Goal: Task Accomplishment & Management: Use online tool/utility

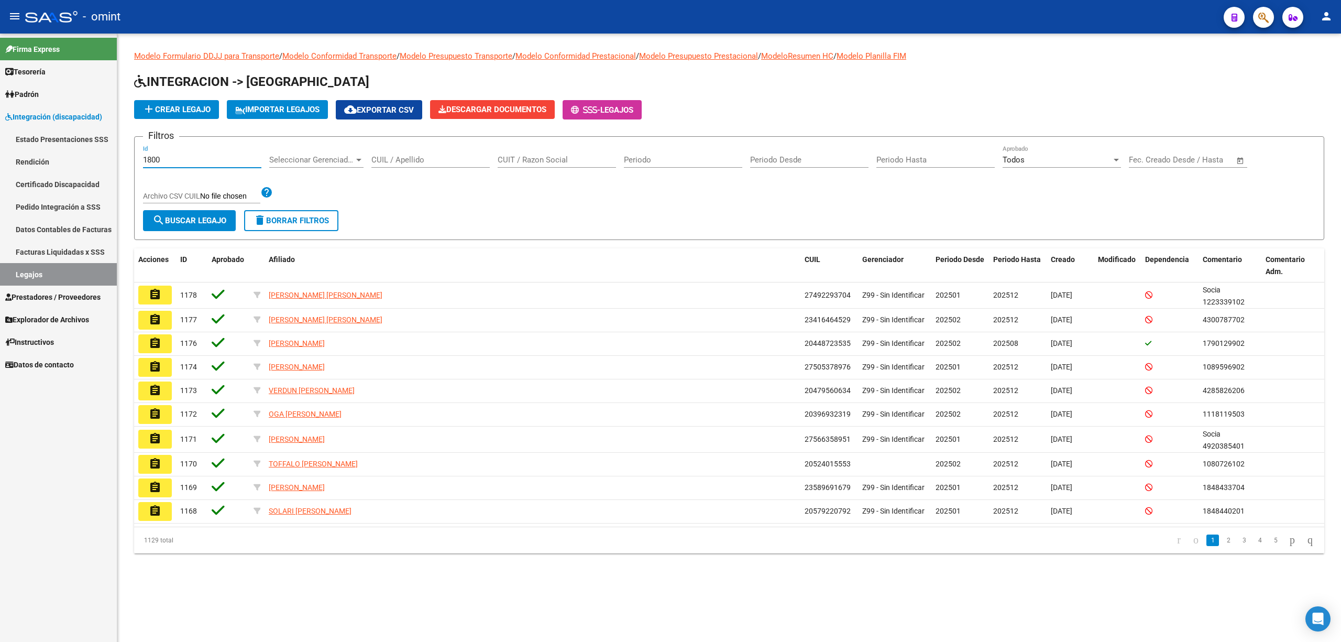
type input "1800"
click at [41, 297] on span "Prestadores / Proveedores" at bounding box center [52, 297] width 95 height 12
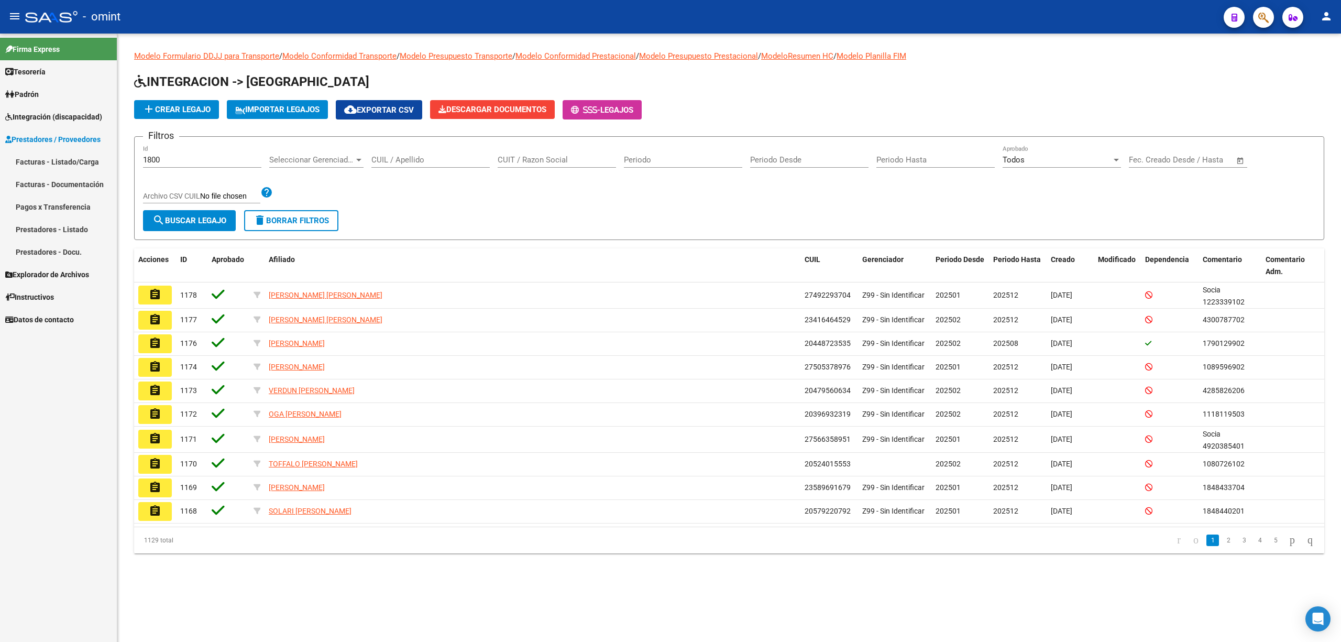
click at [376, 147] on div "CUIL / Apellido" at bounding box center [430, 156] width 118 height 23
click at [395, 161] on input "CUIL / Apellido" at bounding box center [430, 159] width 118 height 9
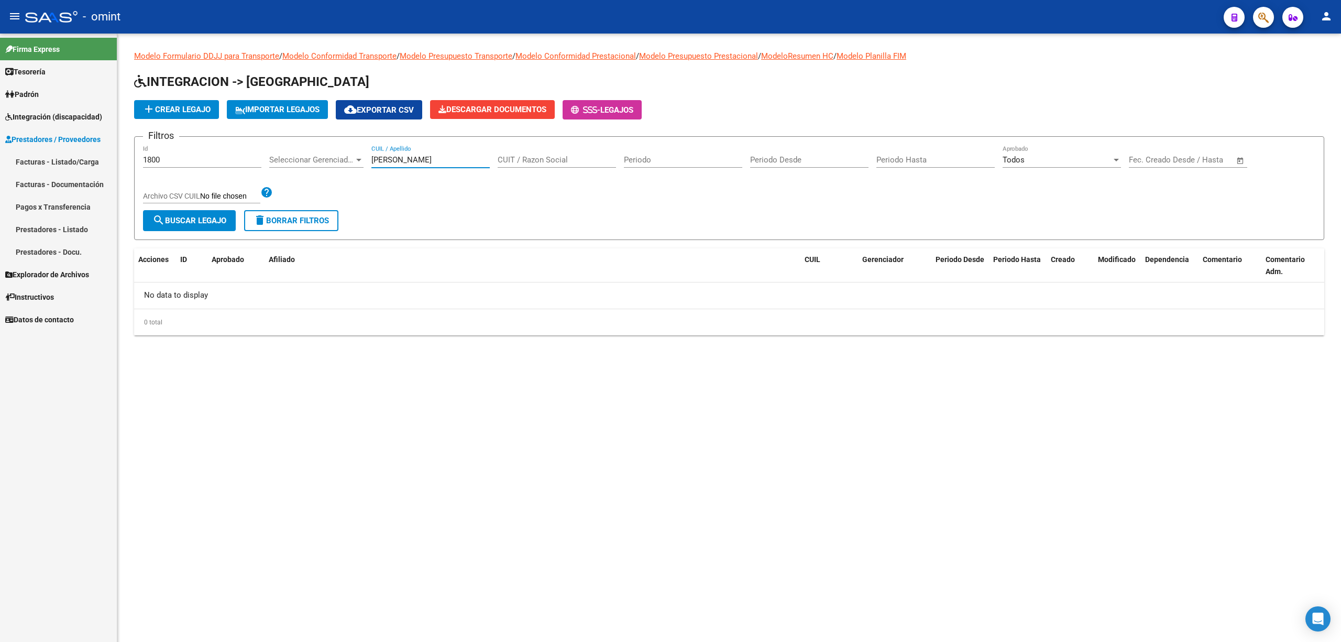
type input "balmaceda"
click at [199, 216] on span "search Buscar Legajo" at bounding box center [189, 220] width 74 height 9
drag, startPoint x: 216, startPoint y: 158, endPoint x: 56, endPoint y: 152, distance: 161.0
click at [56, 152] on mat-sidenav-container "Firma Express Tesorería Extractos Procesados (csv) Extractos Originales (pdf) P…" at bounding box center [670, 338] width 1341 height 608
click at [196, 229] on button "search Buscar Legajo" at bounding box center [189, 220] width 93 height 21
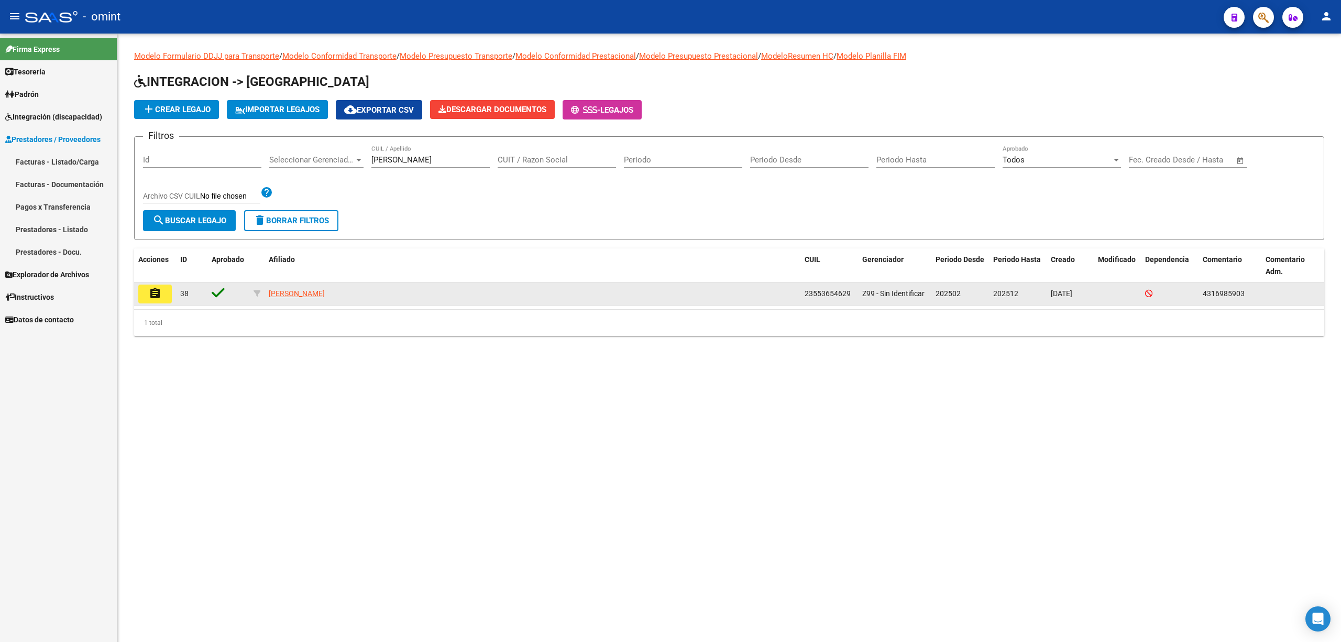
click at [146, 292] on button "assignment" at bounding box center [155, 293] width 34 height 19
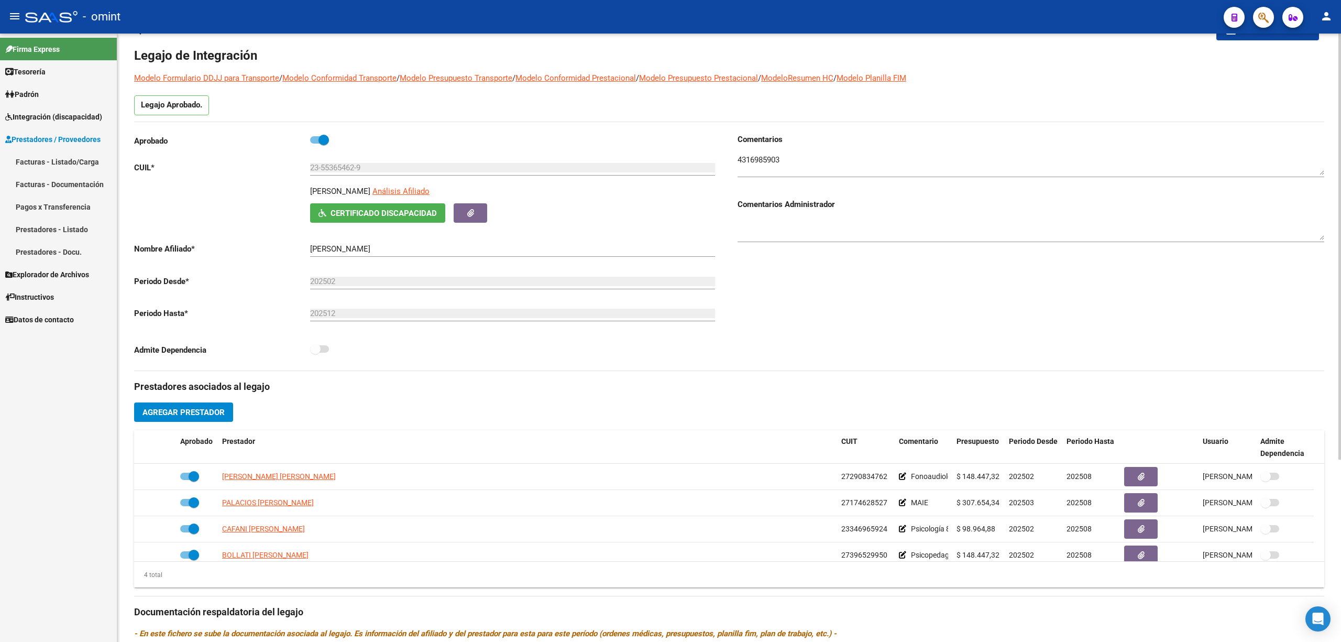
scroll to position [70, 0]
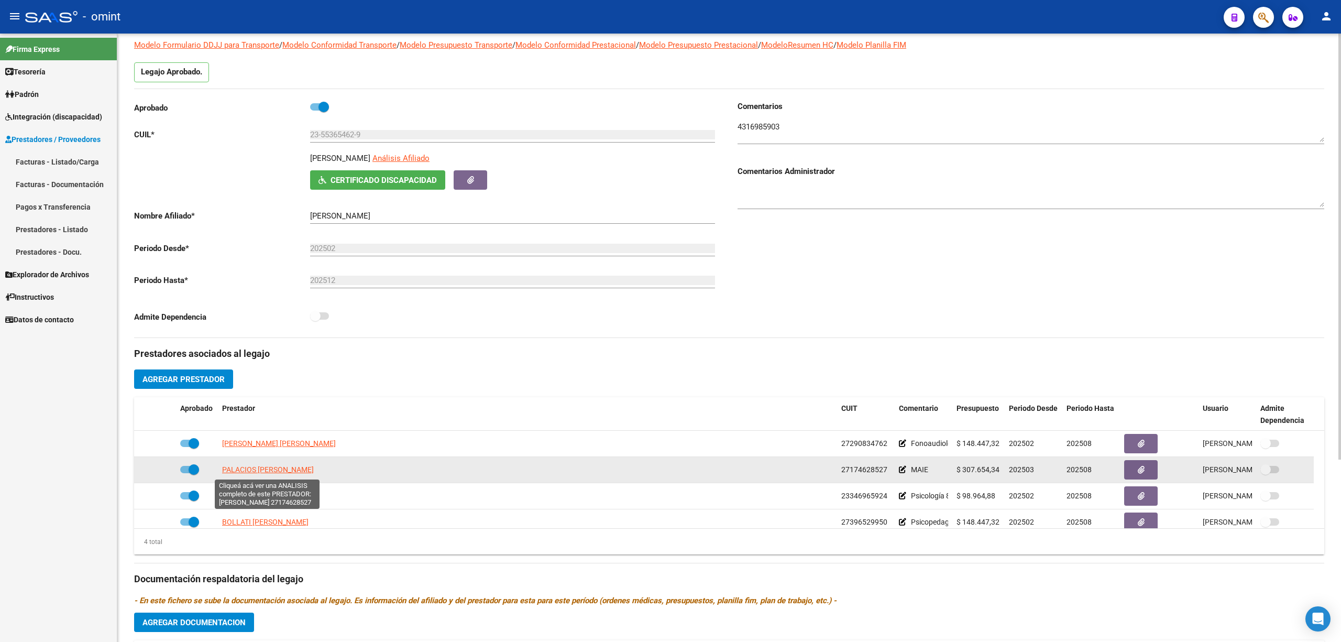
click at [260, 470] on span "PALACIOS MABEL SANDRA" at bounding box center [268, 469] width 92 height 8
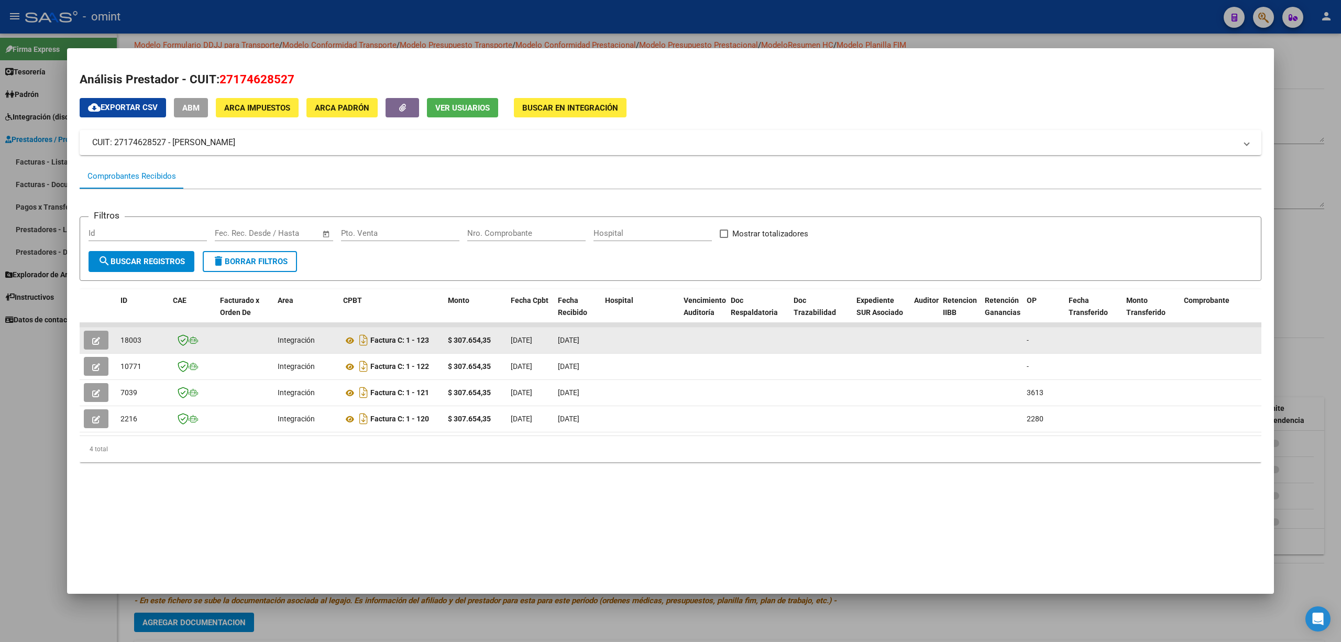
drag, startPoint x: 81, startPoint y: 348, endPoint x: 99, endPoint y: 342, distance: 19.4
click at [82, 348] on datatable-body-cell at bounding box center [98, 340] width 37 height 26
click at [105, 338] on button "button" at bounding box center [96, 340] width 25 height 19
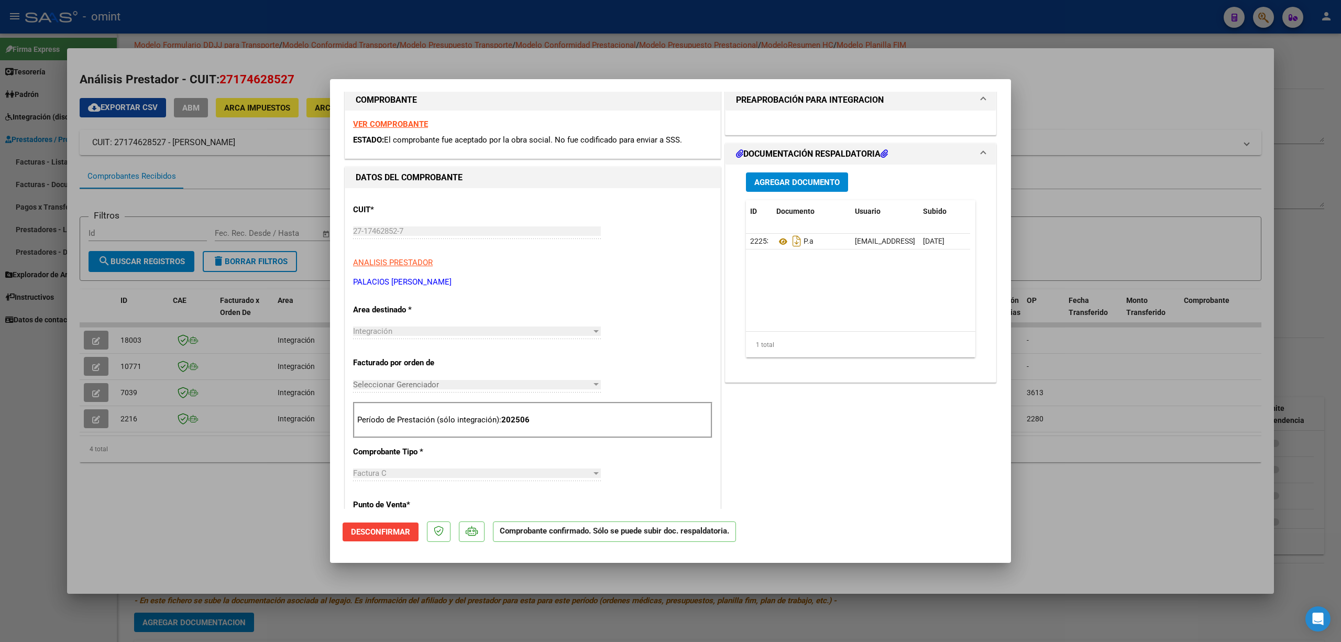
scroll to position [0, 0]
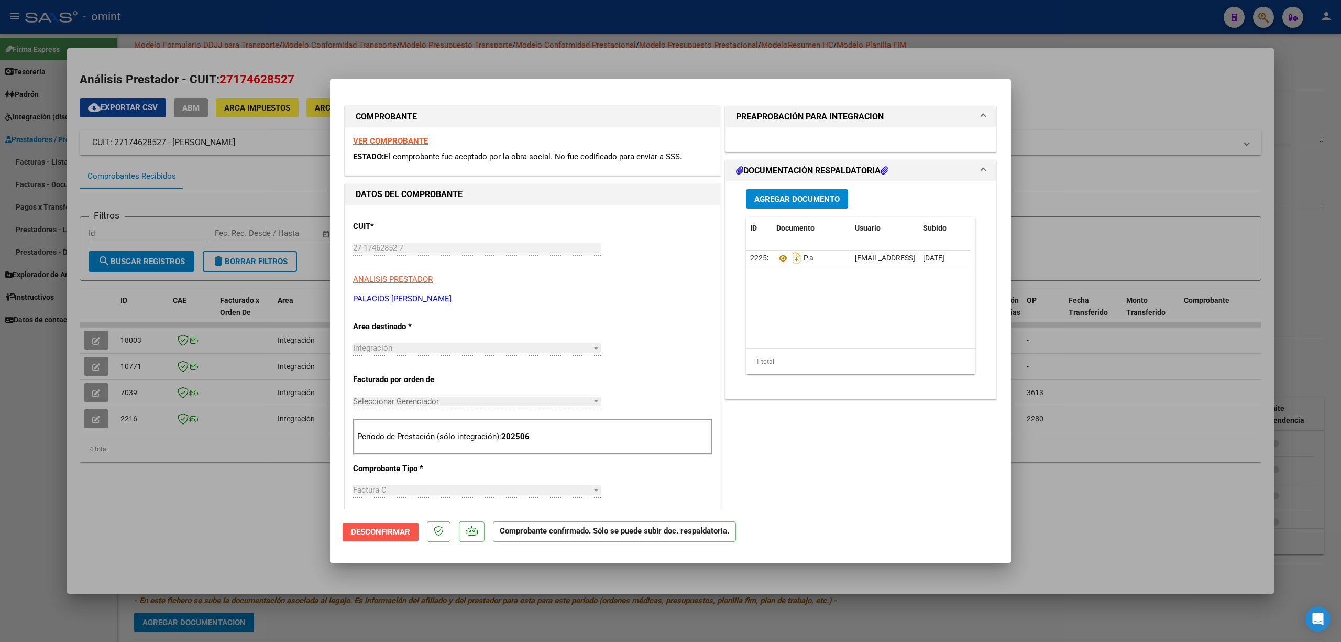
click at [385, 524] on button "Desconfirmar" at bounding box center [381, 531] width 76 height 19
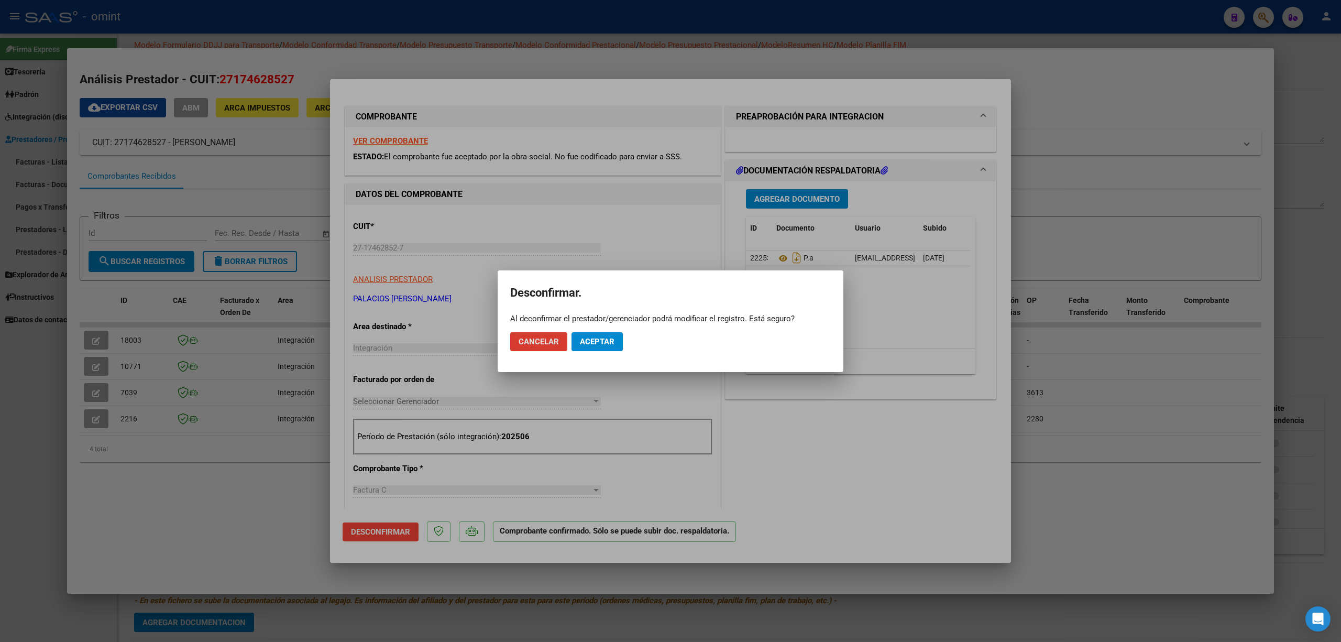
click at [602, 335] on button "Aceptar" at bounding box center [597, 341] width 51 height 19
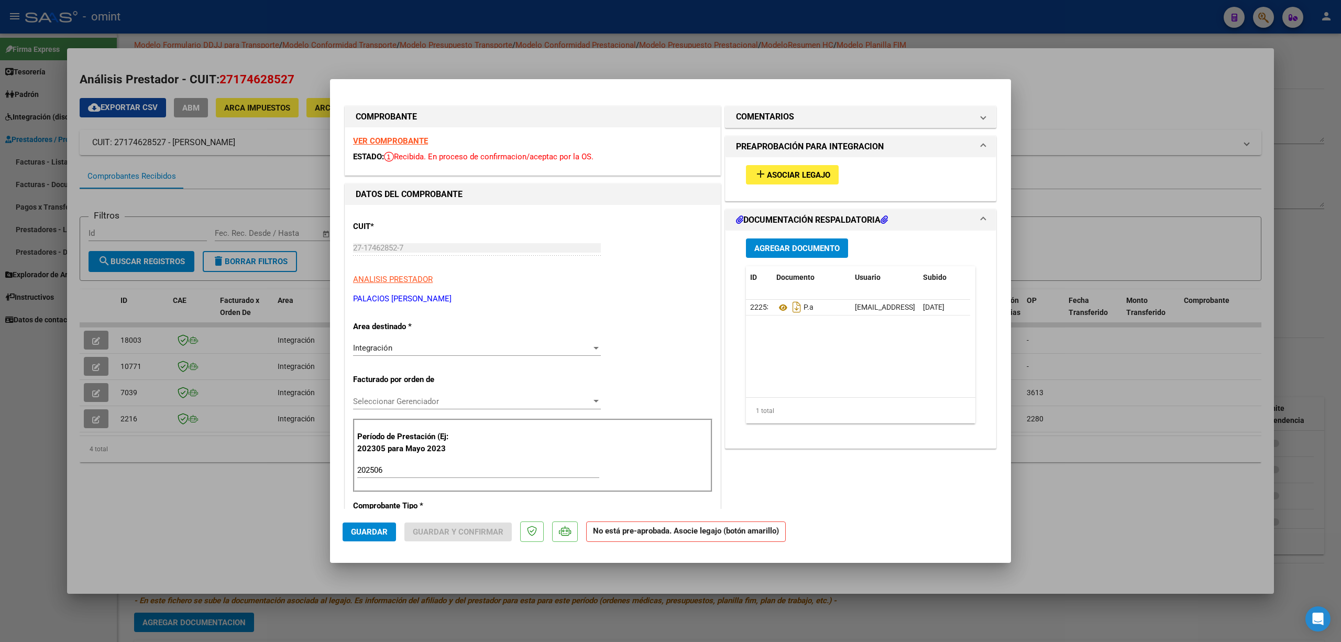
click at [193, 189] on div at bounding box center [670, 321] width 1341 height 642
type input "$ 0,00"
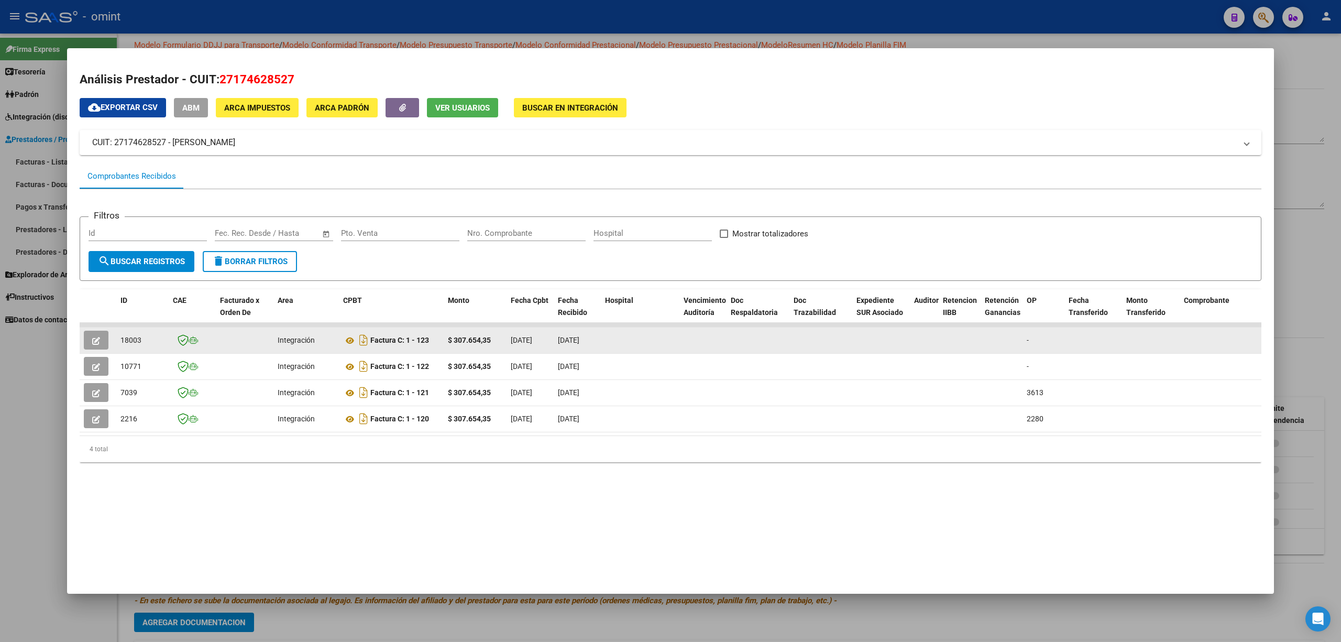
click at [82, 336] on datatable-body-cell at bounding box center [98, 340] width 37 height 26
click at [91, 338] on button "button" at bounding box center [96, 340] width 25 height 19
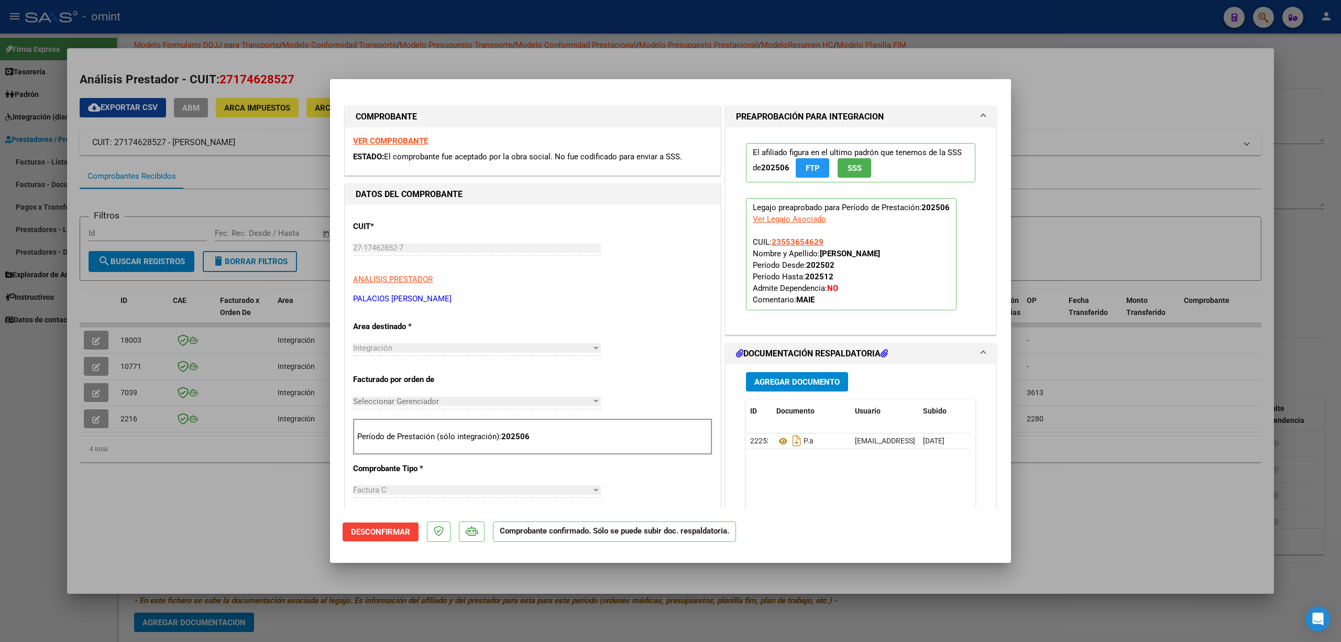
click at [128, 503] on div at bounding box center [670, 321] width 1341 height 642
type input "$ 0,00"
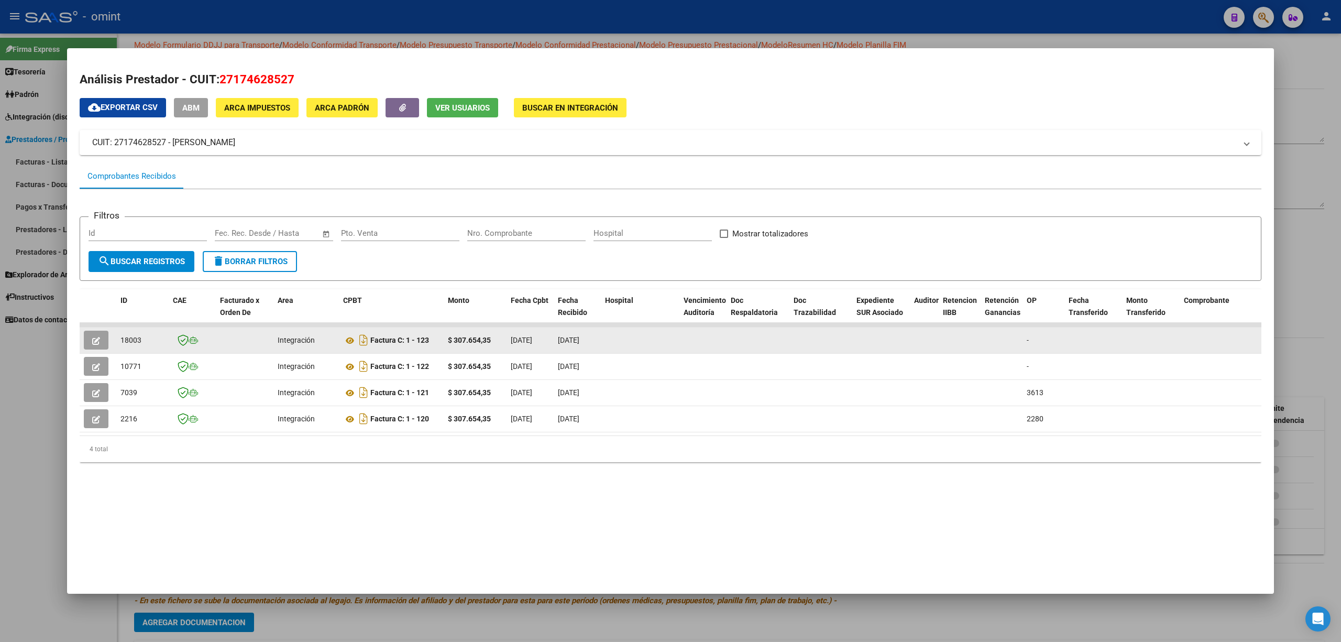
click at [133, 336] on span "18003" at bounding box center [130, 340] width 21 height 8
copy span "18003"
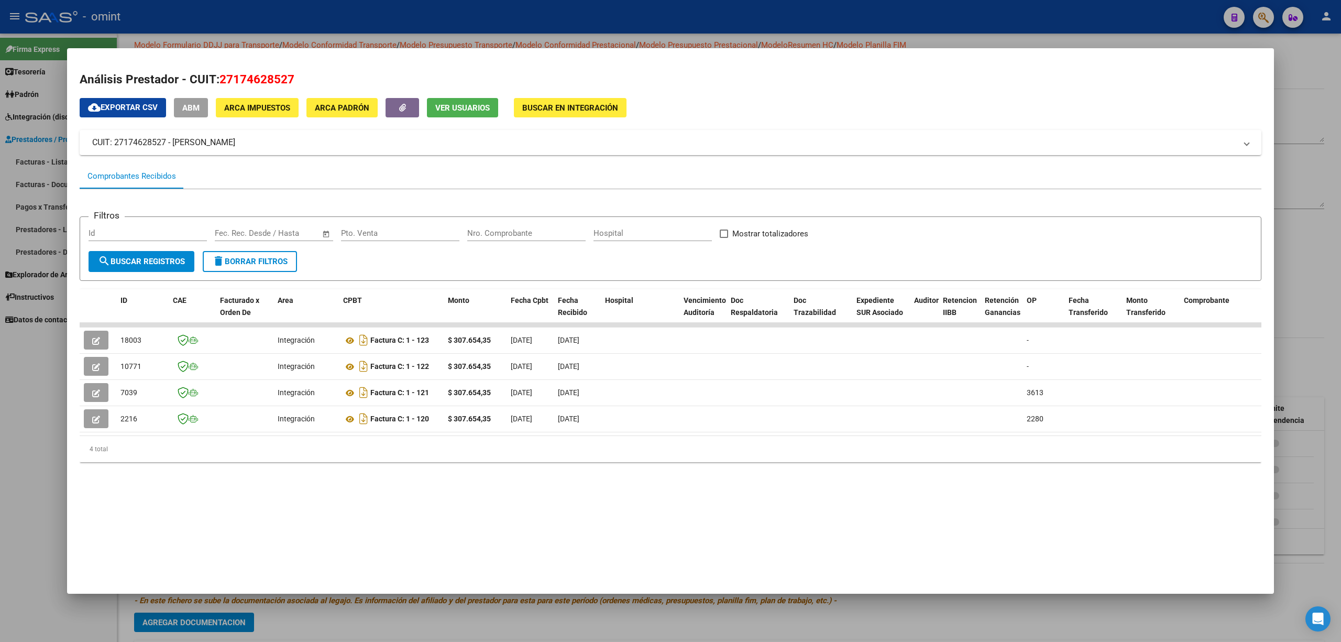
click at [0, 153] on div at bounding box center [670, 321] width 1341 height 642
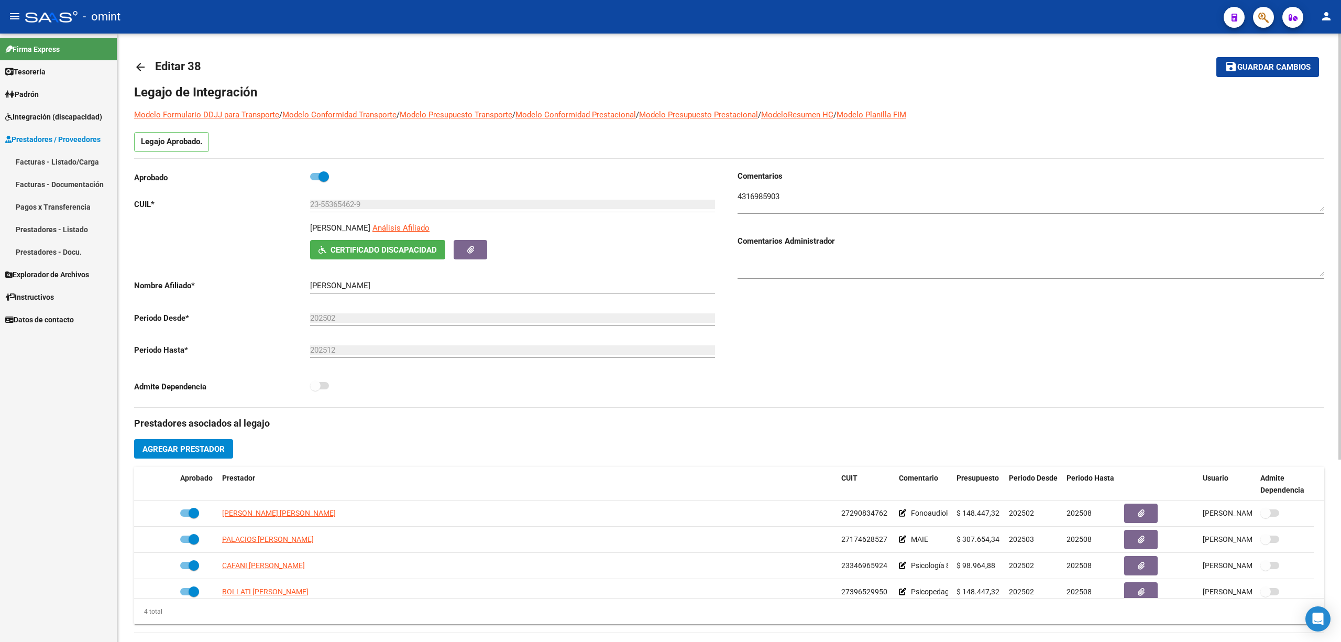
click at [134, 65] on div "arrow_back Editar 38 save Guardar cambios Legajo de Integración Modelo Formular…" at bounding box center [729, 467] width 1224 height 867
click at [143, 65] on mat-icon "arrow_back" at bounding box center [140, 67] width 13 height 13
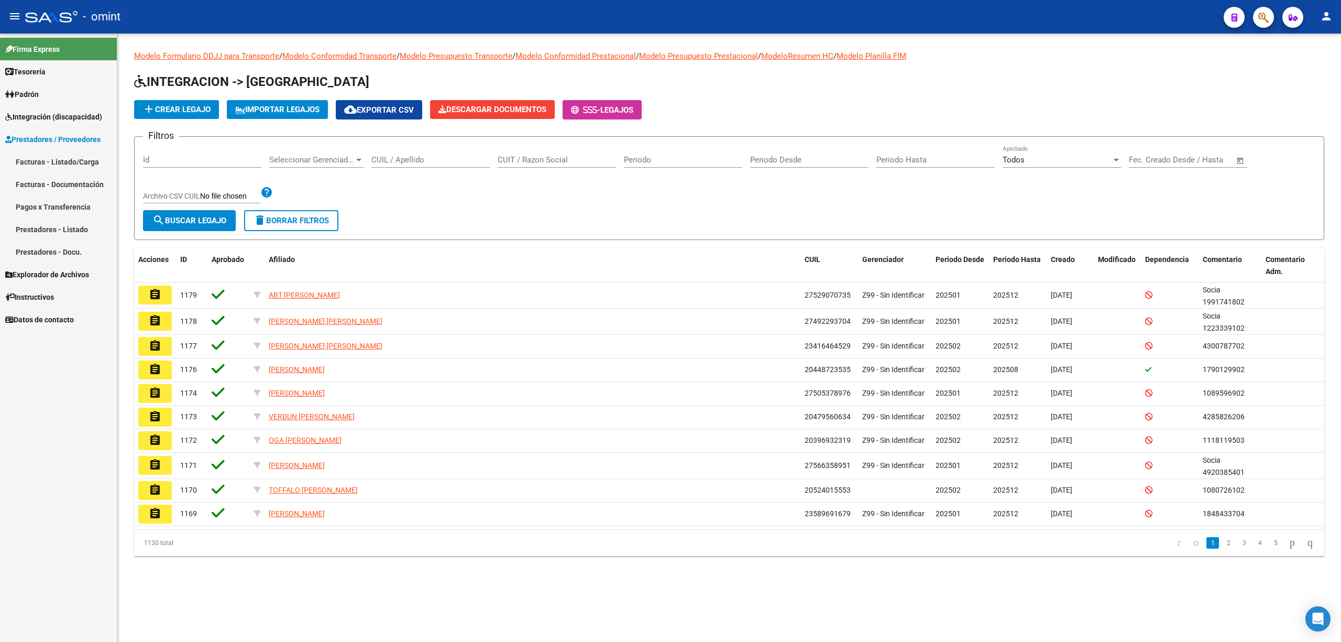
click at [446, 151] on div "CUIL / Apellido" at bounding box center [430, 156] width 118 height 23
paste input "https://maps.app.goo.gl/8kScjvoEiMsPh2Dc6"
type input "https://maps.app.goo.gl/8kScjvoEiMsPh2Dc6"
click at [320, 222] on span "delete Borrar Filtros" at bounding box center [291, 220] width 75 height 9
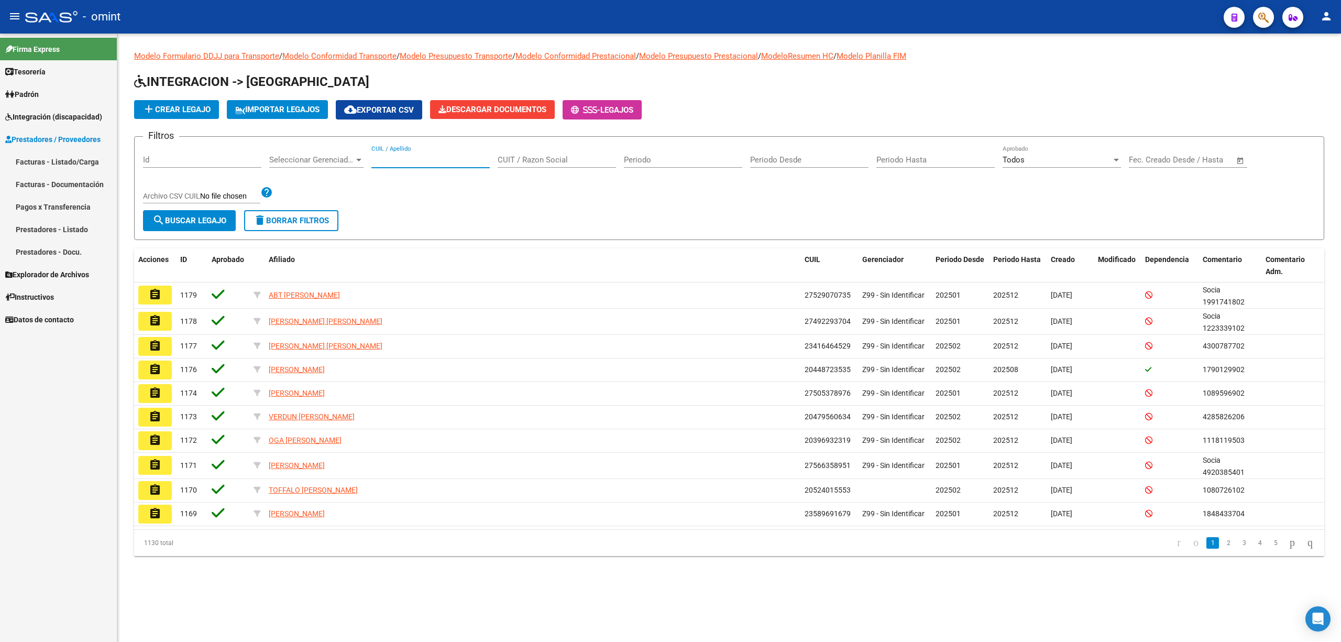
scroll to position [0, 0]
click at [424, 158] on input "CUIL / Apellido" at bounding box center [430, 159] width 118 height 9
paste input "20396931630"
type input "20396931630"
click at [180, 221] on span "search Buscar Legajo" at bounding box center [189, 220] width 74 height 9
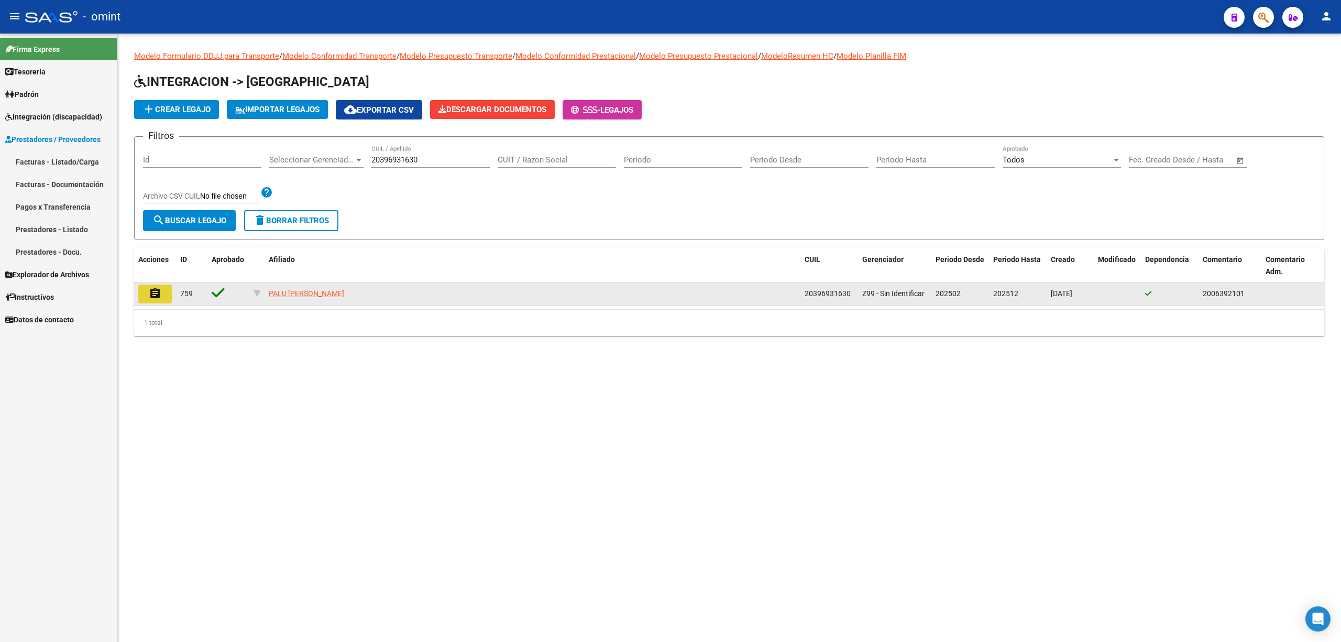
click at [155, 292] on mat-icon "assignment" at bounding box center [155, 293] width 13 height 13
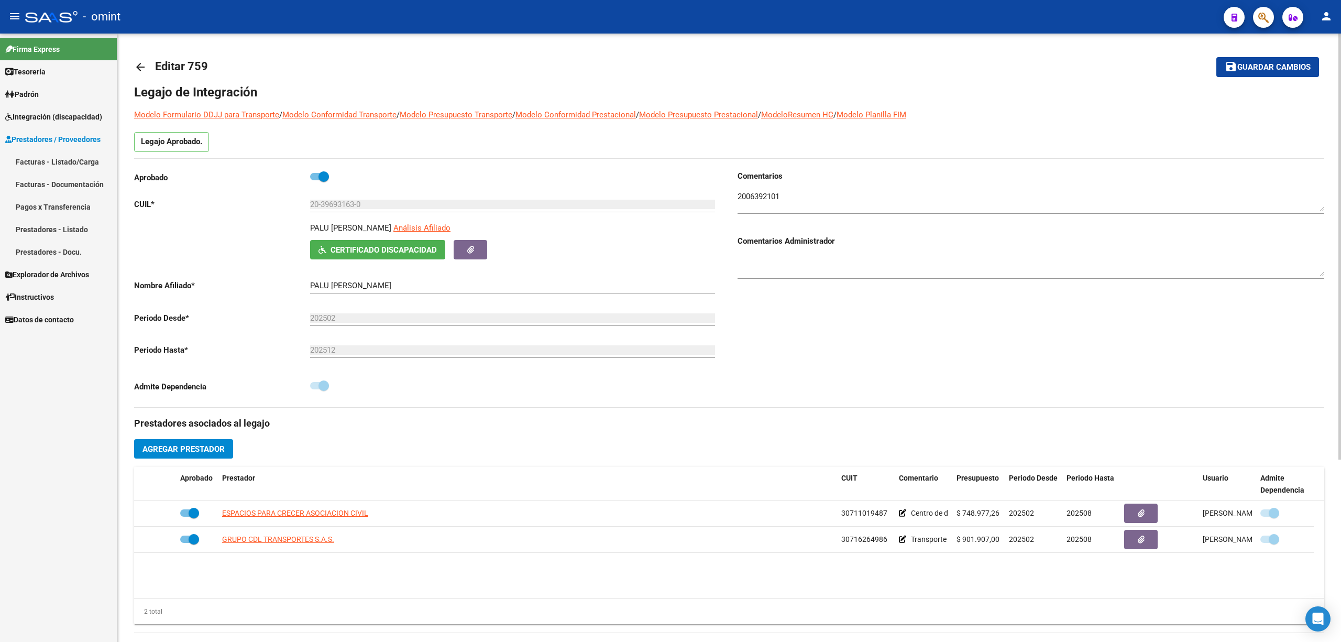
scroll to position [70, 0]
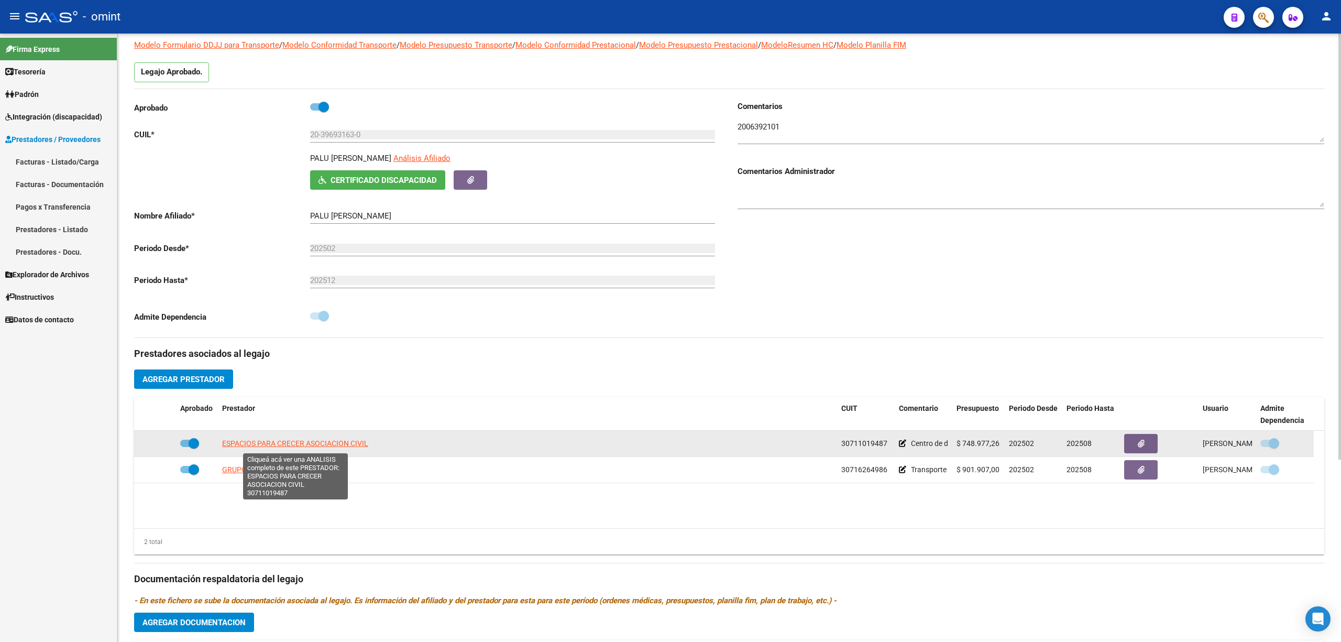
click at [284, 443] on span "ESPACIOS PARA CRECER ASOCIACION CIVIL" at bounding box center [295, 443] width 146 height 8
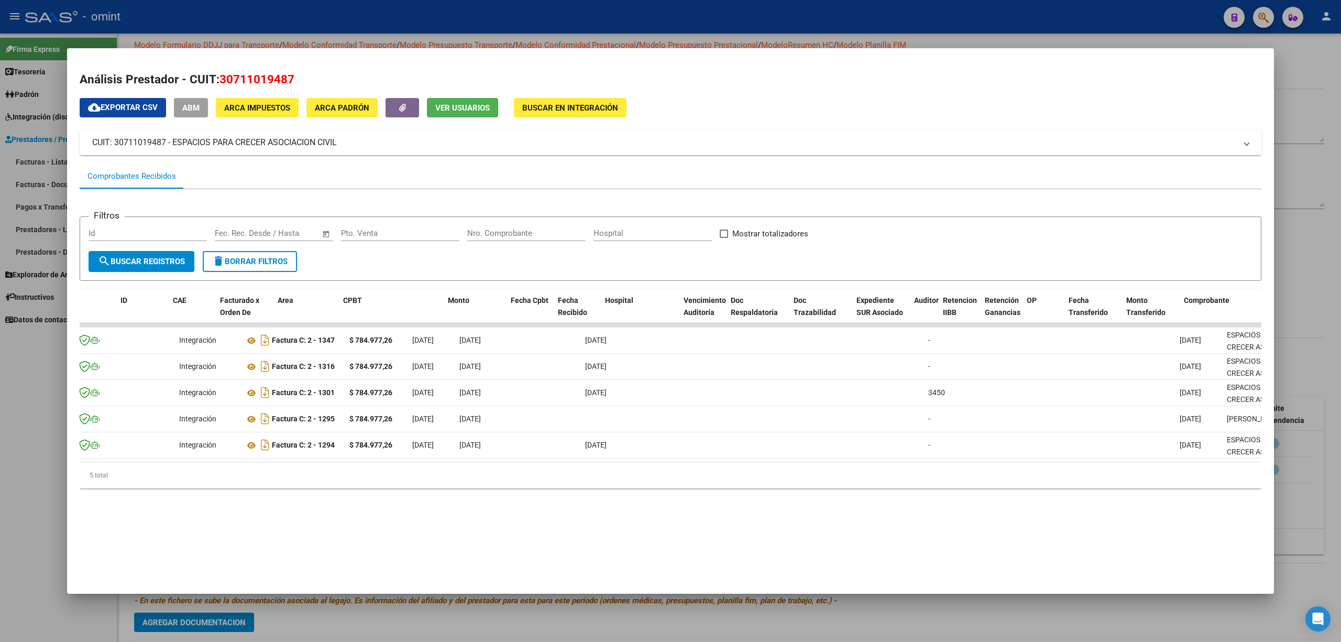
scroll to position [0, 0]
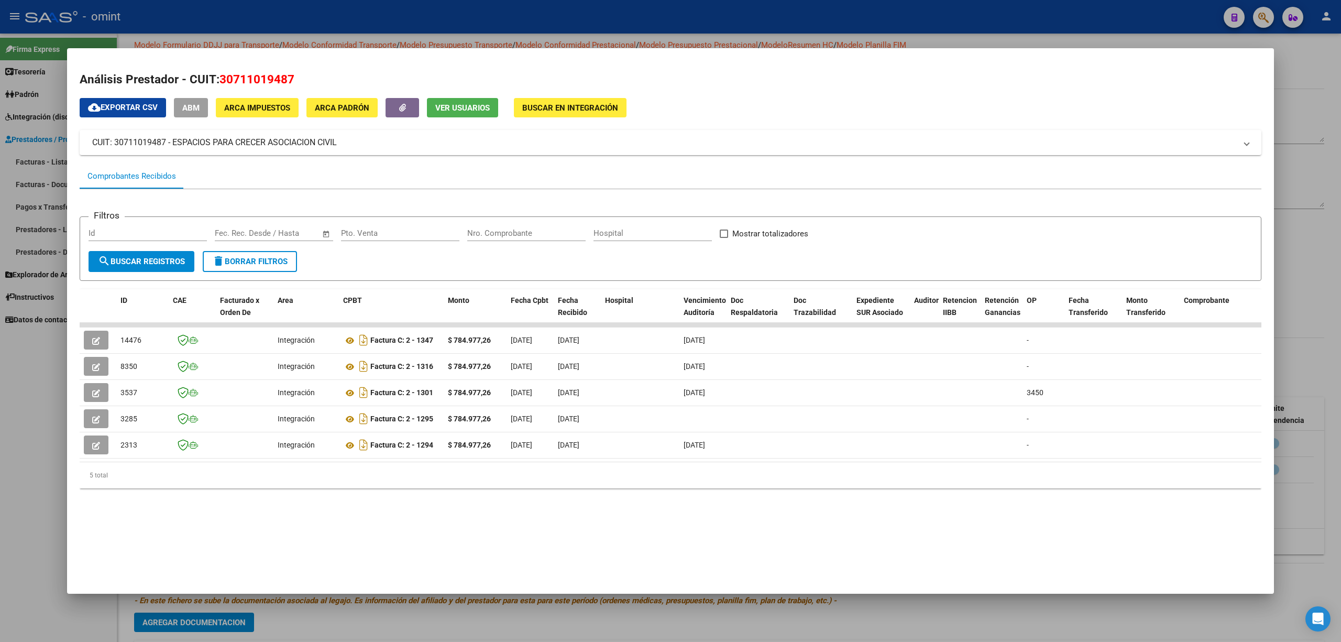
click at [193, 2] on div at bounding box center [670, 321] width 1341 height 642
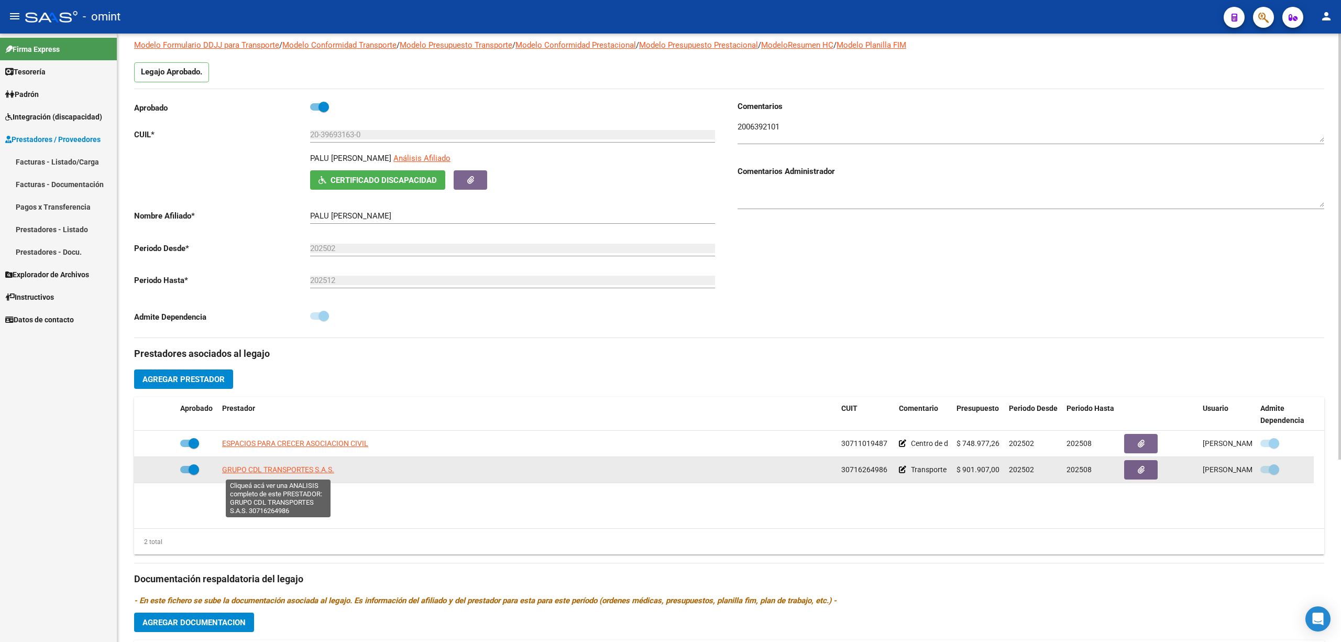
click at [240, 474] on span "GRUPO CDL TRANSPORTES S.A.S." at bounding box center [278, 469] width 112 height 8
type textarea "30716264986"
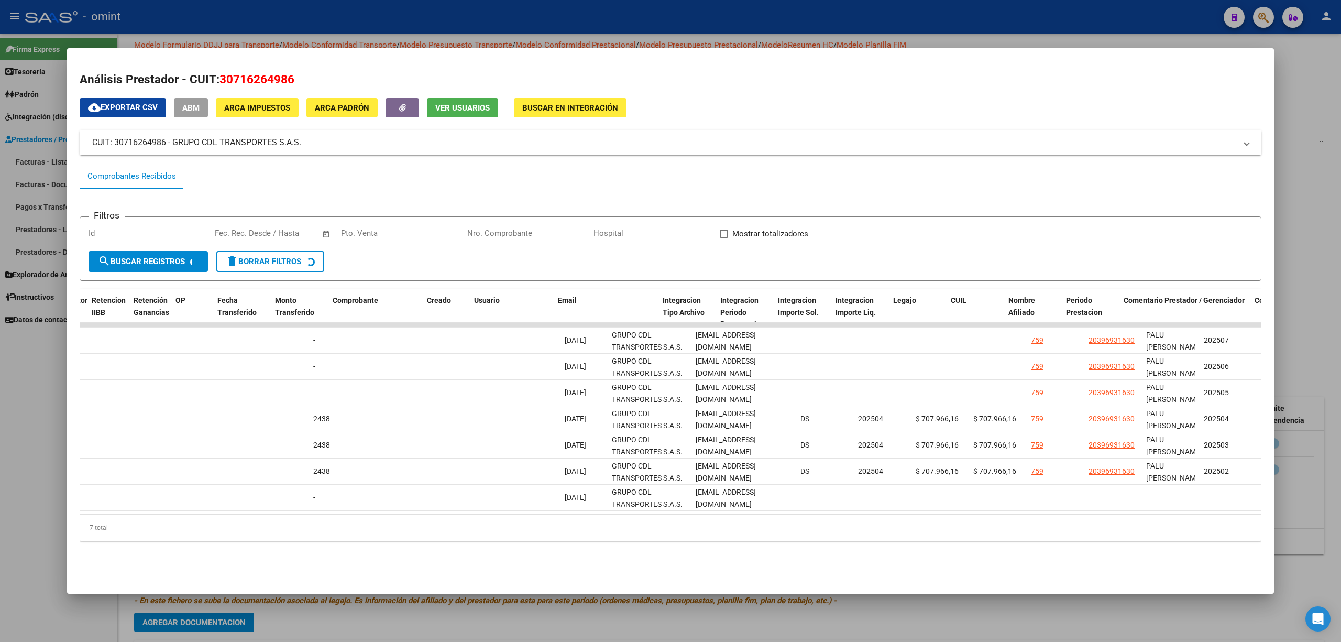
scroll to position [0, 1081]
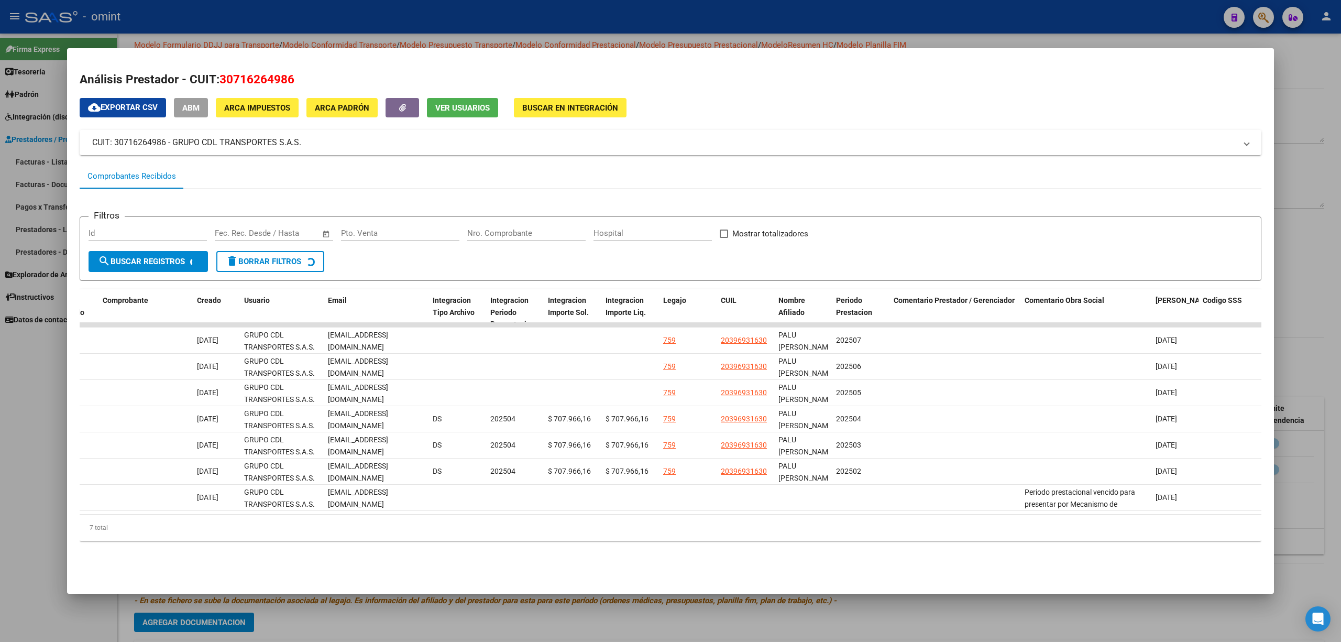
drag, startPoint x: 210, startPoint y: 412, endPoint x: 0, endPoint y: 408, distance: 209.6
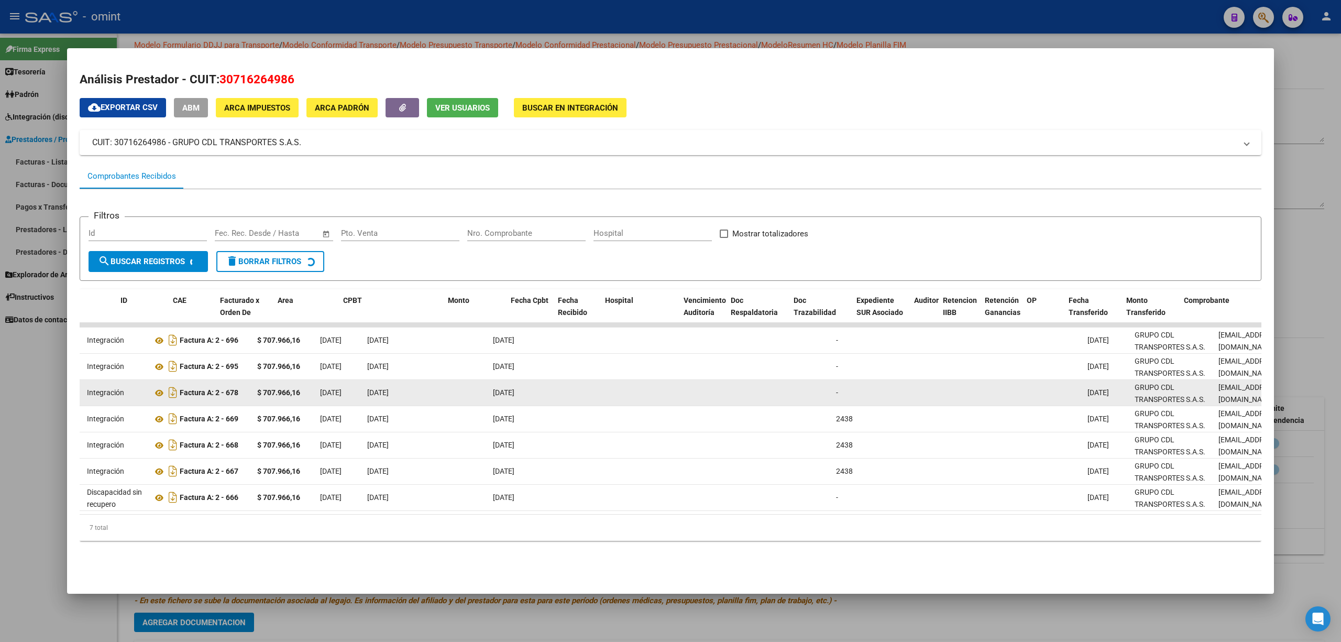
scroll to position [0, 0]
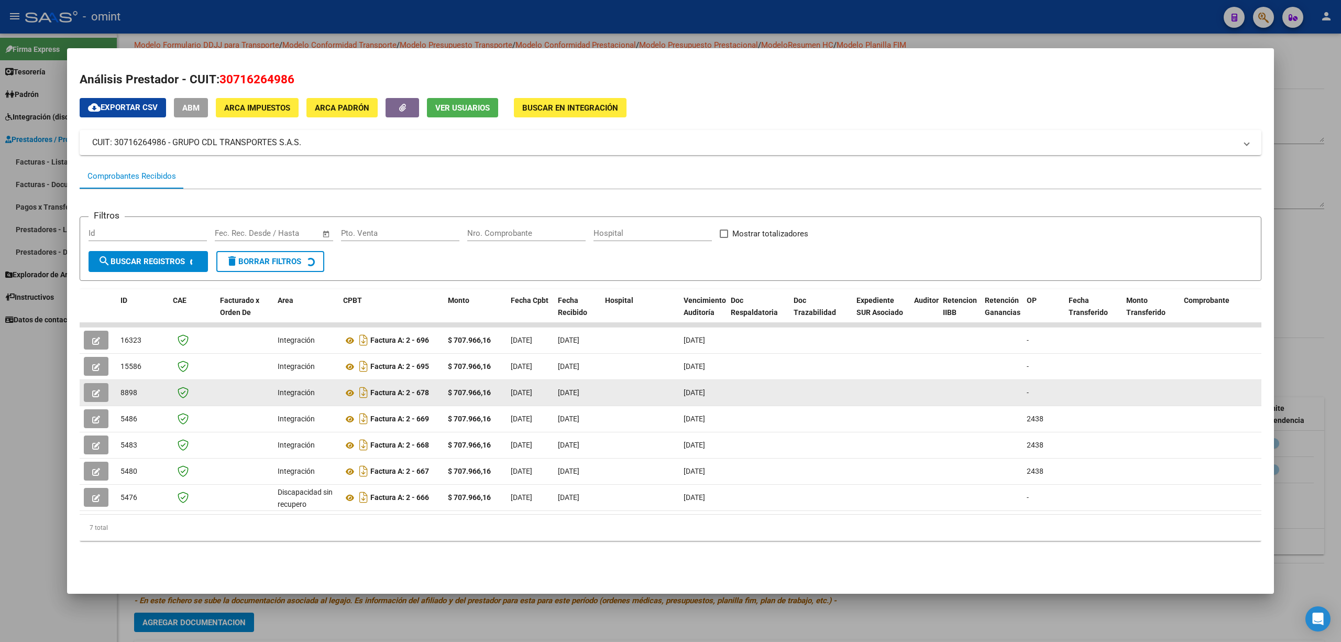
drag, startPoint x: 532, startPoint y: 389, endPoint x: 101, endPoint y: 390, distance: 431.7
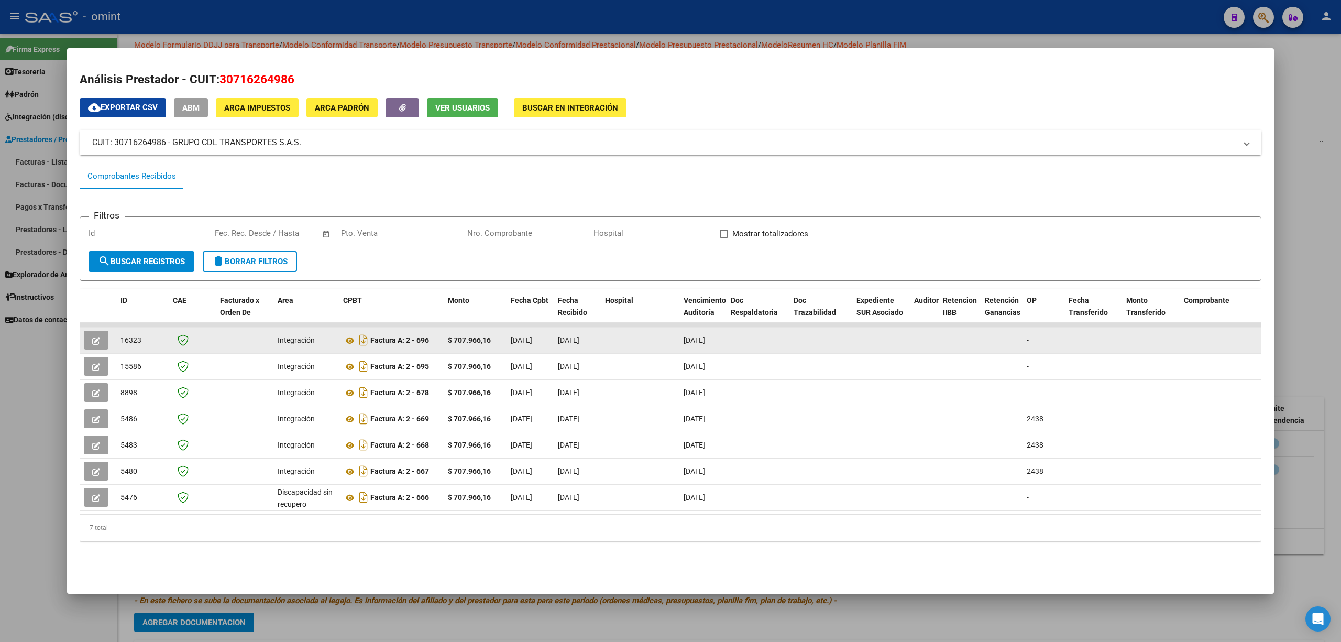
click at [90, 330] on datatable-body-cell at bounding box center [98, 340] width 37 height 26
click at [93, 342] on icon "button" at bounding box center [96, 341] width 8 height 8
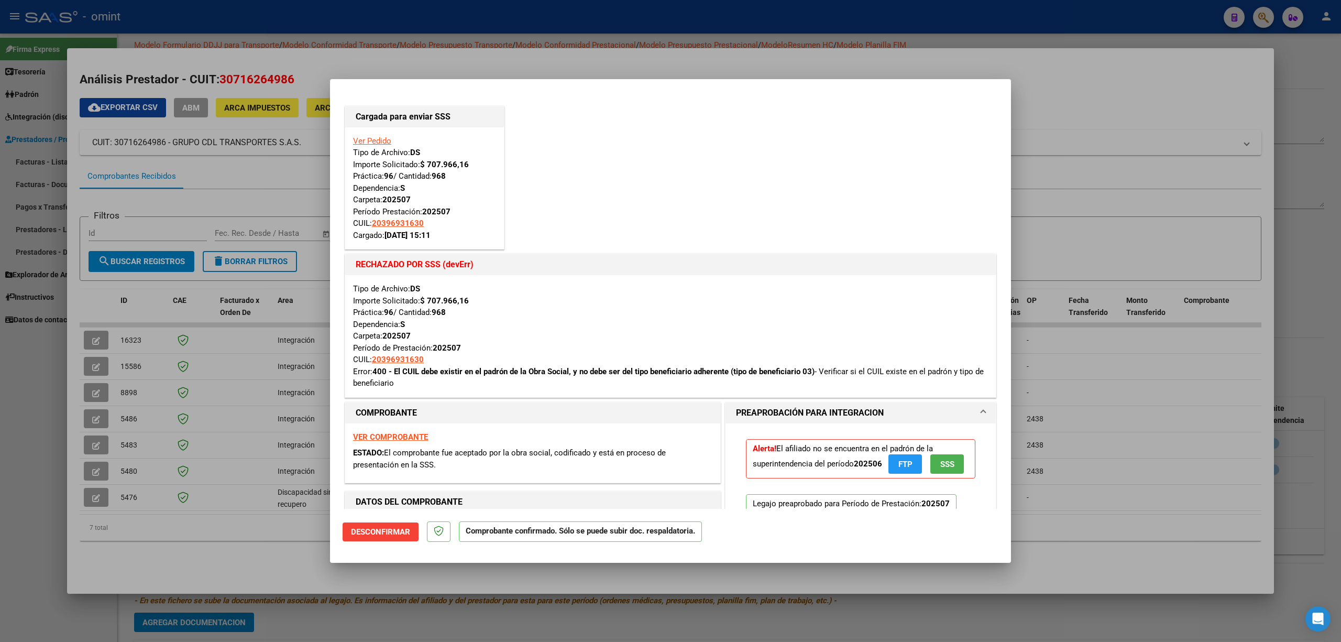
click at [585, 1] on div at bounding box center [670, 321] width 1341 height 642
type input "$ 0,00"
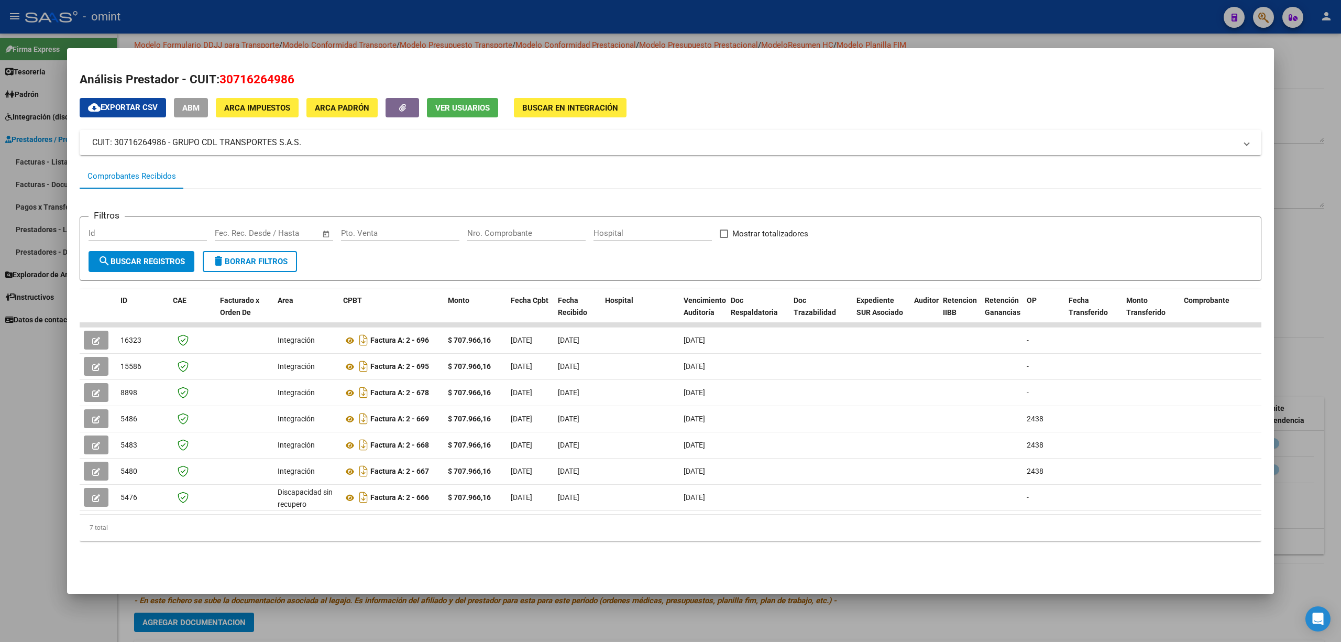
click at [580, 8] on div at bounding box center [670, 321] width 1341 height 642
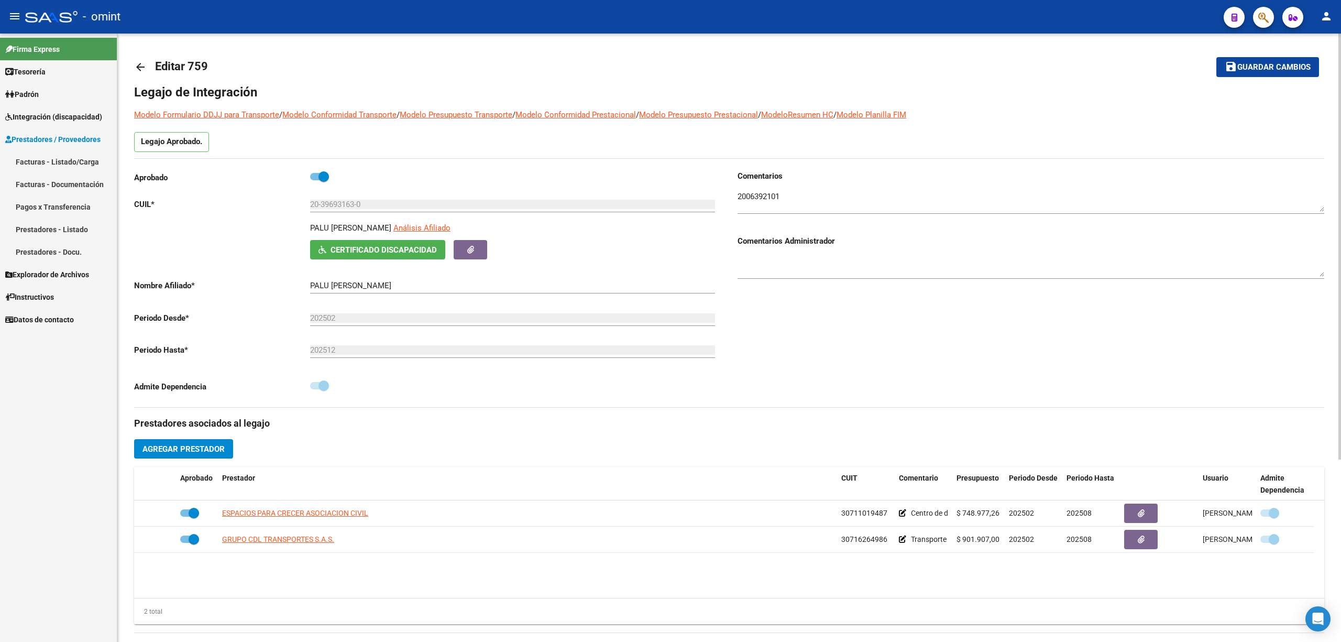
click at [146, 63] on mat-icon "arrow_back" at bounding box center [140, 67] width 13 height 13
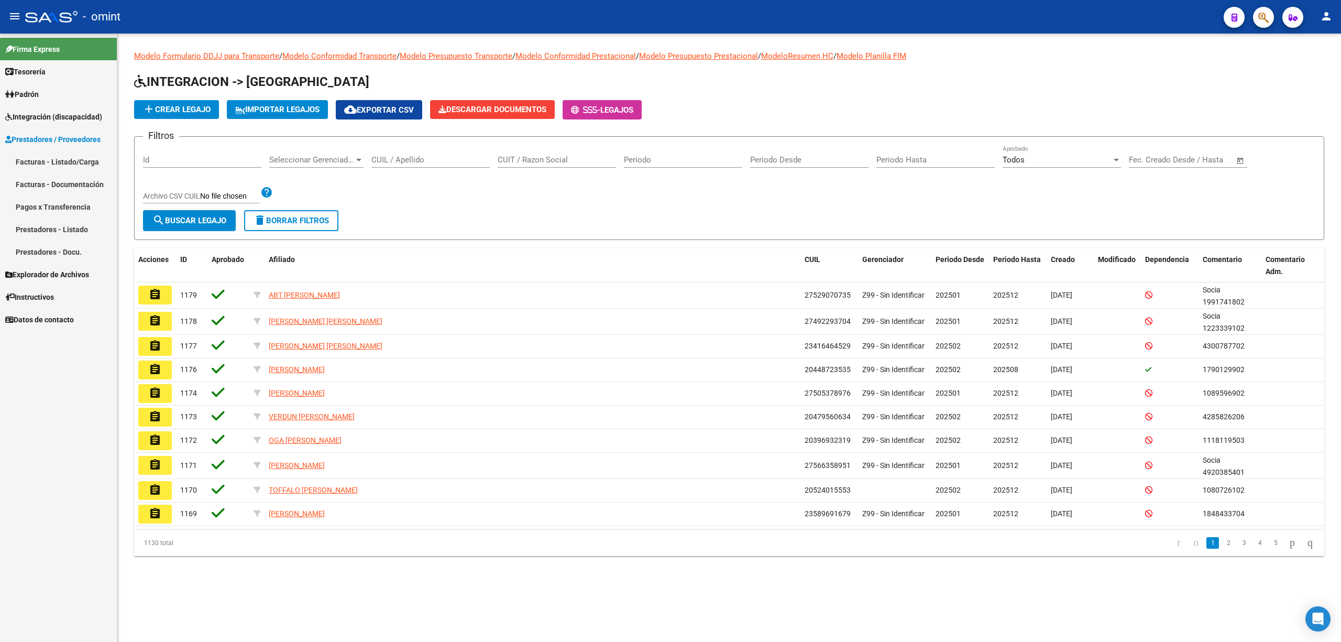
drag, startPoint x: 419, startPoint y: 161, endPoint x: 411, endPoint y: 160, distance: 8.4
click at [418, 161] on input "CUIL / Apellido" at bounding box center [430, 159] width 118 height 9
paste input "20566186927"
type input "20566186927"
drag, startPoint x: 184, startPoint y: 218, endPoint x: 192, endPoint y: 222, distance: 8.4
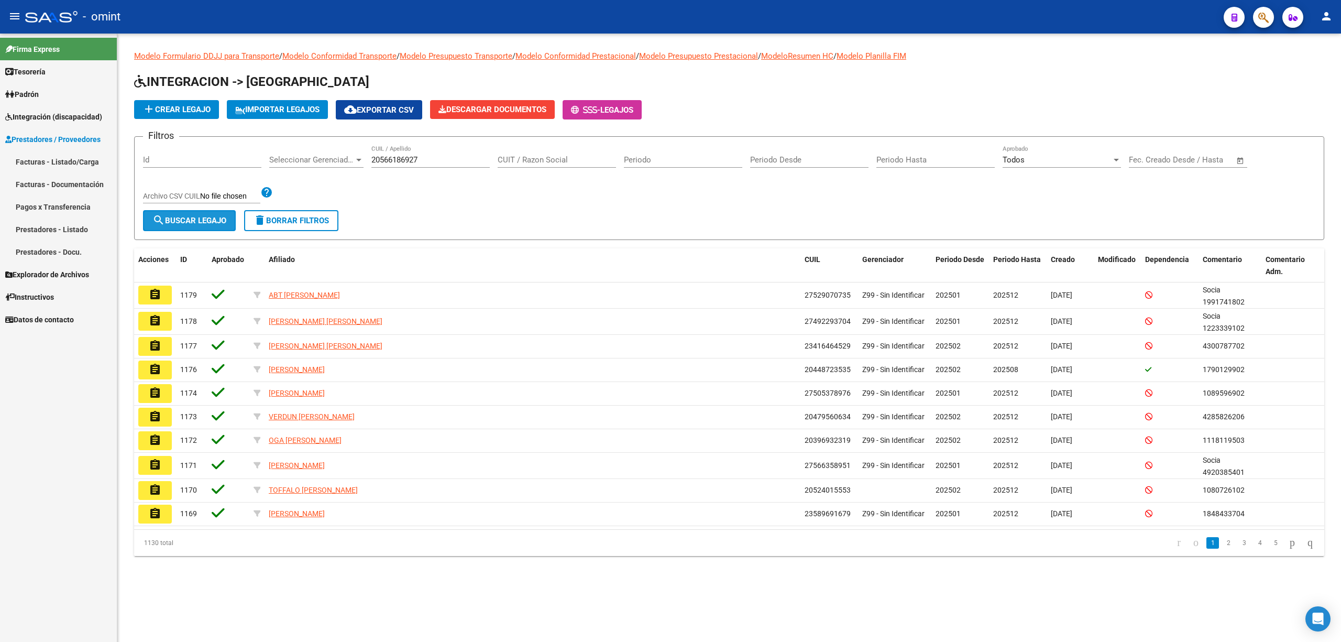
click at [187, 218] on span "search Buscar Legajo" at bounding box center [189, 220] width 74 height 9
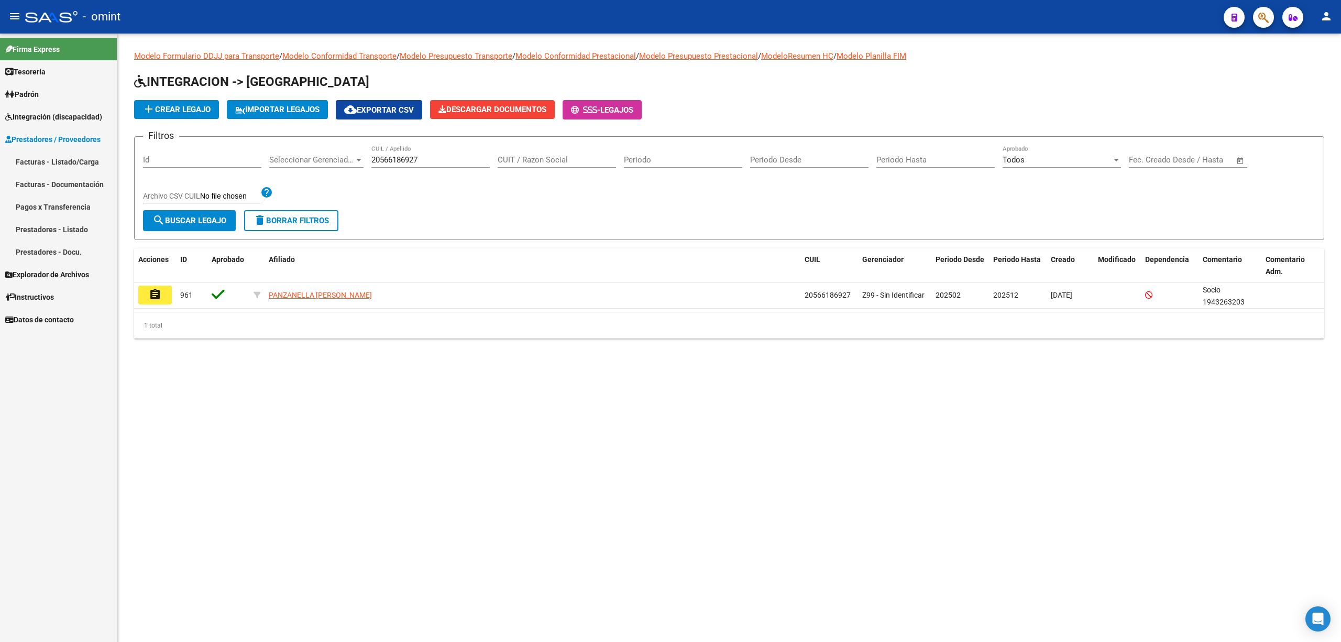
click at [152, 296] on mat-icon "assignment" at bounding box center [155, 294] width 13 height 13
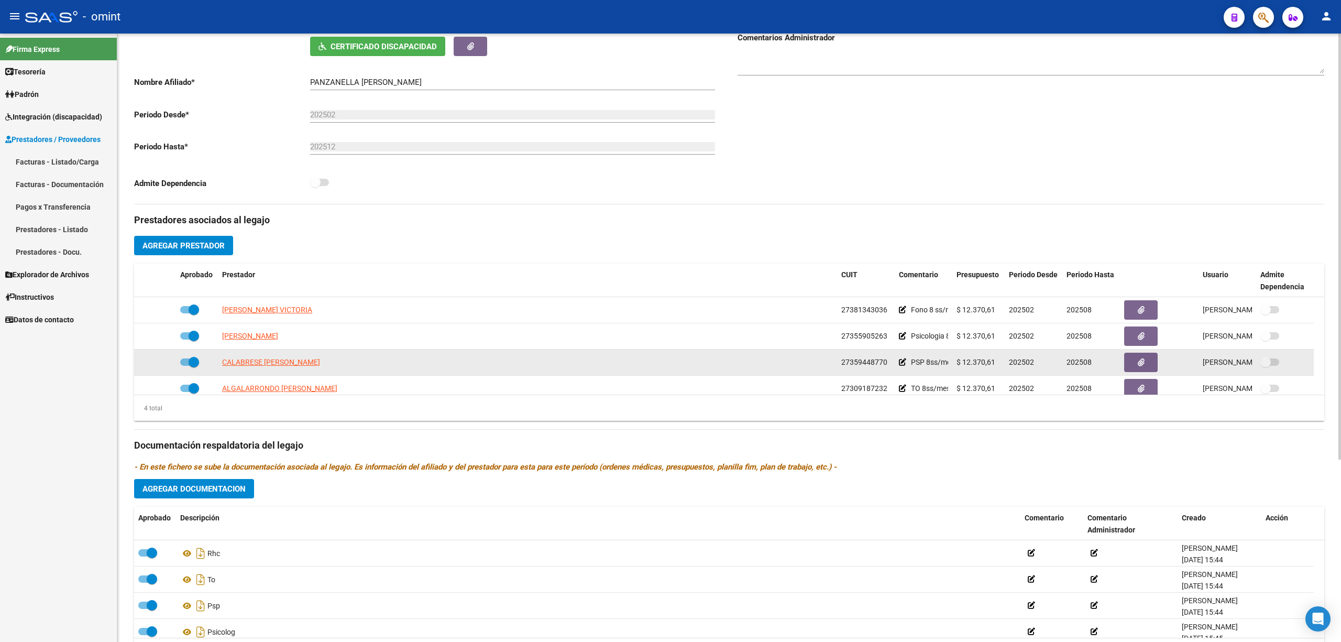
scroll to position [210, 0]
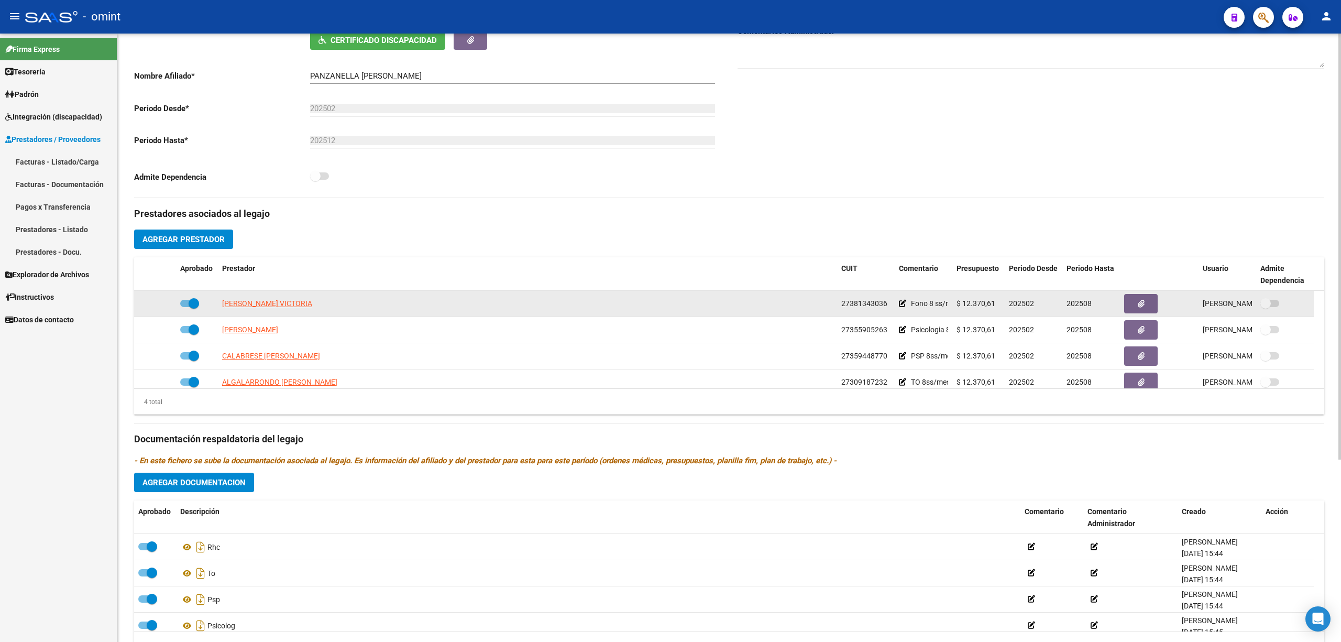
click at [279, 302] on span "PIERSANTI VICTORIA" at bounding box center [267, 303] width 90 height 8
type textarea "27381343036"
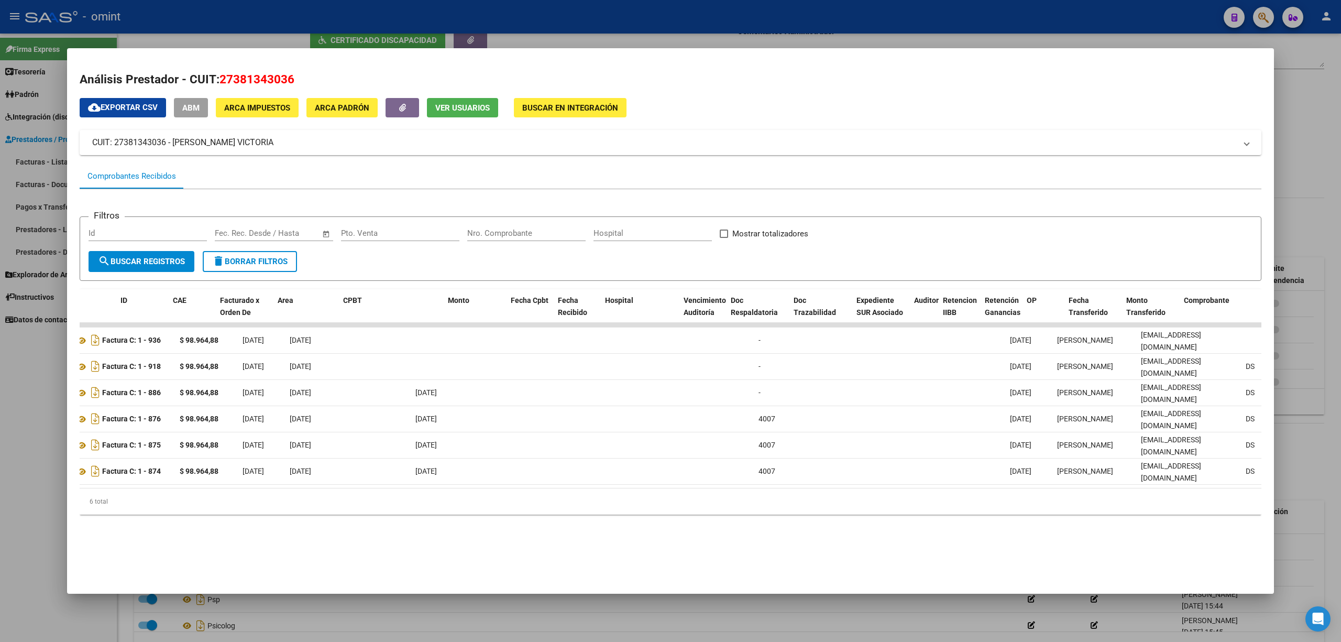
scroll to position [0, 0]
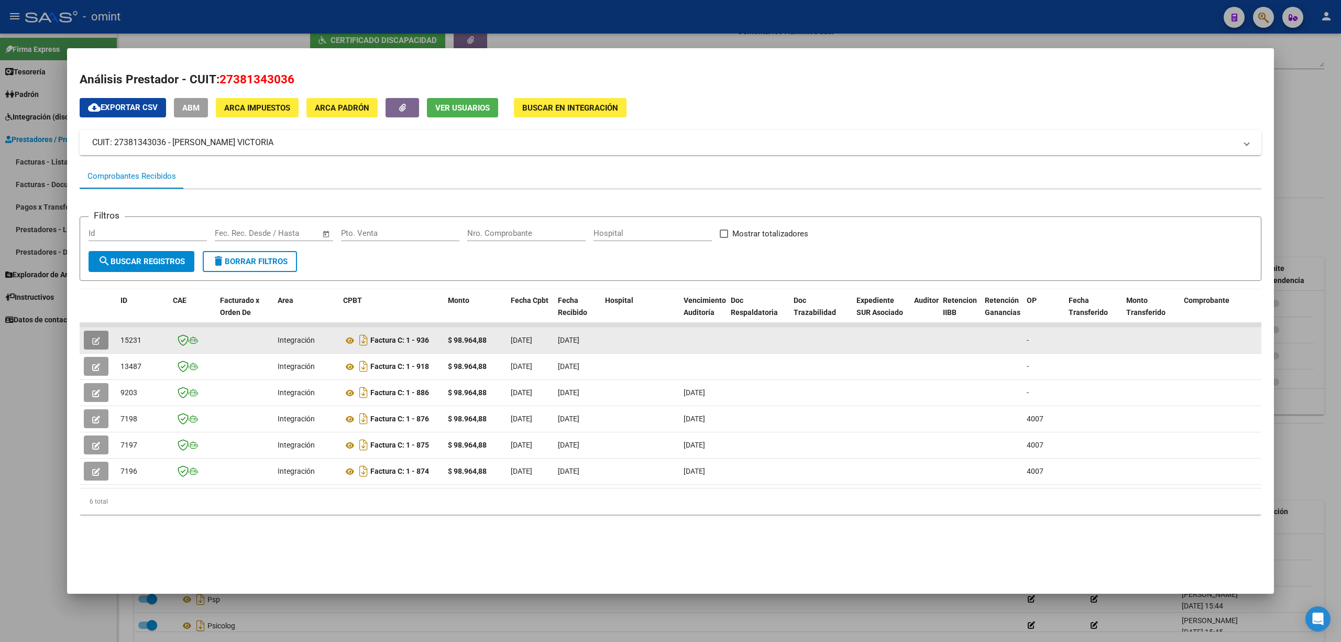
click at [89, 336] on button "button" at bounding box center [96, 340] width 25 height 19
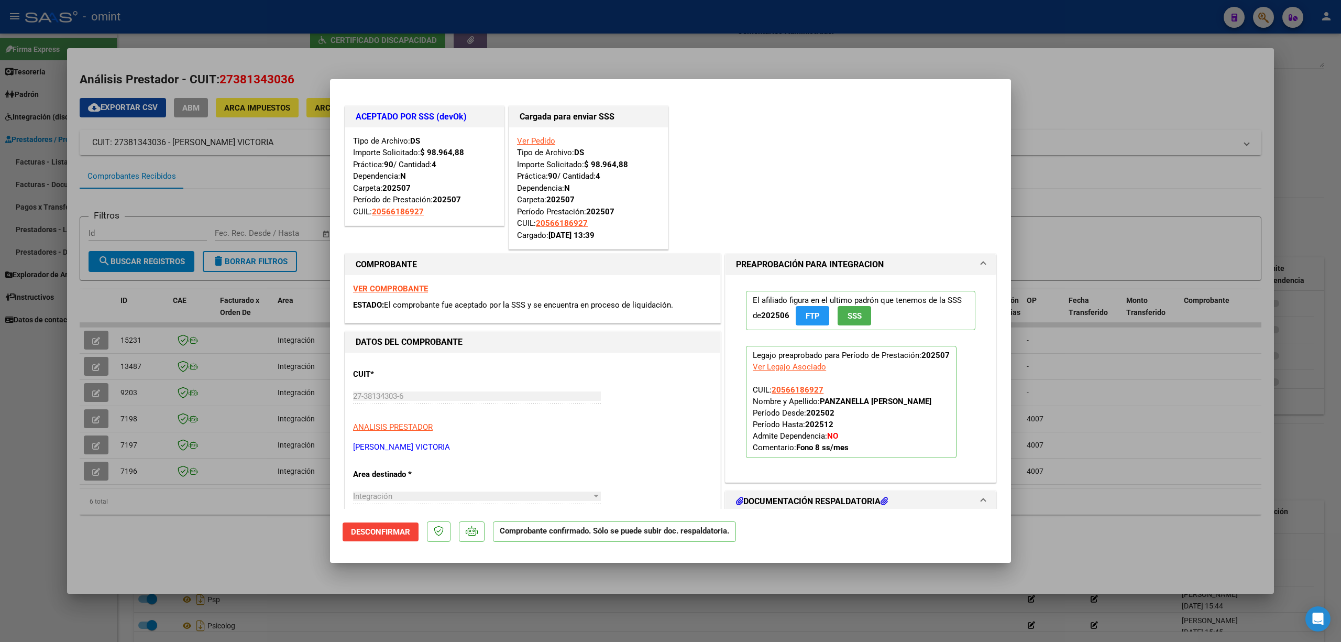
click at [271, 181] on div at bounding box center [670, 321] width 1341 height 642
type input "$ 0,00"
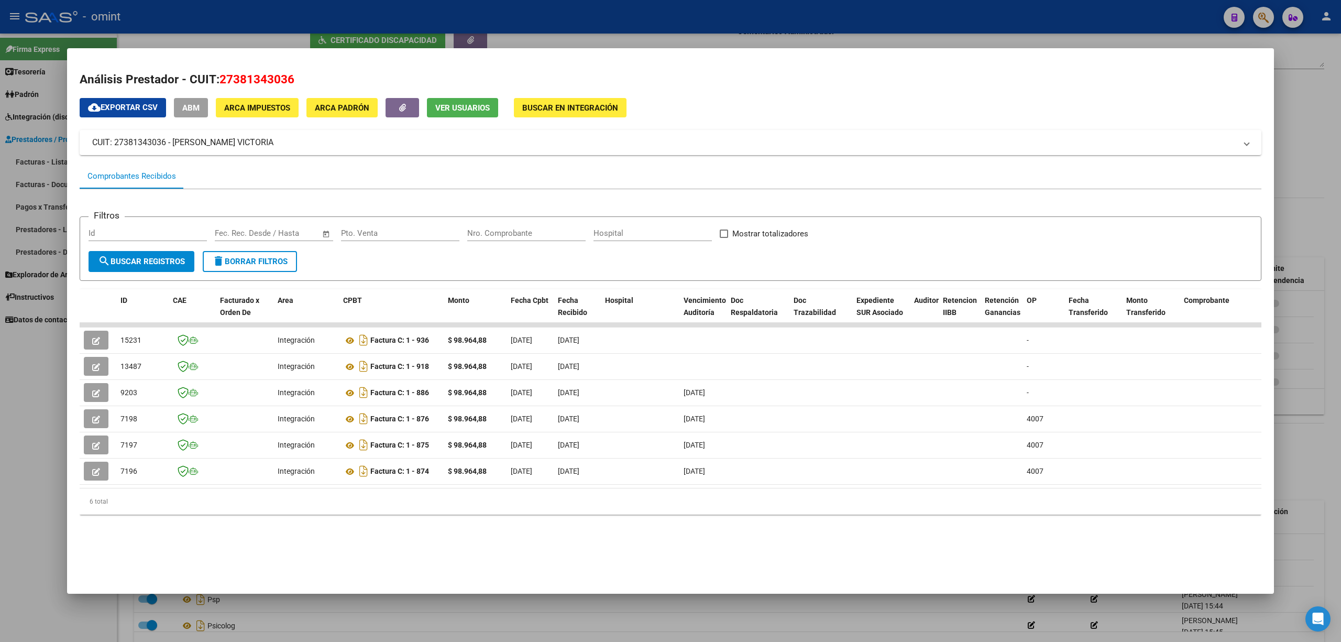
click at [166, 32] on div at bounding box center [670, 321] width 1341 height 642
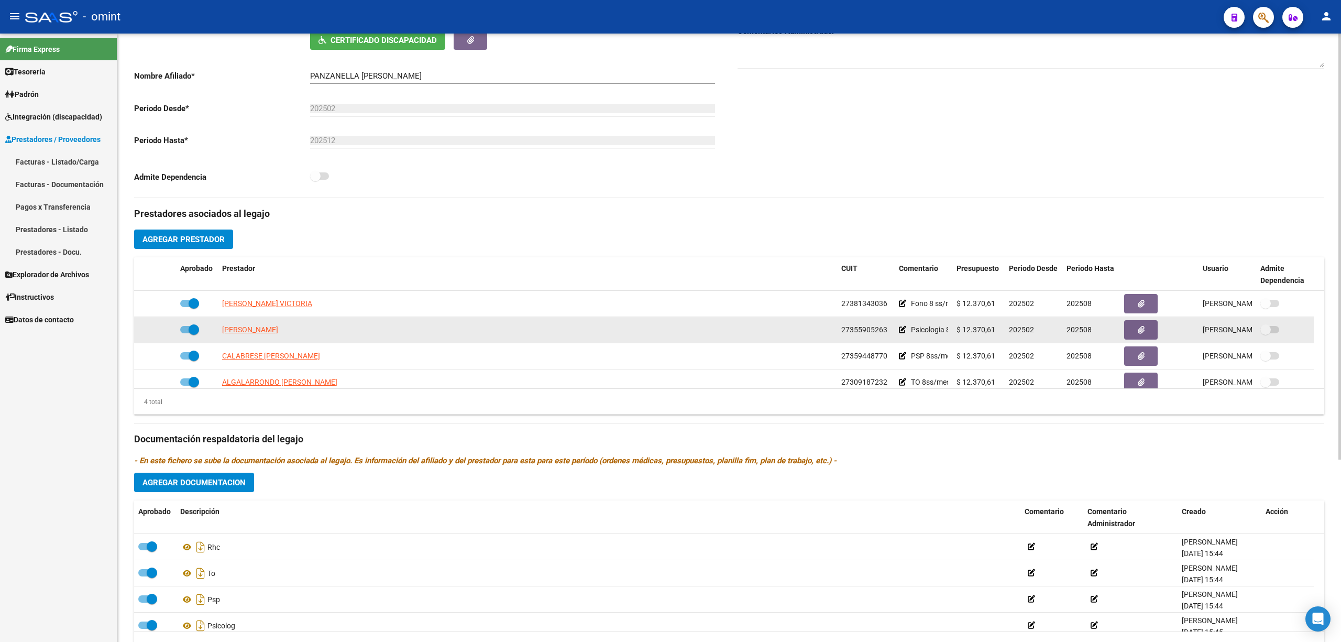
click at [239, 334] on span "AESCHLIMANN MARIA PIA" at bounding box center [250, 329] width 56 height 8
type textarea "27355905263"
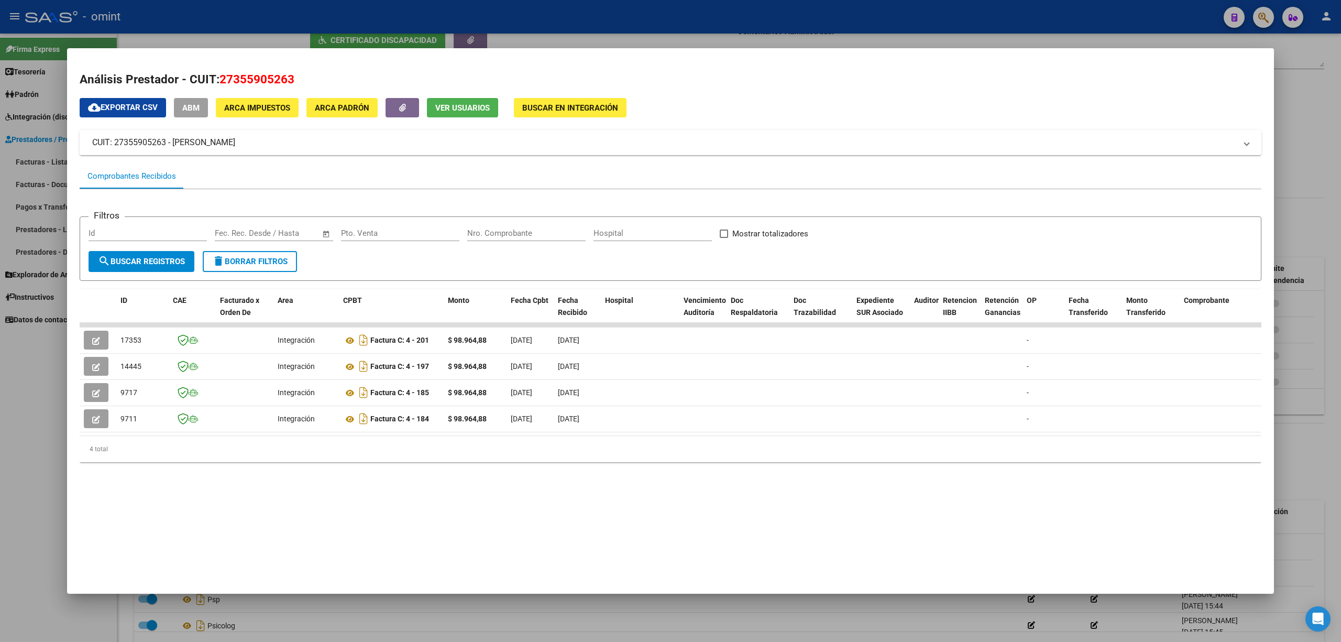
drag, startPoint x: 271, startPoint y: 434, endPoint x: 346, endPoint y: 434, distance: 75.4
click at [346, 434] on datatable-body "17353 Integración Factura C: 4 - 201 $ 98.964,88 08/08/2025 09/08/2025 - 09/08/…" at bounding box center [671, 379] width 1182 height 113
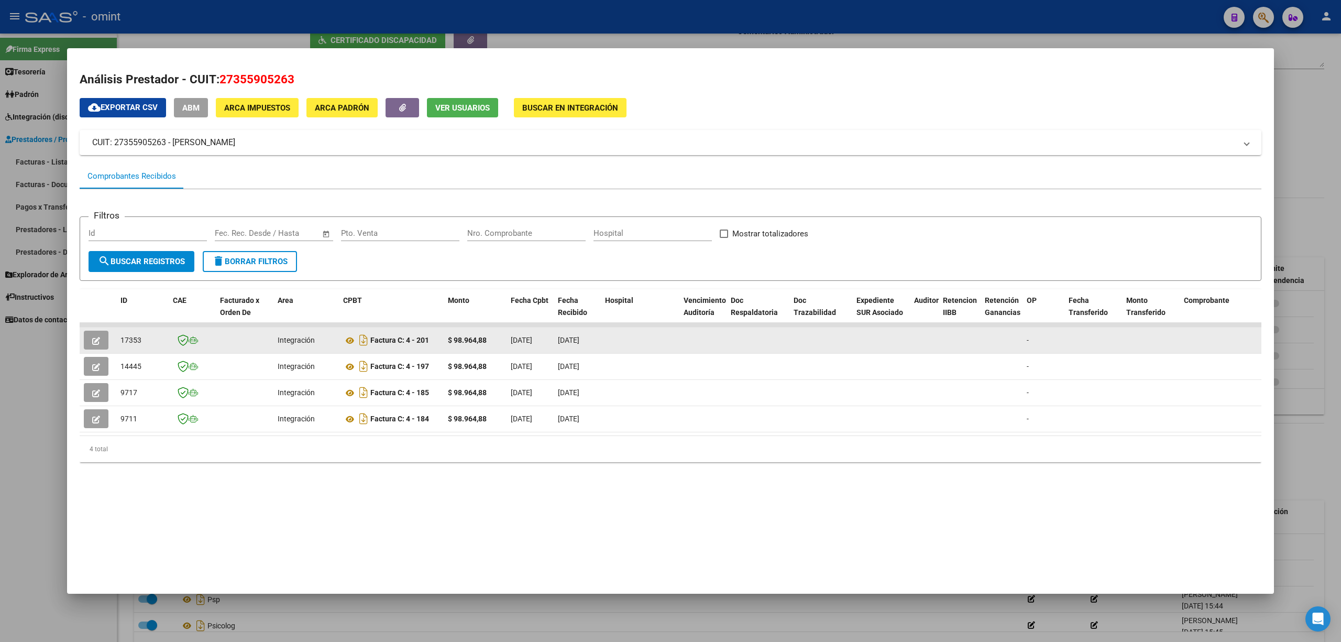
click at [101, 331] on button "button" at bounding box center [96, 340] width 25 height 19
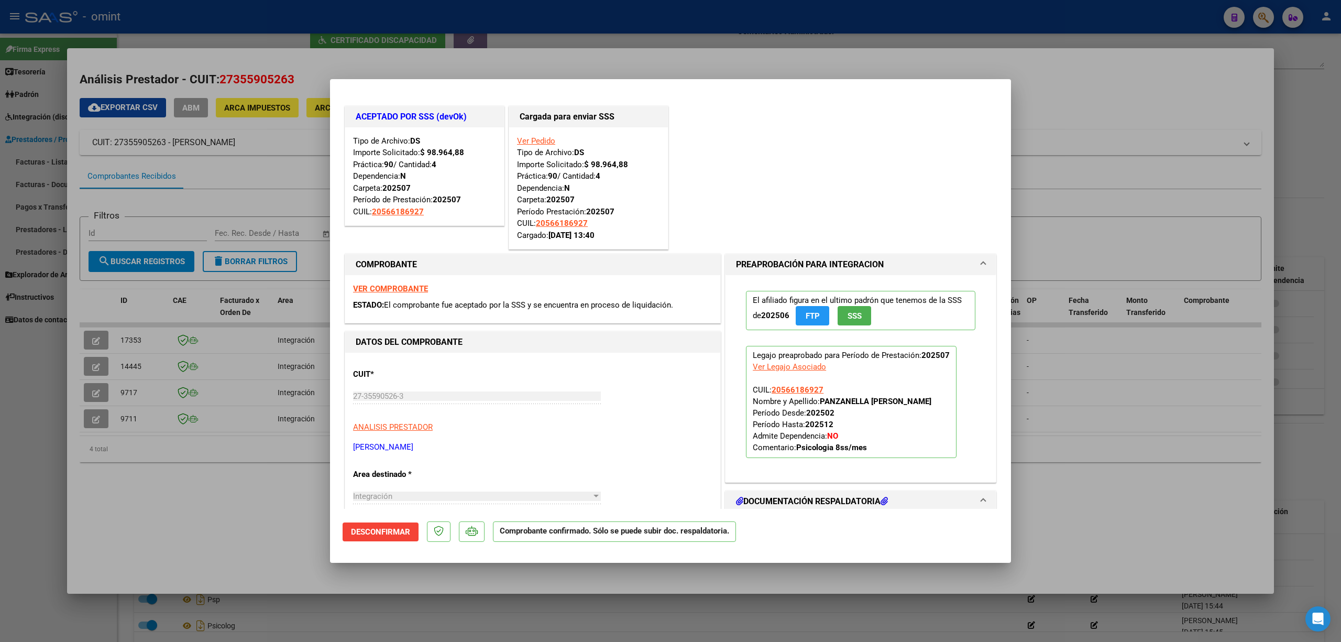
click at [399, 44] on div at bounding box center [670, 321] width 1341 height 642
type input "$ 0,00"
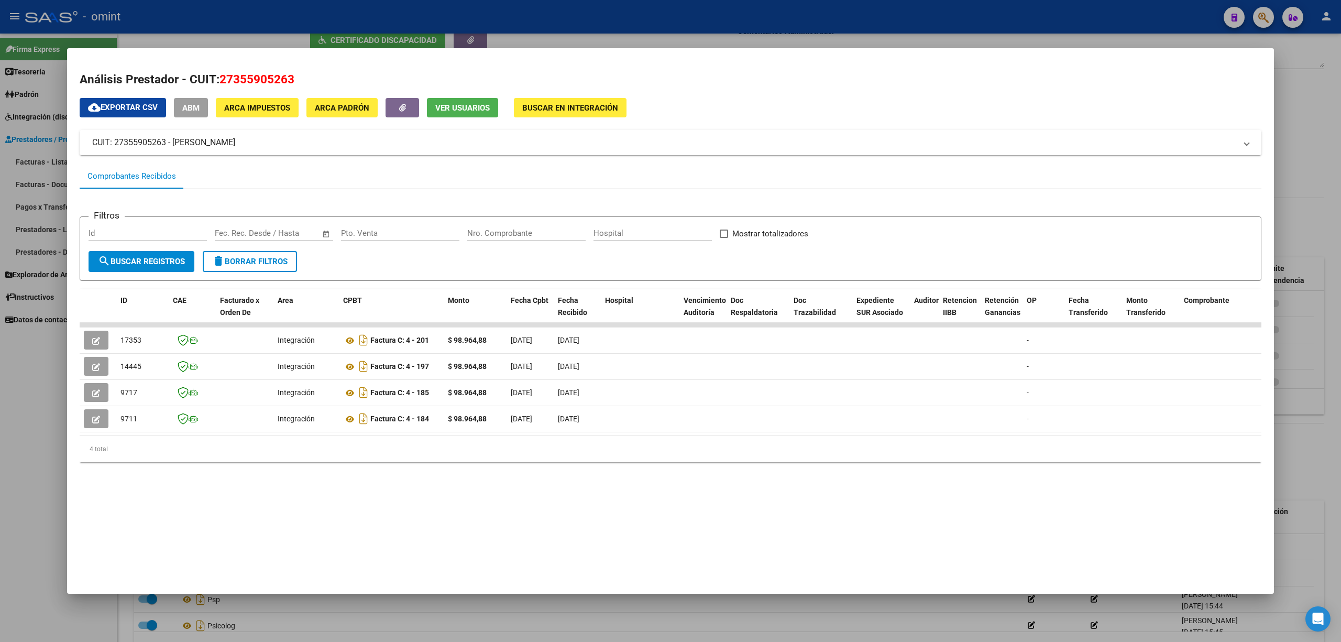
click at [370, 11] on div at bounding box center [670, 321] width 1341 height 642
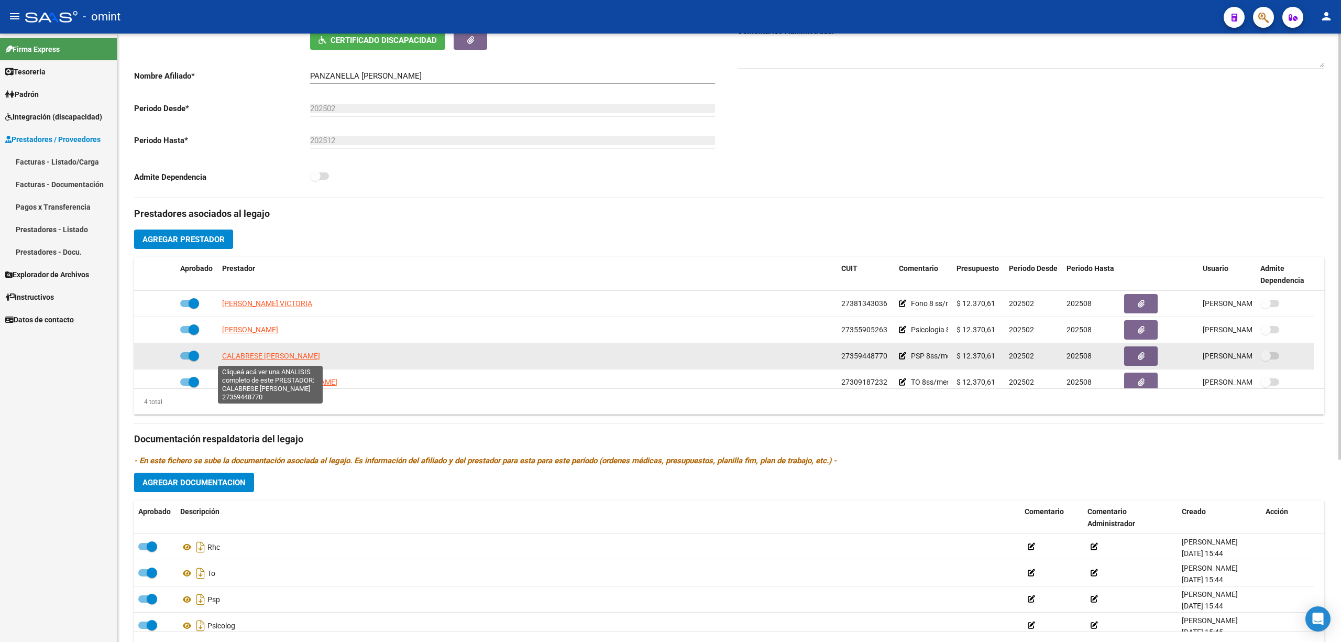
click at [268, 360] on span "CALABRESE SOFIA VICTORIA" at bounding box center [271, 356] width 98 height 8
type textarea "27359448770"
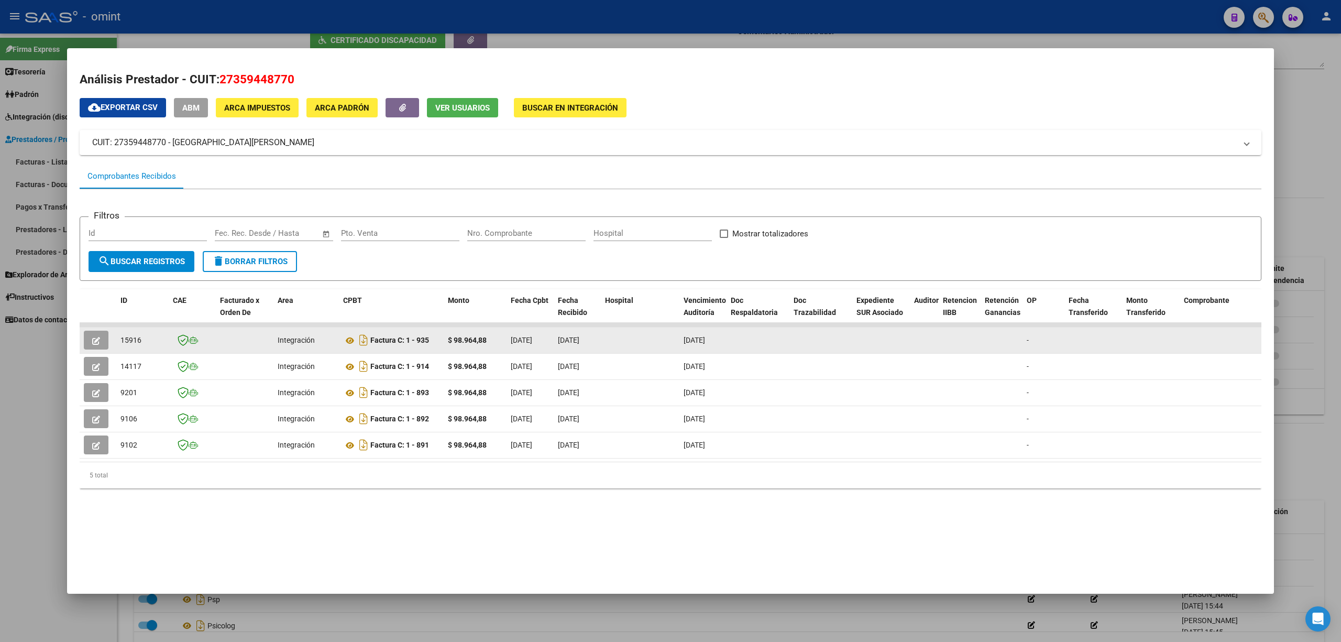
click at [91, 336] on button "button" at bounding box center [96, 340] width 25 height 19
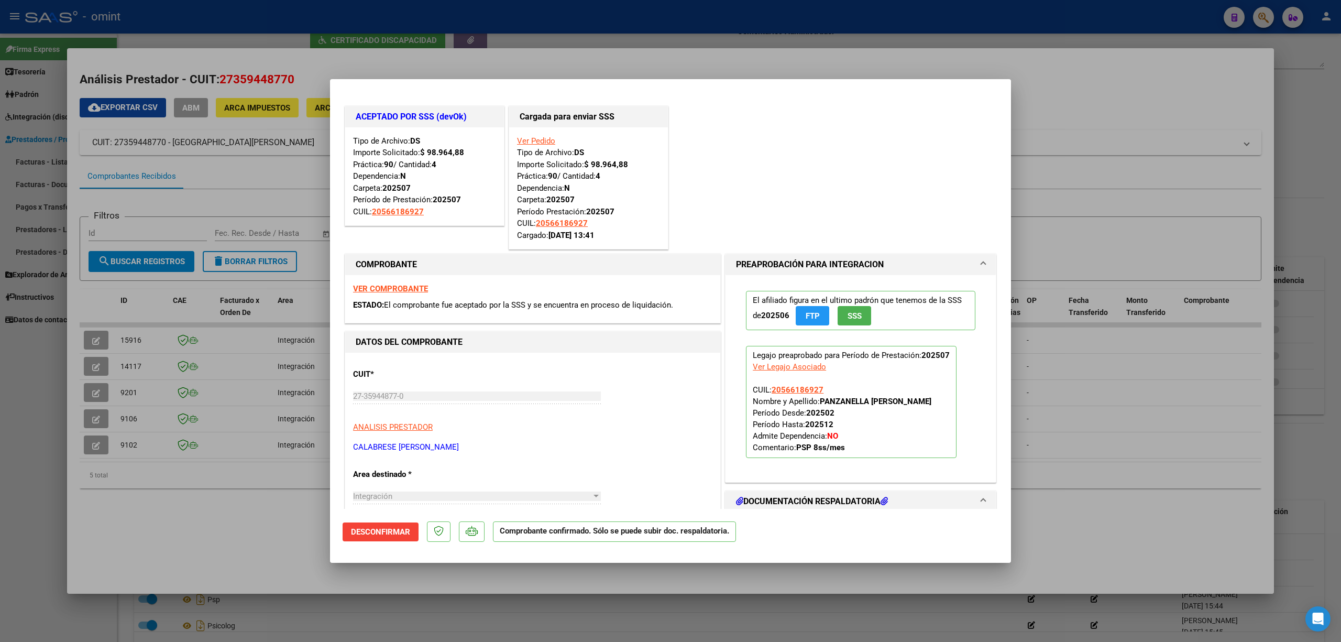
click at [245, 24] on div at bounding box center [670, 321] width 1341 height 642
type input "$ 0,00"
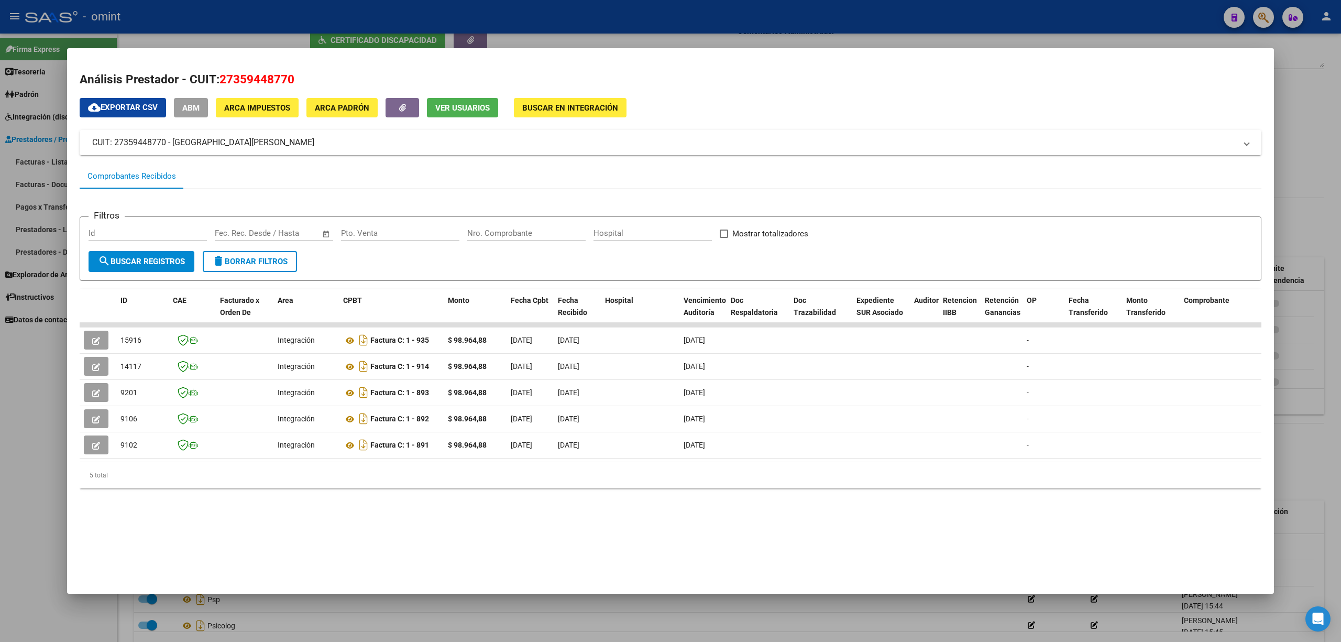
click at [245, 23] on div at bounding box center [670, 321] width 1341 height 642
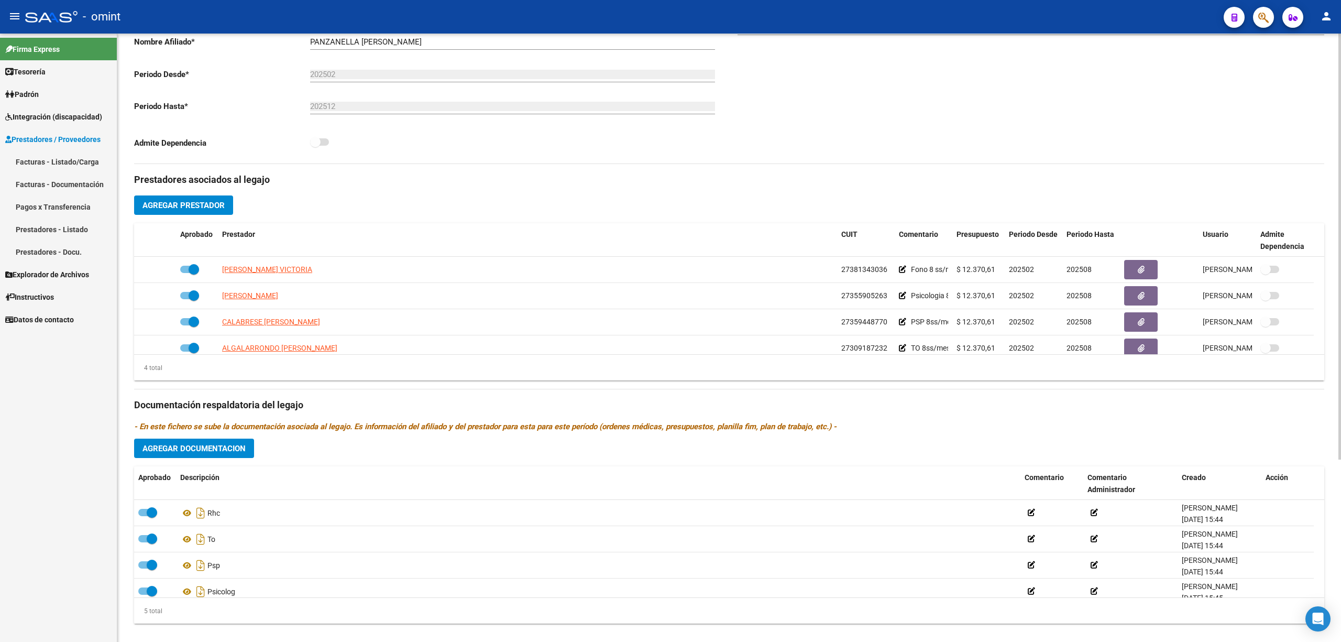
scroll to position [260, 0]
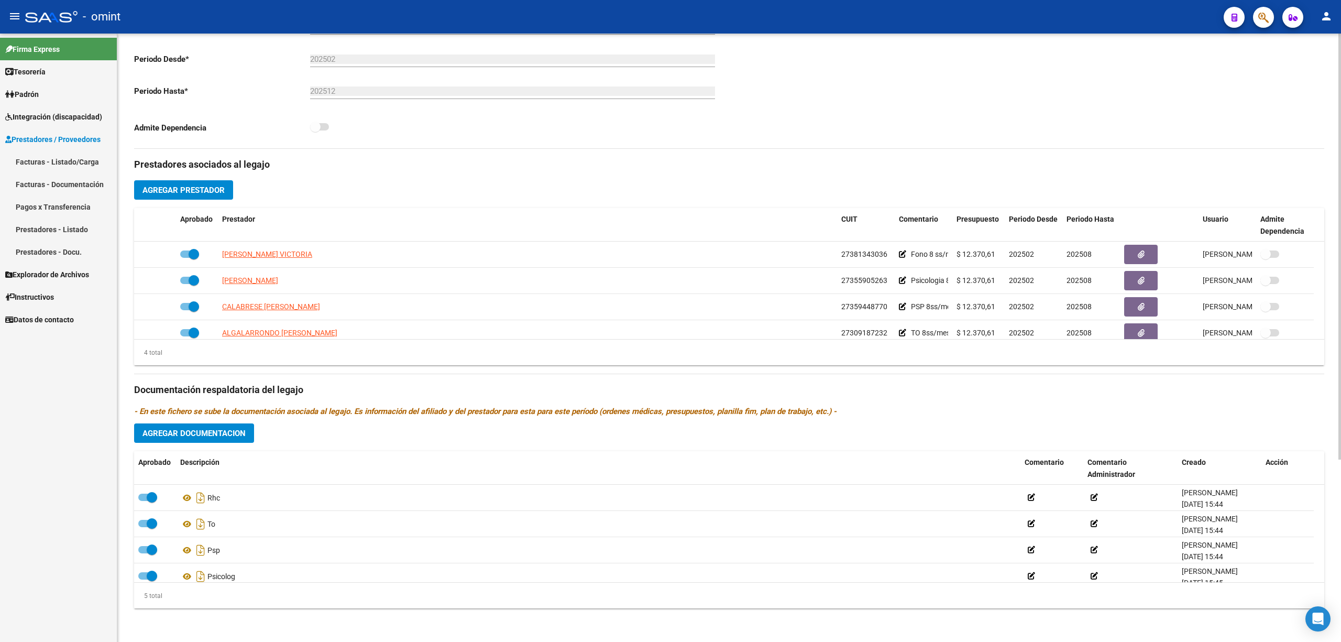
click at [242, 339] on div "4 total" at bounding box center [729, 352] width 1190 height 26
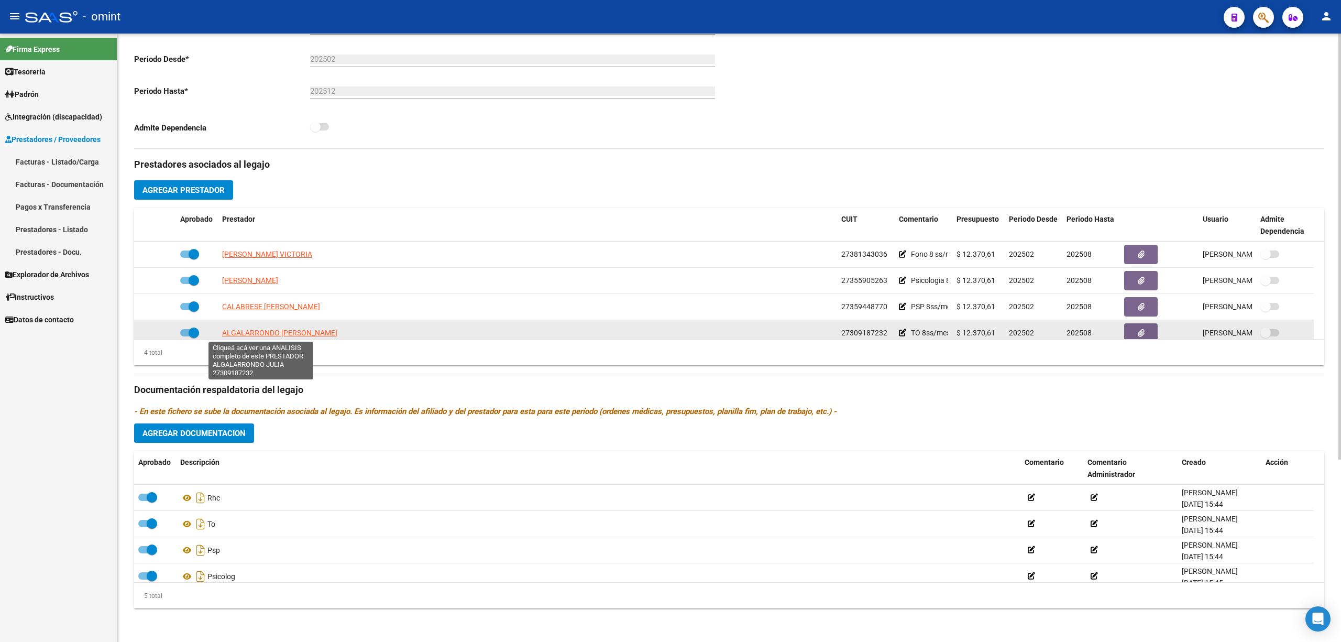
click at [244, 336] on span "ALGALARRONDO JULIA" at bounding box center [279, 332] width 115 height 8
type textarea "27309187232"
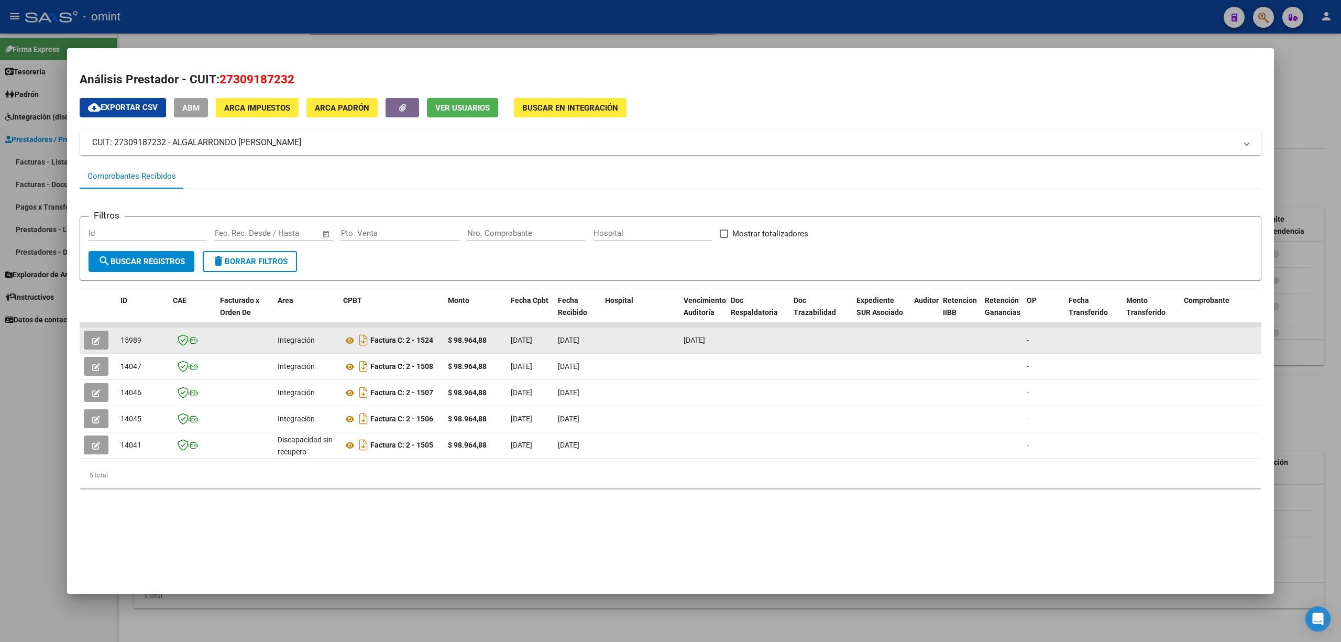
click at [87, 340] on button "button" at bounding box center [96, 340] width 25 height 19
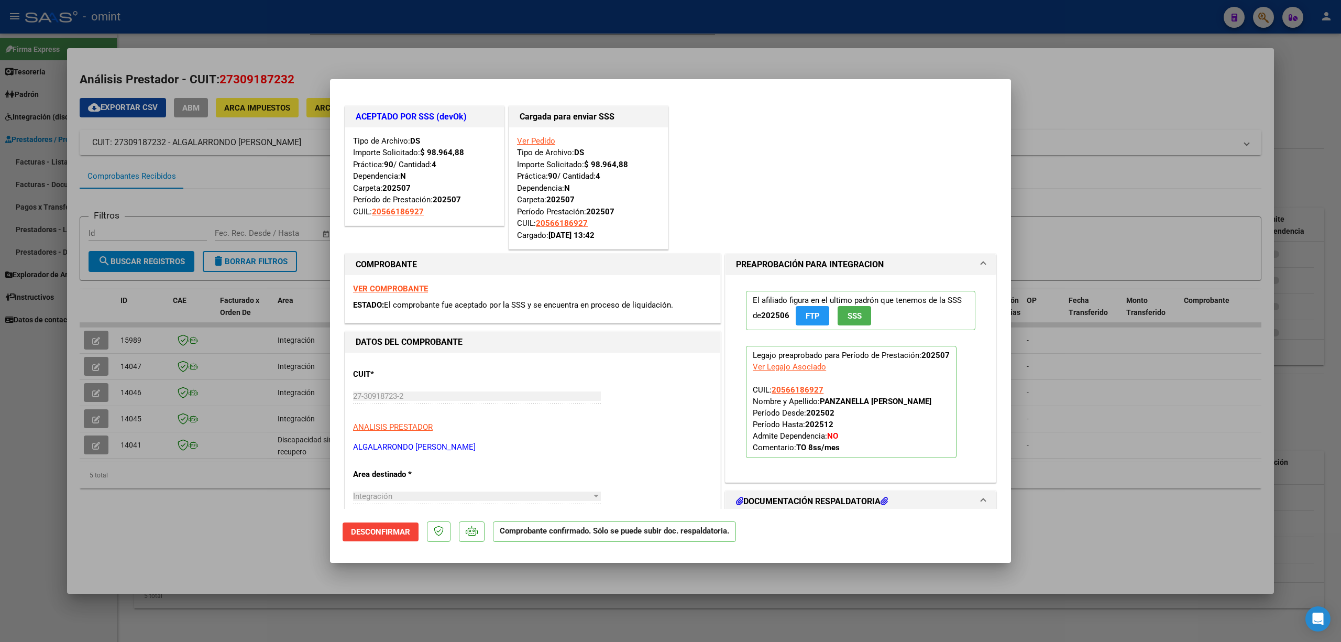
click at [384, 24] on div at bounding box center [670, 321] width 1341 height 642
type input "$ 0,00"
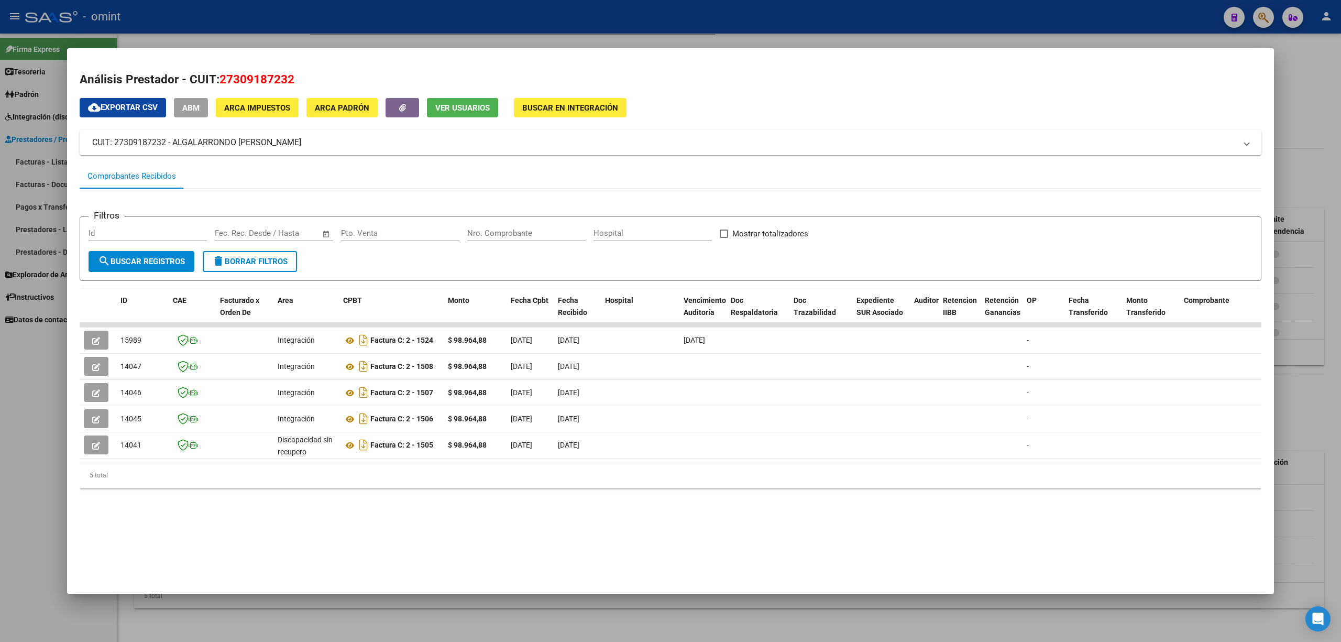
click at [384, 25] on div at bounding box center [670, 321] width 1341 height 642
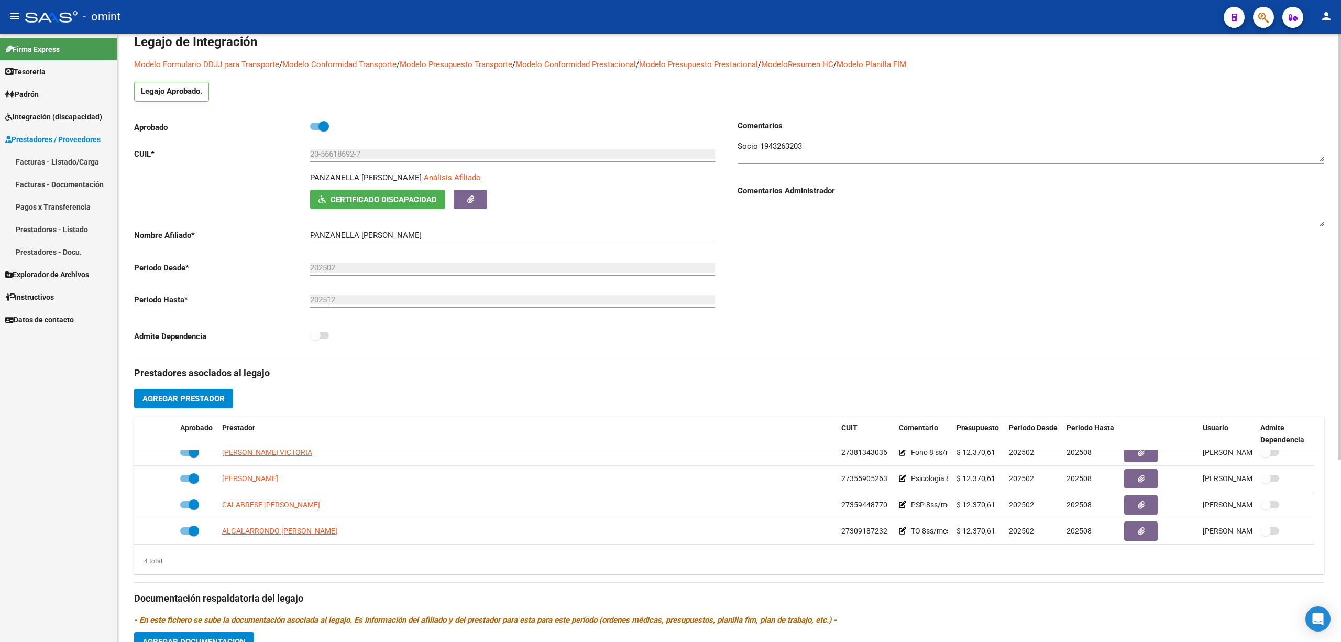
scroll to position [0, 0]
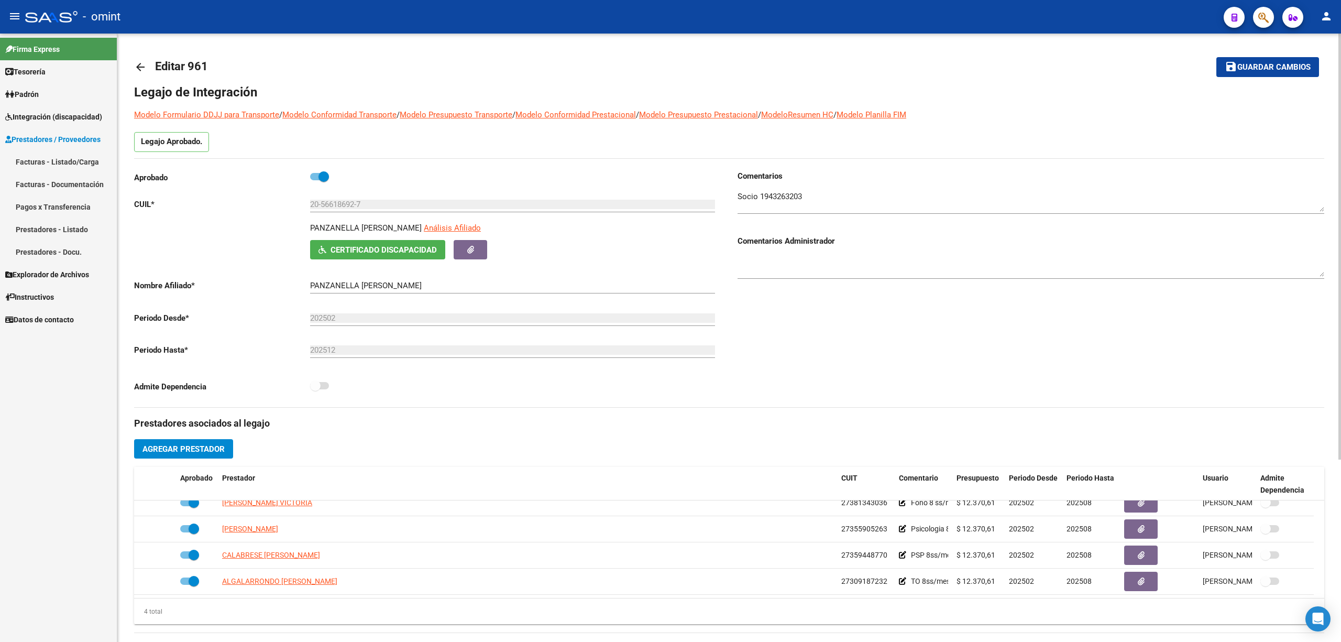
click at [135, 61] on link "arrow_back" at bounding box center [144, 66] width 21 height 25
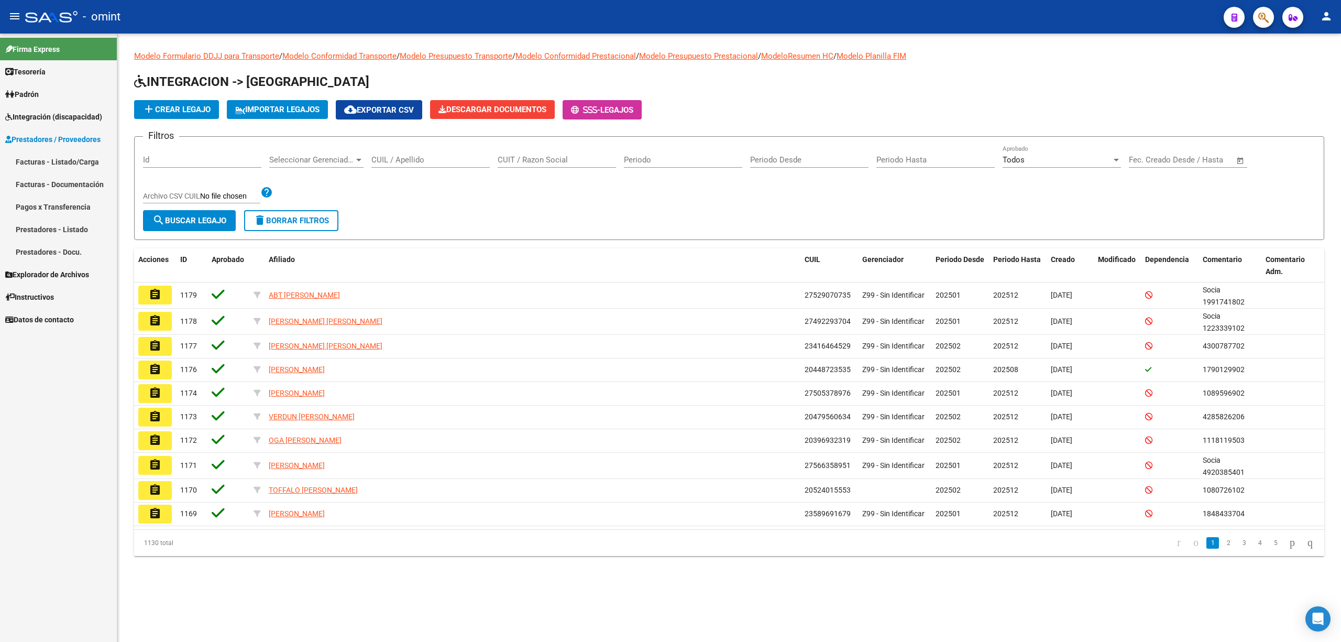
click at [409, 161] on input "CUIL / Apellido" at bounding box center [430, 159] width 118 height 9
paste input "20528658653"
type input "20528658653"
click at [172, 218] on span "search Buscar Legajo" at bounding box center [189, 220] width 74 height 9
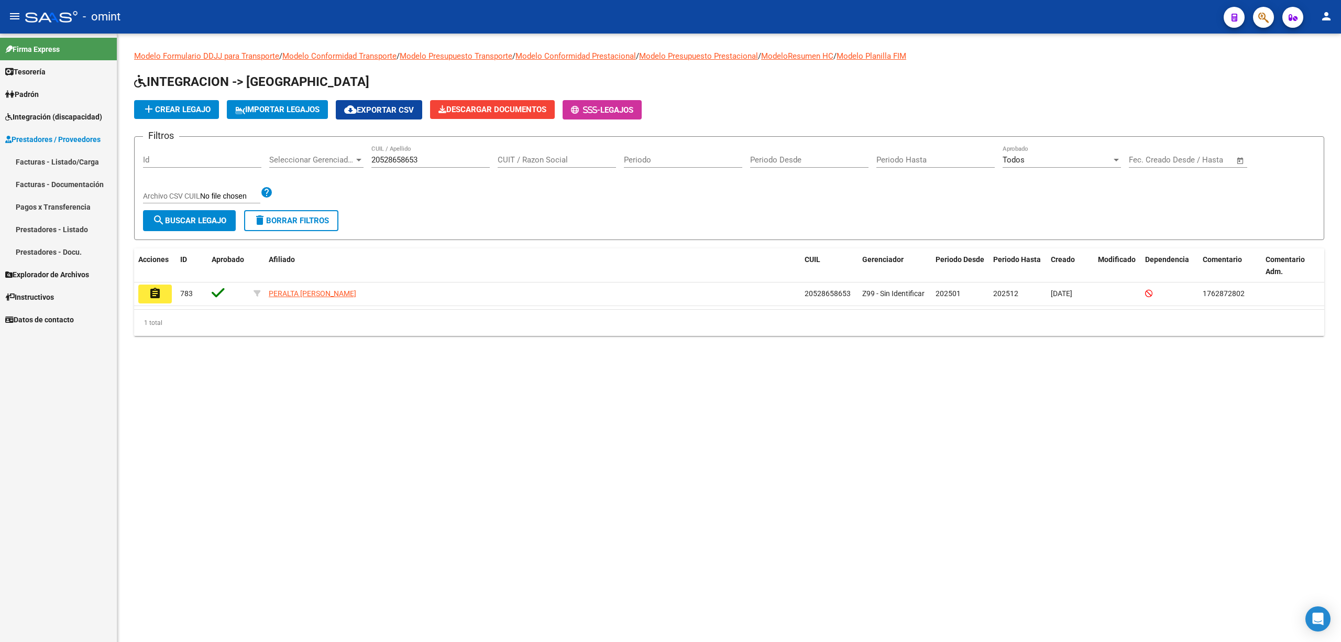
click at [145, 290] on button "assignment" at bounding box center [155, 293] width 34 height 19
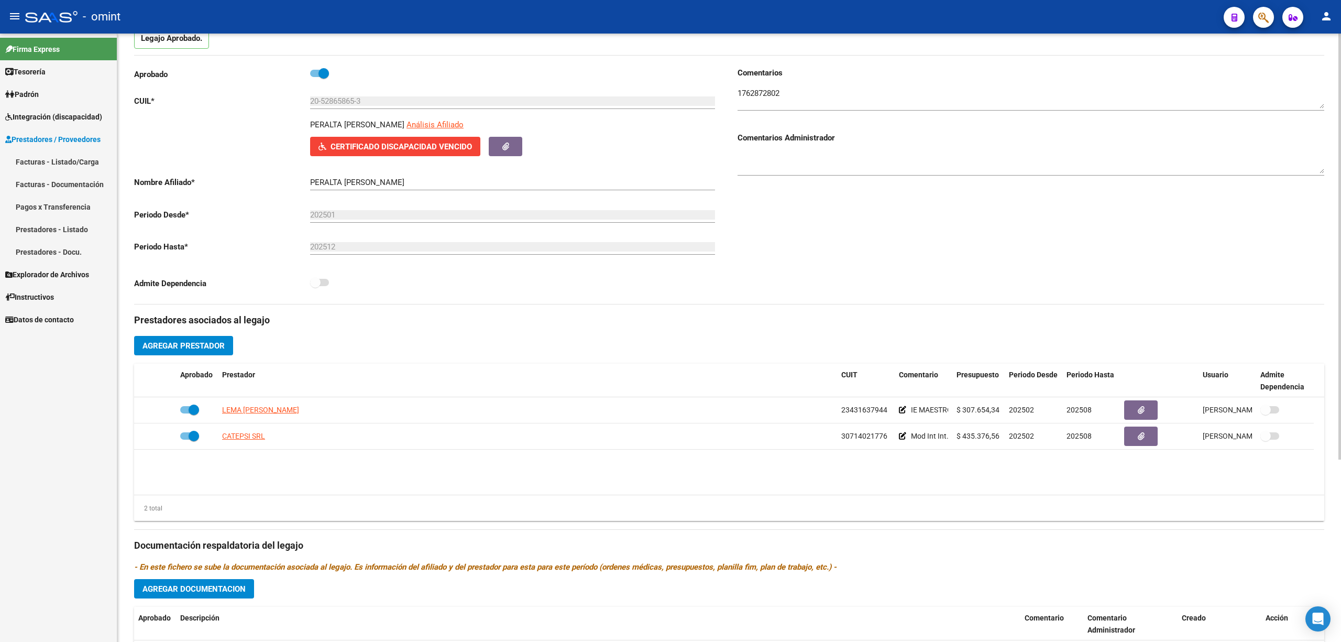
scroll to position [210, 0]
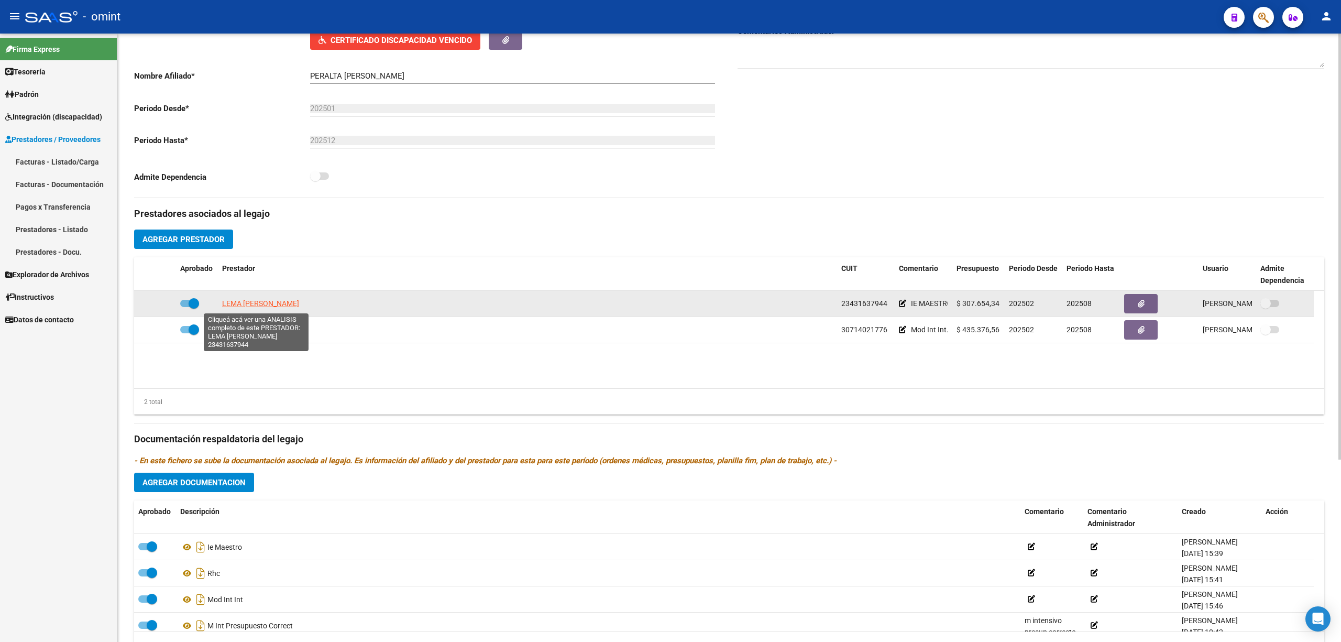
click at [248, 303] on span "LEMA LUZ CANDELA" at bounding box center [260, 303] width 77 height 8
type textarea "23431637944"
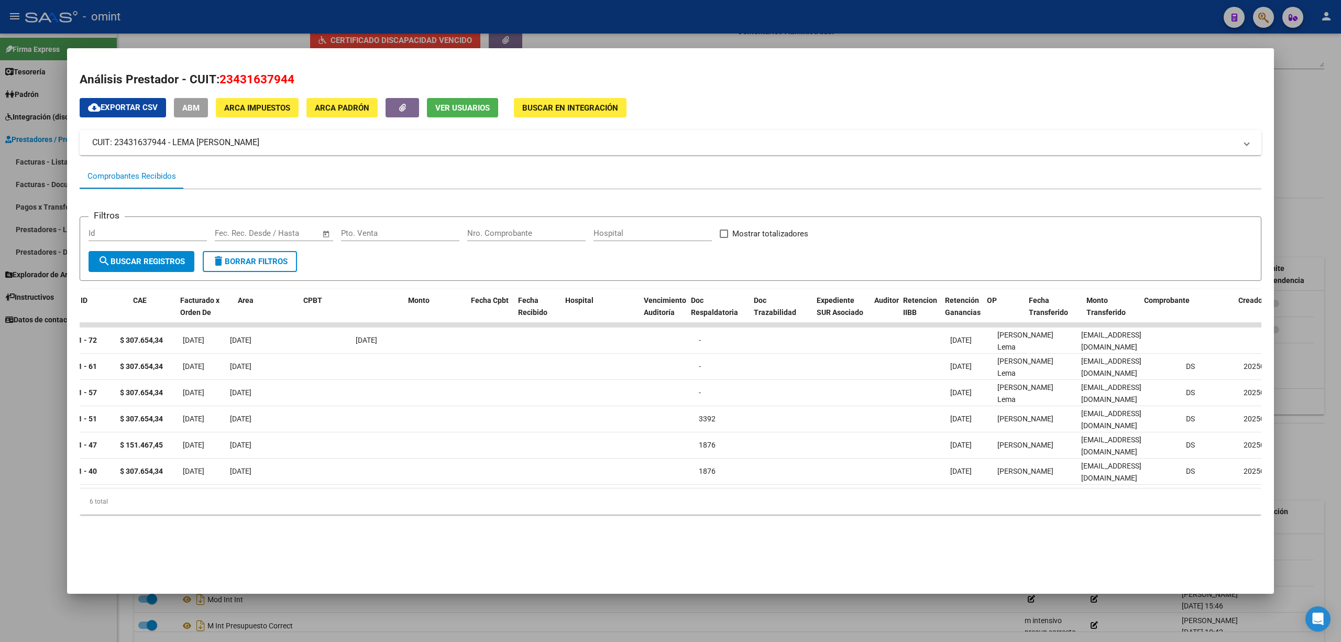
scroll to position [0, 0]
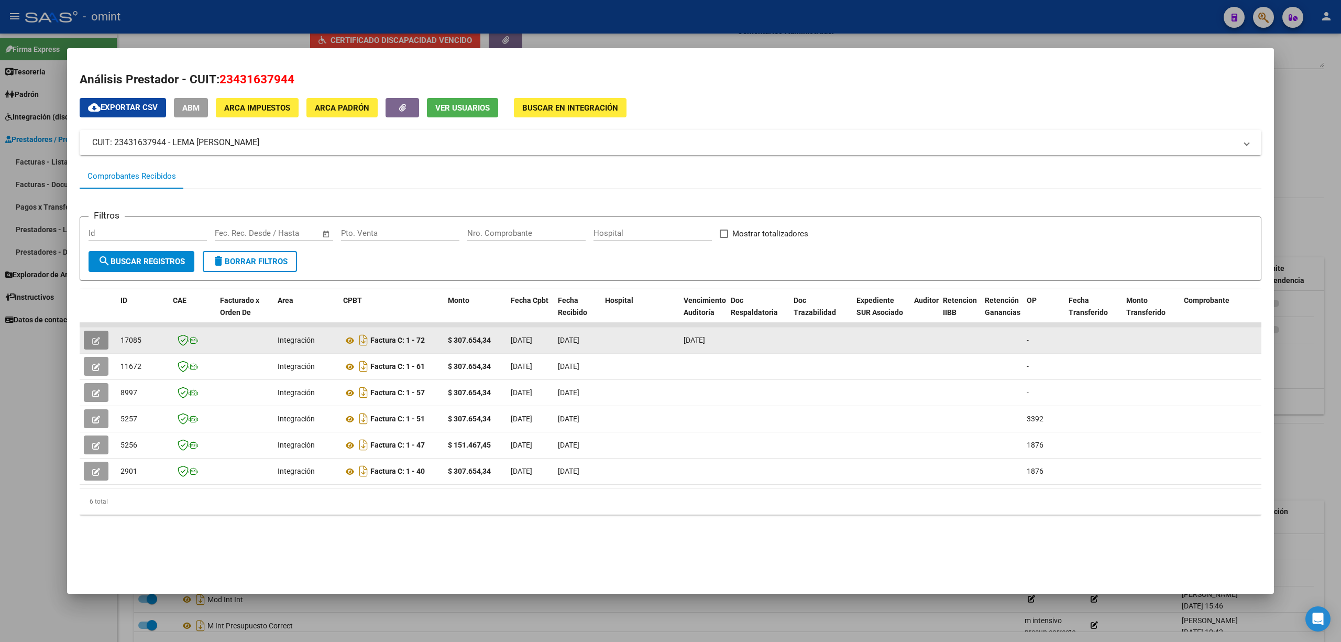
click at [84, 332] on button "button" at bounding box center [96, 340] width 25 height 19
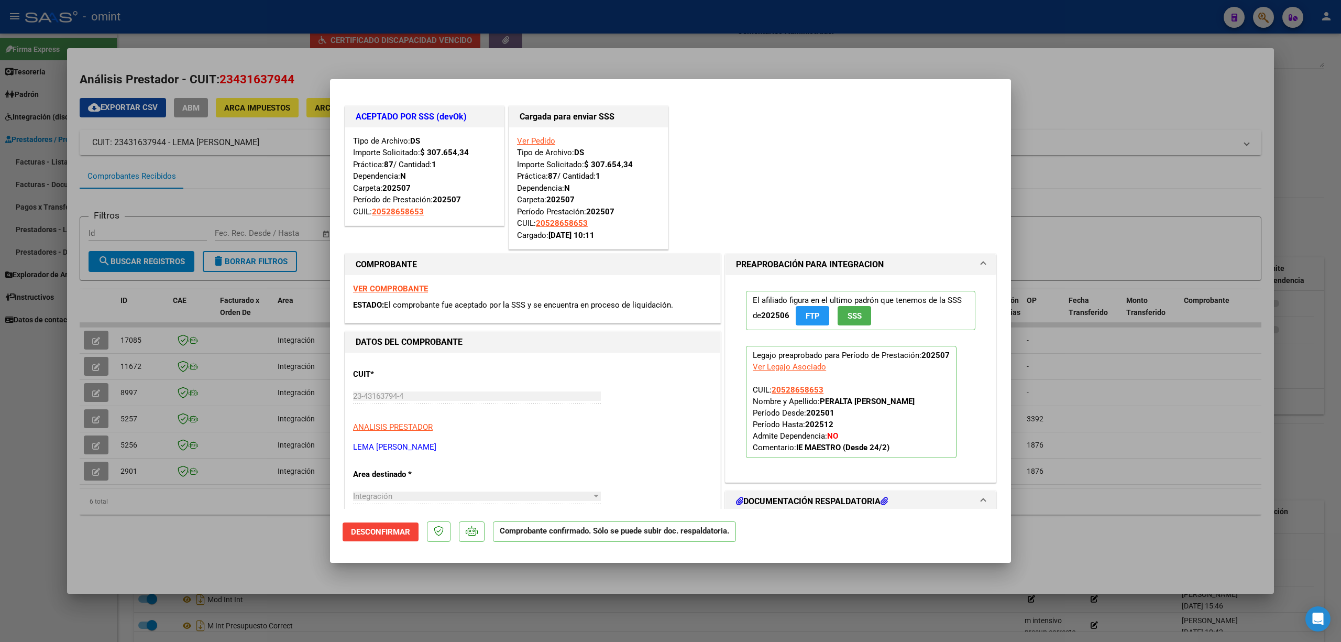
click at [541, 34] on div at bounding box center [670, 321] width 1341 height 642
type input "$ 0,00"
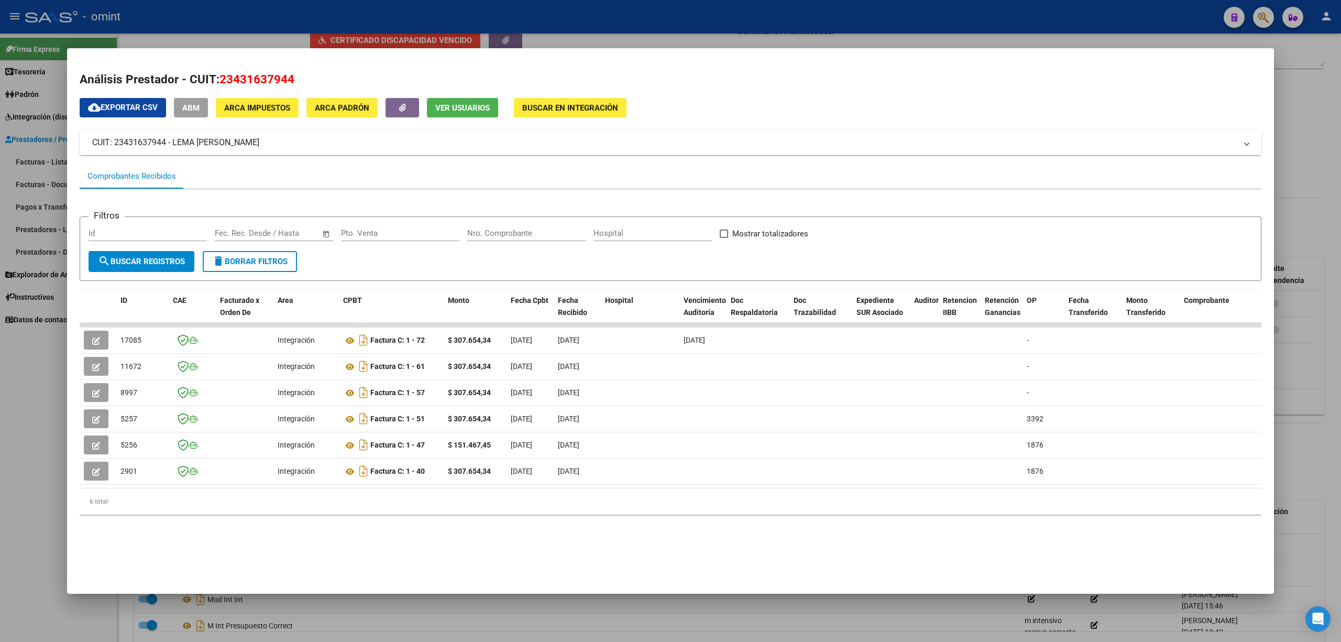
click at [529, 31] on div at bounding box center [670, 321] width 1341 height 642
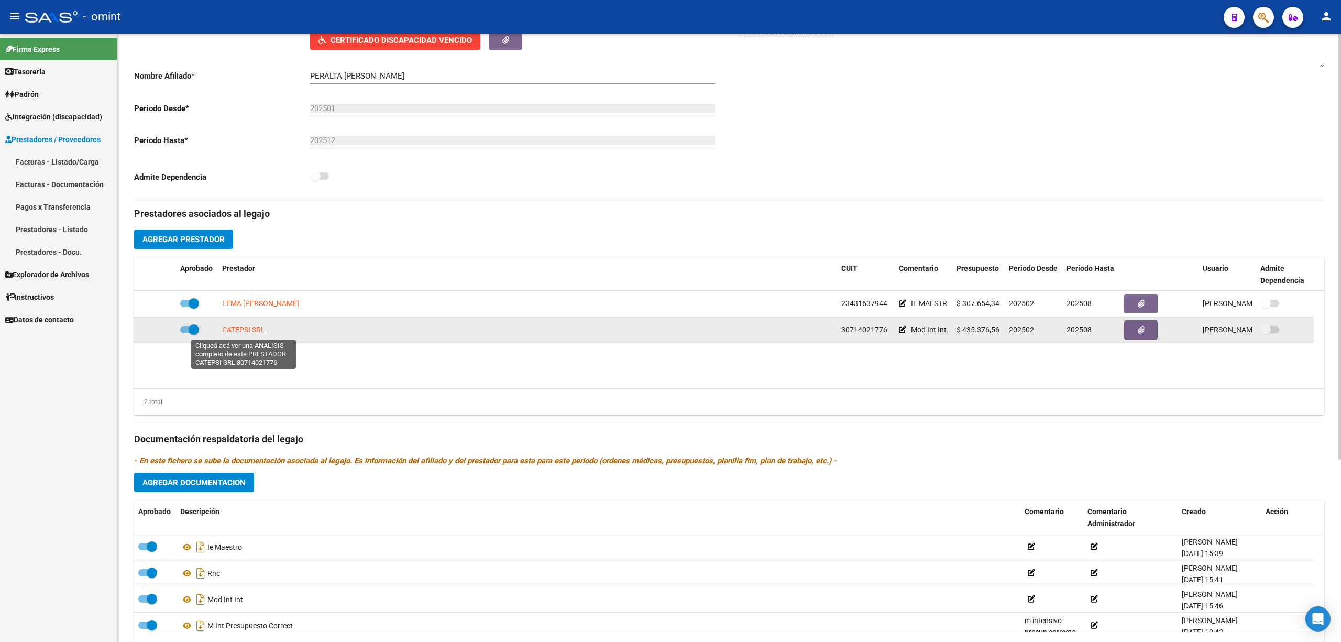
click at [255, 329] on span "CATEPSI SRL" at bounding box center [243, 329] width 43 height 8
type textarea "30714021776"
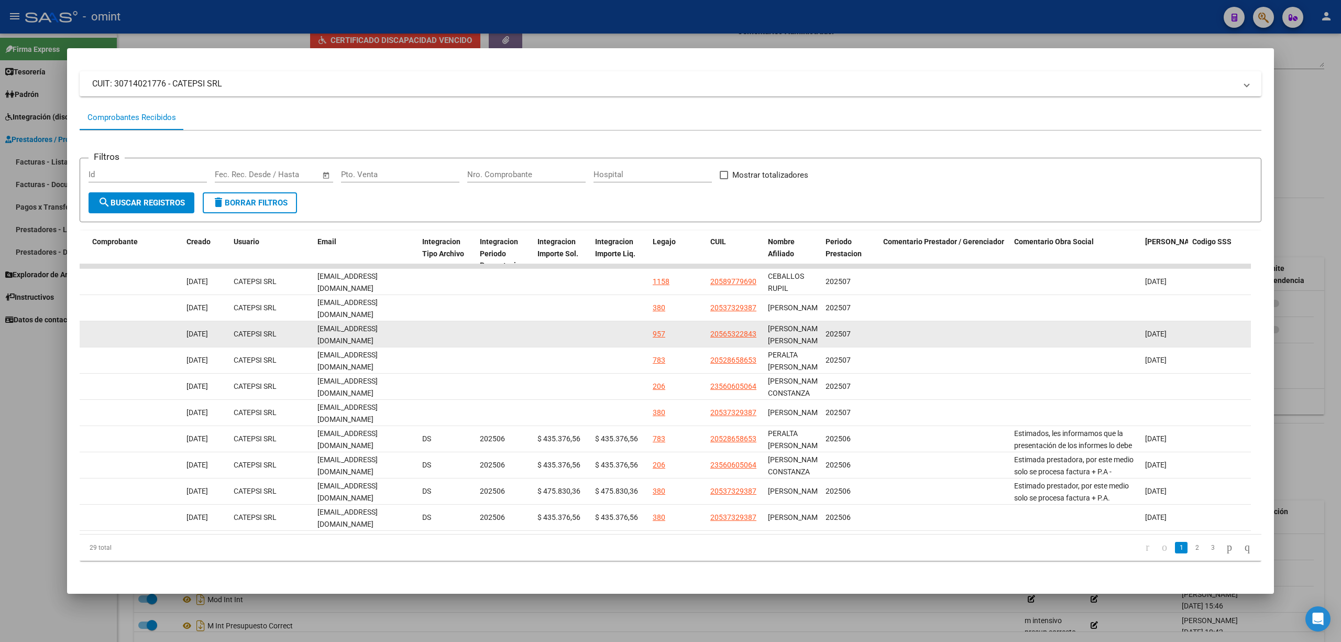
drag, startPoint x: 791, startPoint y: 349, endPoint x: 738, endPoint y: 332, distance: 55.0
click at [812, 326] on div "FIGUEROA FUREY AGUSTIN GASTON" at bounding box center [792, 334] width 49 height 22
drag, startPoint x: 780, startPoint y: 323, endPoint x: 705, endPoint y: 323, distance: 74.9
click at [705, 323] on div "15906 Integración Factura A: 2 - 2622 $ 435.376,56 01/08/2025 04/08/2025 - 04/0…" at bounding box center [119, 334] width 2263 height 26
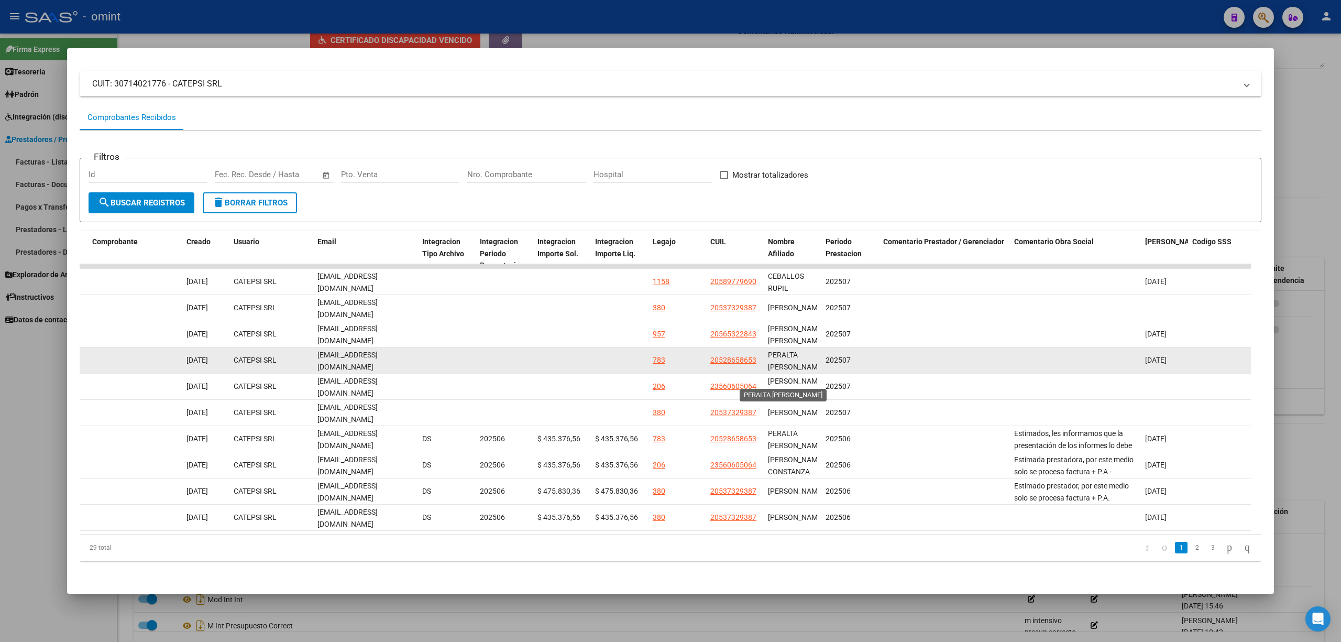
click at [791, 355] on span "PERALTA FINOCCHIETTI BAUTISTA ORESTE" at bounding box center [796, 360] width 56 height 20
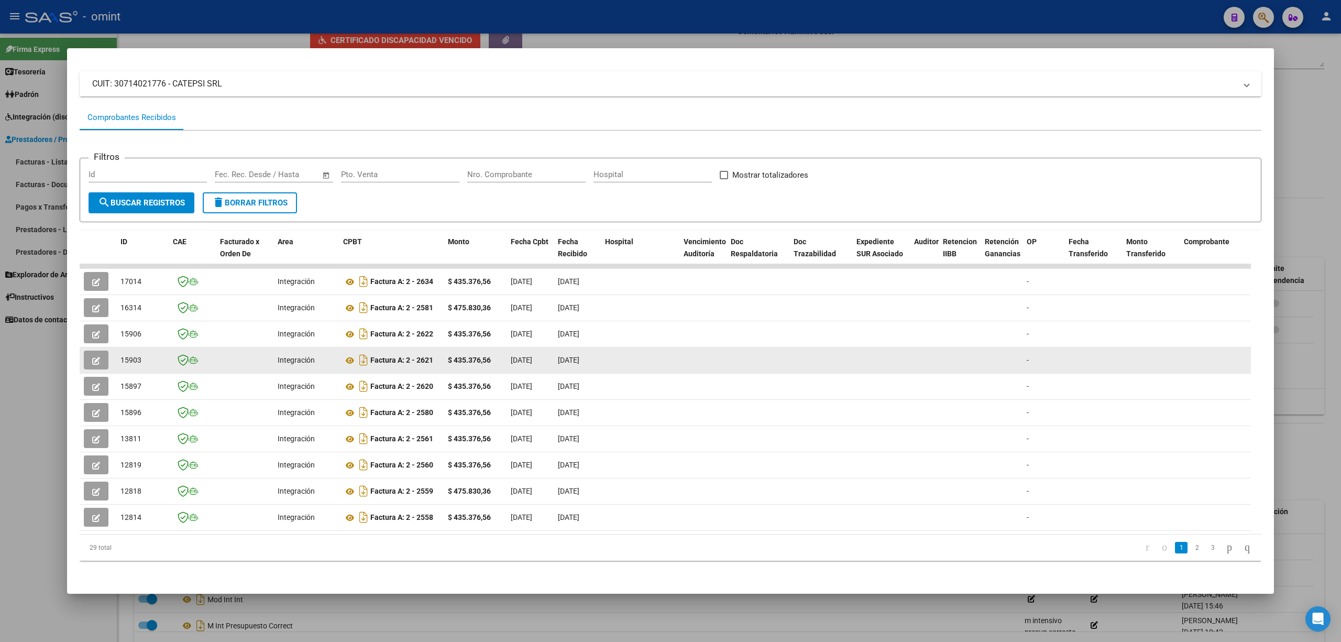
drag, startPoint x: 818, startPoint y: 355, endPoint x: 127, endPoint y: 353, distance: 691.0
click at [127, 353] on div "15903 Integración Factura A: 2 - 2621 $ 435.376,56 01/08/2025 04/08/2025 - 04/0…" at bounding box center [1211, 360] width 2263 height 26
click at [126, 356] on span "15903" at bounding box center [130, 360] width 21 height 8
click at [106, 350] on button "button" at bounding box center [96, 359] width 25 height 19
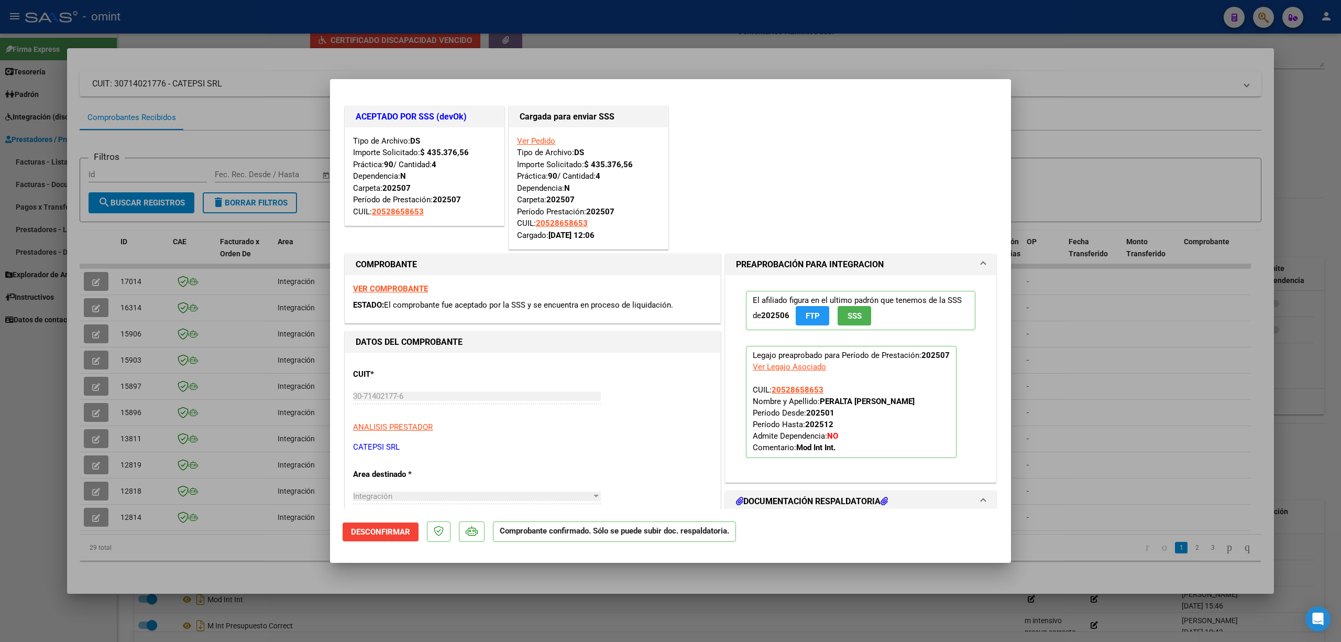
click at [168, 348] on div at bounding box center [670, 321] width 1341 height 642
type input "$ 0,00"
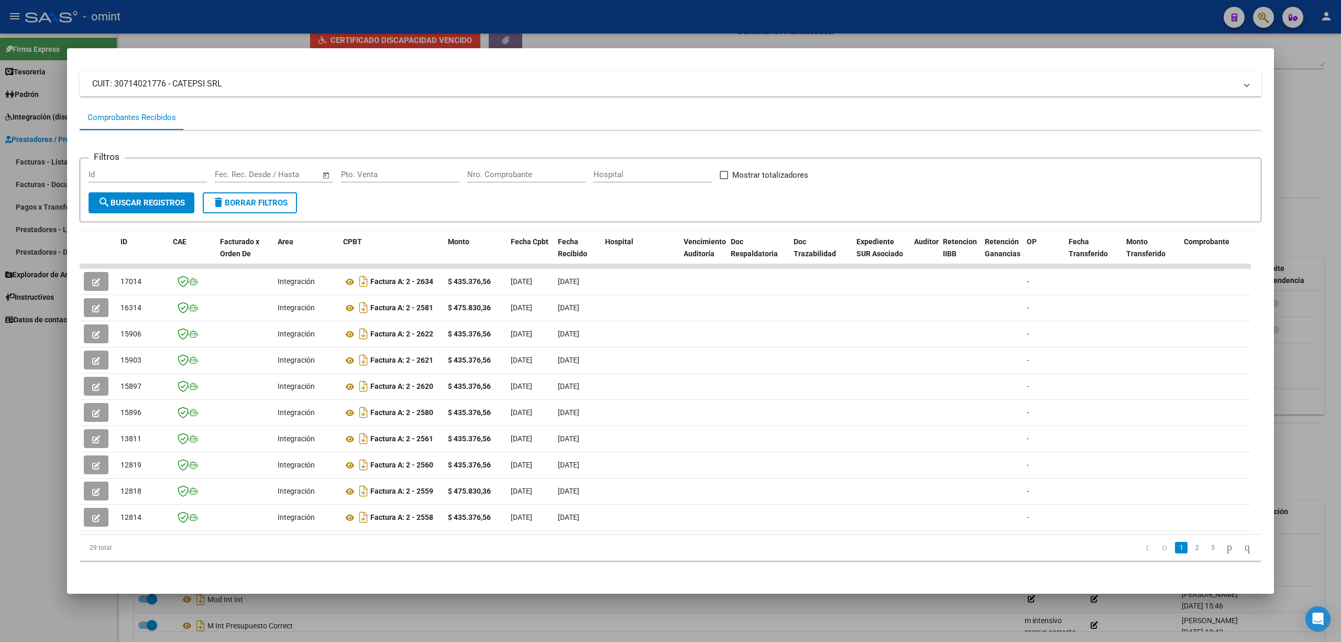
click at [243, 28] on div at bounding box center [670, 321] width 1341 height 642
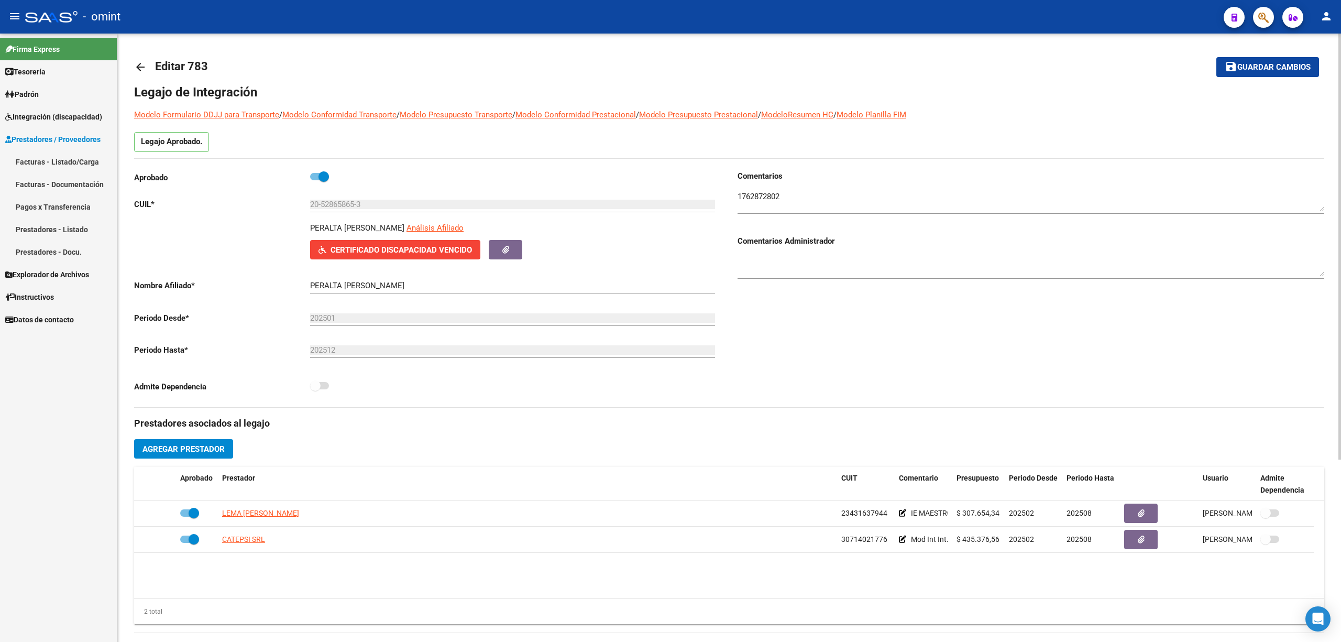
click at [137, 67] on mat-icon "arrow_back" at bounding box center [140, 67] width 13 height 13
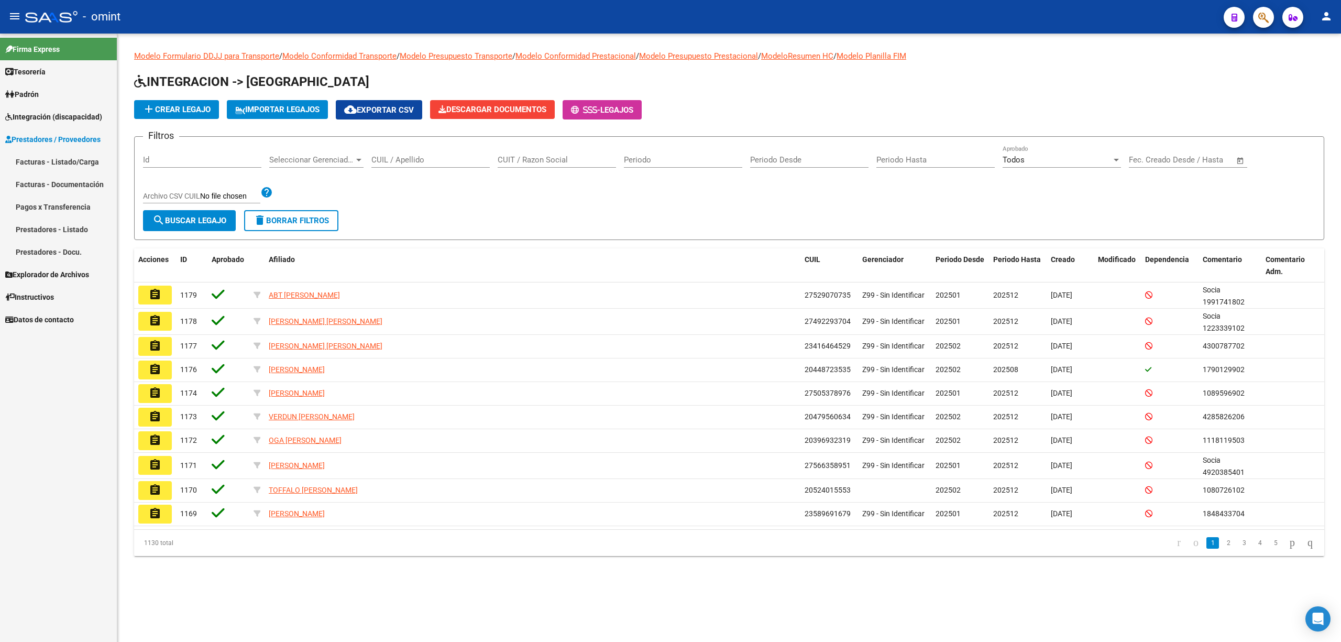
click at [466, 151] on div "CUIL / Apellido" at bounding box center [430, 156] width 118 height 23
paste input "23553100259"
type input "23553100259"
click at [175, 223] on span "search Buscar Legajo" at bounding box center [189, 220] width 74 height 9
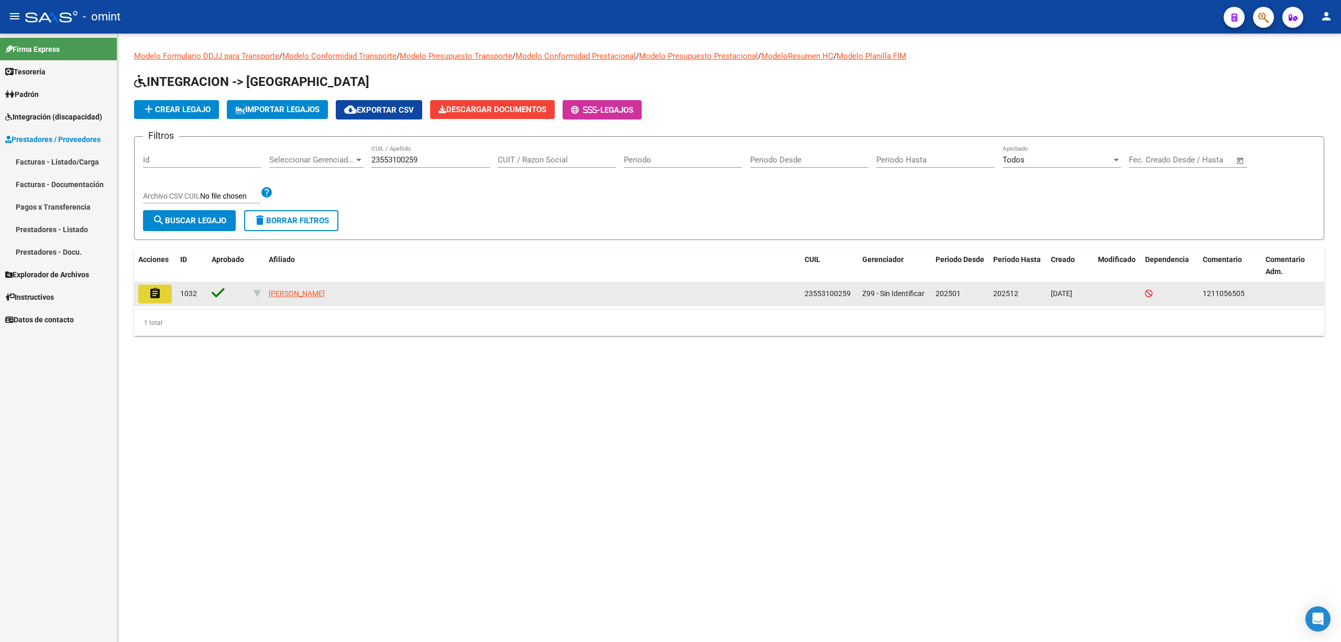
click at [154, 295] on mat-icon "assignment" at bounding box center [155, 293] width 13 height 13
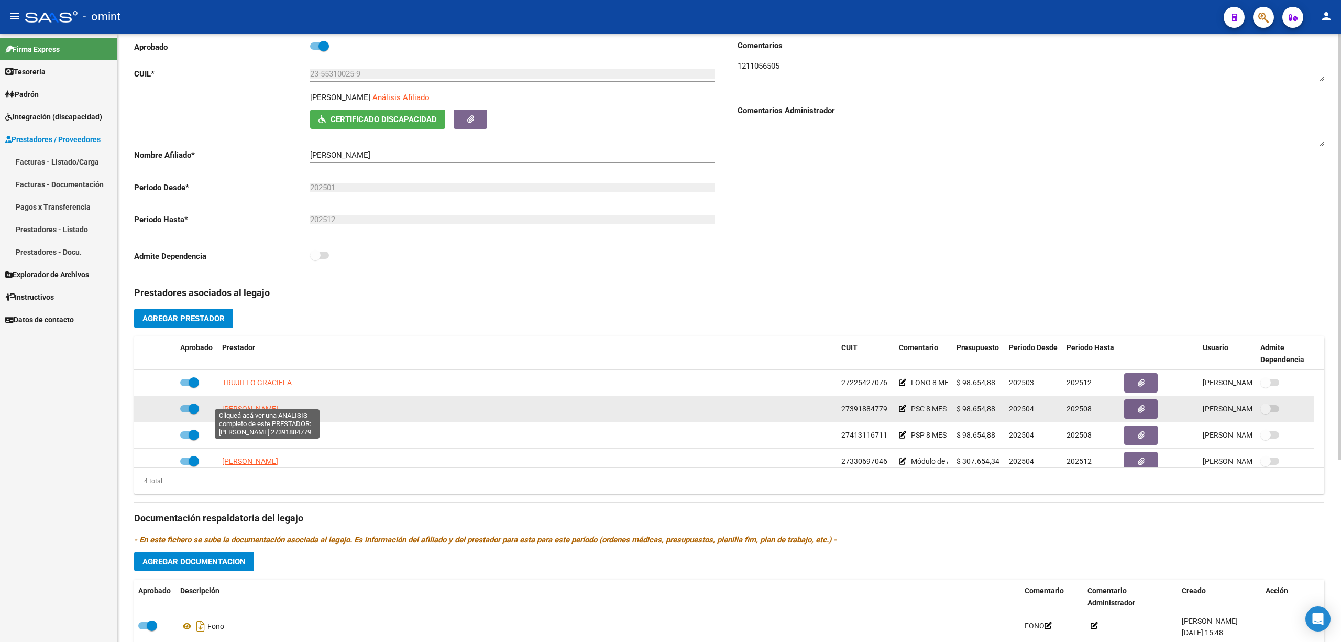
scroll to position [139, 0]
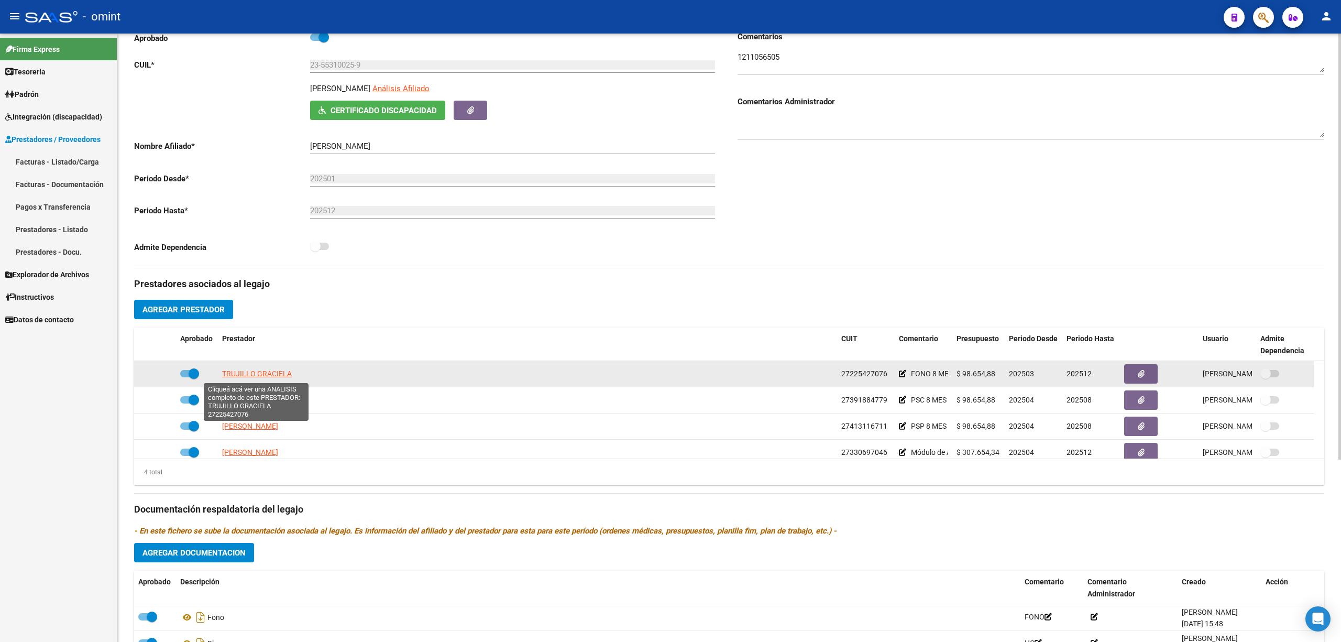
click at [247, 373] on span "TRUJILLO GRACIELA" at bounding box center [257, 373] width 70 height 8
type textarea "27225427076"
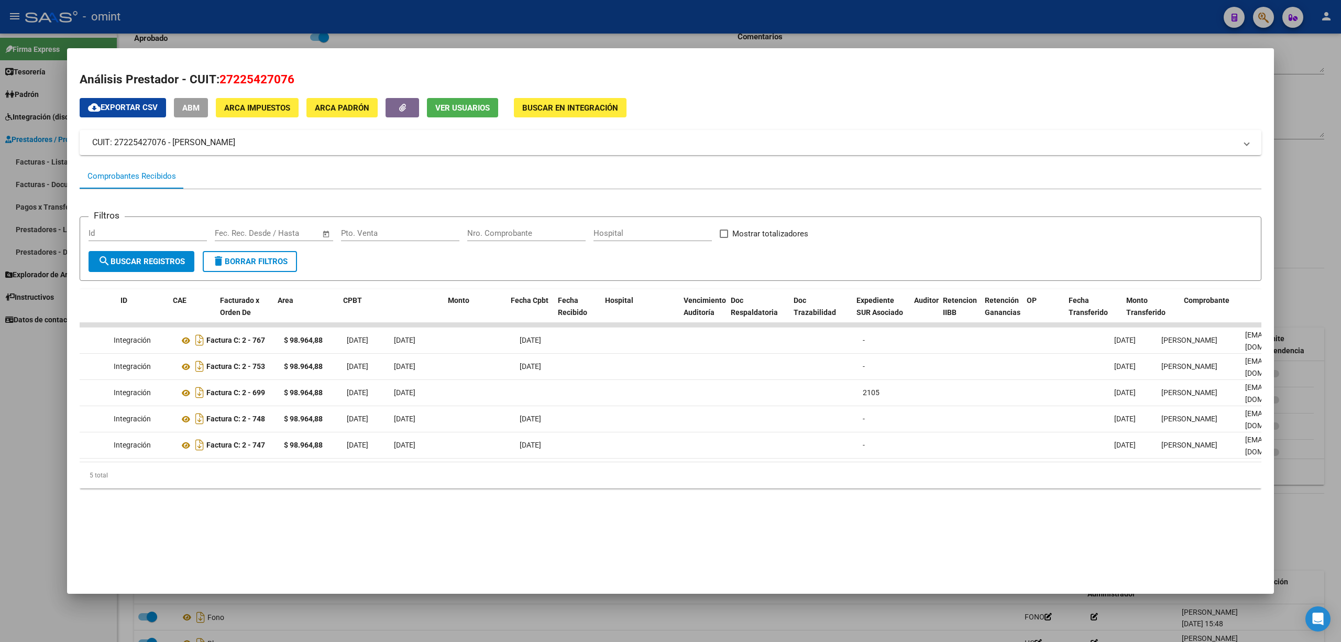
scroll to position [0, 0]
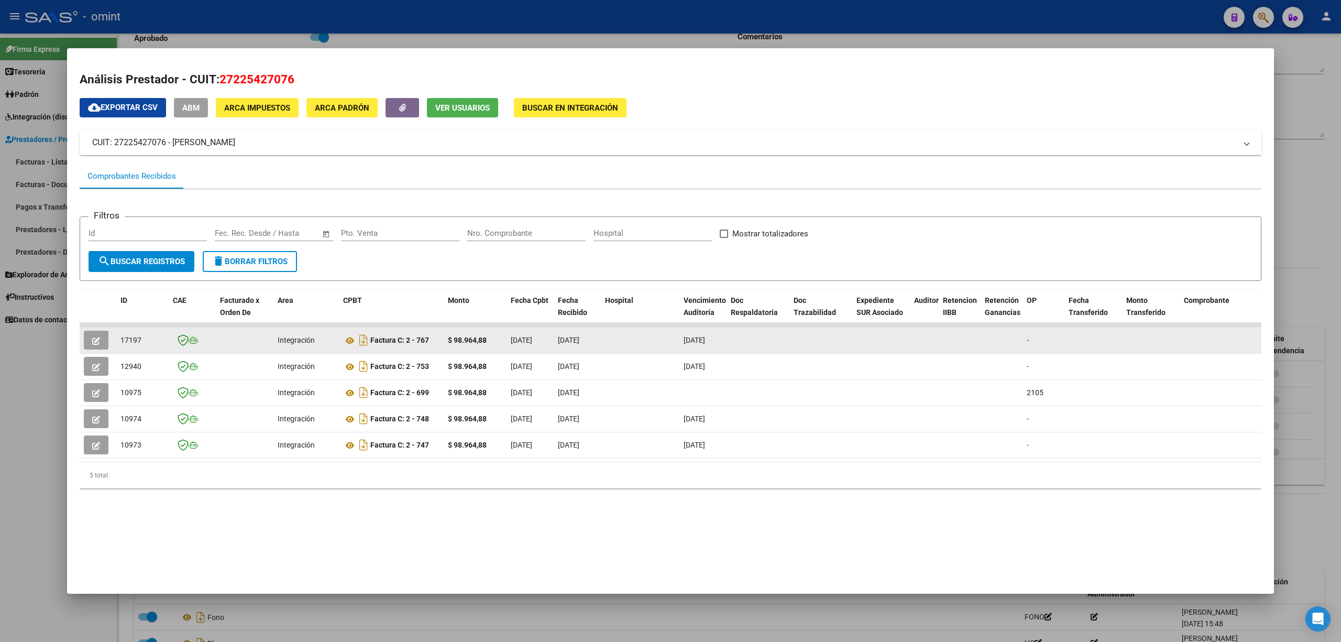
click at [103, 342] on button "button" at bounding box center [96, 340] width 25 height 19
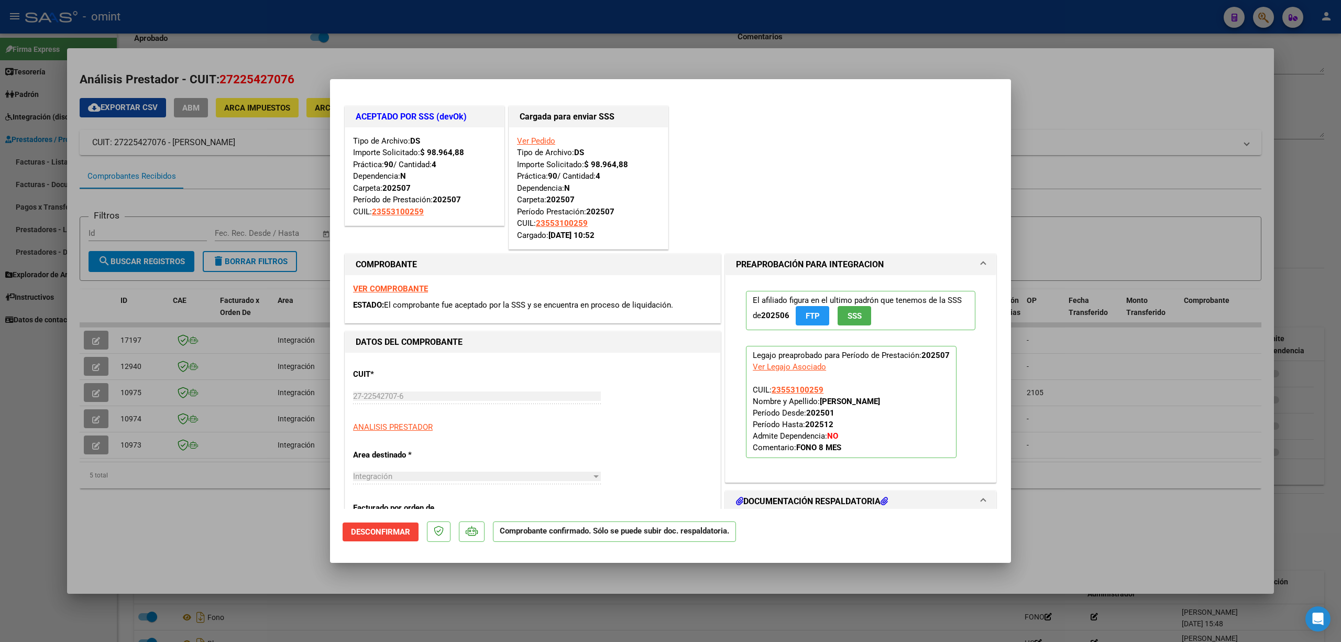
click at [485, 45] on div at bounding box center [670, 321] width 1341 height 642
type input "$ 0,00"
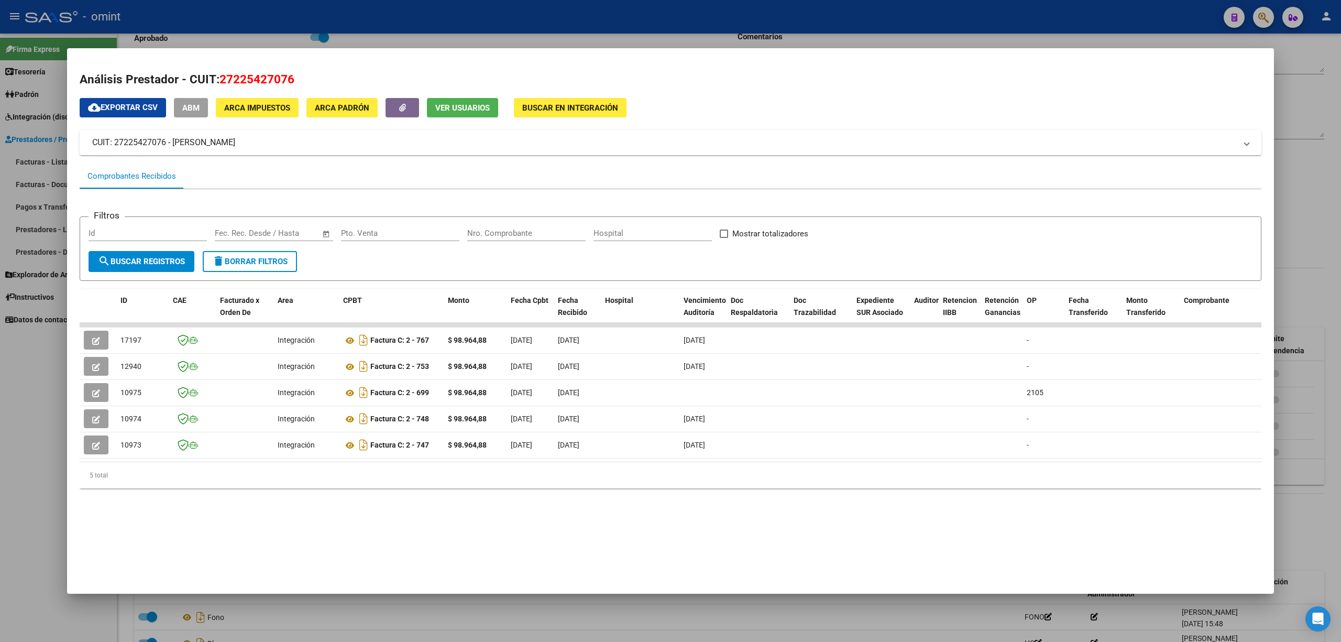
click at [460, 14] on div at bounding box center [670, 321] width 1341 height 642
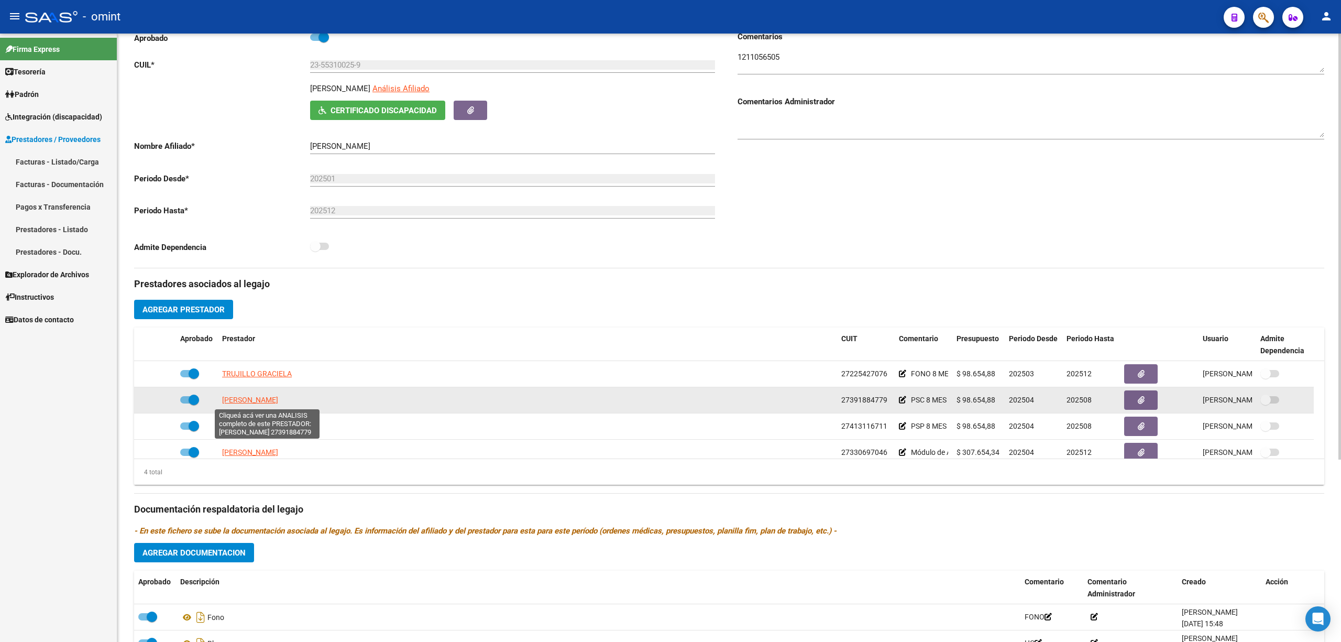
click at [273, 398] on span "PEROTTI MARIELA YANINA" at bounding box center [250, 400] width 56 height 8
type textarea "27391884779"
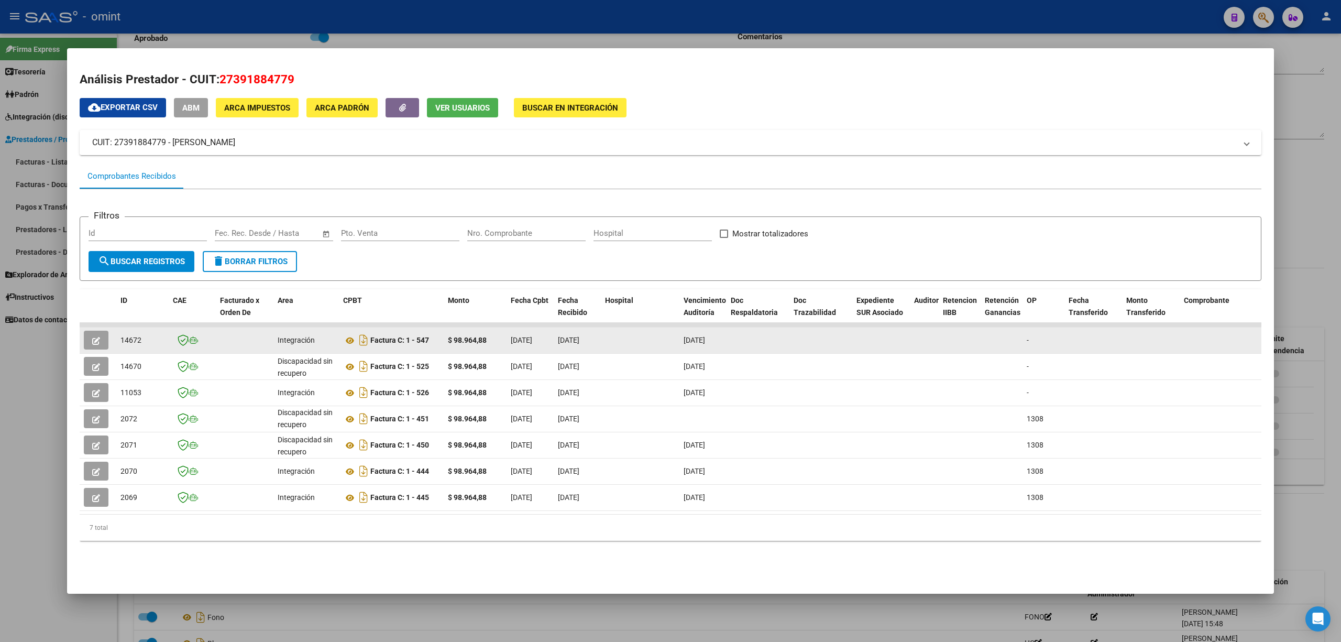
click at [87, 336] on button "button" at bounding box center [96, 340] width 25 height 19
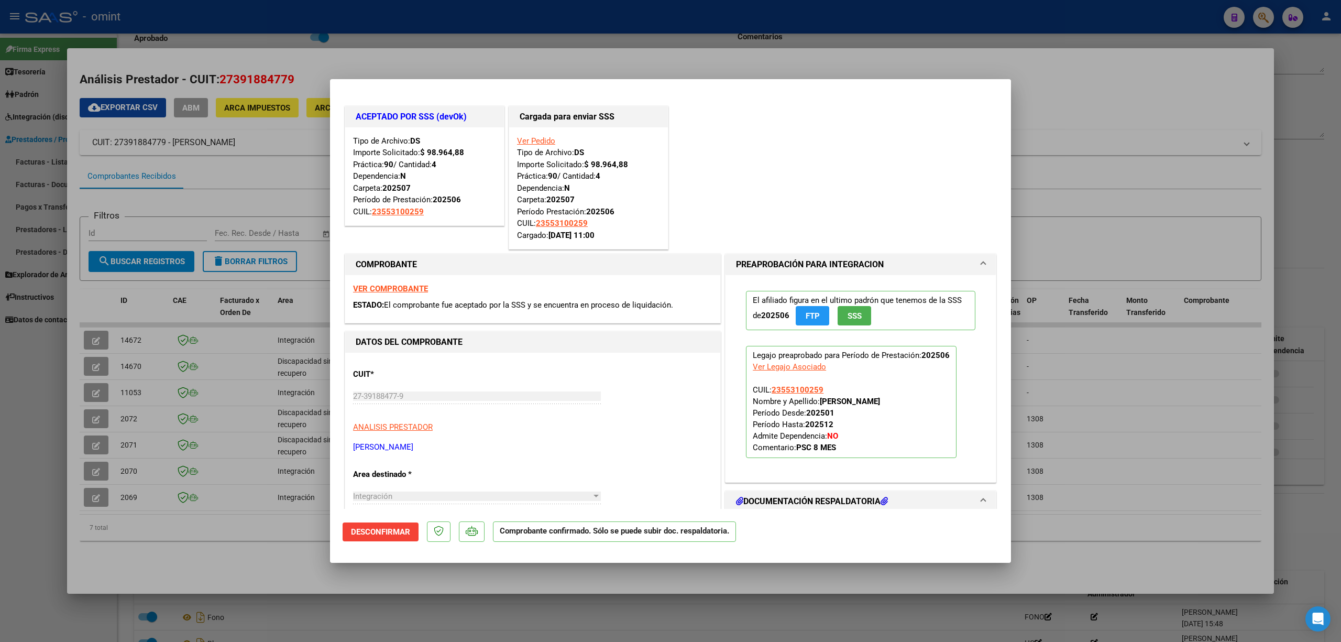
click at [349, 9] on div at bounding box center [670, 321] width 1341 height 642
type input "$ 0,00"
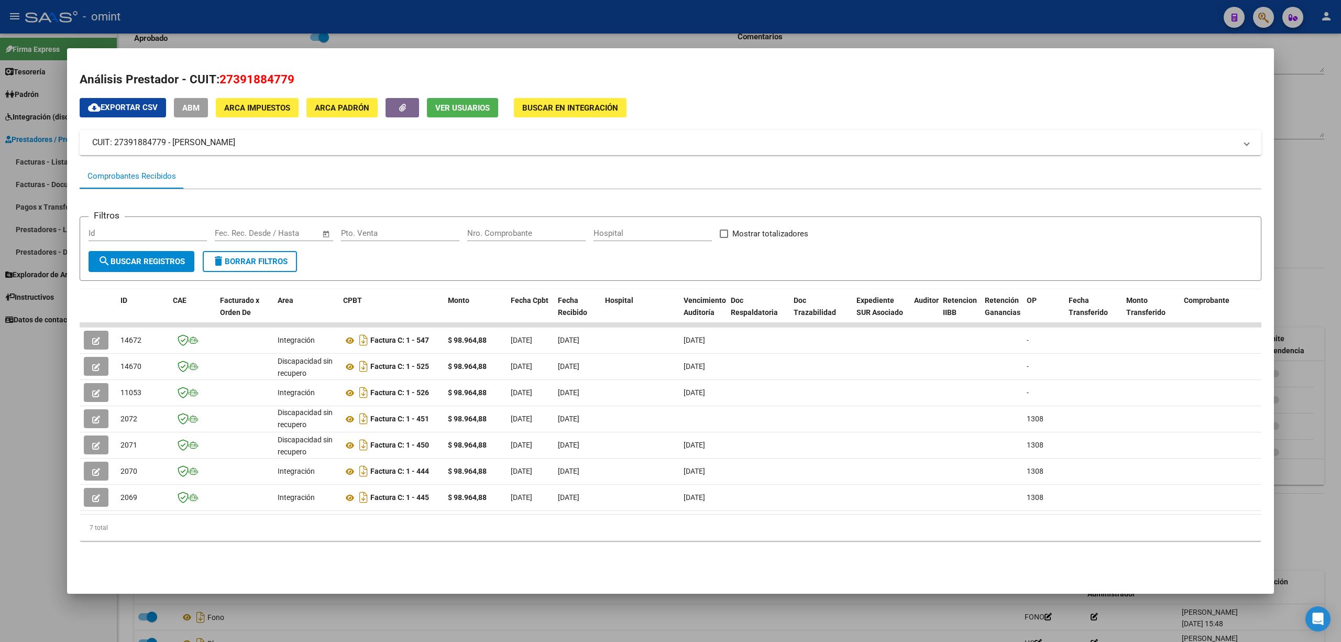
click at [382, 31] on div at bounding box center [670, 321] width 1341 height 642
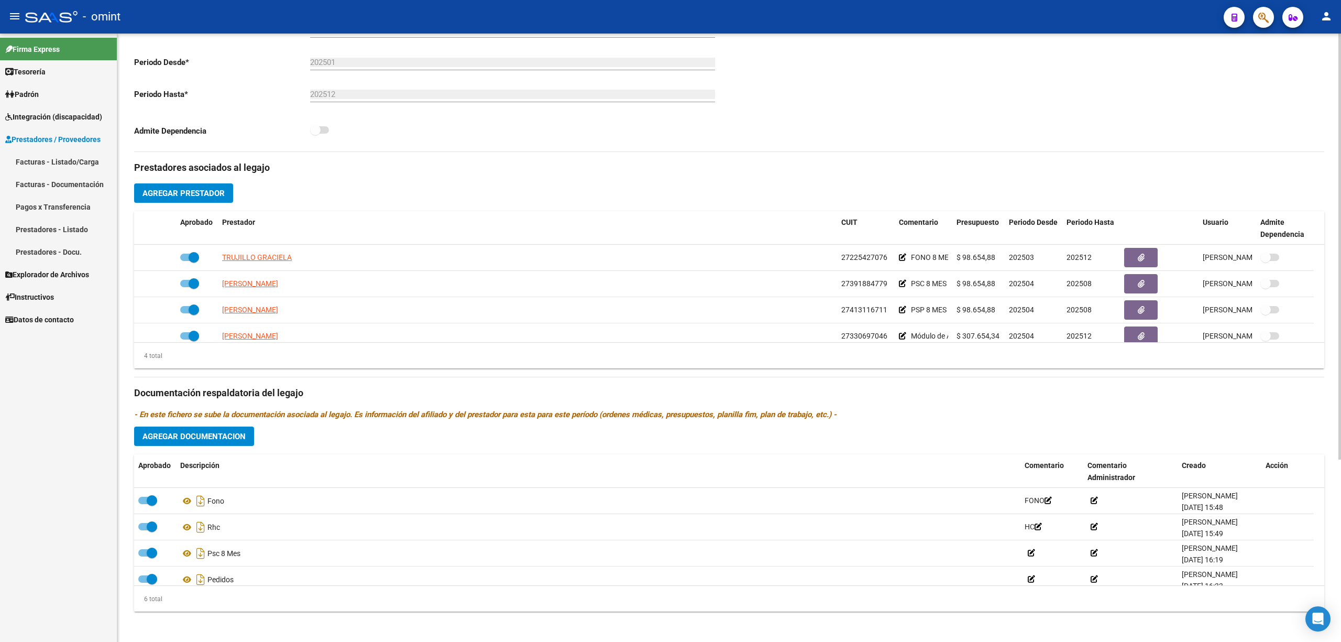
scroll to position [260, 0]
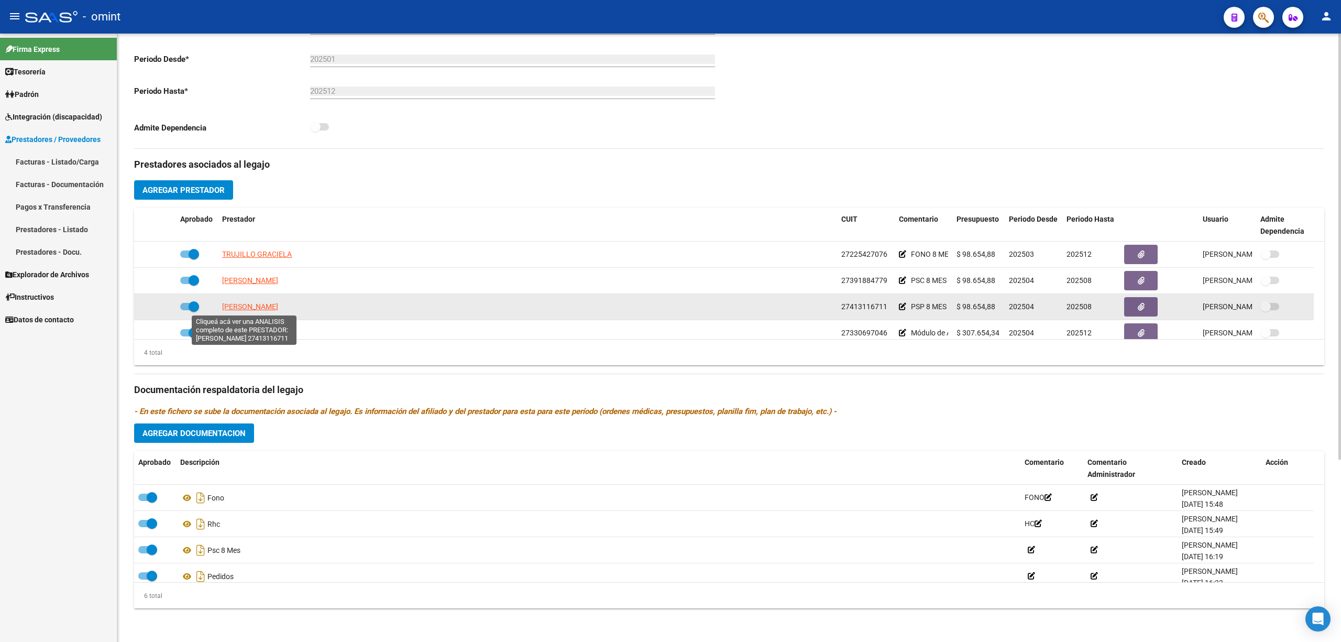
click at [237, 304] on span "DIAZ MELINA" at bounding box center [250, 306] width 56 height 8
type textarea "27413116711"
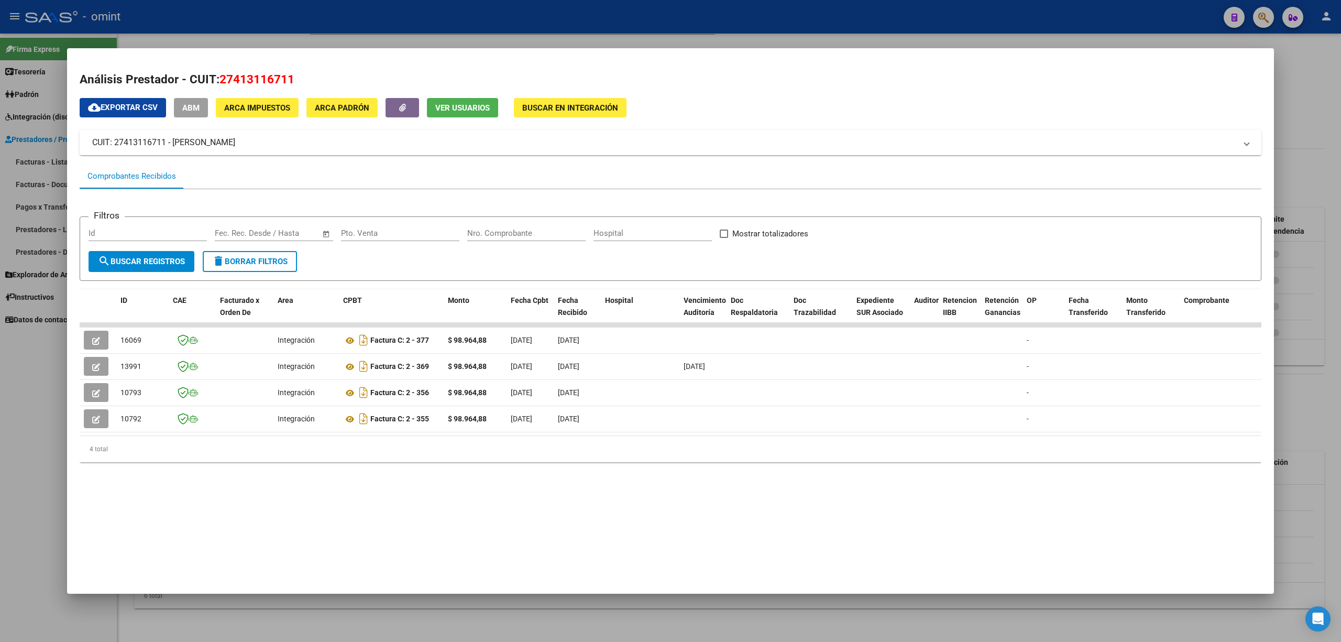
drag, startPoint x: 480, startPoint y: 436, endPoint x: 626, endPoint y: 443, distance: 145.3
click at [626, 436] on datatable-body "16069 Integración Factura C: 2 - 377 $ 98.964,88 04/08/2025 04/08/2025 - 04/08/…" at bounding box center [671, 379] width 1182 height 113
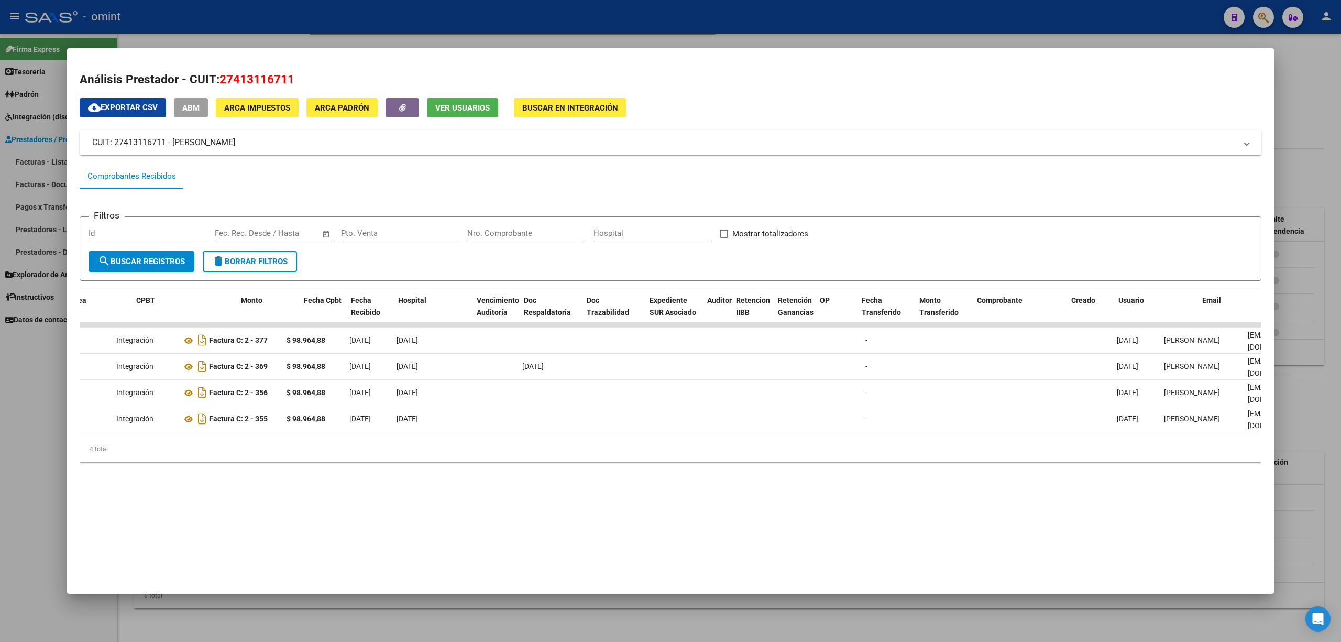
scroll to position [0, 0]
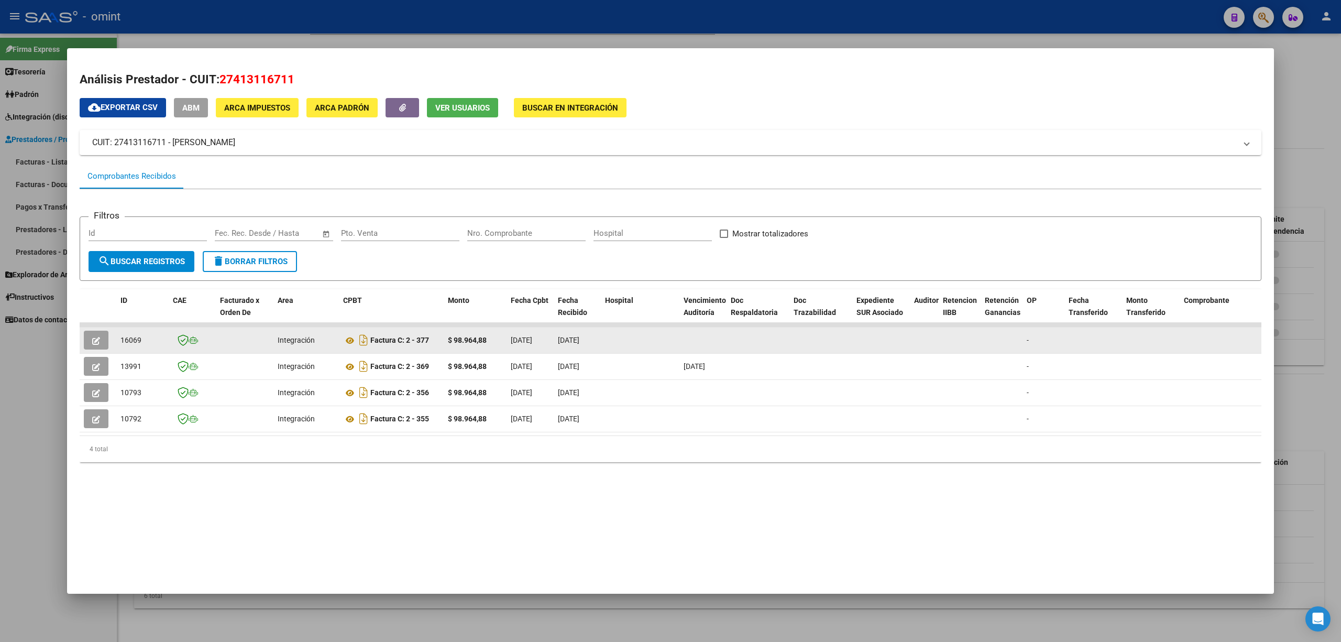
click at [95, 341] on icon "button" at bounding box center [96, 341] width 8 height 8
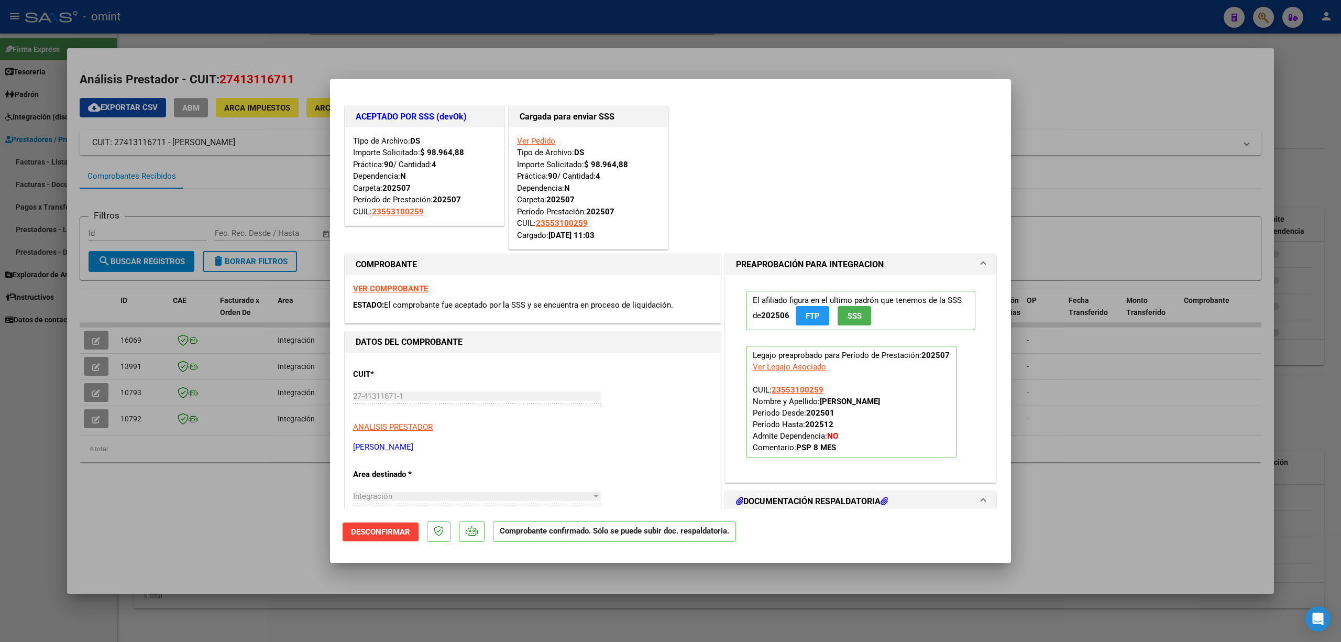
click at [401, 20] on div at bounding box center [670, 321] width 1341 height 642
type input "$ 0,00"
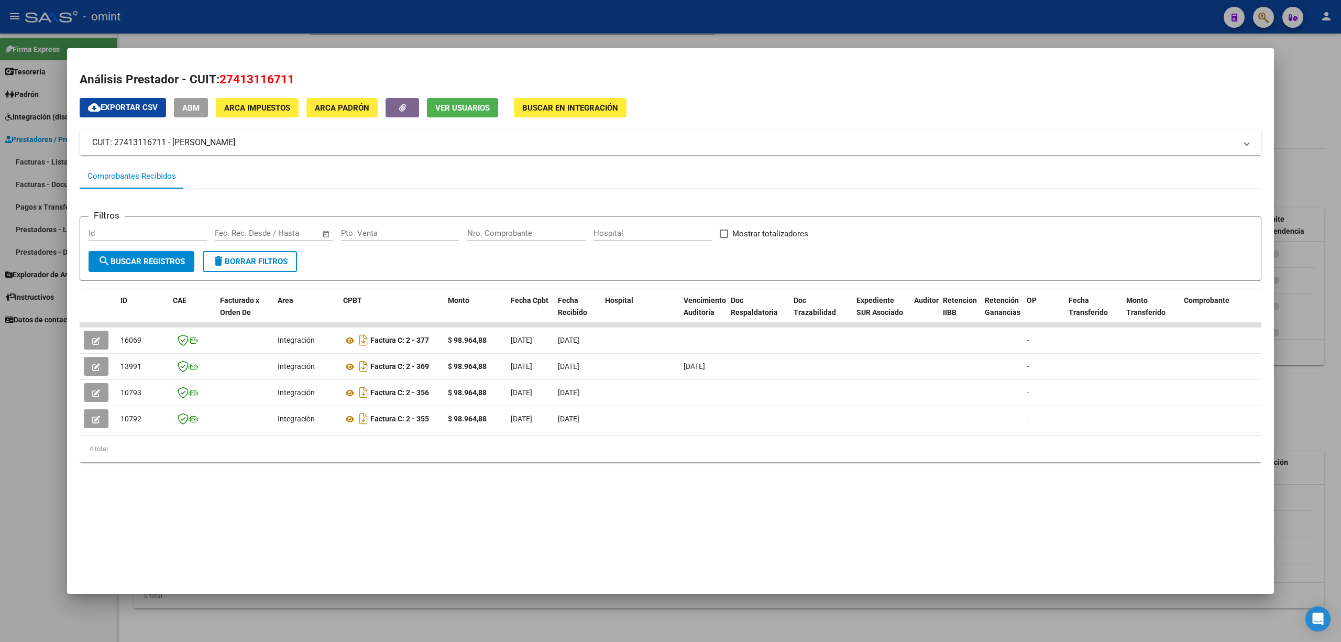
click at [401, 20] on div at bounding box center [670, 321] width 1341 height 642
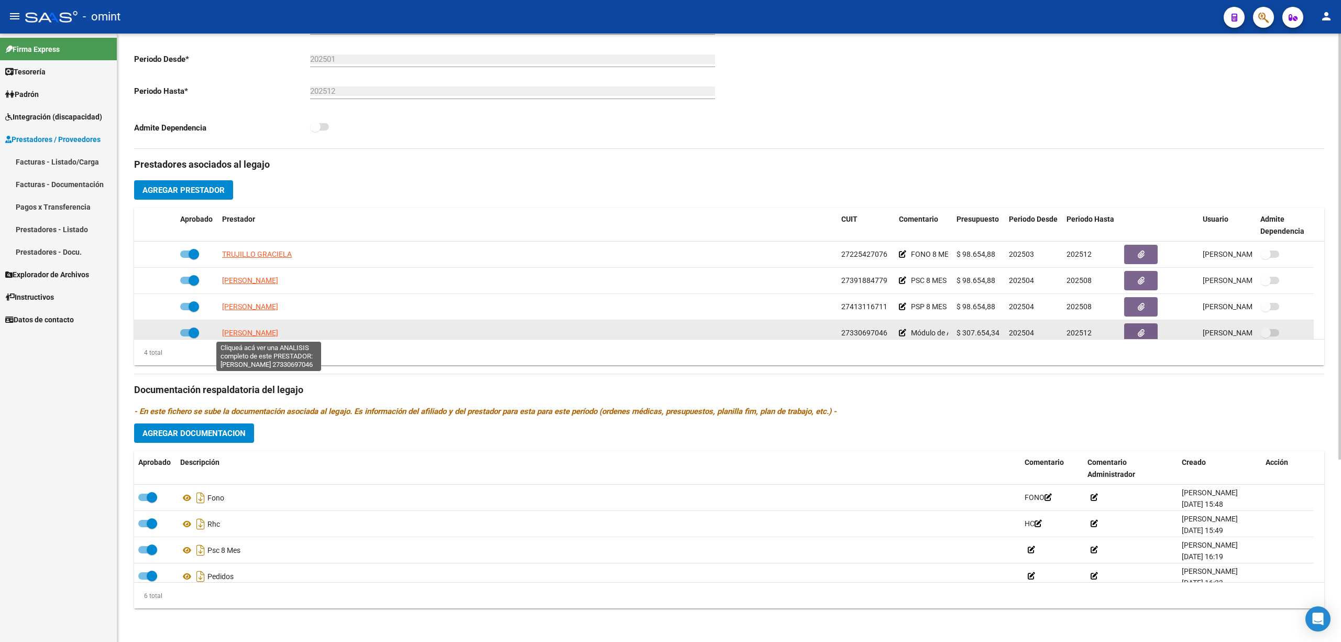
click at [254, 333] on span "CUADRADO MAYRA DAIANA" at bounding box center [250, 332] width 56 height 8
type textarea "27330697046"
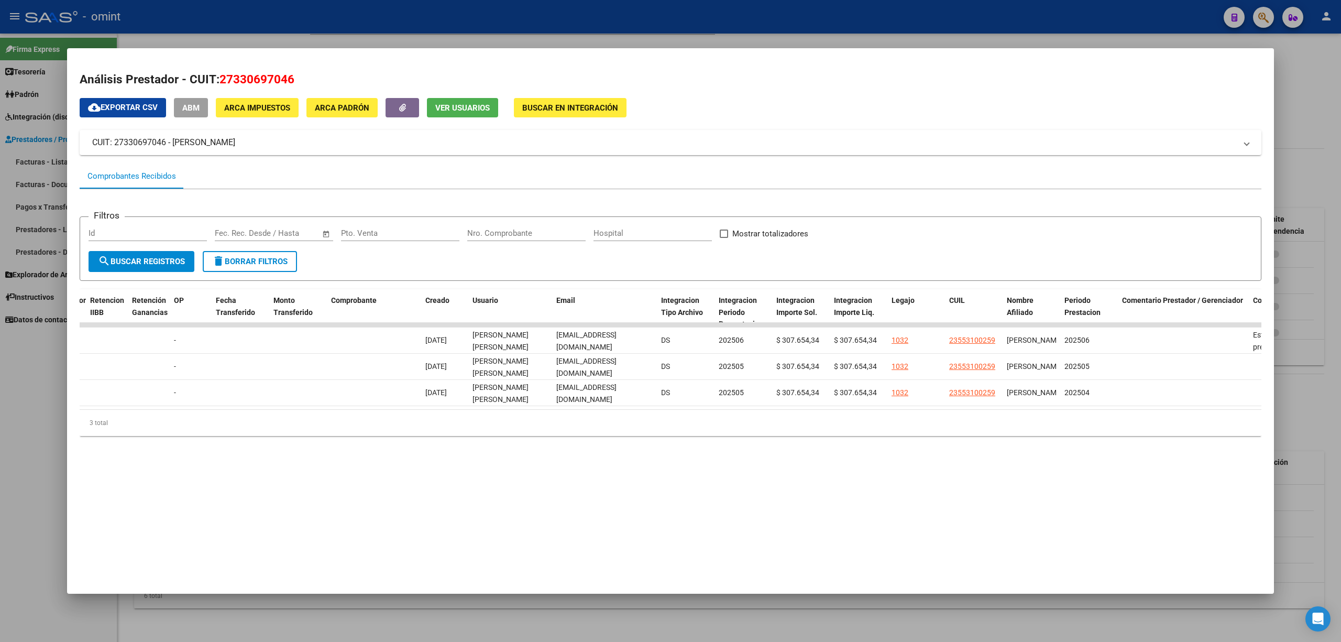
scroll to position [0, 856]
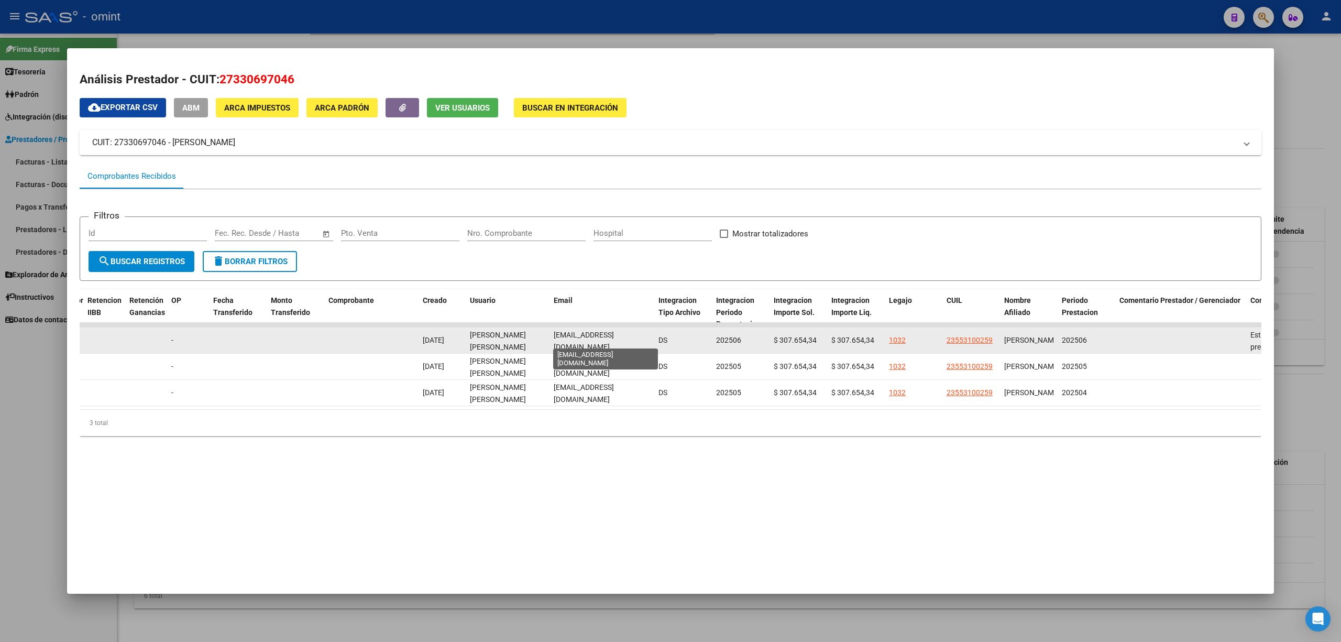
click at [585, 336] on span "pspmayracuadrado@gmail.com" at bounding box center [584, 341] width 60 height 20
click at [587, 336] on span "pspmayracuadrado@gmail.com" at bounding box center [584, 341] width 60 height 20
copy span "pspmayracuadrado@gmail.com"
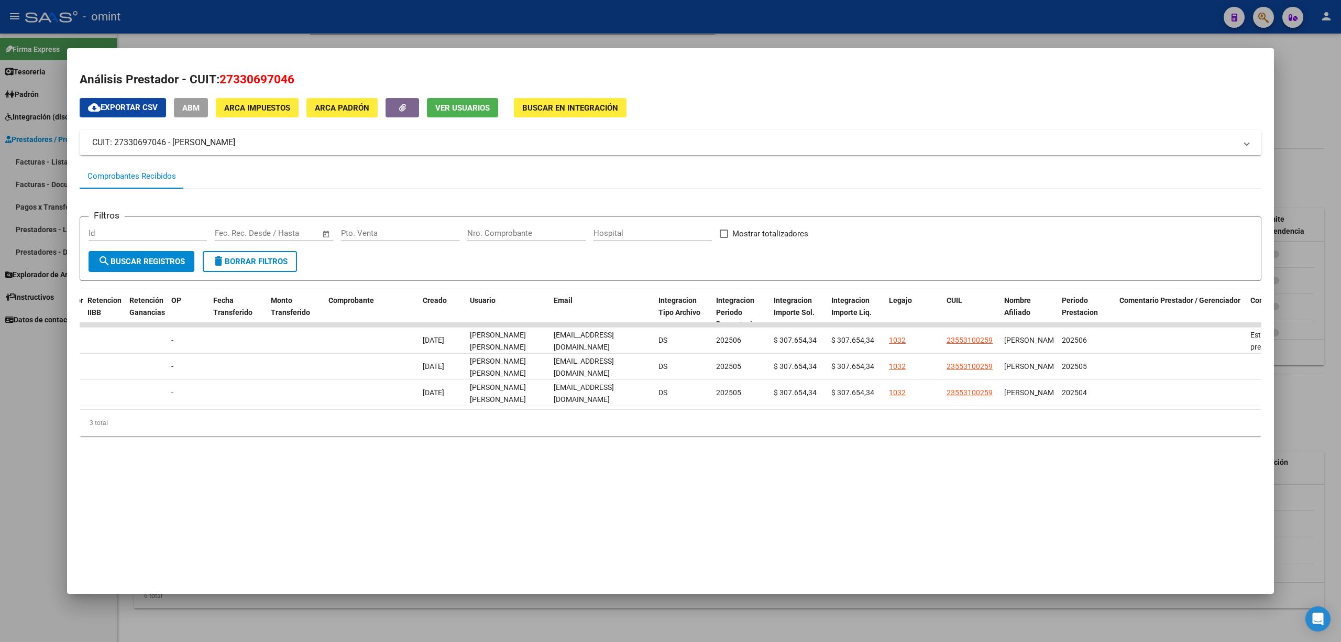
click at [495, 19] on div at bounding box center [670, 321] width 1341 height 642
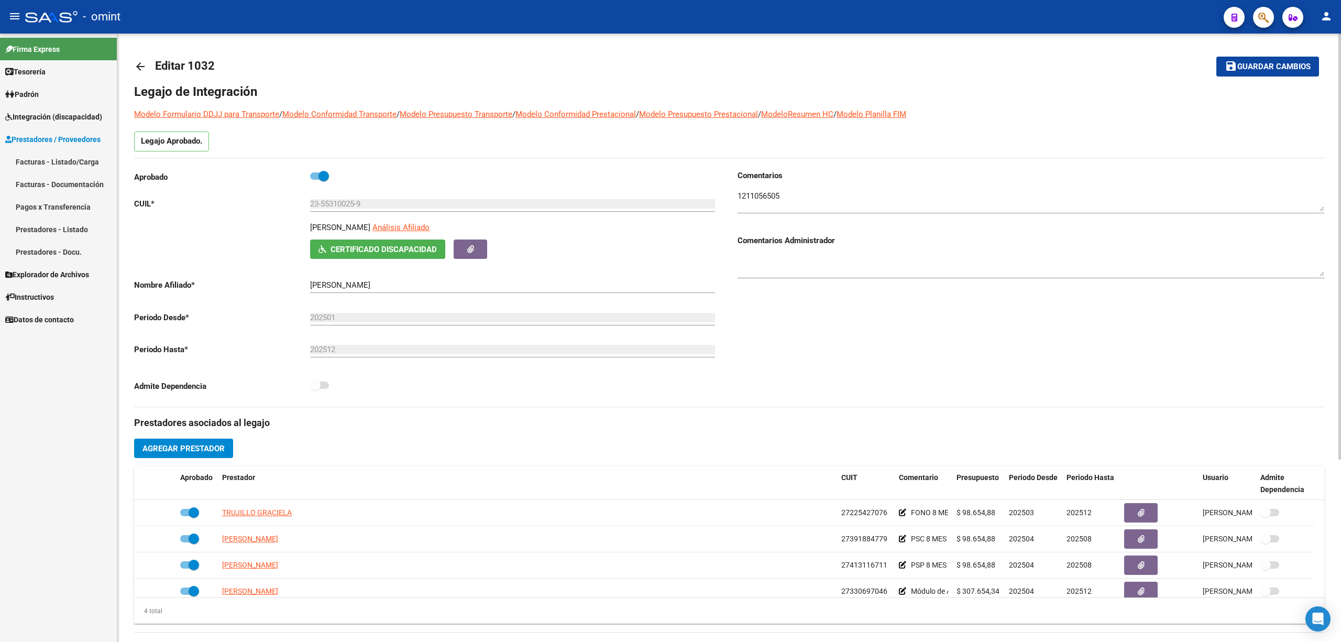
scroll to position [0, 0]
drag, startPoint x: 396, startPoint y: 227, endPoint x: 299, endPoint y: 232, distance: 97.6
click at [299, 232] on div "PEREYRA TOMAS ELIAN Análisis Afiliado Certificado Discapacidad ARCA Padrón" at bounding box center [427, 240] width 587 height 37
copy p "PEREYRA TOMAS ELIAN"
click at [753, 204] on textarea at bounding box center [1031, 201] width 587 height 21
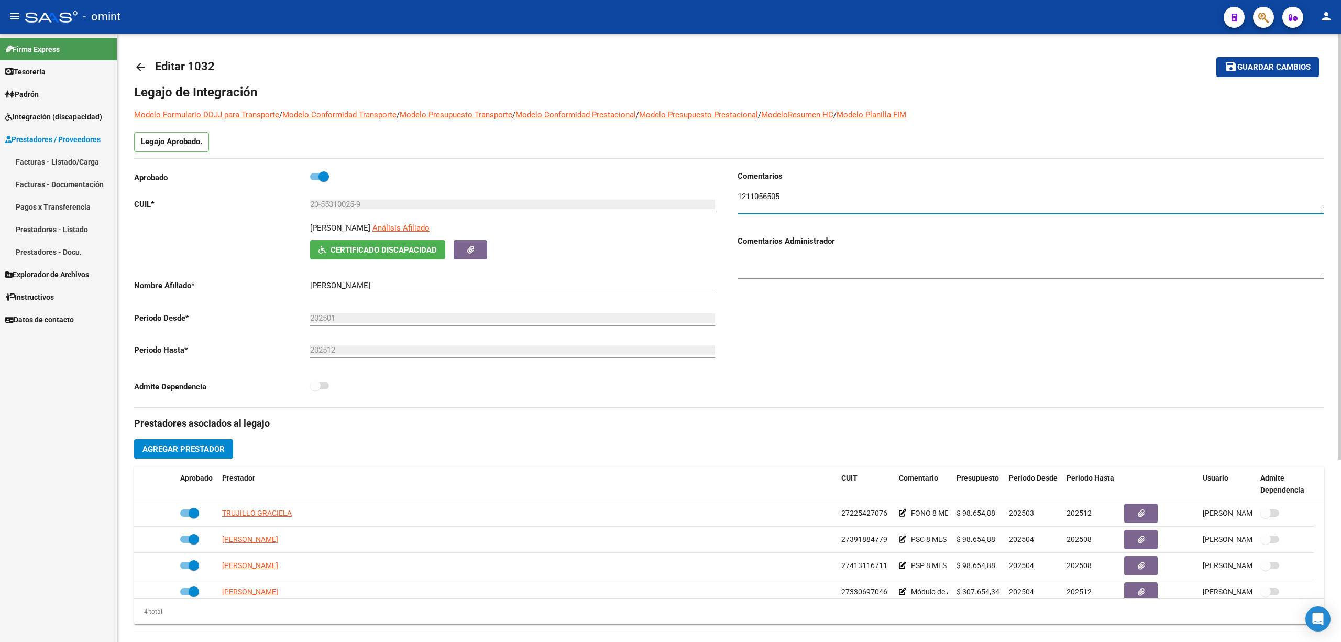
click at [755, 204] on textarea at bounding box center [1031, 201] width 587 height 21
click at [761, 201] on textarea at bounding box center [1031, 201] width 587 height 21
click at [139, 61] on mat-icon "arrow_back" at bounding box center [140, 67] width 13 height 13
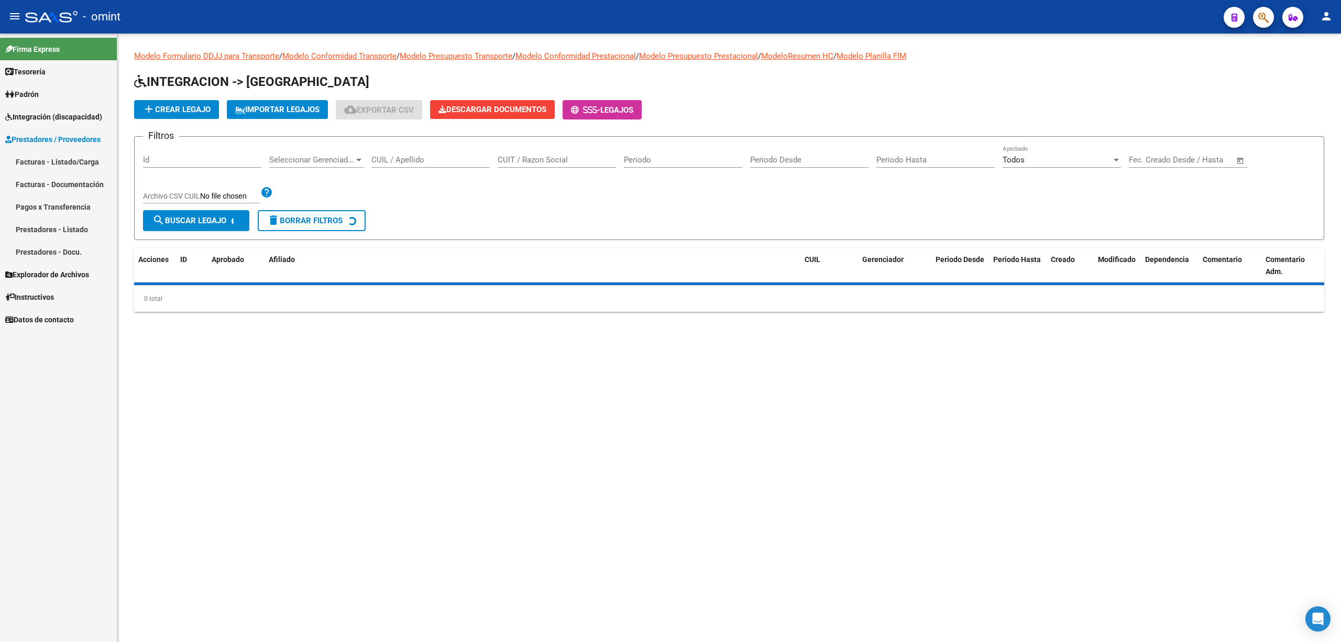
click at [456, 161] on input "CUIL / Apellido" at bounding box center [430, 159] width 118 height 9
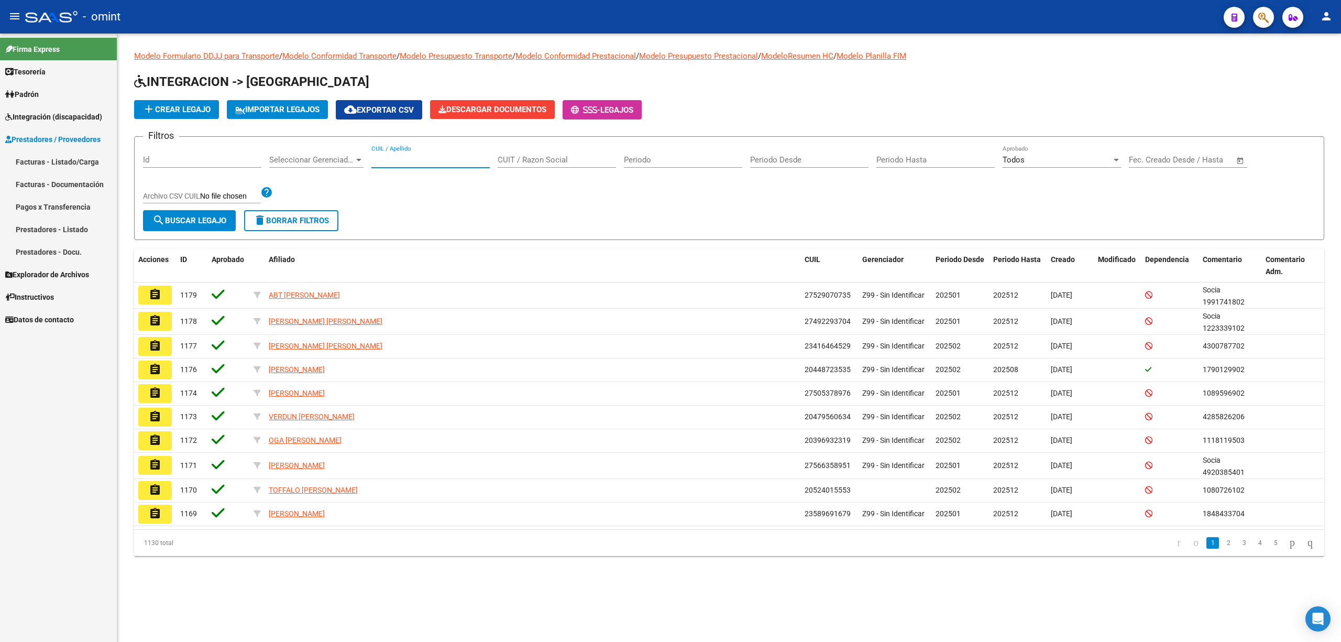
paste input "27566835490"
type input "27566835490"
click at [184, 226] on button "search Buscar Legajo" at bounding box center [189, 220] width 93 height 21
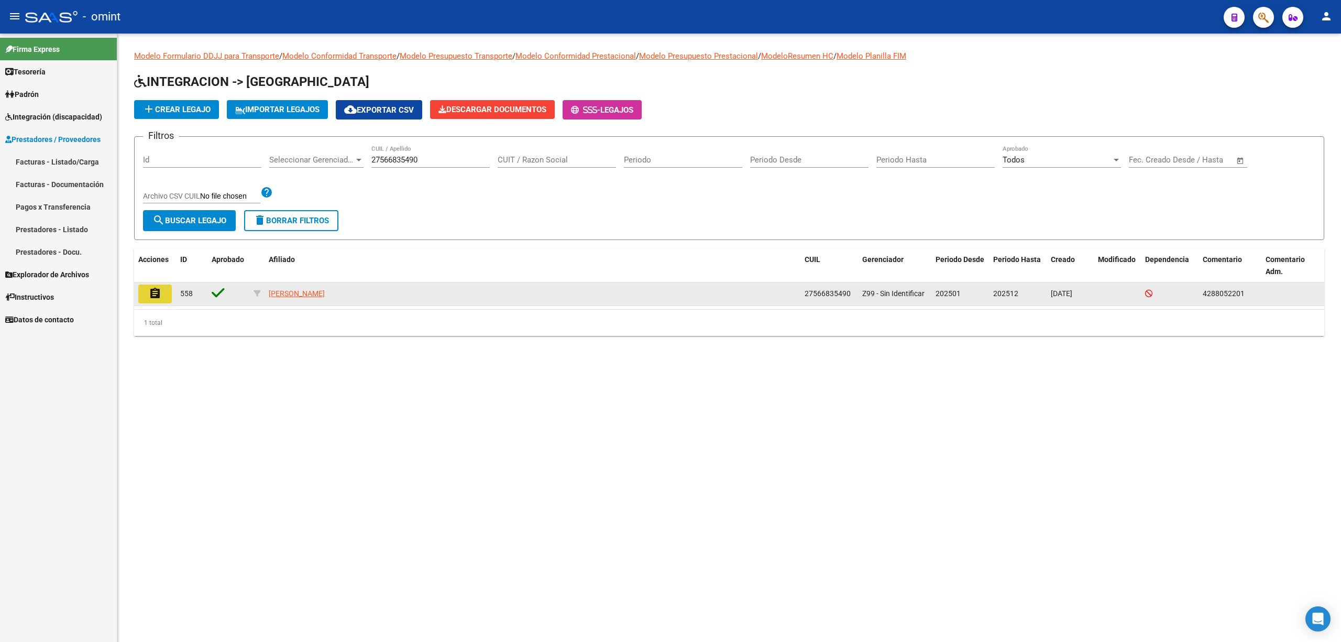
click at [158, 295] on mat-icon "assignment" at bounding box center [155, 293] width 13 height 13
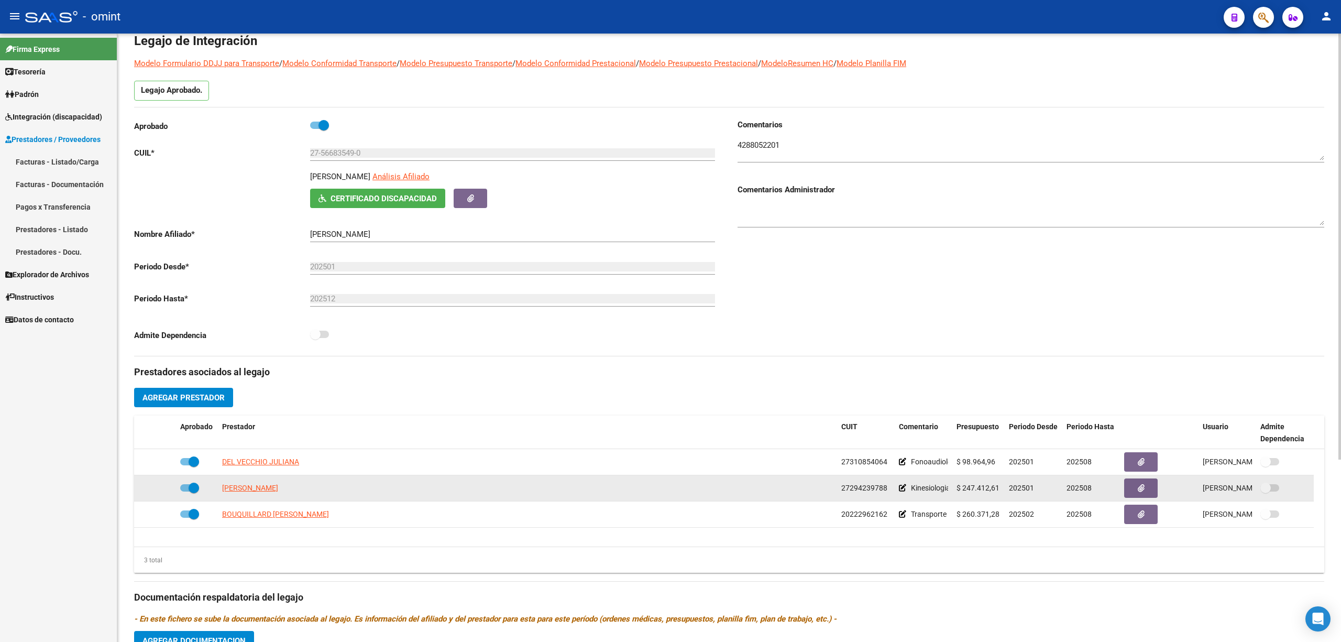
scroll to position [70, 0]
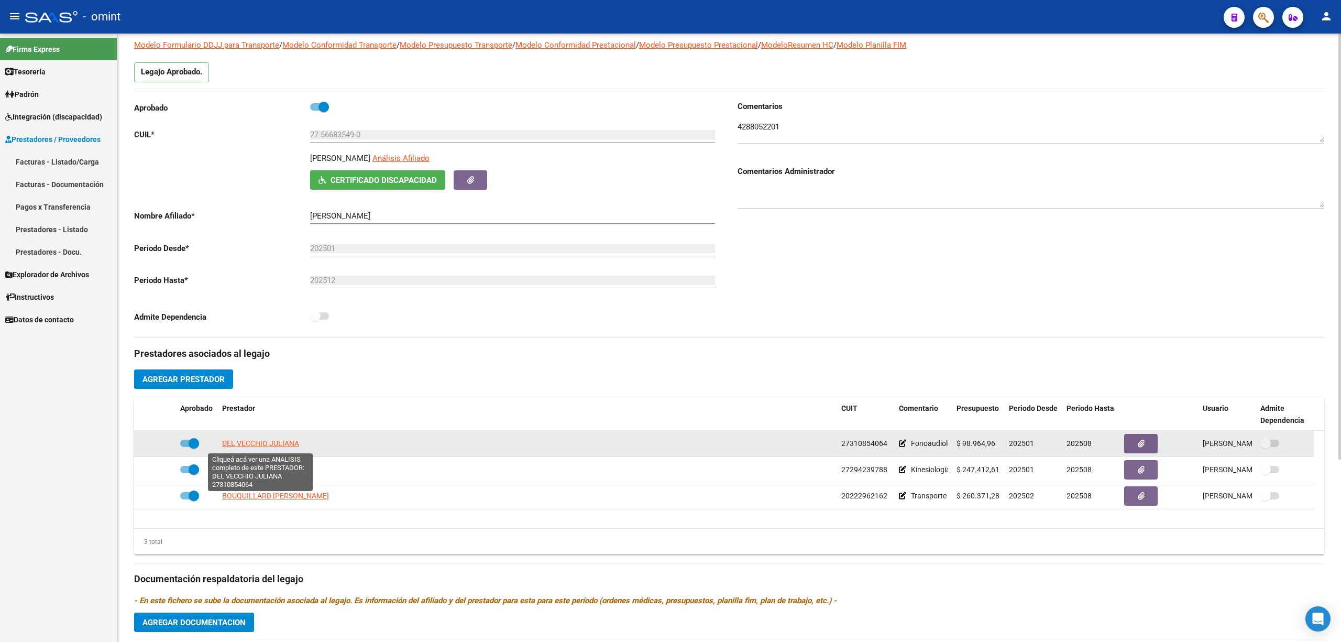
click at [244, 439] on span "DEL VECCHIO JULIANA" at bounding box center [260, 443] width 77 height 8
type textarea "27310854064"
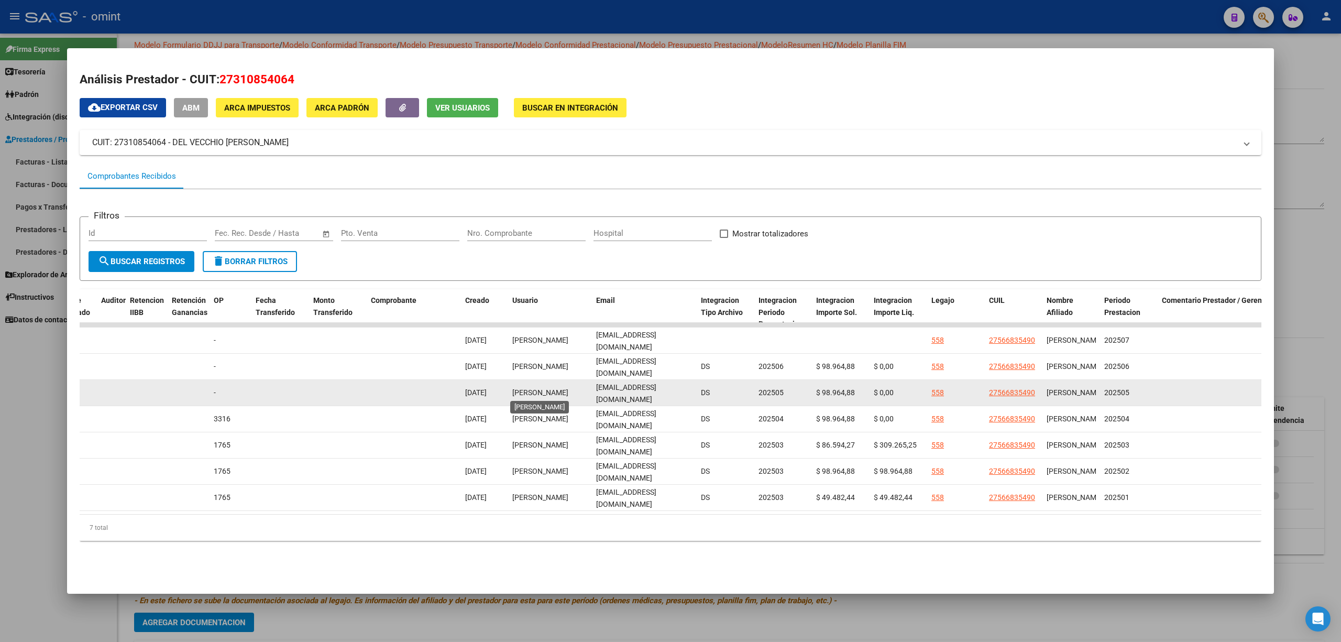
scroll to position [0, 0]
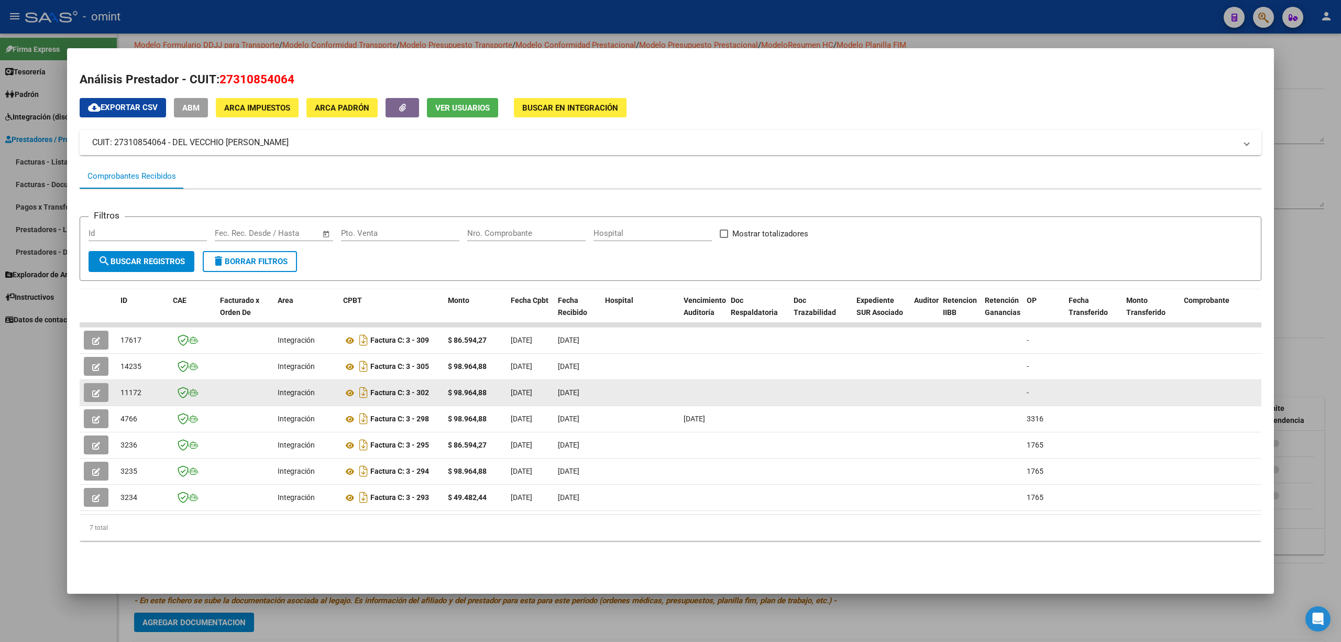
drag, startPoint x: 571, startPoint y: 390, endPoint x: 91, endPoint y: 380, distance: 480.0
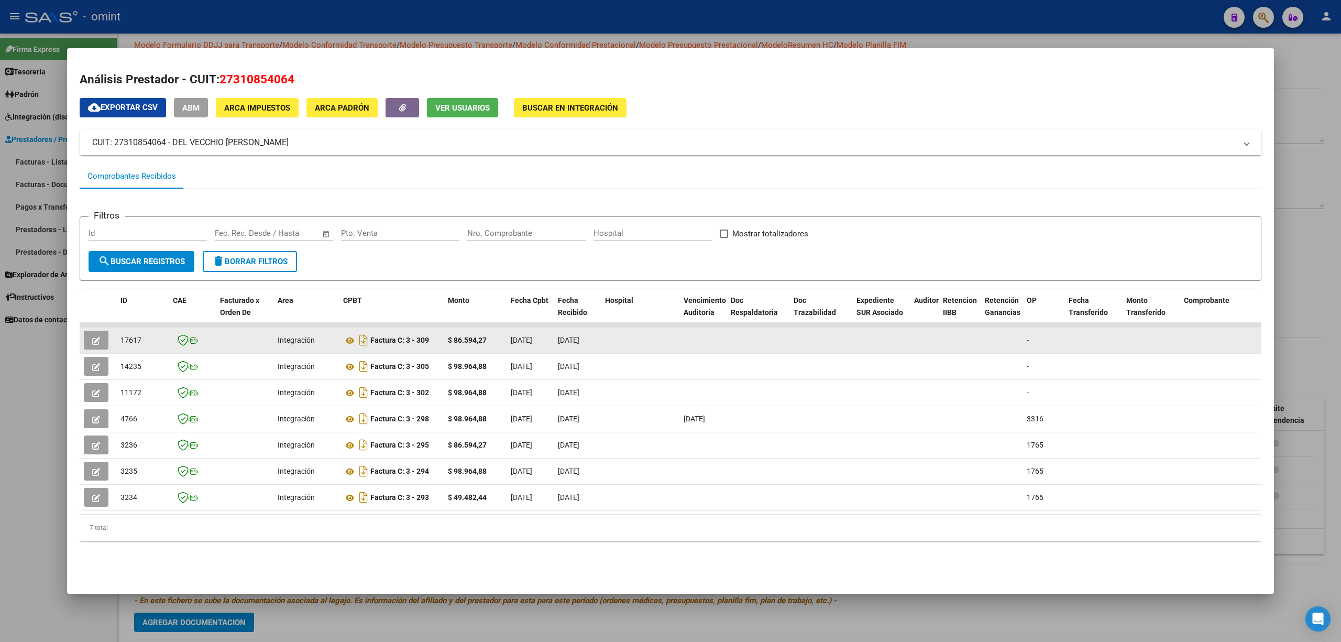
click at [101, 344] on button "button" at bounding box center [96, 340] width 25 height 19
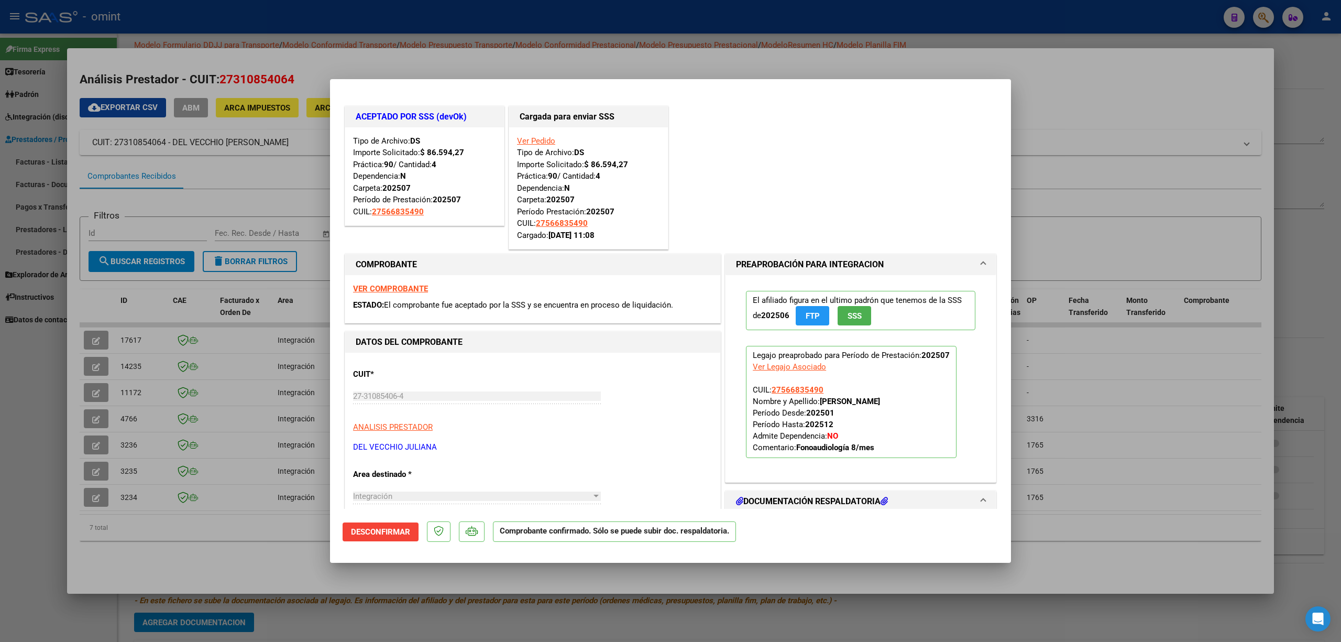
click at [311, 13] on div at bounding box center [670, 321] width 1341 height 642
type input "$ 0,00"
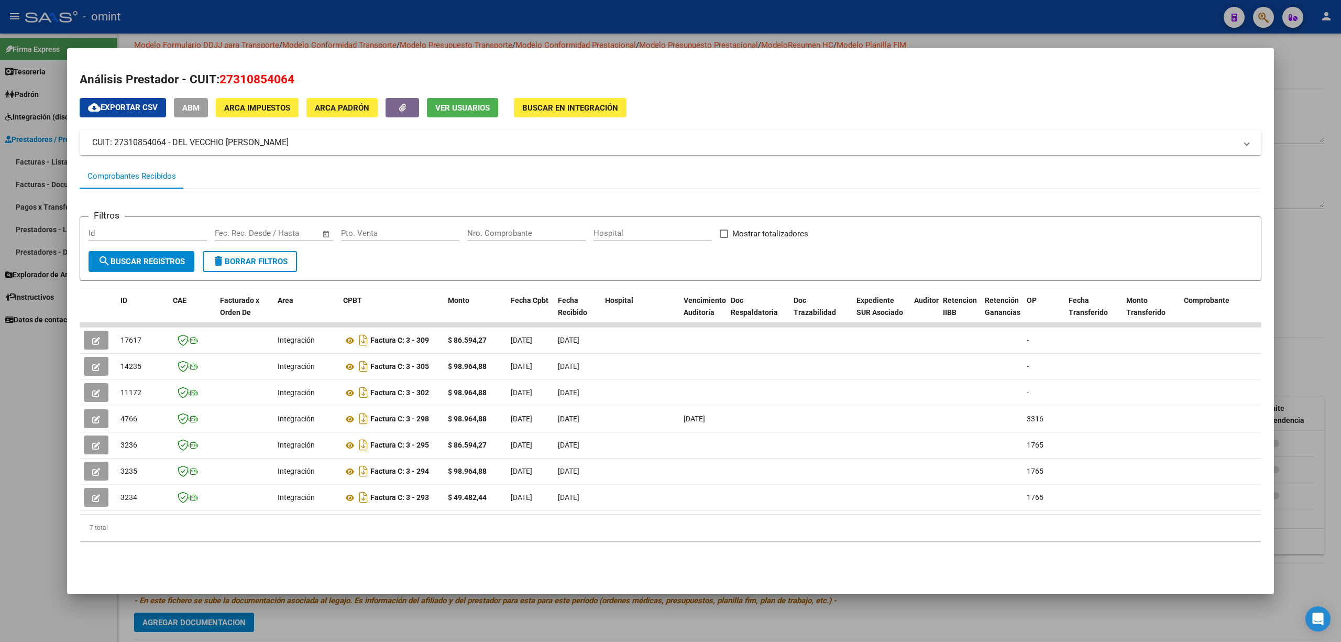
click at [311, 13] on div at bounding box center [670, 321] width 1341 height 642
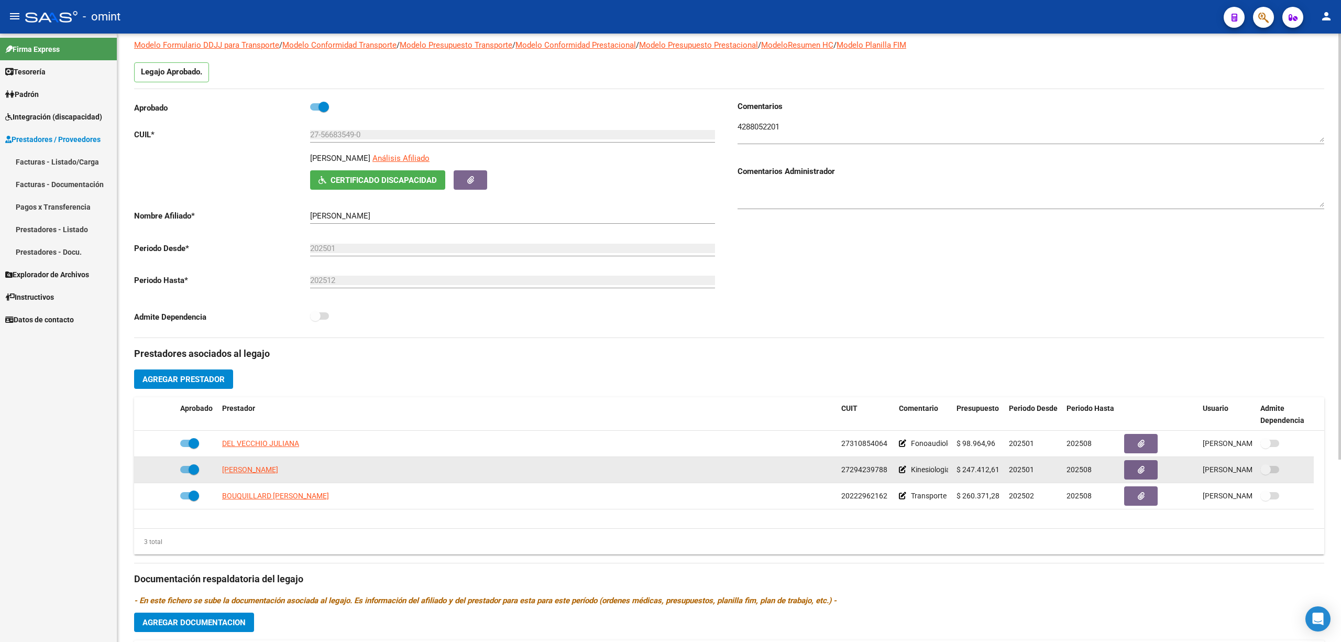
click at [248, 478] on datatable-body-cell "GALDO MARIA CELESTE" at bounding box center [527, 470] width 619 height 26
click at [248, 473] on span "GALDO MARIA CELESTE" at bounding box center [250, 469] width 56 height 8
type textarea "27294239788"
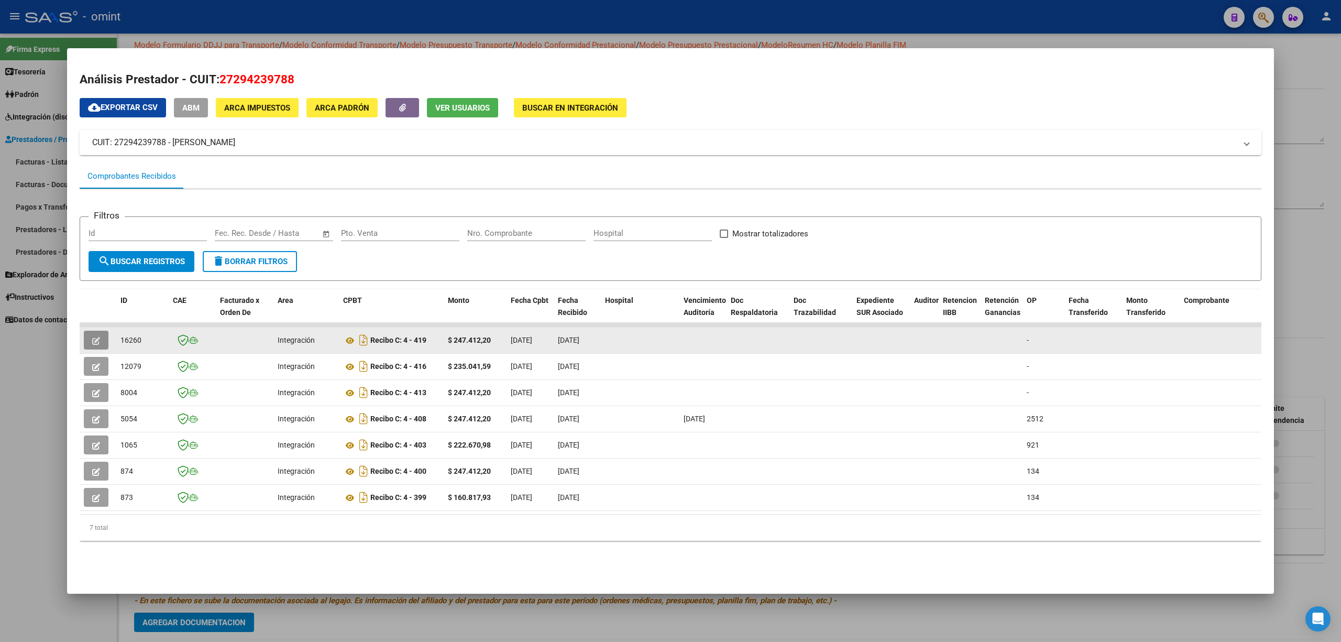
click at [90, 336] on button "button" at bounding box center [96, 340] width 25 height 19
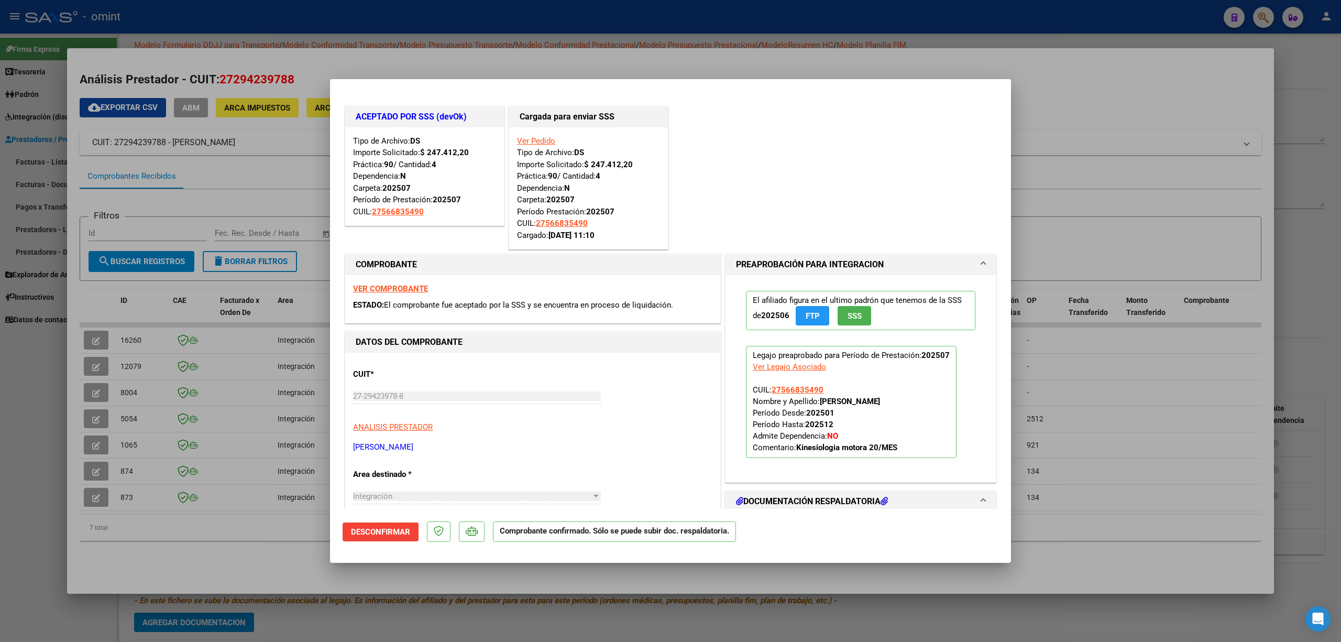
click at [233, 113] on div at bounding box center [670, 321] width 1341 height 642
type input "$ 0,00"
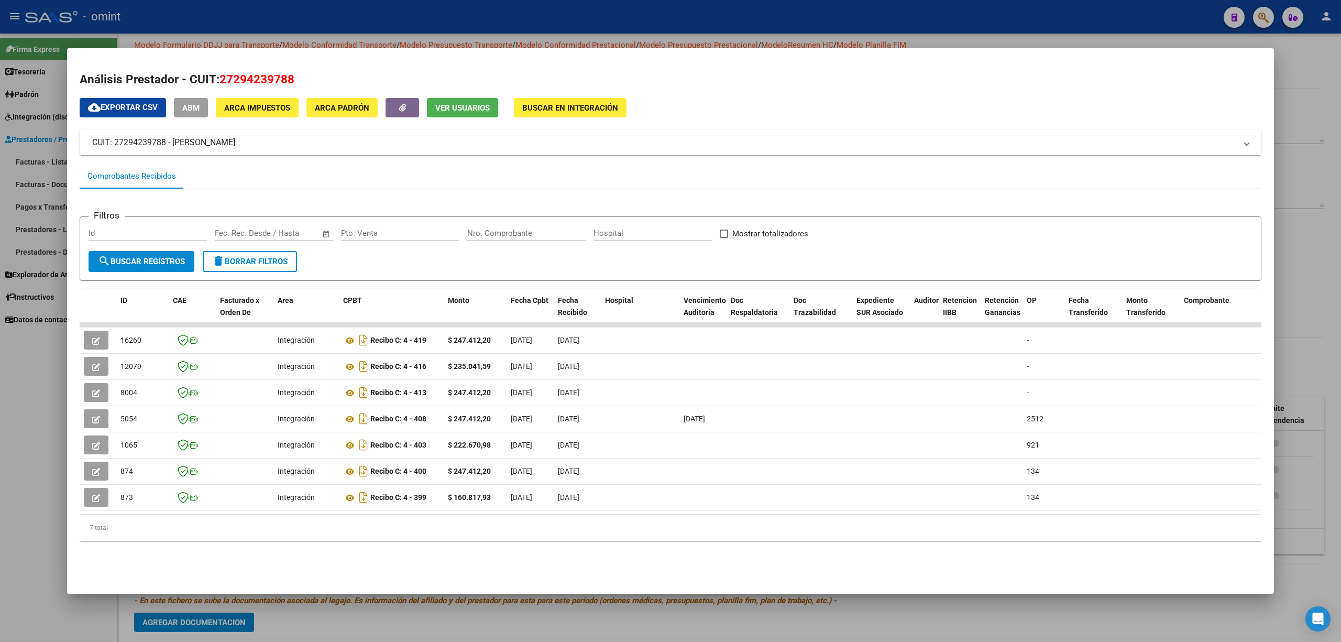
click at [222, 17] on div at bounding box center [670, 321] width 1341 height 642
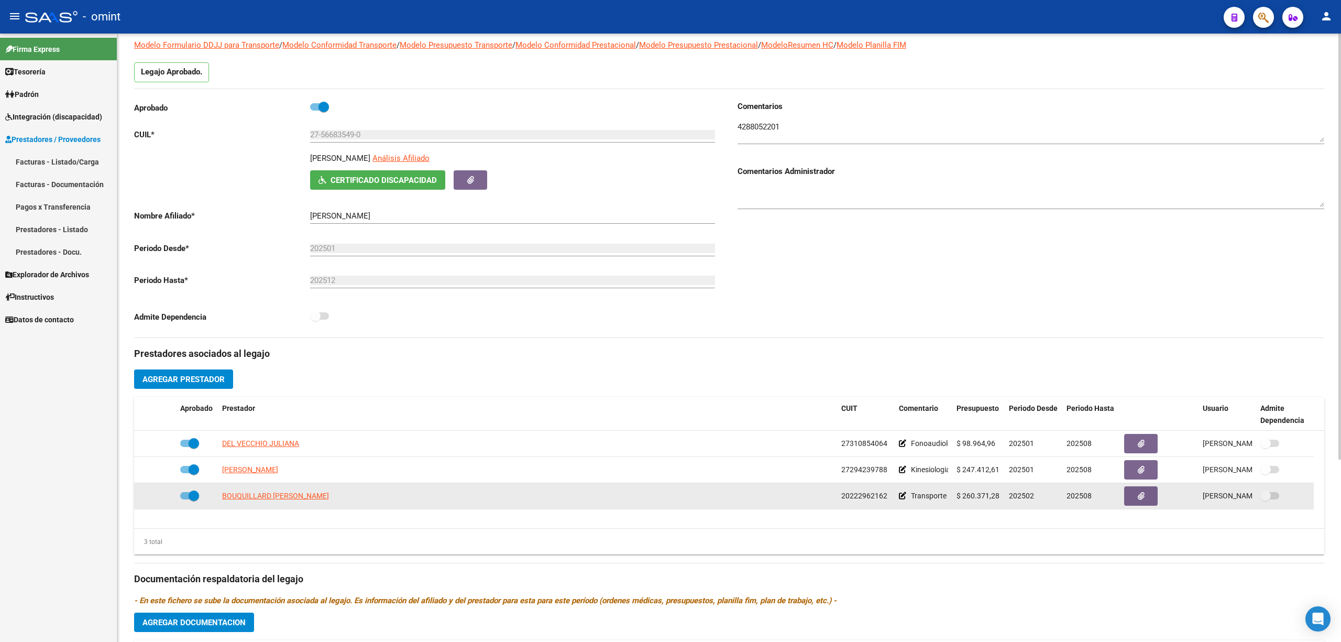
click at [255, 490] on datatable-body-cell "BOUQUILLARD VICTOR HUGO" at bounding box center [527, 496] width 619 height 26
click at [257, 492] on span "BOUQUILLARD VICTOR HUGO" at bounding box center [275, 495] width 107 height 8
type textarea "20222962162"
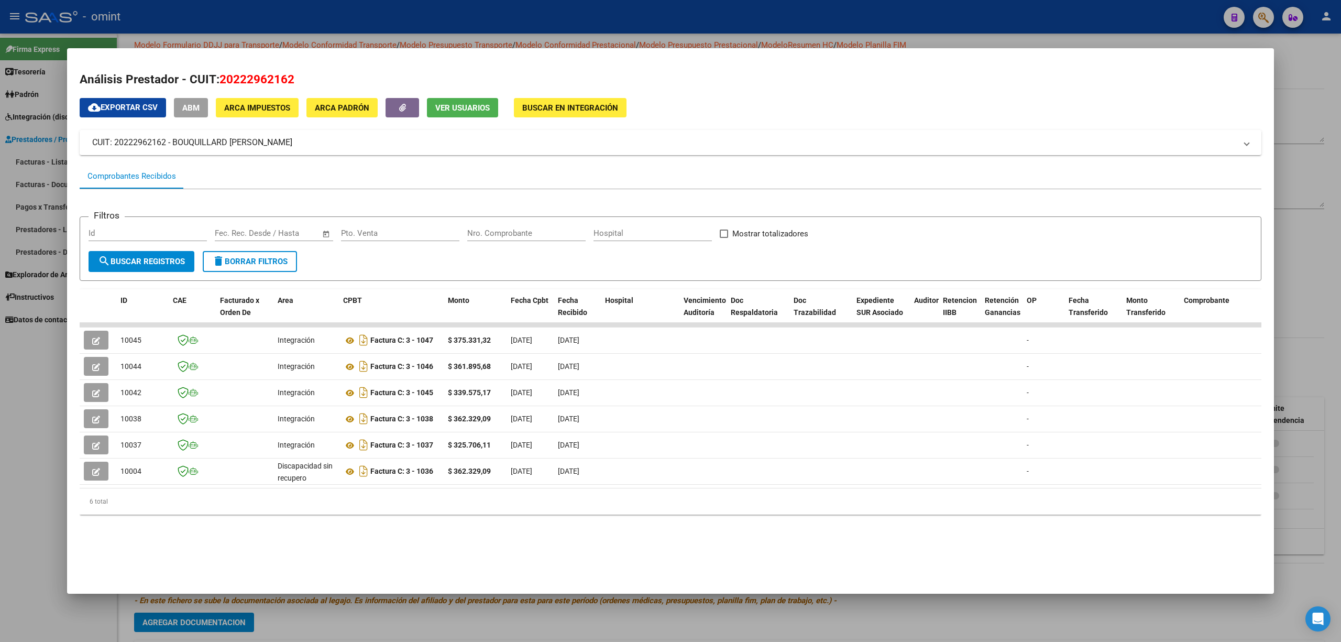
click at [302, 485] on datatable-selection "10045 Integración Factura C: 3 - 1047 $ 375.331,32 08/06/2025 08/06/2025 - 08/0…" at bounding box center [671, 481] width 1182 height 9
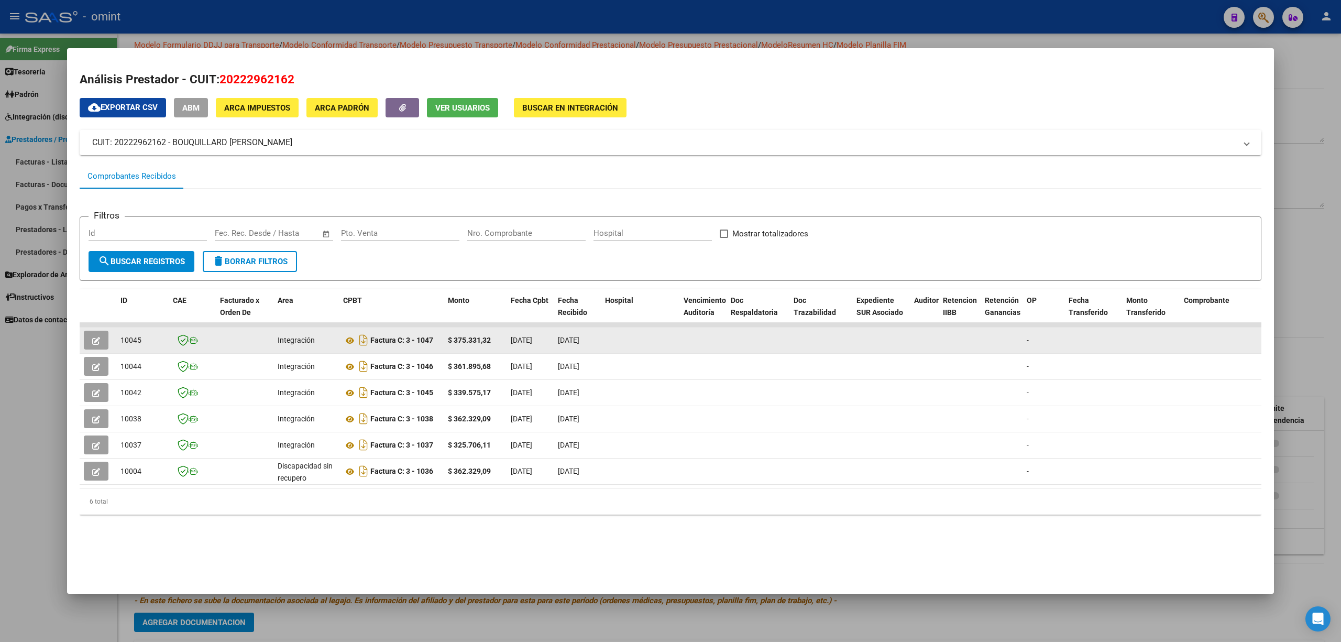
click at [91, 338] on button "button" at bounding box center [96, 340] width 25 height 19
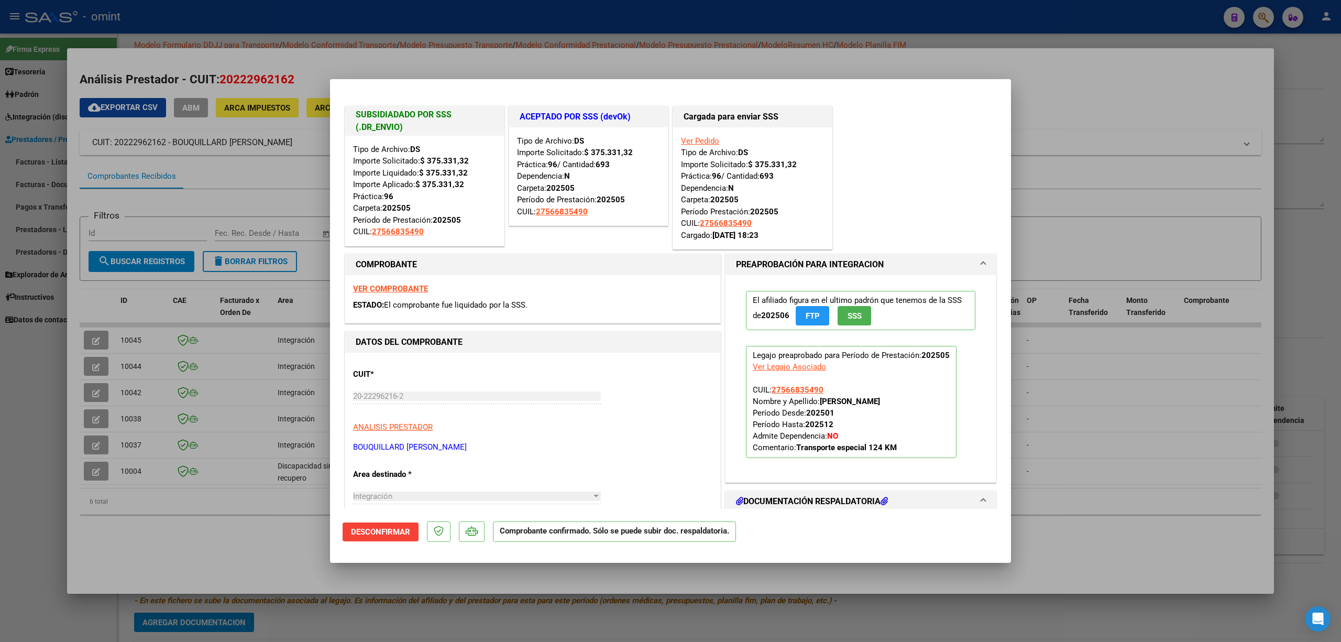
drag, startPoint x: 434, startPoint y: 63, endPoint x: 420, endPoint y: 42, distance: 25.4
click at [432, 61] on div at bounding box center [670, 321] width 1341 height 642
type input "$ 0,00"
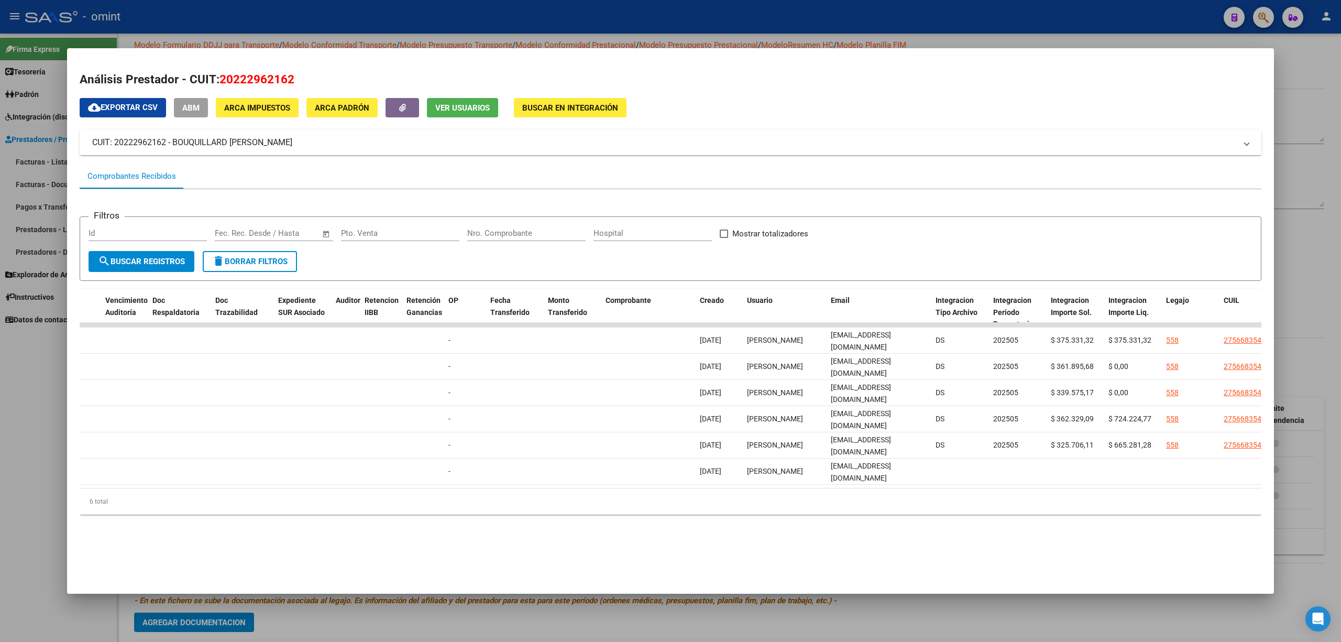
scroll to position [0, 593]
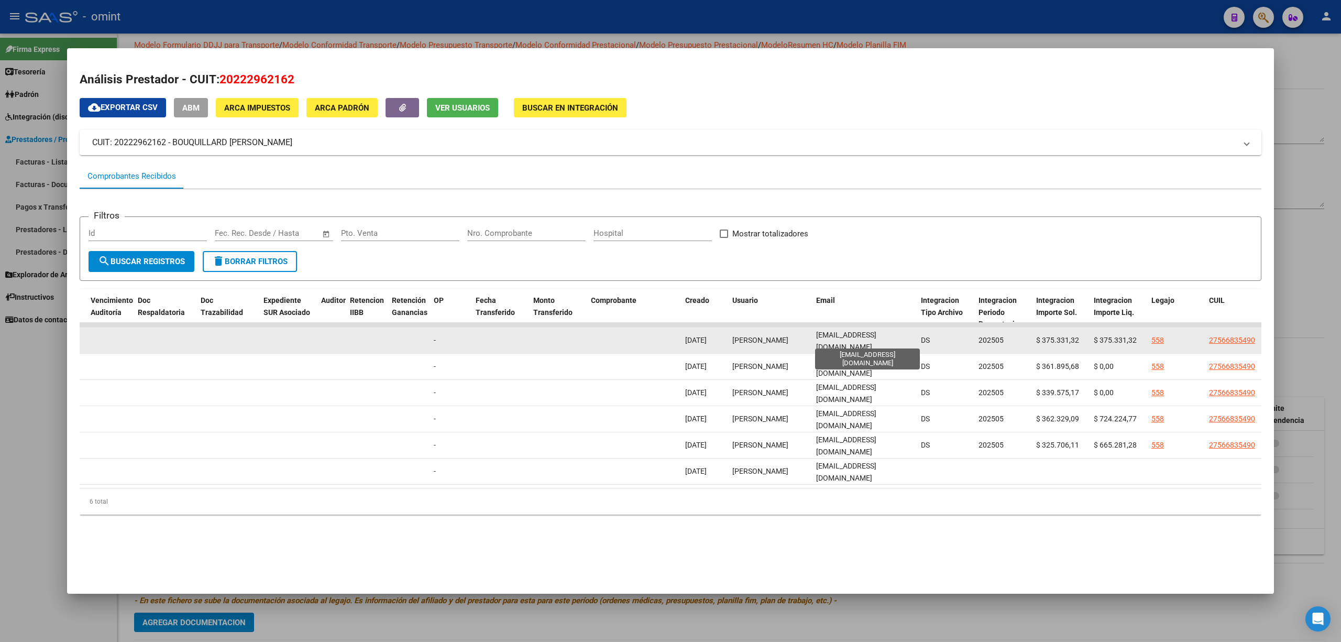
click at [856, 341] on span "b.ellosprincipes@gmail.com" at bounding box center [846, 341] width 60 height 20
copy span "b.ellosprincipes@gmail.com"
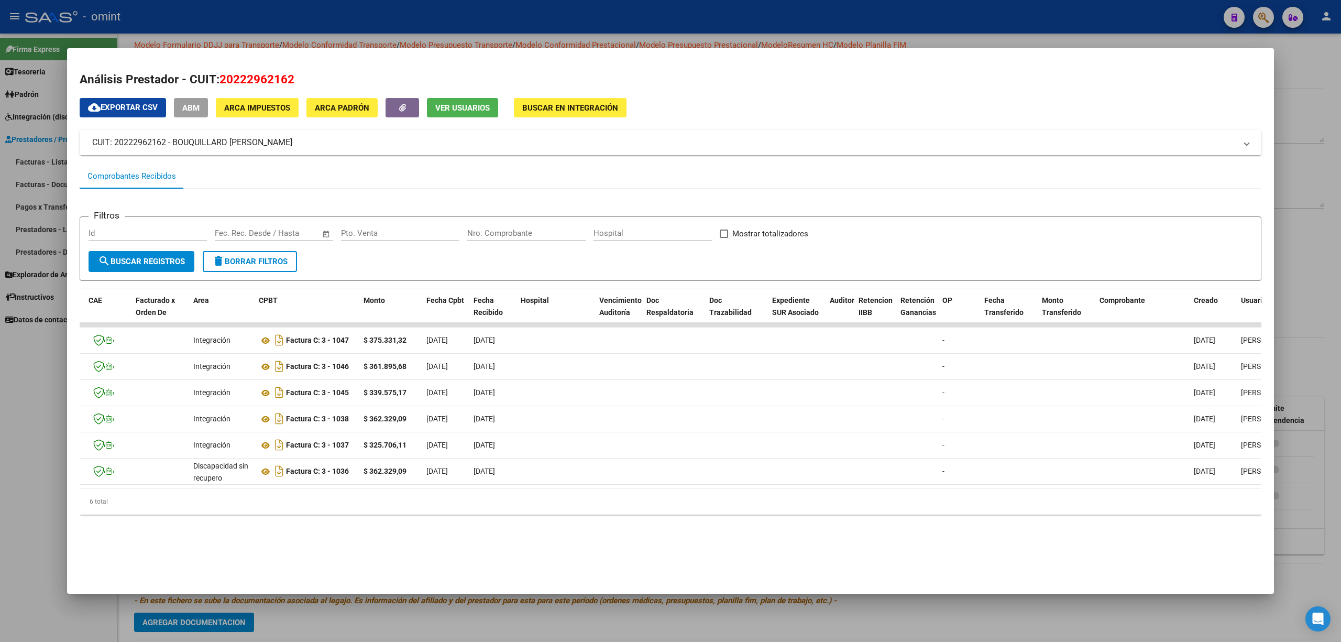
scroll to position [0, 83]
click at [434, 11] on div at bounding box center [670, 321] width 1341 height 642
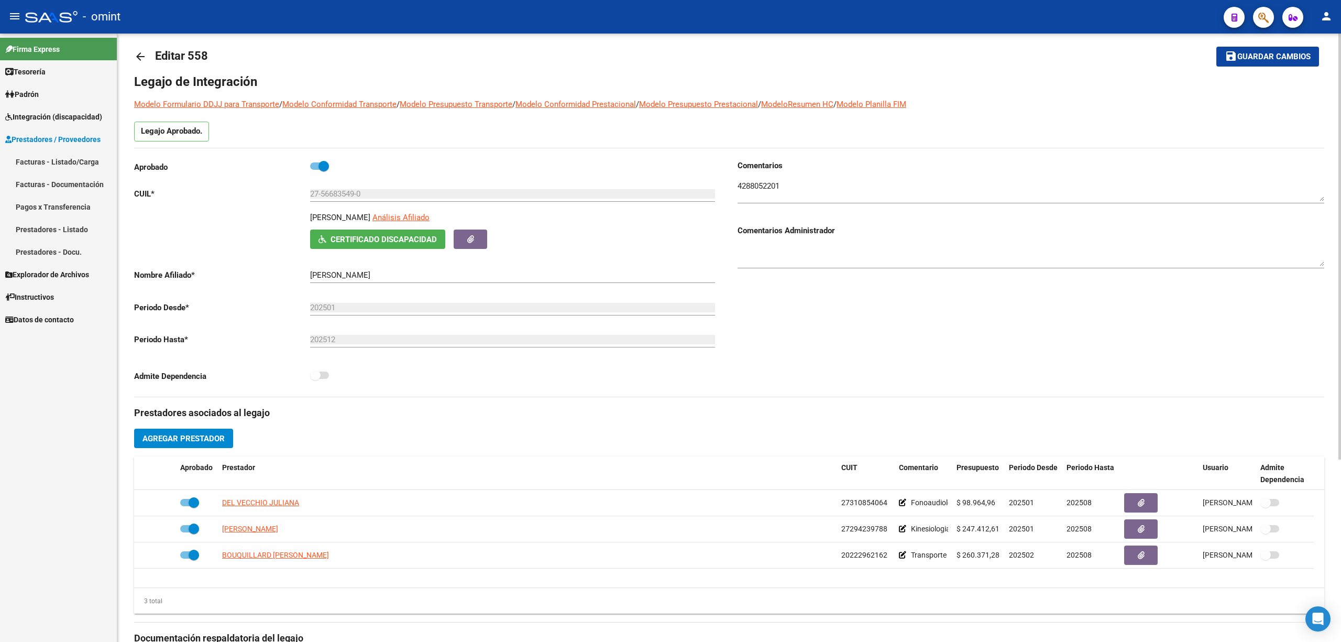
scroll to position [0, 0]
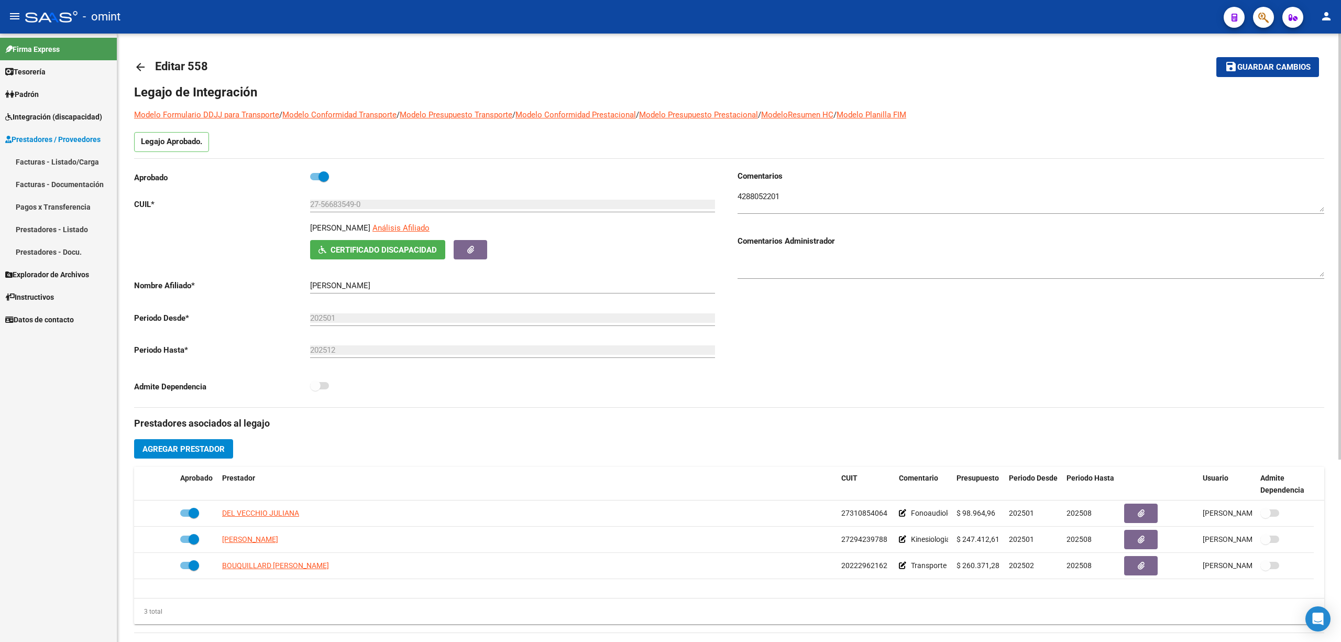
click at [136, 65] on mat-icon "arrow_back" at bounding box center [140, 67] width 13 height 13
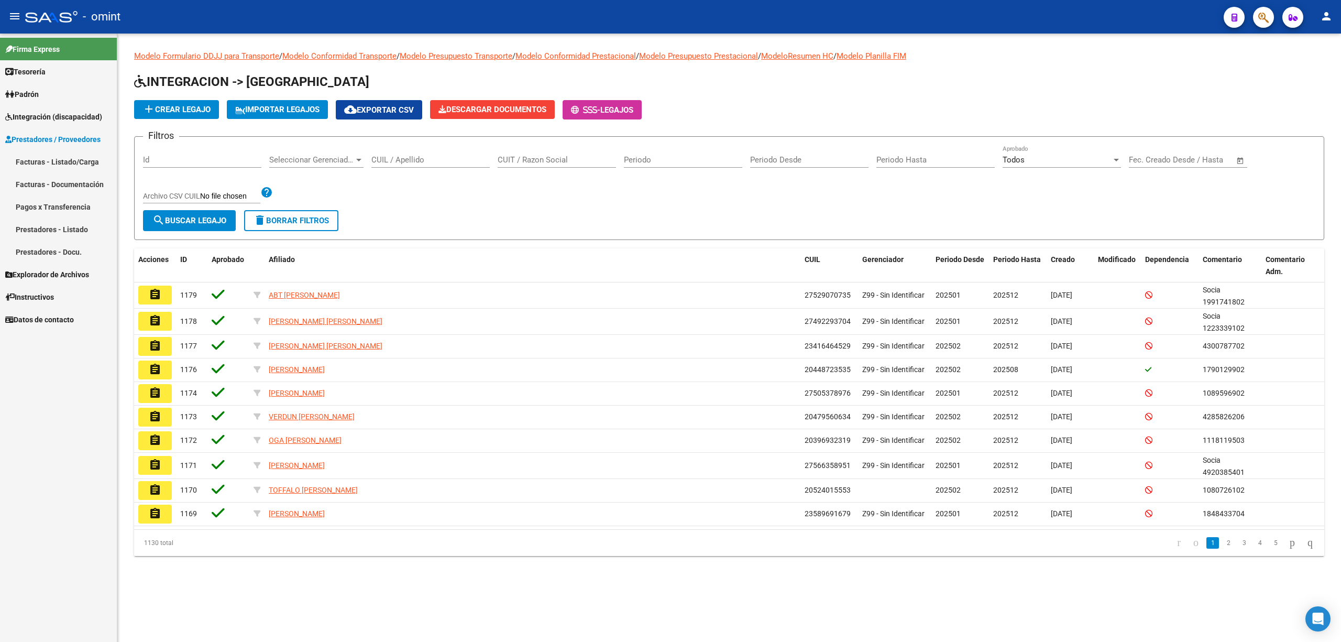
click at [419, 159] on input "CUIL / Apellido" at bounding box center [430, 159] width 118 height 9
paste input "27567622237"
type input "27567622237"
click at [185, 232] on form "Filtros Id Seleccionar Gerenciador Seleccionar Gerenciador 27567622237 CUIL / A…" at bounding box center [729, 188] width 1190 height 104
click at [188, 221] on span "search Buscar Legajo" at bounding box center [189, 220] width 74 height 9
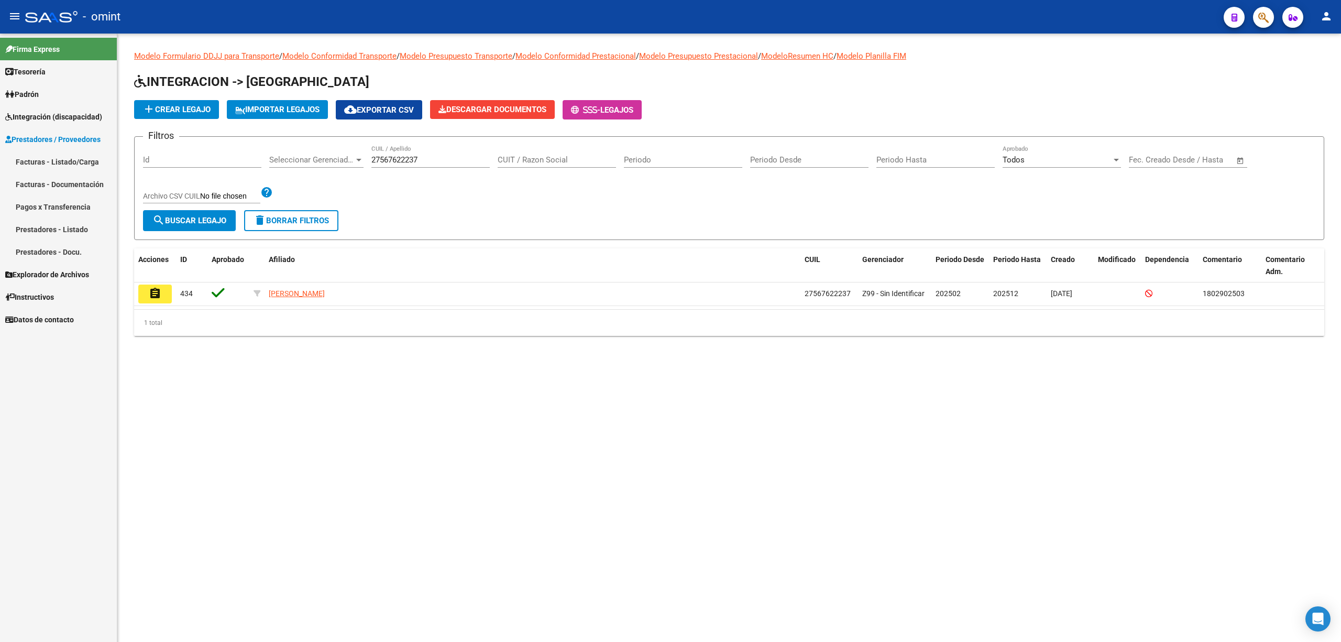
click at [152, 294] on mat-icon "assignment" at bounding box center [155, 293] width 13 height 13
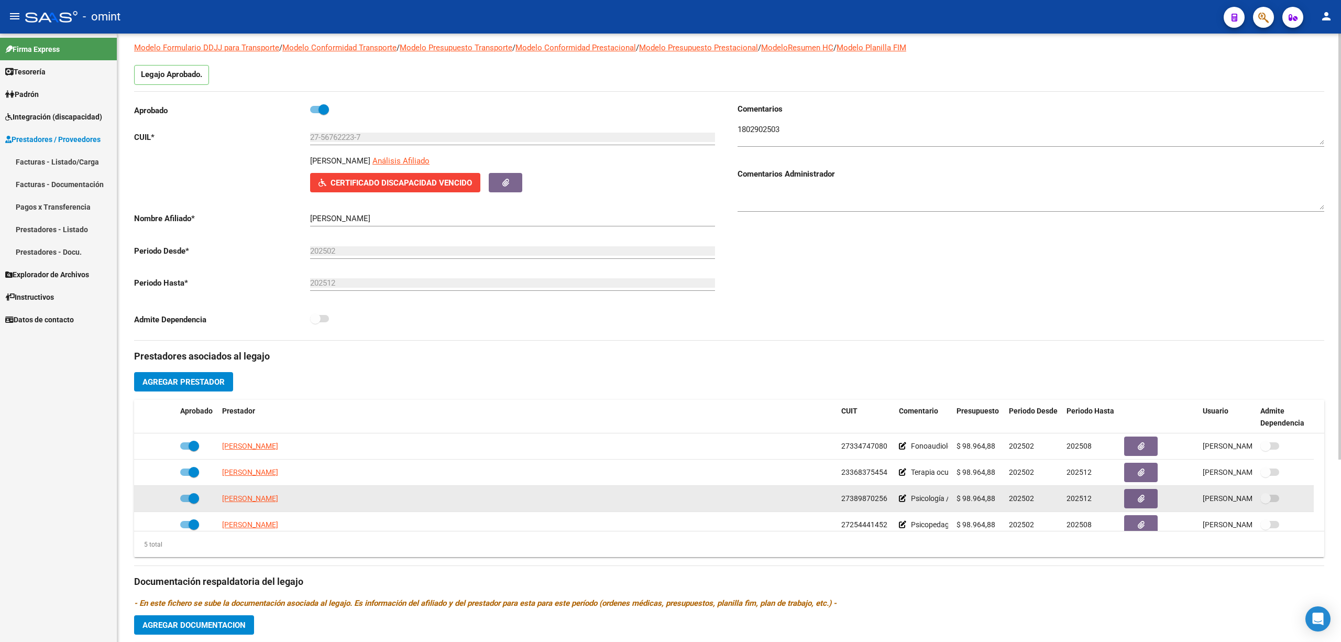
scroll to position [139, 0]
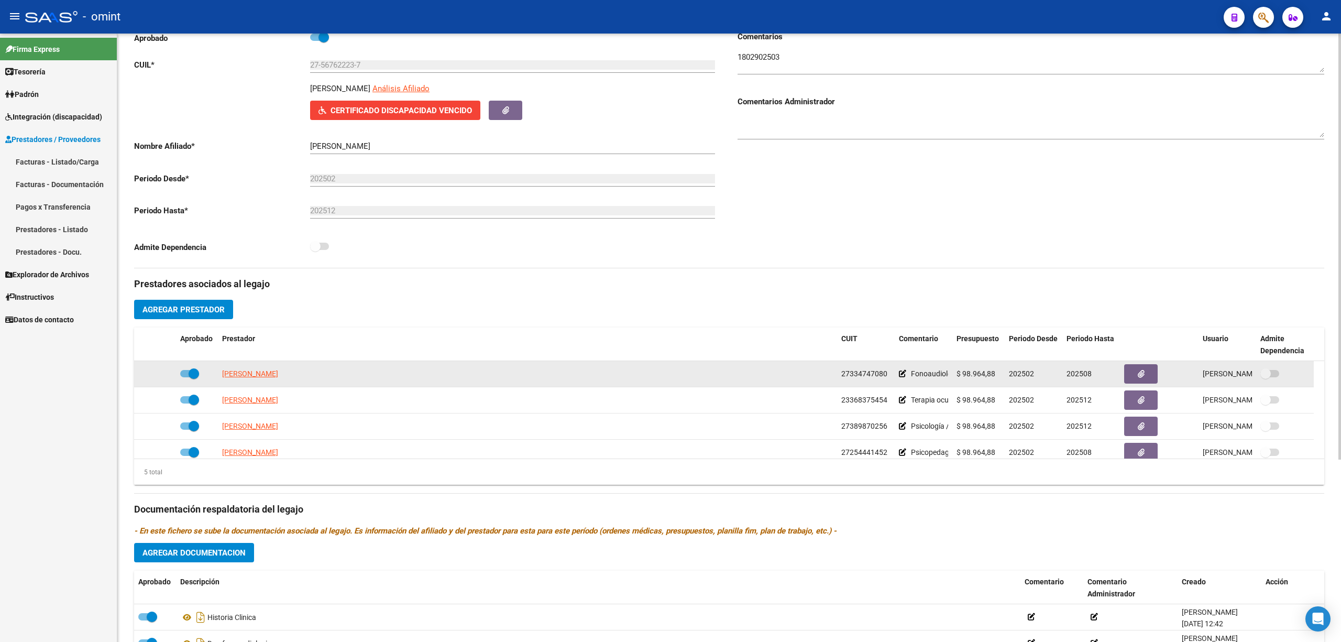
click at [266, 364] on datatable-body-cell "DIAZ DAIANA IVANA" at bounding box center [527, 374] width 619 height 26
click at [264, 375] on span "DIAZ DAIANA IVANA" at bounding box center [250, 373] width 56 height 8
type textarea "27334747080"
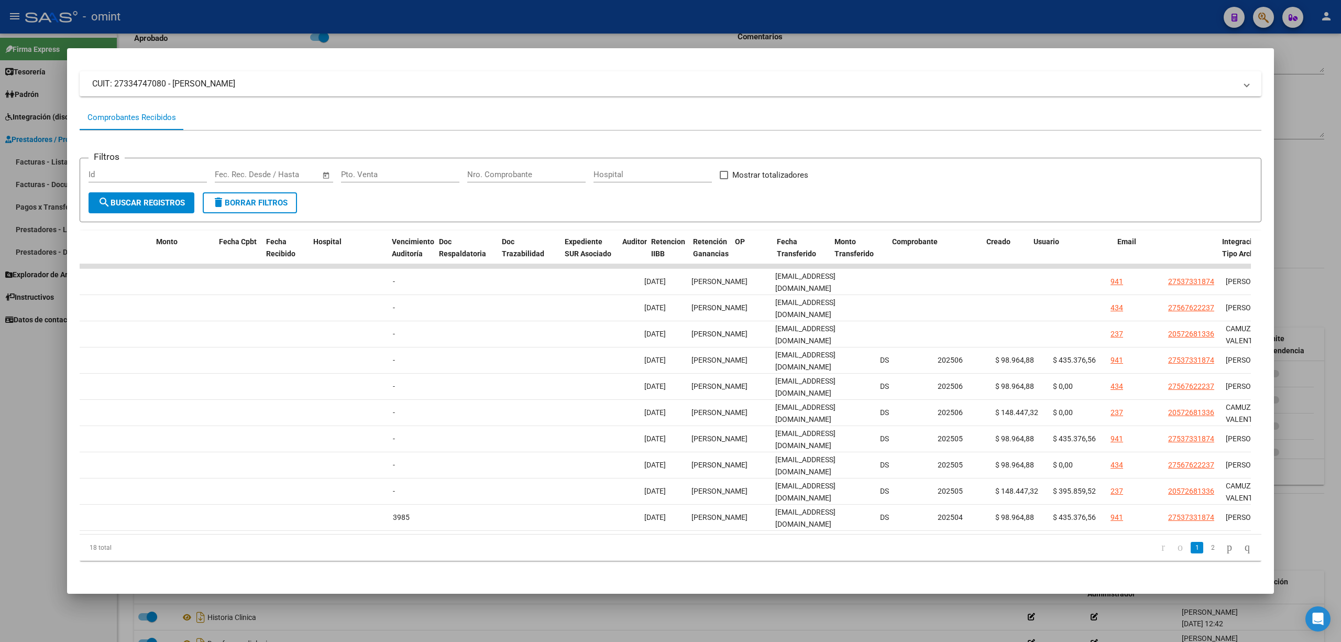
scroll to position [0, 0]
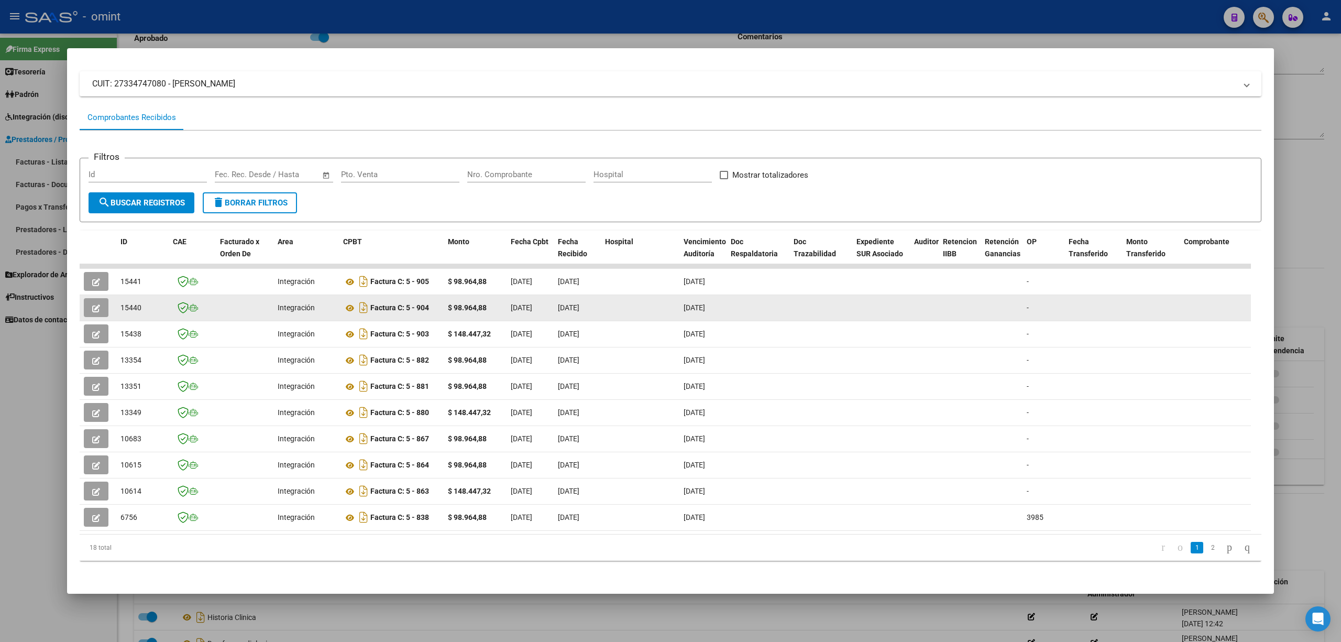
click at [103, 299] on button "button" at bounding box center [96, 307] width 25 height 19
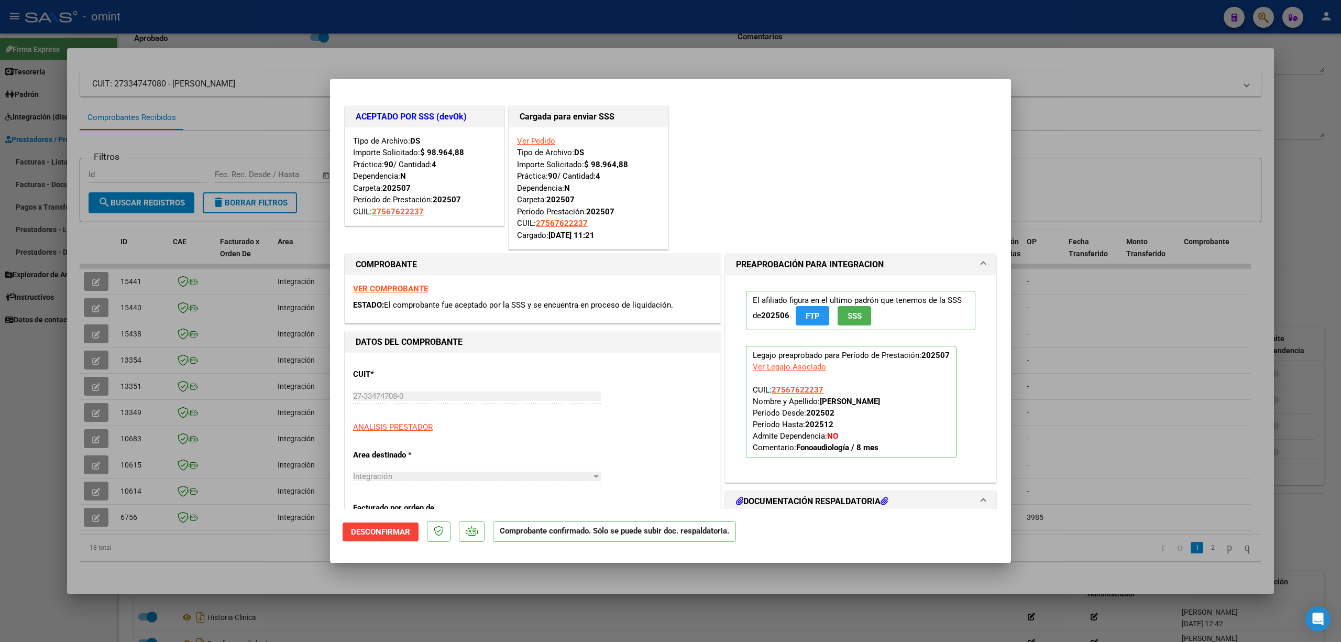
click at [455, 28] on div at bounding box center [670, 321] width 1341 height 642
type input "$ 0,00"
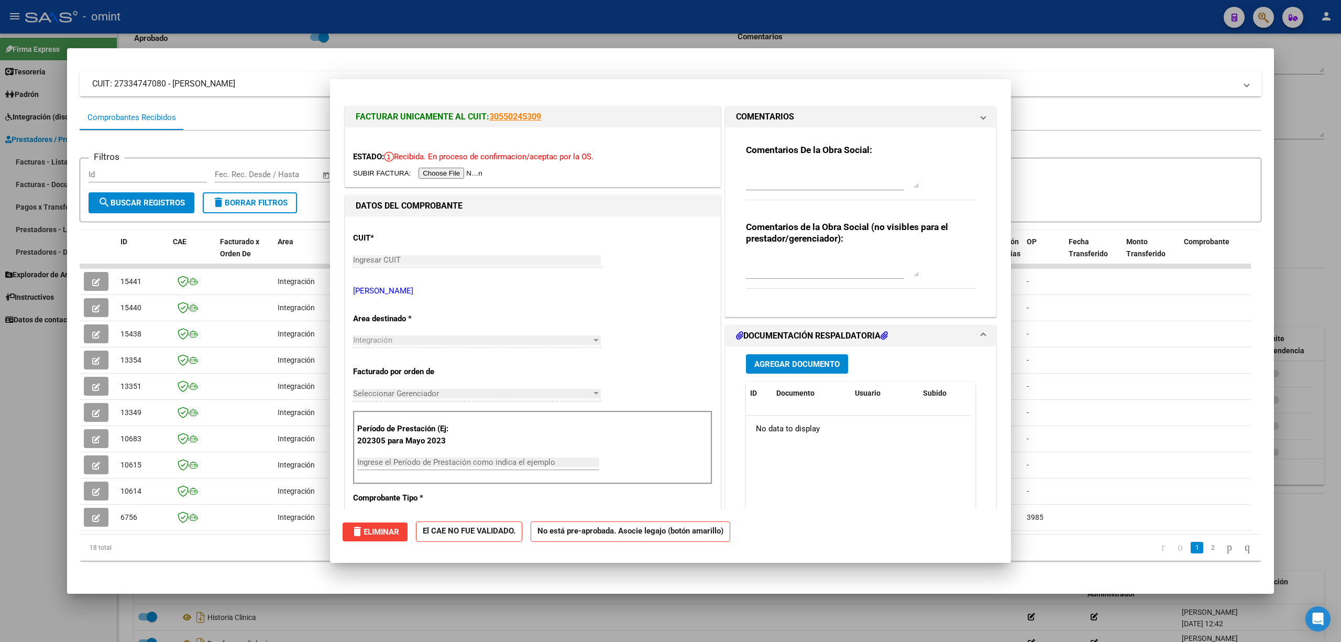
click at [445, 30] on div at bounding box center [670, 321] width 1341 height 642
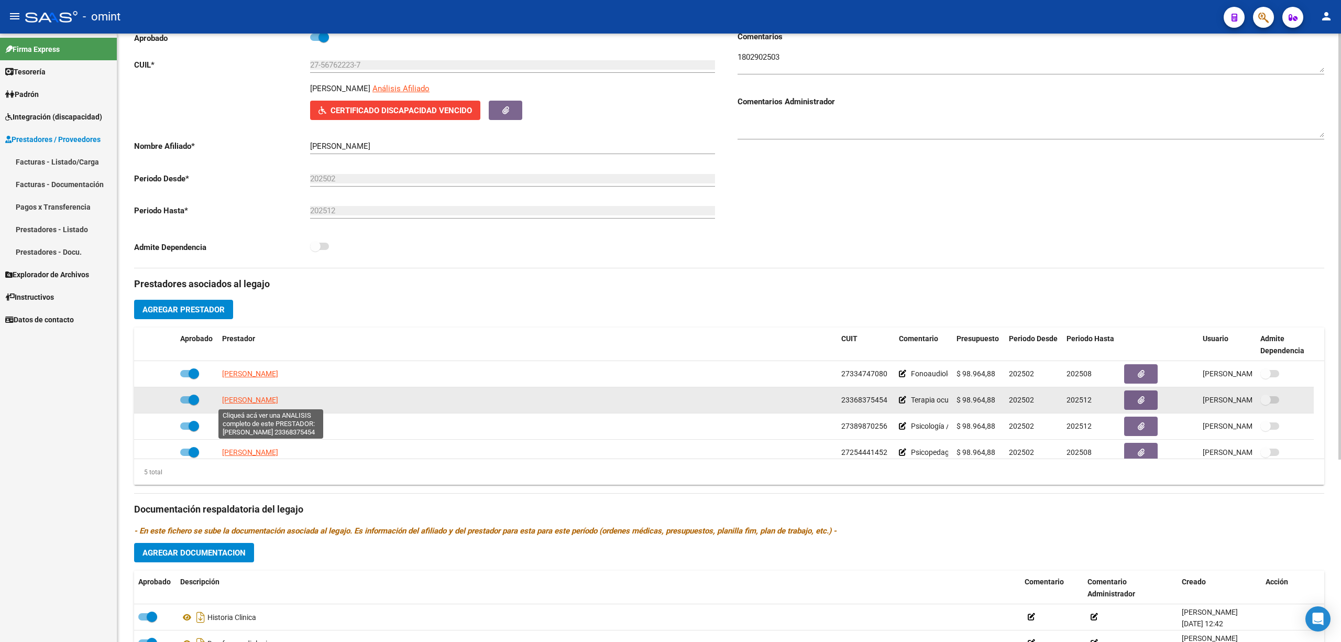
click at [260, 401] on span "QUINTERO PAULA DEL VALLE" at bounding box center [250, 400] width 56 height 8
type textarea "23368375454"
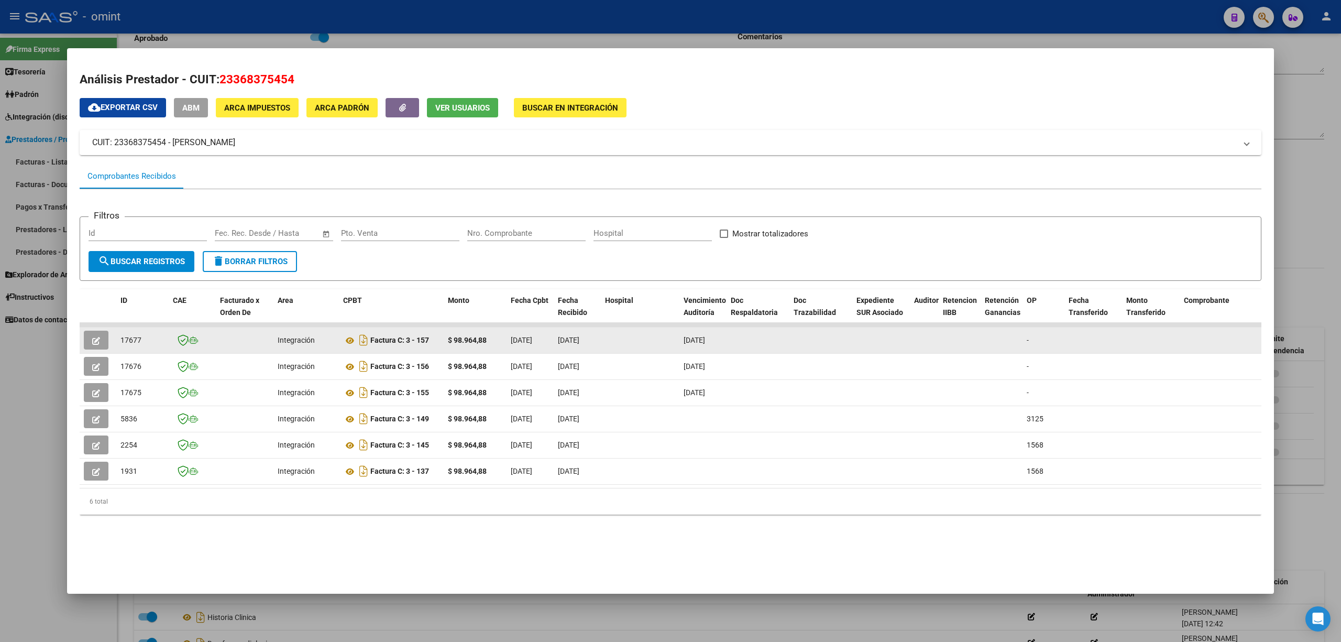
click at [100, 337] on icon "button" at bounding box center [96, 341] width 8 height 8
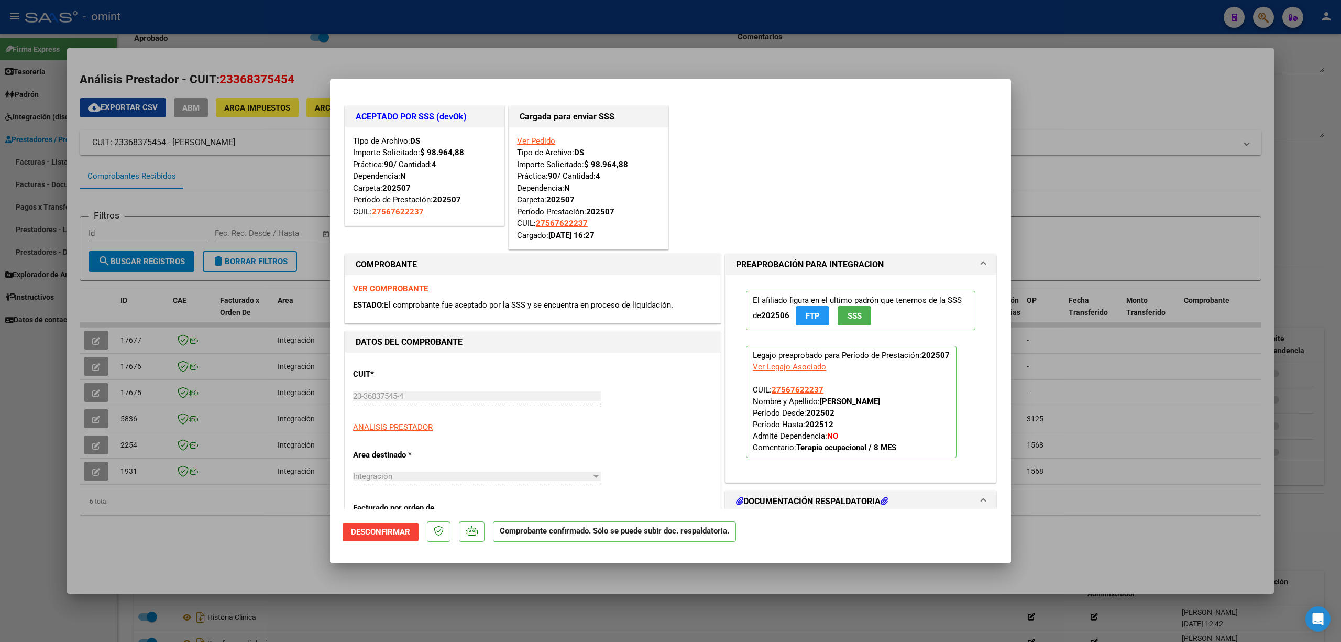
click at [495, 43] on div at bounding box center [670, 321] width 1341 height 642
type input "$ 0,00"
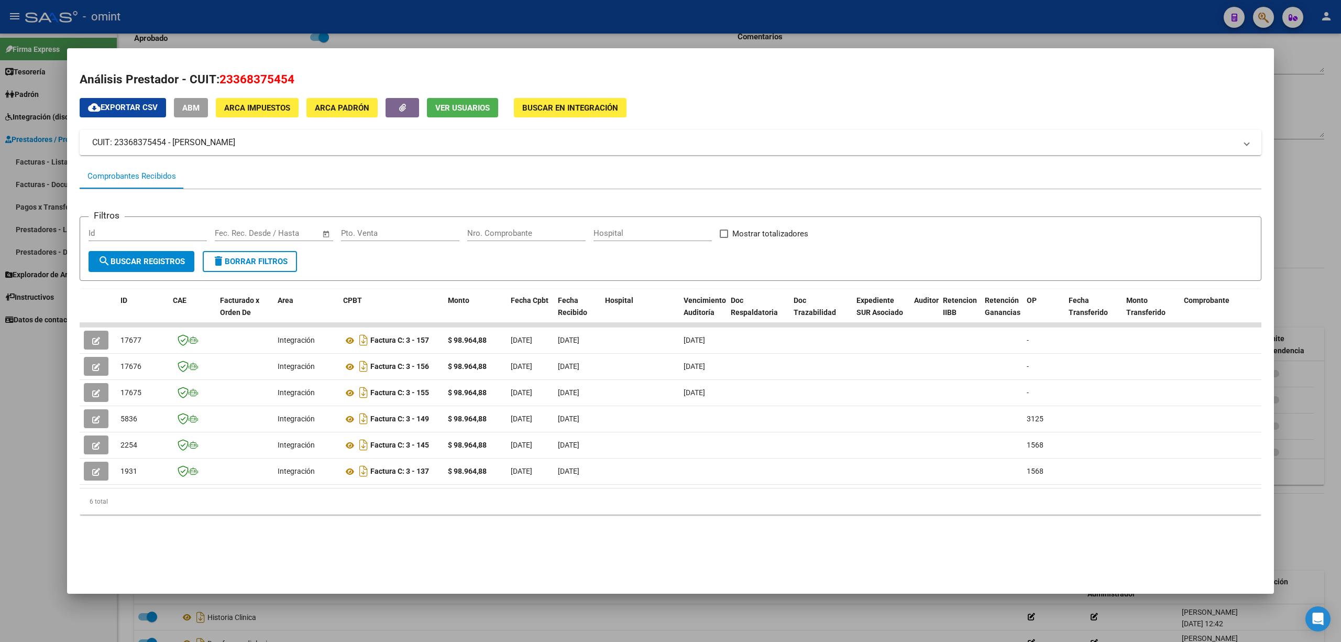
click at [496, 13] on div at bounding box center [670, 321] width 1341 height 642
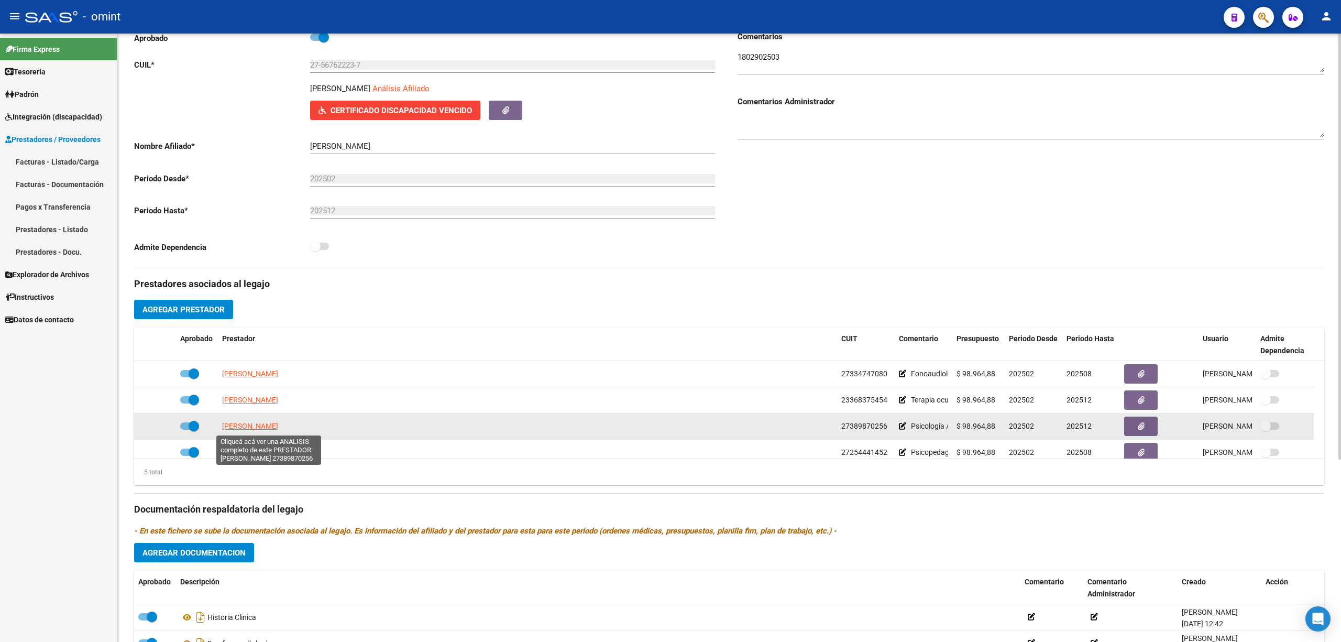
click at [254, 426] on span "LOZADA CHAVES CATALINA" at bounding box center [250, 426] width 56 height 8
type textarea "27389870256"
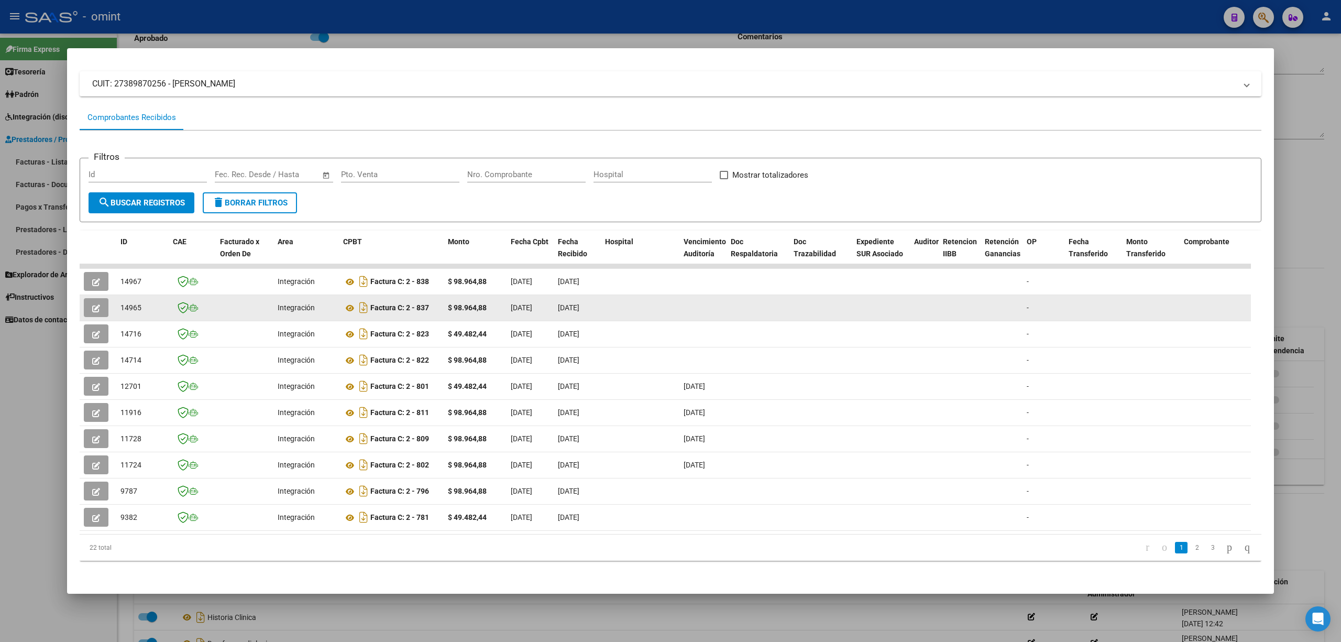
click at [91, 298] on button "button" at bounding box center [96, 307] width 25 height 19
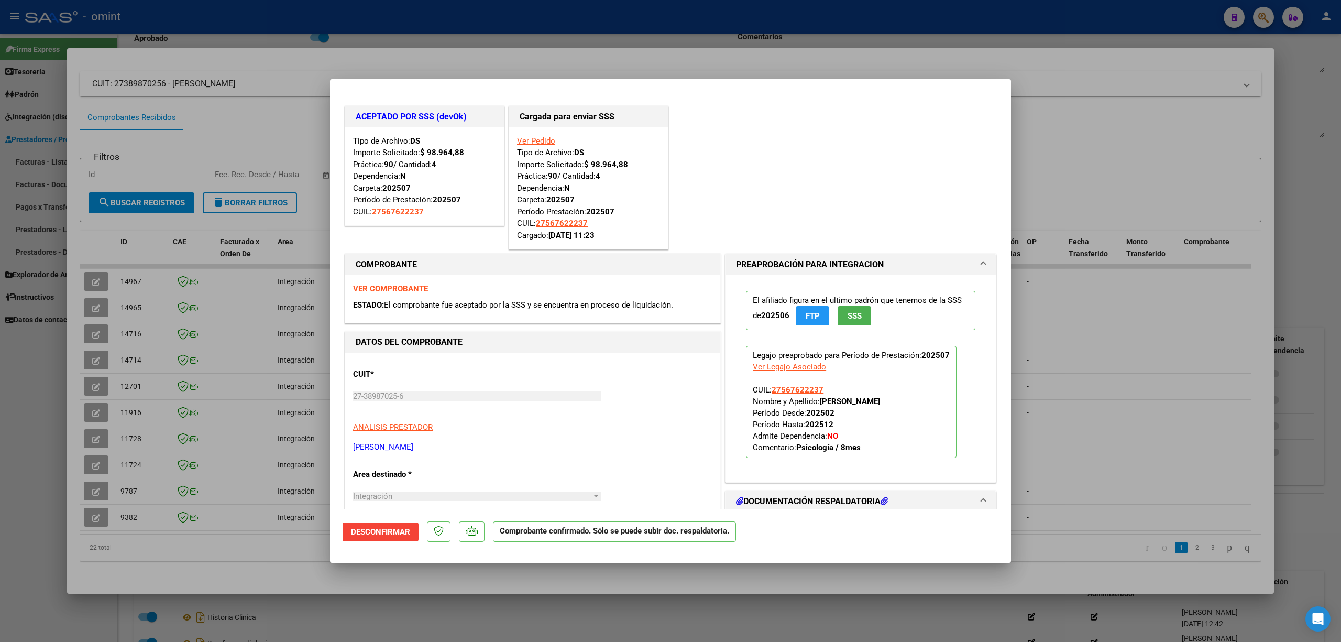
click at [365, 20] on div at bounding box center [670, 321] width 1341 height 642
type input "$ 0,00"
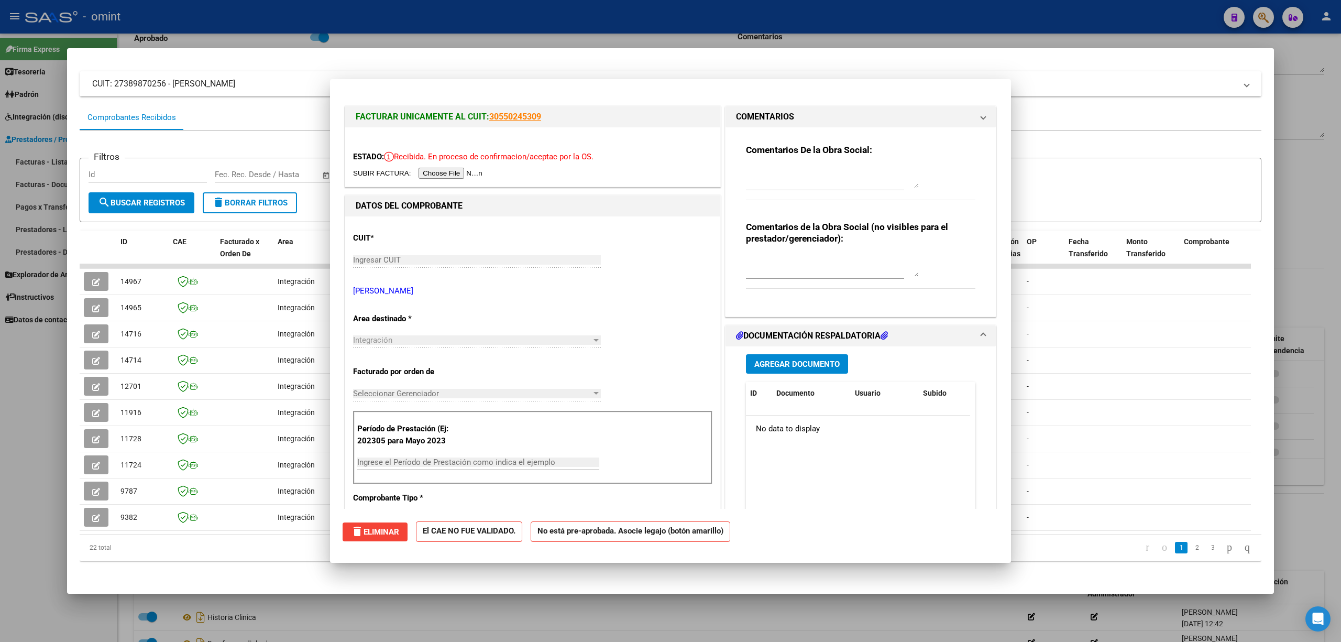
click at [360, 19] on div at bounding box center [670, 321] width 1341 height 642
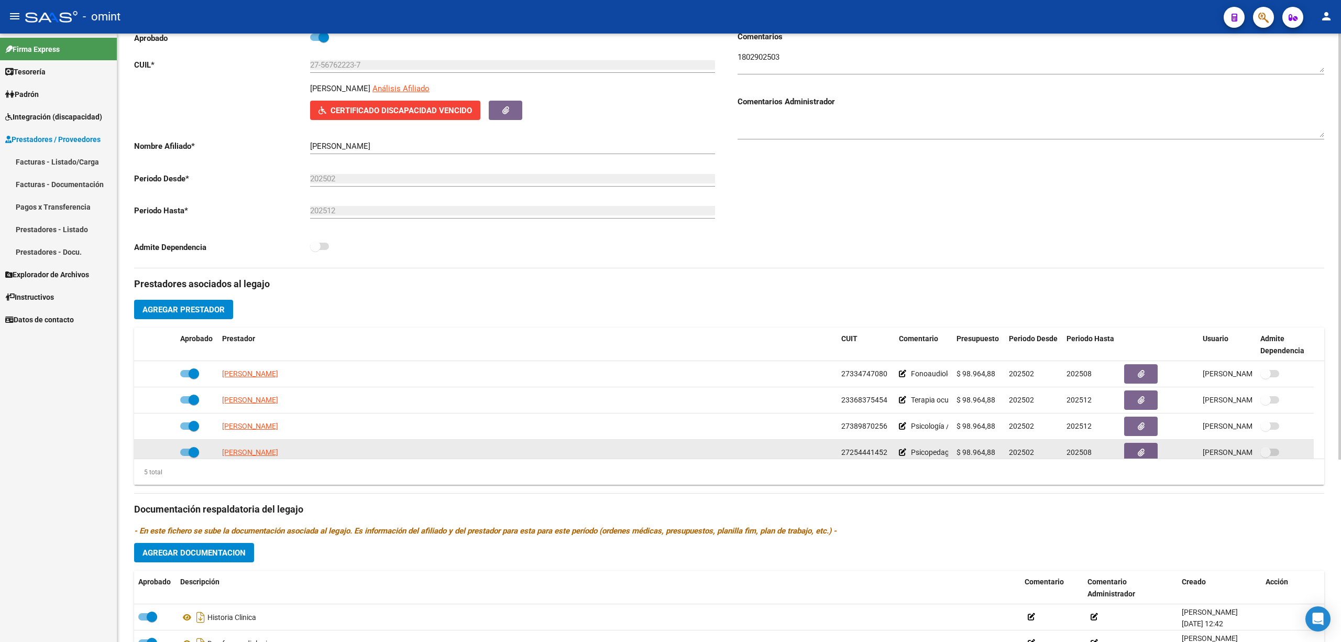
click at [247, 455] on span "RUIZ LOBO MARIA BELEN" at bounding box center [250, 452] width 56 height 8
type textarea "27254441452"
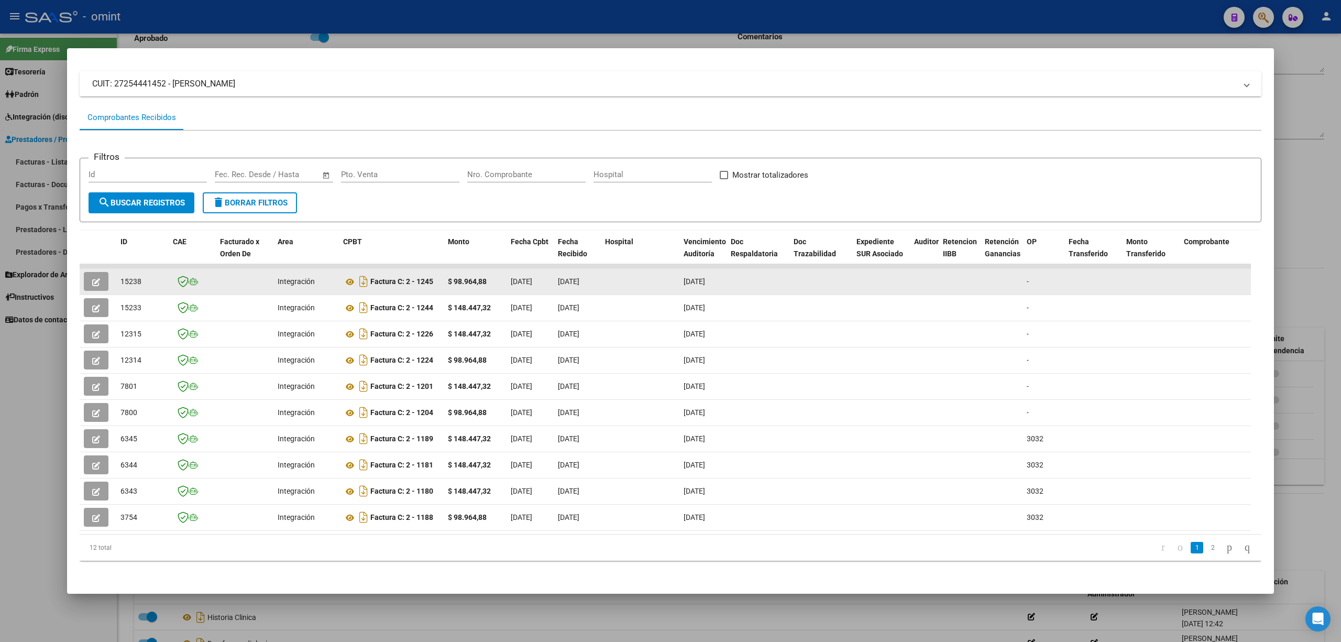
click at [93, 278] on icon "button" at bounding box center [96, 282] width 8 height 8
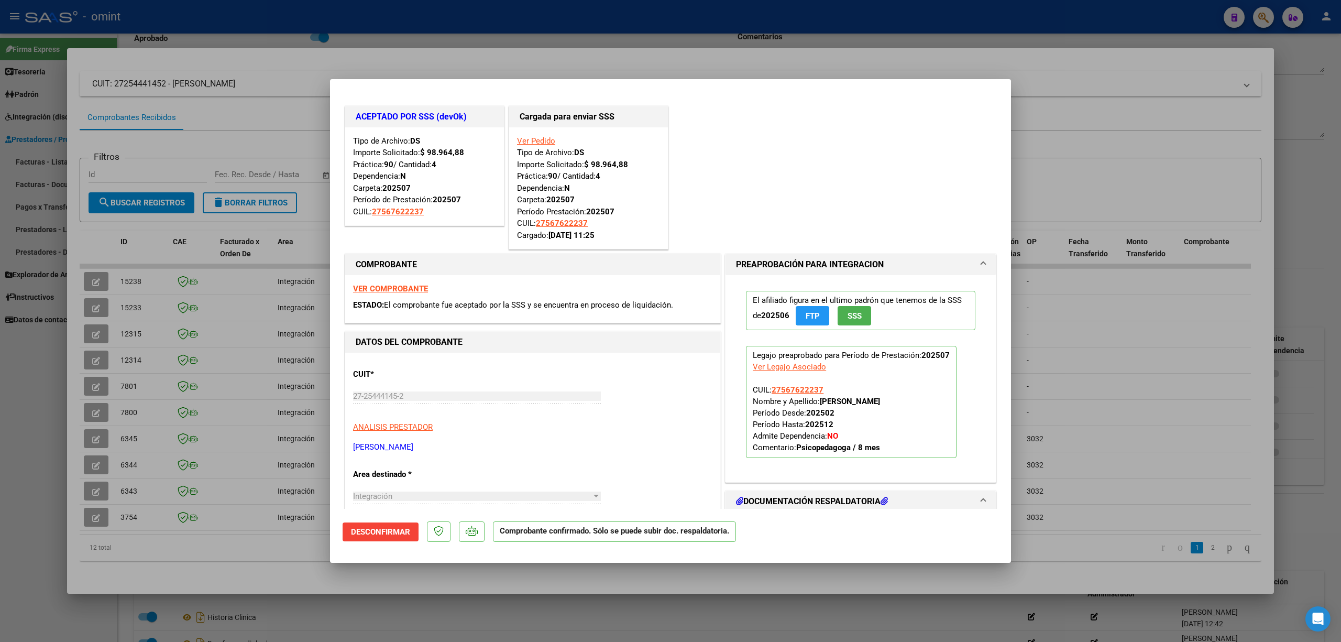
click at [528, 4] on div at bounding box center [670, 321] width 1341 height 642
type input "$ 0,00"
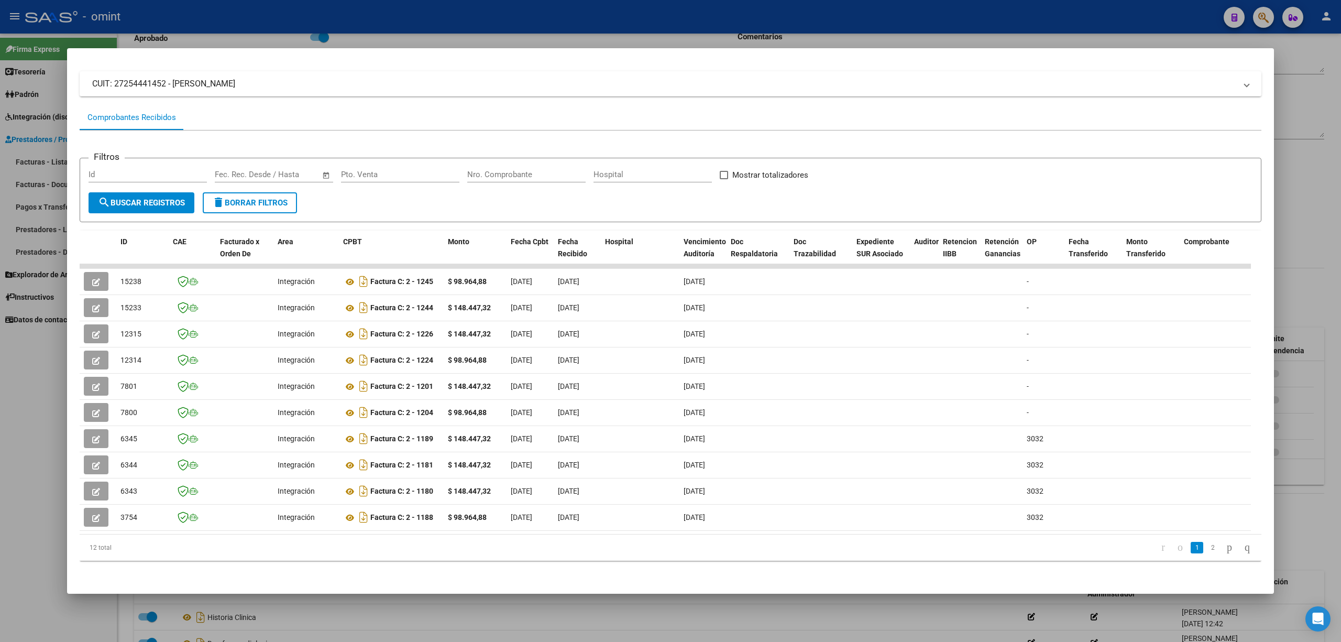
click at [526, 8] on div at bounding box center [670, 321] width 1341 height 642
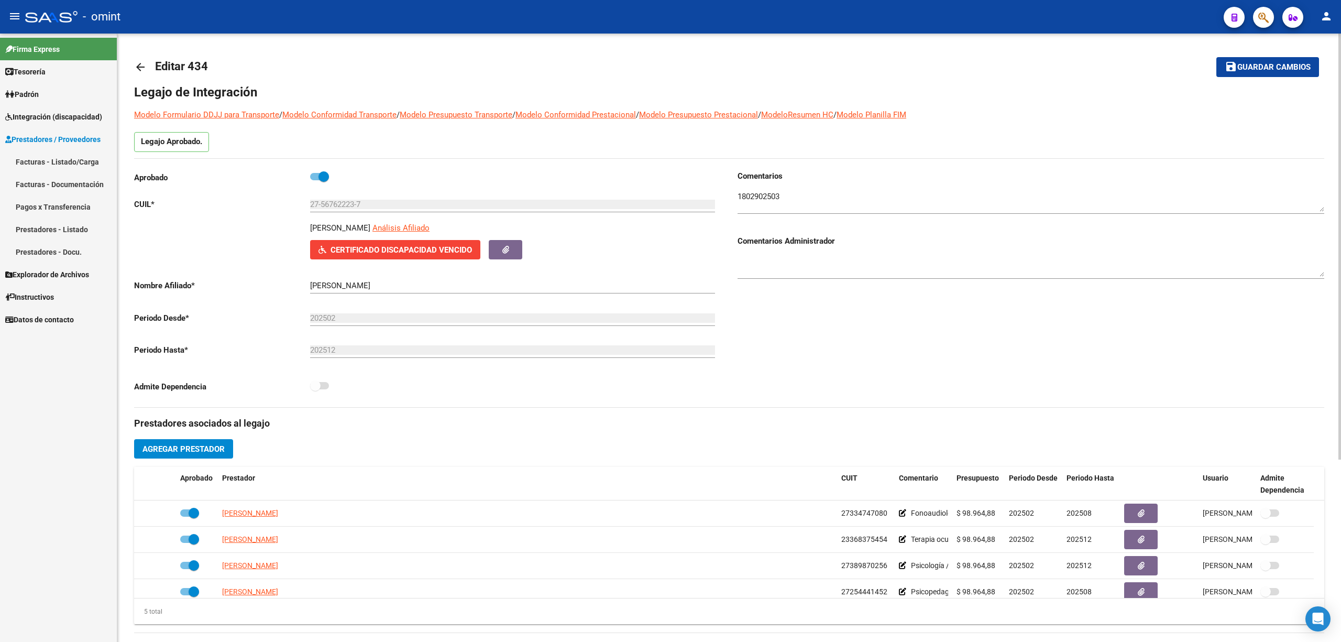
click at [146, 69] on mat-icon "arrow_back" at bounding box center [140, 67] width 13 height 13
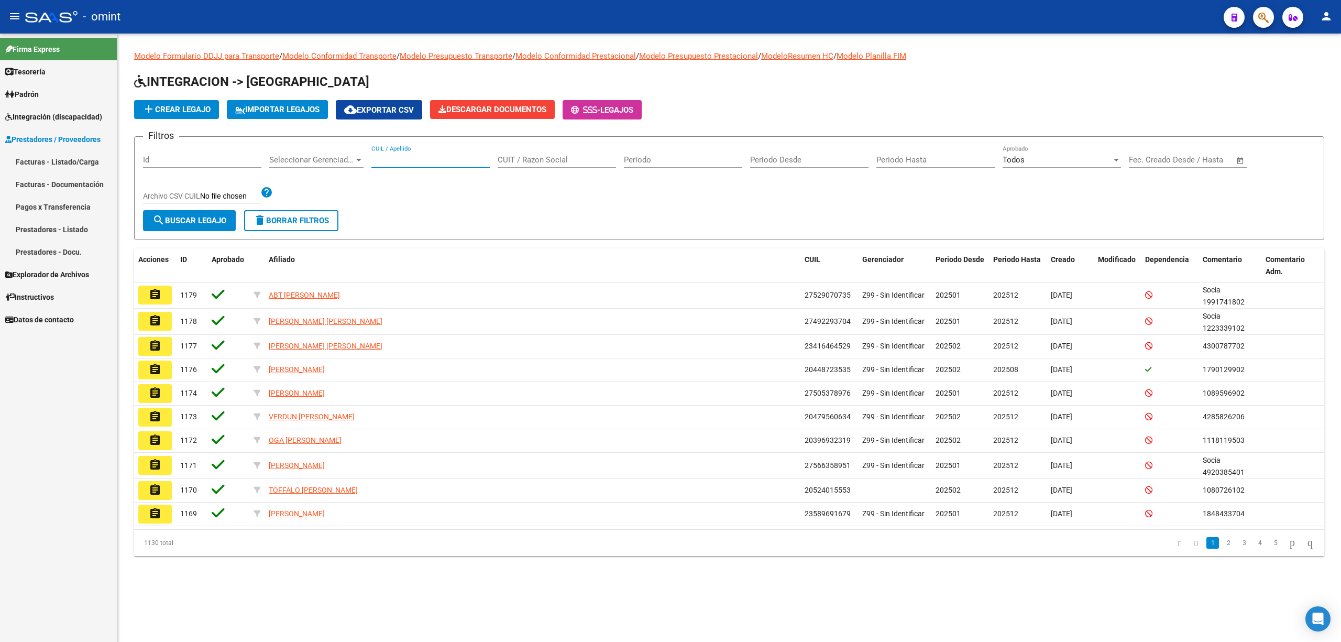
click at [432, 163] on input "CUIL / Apellido" at bounding box center [430, 159] width 118 height 9
paste input "20490807145"
type input "20490807145"
click at [218, 231] on form "Filtros Id Seleccionar Gerenciador Seleccionar Gerenciador 20490807145 CUIL / A…" at bounding box center [729, 188] width 1190 height 104
click at [195, 221] on span "search Buscar Legajo" at bounding box center [189, 220] width 74 height 9
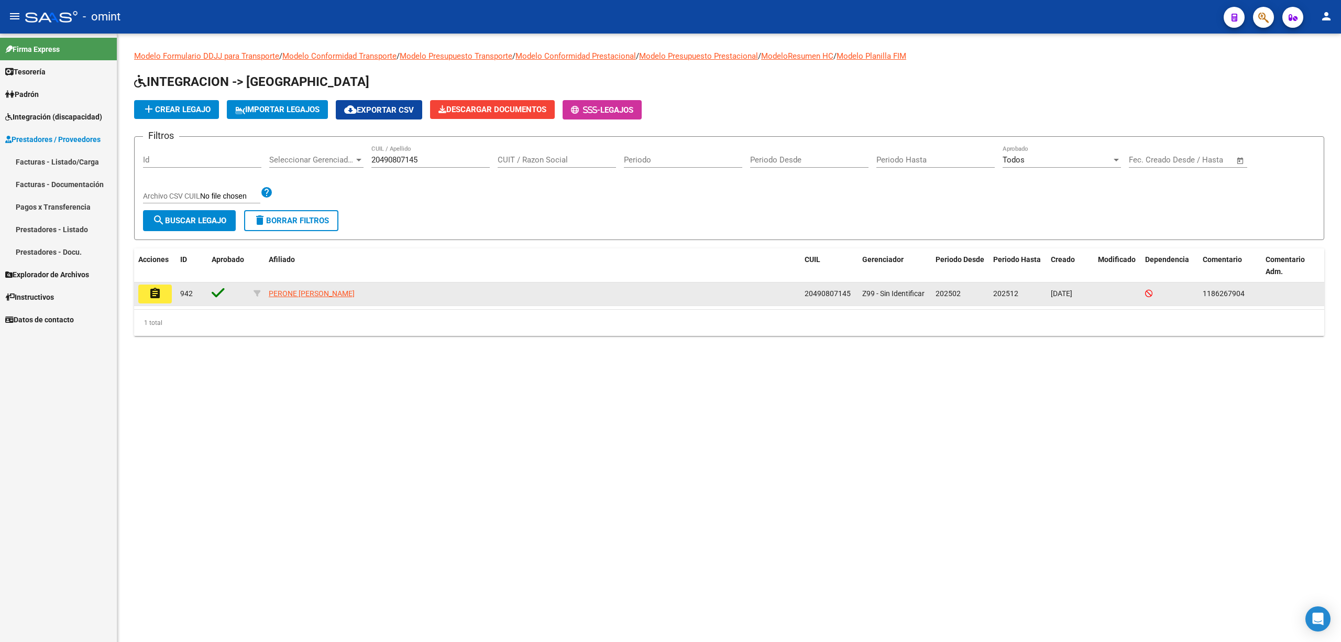
click at [147, 289] on button "assignment" at bounding box center [155, 293] width 34 height 19
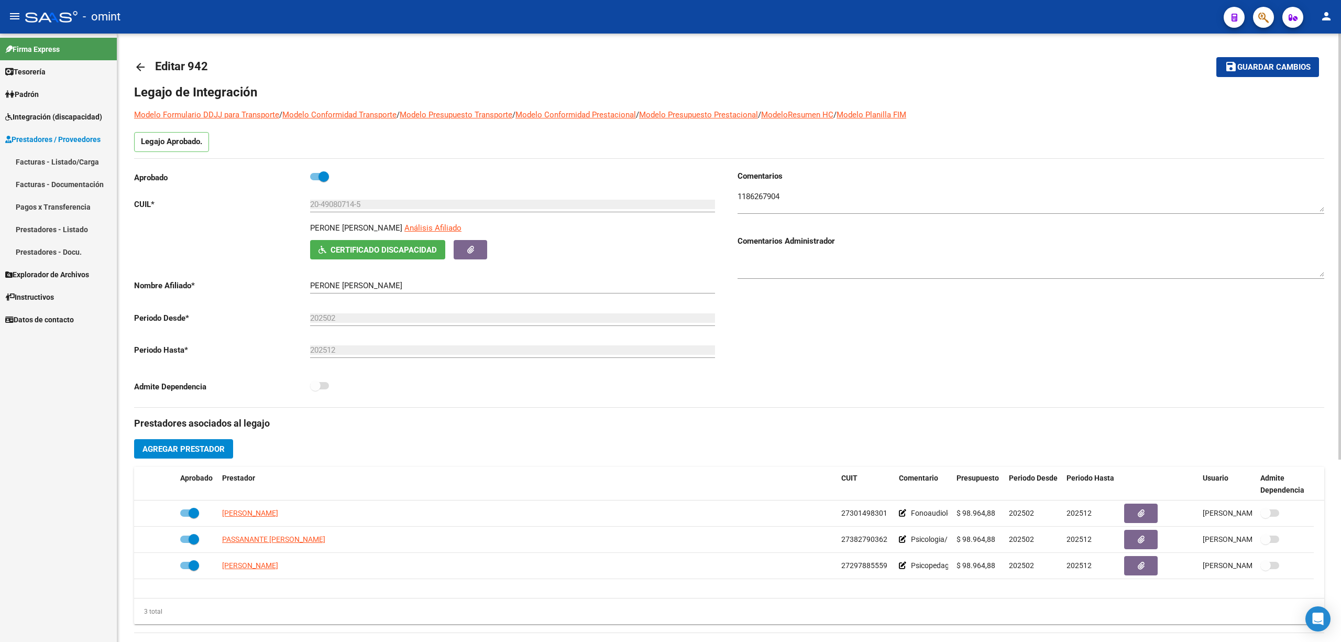
drag, startPoint x: 263, startPoint y: 254, endPoint x: 901, endPoint y: 315, distance: 641.0
click at [894, 308] on div "Comentarios Comentarios Administrador" at bounding box center [1026, 288] width 595 height 237
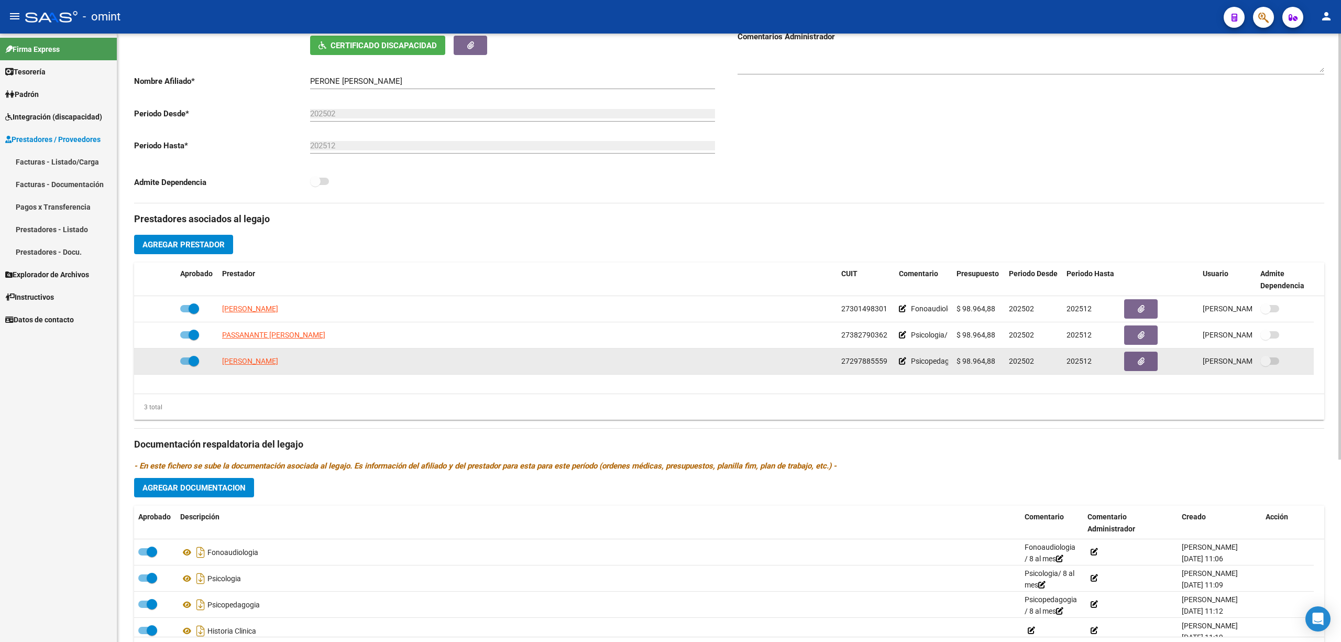
scroll to position [210, 0]
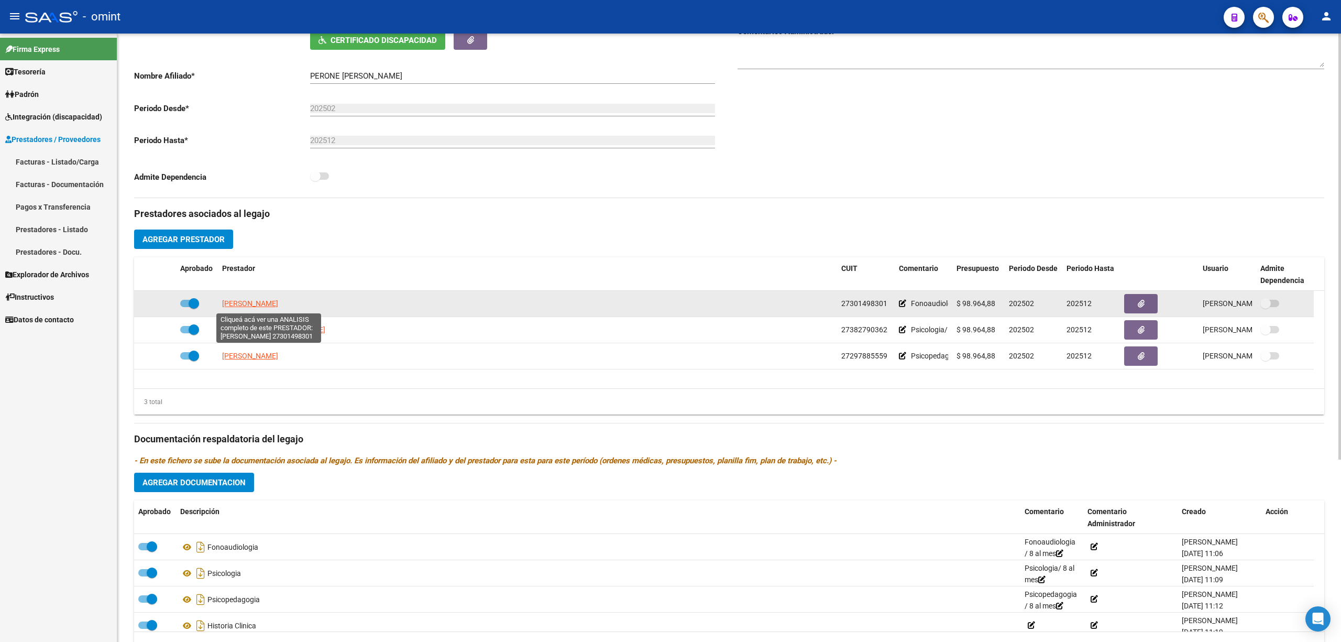
click at [278, 303] on span "SMIT CAROLINA FERNANDA" at bounding box center [250, 303] width 56 height 8
type textarea "27301498301"
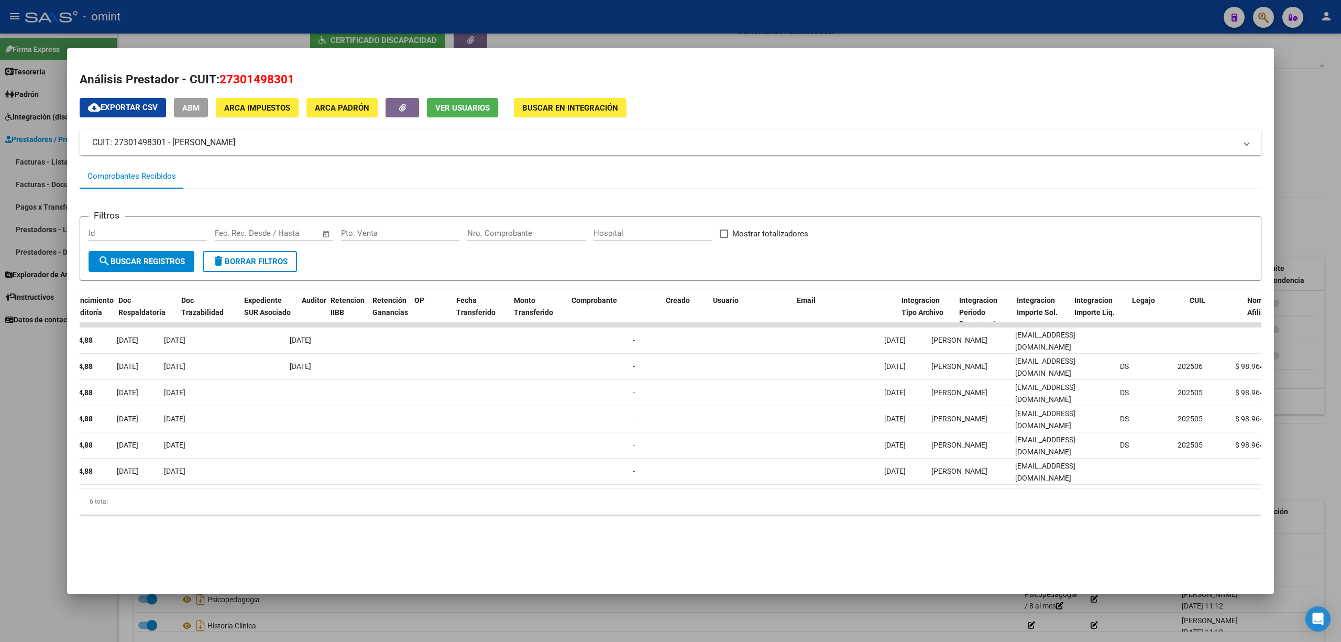
scroll to position [0, 0]
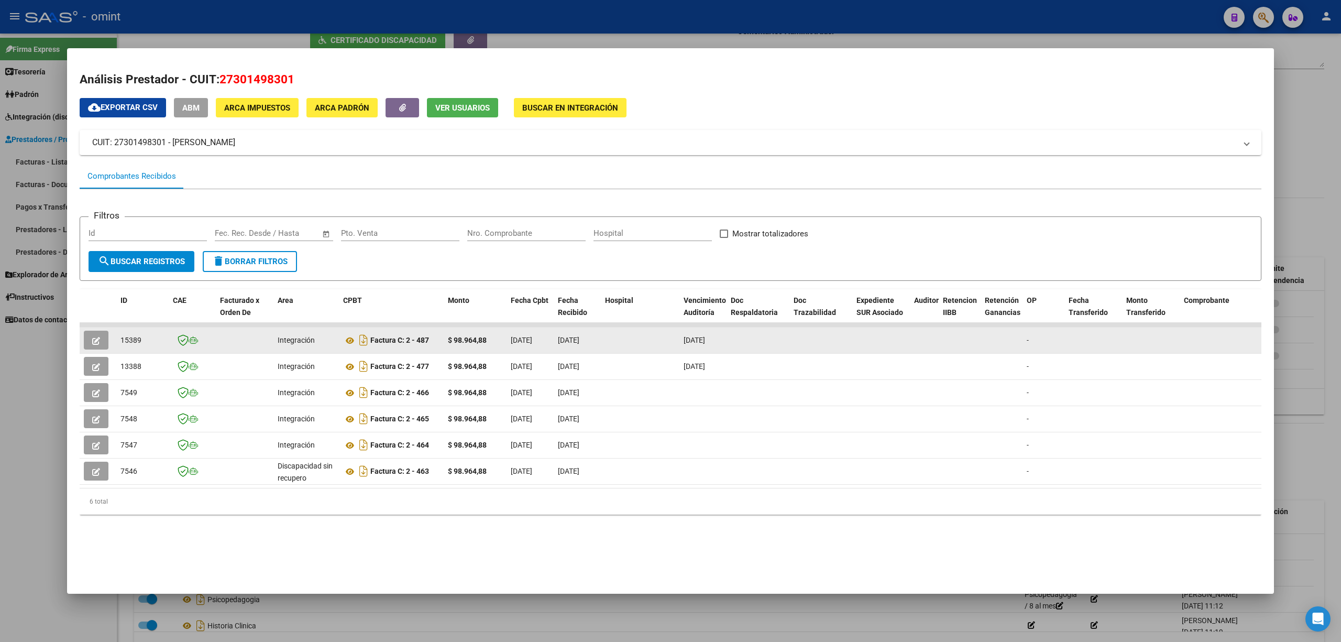
click at [91, 337] on button "button" at bounding box center [96, 340] width 25 height 19
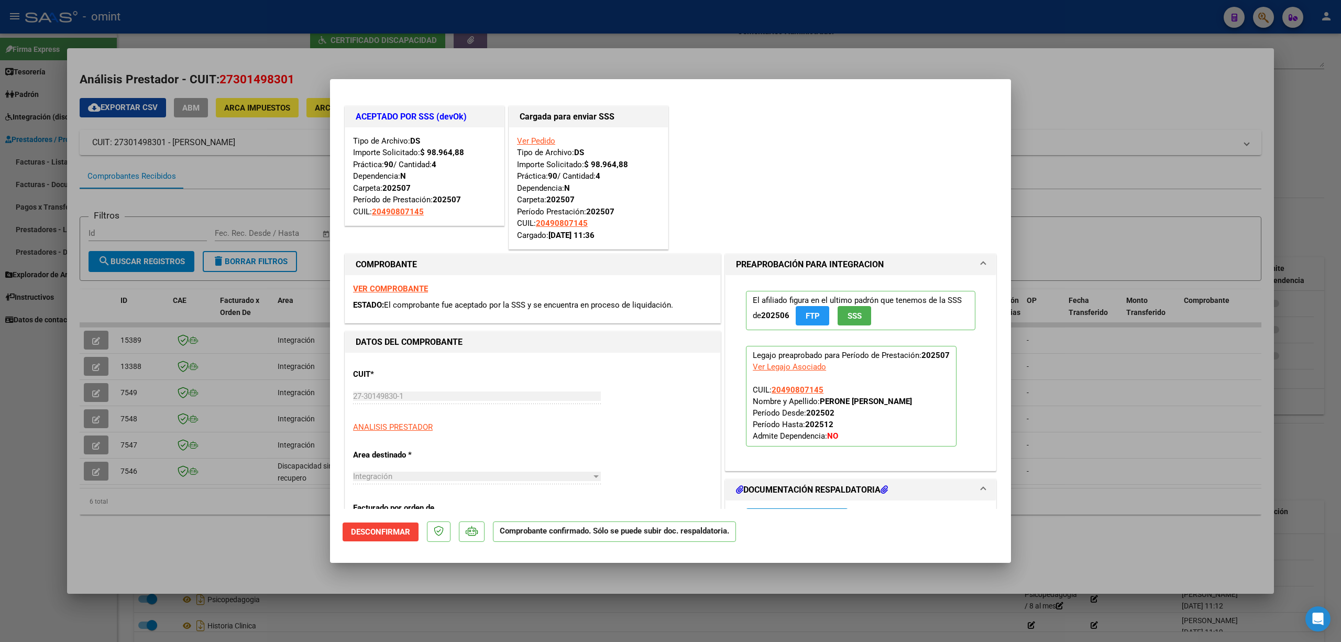
click at [380, 30] on div at bounding box center [670, 321] width 1341 height 642
type input "$ 0,00"
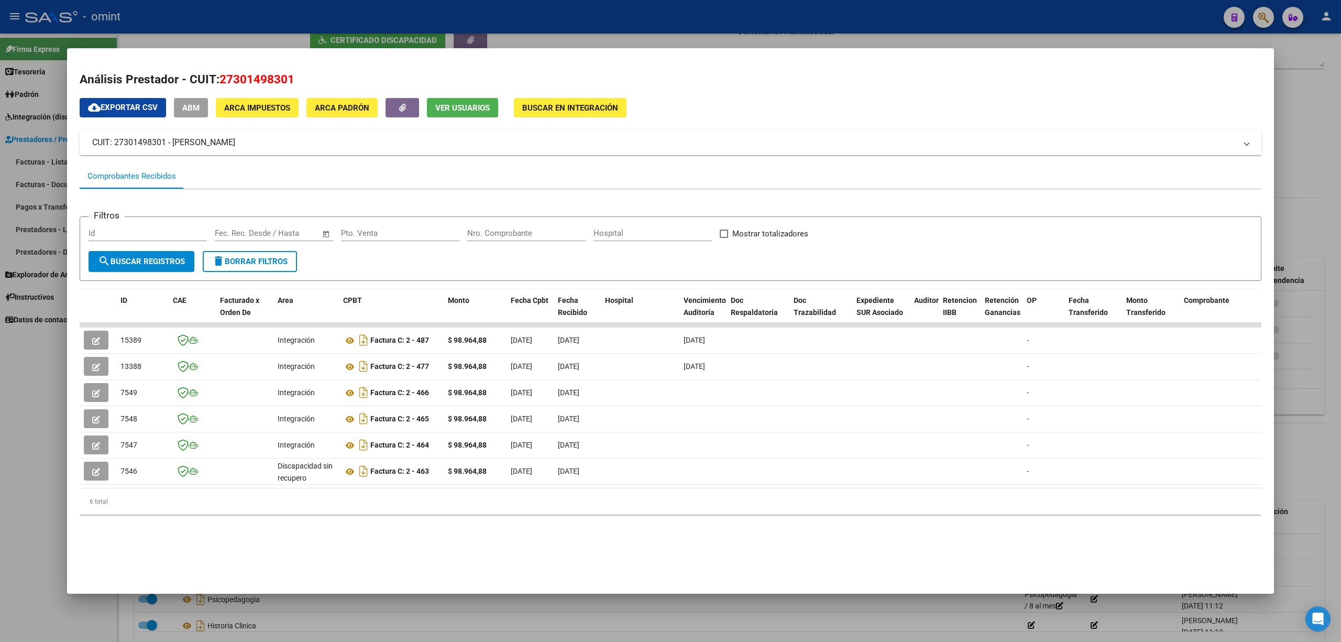
click at [371, 21] on div at bounding box center [670, 321] width 1341 height 642
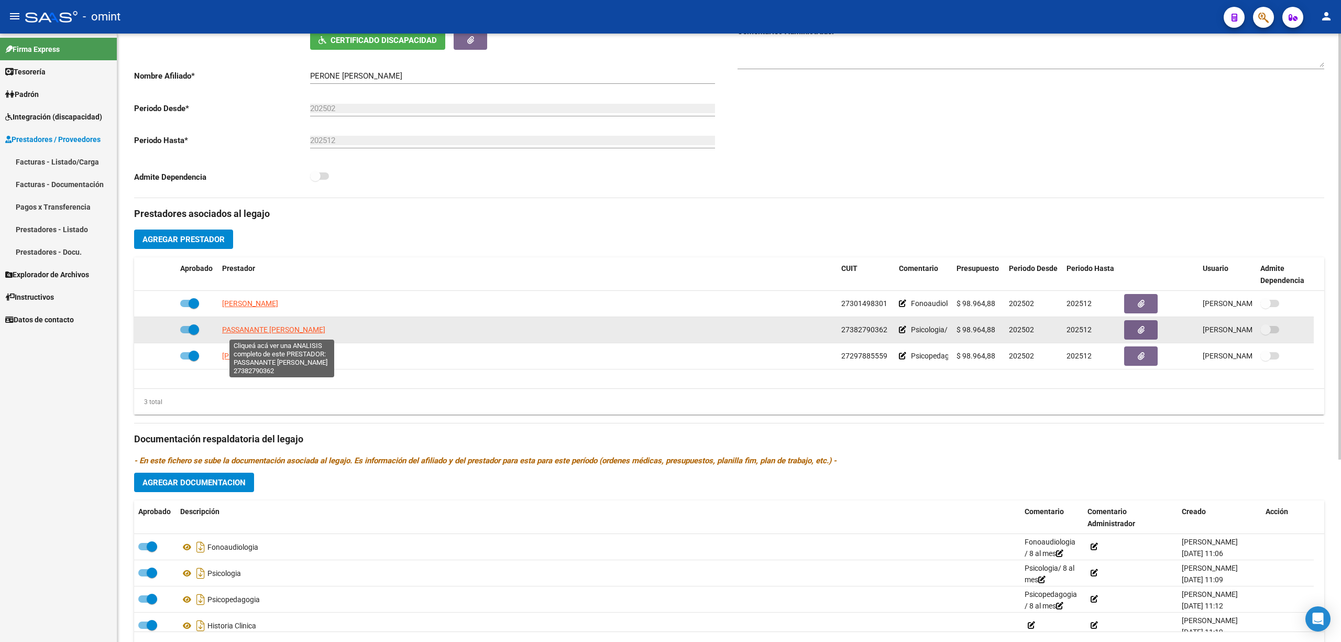
click at [262, 331] on span "PASSANANTE ANTONELA SOLEDAD" at bounding box center [273, 329] width 103 height 8
type textarea "27382790362"
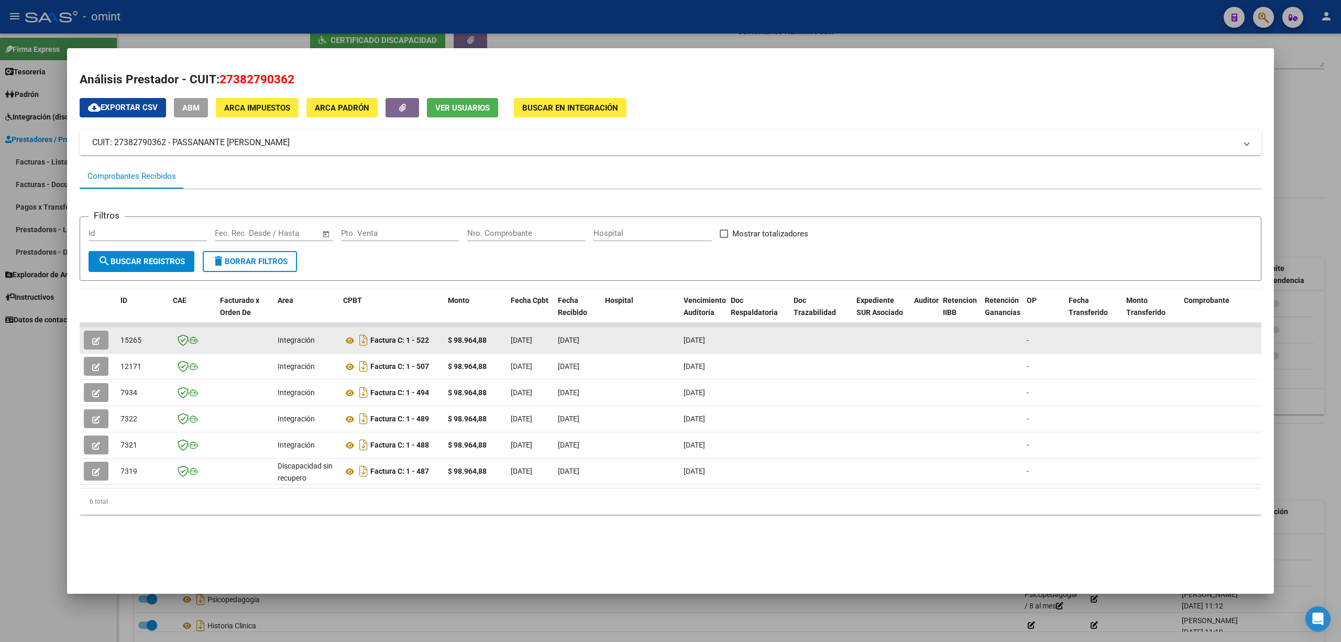
click at [106, 336] on button "button" at bounding box center [96, 340] width 25 height 19
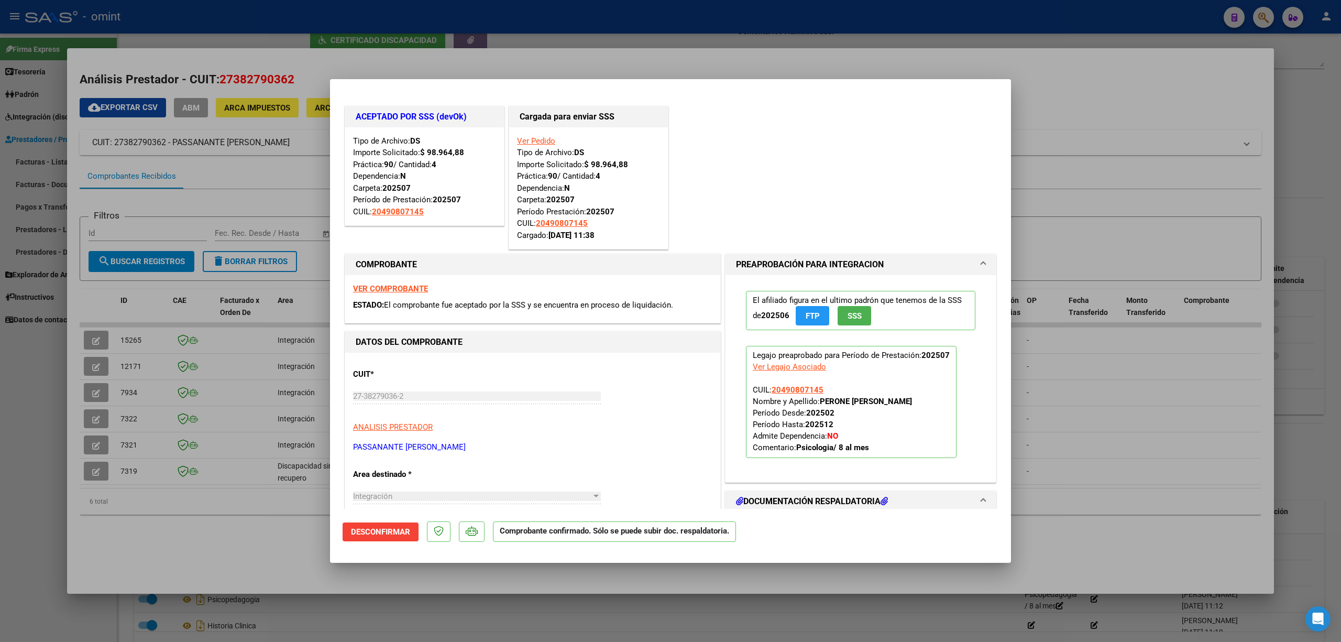
click at [462, 49] on div at bounding box center [670, 321] width 1341 height 642
type input "$ 0,00"
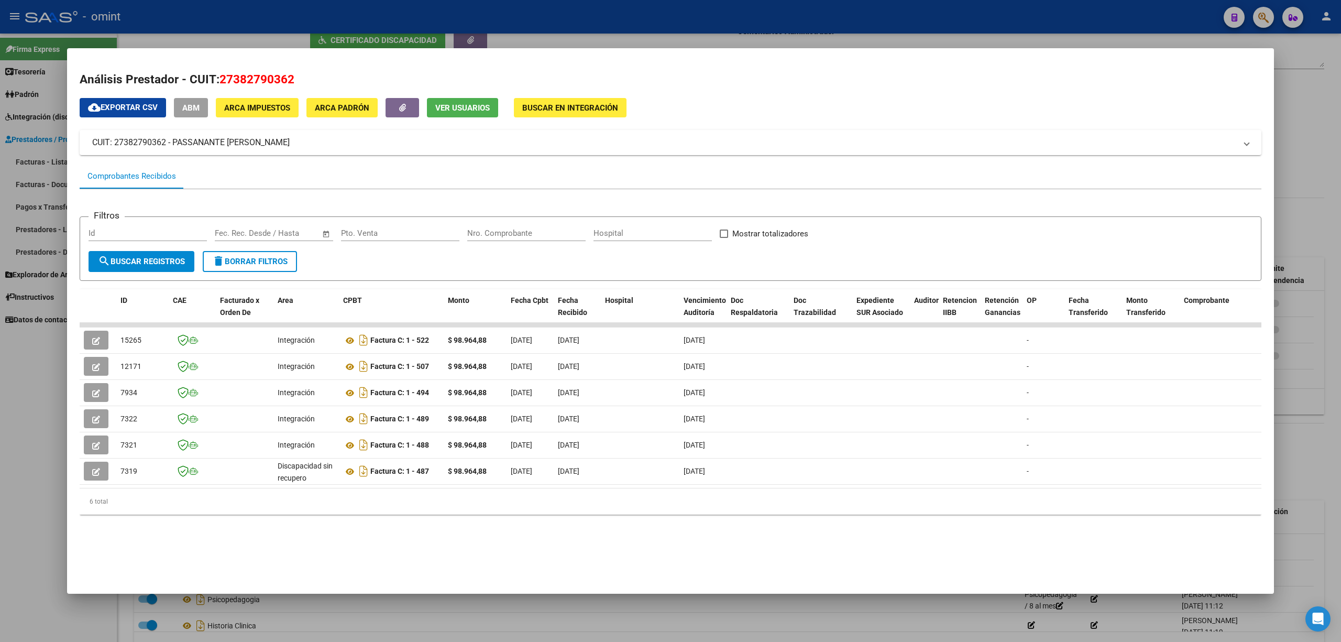
click at [461, 14] on div at bounding box center [670, 321] width 1341 height 642
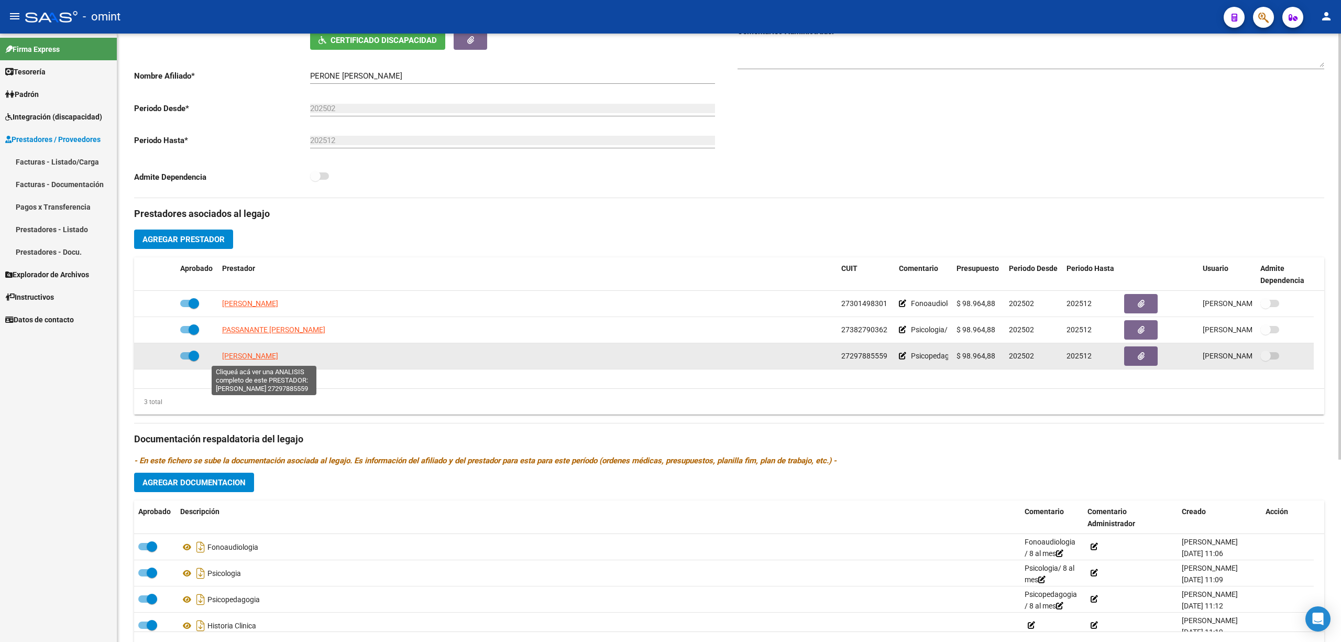
click at [273, 360] on span "GARILLO PAOLA ROMINA" at bounding box center [250, 356] width 56 height 8
type textarea "27297885559"
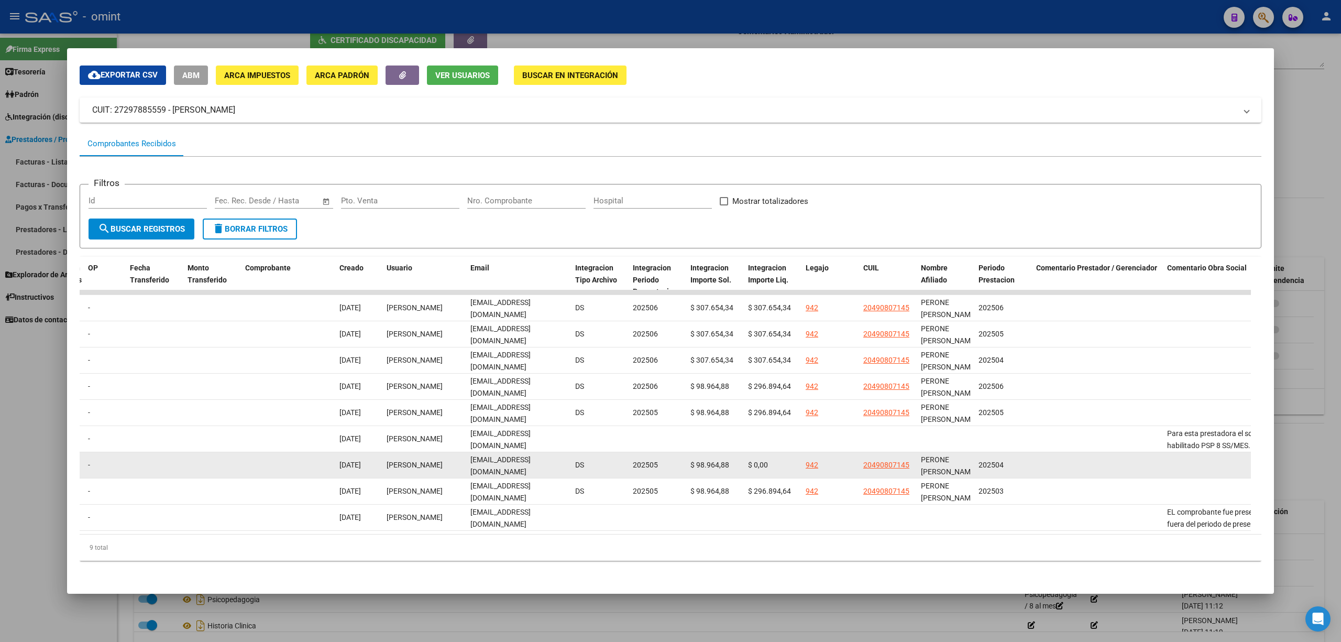
scroll to position [0, 937]
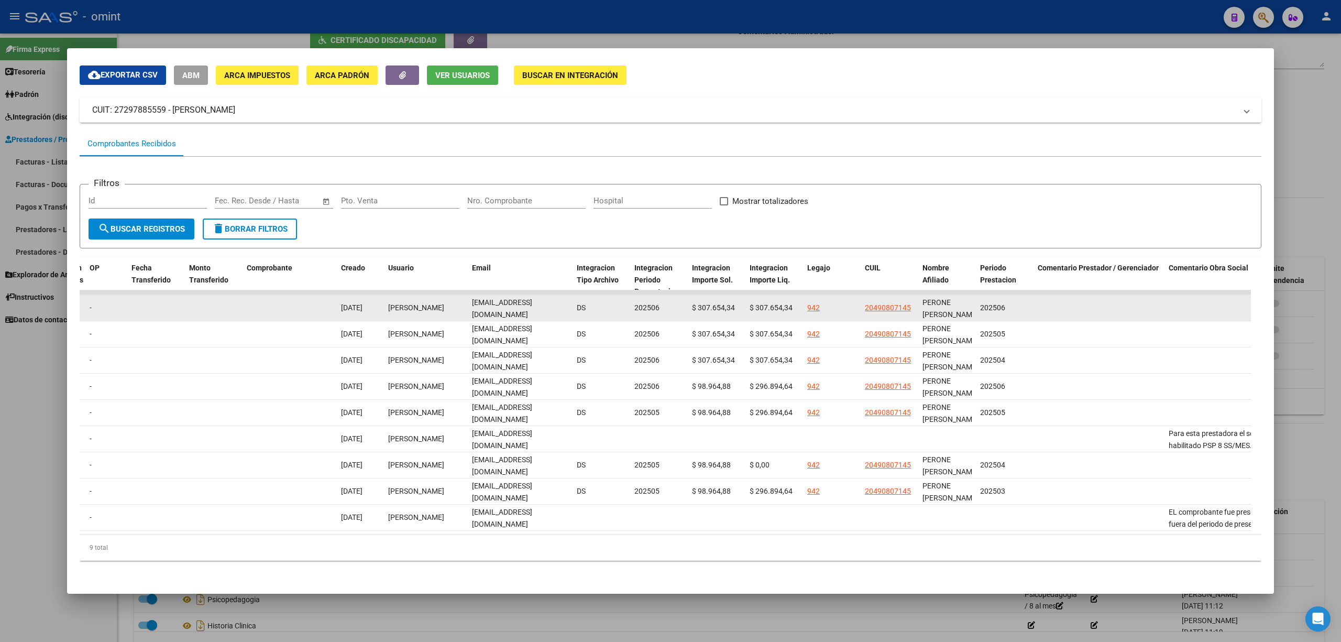
click at [508, 302] on div "paolagarillo2015@gmail.com" at bounding box center [520, 308] width 96 height 22
click at [512, 298] on span "paolagarillo2015@gmail.com" at bounding box center [502, 308] width 60 height 20
copy span "paolagarillo2015@gmail.com"
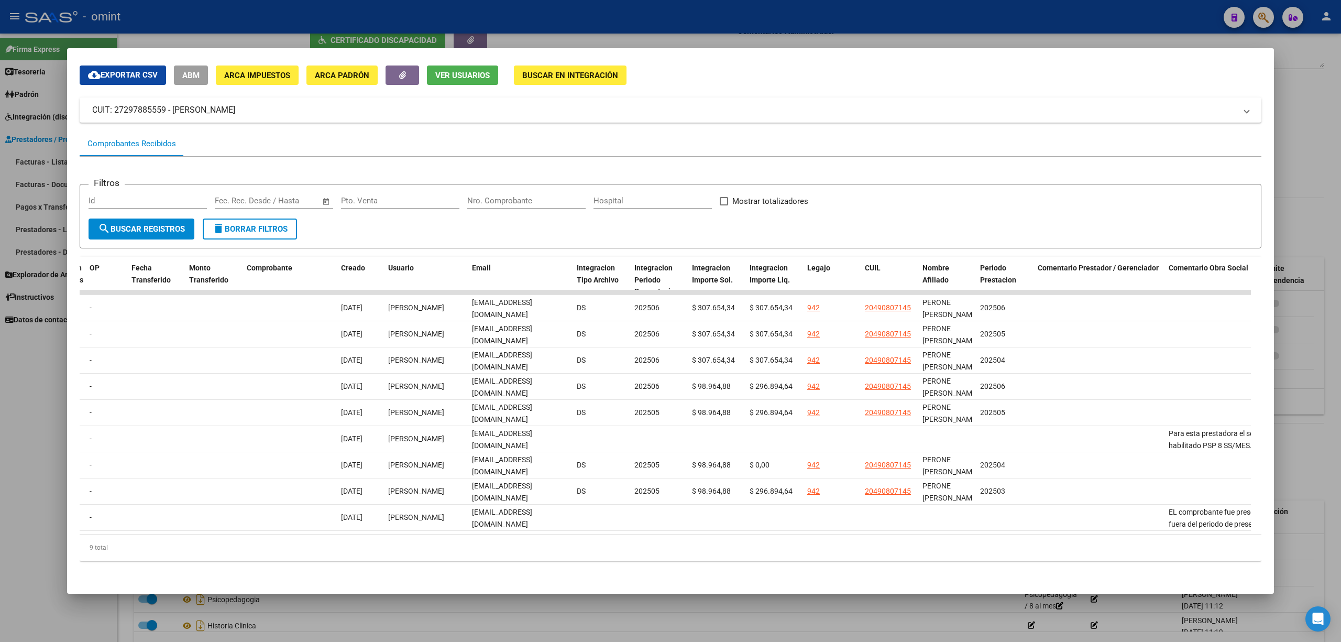
click at [307, 17] on div at bounding box center [670, 321] width 1341 height 642
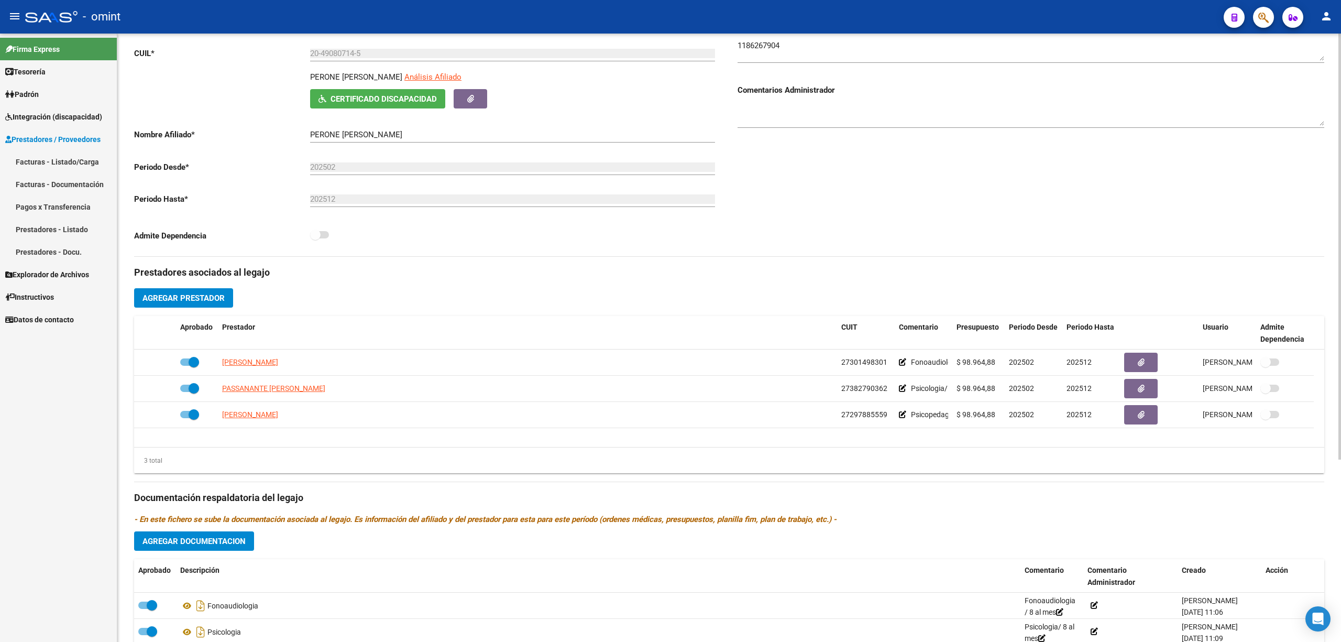
scroll to position [0, 0]
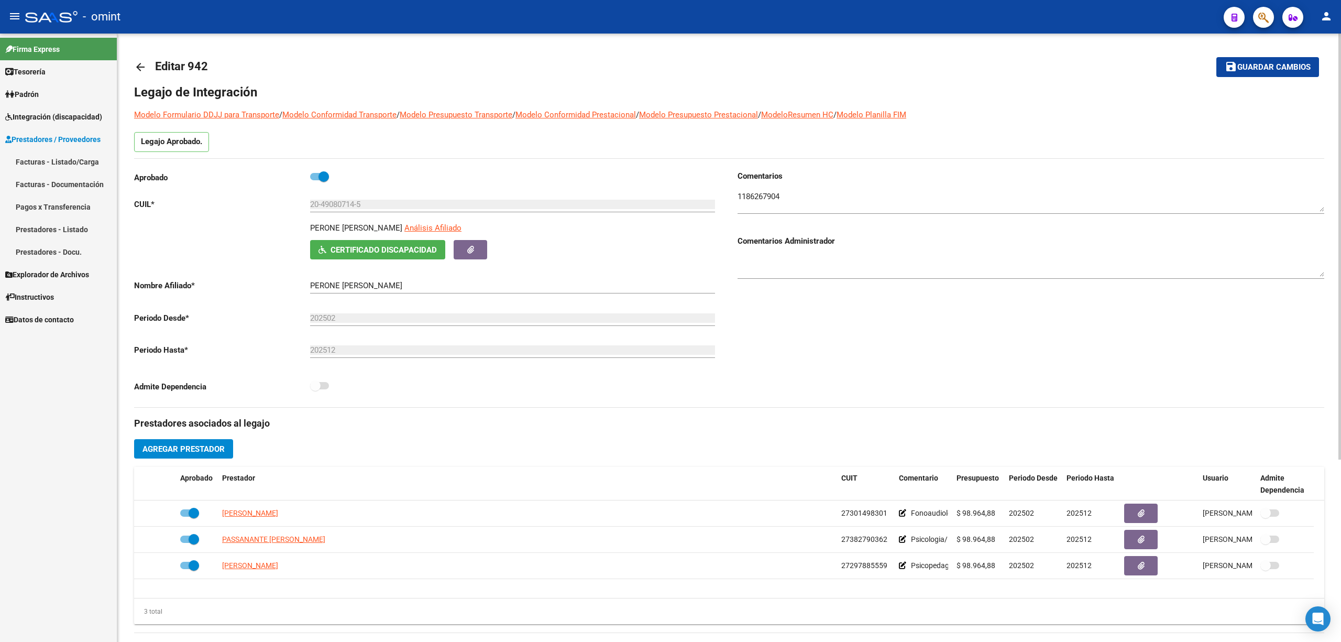
click at [344, 227] on p "PERONE FRANCISCO JOSE" at bounding box center [356, 228] width 92 height 12
copy p "PERONE FRANCISCO JOSE"
click at [761, 195] on textarea at bounding box center [1031, 201] width 587 height 21
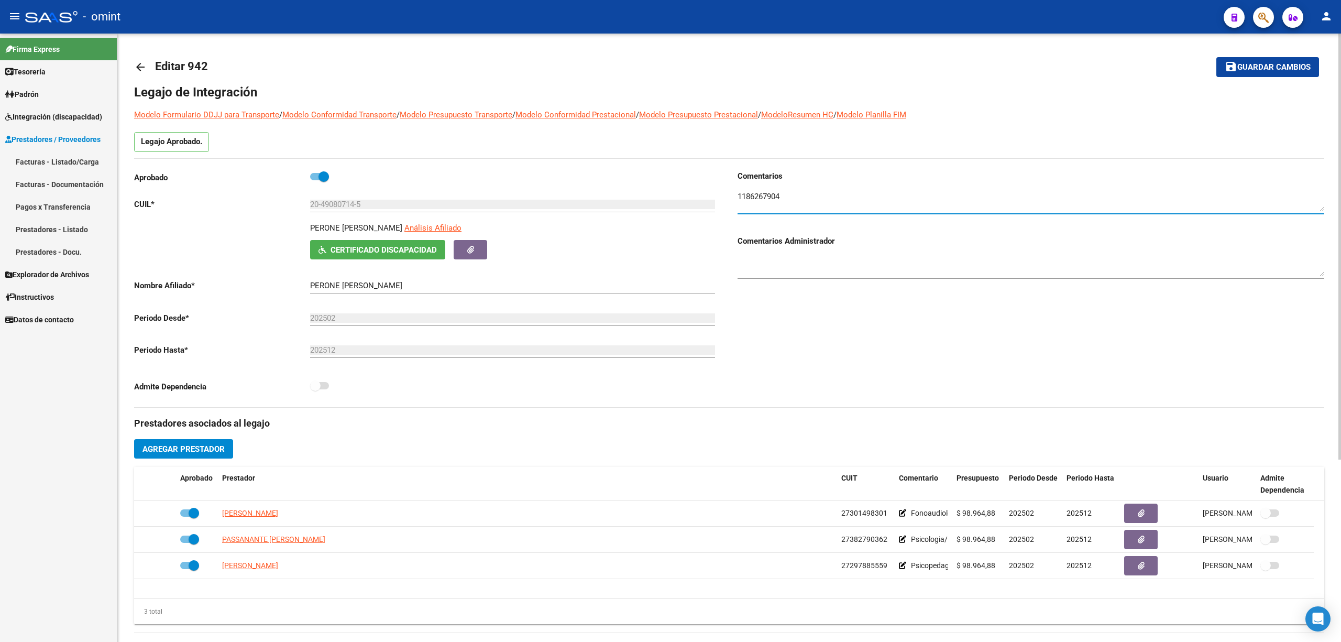
click at [761, 195] on textarea at bounding box center [1031, 201] width 587 height 21
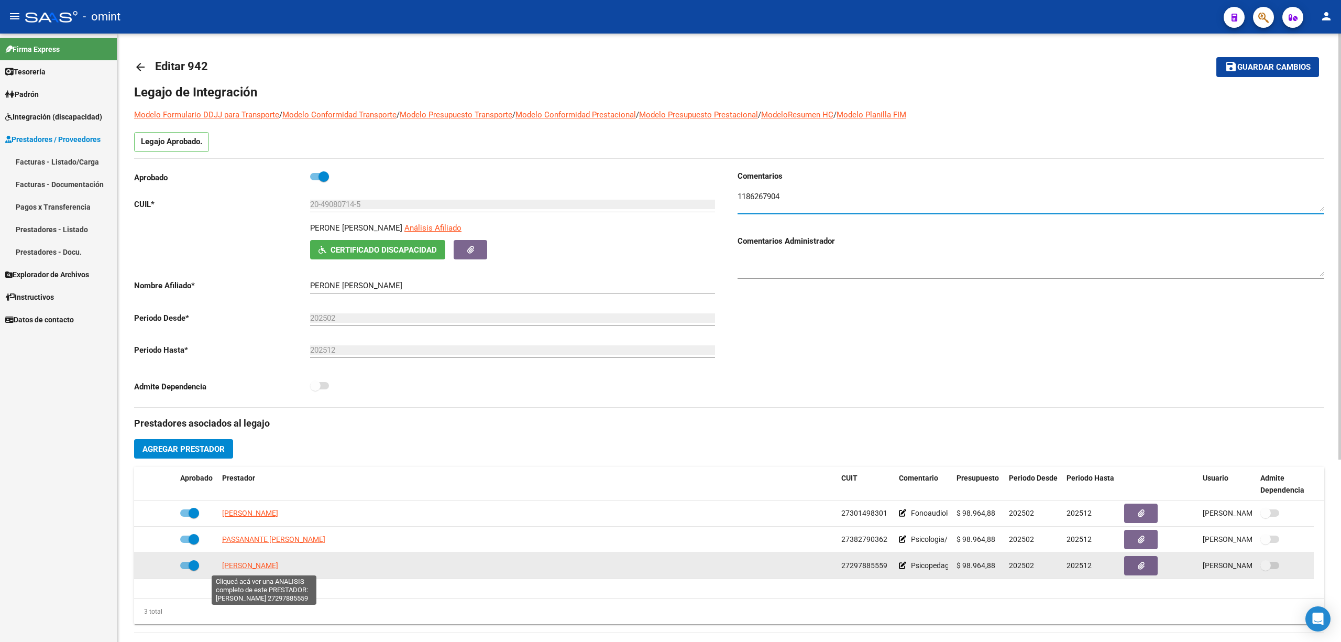
click at [253, 569] on span "GARILLO PAOLA ROMINA" at bounding box center [250, 565] width 56 height 8
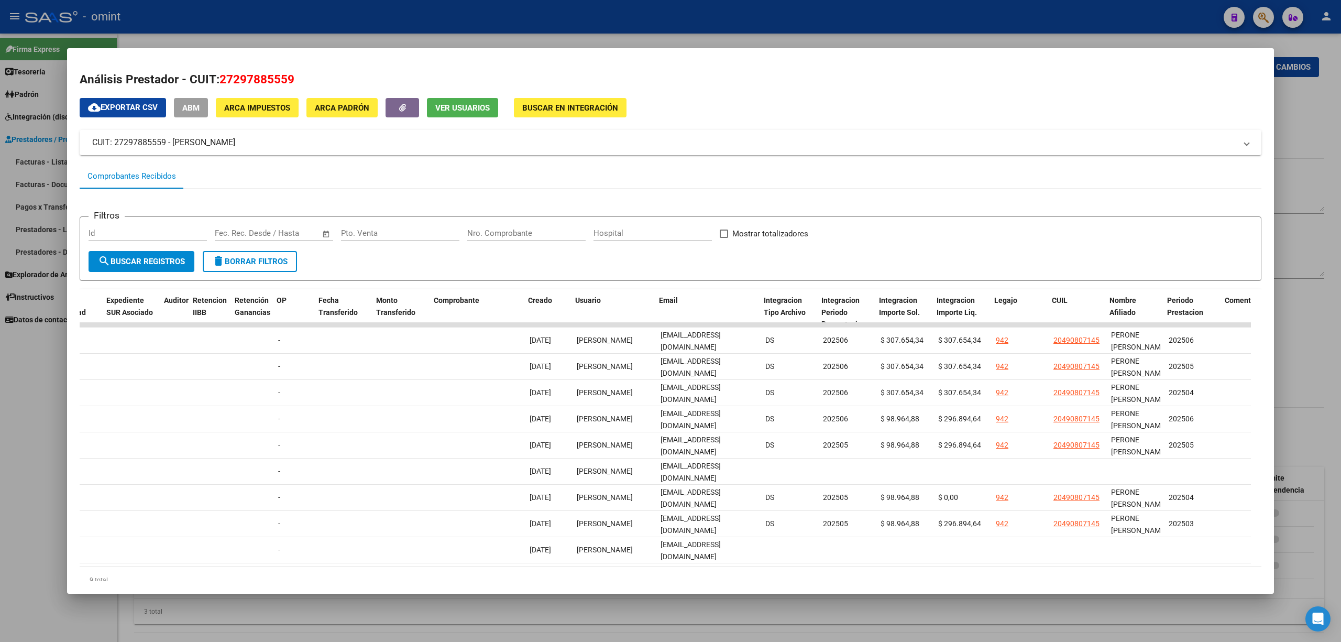
scroll to position [0, 750]
drag, startPoint x: 353, startPoint y: 15, endPoint x: 371, endPoint y: 13, distance: 18.5
click at [355, 15] on div at bounding box center [670, 321] width 1341 height 642
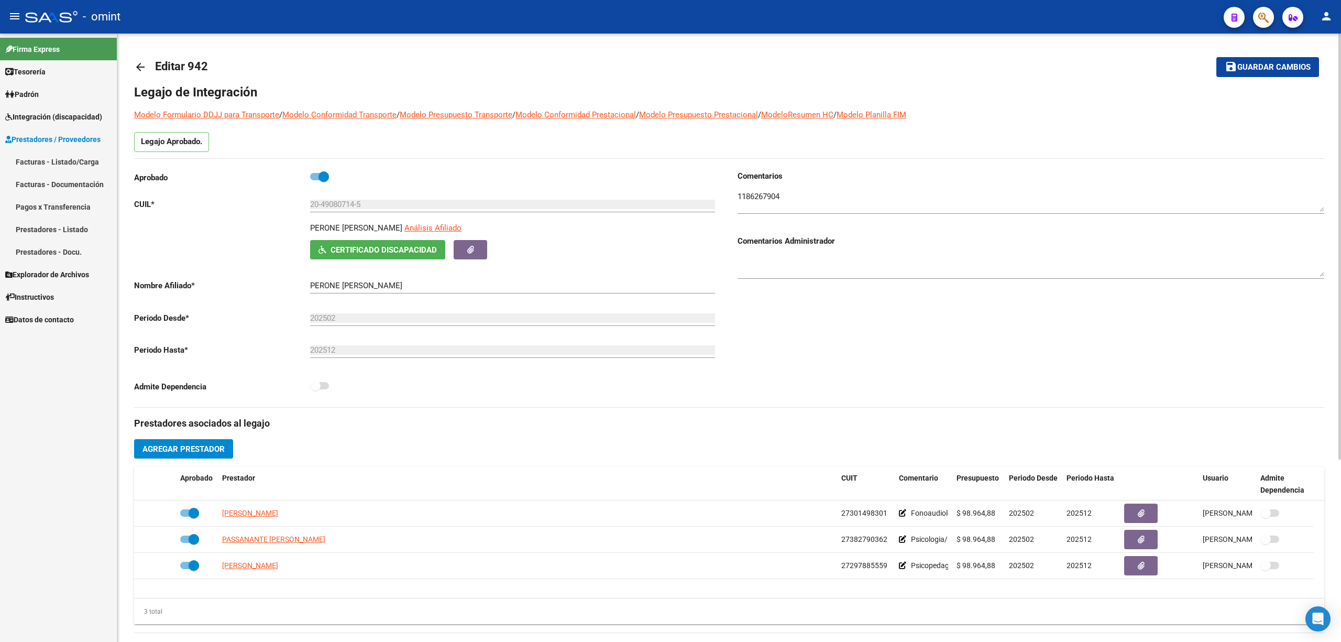
click at [132, 65] on div "arrow_back Editar 942 save Guardar cambios Legajo de Integración Modelo Formula…" at bounding box center [729, 467] width 1224 height 867
click at [145, 74] on link "arrow_back" at bounding box center [144, 66] width 21 height 25
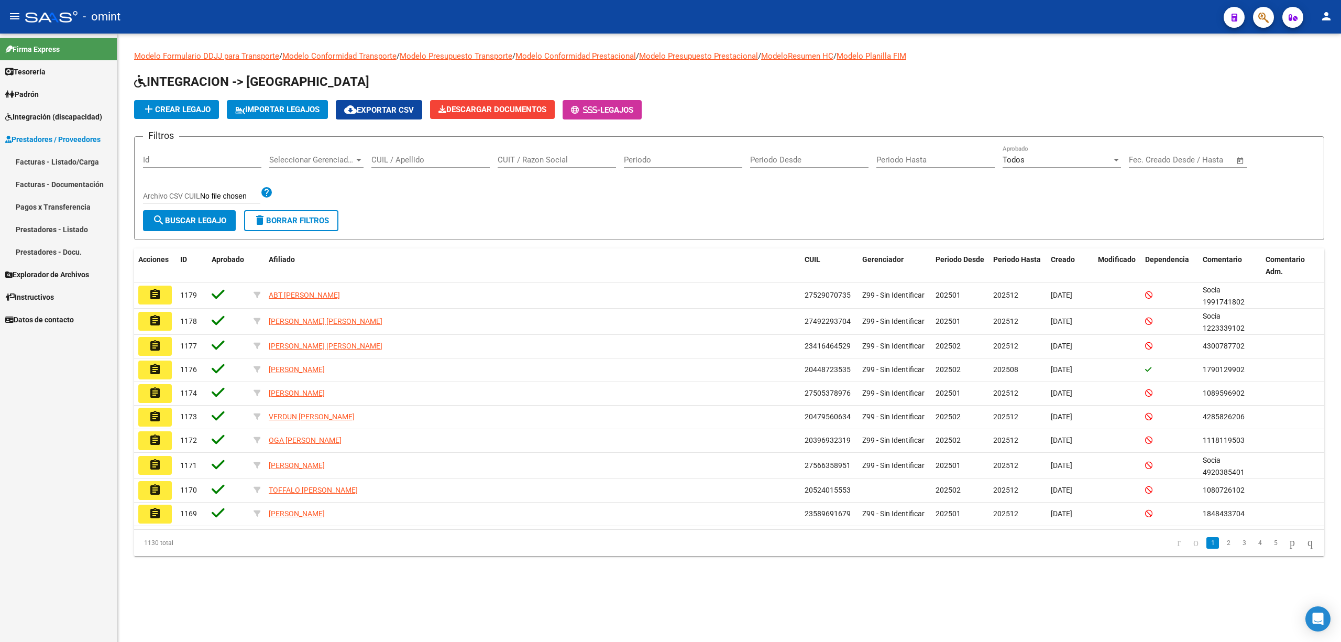
click at [411, 164] on input "CUIL / Apellido" at bounding box center [430, 159] width 118 height 9
paste input "20552163649"
type input "20552163649"
click at [205, 220] on span "search Buscar Legajo" at bounding box center [189, 220] width 74 height 9
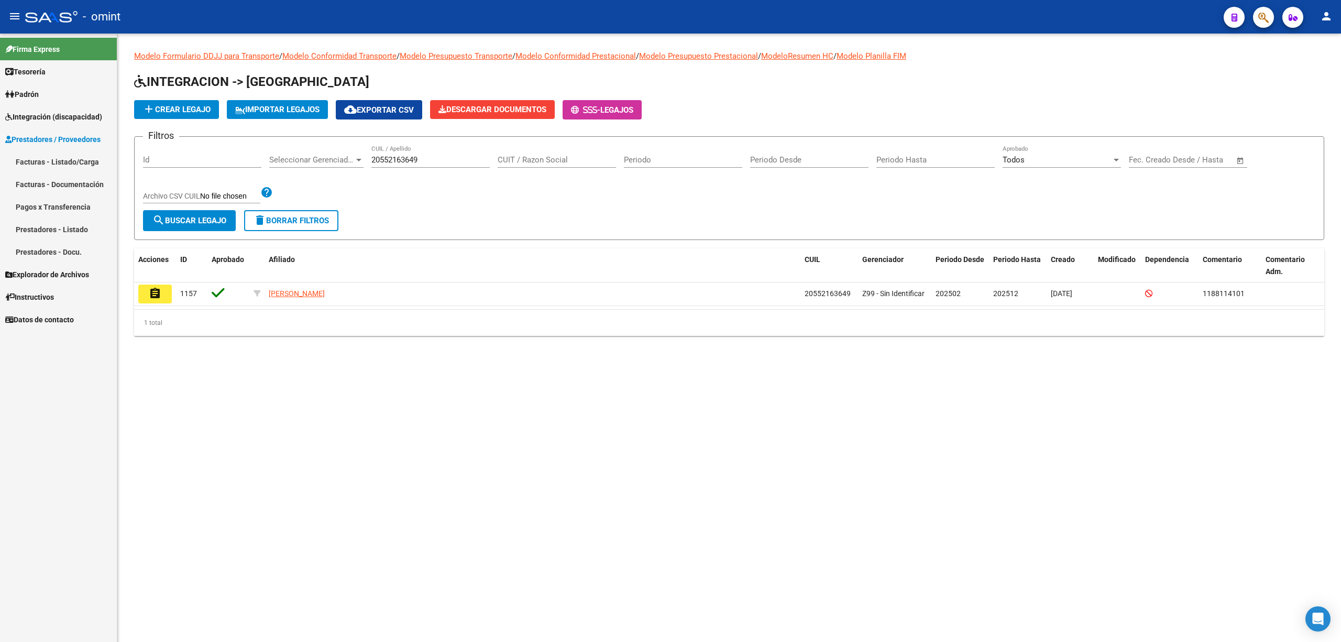
click at [158, 297] on mat-icon "assignment" at bounding box center [155, 293] width 13 height 13
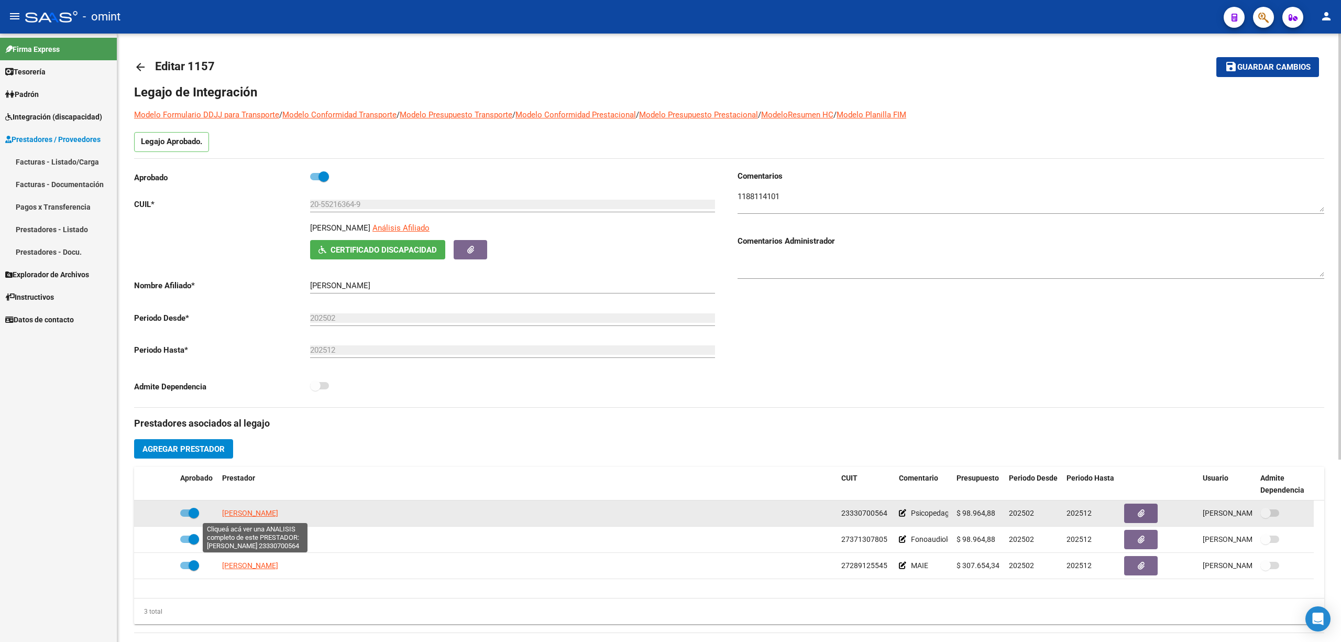
click at [242, 512] on span "VERGEL FERNANDA" at bounding box center [250, 513] width 56 height 8
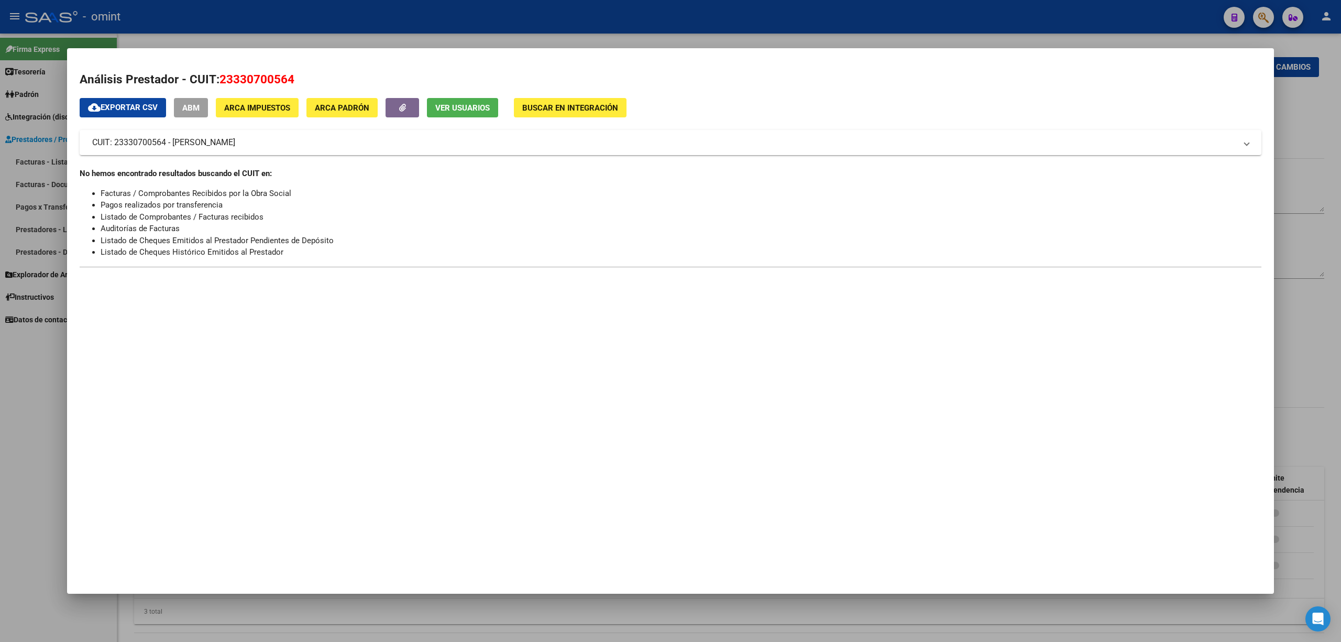
click at [302, 5] on div at bounding box center [670, 321] width 1341 height 642
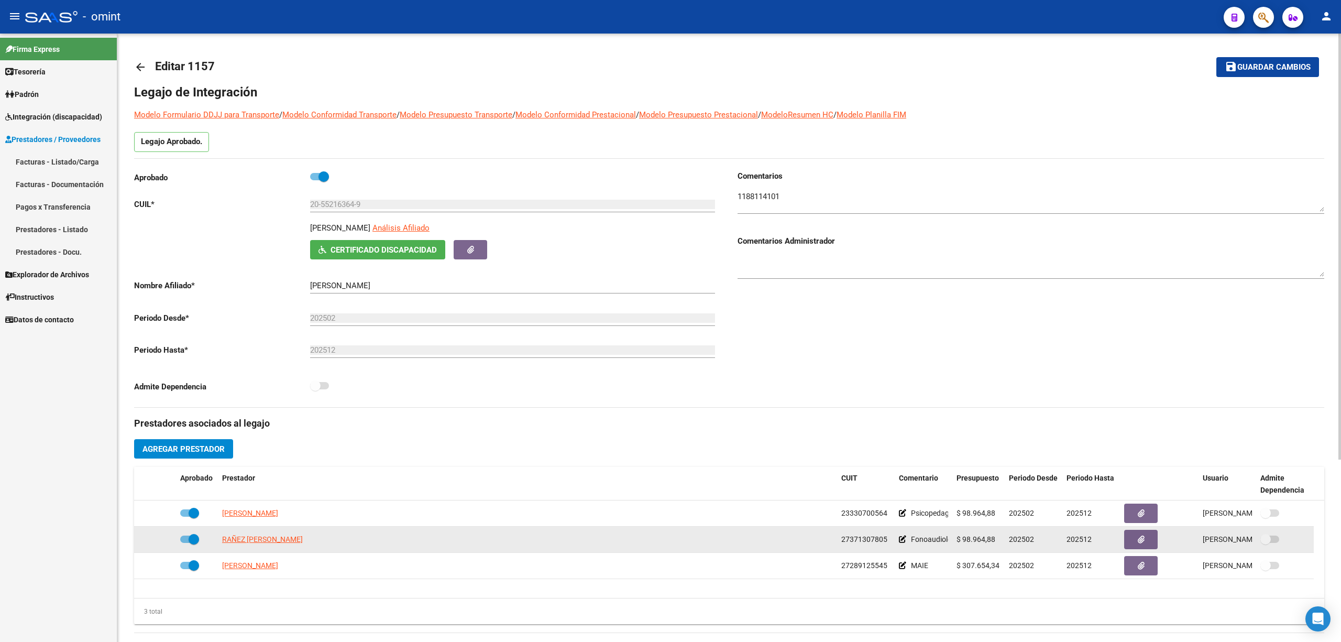
click at [252, 547] on datatable-body-cell "RAÑEZ SOFIA DEL MILAGRO" at bounding box center [527, 540] width 619 height 26
click at [258, 540] on span "RAÑEZ SOFIA DEL MILAGRO" at bounding box center [262, 539] width 81 height 8
type textarea "27371307805"
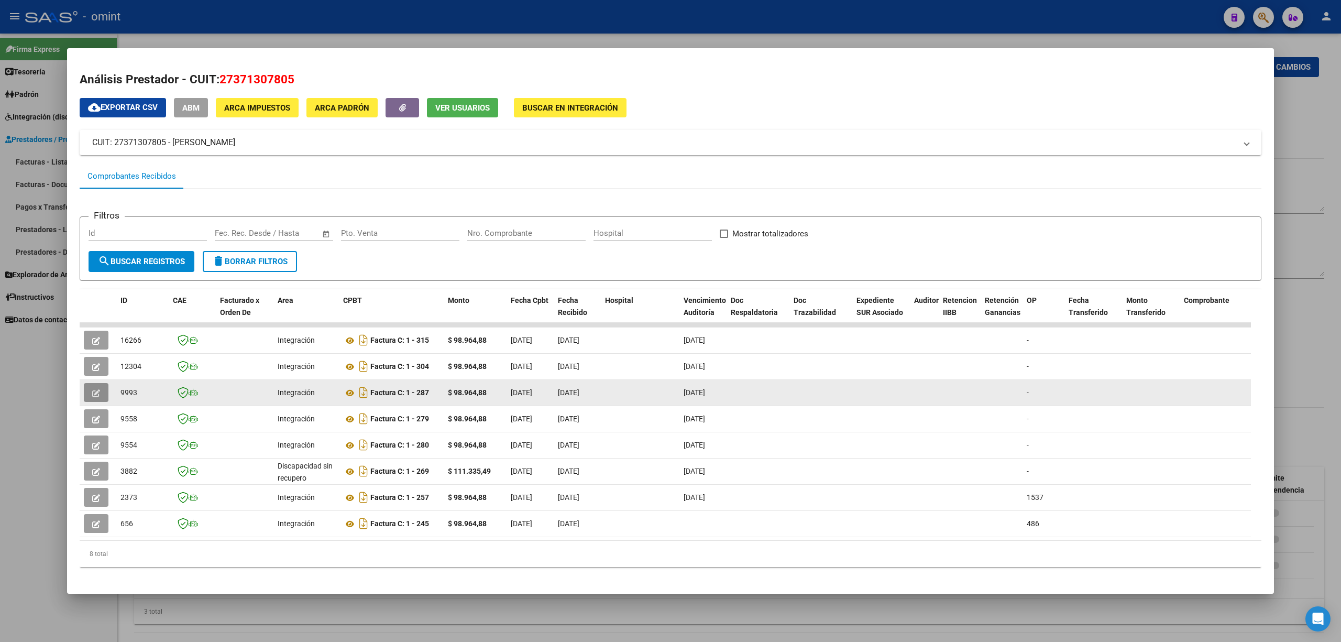
click at [86, 391] on button "button" at bounding box center [96, 392] width 25 height 19
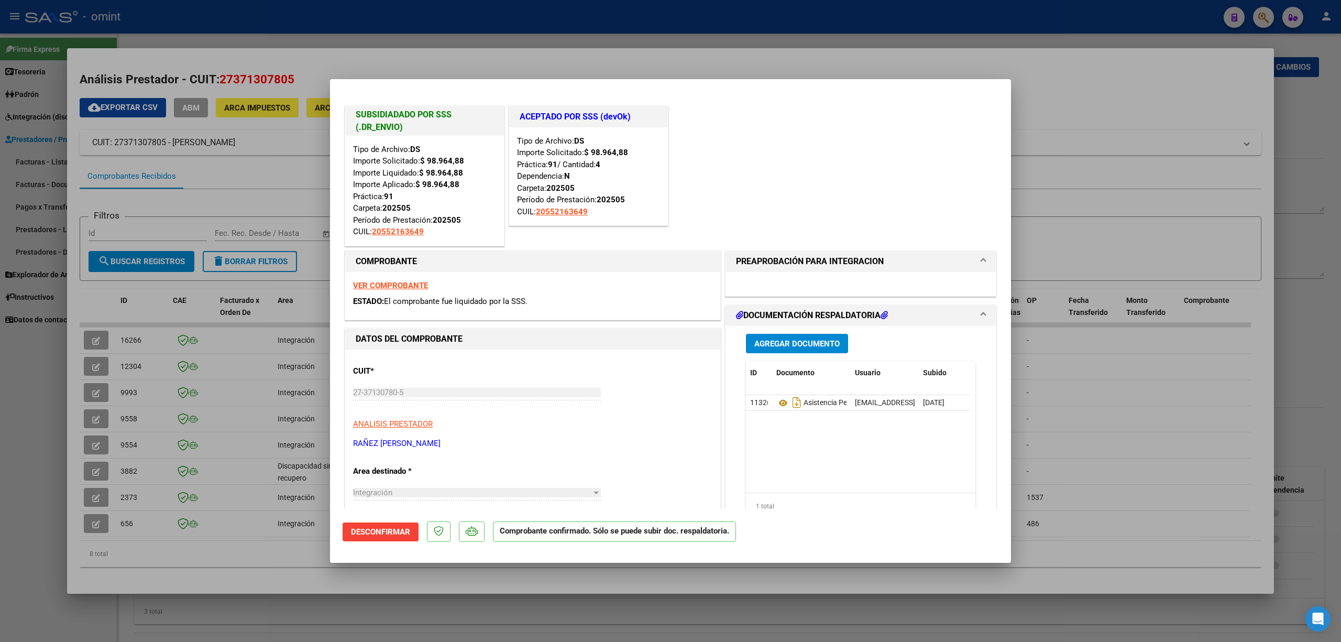
click at [489, 30] on div at bounding box center [670, 321] width 1341 height 642
type input "$ 0,00"
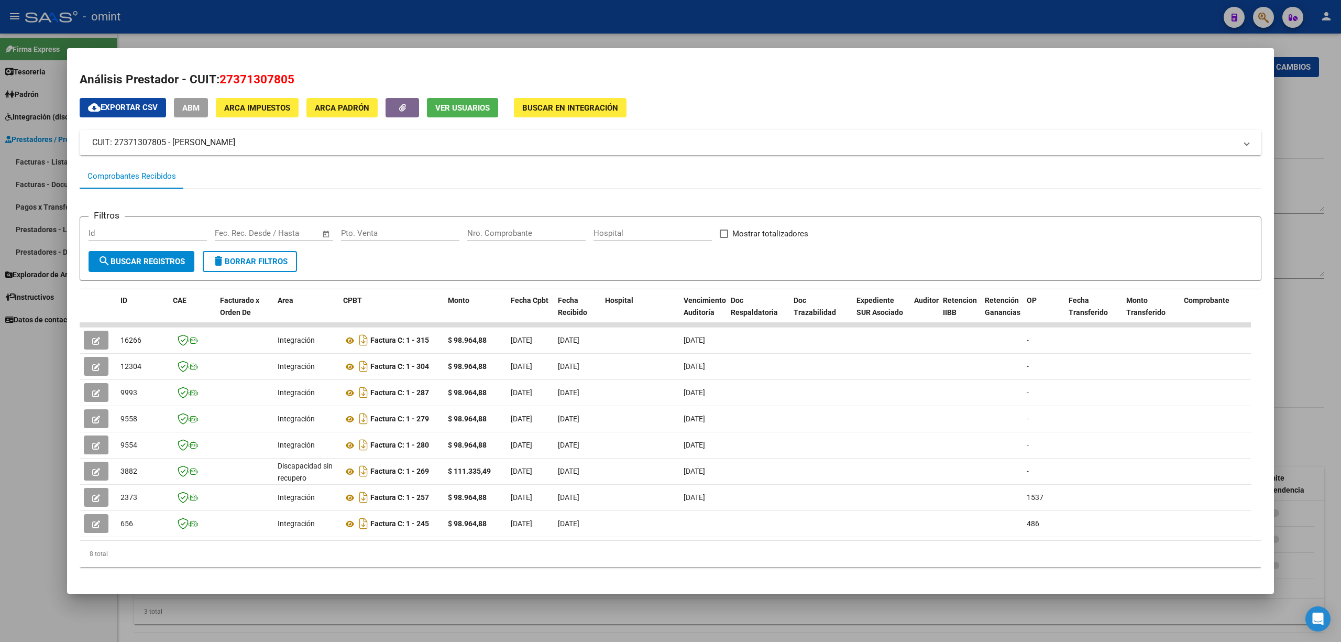
click at [480, 13] on div at bounding box center [670, 321] width 1341 height 642
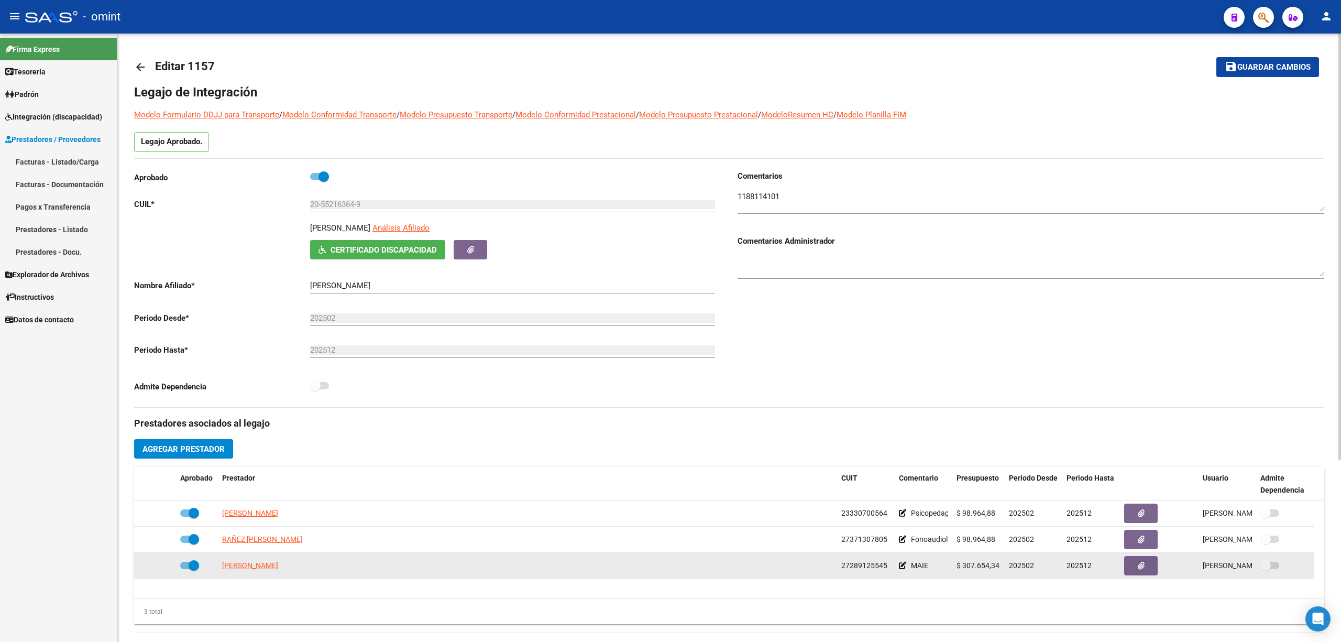
click at [278, 562] on span "LUJAN MARIELA ALICIA ESTELA" at bounding box center [250, 565] width 56 height 8
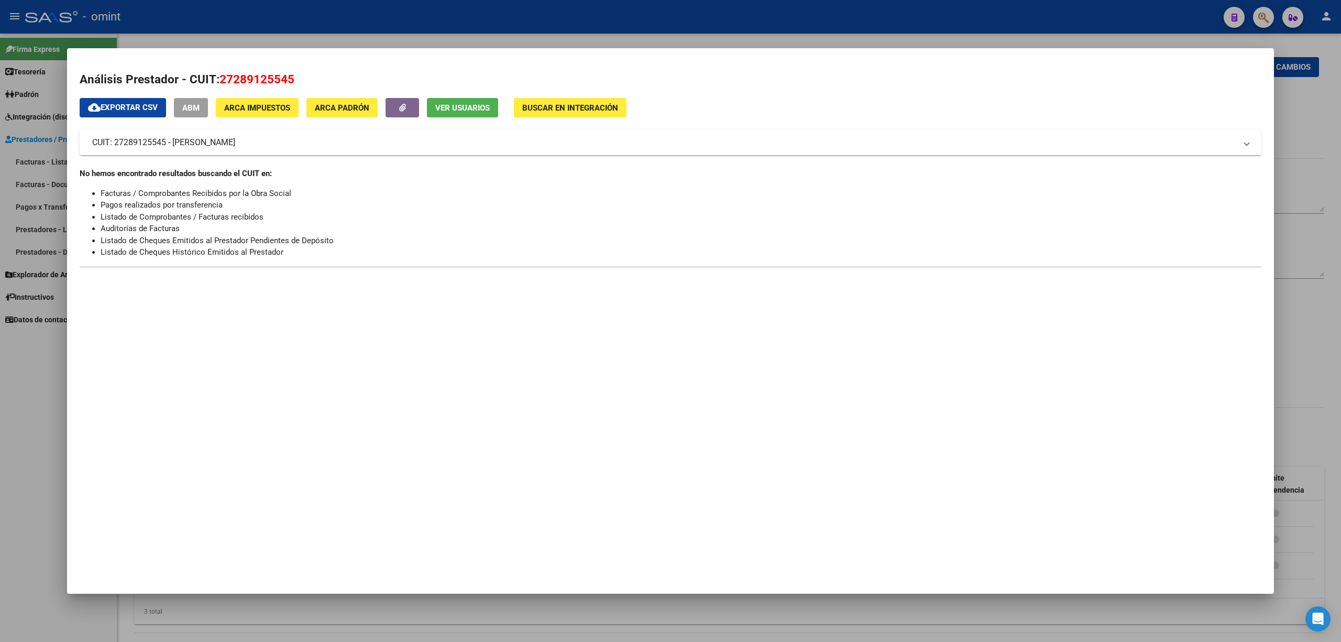
click at [316, 18] on div at bounding box center [670, 321] width 1341 height 642
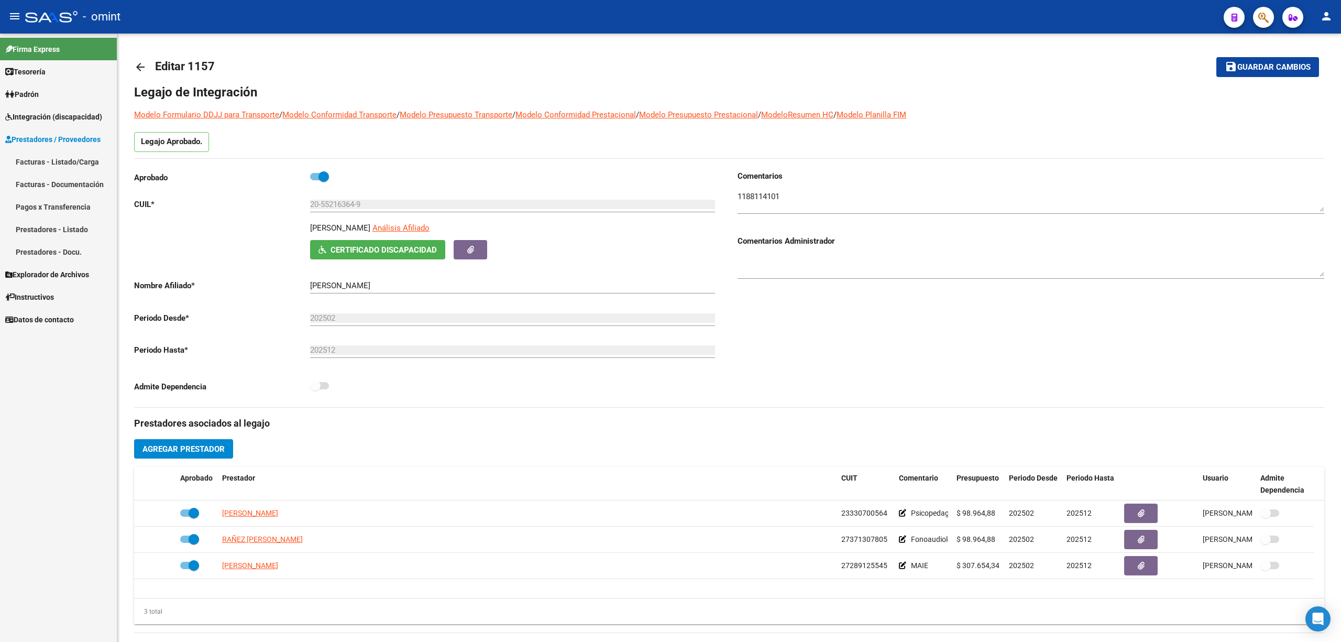
click at [302, 8] on div "- omint" at bounding box center [620, 16] width 1190 height 23
click at [134, 75] on link "arrow_back" at bounding box center [144, 66] width 21 height 25
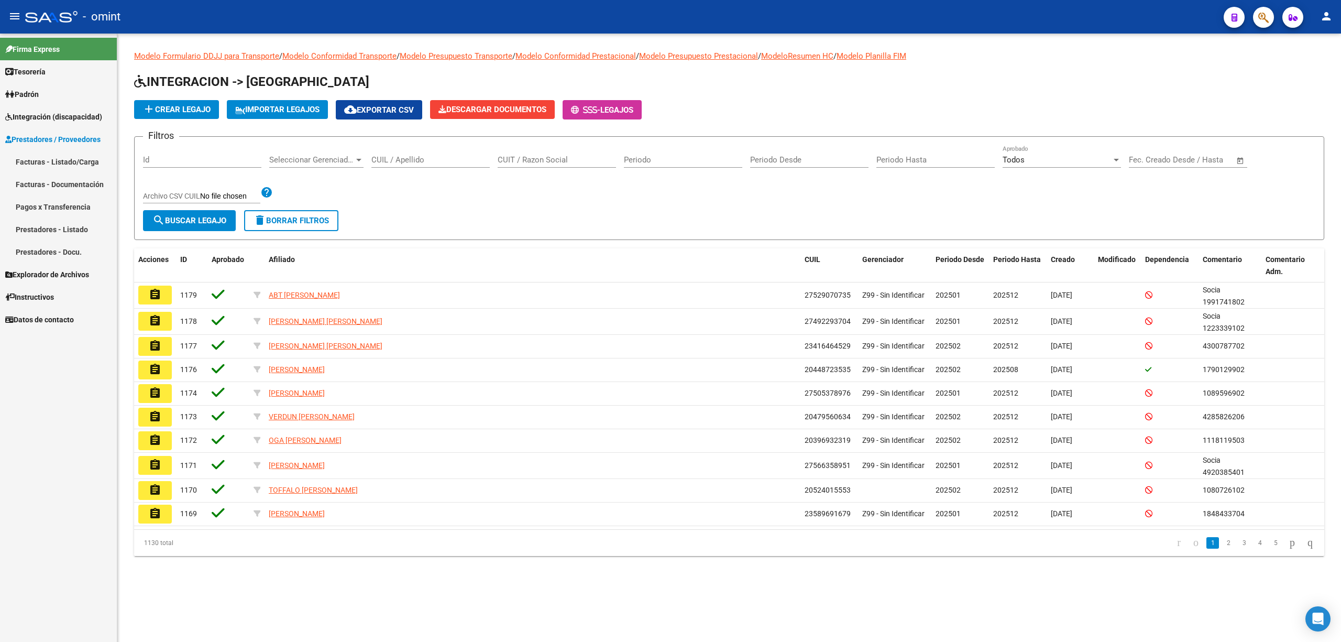
click at [552, 166] on div "CUIT / Razon Social" at bounding box center [557, 156] width 118 height 23
paste input "4800179602"
drag, startPoint x: 187, startPoint y: 212, endPoint x: 225, endPoint y: 233, distance: 43.9
click at [189, 212] on button "search Buscar Legajo" at bounding box center [189, 220] width 93 height 21
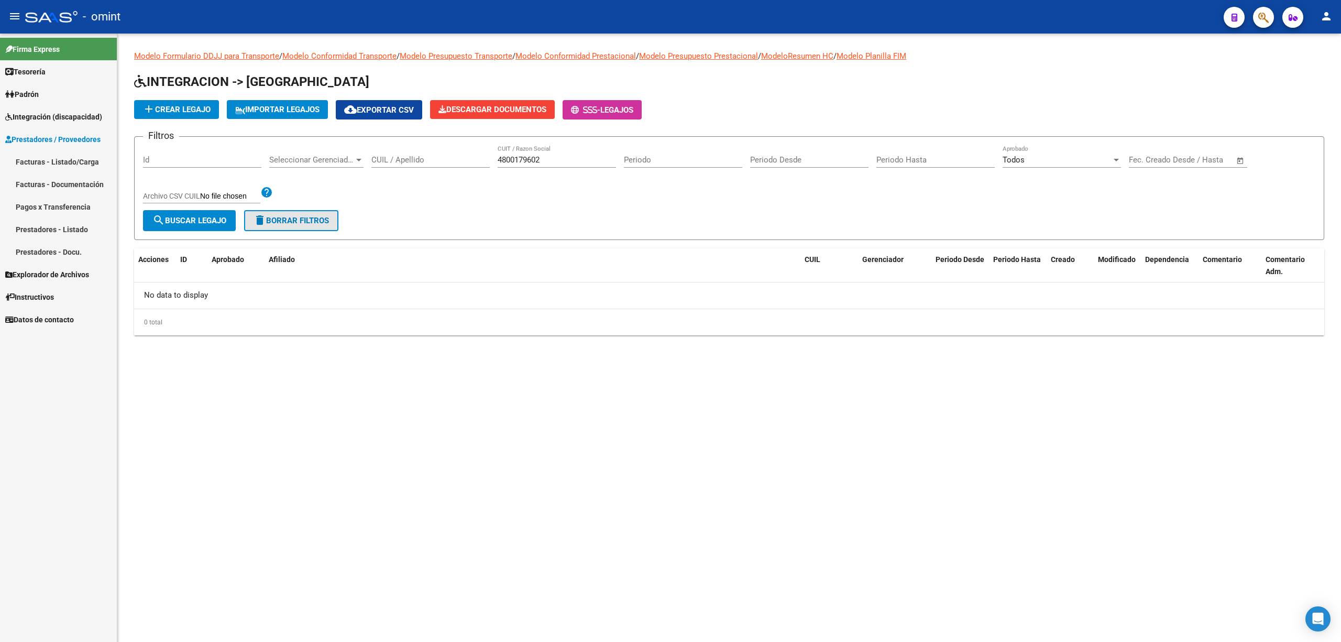
click at [325, 223] on span "delete Borrar Filtros" at bounding box center [291, 220] width 75 height 9
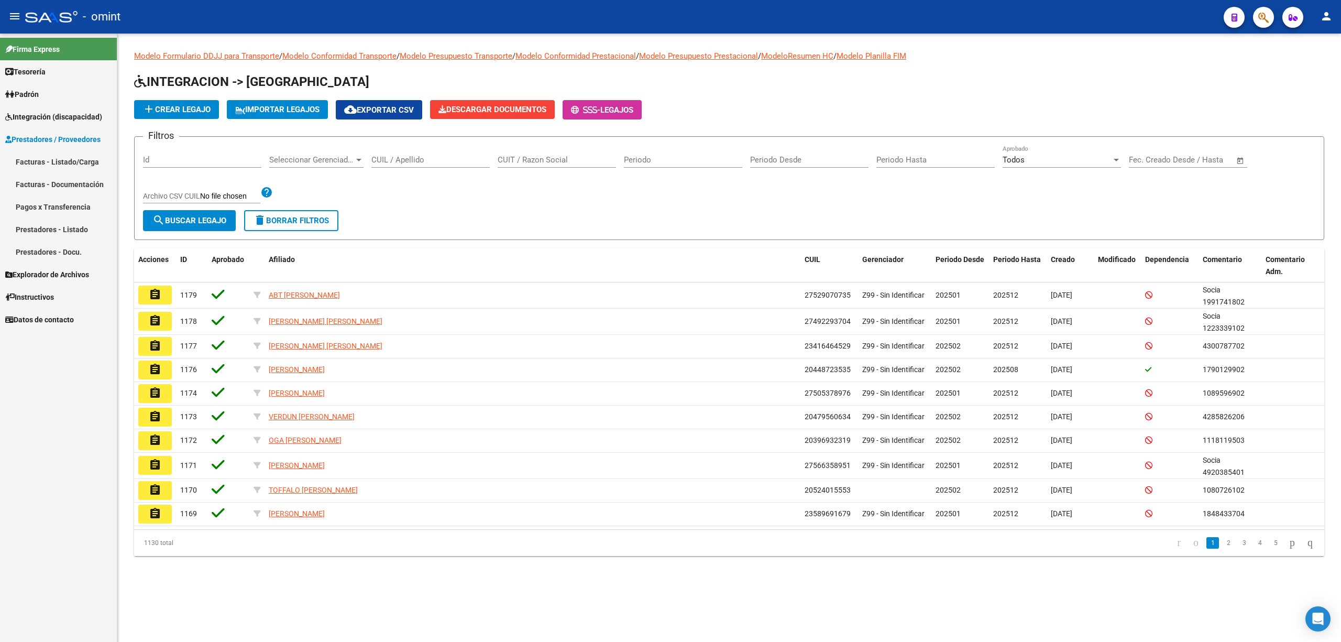
click at [391, 160] on input "CUIL / Apellido" at bounding box center [430, 159] width 118 height 9
paste input "4800179602"
click at [197, 222] on span "search Buscar Legajo" at bounding box center [189, 220] width 74 height 9
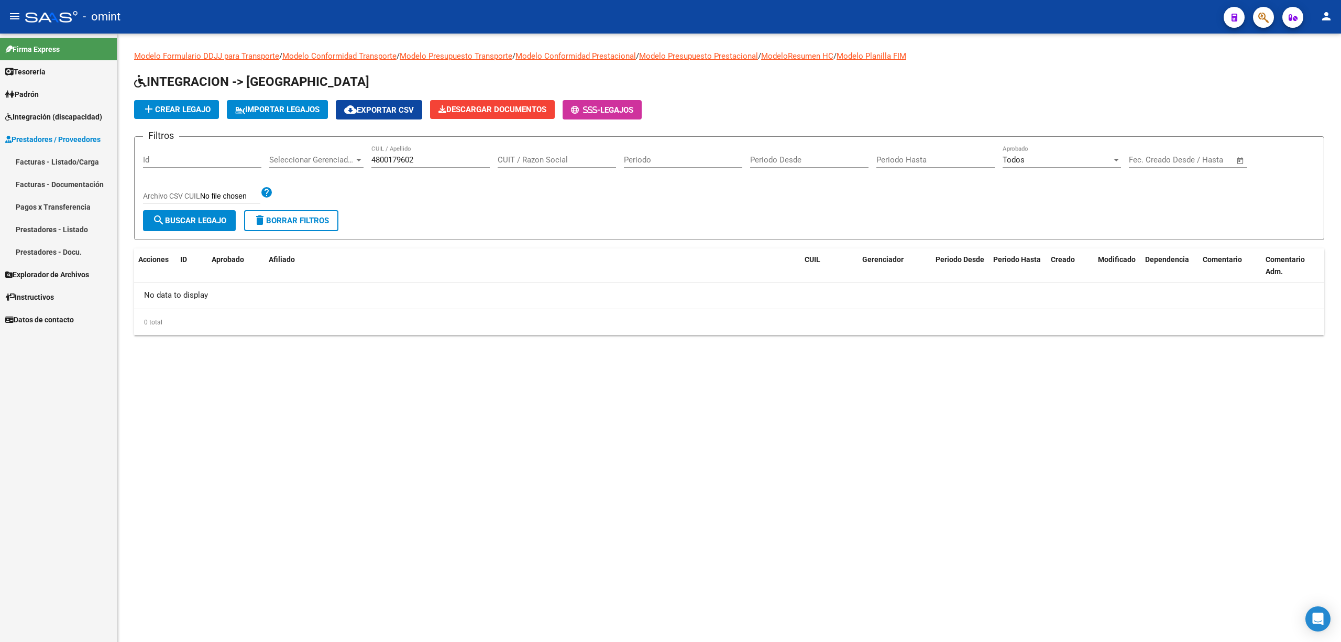
click at [400, 152] on div "4800179602 CUIL / Apellido" at bounding box center [430, 156] width 118 height 23
click at [402, 154] on div "4800179602 CUIL / Apellido" at bounding box center [430, 156] width 118 height 23
click at [405, 157] on input "4800179602" at bounding box center [430, 159] width 118 height 9
click at [408, 159] on input "4800179602" at bounding box center [430, 159] width 118 height 9
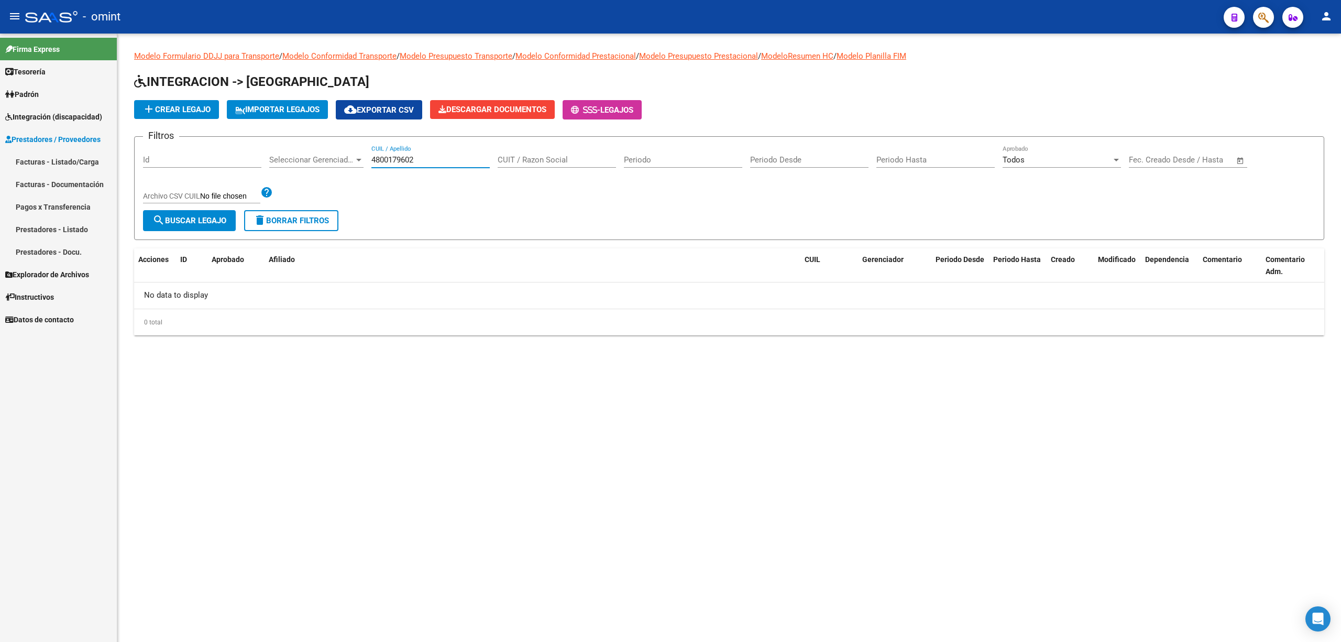
click at [408, 159] on input "4800179602" at bounding box center [430, 159] width 118 height 9
paste input "text"
click at [181, 226] on button "search Buscar Legajo" at bounding box center [189, 220] width 93 height 21
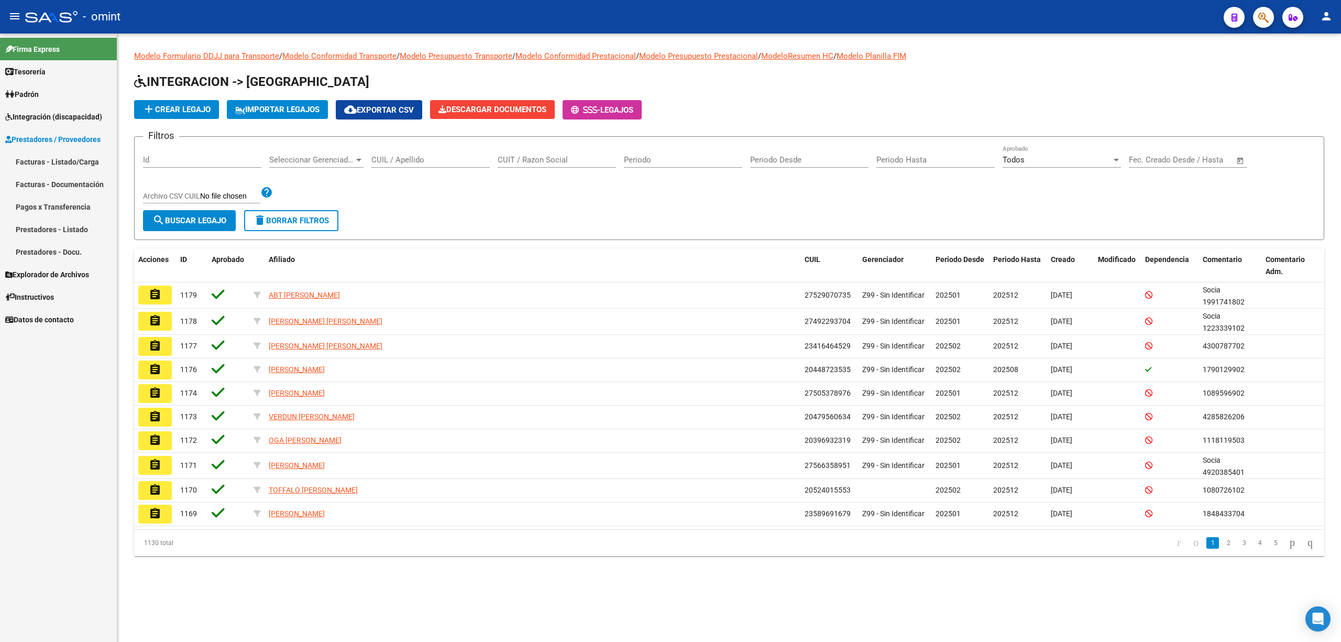
click at [389, 156] on div "CUIL / Apellido" at bounding box center [430, 156] width 118 height 23
paste input "27529370801"
click at [183, 227] on button "search Buscar Legajo" at bounding box center [189, 220] width 93 height 21
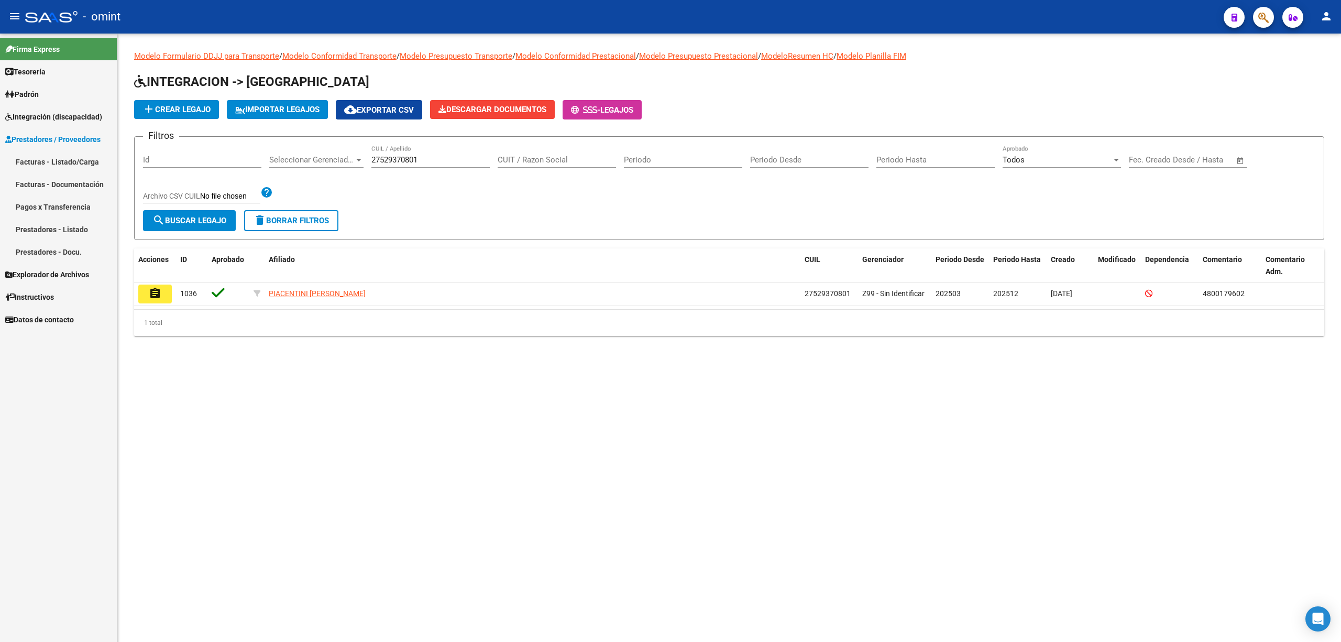
drag, startPoint x: 156, startPoint y: 304, endPoint x: 214, endPoint y: 315, distance: 59.2
click at [159, 302] on datatable-body-cell "assignment" at bounding box center [155, 293] width 42 height 23
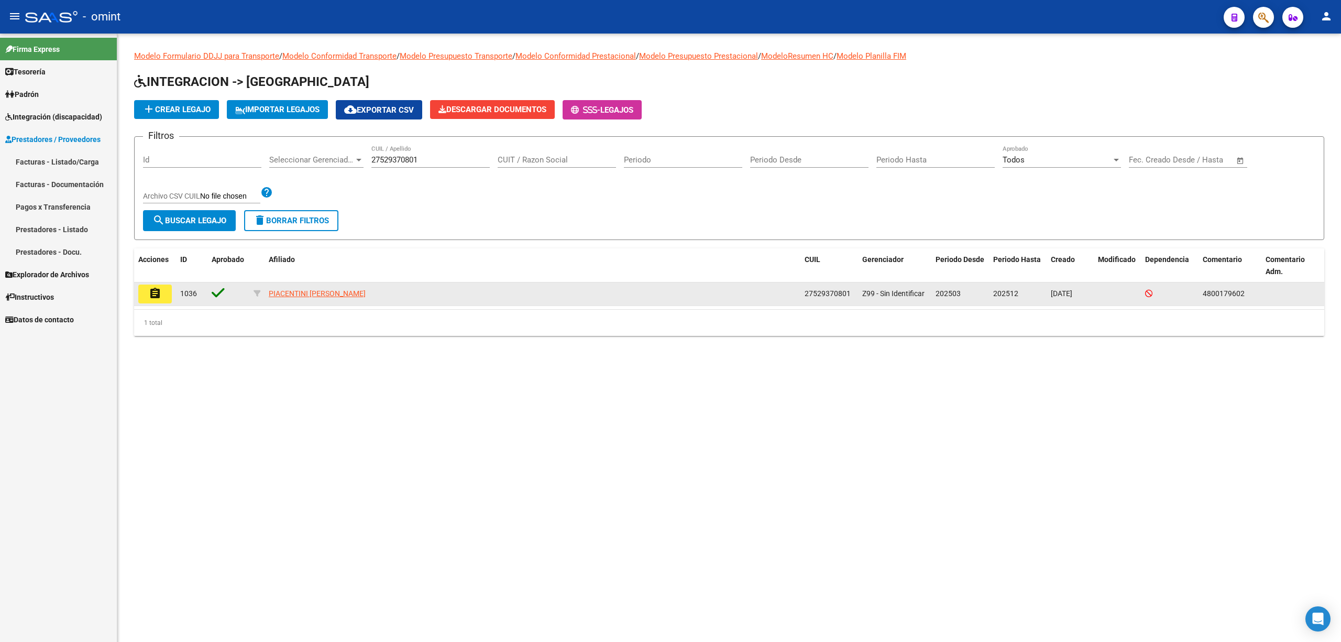
click at [164, 289] on button "assignment" at bounding box center [155, 293] width 34 height 19
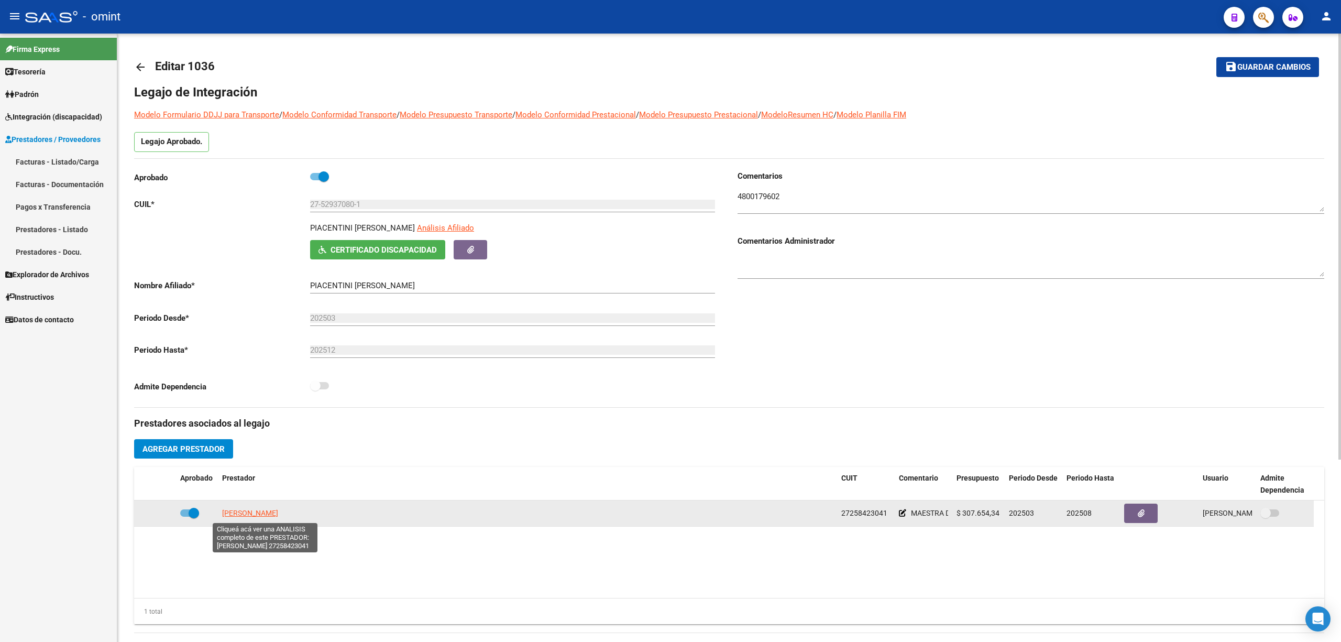
click at [271, 514] on span "GOMEZ ANDREA NATALIA" at bounding box center [250, 513] width 56 height 8
copy span "E"
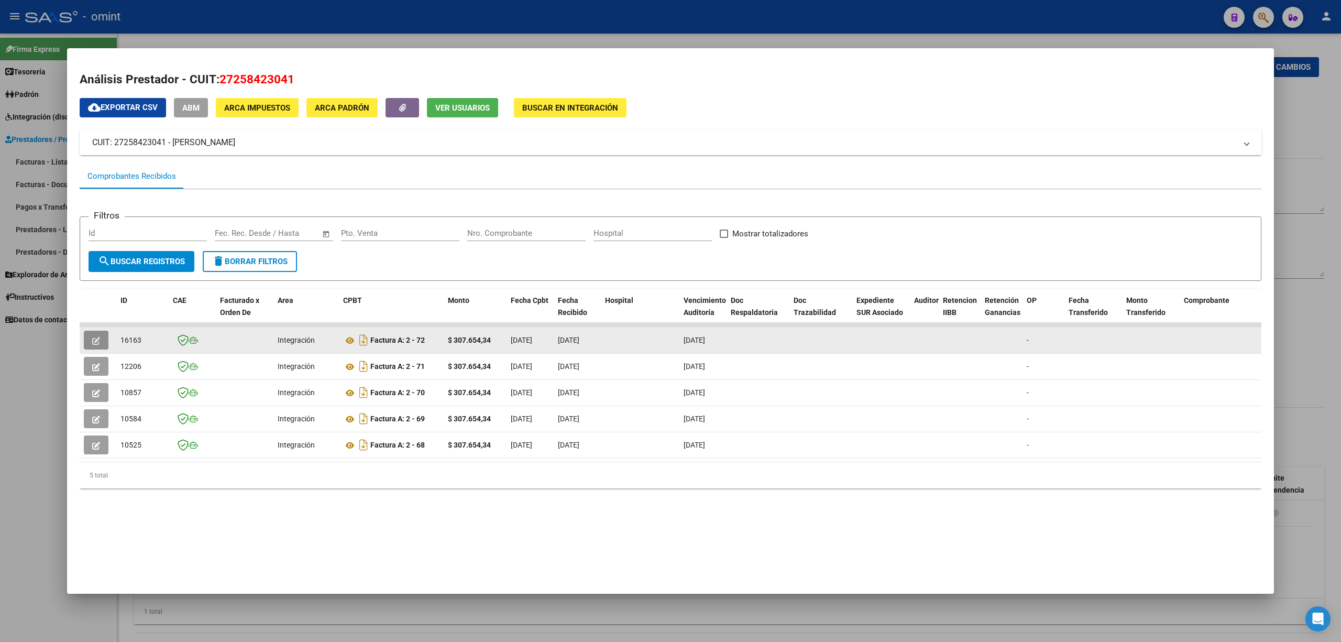
click at [89, 341] on button "button" at bounding box center [96, 340] width 25 height 19
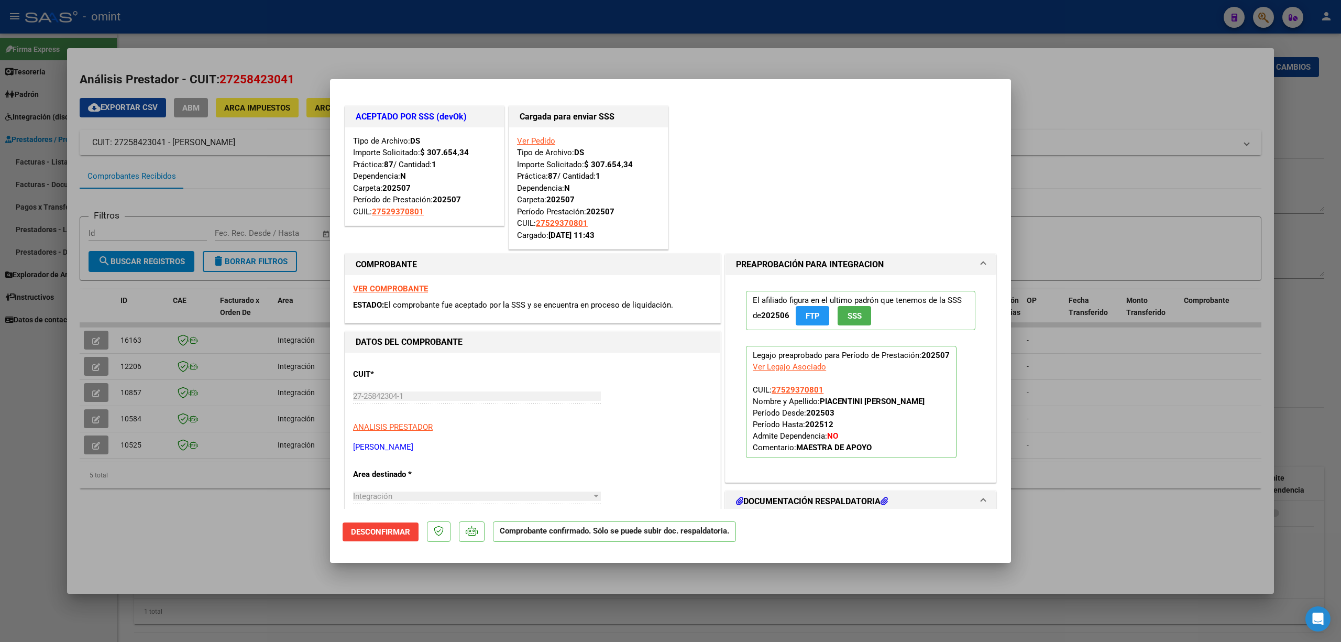
click at [306, 151] on div at bounding box center [670, 321] width 1341 height 642
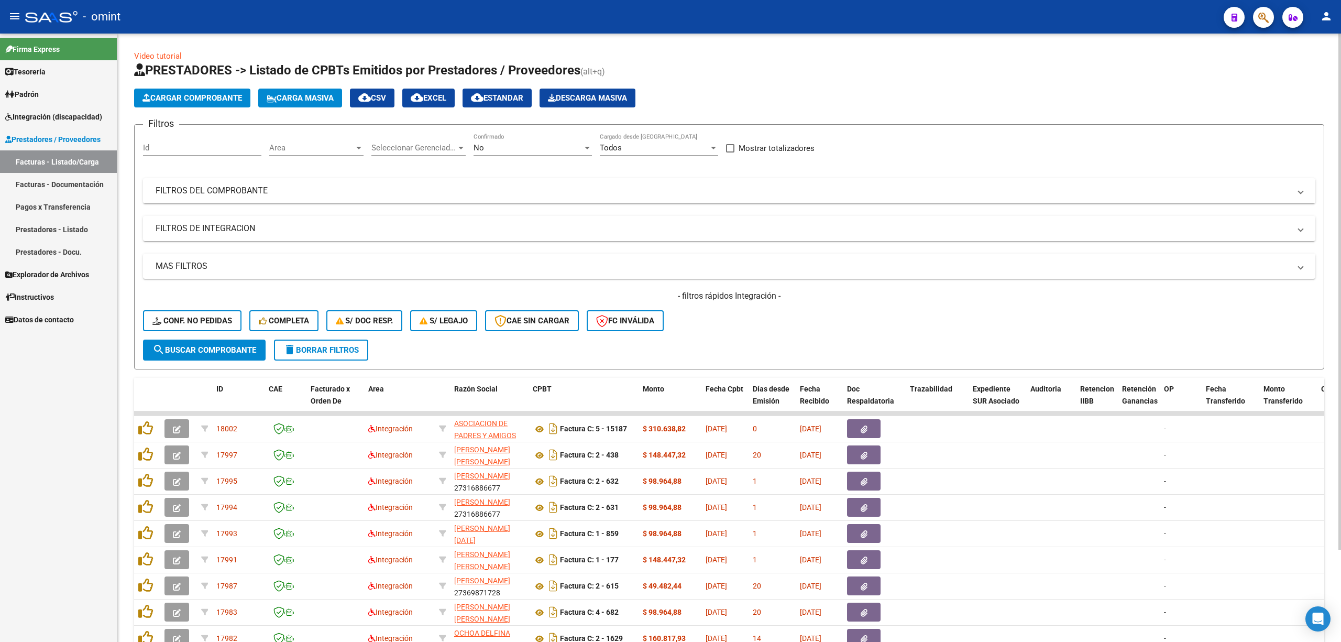
click at [175, 141] on div "Id" at bounding box center [202, 144] width 118 height 23
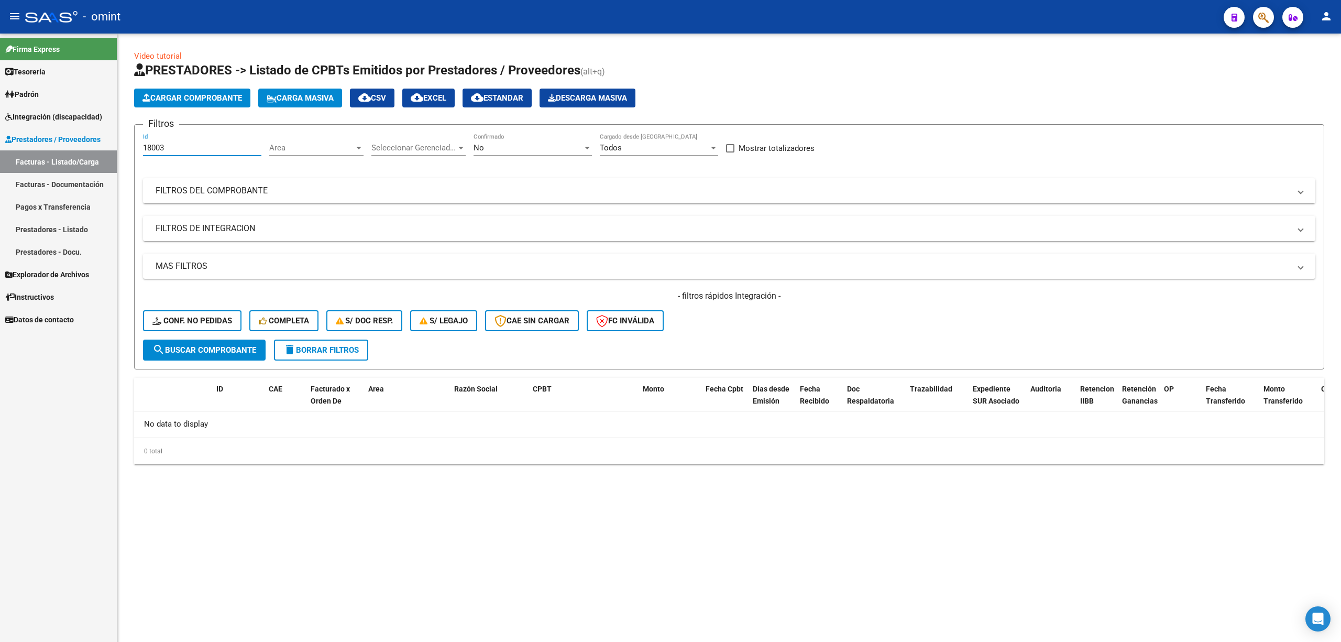
type input "18003"
click at [141, 311] on form "Filtros 18003 Id Area Area Seleccionar Gerenciador Seleccionar Gerenciador No C…" at bounding box center [729, 246] width 1190 height 245
click at [162, 313] on button "Conf. no pedidas" at bounding box center [192, 320] width 98 height 21
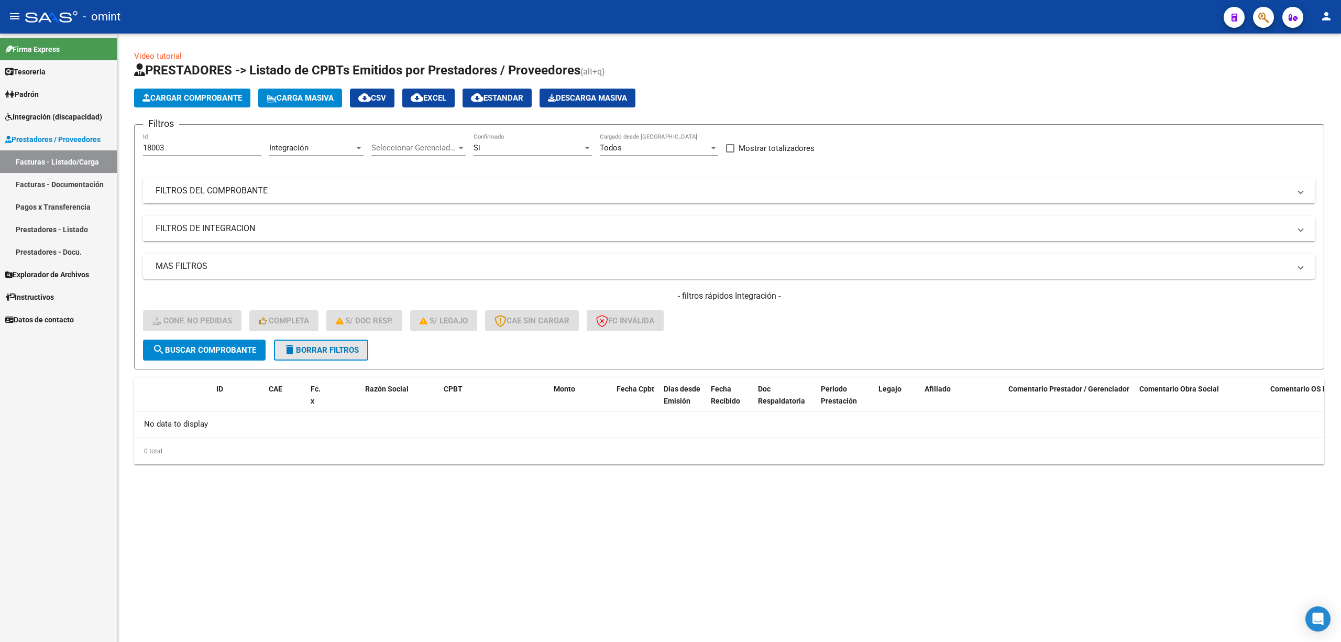
click at [309, 357] on button "delete Borrar Filtros" at bounding box center [321, 349] width 94 height 21
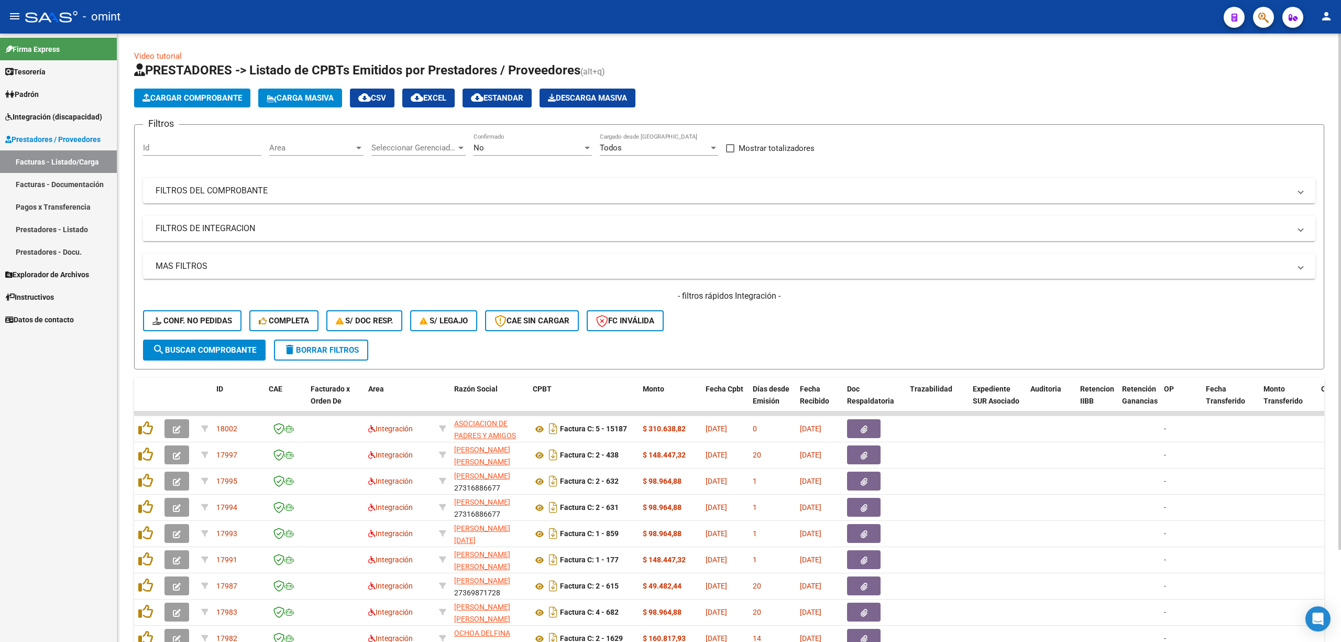
click at [322, 360] on form "Filtros Id Area Area Seleccionar Gerenciador Seleccionar Gerenciador No Confirm…" at bounding box center [729, 246] width 1190 height 245
click at [203, 145] on input "Id" at bounding box center [202, 147] width 118 height 9
paste input "18003"
type input "18003"
click at [192, 316] on span "Conf. no pedidas" at bounding box center [192, 320] width 80 height 9
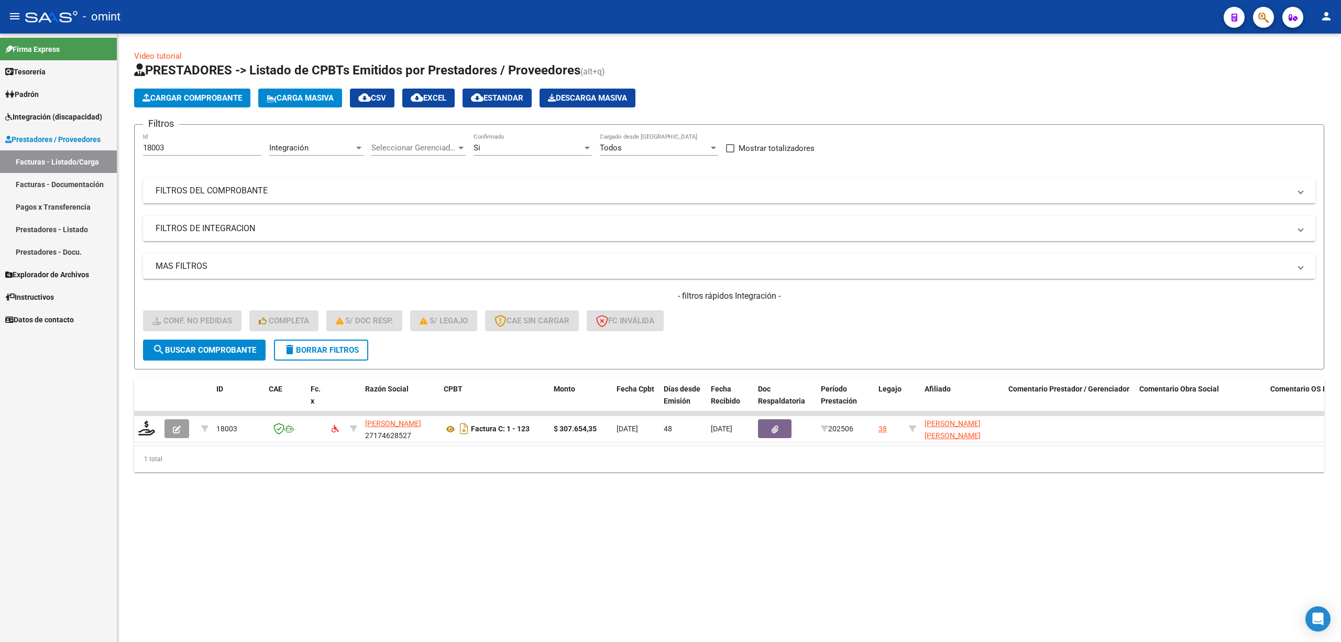
click at [207, 347] on span "search Buscar Comprobante" at bounding box center [204, 349] width 104 height 9
click at [349, 353] on span "delete Borrar Filtros" at bounding box center [320, 349] width 75 height 9
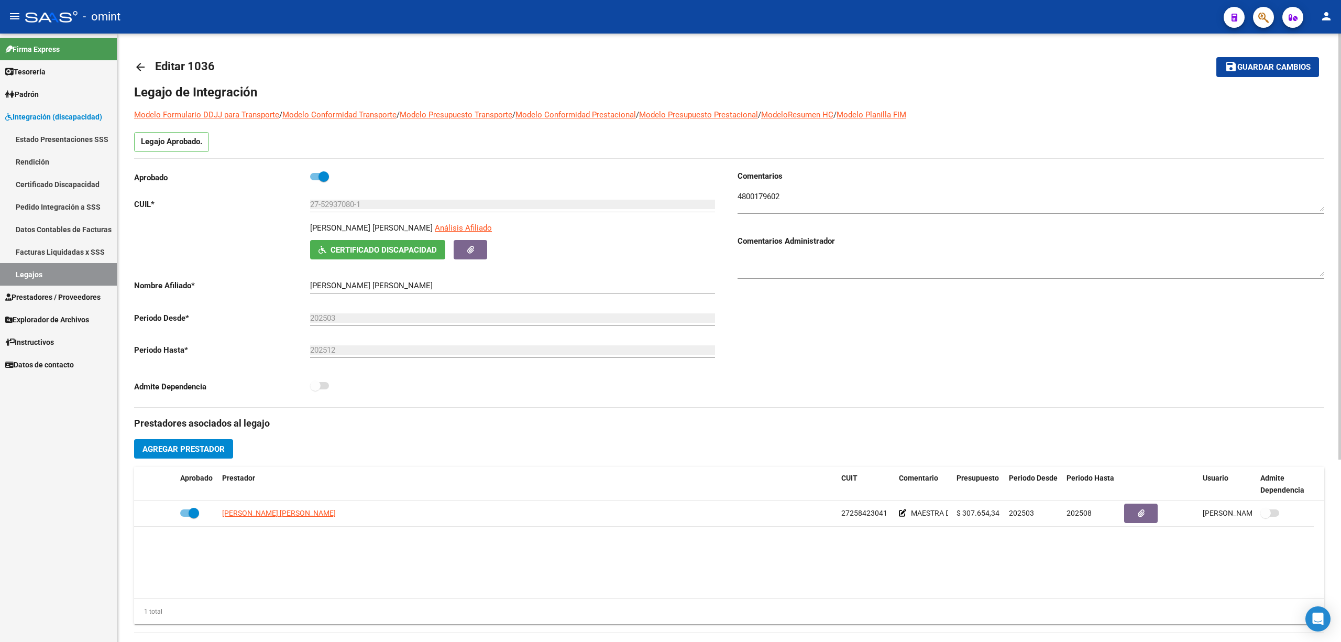
click at [144, 72] on mat-icon "arrow_back" at bounding box center [140, 67] width 13 height 13
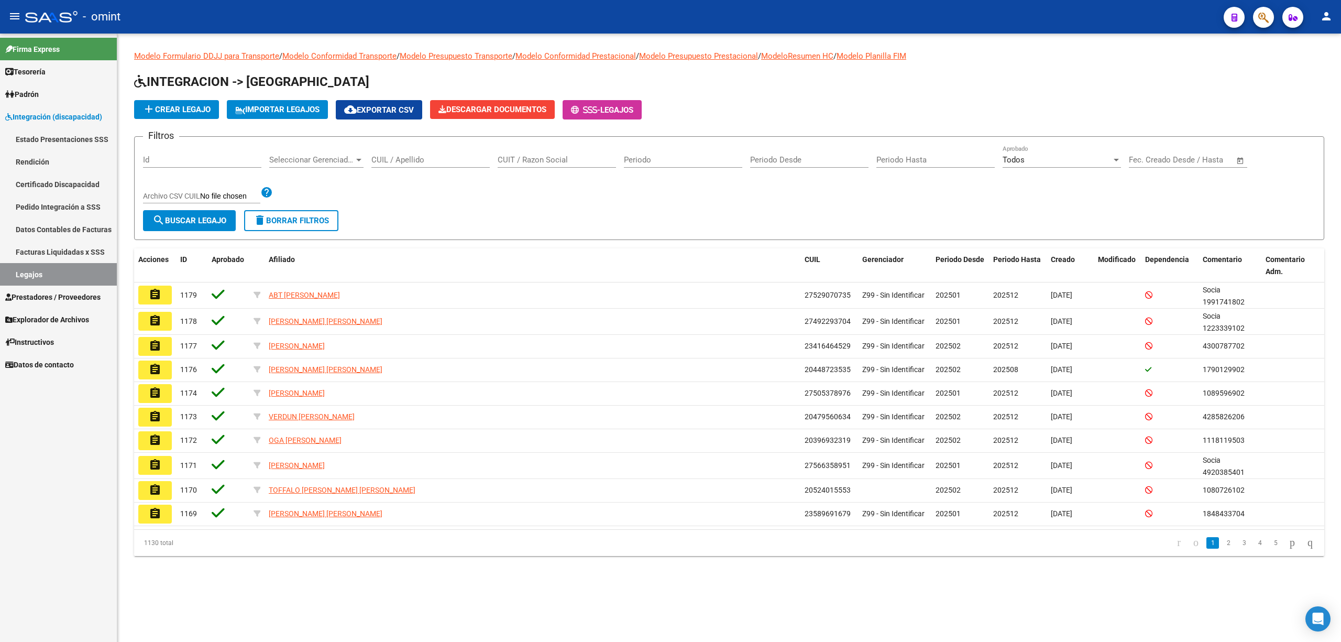
click at [439, 159] on input "CUIL / Apellido" at bounding box center [430, 159] width 118 height 9
paste input "27528877171"
type input "27528877171"
drag, startPoint x: 173, startPoint y: 218, endPoint x: 178, endPoint y: 221, distance: 5.9
click at [173, 220] on span "search Buscar Legajo" at bounding box center [189, 220] width 74 height 9
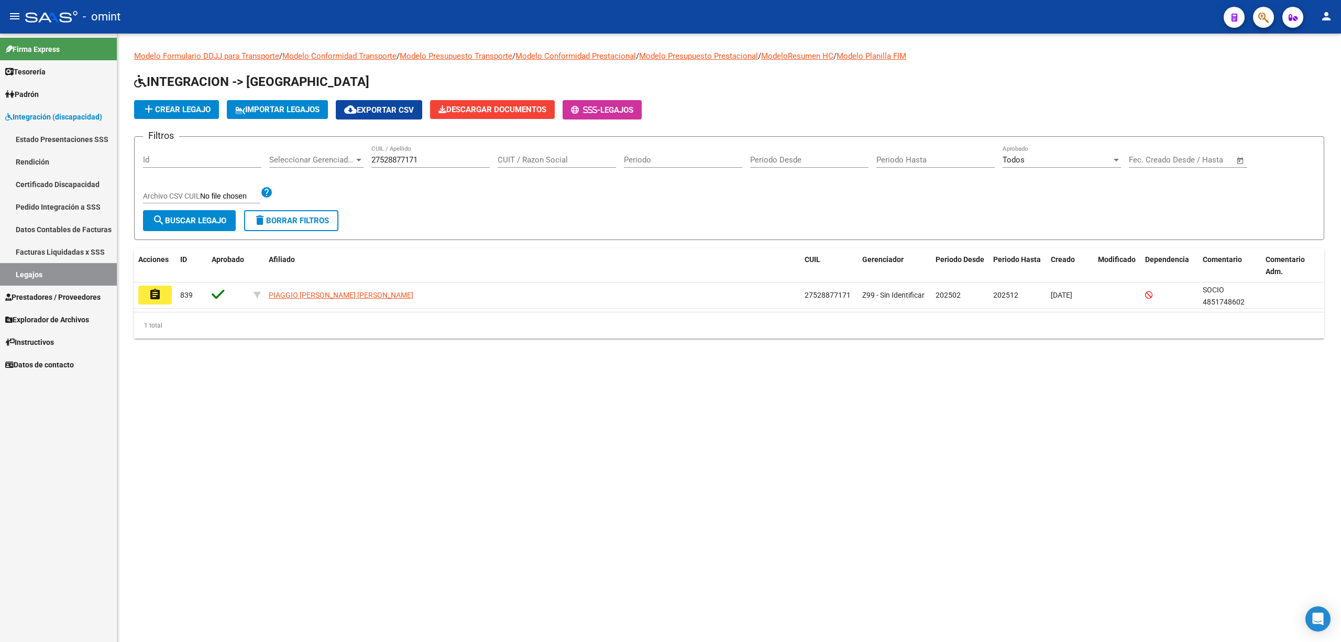
click at [159, 294] on mat-icon "assignment" at bounding box center [155, 294] width 13 height 13
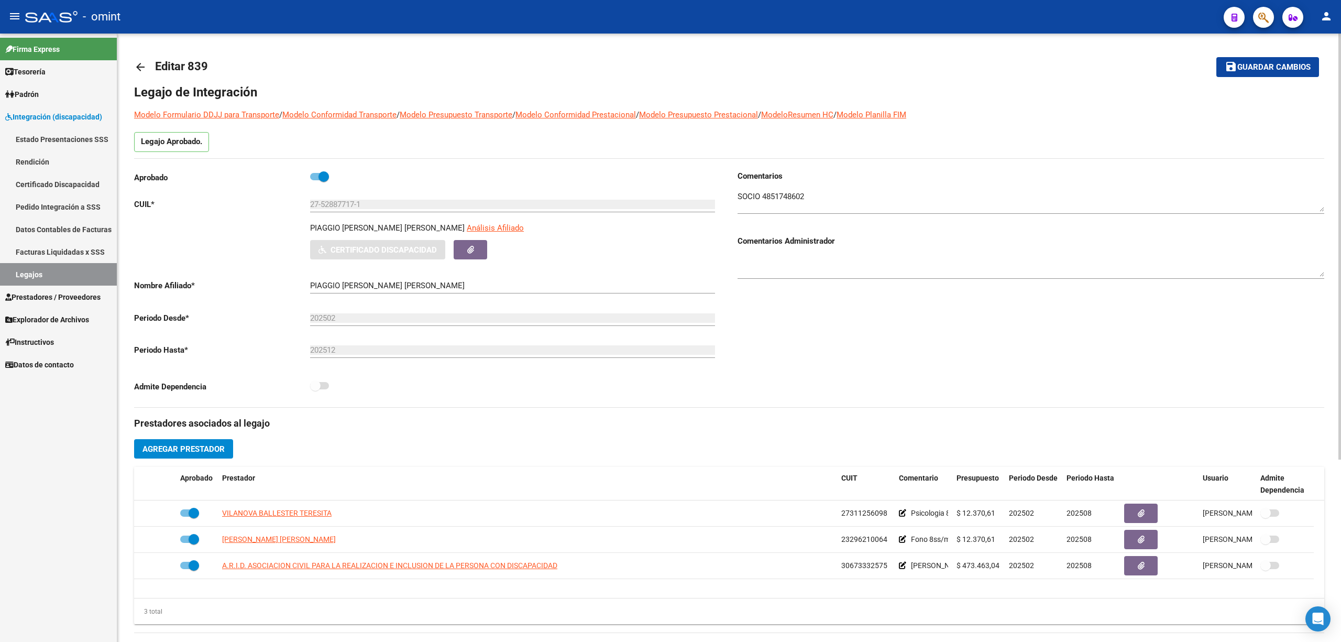
type input "PIAGGIO [PERSON_NAME]"
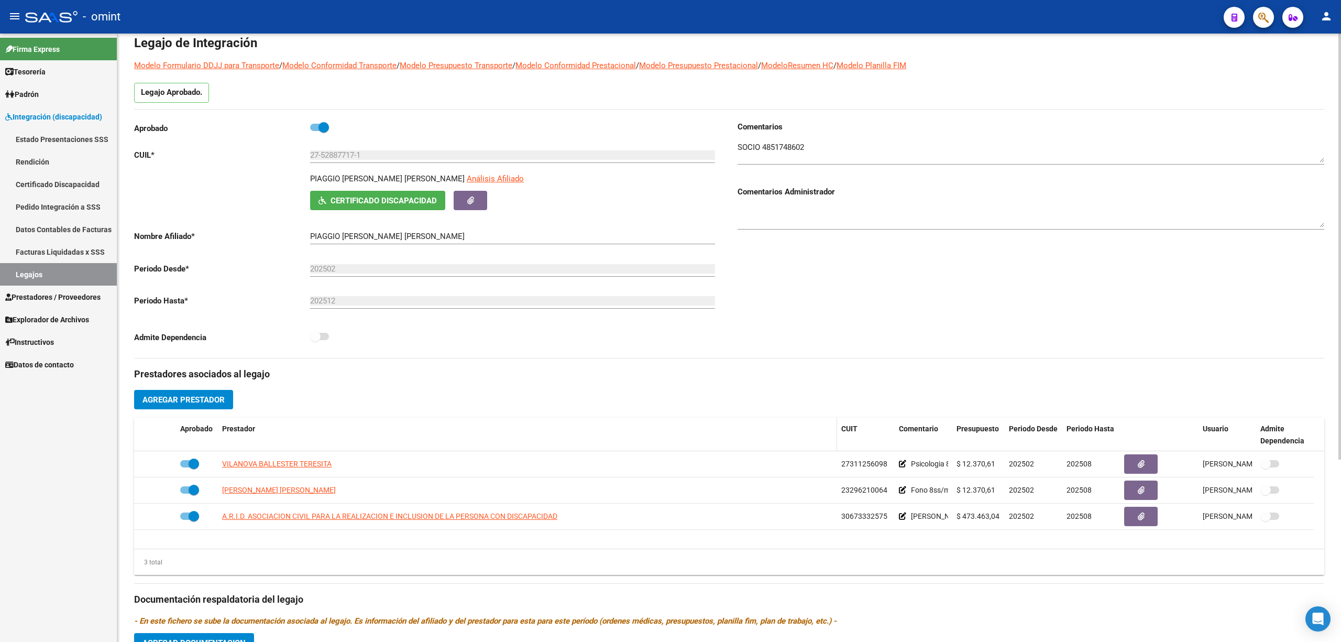
scroll to position [139, 0]
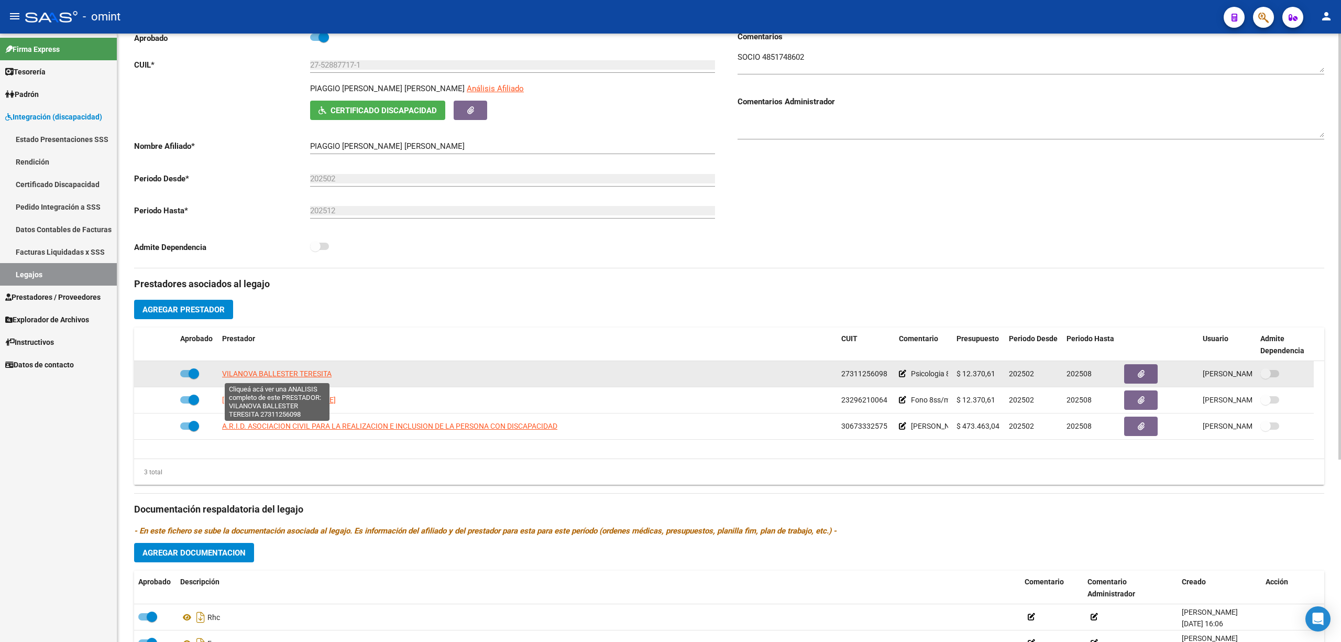
click at [300, 374] on span "VILANOVA BALLESTER TERESITA" at bounding box center [276, 373] width 109 height 8
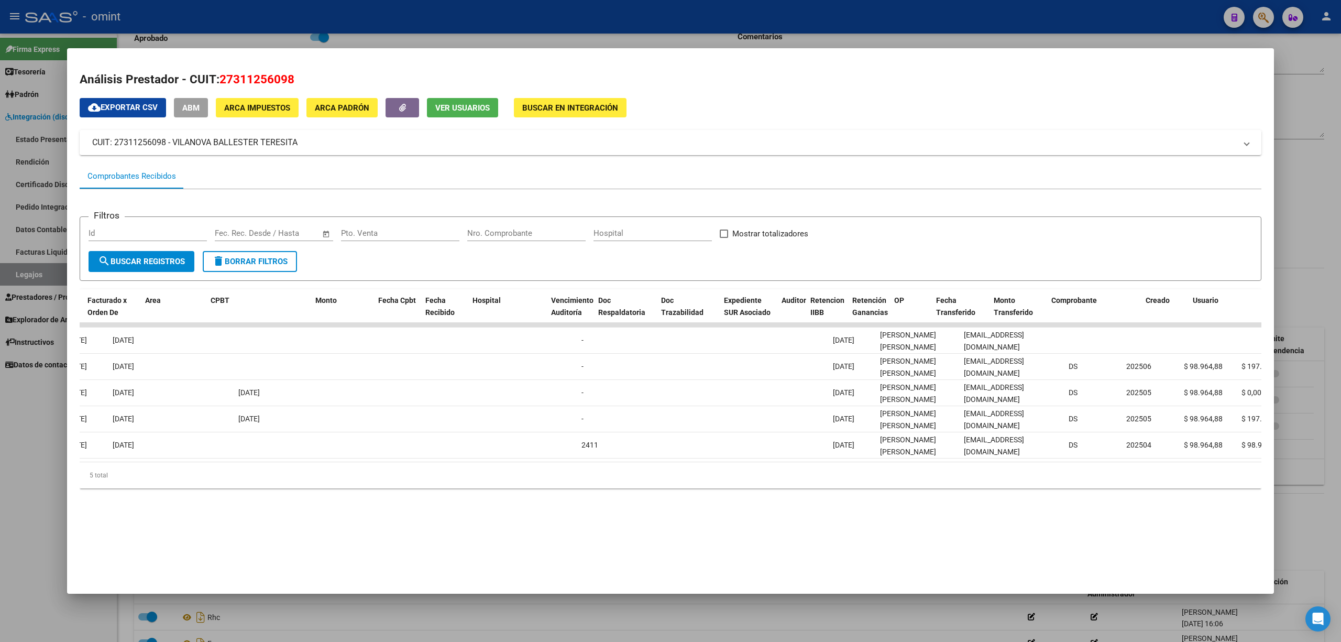
scroll to position [0, 0]
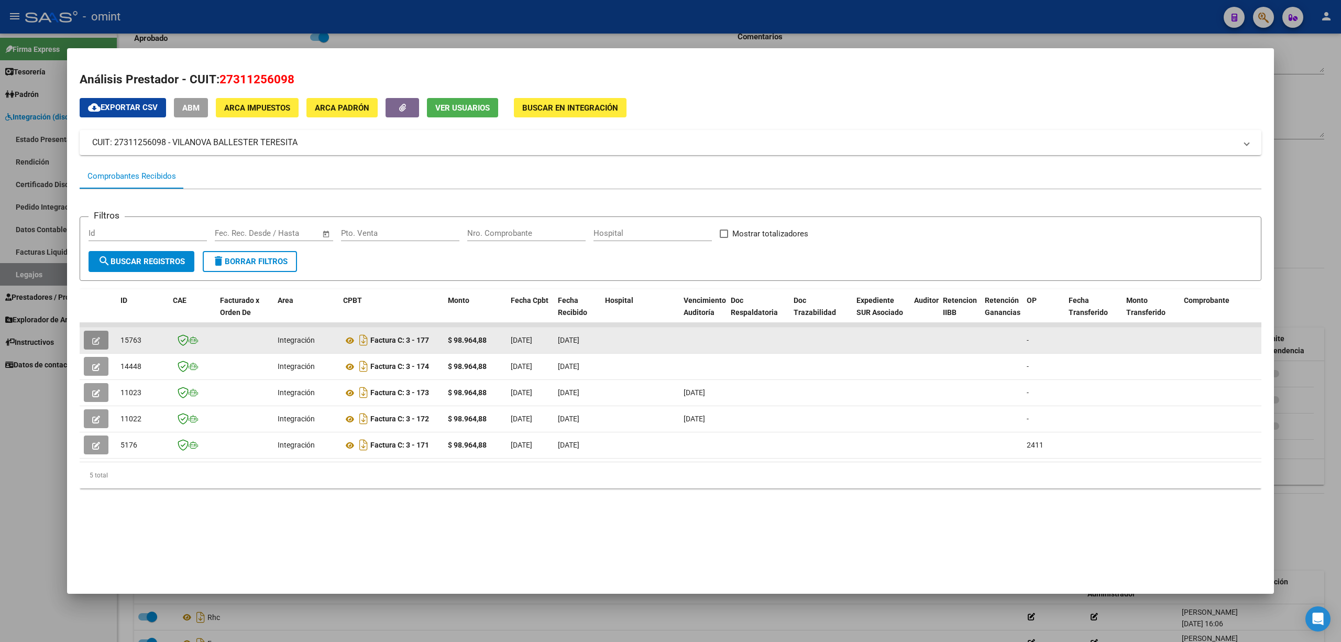
click at [87, 335] on button "button" at bounding box center [96, 340] width 25 height 19
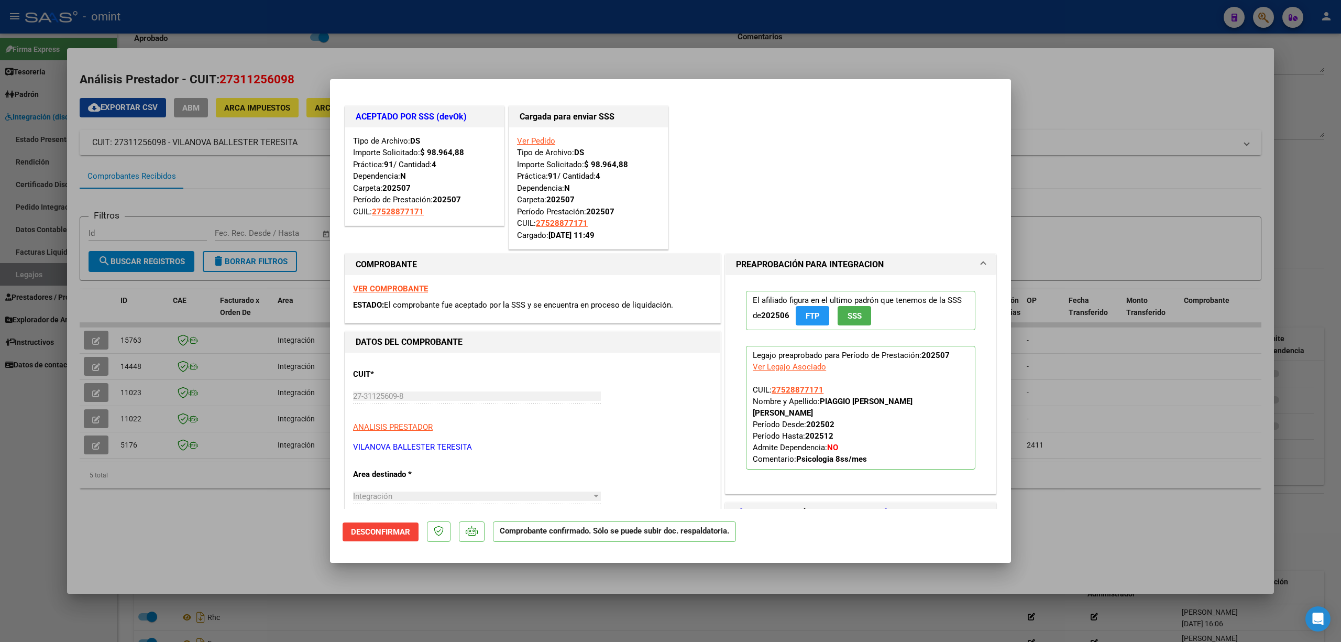
click at [457, 43] on div at bounding box center [670, 321] width 1341 height 642
type input "$ 0,00"
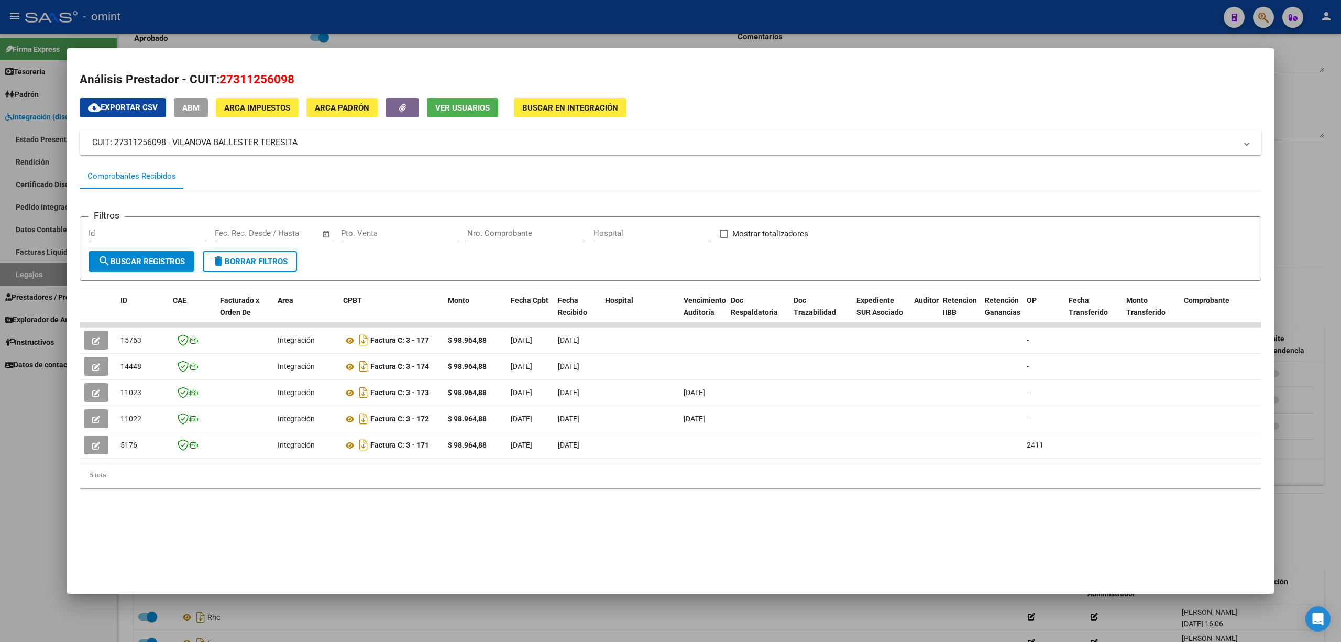
click at [444, 19] on div at bounding box center [670, 321] width 1341 height 642
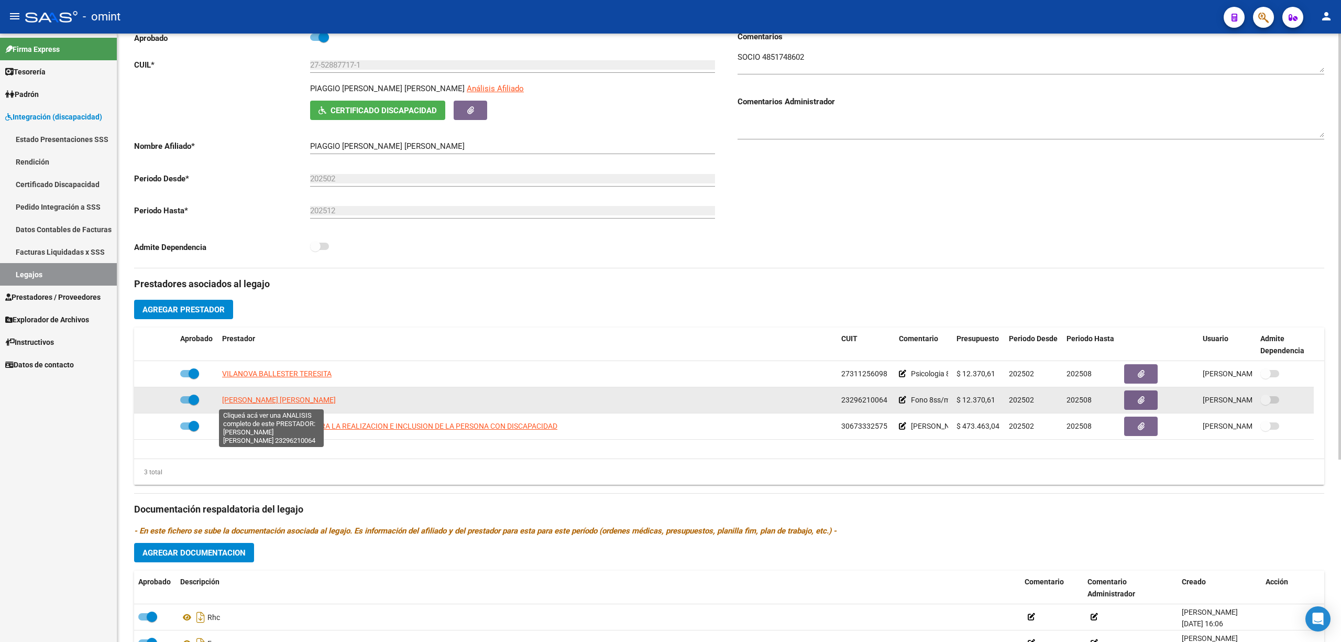
click at [265, 404] on span "BELLI ALEJANDRA VERONICA" at bounding box center [279, 400] width 114 height 8
type textarea "23296210064"
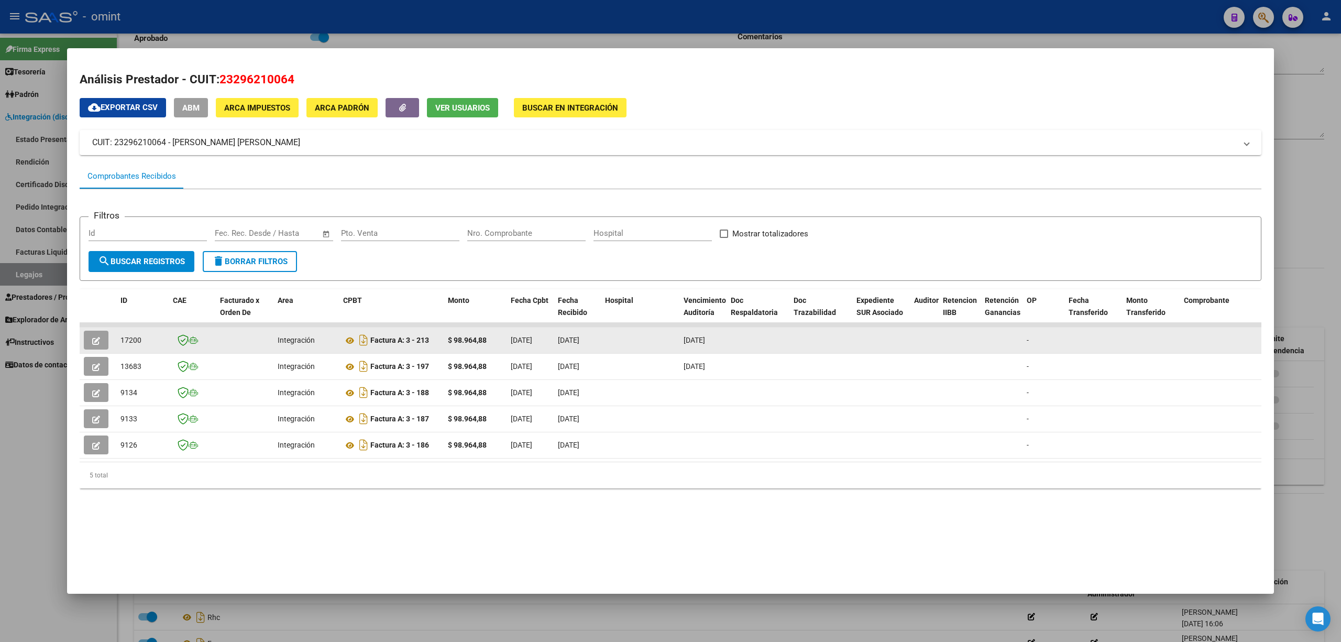
click at [106, 340] on button "button" at bounding box center [96, 340] width 25 height 19
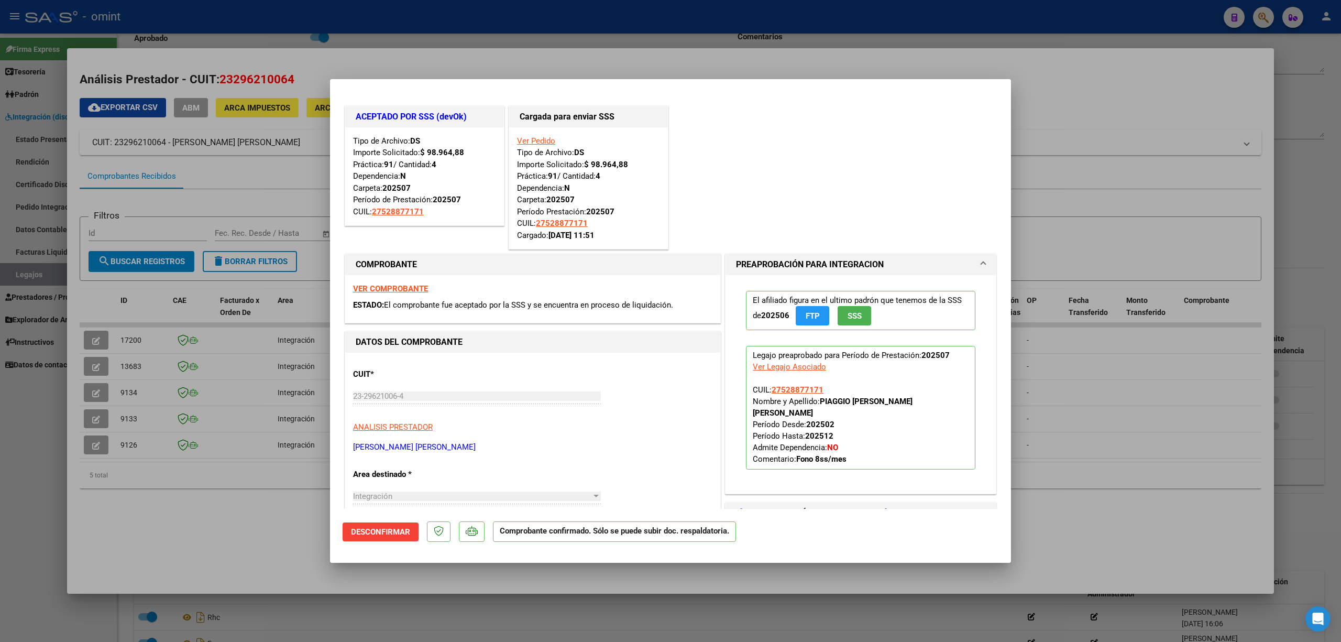
click at [441, 31] on div at bounding box center [670, 321] width 1341 height 642
type input "$ 0,00"
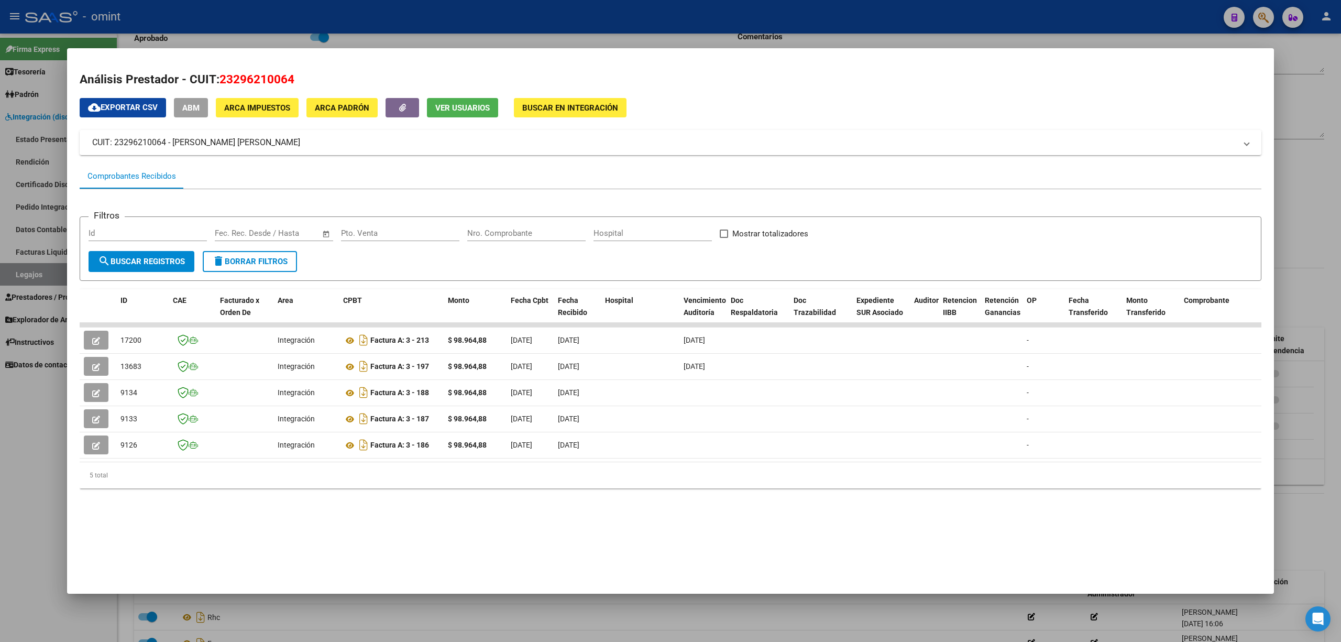
click at [419, 18] on div at bounding box center [670, 321] width 1341 height 642
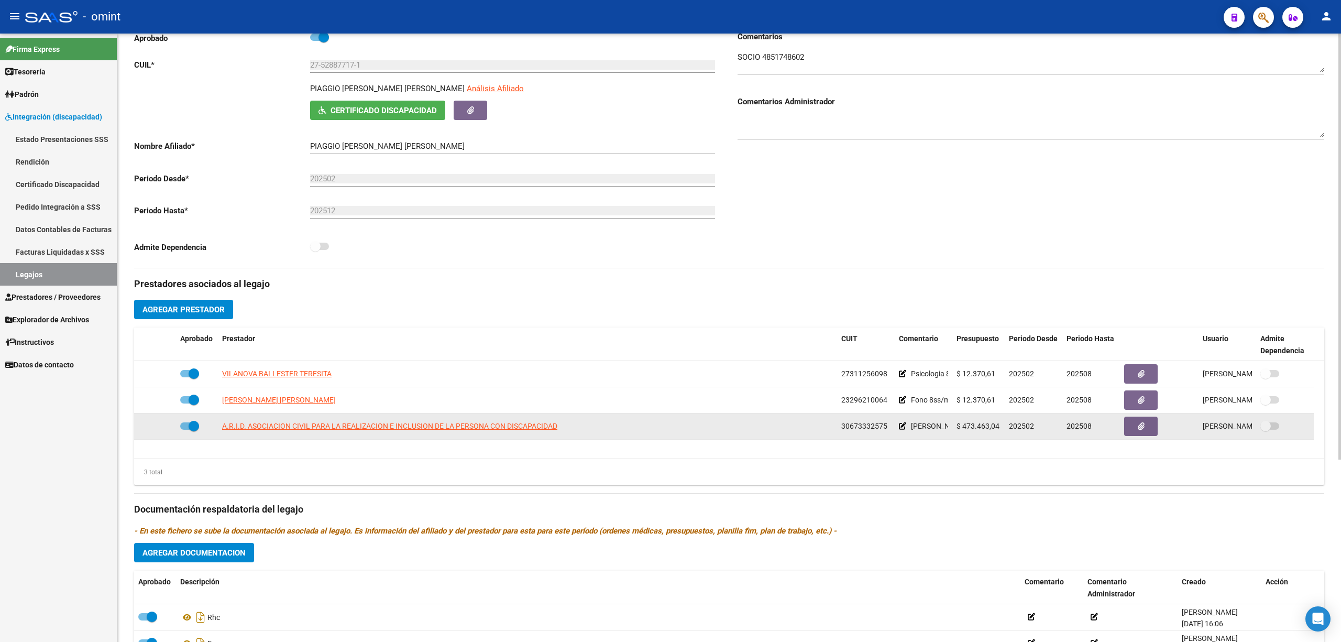
click at [273, 435] on datatable-body-cell "A.R.I.D. ASOCIACION CIVIL PARA LA REALIZACION E INCLUSION DE LA PERSONA CON DIS…" at bounding box center [527, 426] width 619 height 26
click at [279, 430] on span "A.R.I.D. ASOCIACION CIVIL PARA LA REALIZACION E INCLUSION DE LA PERSONA CON DIS…" at bounding box center [389, 426] width 335 height 8
type textarea "30673332575"
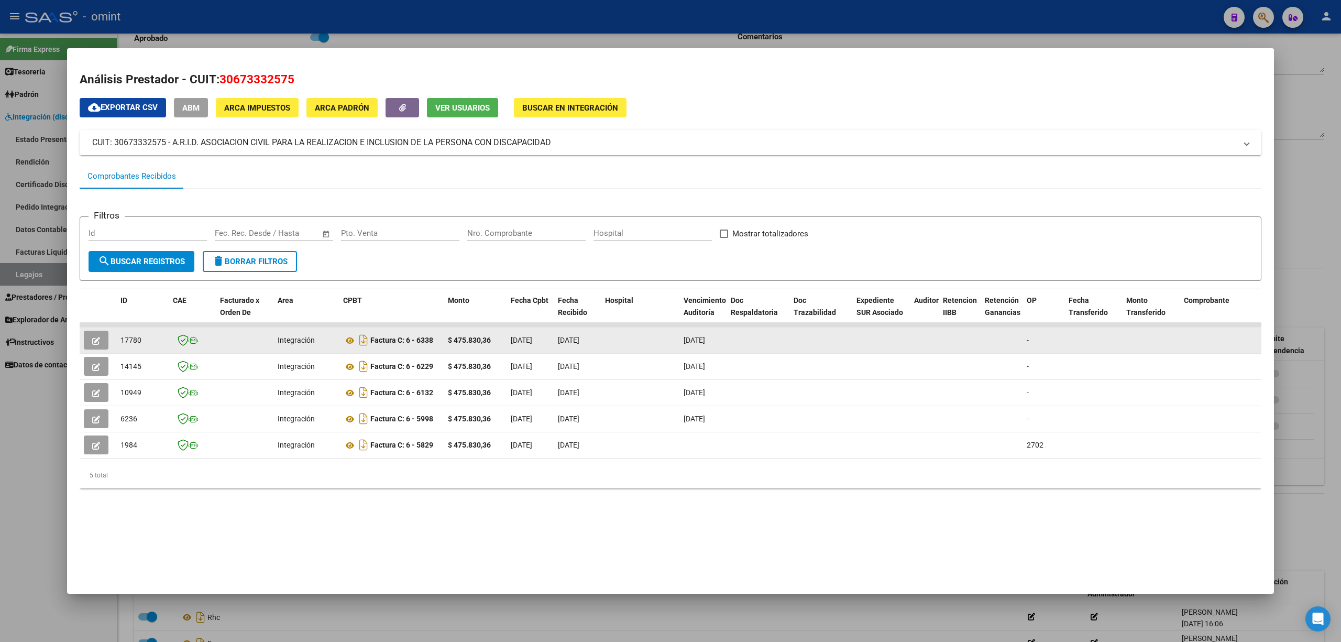
click at [97, 333] on button "button" at bounding box center [96, 340] width 25 height 19
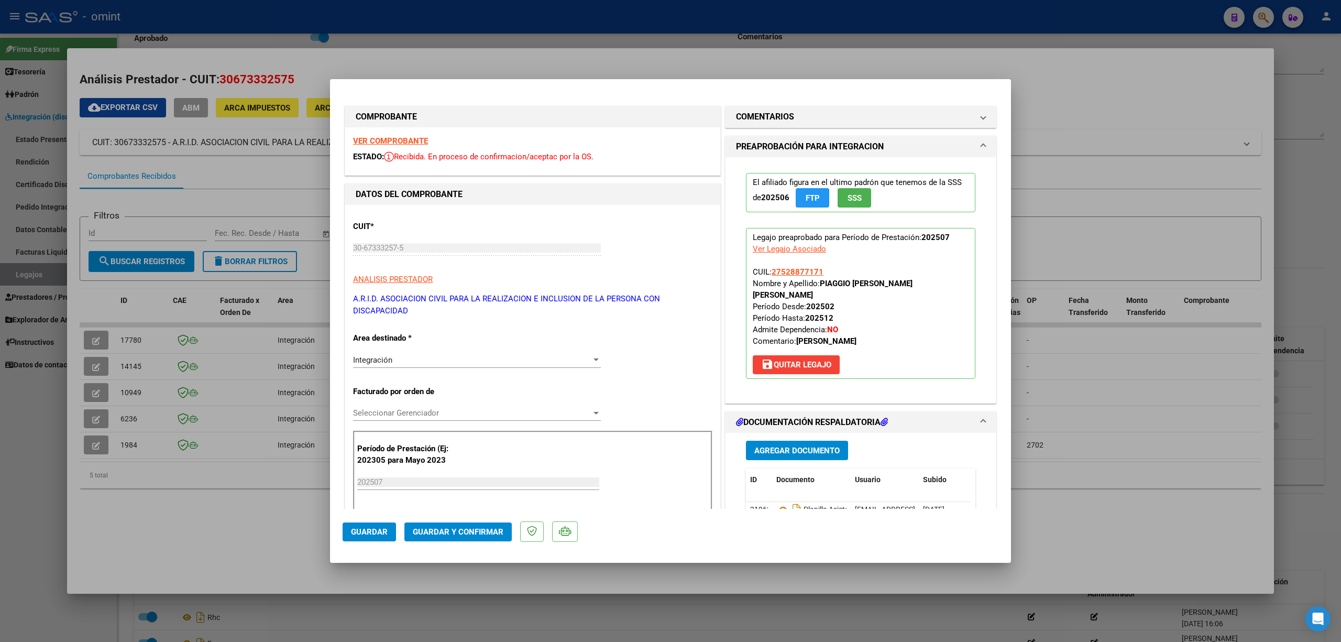
click at [390, 139] on strong "VER COMPROBANTE" at bounding box center [390, 140] width 75 height 9
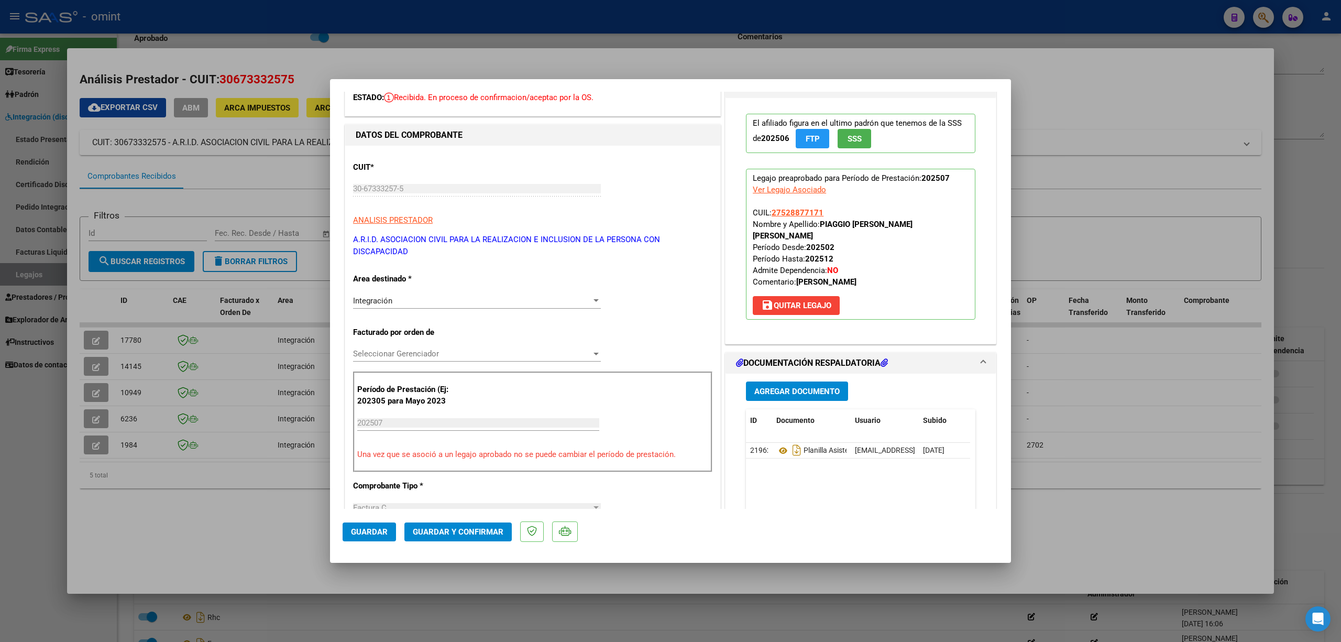
scroll to position [210, 0]
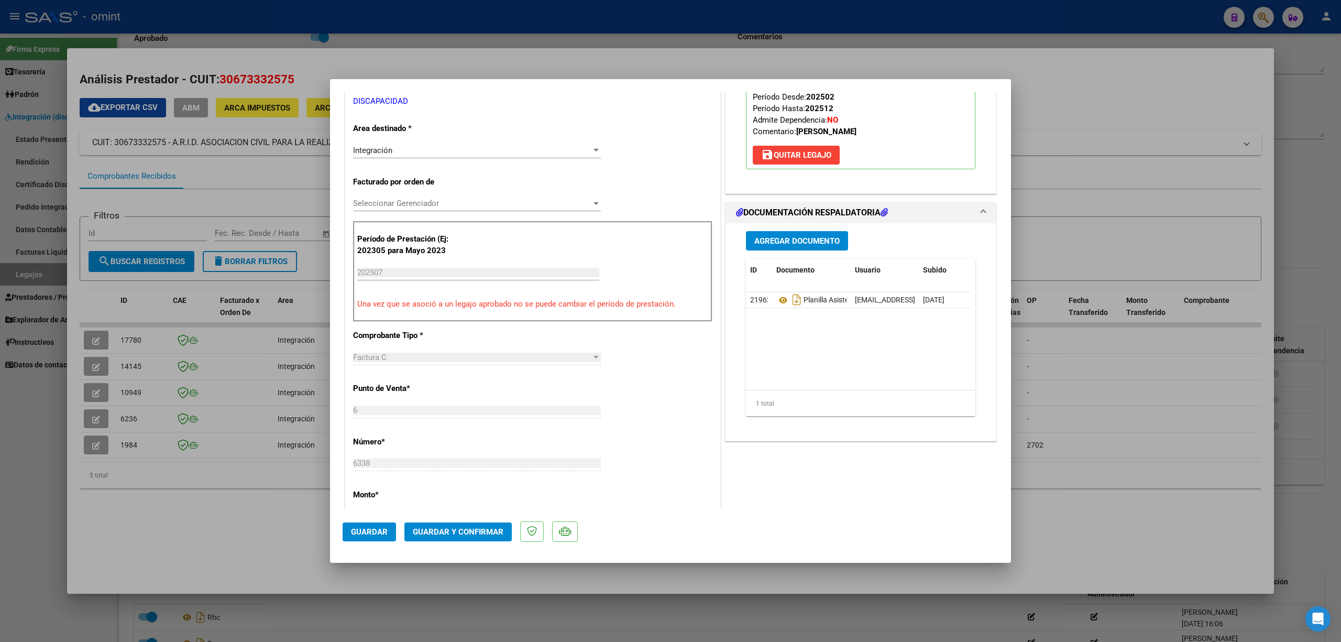
click at [472, 535] on span "Guardar y Confirmar" at bounding box center [458, 531] width 91 height 9
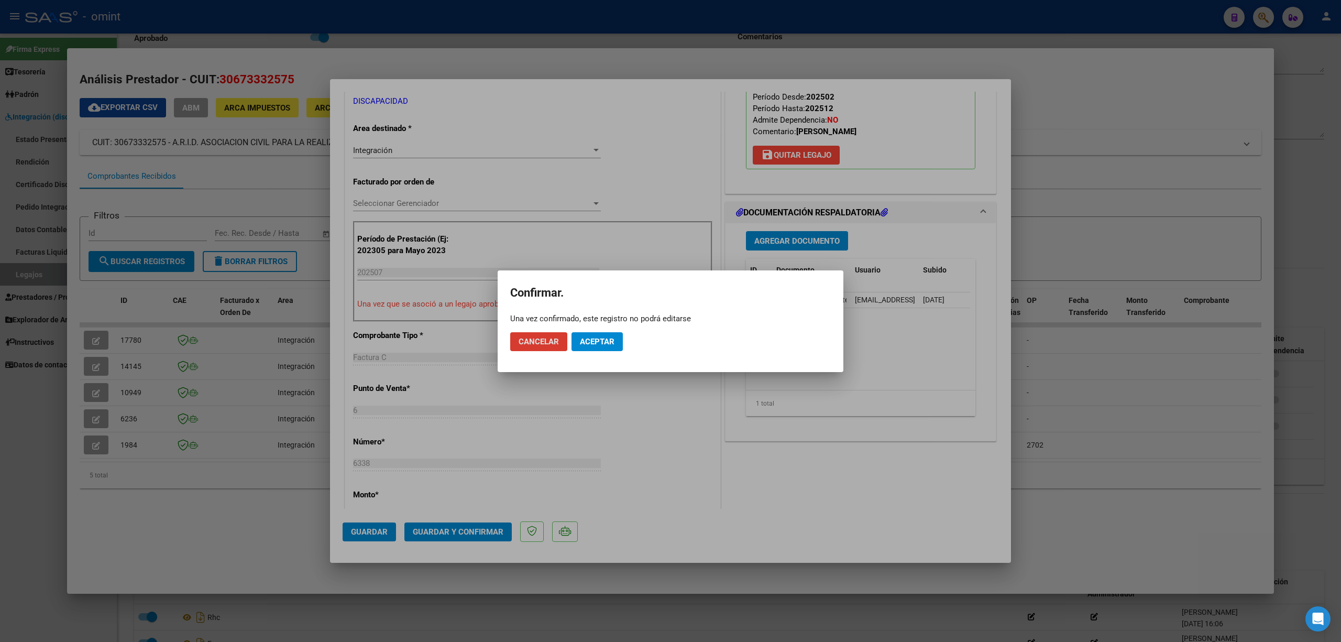
click at [598, 343] on span "Aceptar" at bounding box center [597, 341] width 35 height 9
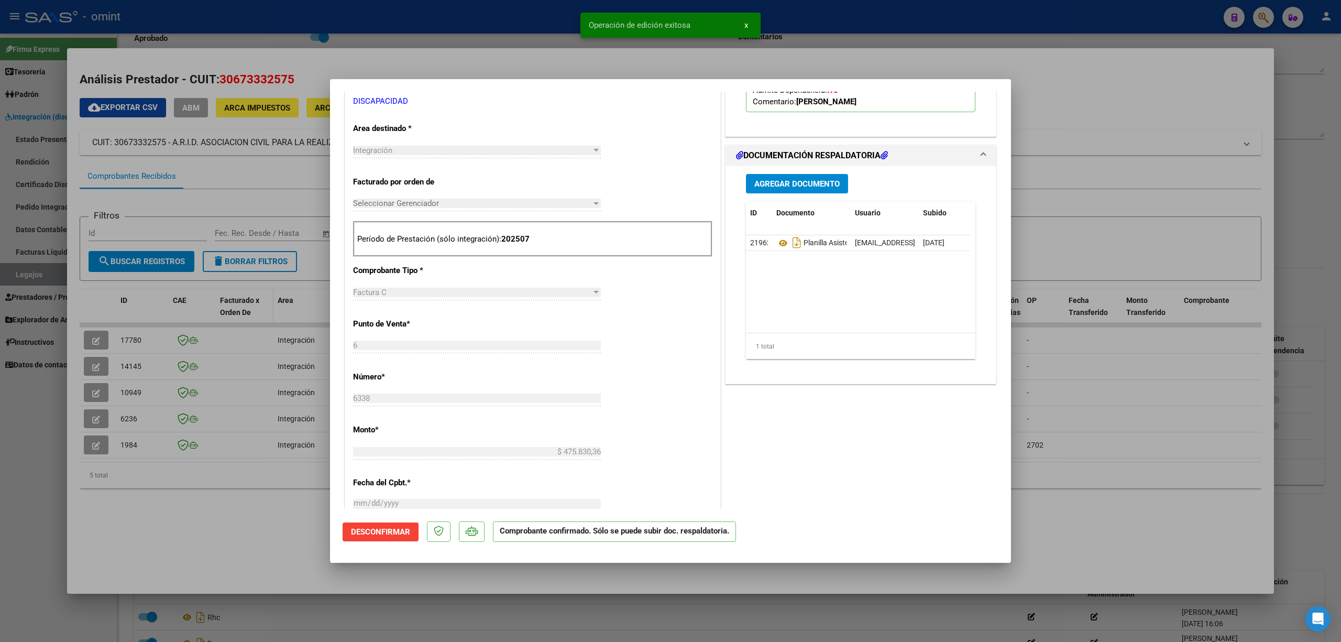
click at [267, 315] on div at bounding box center [670, 321] width 1341 height 642
type input "$ 0,00"
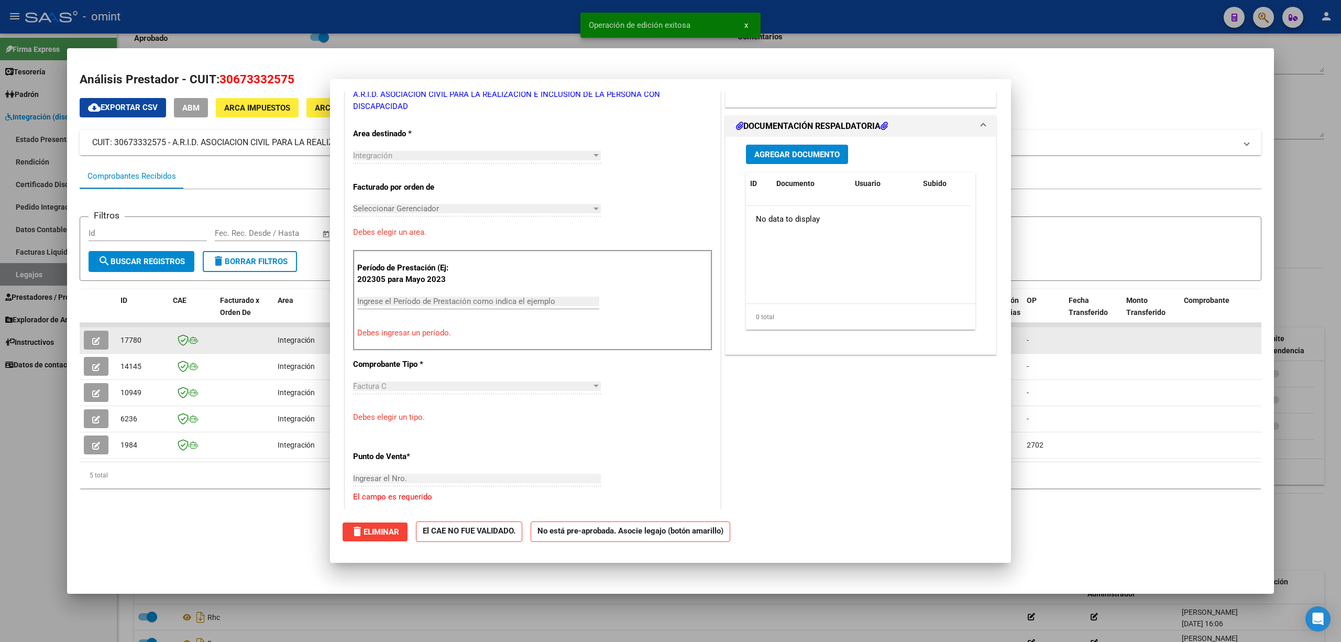
scroll to position [0, 0]
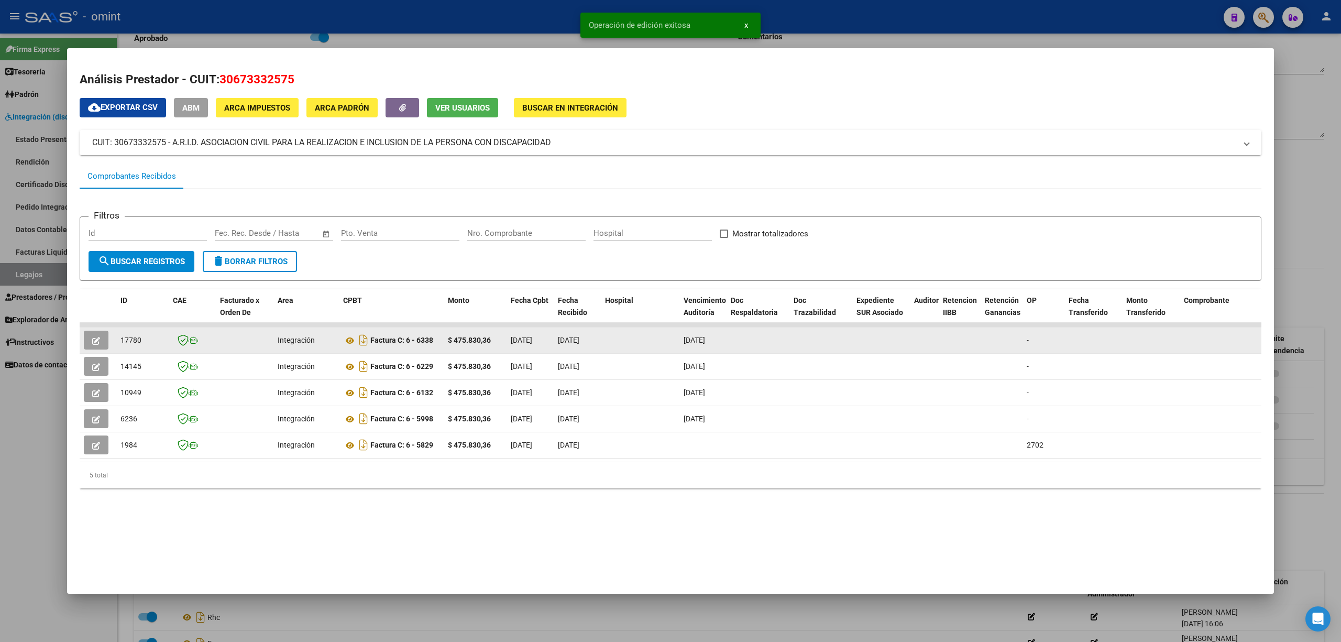
click at [128, 339] on span "17780" at bounding box center [130, 340] width 21 height 8
copy span "17780"
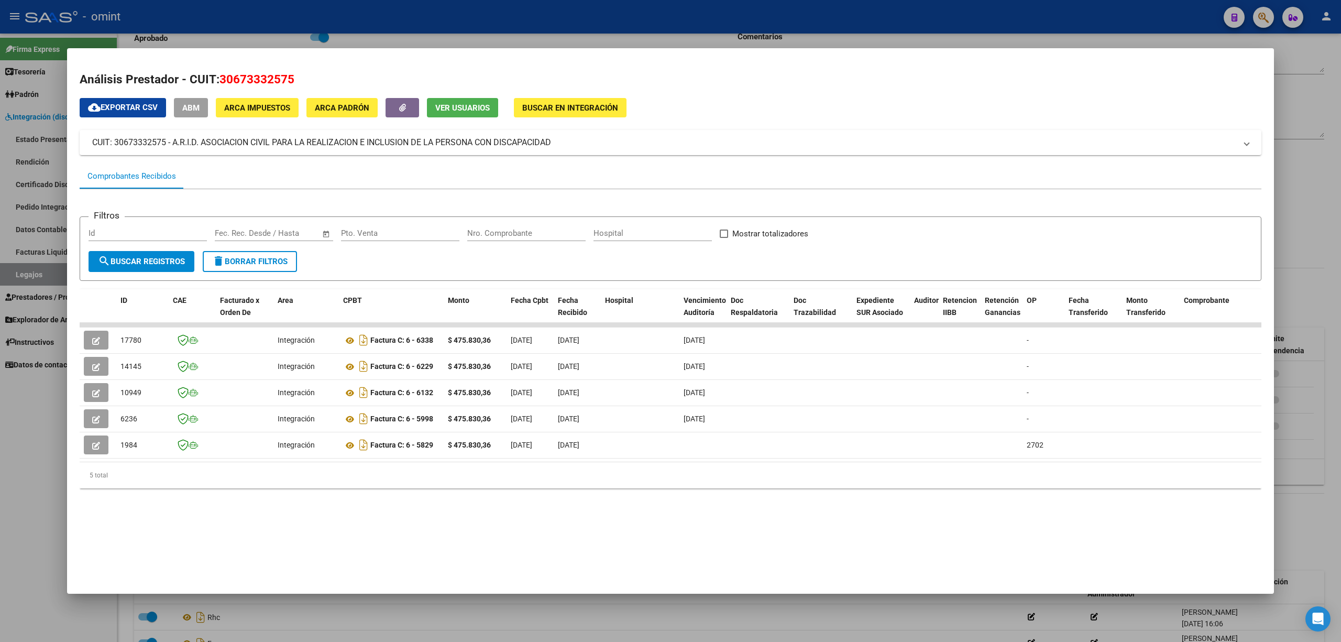
click at [169, 9] on div at bounding box center [670, 321] width 1341 height 642
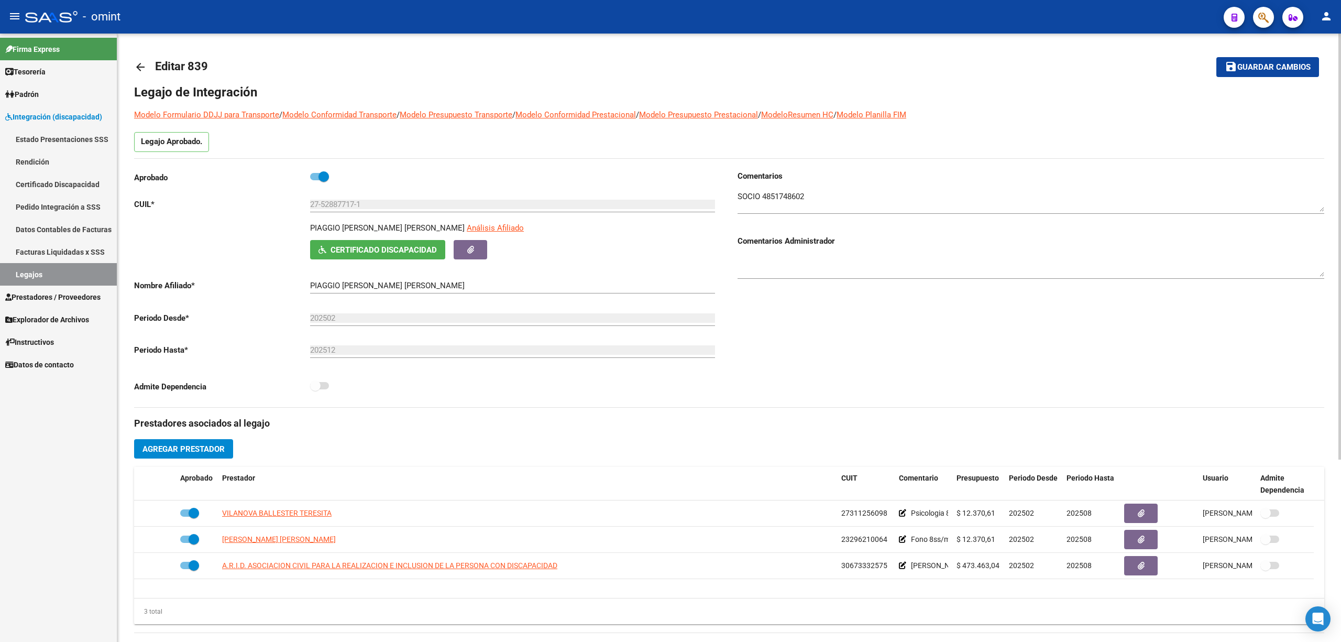
click at [143, 66] on mat-icon "arrow_back" at bounding box center [140, 67] width 13 height 13
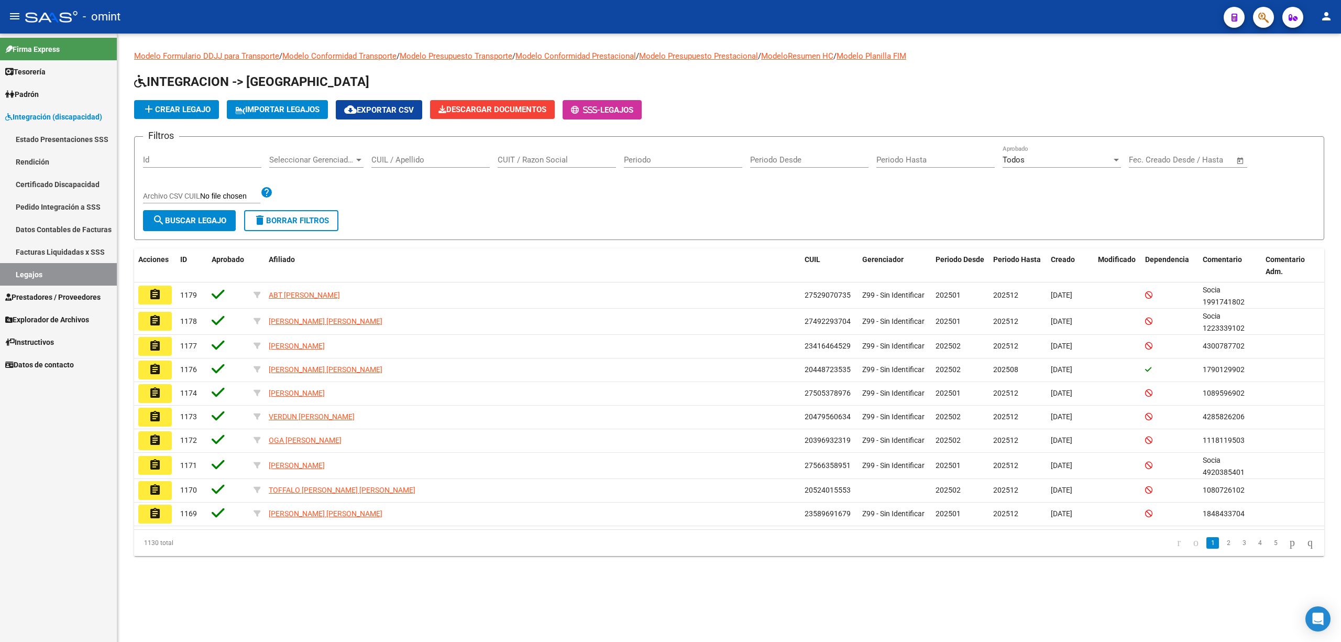
click at [441, 162] on input "CUIL / Apellido" at bounding box center [430, 159] width 118 height 9
paste input "20595655278"
type input "20595655278"
click at [215, 227] on button "search Buscar Legajo" at bounding box center [189, 220] width 93 height 21
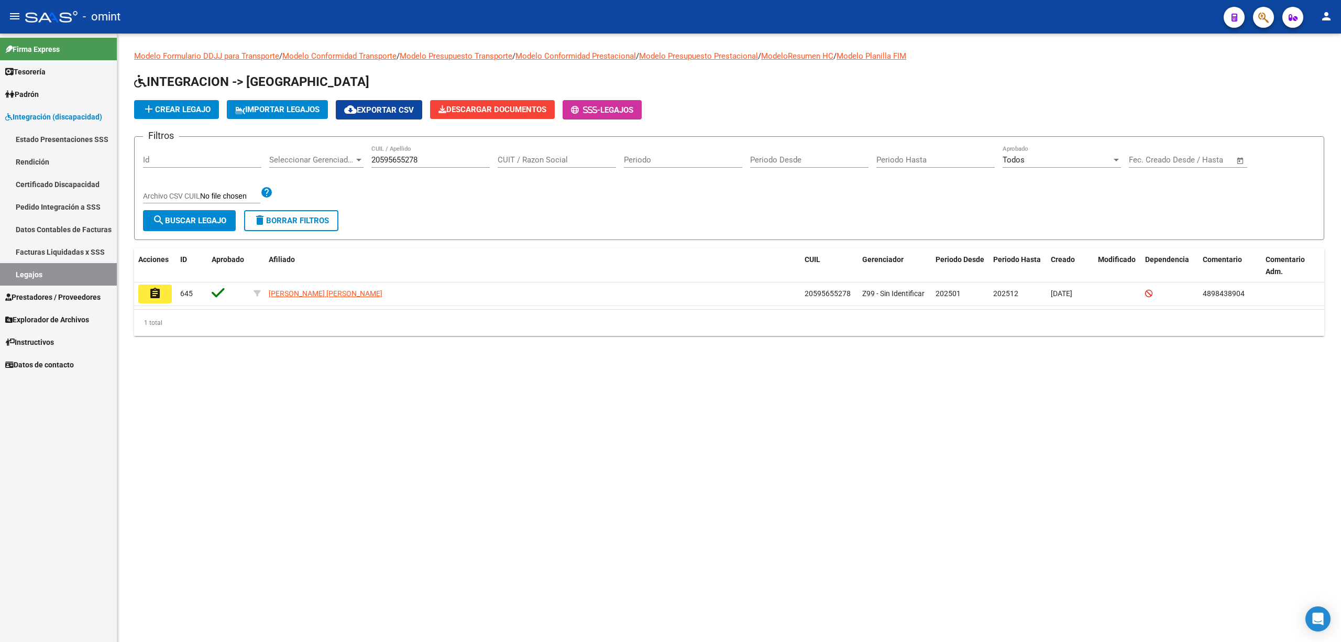
click at [160, 293] on mat-icon "assignment" at bounding box center [155, 293] width 13 height 13
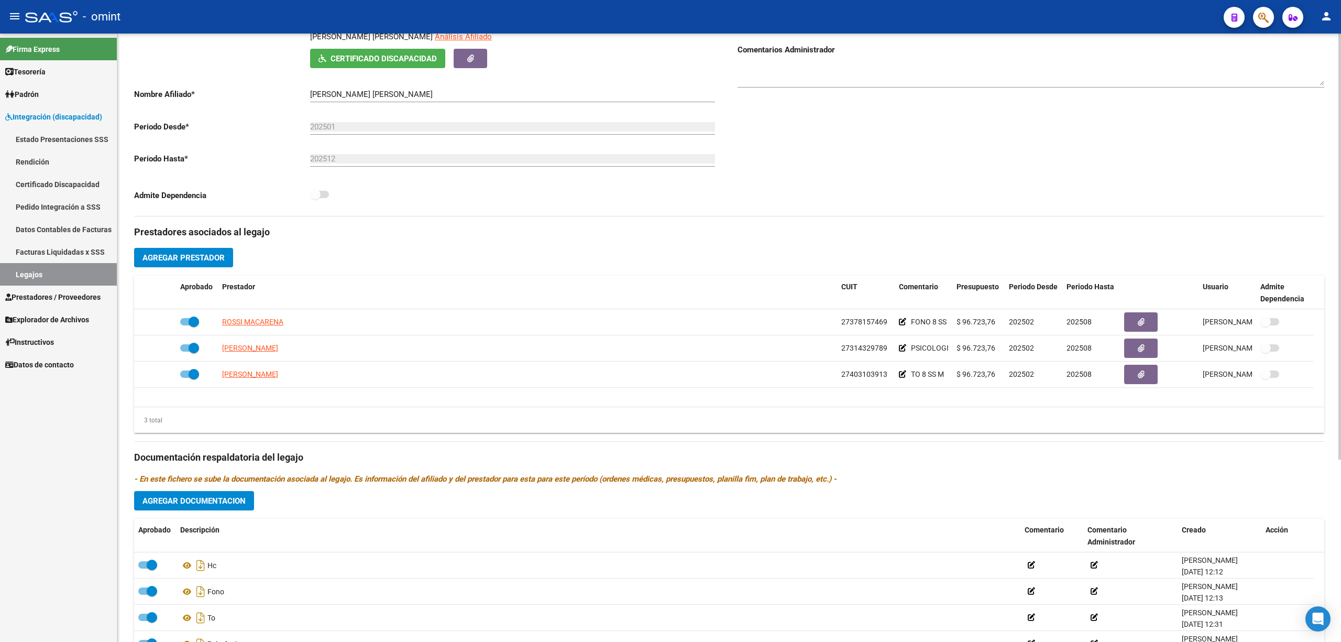
scroll to position [210, 0]
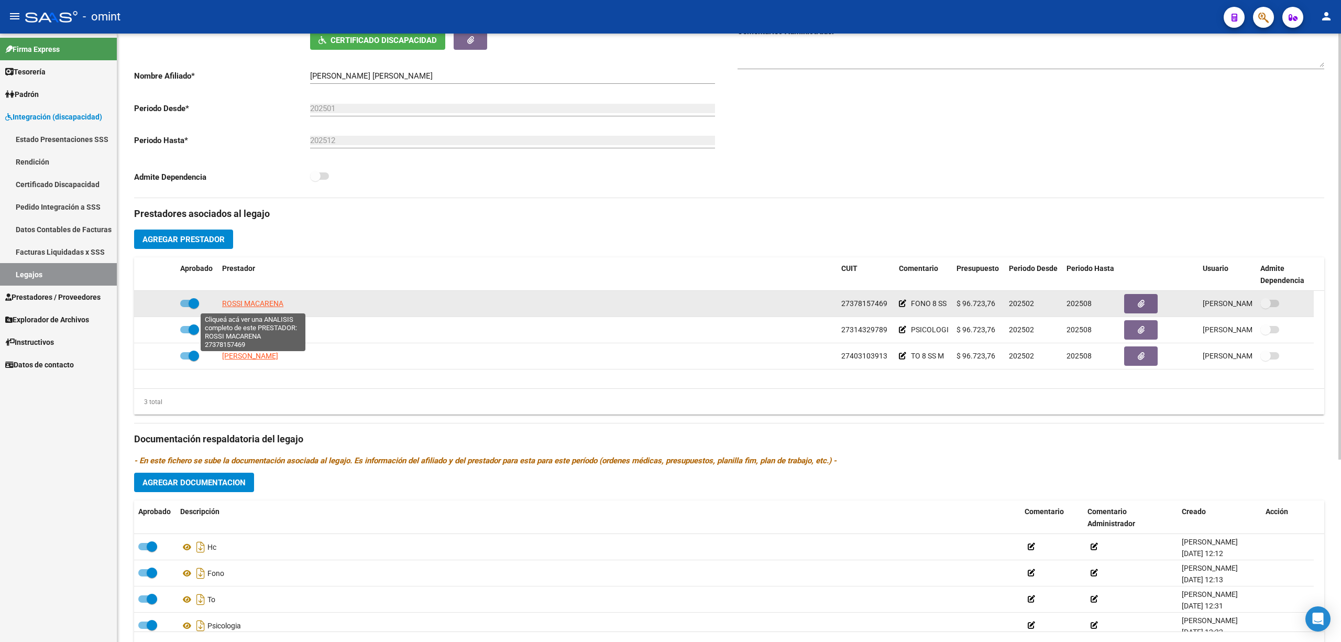
click at [273, 305] on span "ROSSI MACARENA" at bounding box center [252, 303] width 61 height 8
type textarea "27378157469"
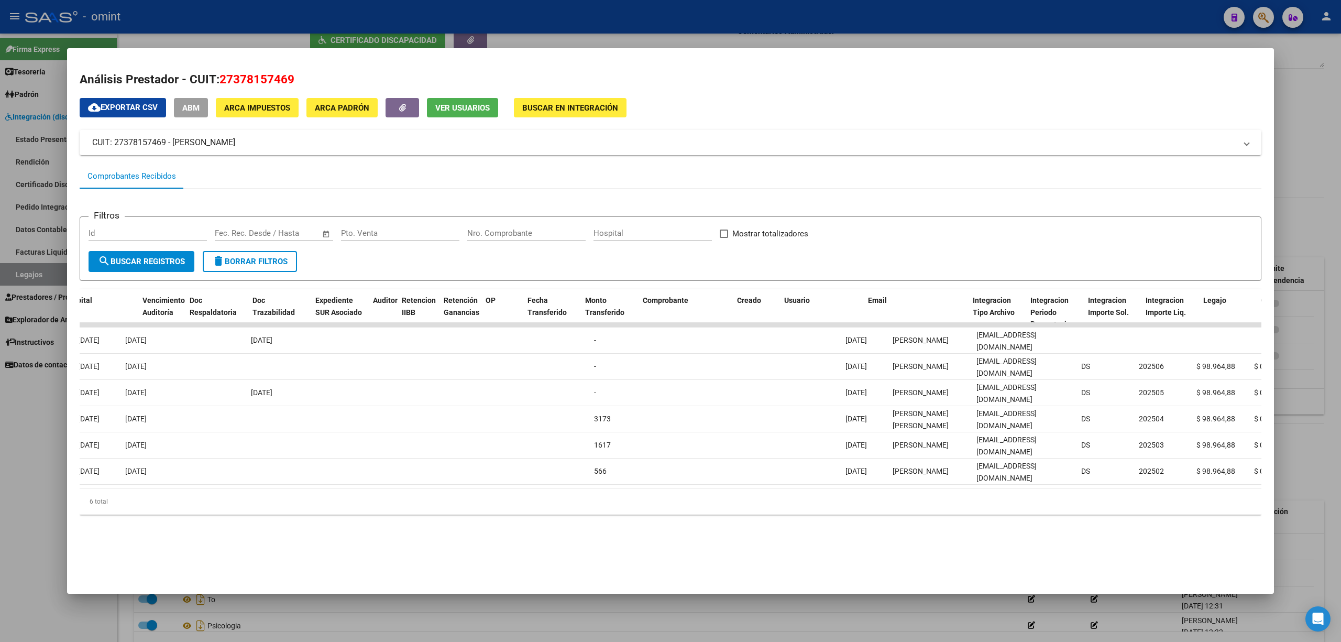
scroll to position [0, 0]
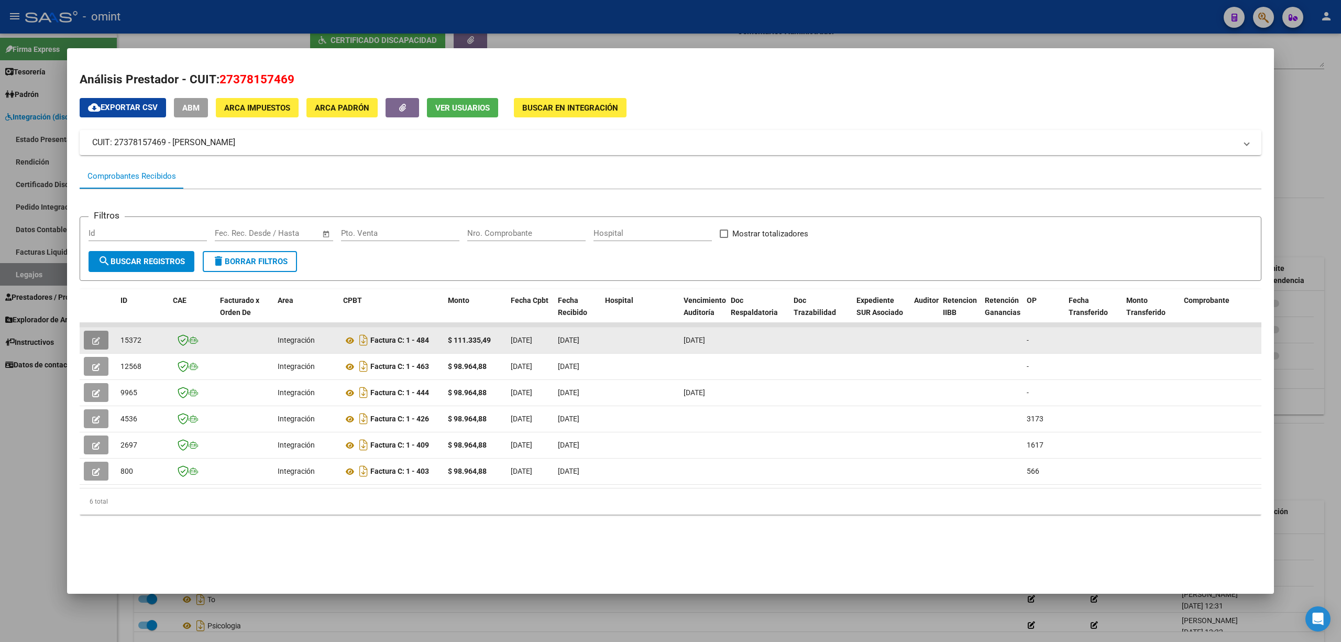
click at [91, 334] on button "button" at bounding box center [96, 340] width 25 height 19
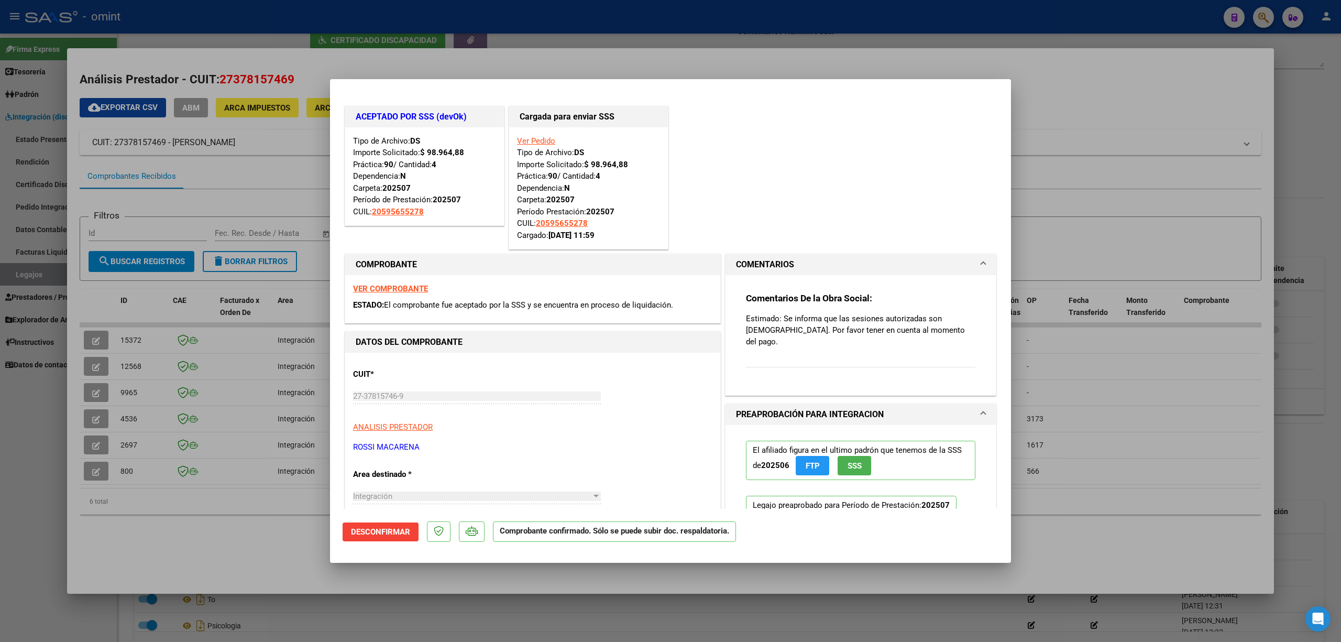
click at [436, 17] on div at bounding box center [670, 321] width 1341 height 642
type input "$ 0,00"
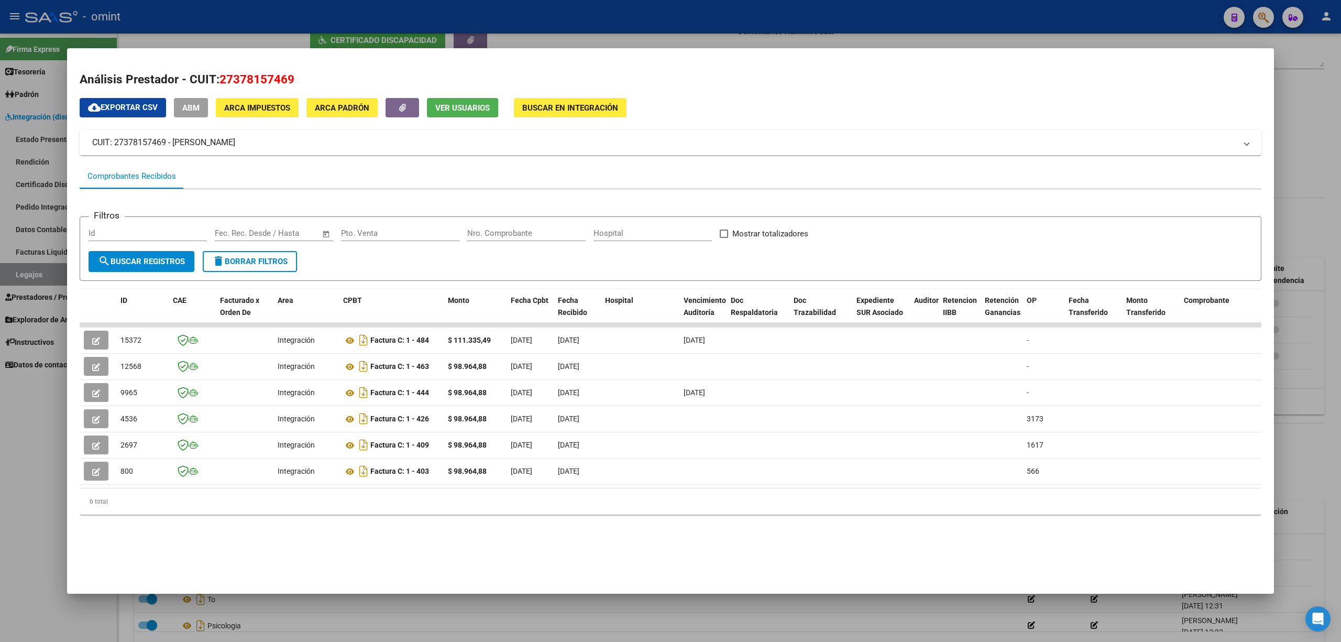
click at [436, 19] on div at bounding box center [670, 321] width 1341 height 642
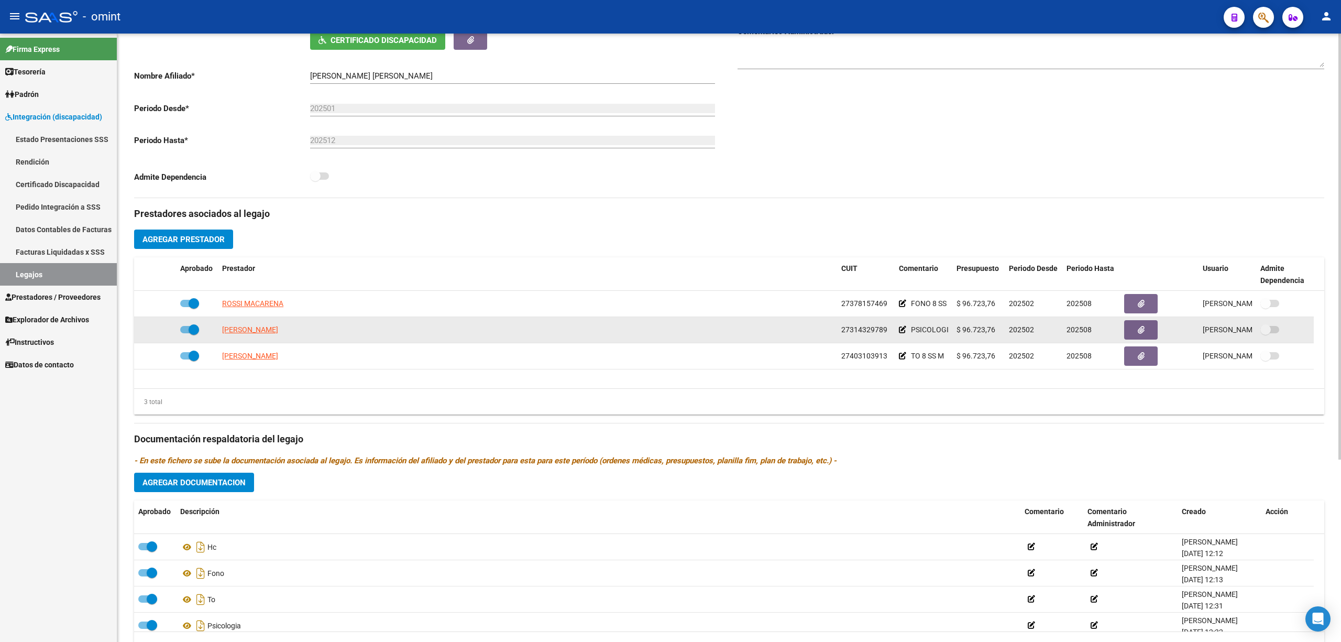
click at [246, 337] on datatable-body-cell "[PERSON_NAME]" at bounding box center [527, 330] width 619 height 26
click at [251, 334] on span "[PERSON_NAME]" at bounding box center [250, 329] width 56 height 8
copy span "I DANIELA"
type textarea "27314329789"
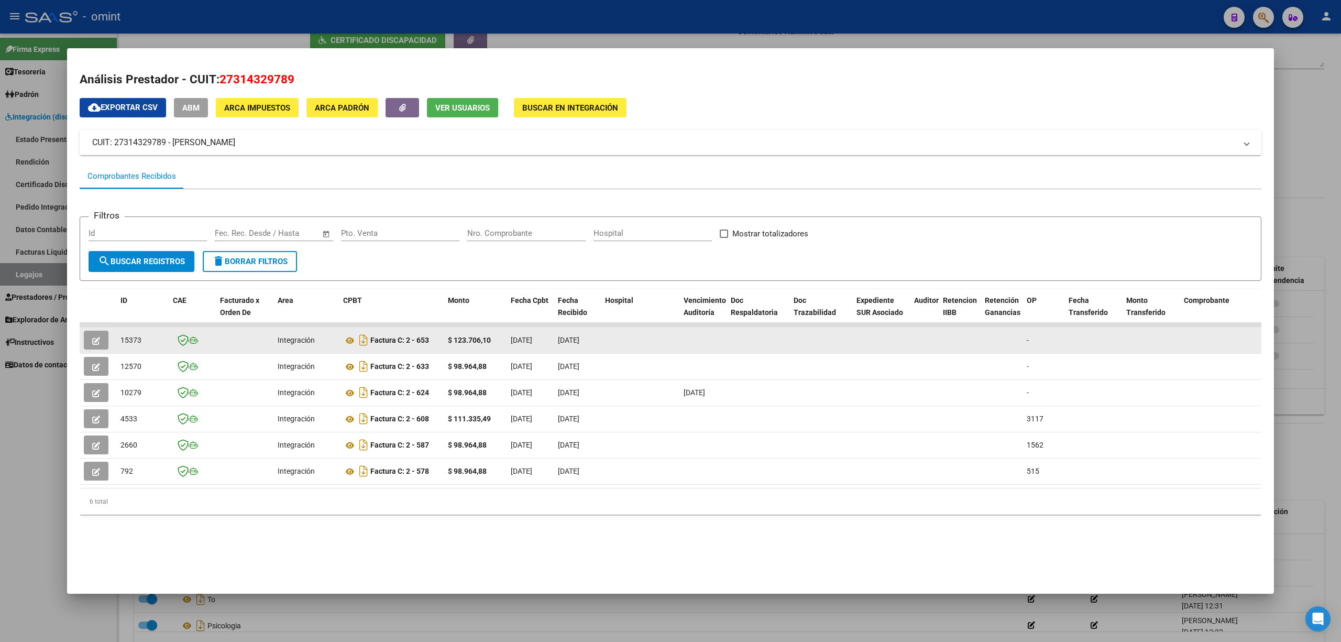
click at [99, 346] on button "button" at bounding box center [96, 340] width 25 height 19
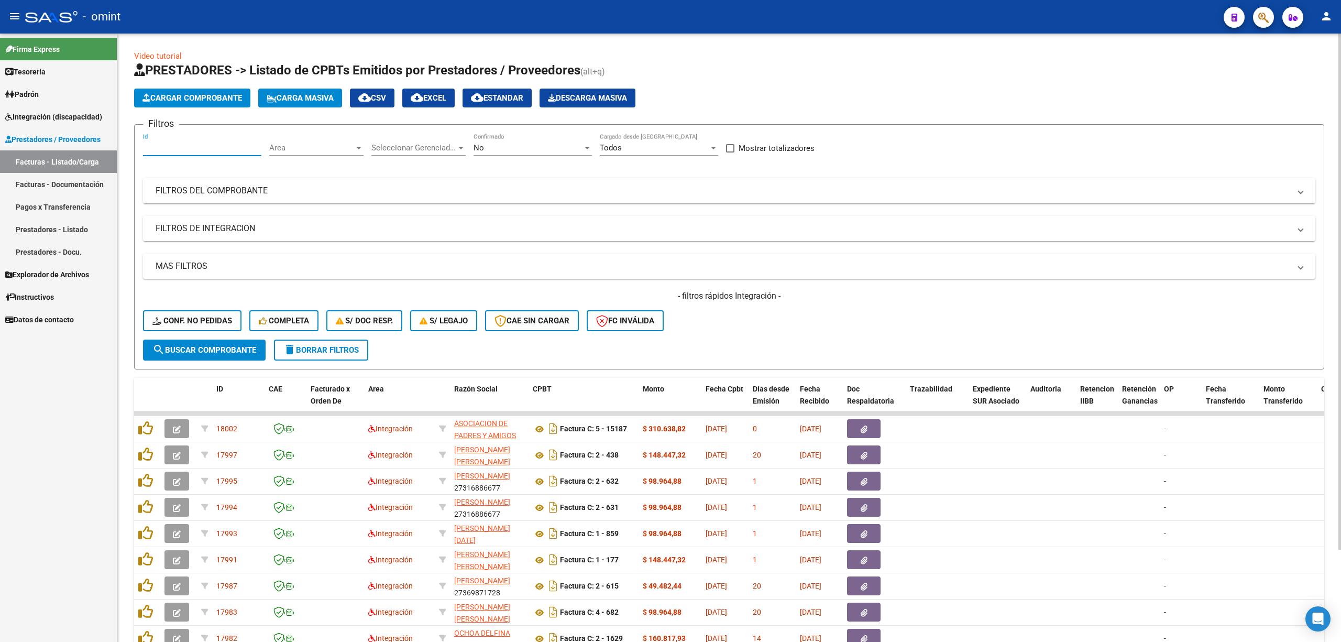
click at [170, 151] on input "Id" at bounding box center [202, 147] width 118 height 9
paste input "17780"
type input "17780"
click at [218, 327] on button "Conf. no pedidas" at bounding box center [192, 320] width 98 height 21
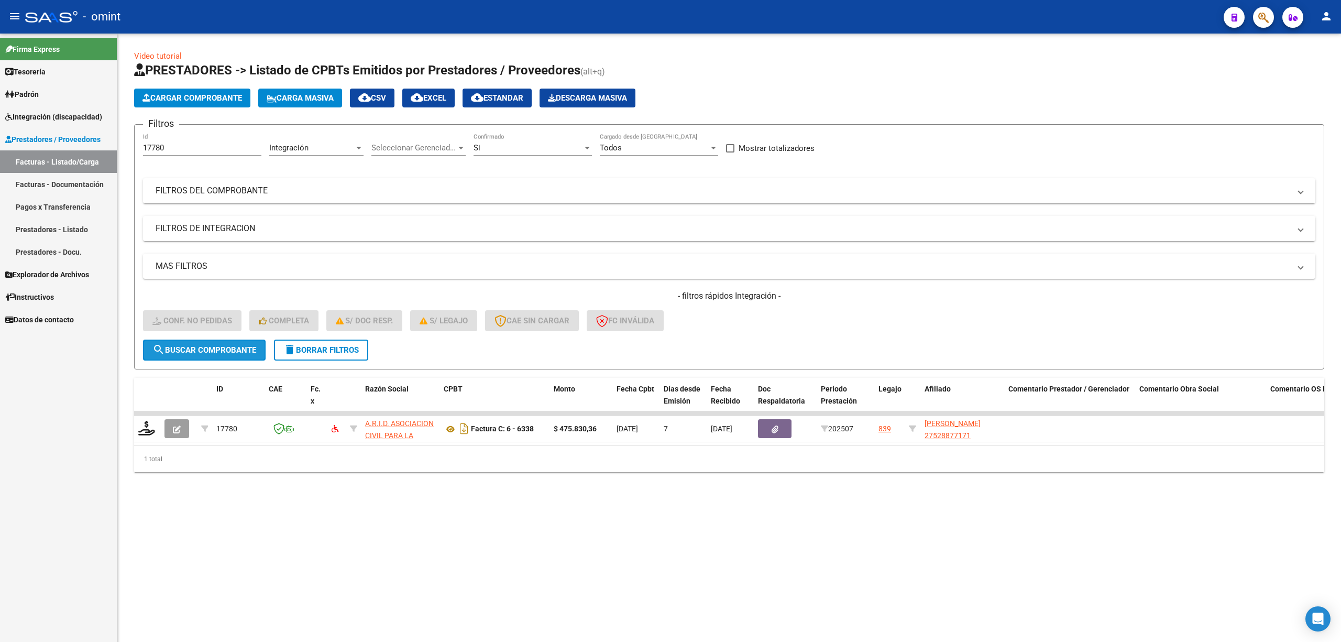
click at [223, 350] on span "search Buscar Comprobante" at bounding box center [204, 349] width 104 height 9
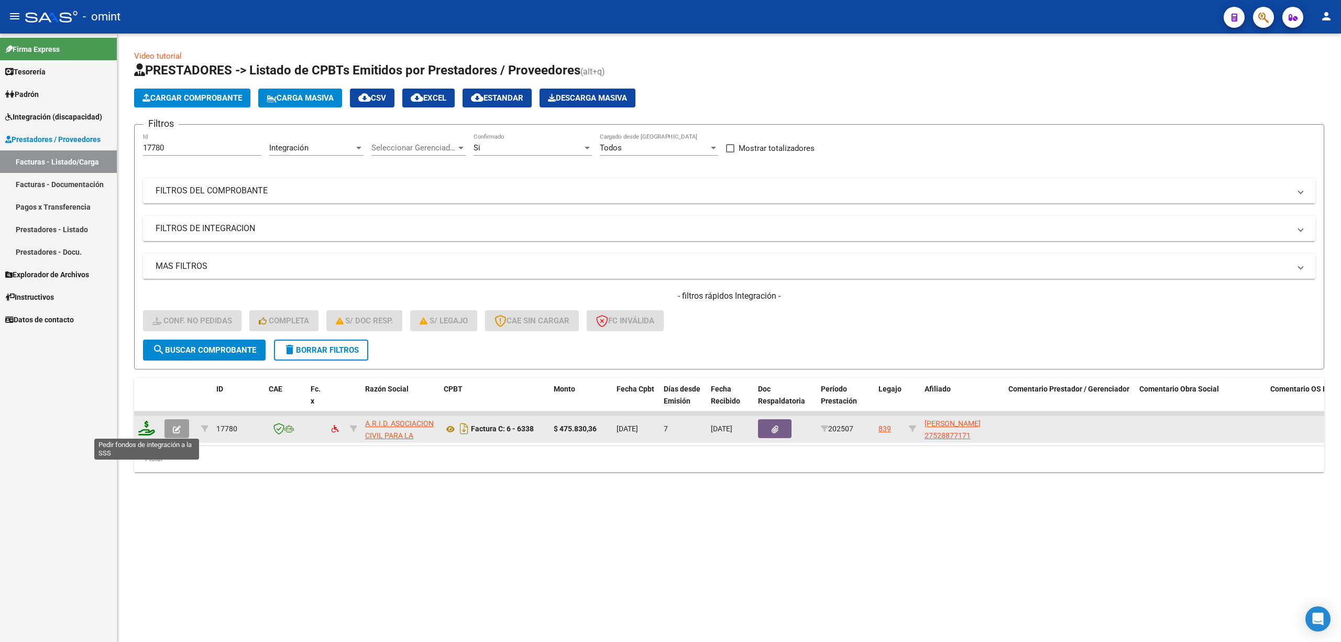
click at [145, 424] on icon at bounding box center [146, 428] width 17 height 15
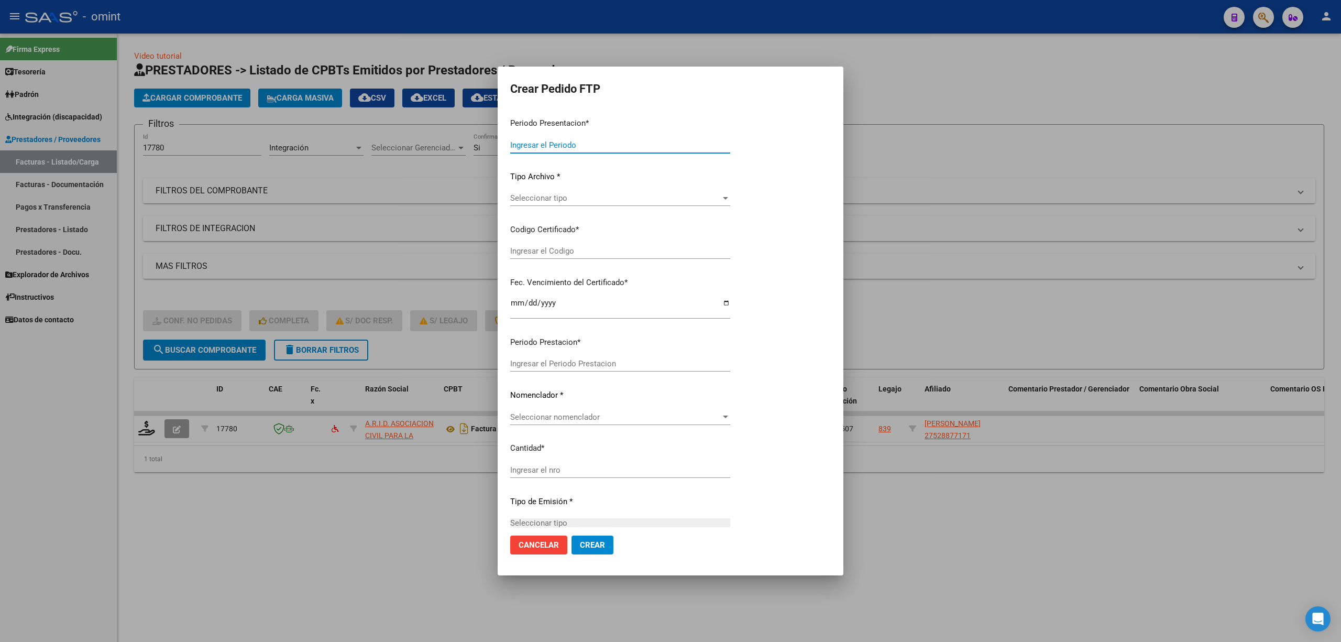
type input "202507"
type input "$ 475.830,36"
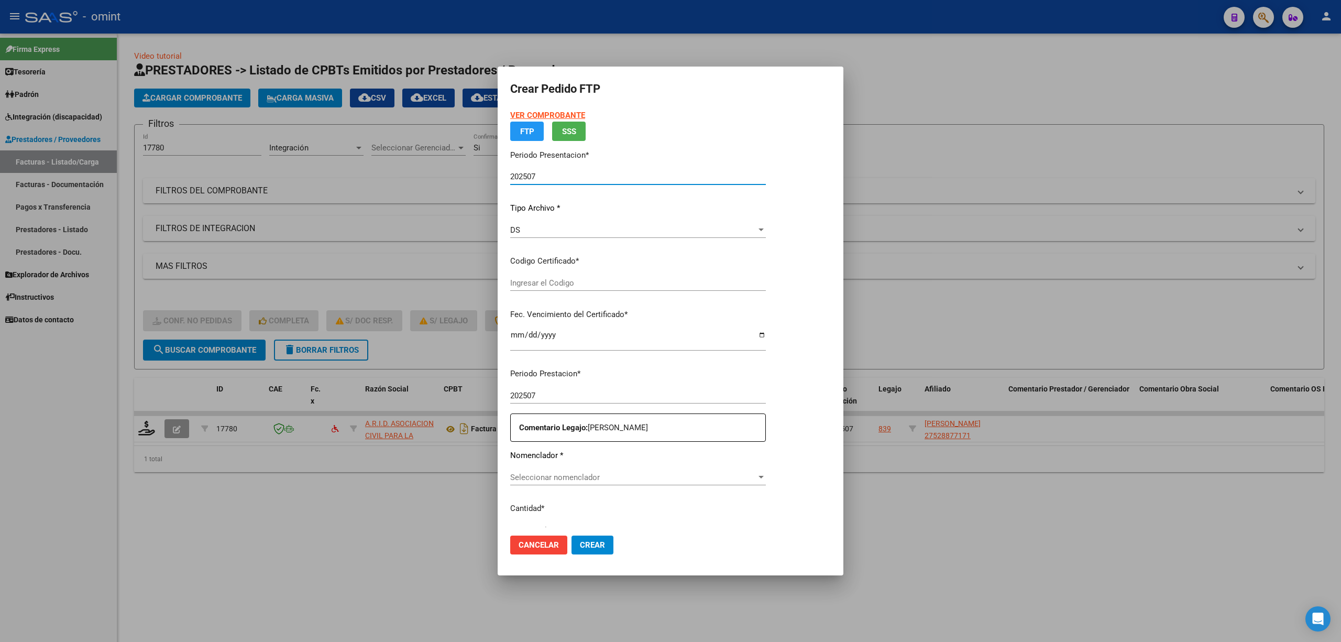
type input "6816786053"
type input "2027-10-24"
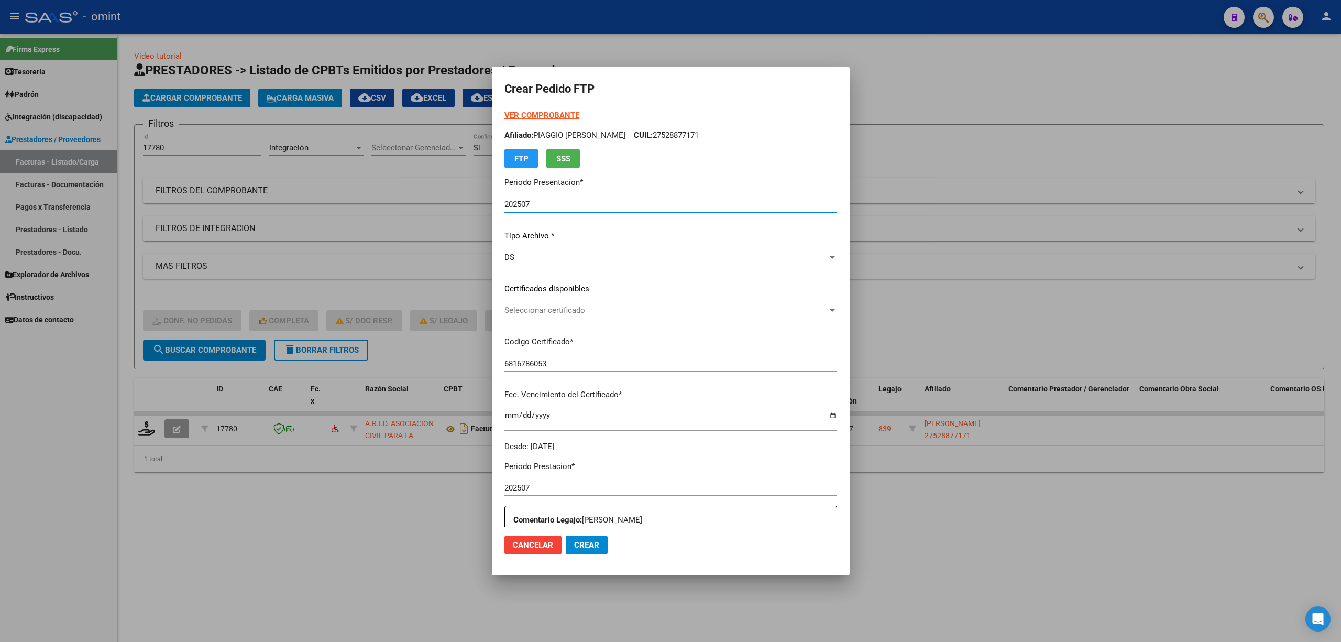
click at [541, 315] on div "Seleccionar certificado Seleccionar certificado" at bounding box center [671, 310] width 333 height 16
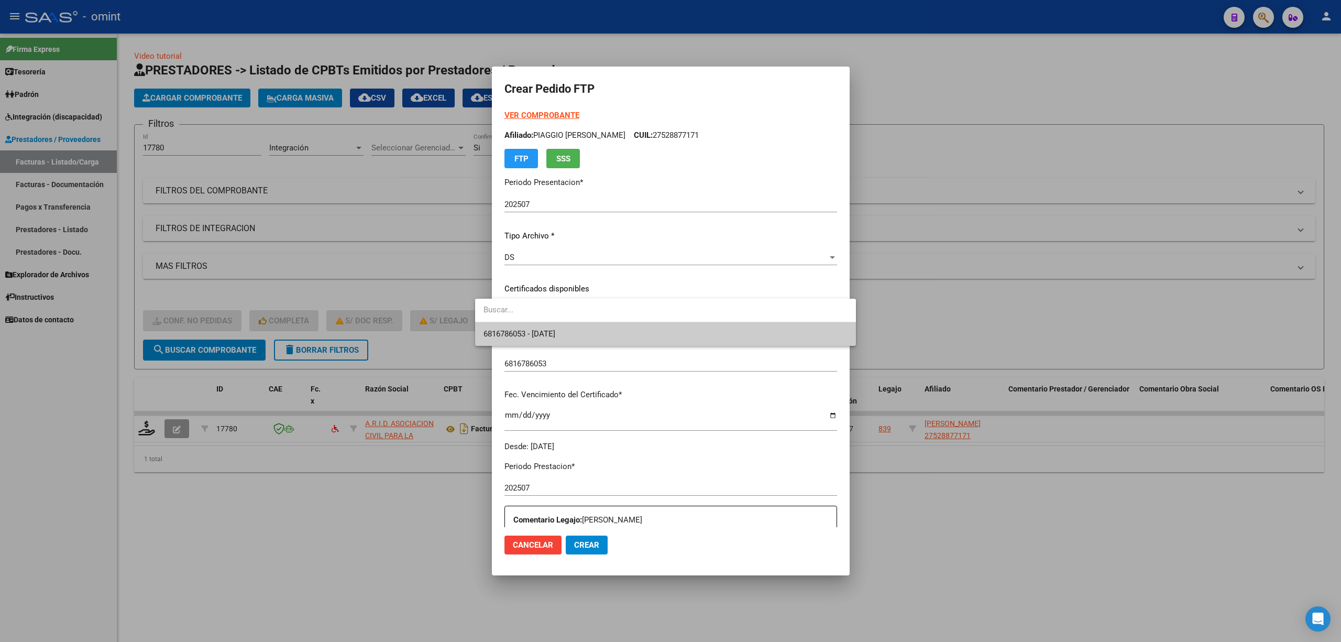
click at [555, 343] on span "6816786053 - 2027-10-24" at bounding box center [666, 334] width 364 height 24
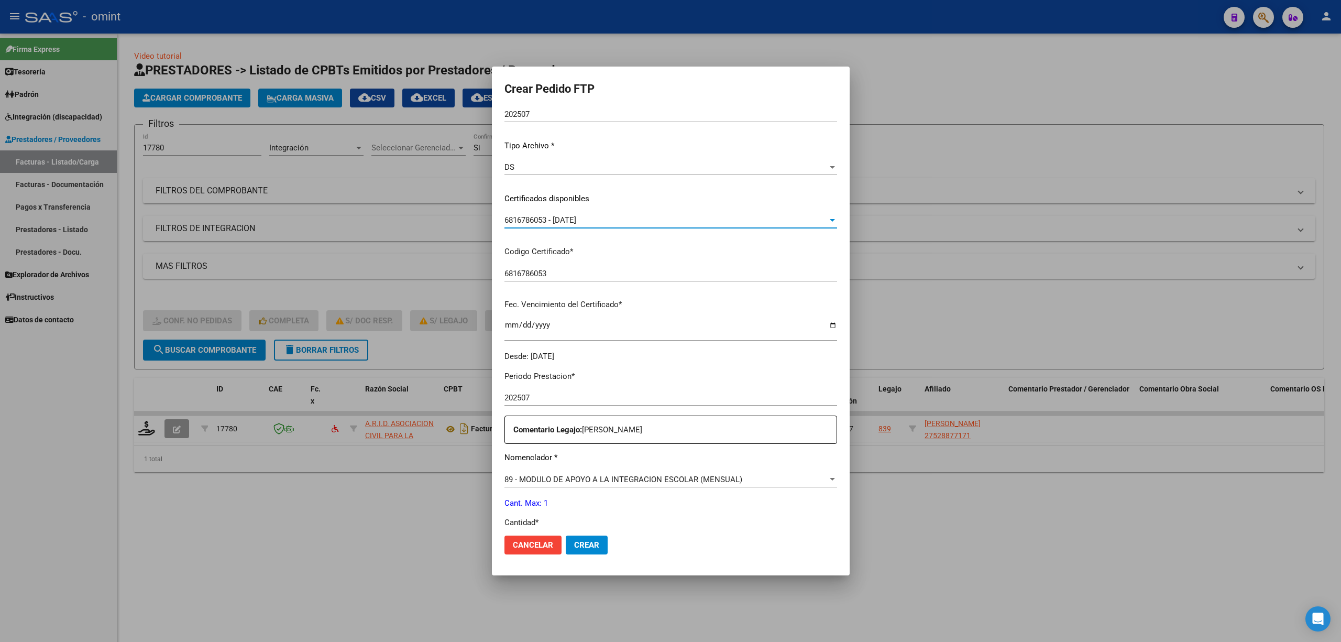
scroll to position [210, 0]
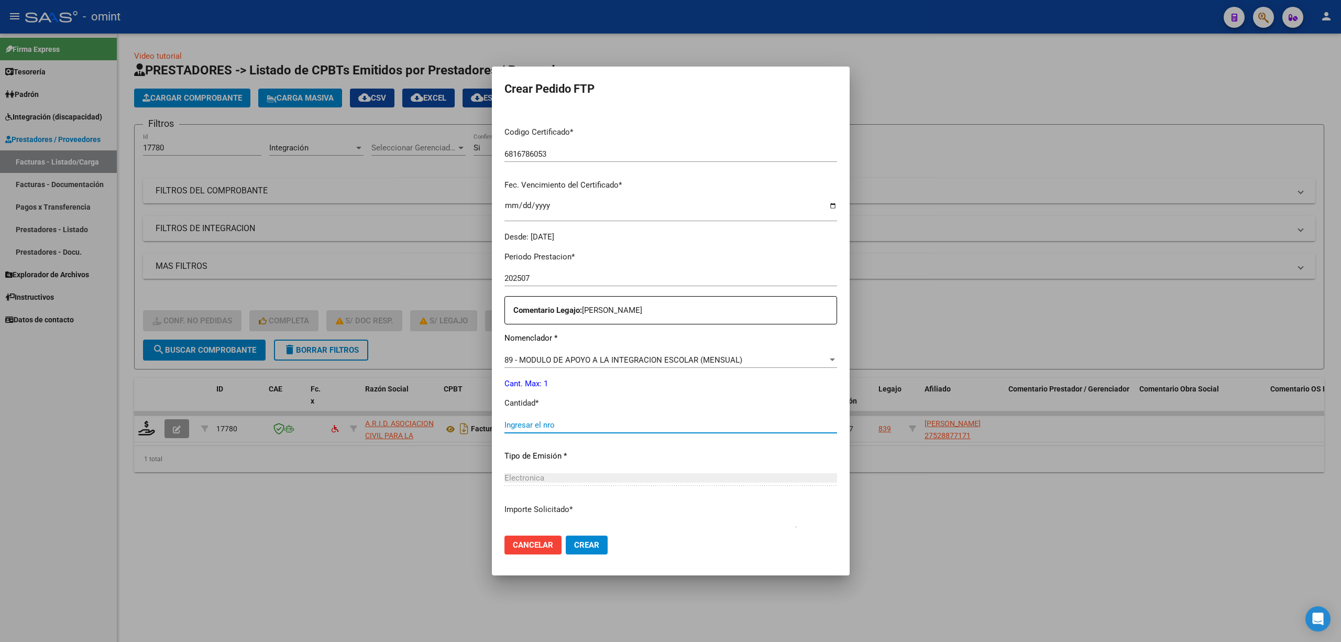
click at [518, 428] on input "Ingresar el nro" at bounding box center [671, 424] width 333 height 9
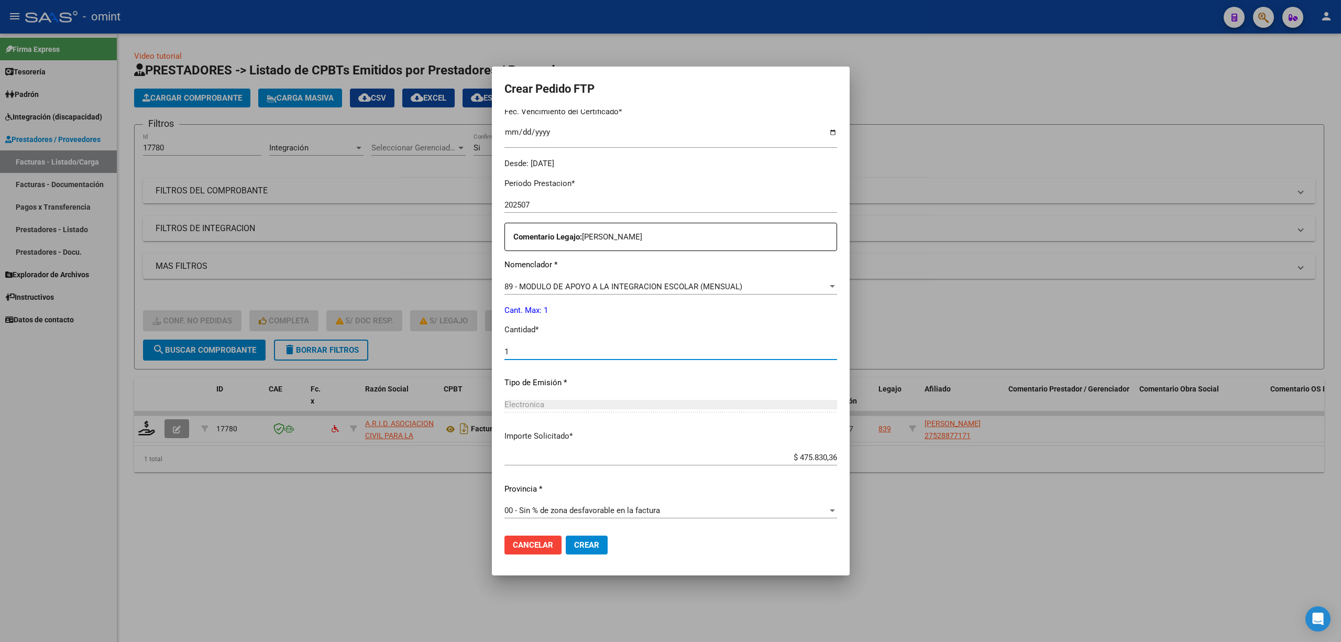
scroll to position [284, 0]
type input "1"
click at [574, 547] on span "Crear" at bounding box center [586, 544] width 25 height 9
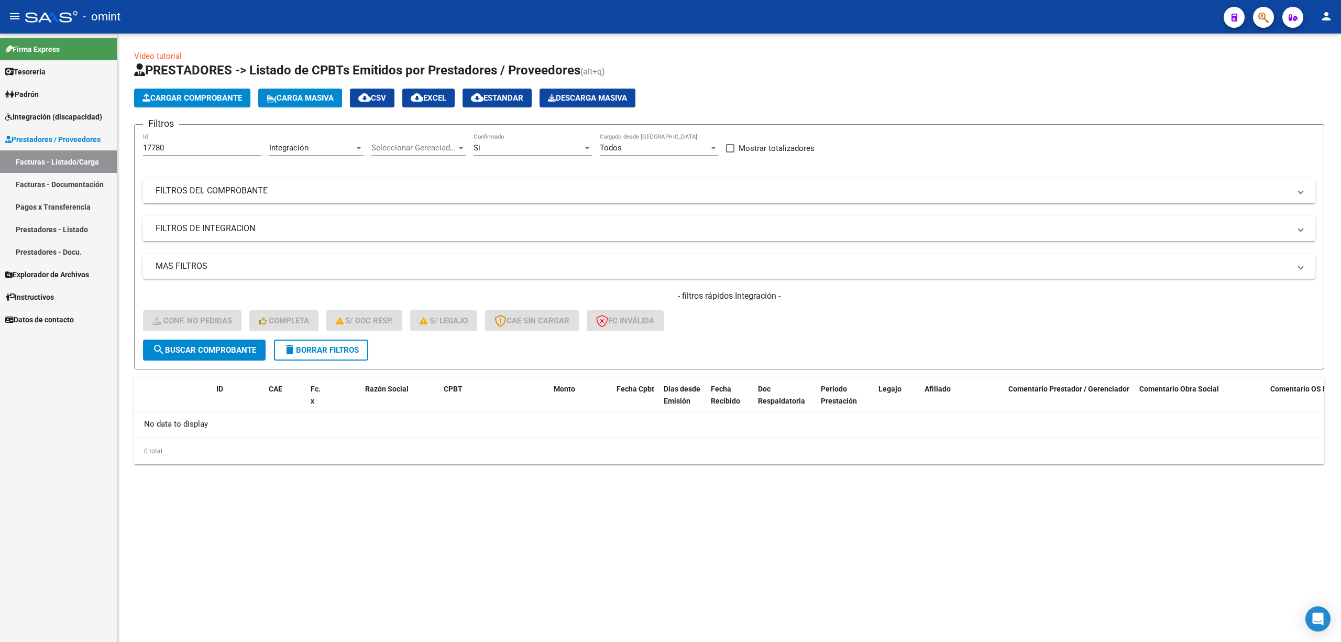
drag, startPoint x: 182, startPoint y: 141, endPoint x: 122, endPoint y: 149, distance: 60.8
click at [122, 149] on div "Video tutorial PRESTADORES -> Listado de CPBTs Emitidos por Prestadores / Prove…" at bounding box center [729, 266] width 1224 height 464
click at [157, 147] on input "17780" at bounding box center [202, 147] width 118 height 9
paste input "846"
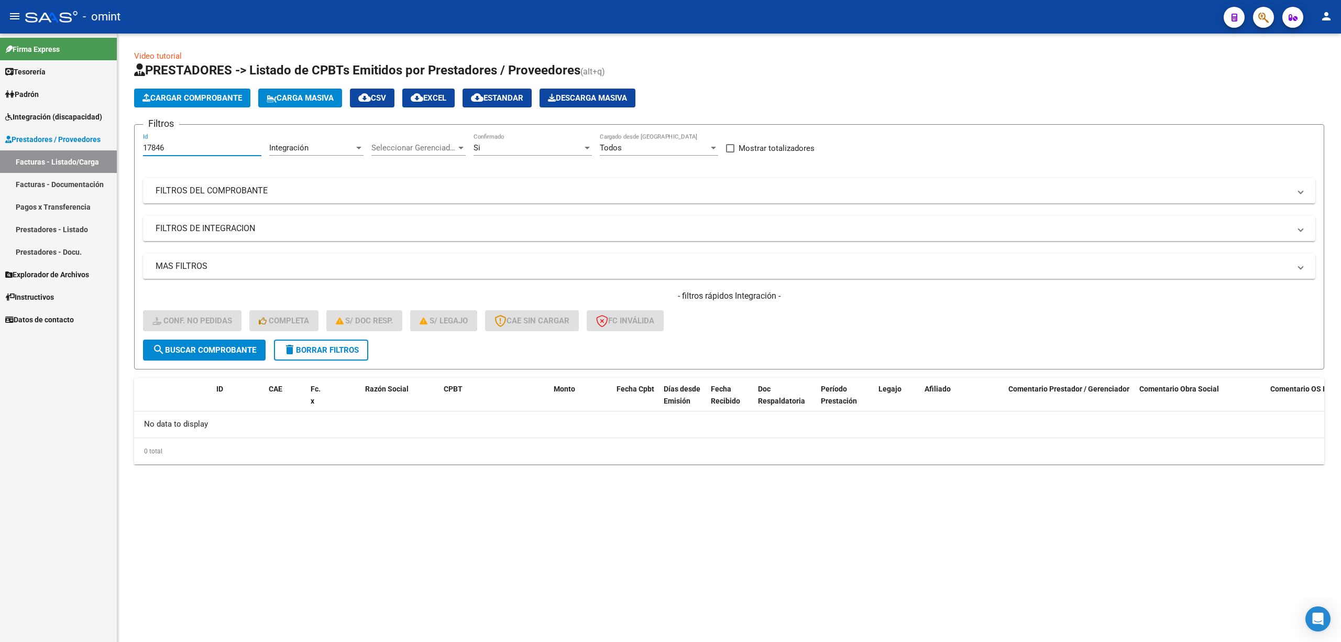
type input "17846"
click at [213, 355] on button "search Buscar Comprobante" at bounding box center [204, 349] width 123 height 21
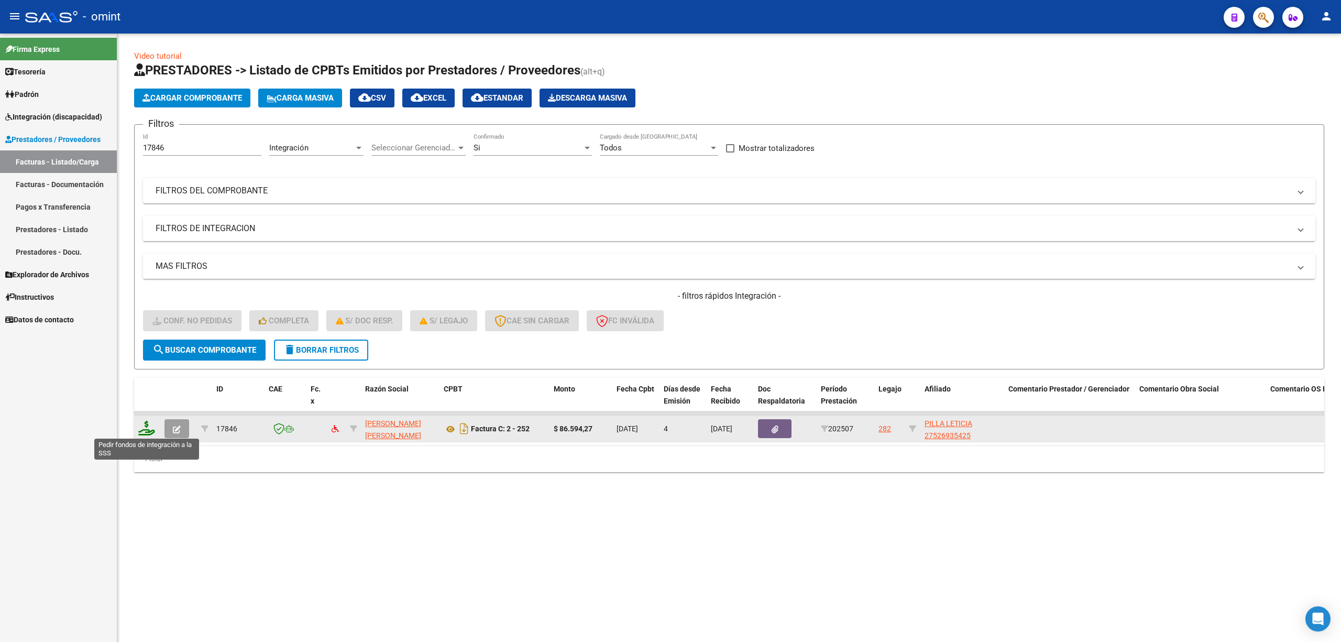
click at [143, 433] on icon at bounding box center [146, 428] width 17 height 15
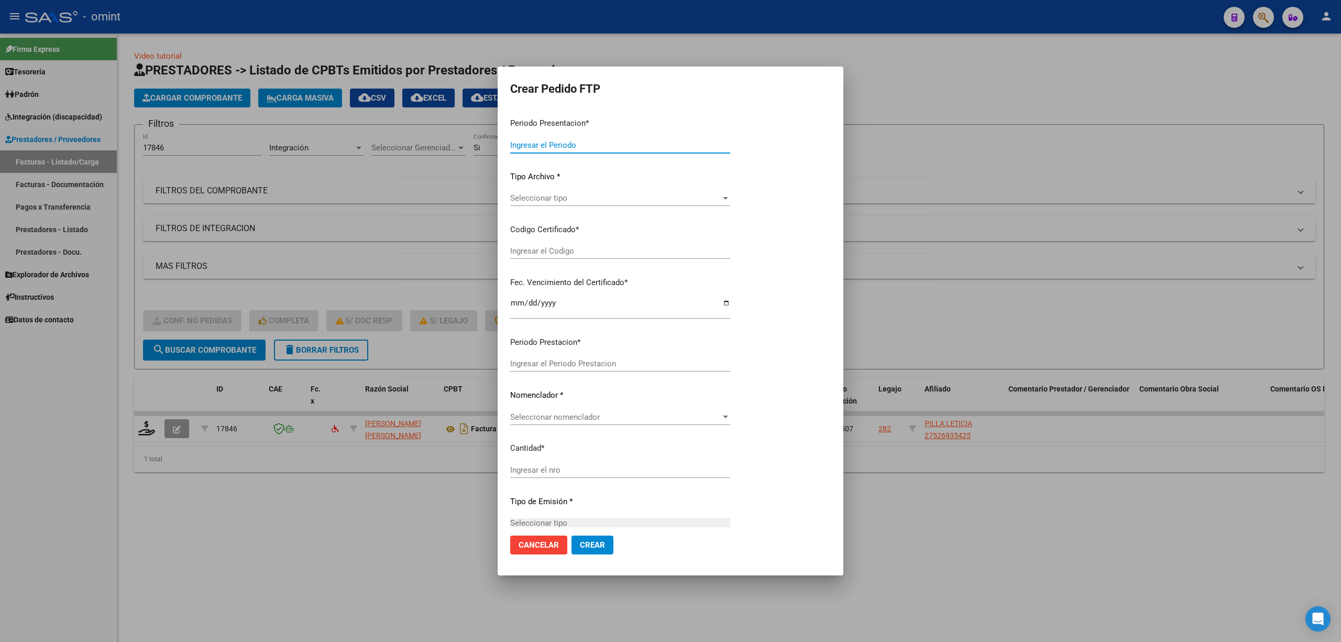
type input "202507"
type input "$ 86.594,27"
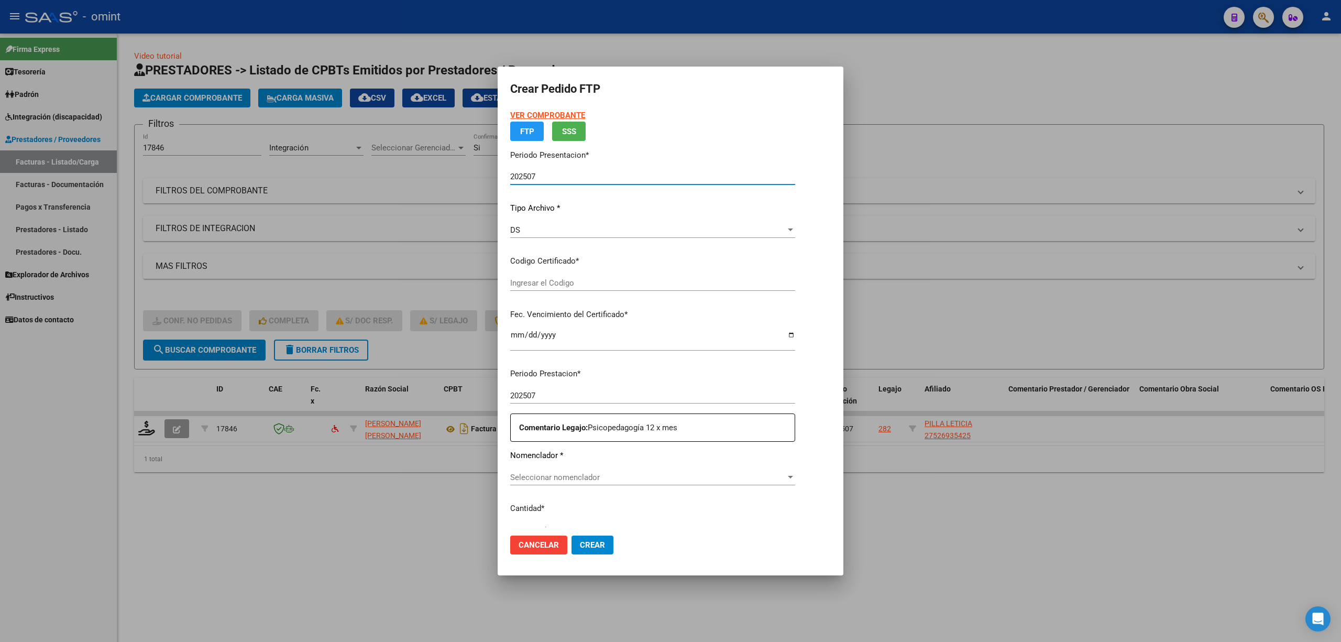
type input "6032468601"
type input "2027-02-03"
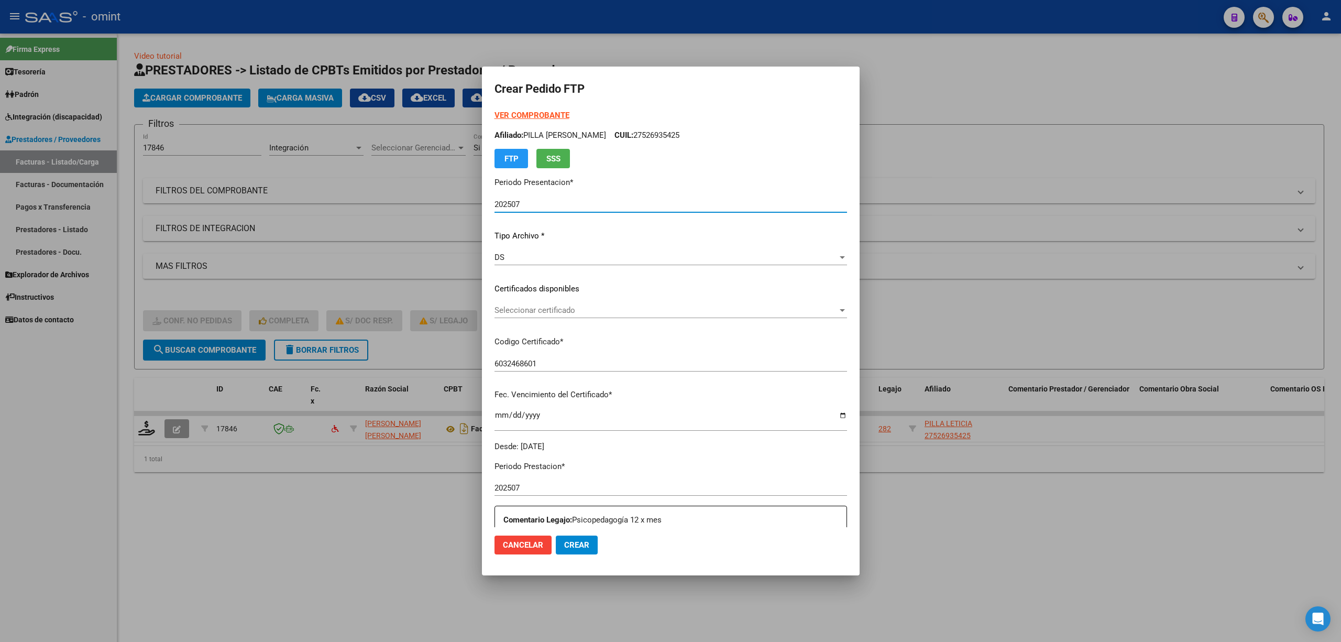
scroll to position [139, 0]
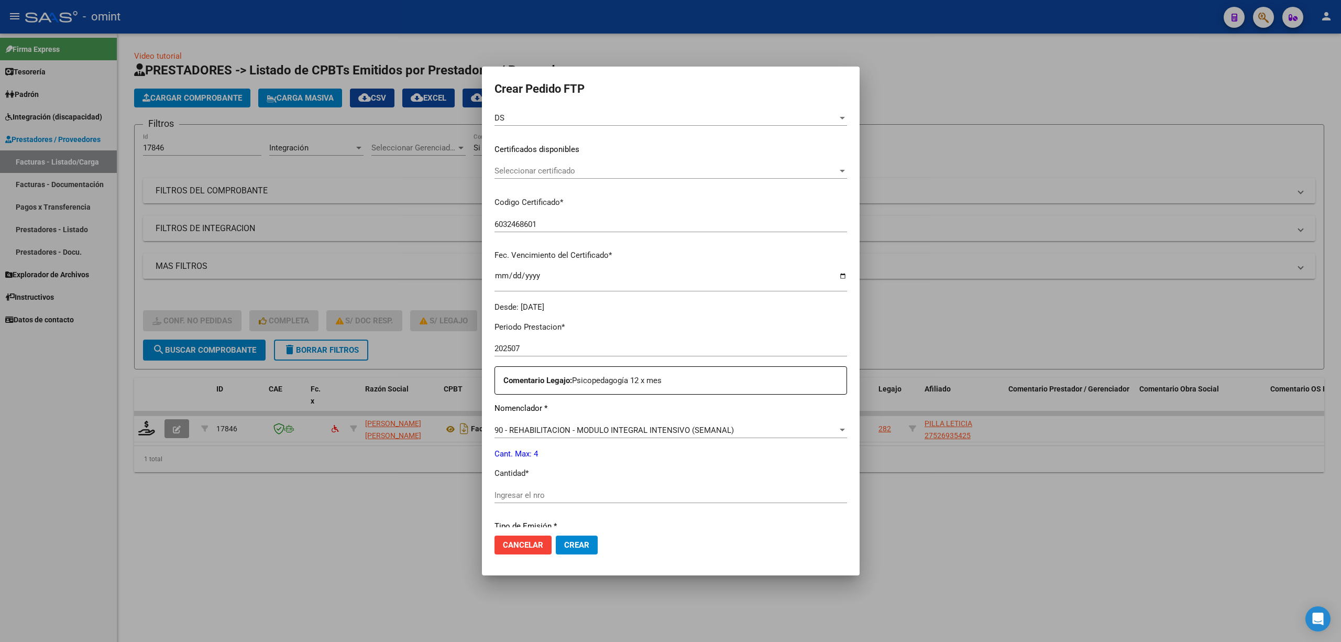
click at [522, 163] on div "Seleccionar certificado Seleccionar certificado" at bounding box center [671, 171] width 353 height 16
click at [546, 195] on span "6032468601 - 2027-02-03" at bounding box center [533, 193] width 72 height 9
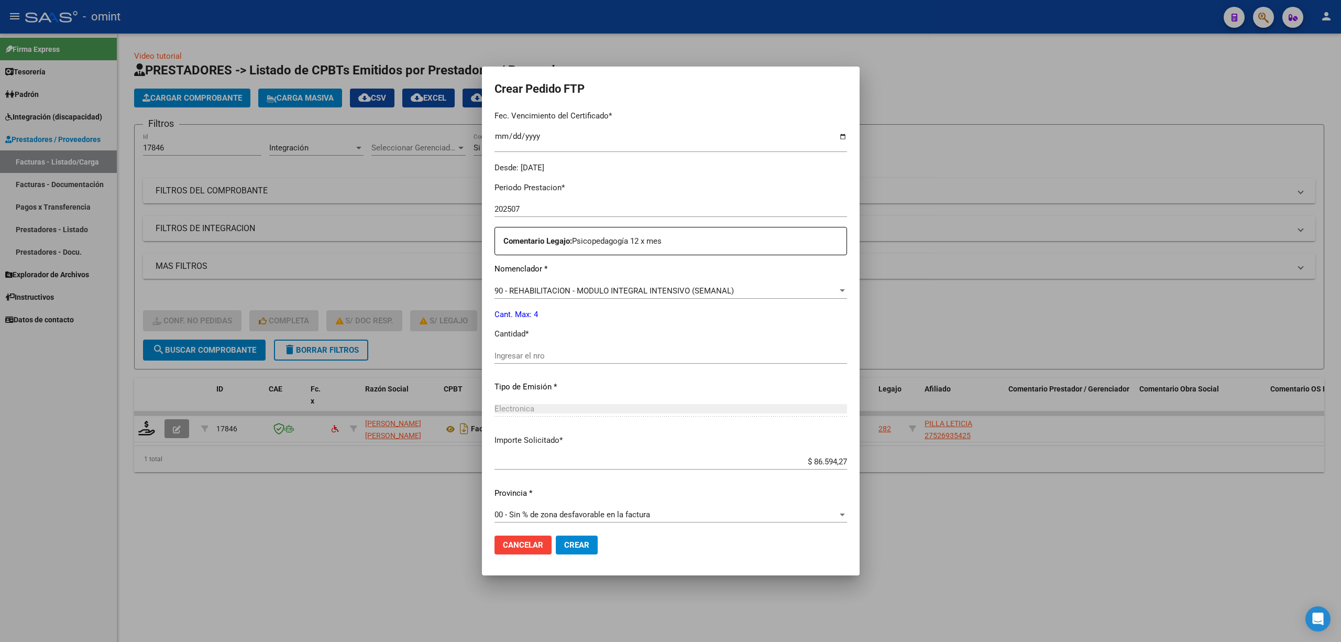
scroll to position [279, 0]
click at [524, 357] on input "Ingresar el nro" at bounding box center [671, 354] width 353 height 9
type input "4"
click at [576, 548] on span "Crear" at bounding box center [576, 544] width 25 height 9
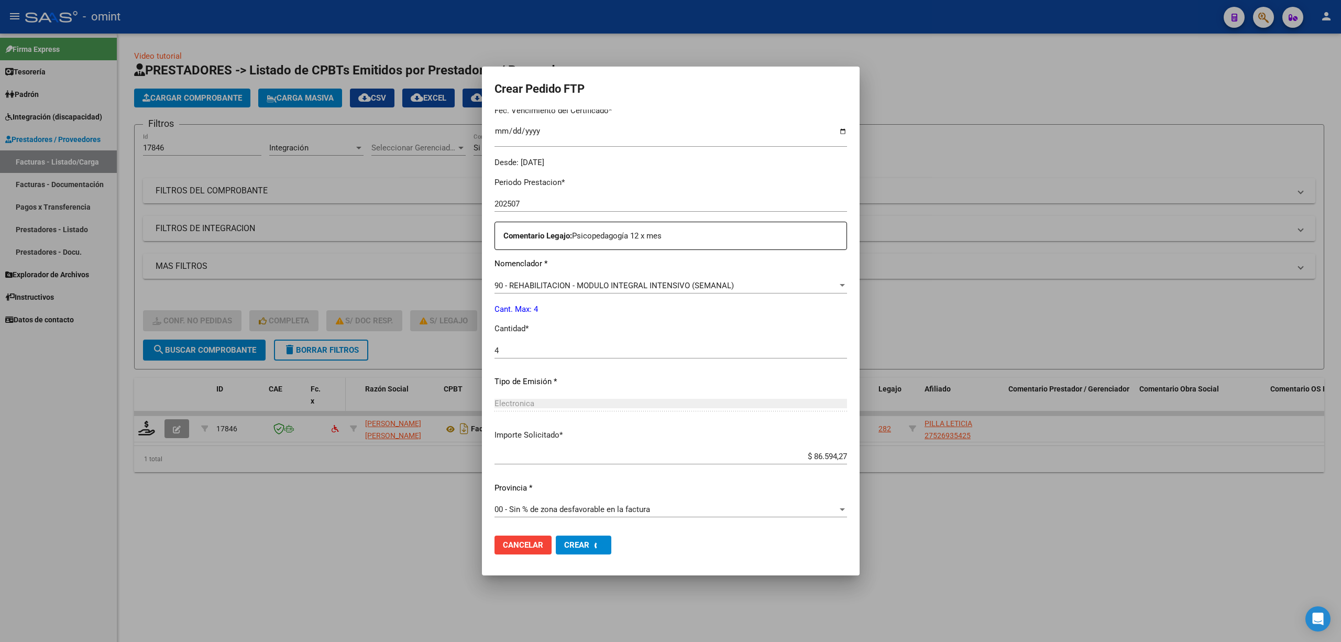
scroll to position [0, 0]
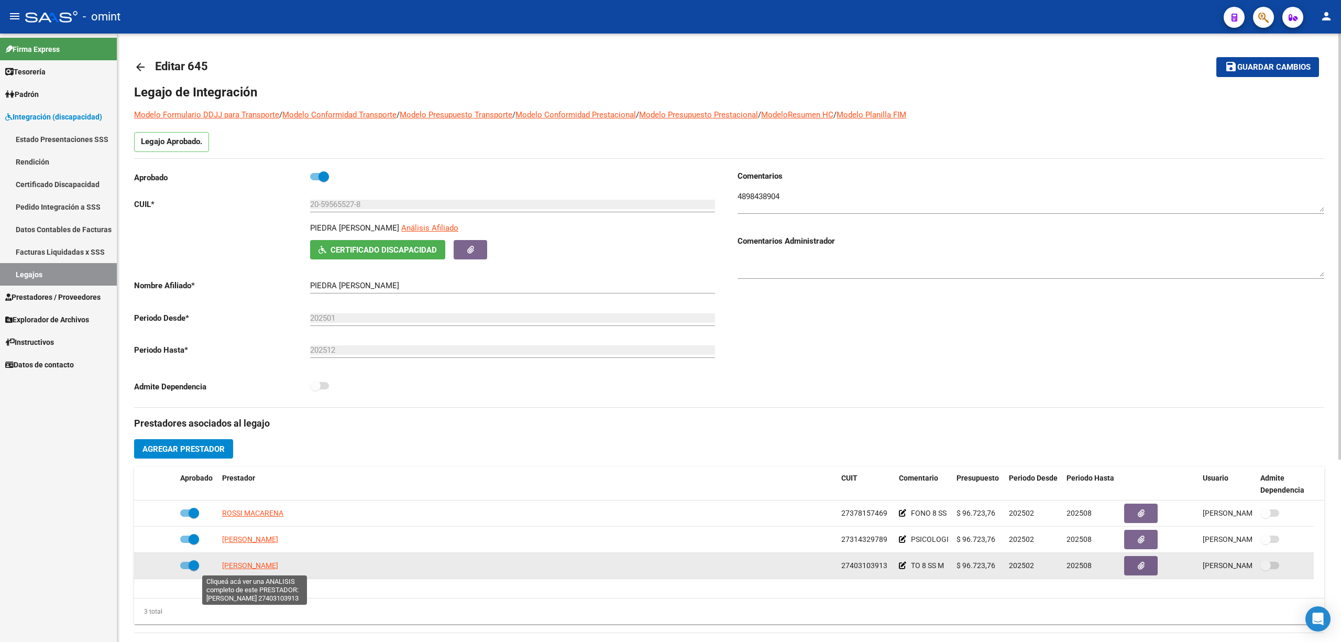
click at [250, 562] on span "[PERSON_NAME]" at bounding box center [250, 565] width 56 height 8
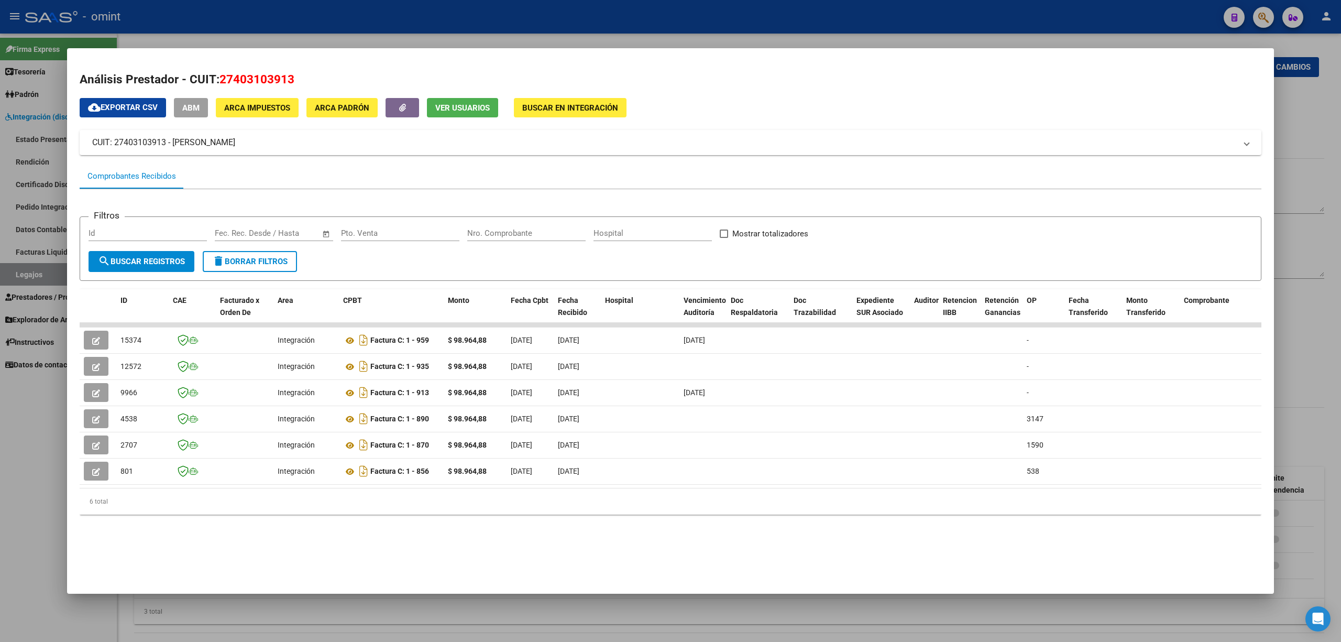
drag, startPoint x: 267, startPoint y: 488, endPoint x: 404, endPoint y: 499, distance: 137.7
click at [404, 499] on div "ID CAE Facturado x Orden De Area CPBT Monto Fecha Cpbt Fecha Recibido Hospital …" at bounding box center [671, 402] width 1182 height 226
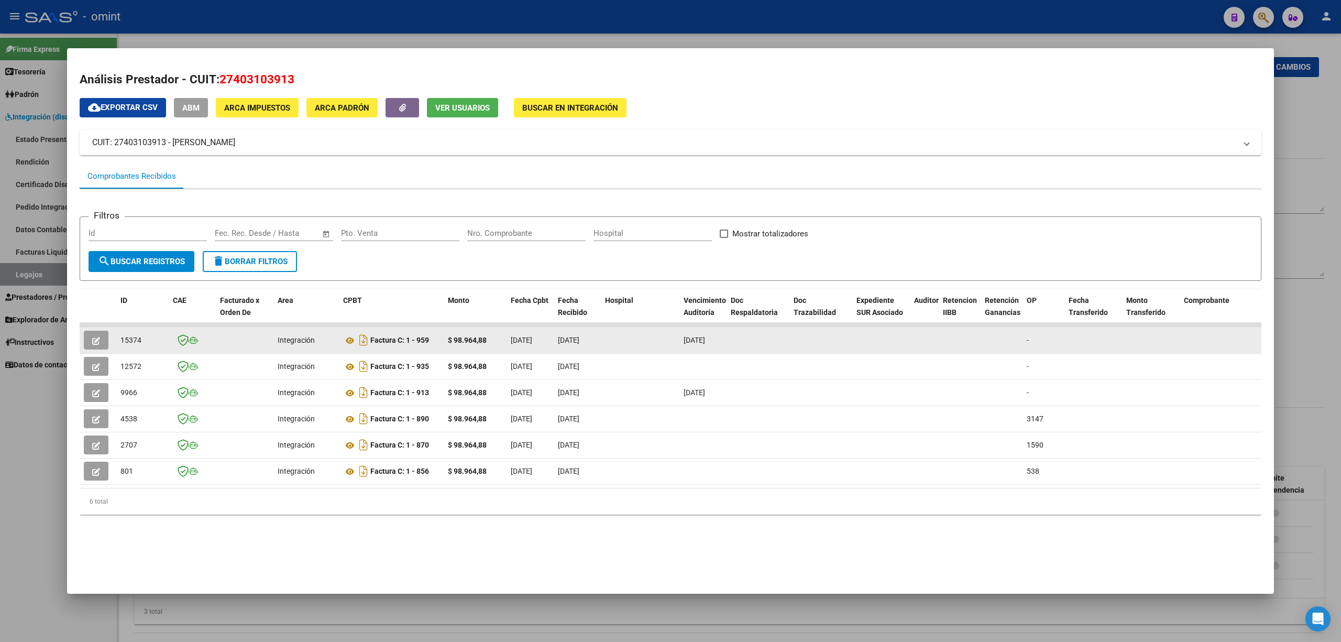
click at [93, 345] on button "button" at bounding box center [96, 340] width 25 height 19
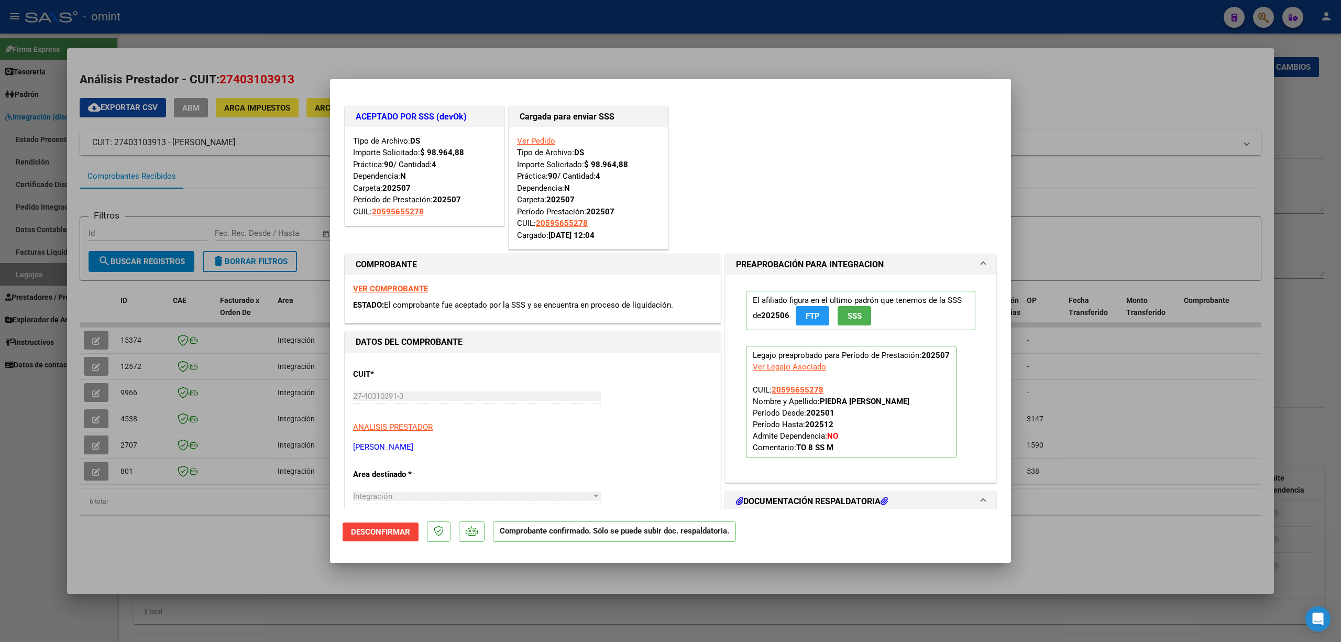
drag, startPoint x: 260, startPoint y: 122, endPoint x: 262, endPoint y: 82, distance: 39.9
click at [259, 122] on div at bounding box center [670, 321] width 1341 height 642
type input "$ 0,00"
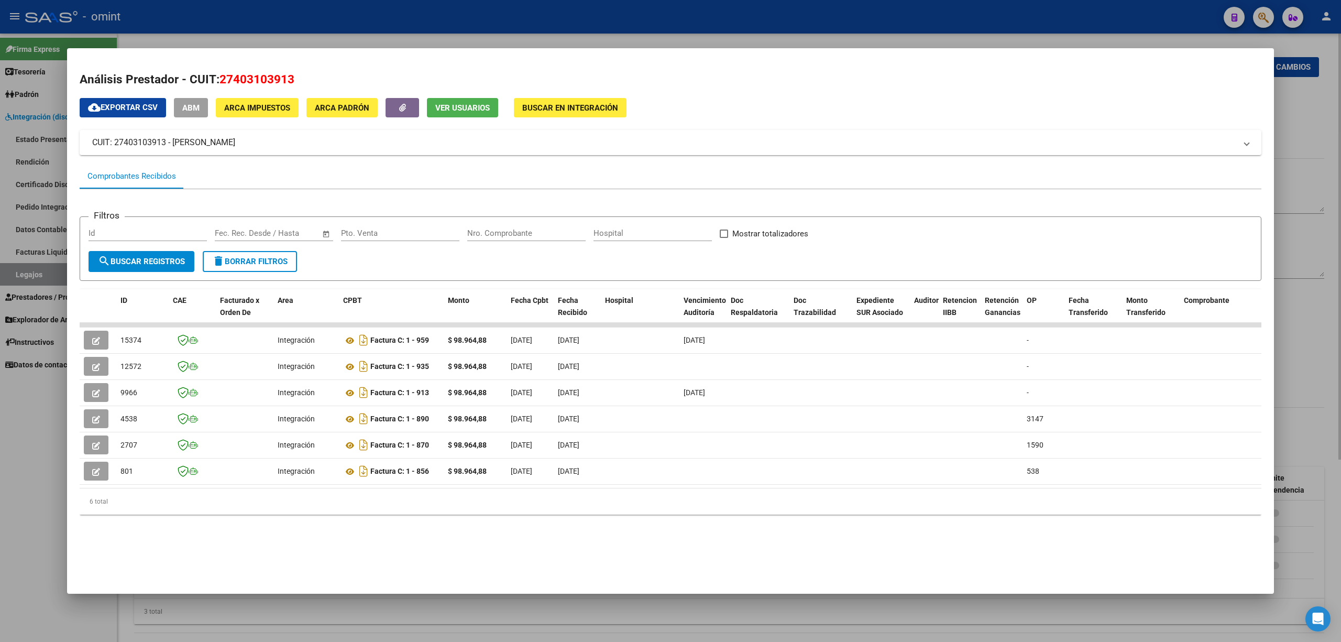
drag, startPoint x: 251, startPoint y: 31, endPoint x: 288, endPoint y: 42, distance: 38.1
click at [251, 29] on div at bounding box center [670, 321] width 1341 height 642
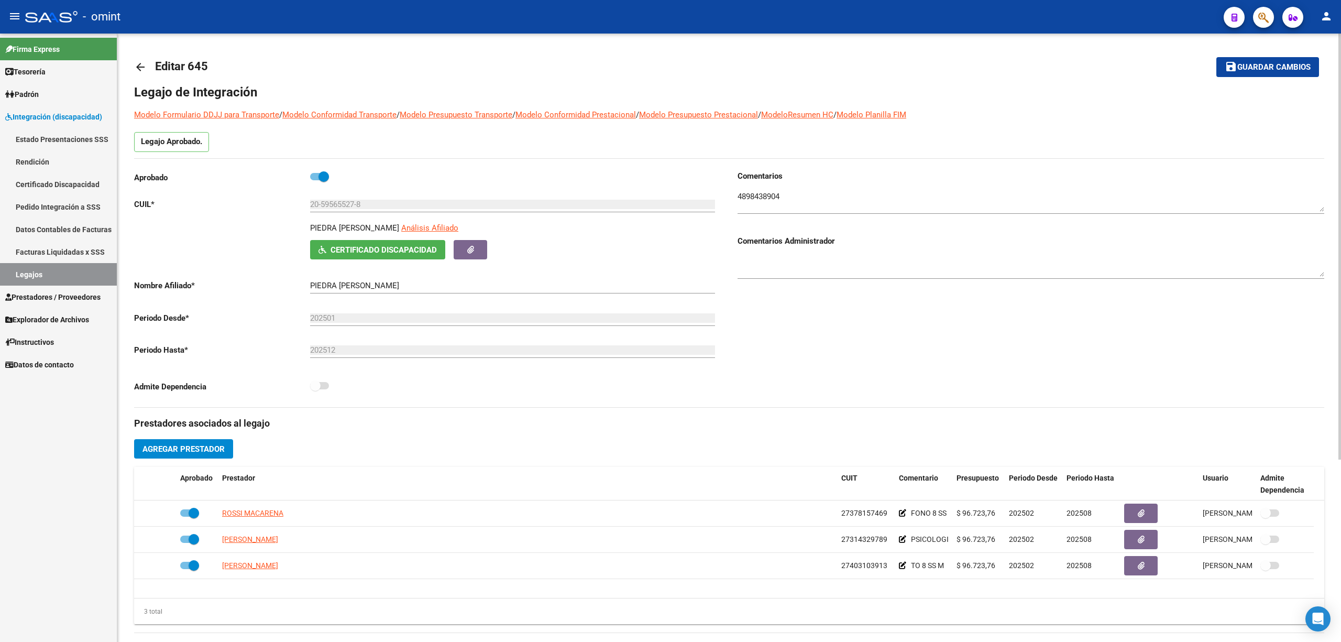
click at [149, 63] on link "arrow_back" at bounding box center [144, 66] width 21 height 25
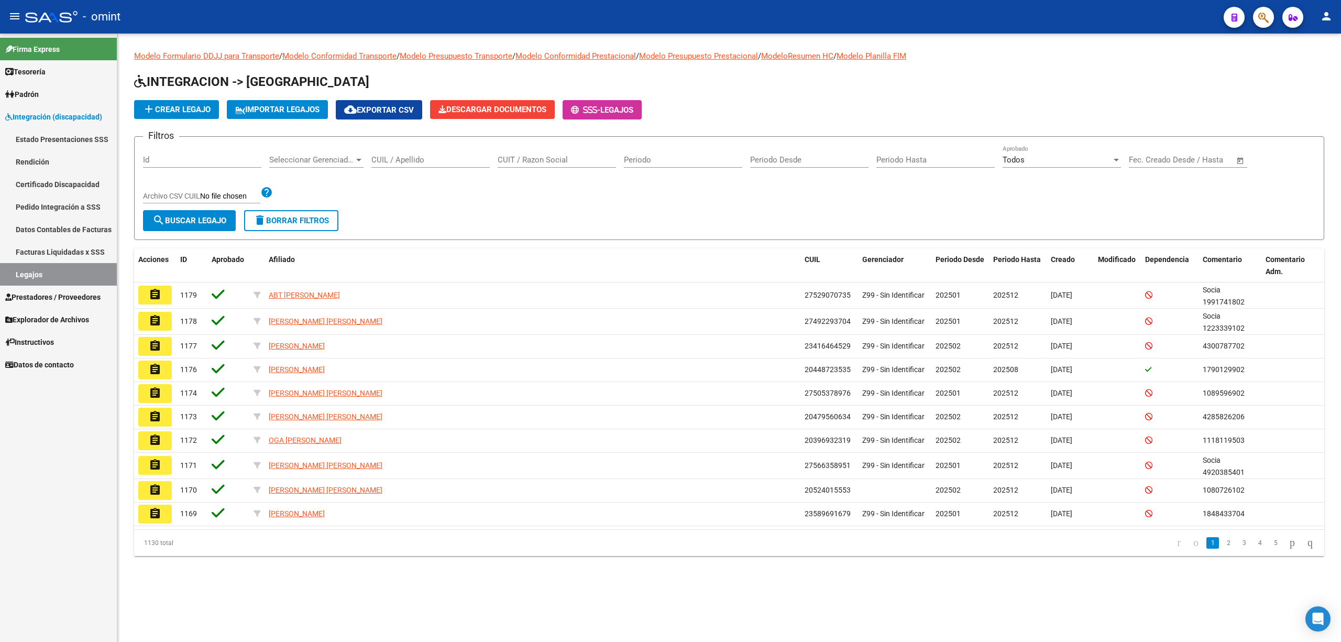
click at [407, 167] on div "CUIL / Apellido" at bounding box center [430, 156] width 118 height 23
paste input "27526935425"
type input "27526935425"
click at [180, 222] on span "search Buscar Legajo" at bounding box center [189, 220] width 74 height 9
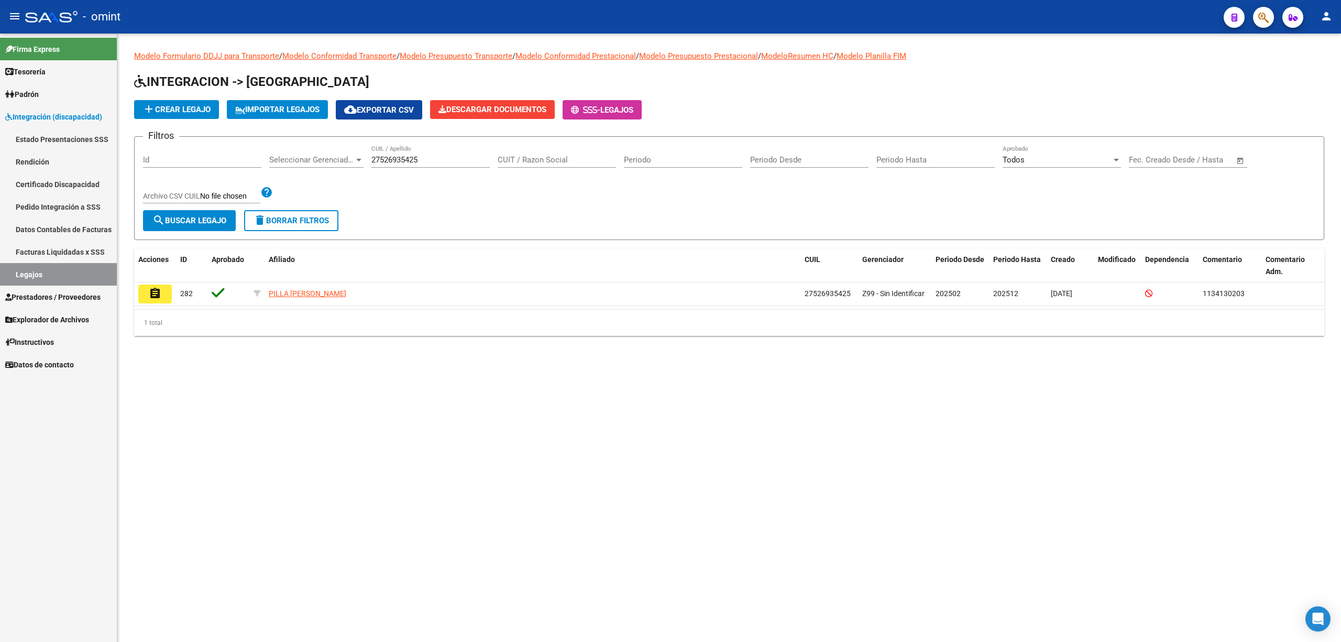
click at [155, 296] on mat-icon "assignment" at bounding box center [155, 293] width 13 height 13
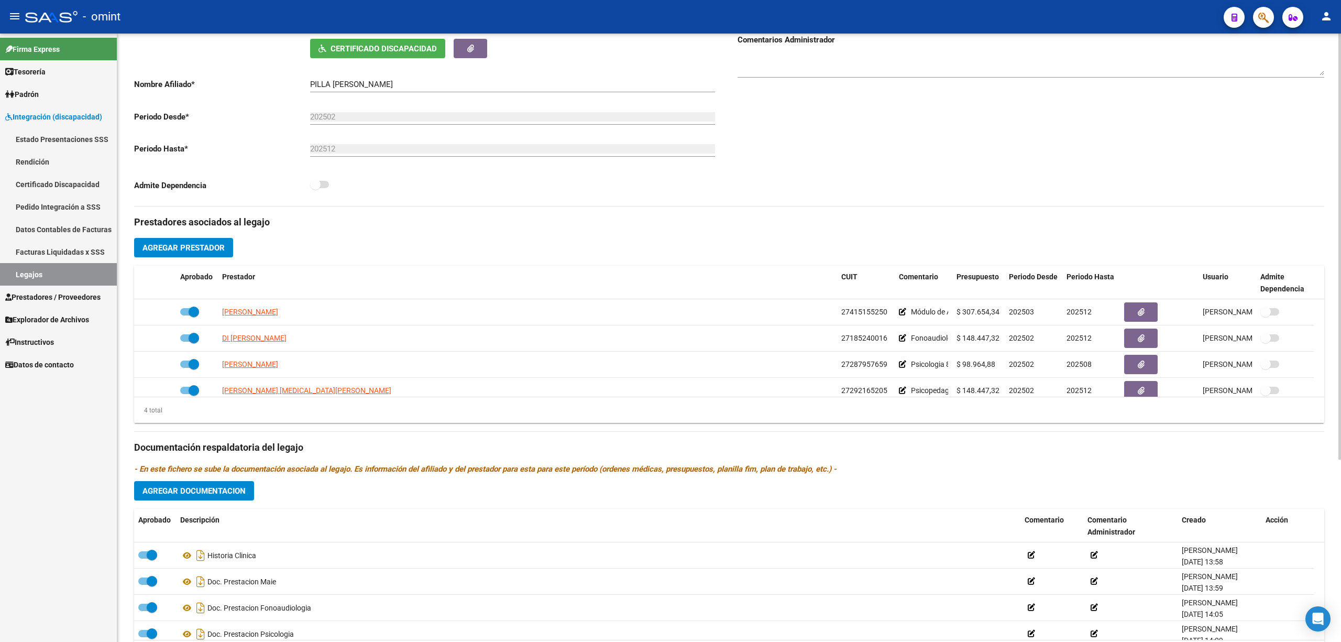
scroll to position [210, 0]
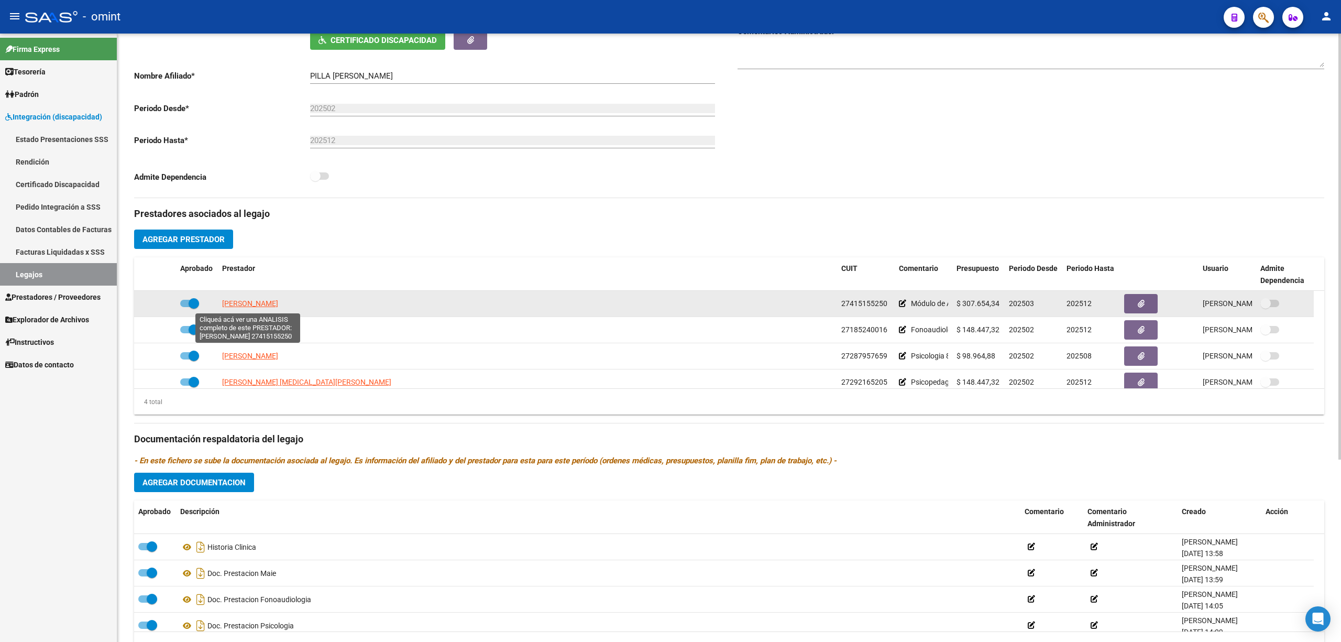
click at [248, 304] on span "[PERSON_NAME]" at bounding box center [250, 303] width 56 height 8
type textarea "27415155250"
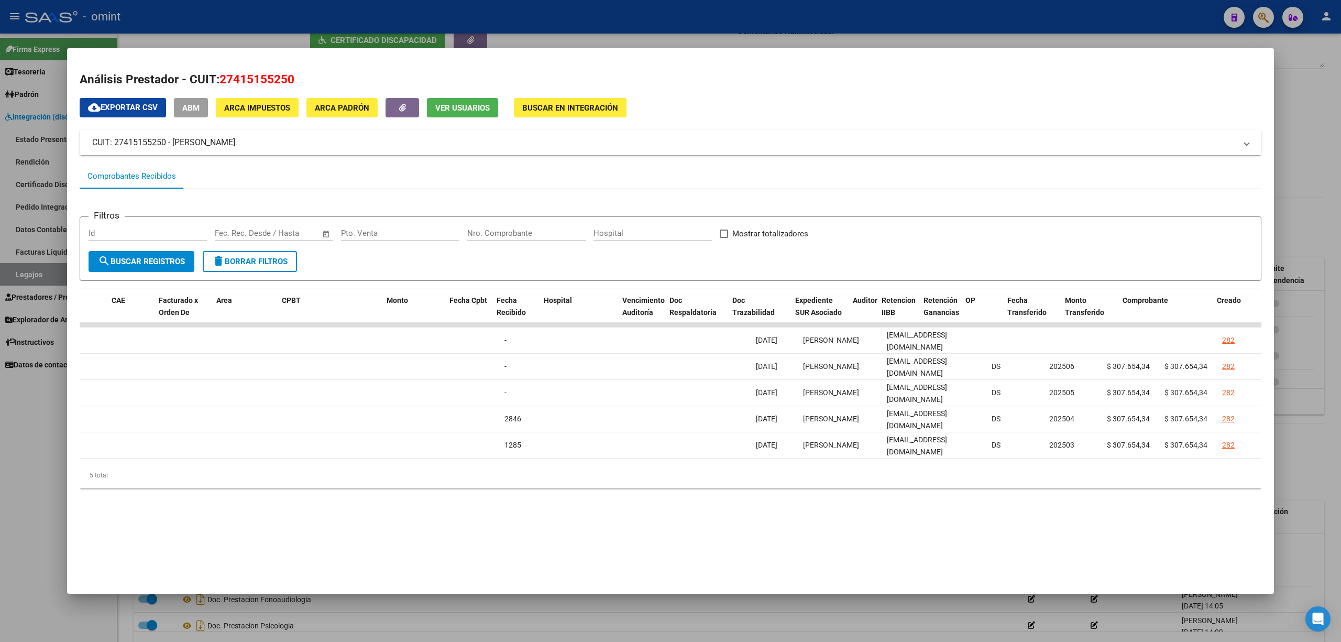
scroll to position [0, 0]
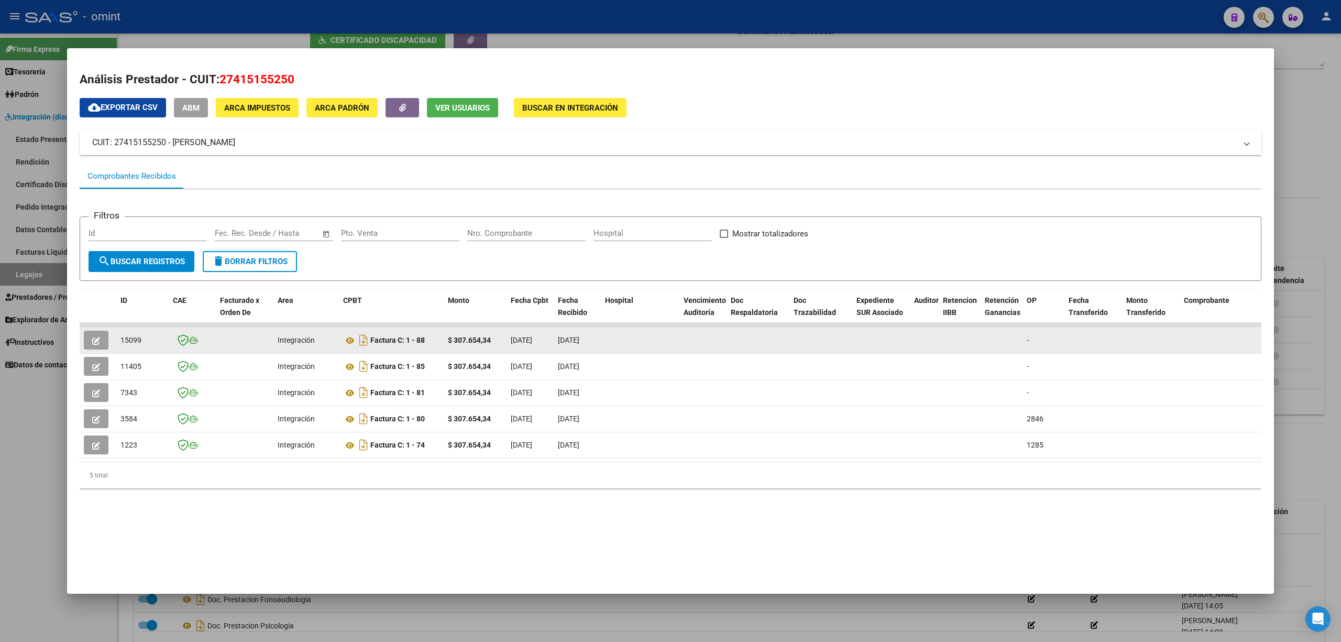
click at [93, 341] on icon "button" at bounding box center [96, 341] width 8 height 8
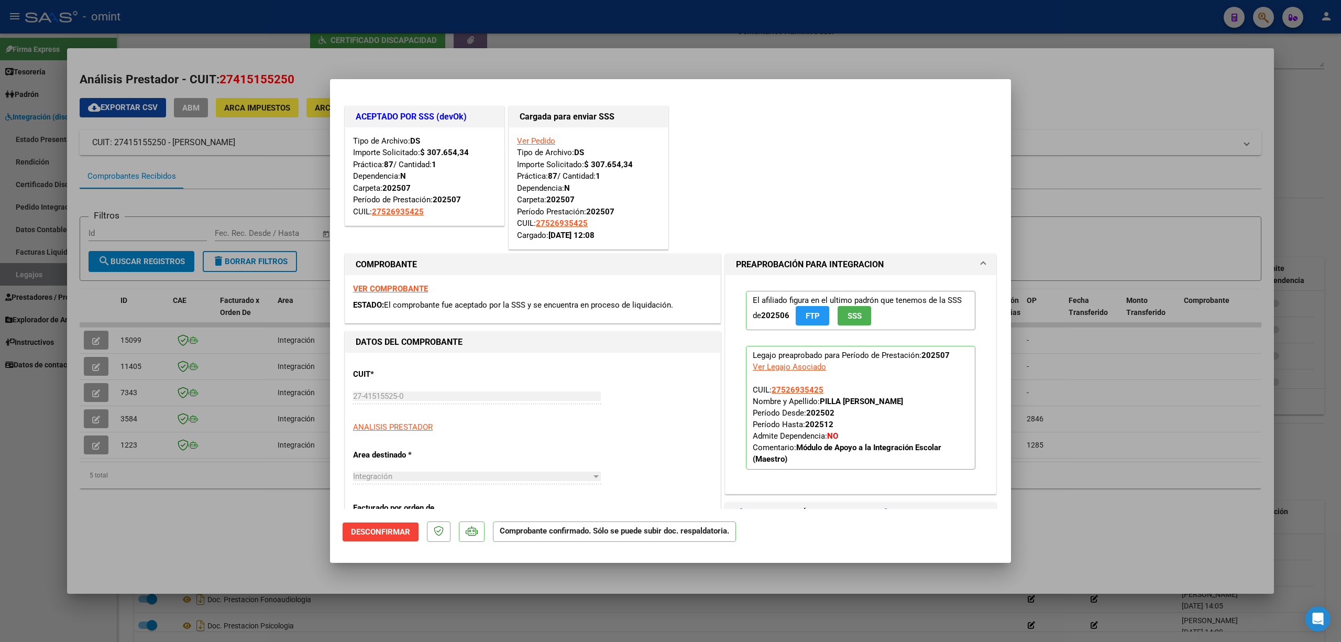
click at [269, 19] on div at bounding box center [670, 321] width 1341 height 642
type input "$ 0,00"
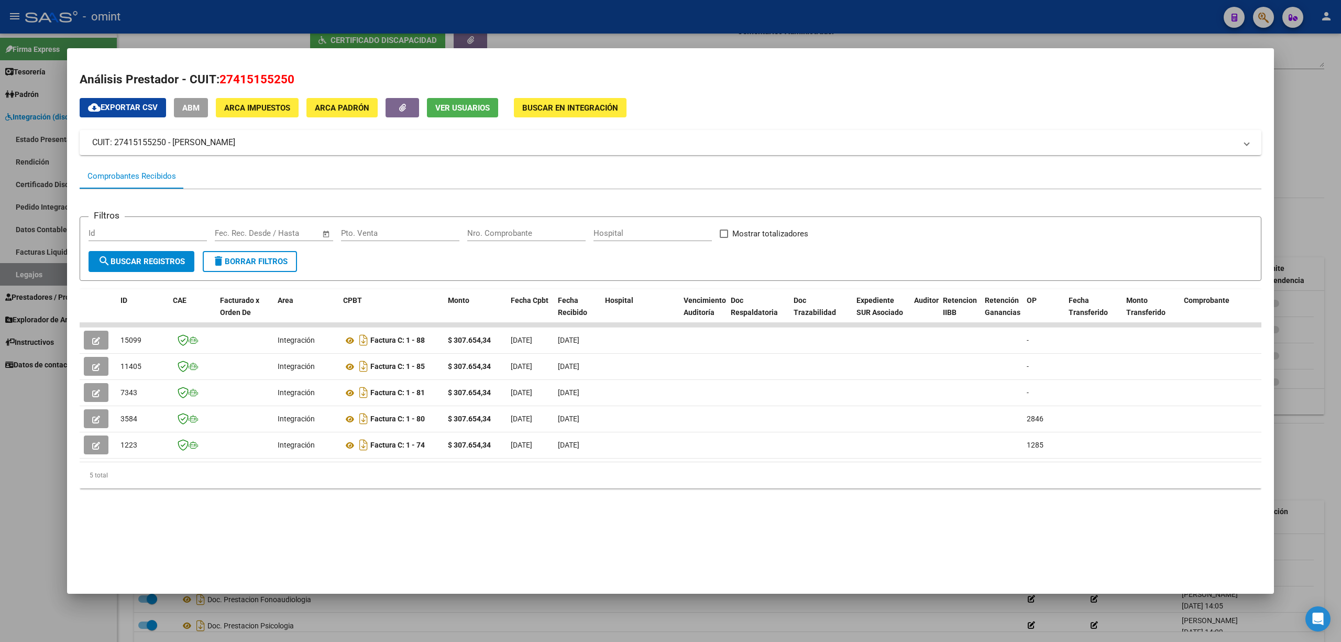
click at [251, 13] on div at bounding box center [670, 321] width 1341 height 642
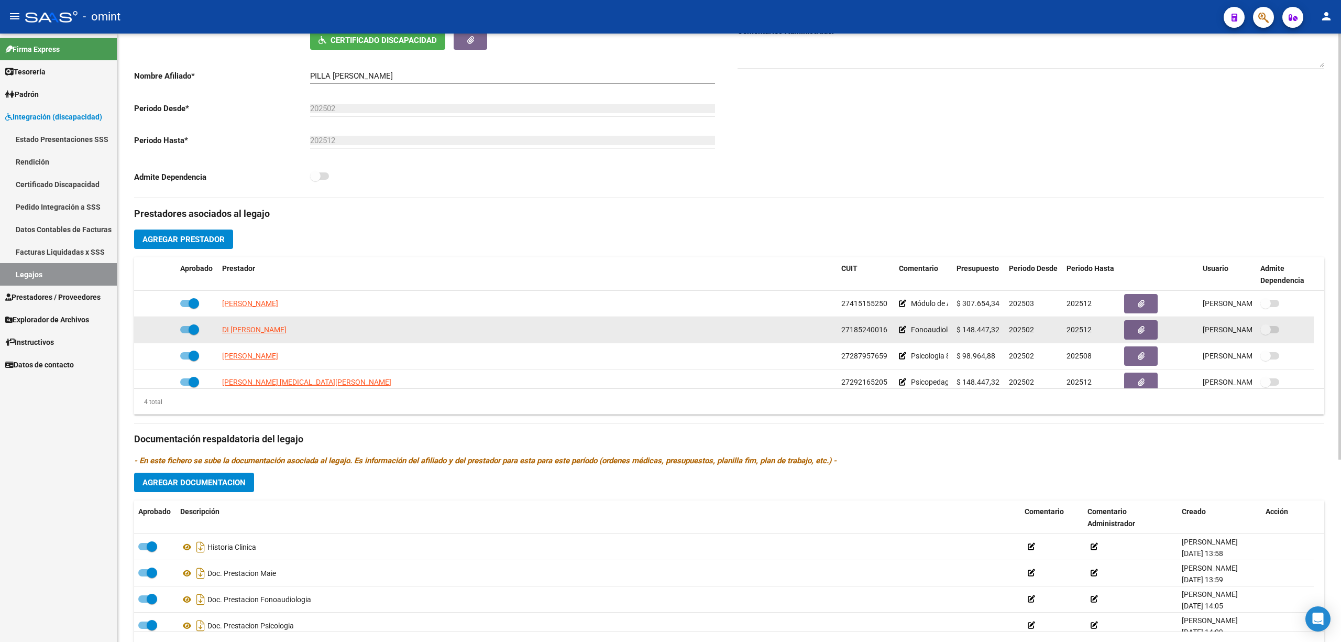
click at [249, 341] on datatable-body-cell "DI [PERSON_NAME]" at bounding box center [527, 330] width 619 height 26
click at [256, 329] on span "DI [PERSON_NAME]" at bounding box center [254, 329] width 64 height 8
type textarea "27185240016"
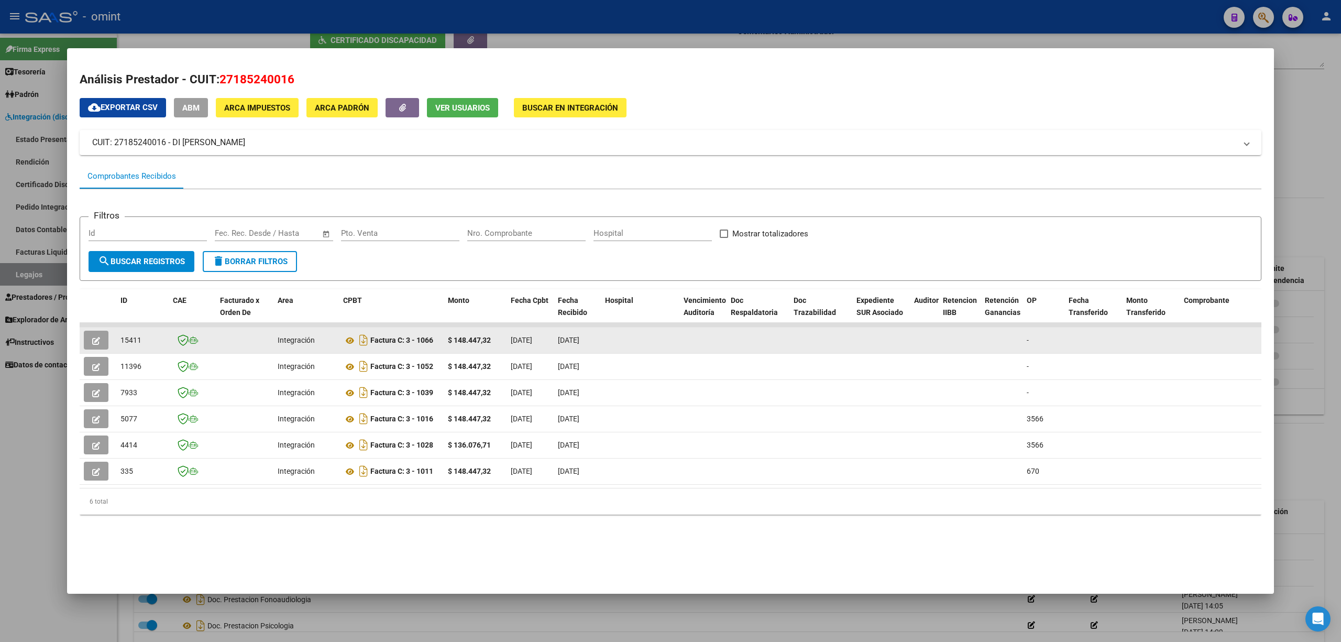
click at [91, 333] on button "button" at bounding box center [96, 340] width 25 height 19
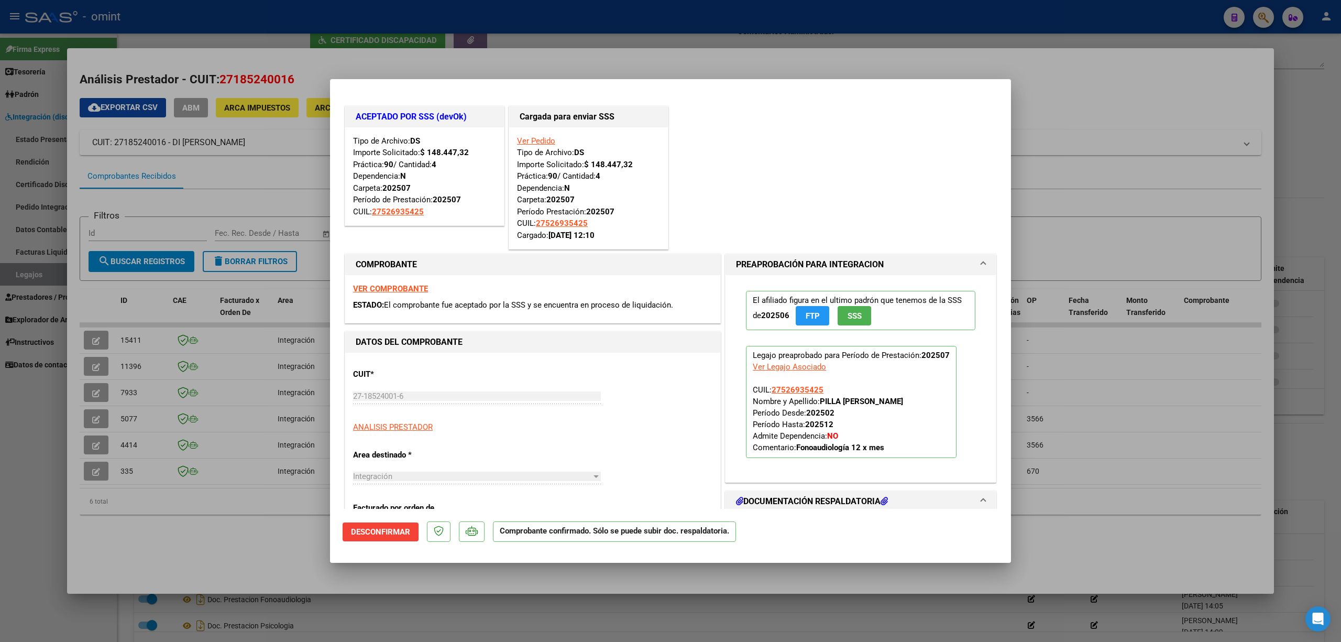
click at [328, 16] on div at bounding box center [670, 321] width 1341 height 642
type input "$ 0,00"
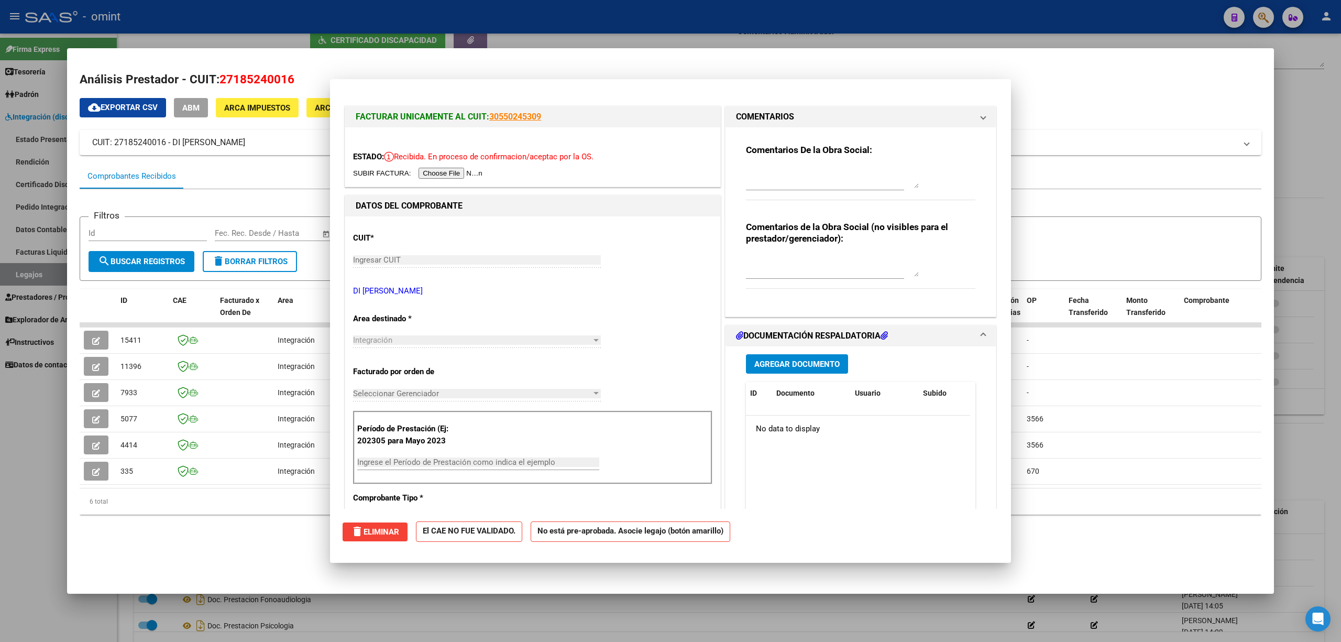
click at [328, 17] on div at bounding box center [670, 321] width 1341 height 642
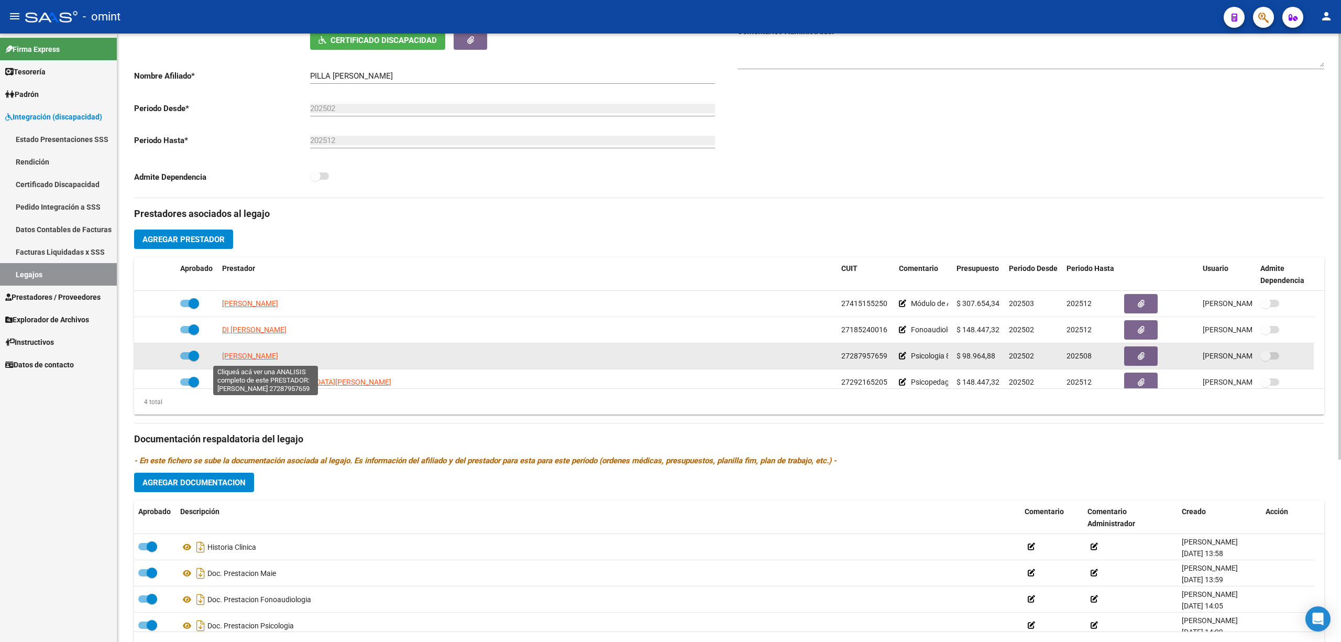
click at [250, 357] on span "[PERSON_NAME]" at bounding box center [250, 356] width 56 height 8
type textarea "27287957659"
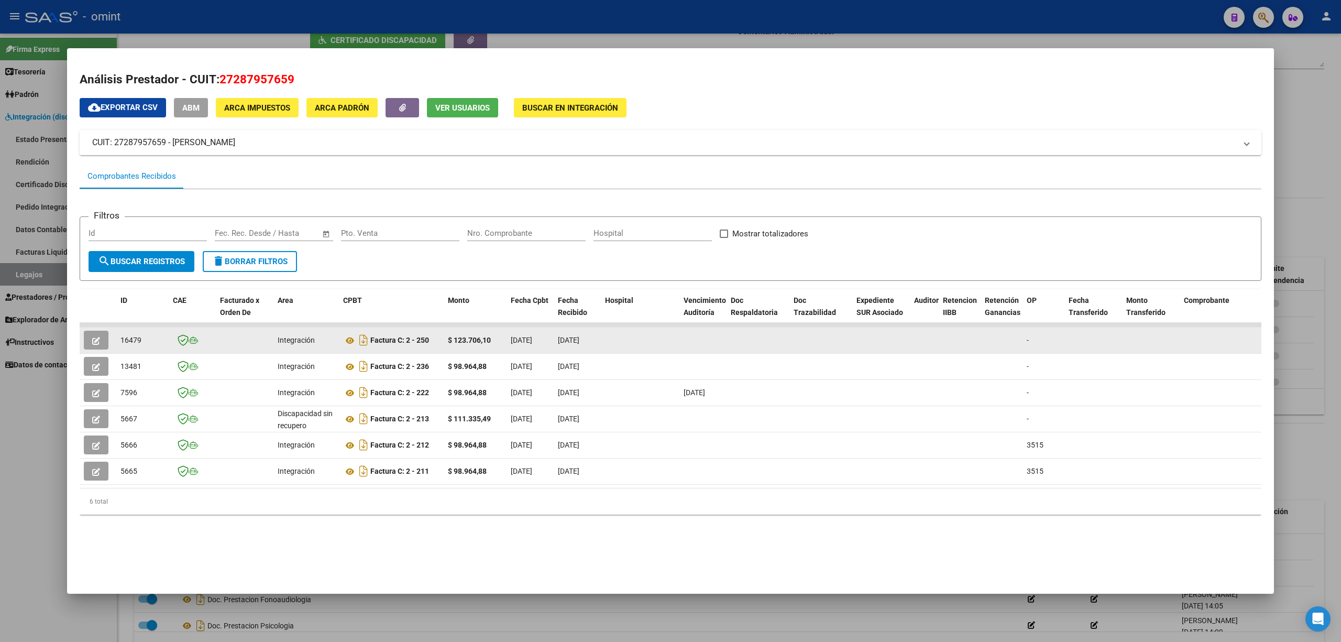
click at [93, 344] on icon "button" at bounding box center [96, 341] width 8 height 8
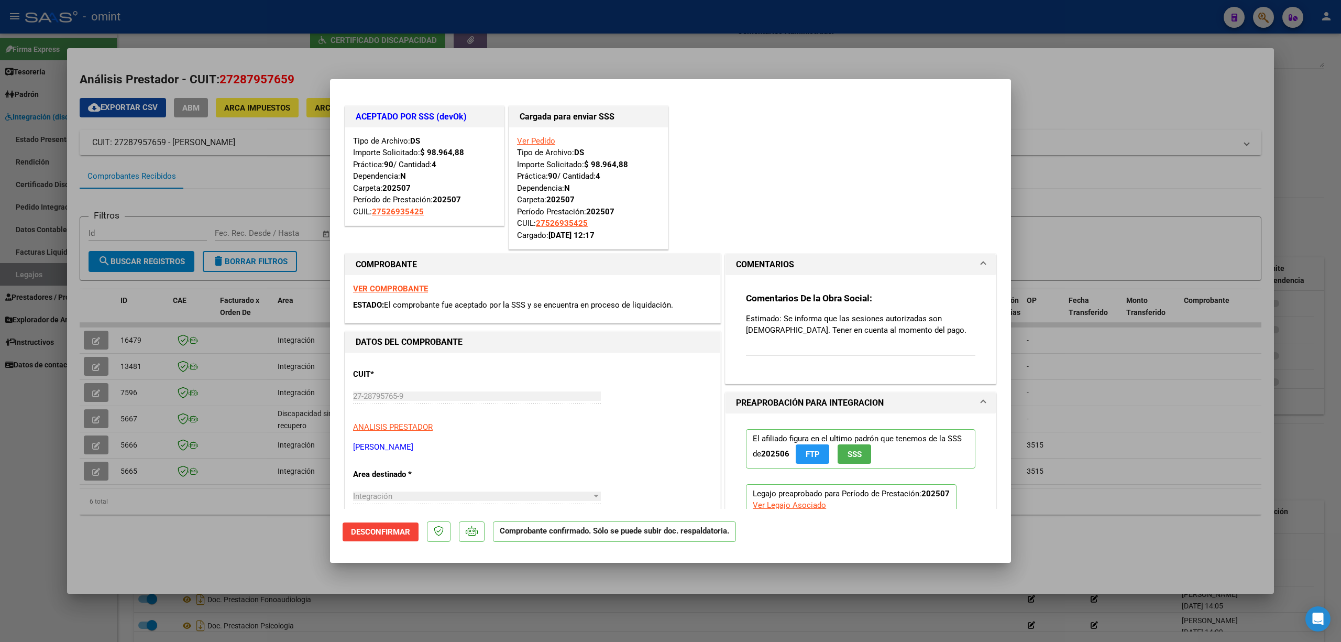
click at [311, 12] on div at bounding box center [670, 321] width 1341 height 642
type input "$ 0,00"
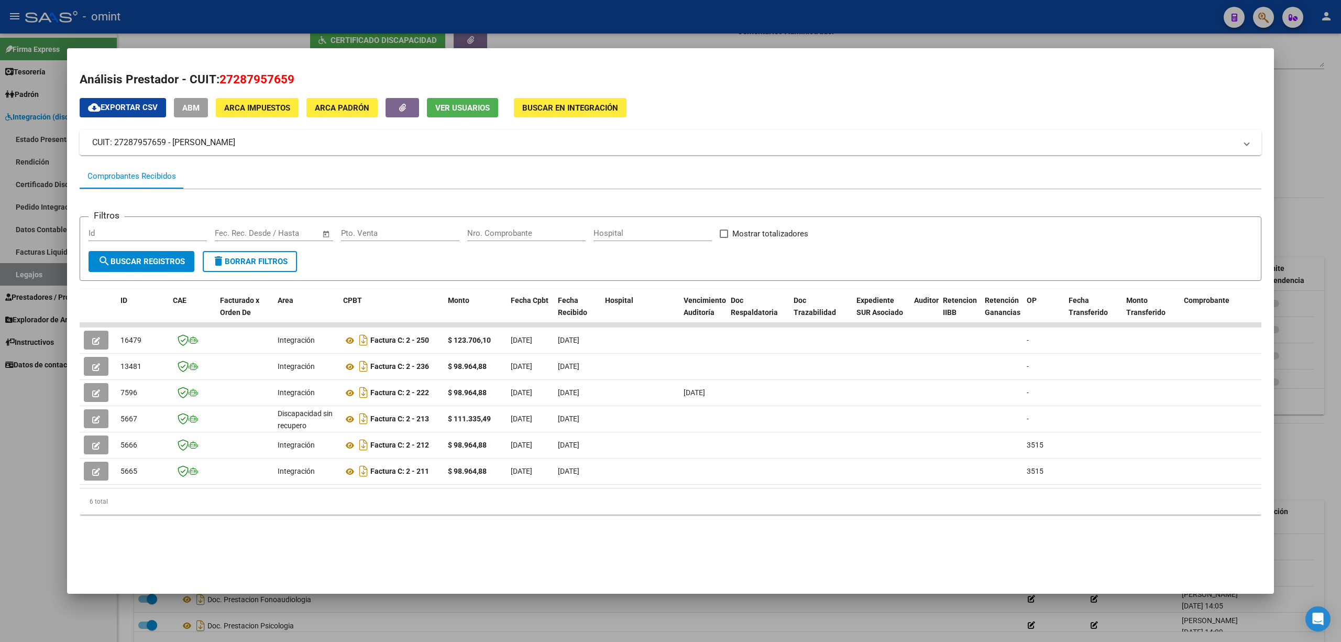
click at [202, 13] on div at bounding box center [670, 321] width 1341 height 642
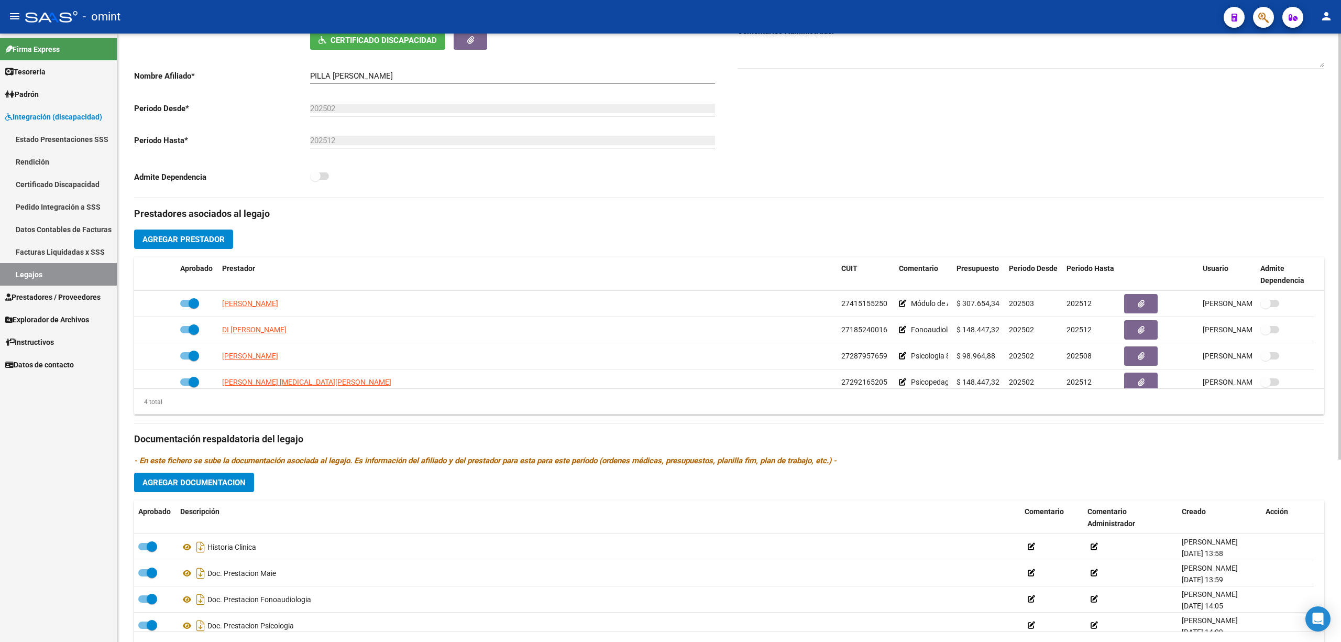
drag, startPoint x: 261, startPoint y: 389, endPoint x: 269, endPoint y: 399, distance: 12.7
click at [263, 388] on datatable-body "AGUIRRE JULIA 27415155250 Módulo de Apoyo a la Integración Escolar (Maestro) $ …" at bounding box center [729, 339] width 1190 height 97
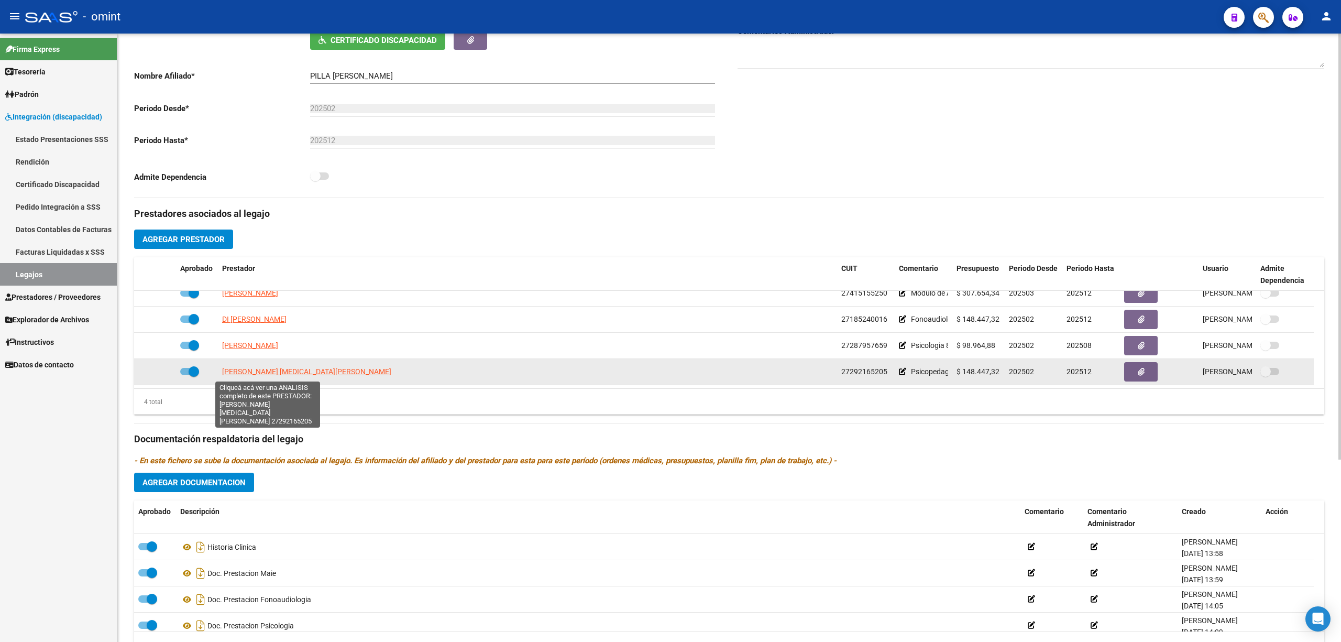
click at [269, 374] on span "FACCHIANO ELISA LEONOR" at bounding box center [306, 371] width 169 height 8
copy div "ELISA LEONOR 27292165205 Psicopedagogía 12 x mes $ 148.447,32 202502 202512 Luz…"
type textarea "27292165205"
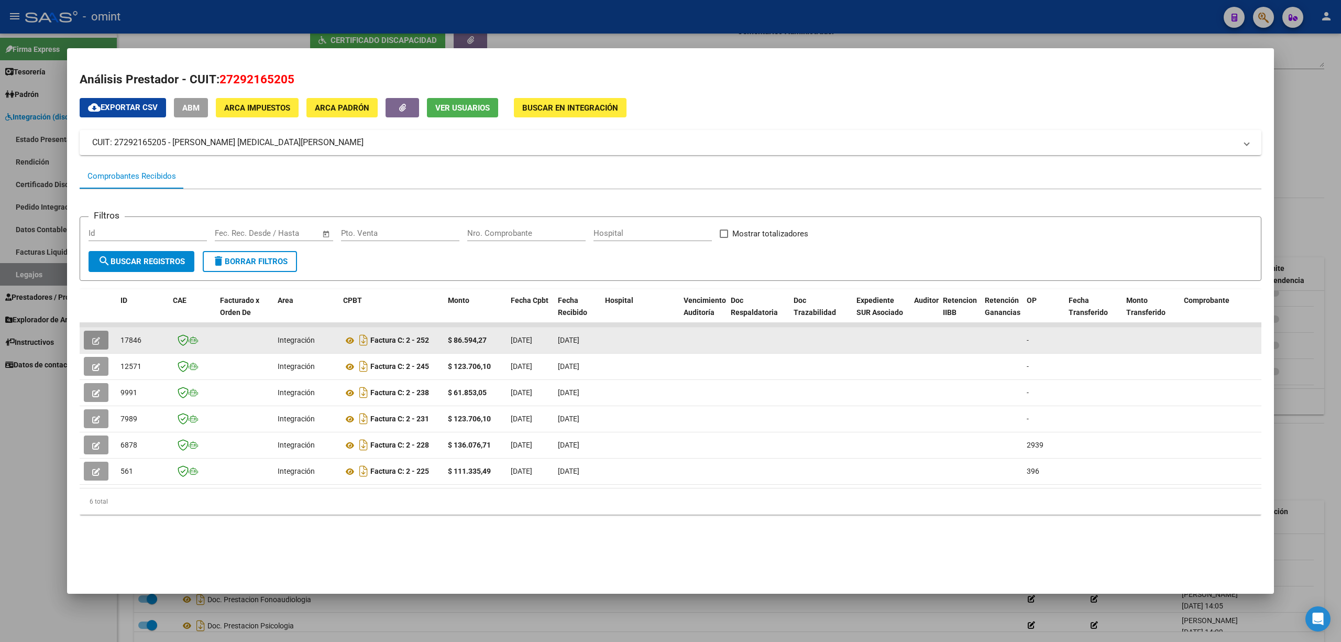
click at [97, 336] on span "button" at bounding box center [96, 339] width 8 height 9
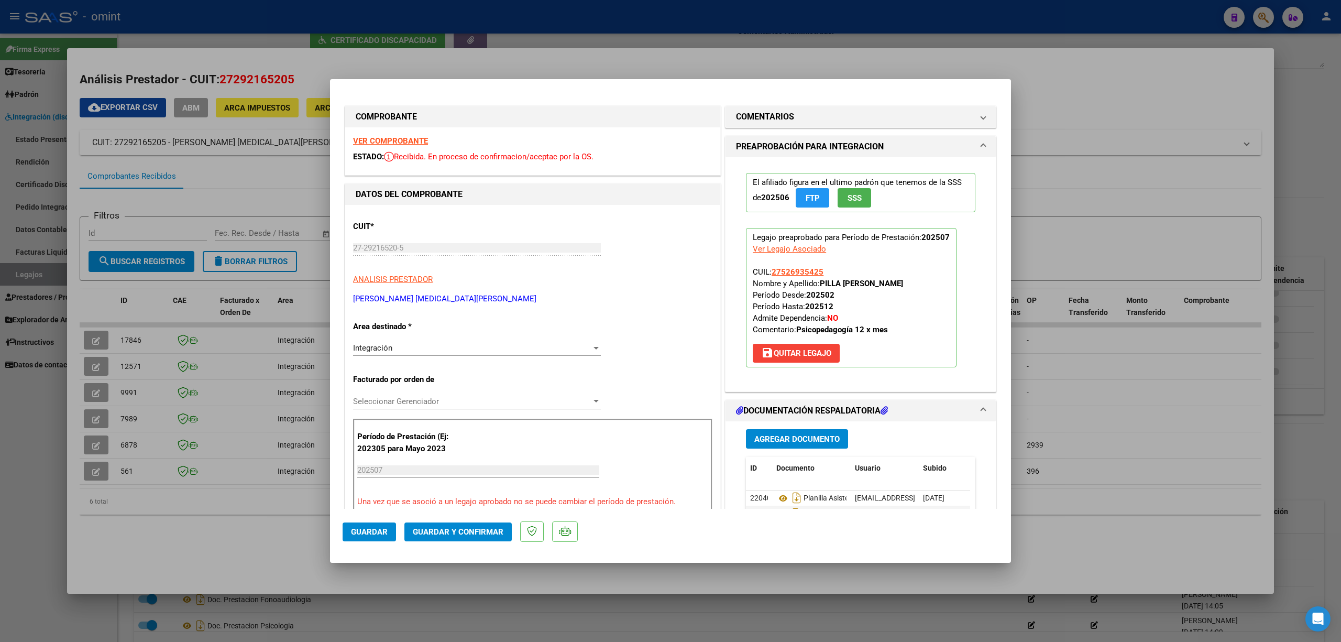
click at [501, 40] on div at bounding box center [670, 321] width 1341 height 642
type input "$ 0,00"
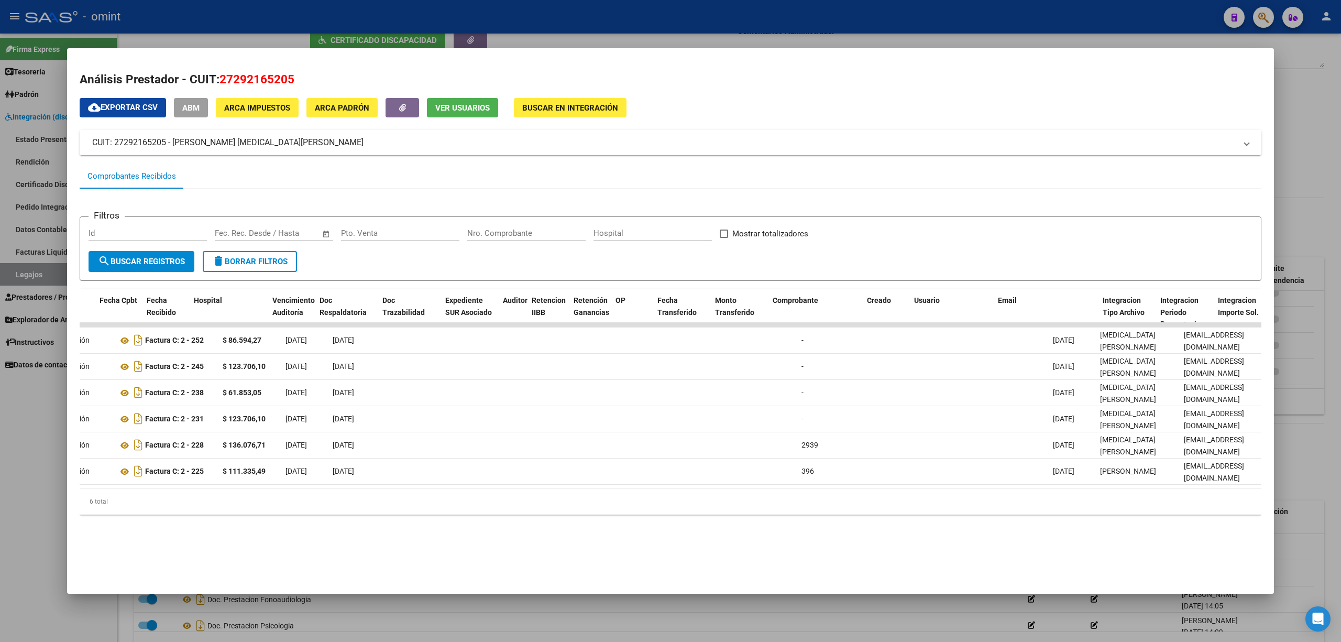
scroll to position [0, 0]
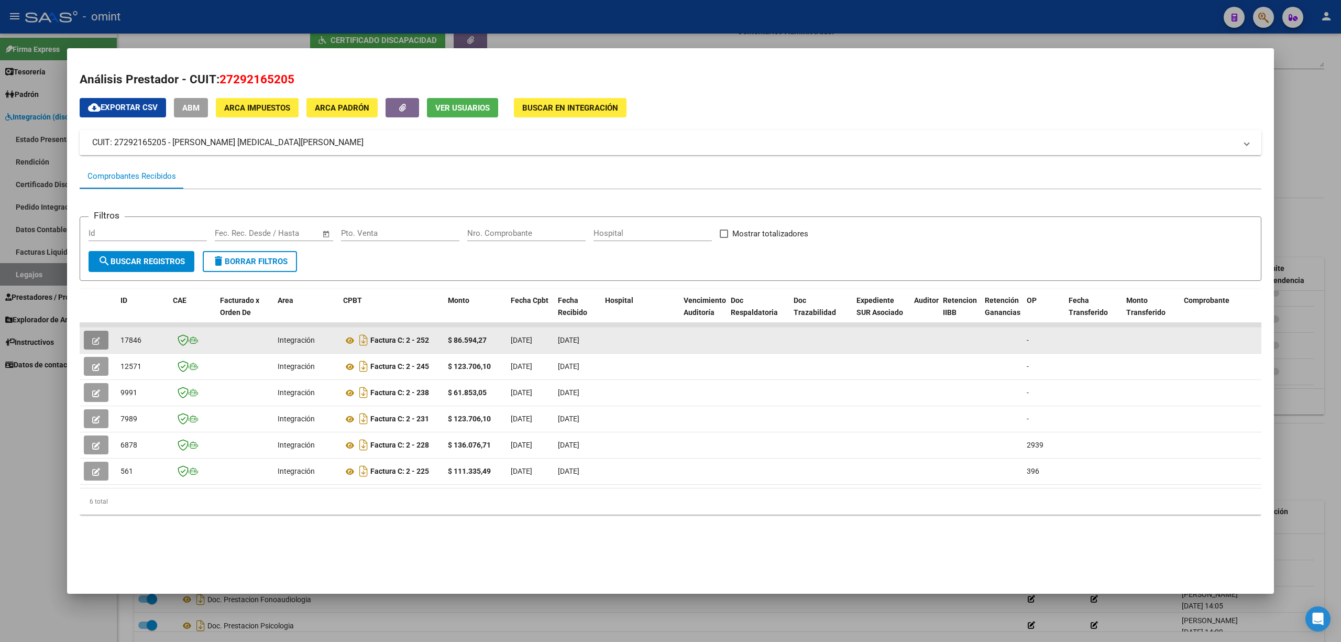
click at [93, 334] on button "button" at bounding box center [96, 340] width 25 height 19
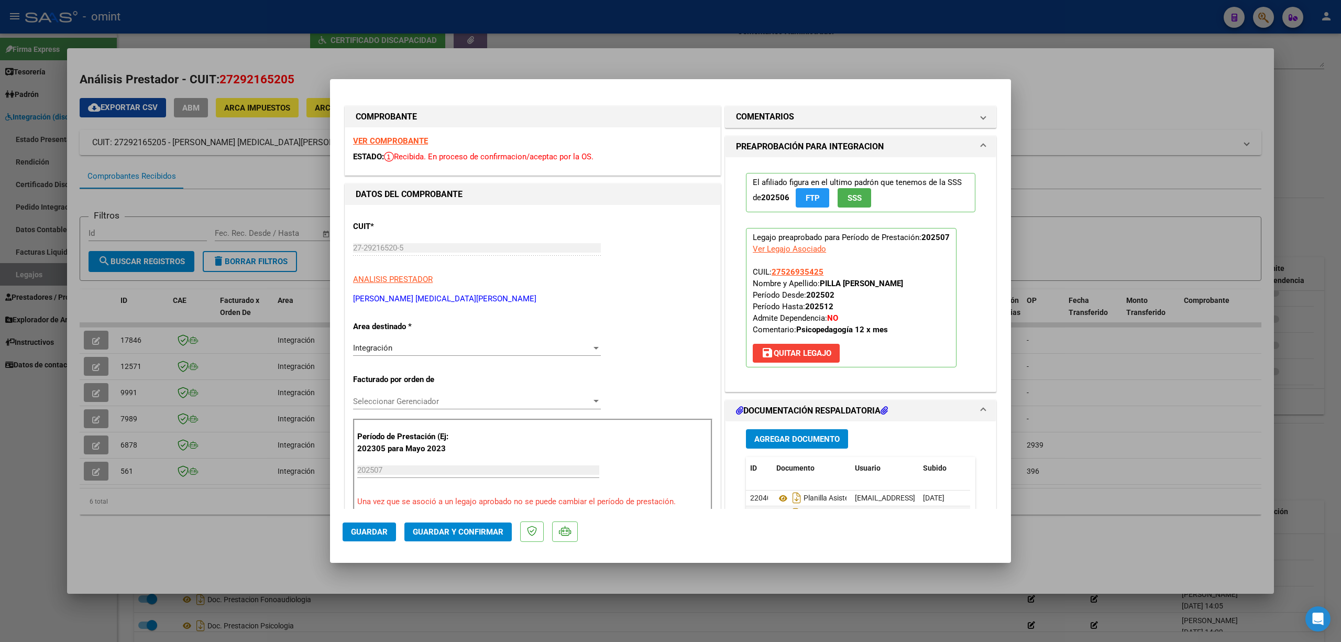
click at [391, 139] on strong "VER COMPROBANTE" at bounding box center [390, 140] width 75 height 9
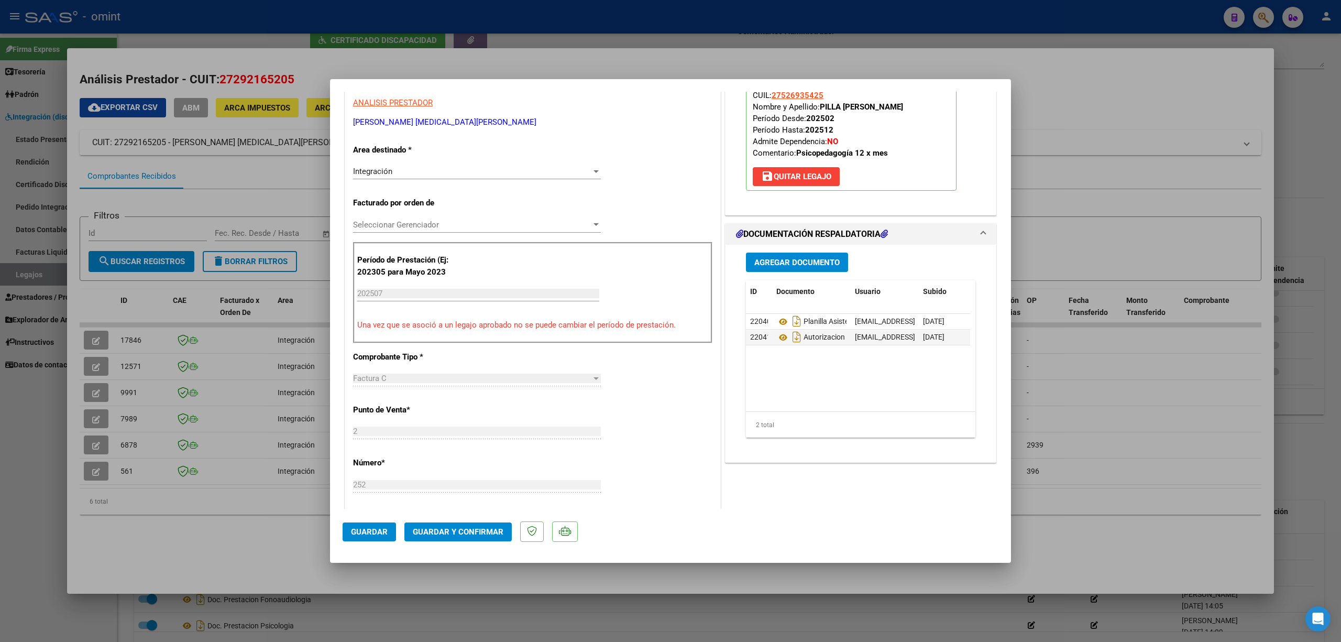
scroll to position [419, 0]
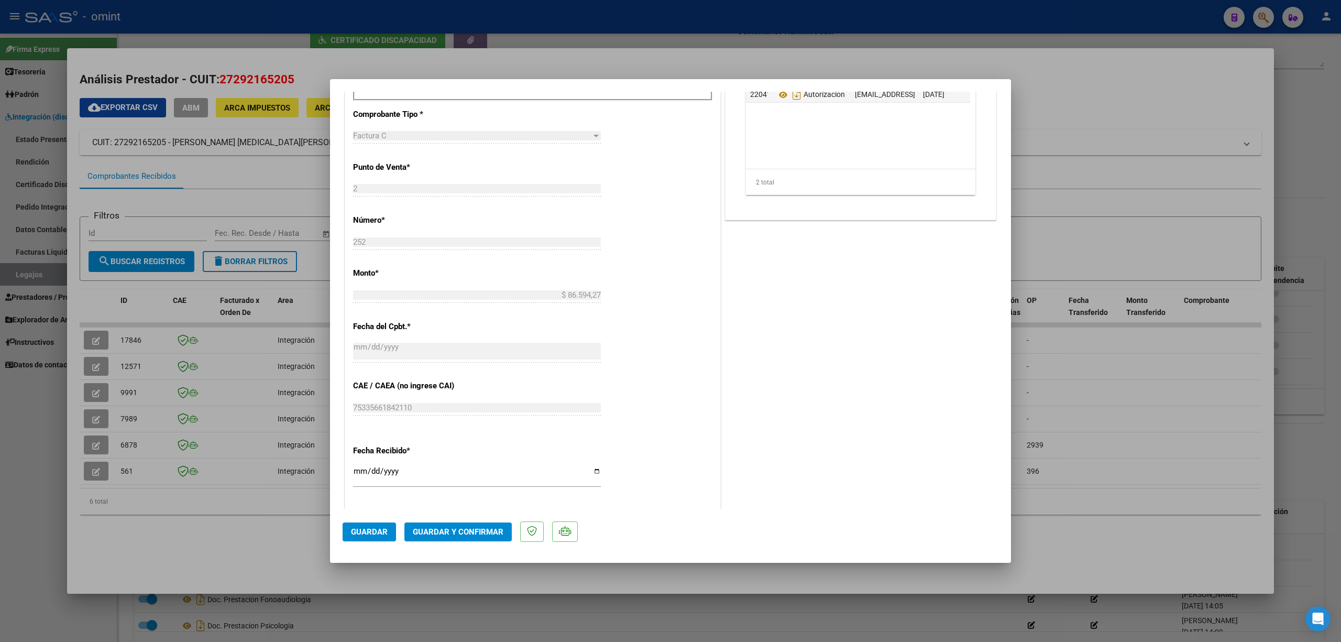
click at [478, 535] on span "Guardar y Confirmar" at bounding box center [458, 531] width 91 height 9
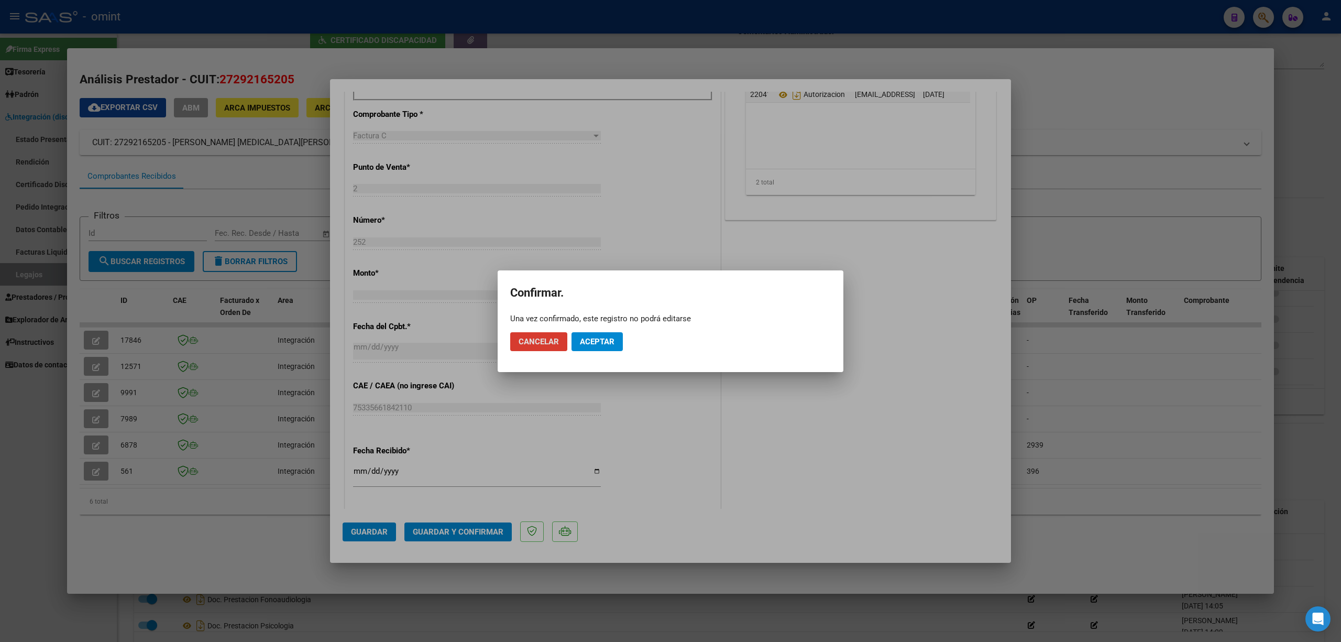
click at [607, 330] on mat-dialog-actions "Cancelar Aceptar" at bounding box center [670, 342] width 321 height 36
click at [605, 342] on span "Aceptar" at bounding box center [597, 341] width 35 height 9
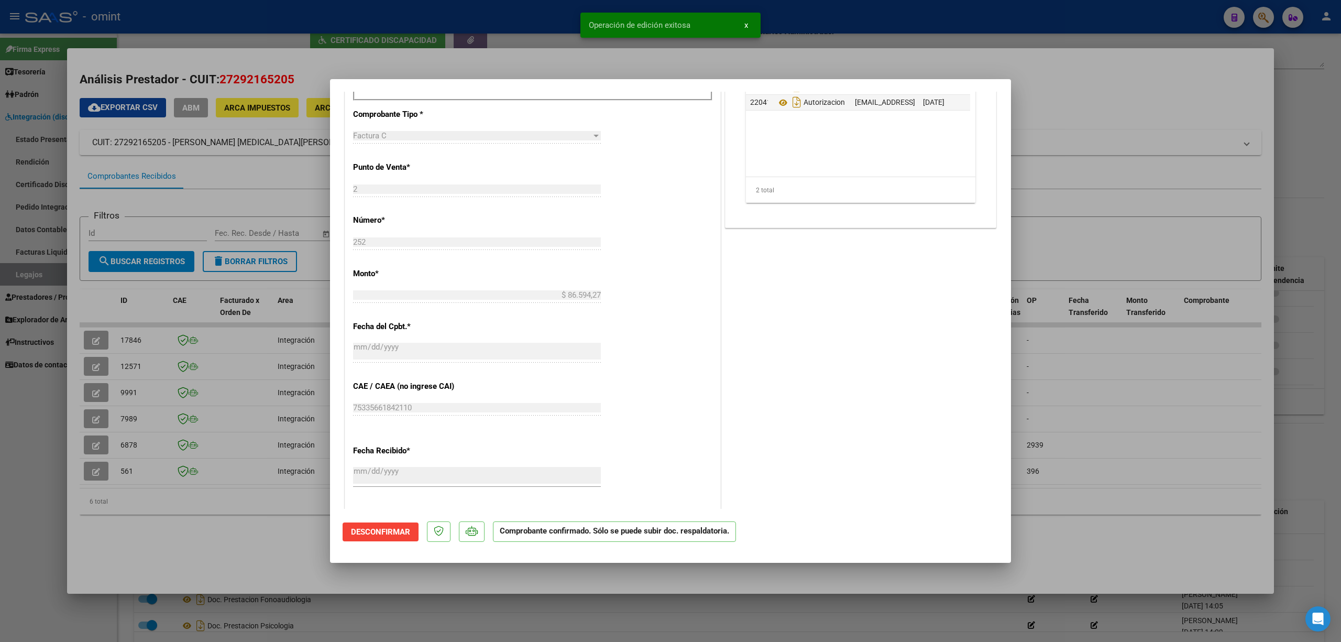
click at [132, 337] on div at bounding box center [670, 321] width 1341 height 642
type input "$ 0,00"
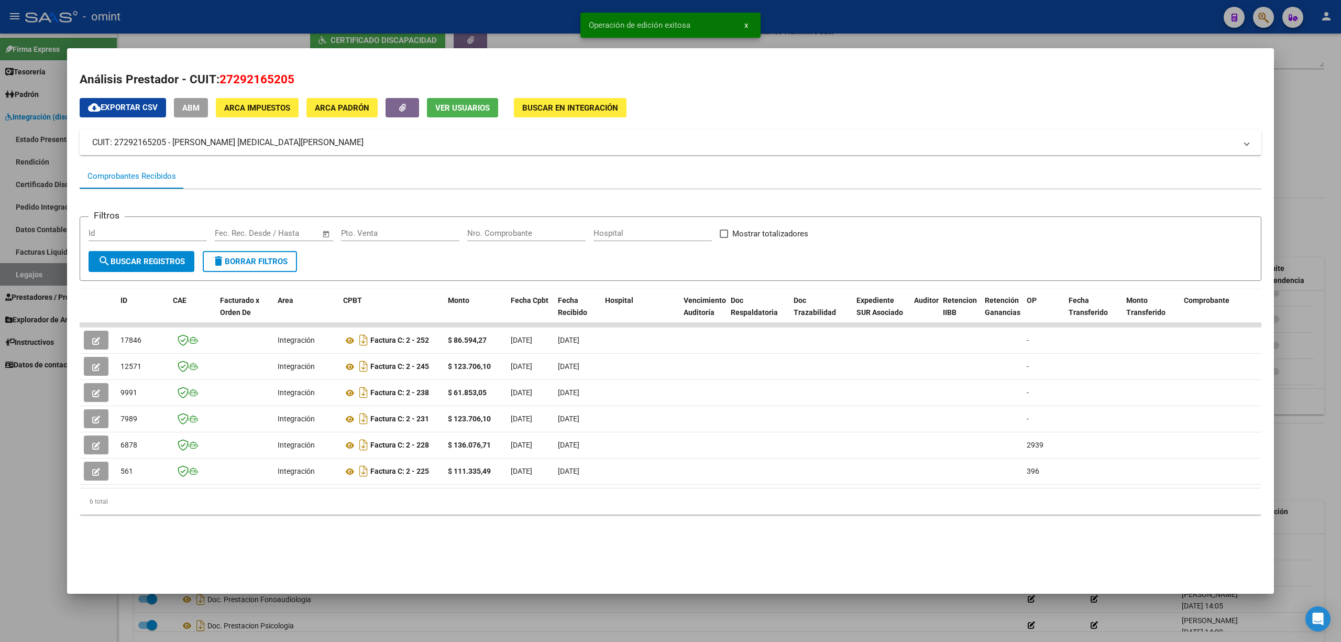
click at [132, 337] on span "17846" at bounding box center [130, 340] width 21 height 8
copy span "17846"
click at [158, 40] on div at bounding box center [670, 321] width 1341 height 642
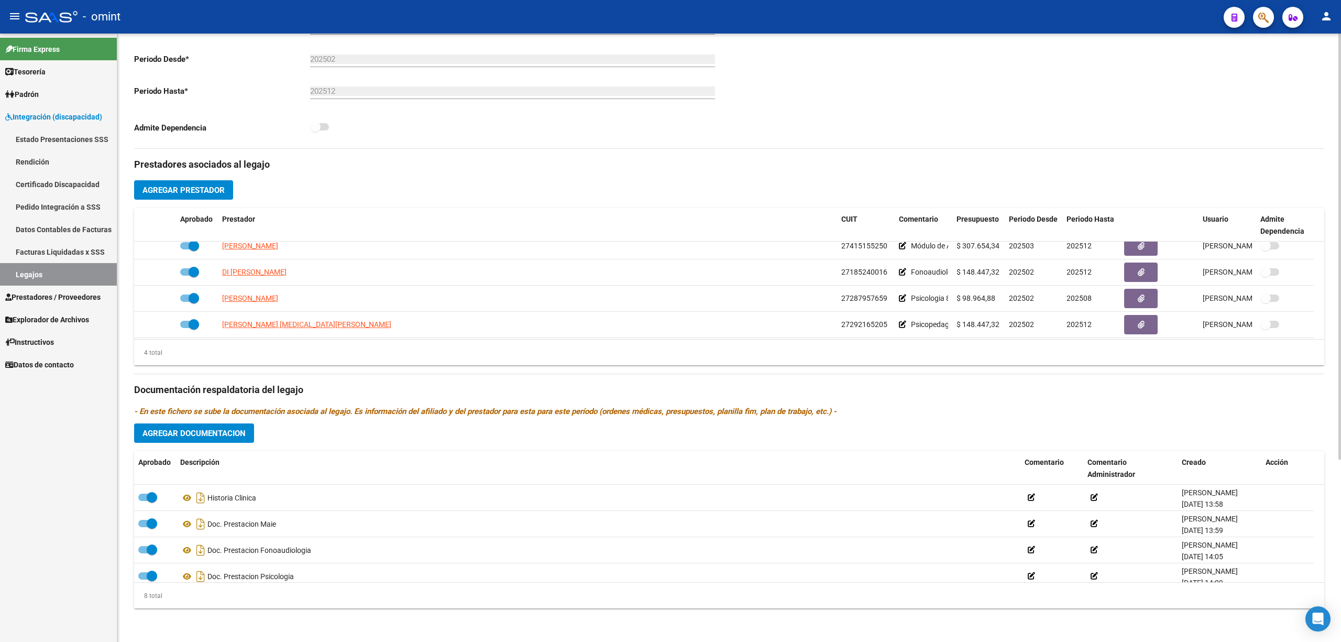
scroll to position [10, 0]
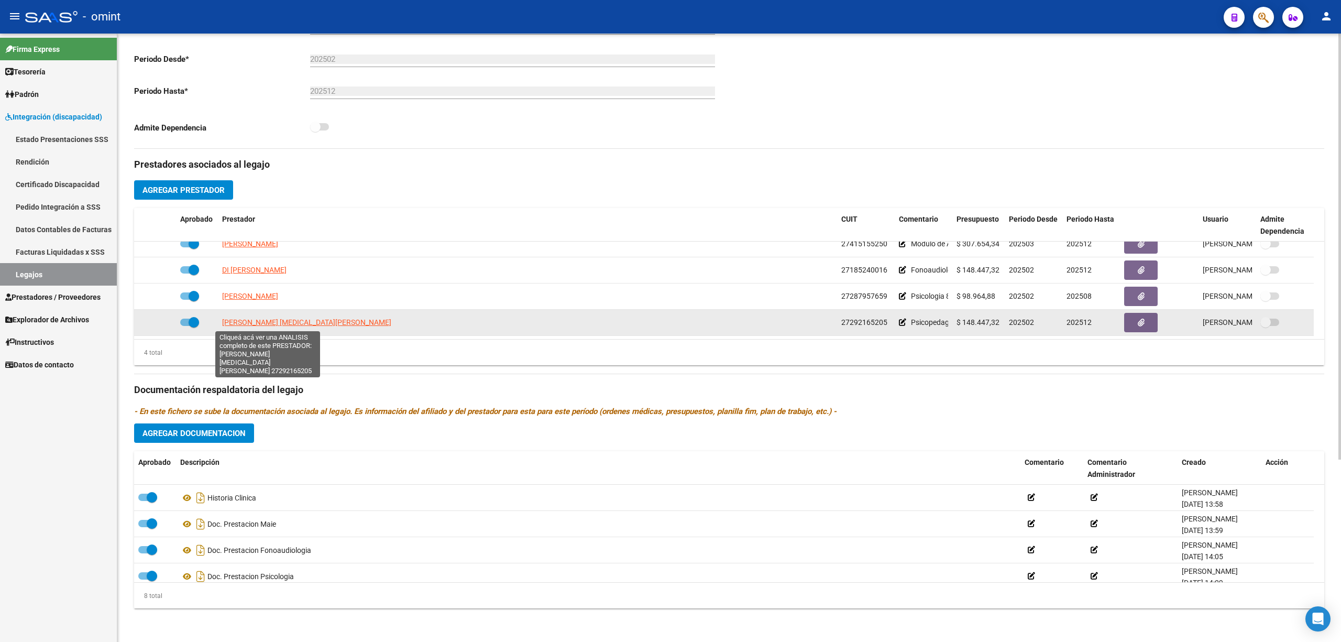
click at [262, 324] on span "FACCHIANO ELISA LEONOR" at bounding box center [306, 322] width 169 height 8
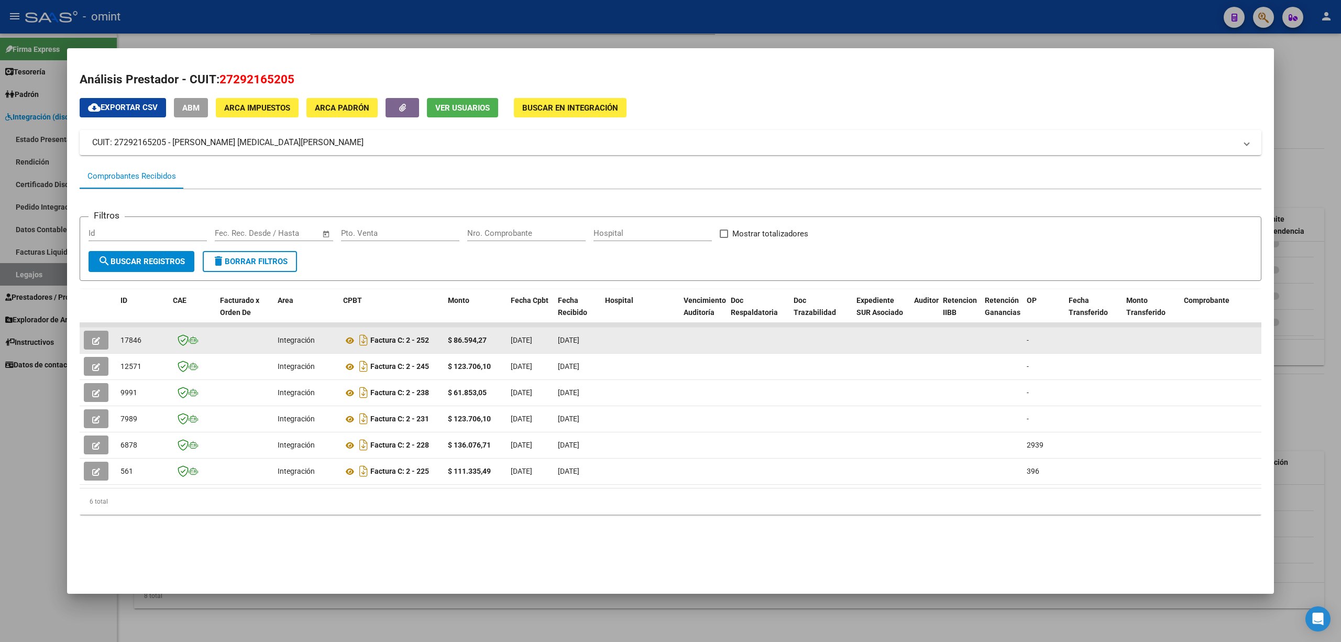
click at [98, 337] on icon "button" at bounding box center [96, 341] width 8 height 8
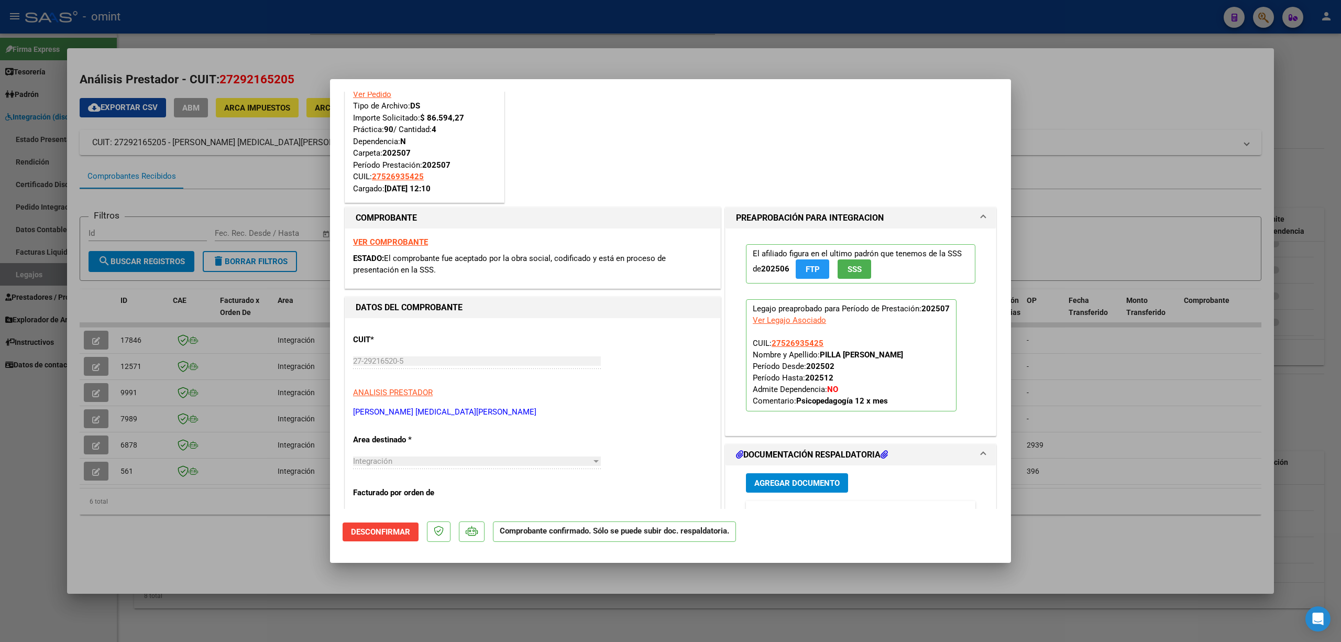
scroll to position [139, 0]
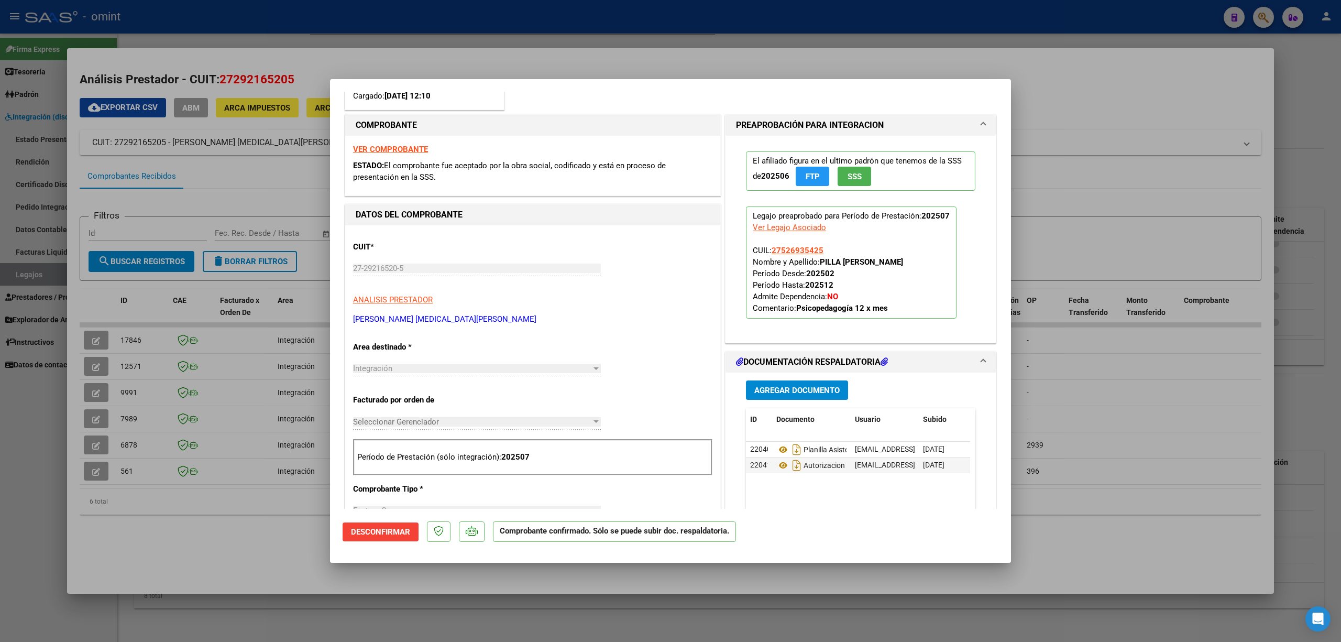
click at [289, 26] on div at bounding box center [670, 321] width 1341 height 642
type input "$ 0,00"
click at [288, 23] on div at bounding box center [670, 321] width 1341 height 642
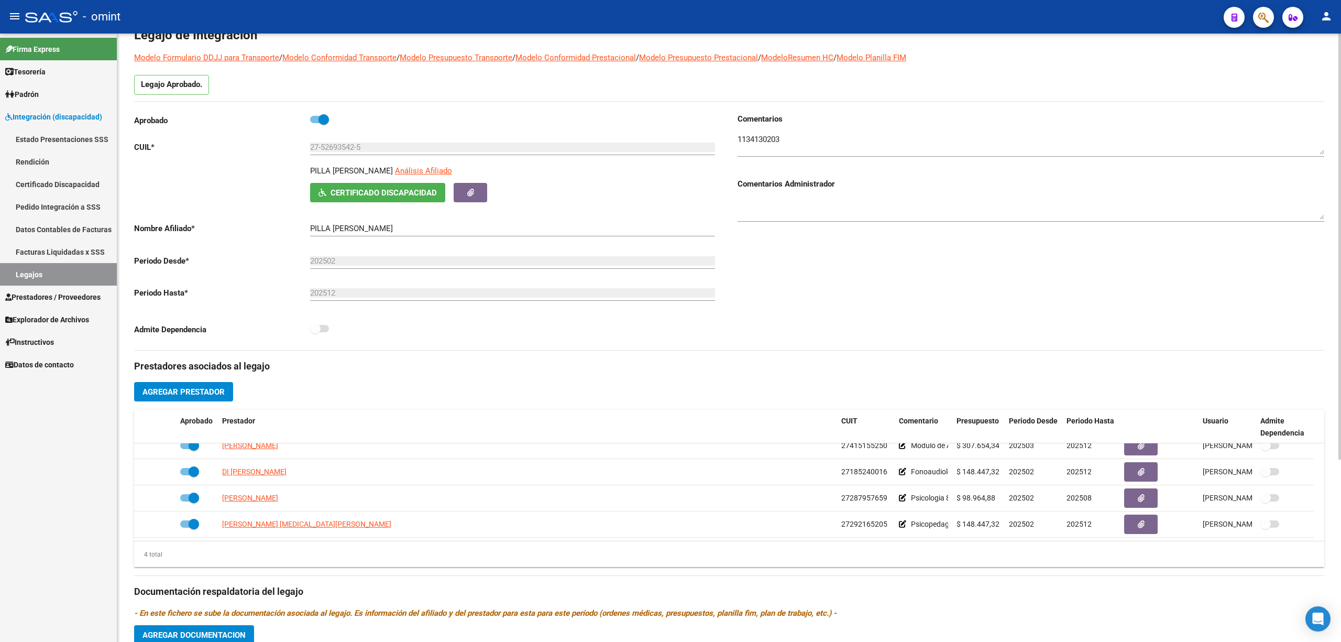
scroll to position [0, 0]
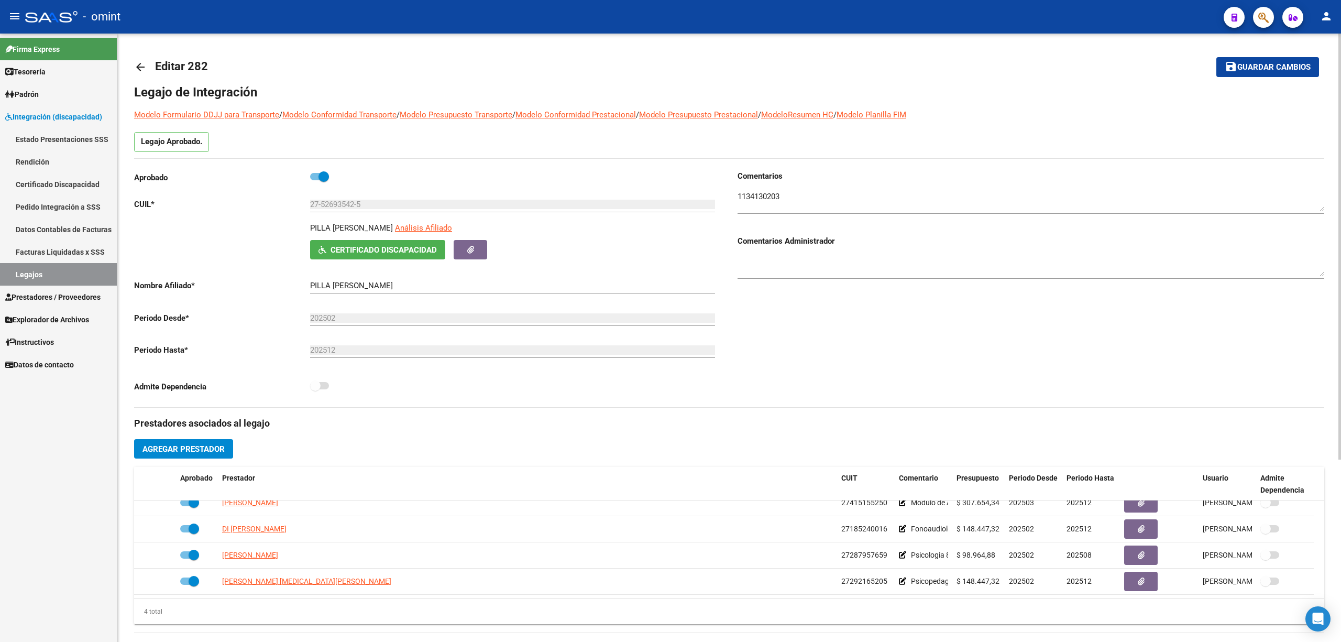
click at [139, 70] on mat-icon "arrow_back" at bounding box center [140, 67] width 13 height 13
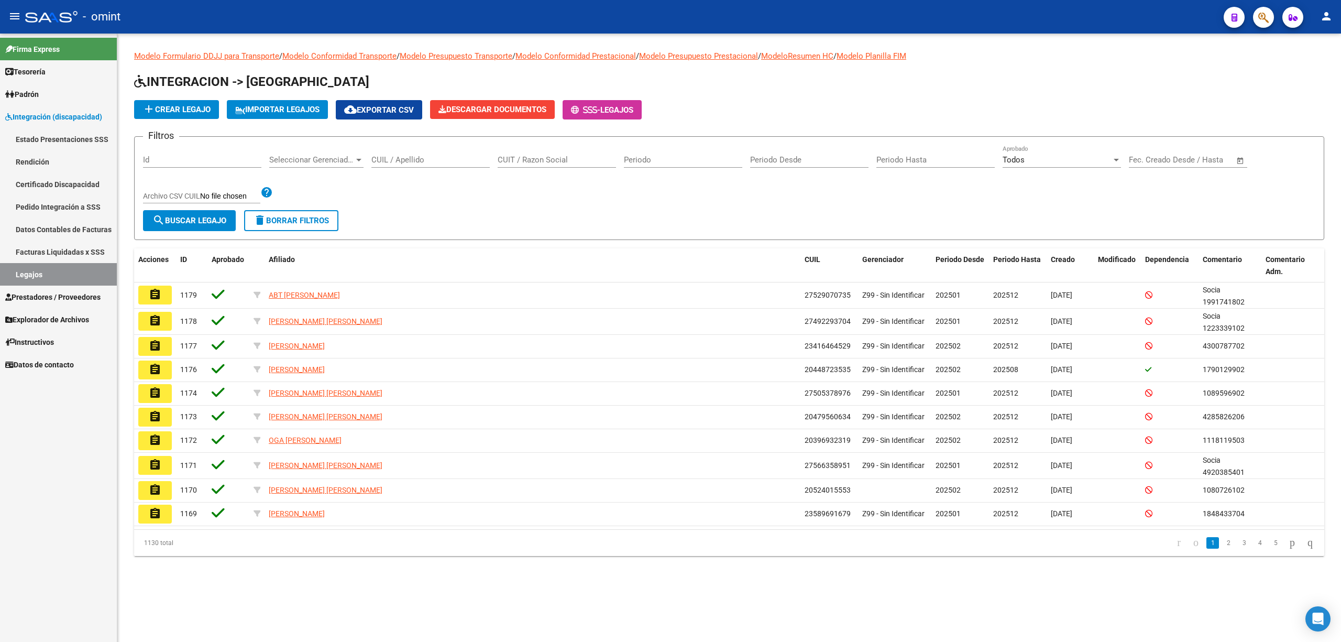
click at [395, 162] on input "CUIL / Apellido" at bounding box center [430, 159] width 118 height 9
paste input "20581615362"
type input "20581615362"
click at [173, 216] on button "search Buscar Legajo" at bounding box center [189, 220] width 93 height 21
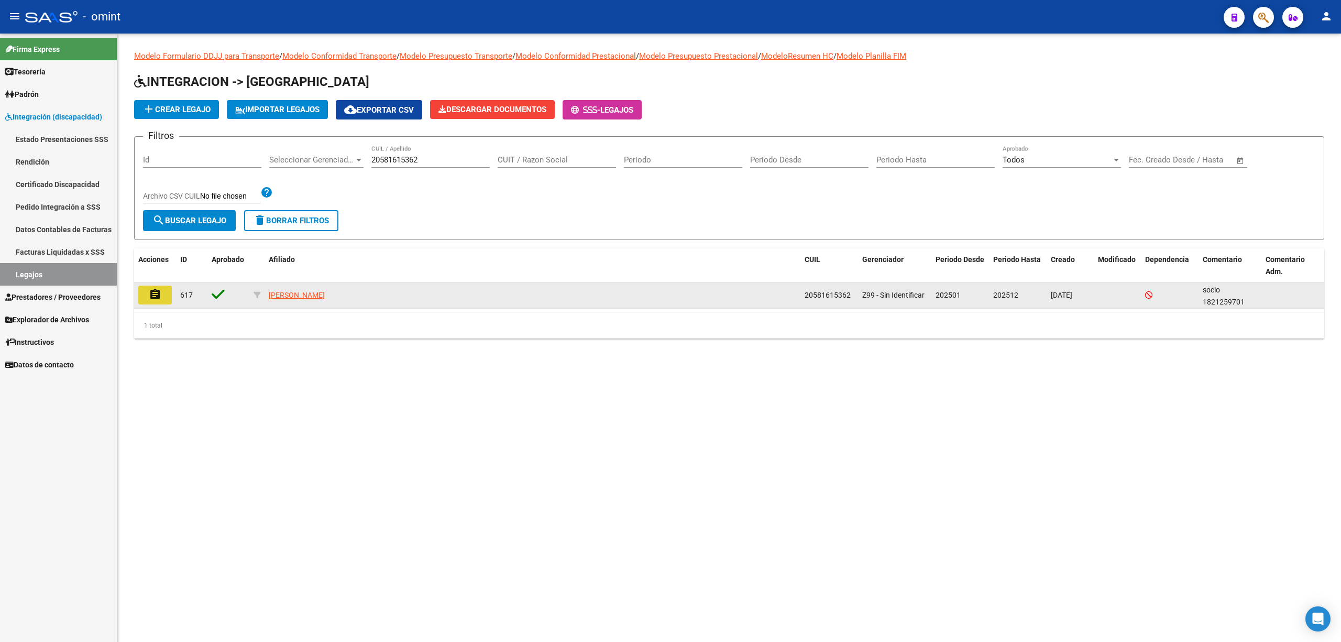
click at [152, 300] on mat-icon "assignment" at bounding box center [155, 294] width 13 height 13
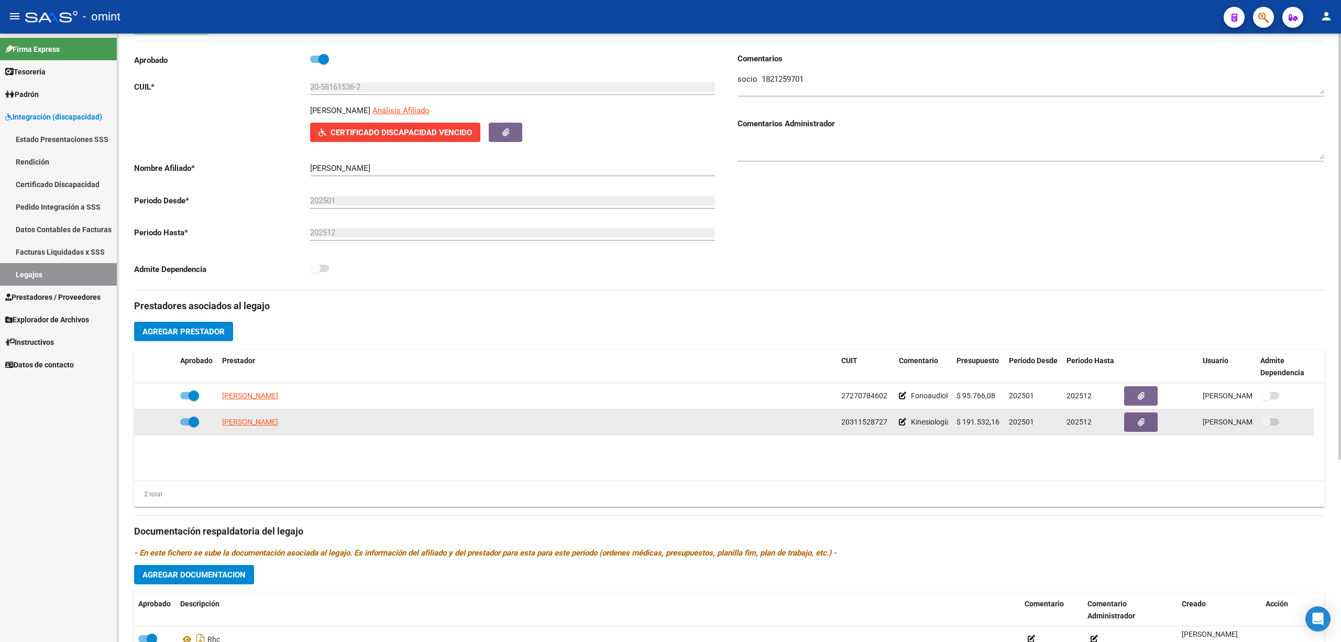
scroll to position [139, 0]
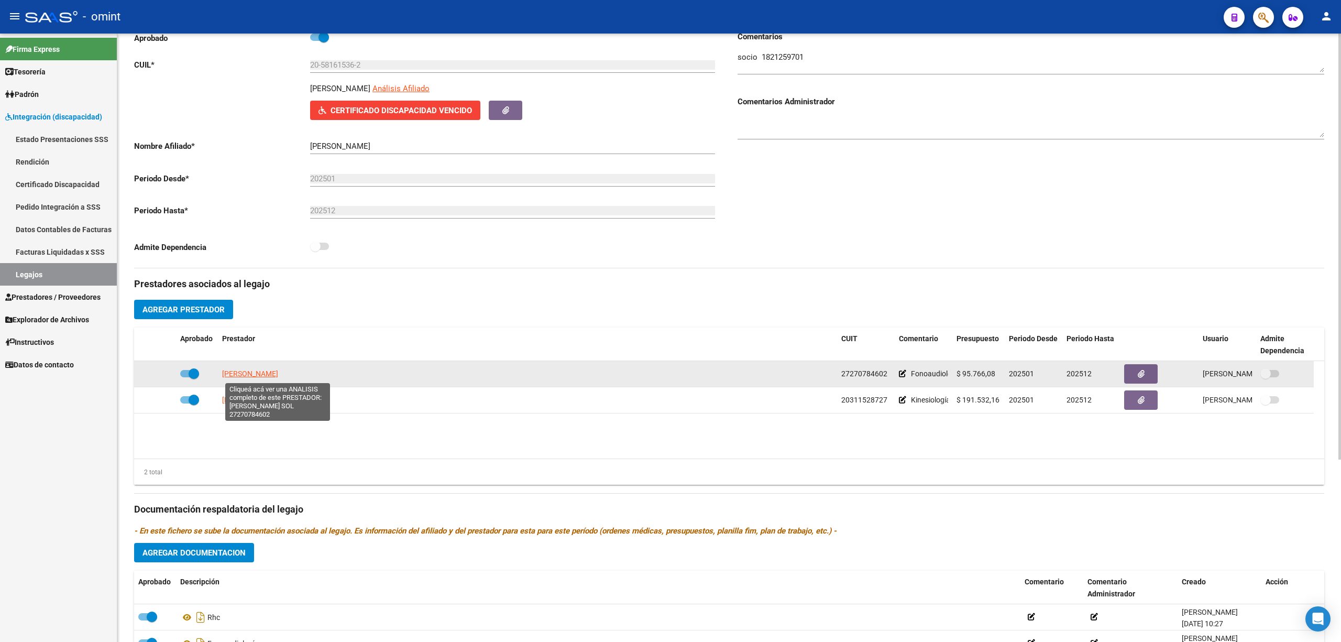
click at [278, 376] on span "SANCHEZ GONZALEZ MARIA SOL" at bounding box center [250, 373] width 56 height 8
type textarea "27270784602"
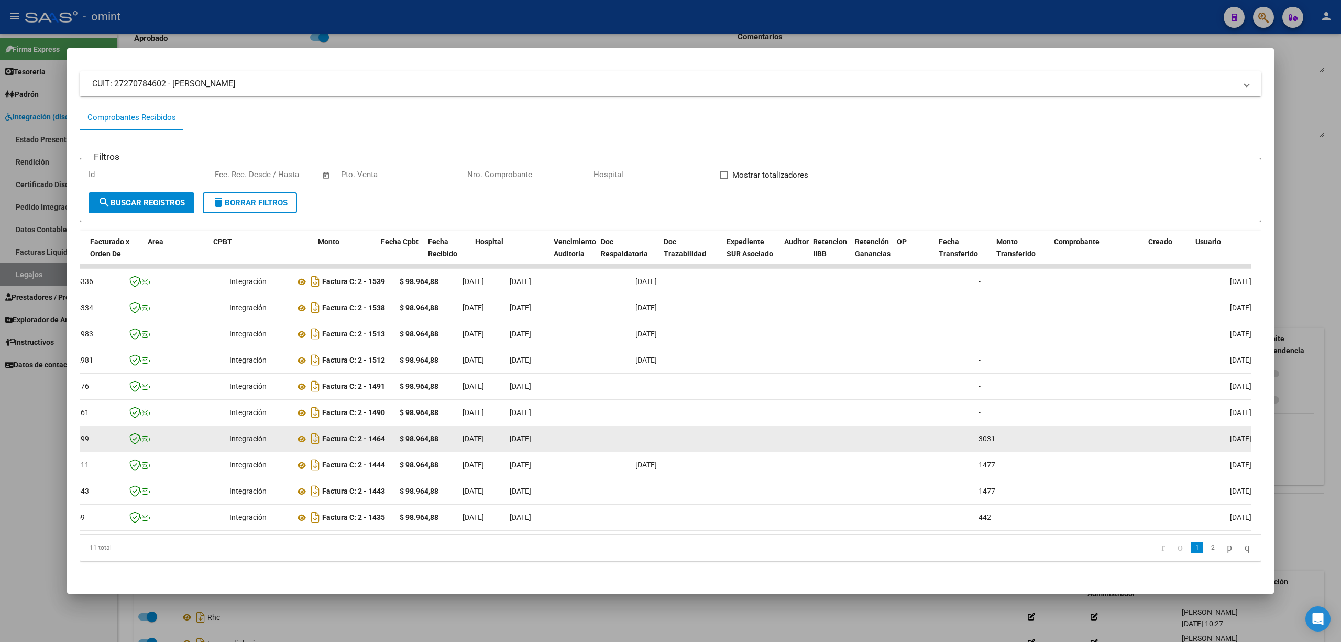
scroll to position [0, 0]
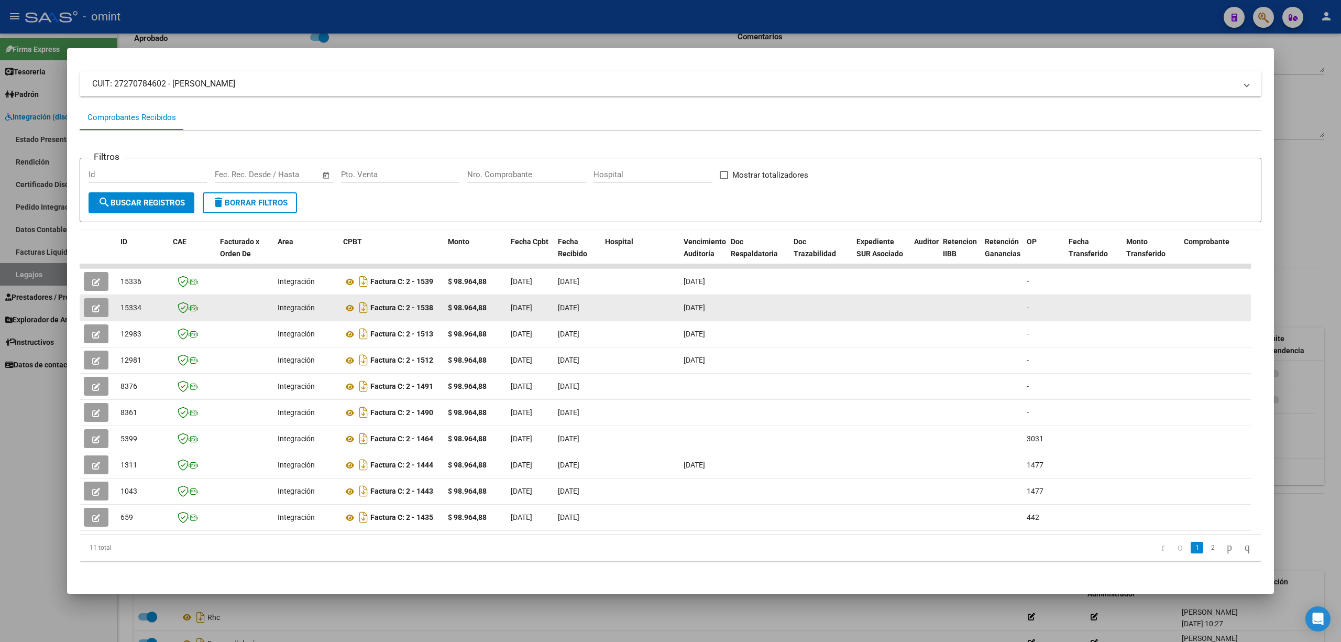
click at [101, 298] on button "button" at bounding box center [96, 307] width 25 height 19
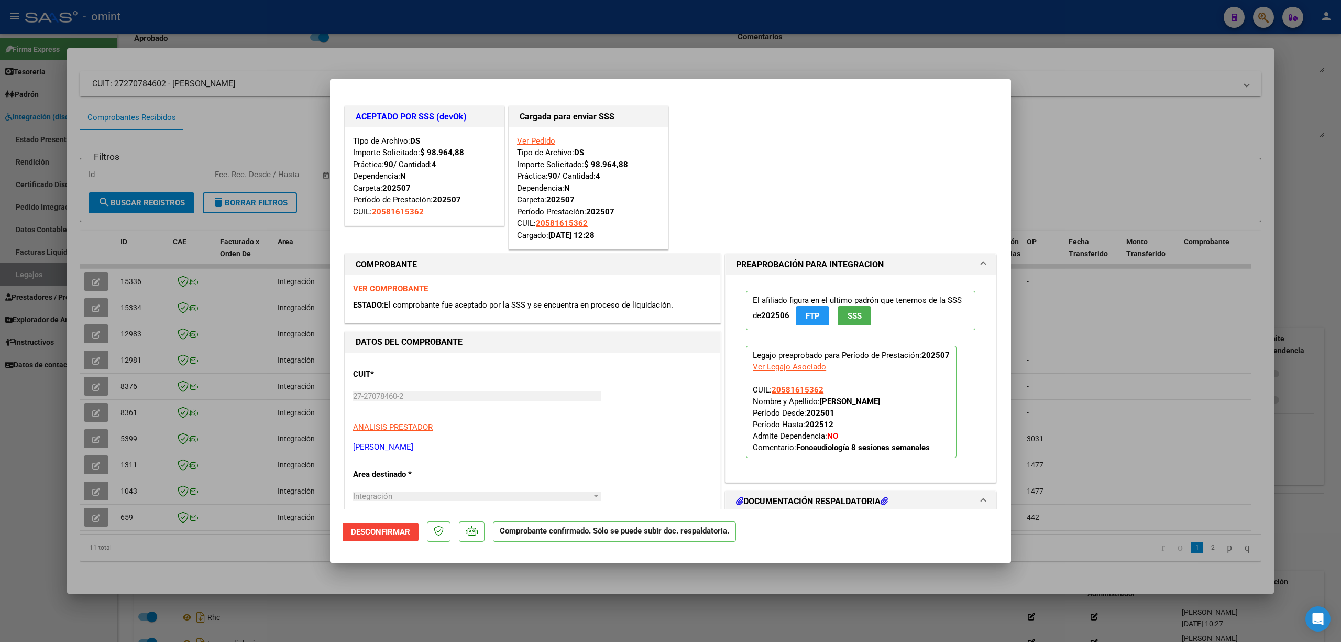
click at [418, 21] on div at bounding box center [670, 321] width 1341 height 642
type input "$ 0,00"
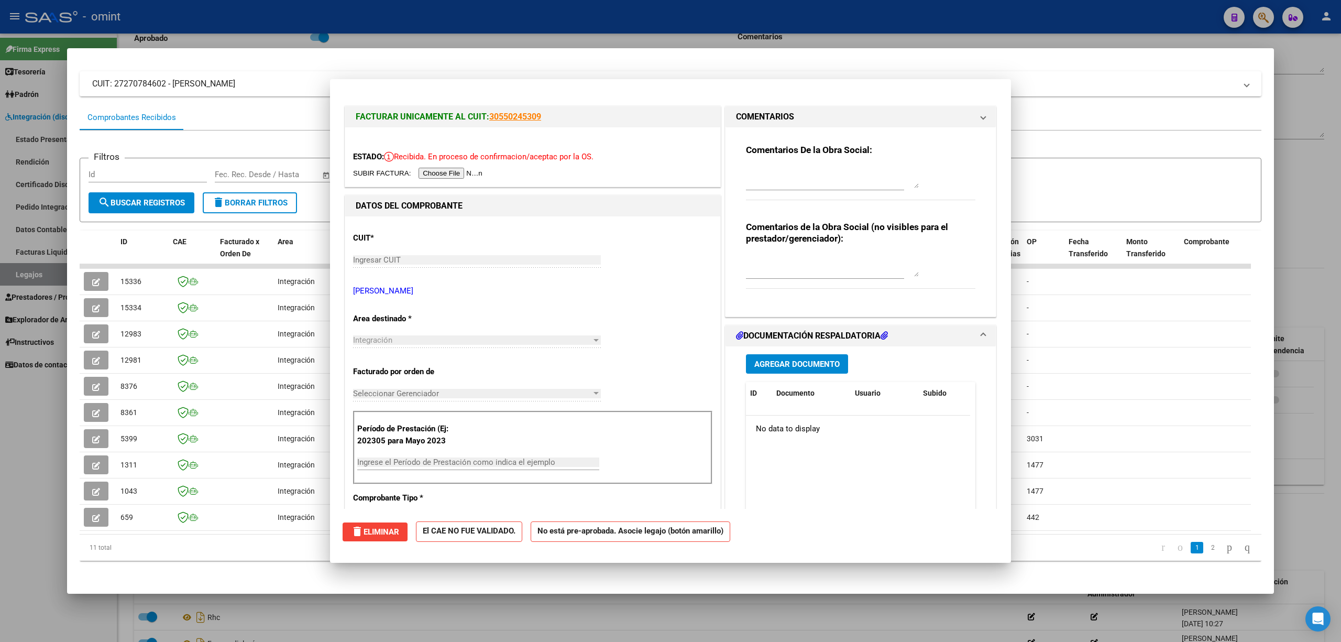
click at [415, 18] on div at bounding box center [670, 321] width 1341 height 642
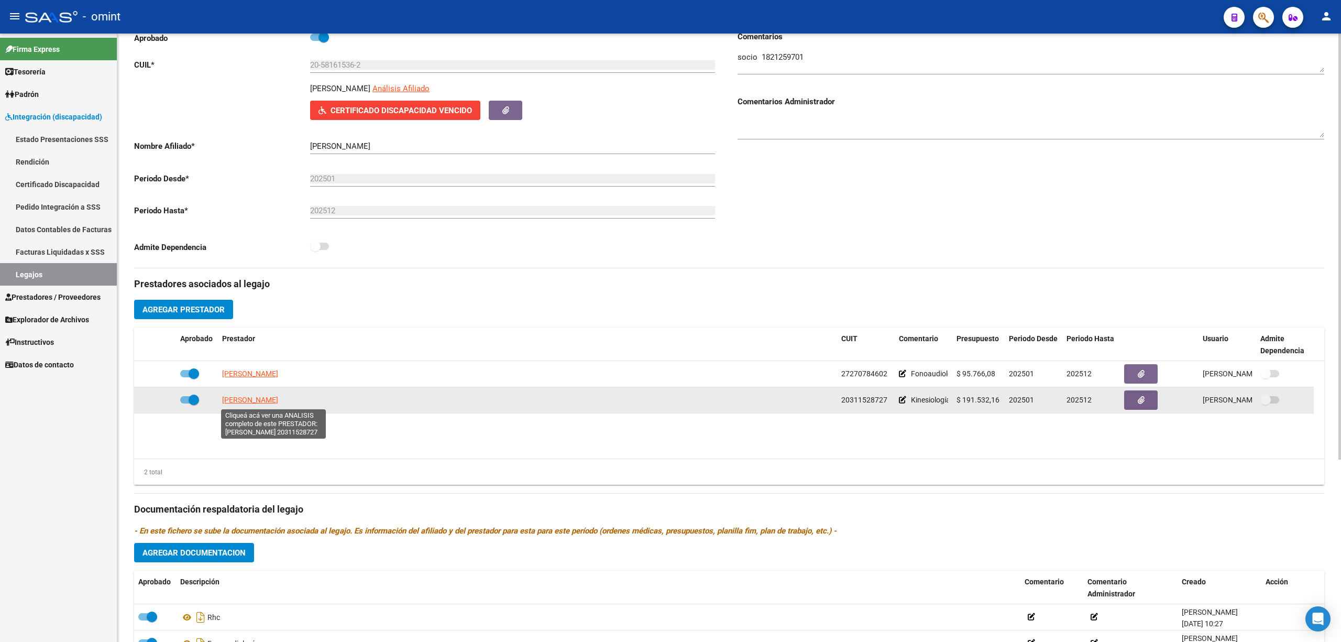
click at [264, 400] on span "COLACILLI MAURO SEBASTIAN" at bounding box center [250, 400] width 56 height 8
type textarea "20311528727"
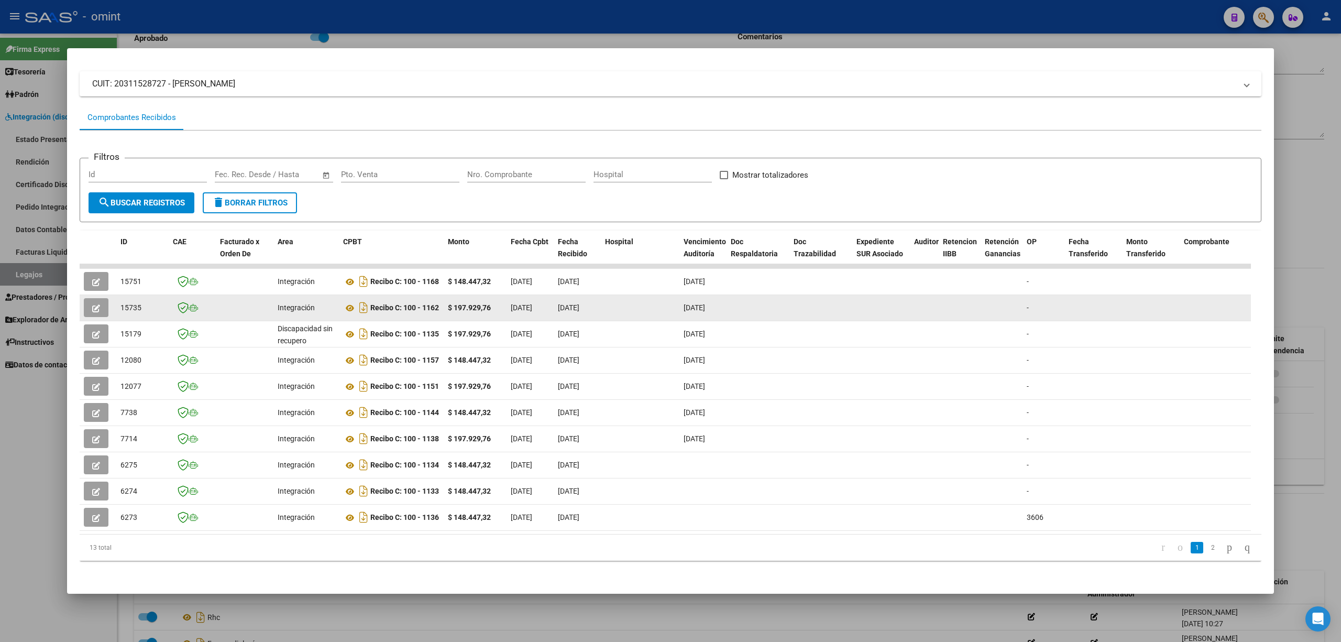
click at [95, 304] on icon "button" at bounding box center [96, 308] width 8 height 8
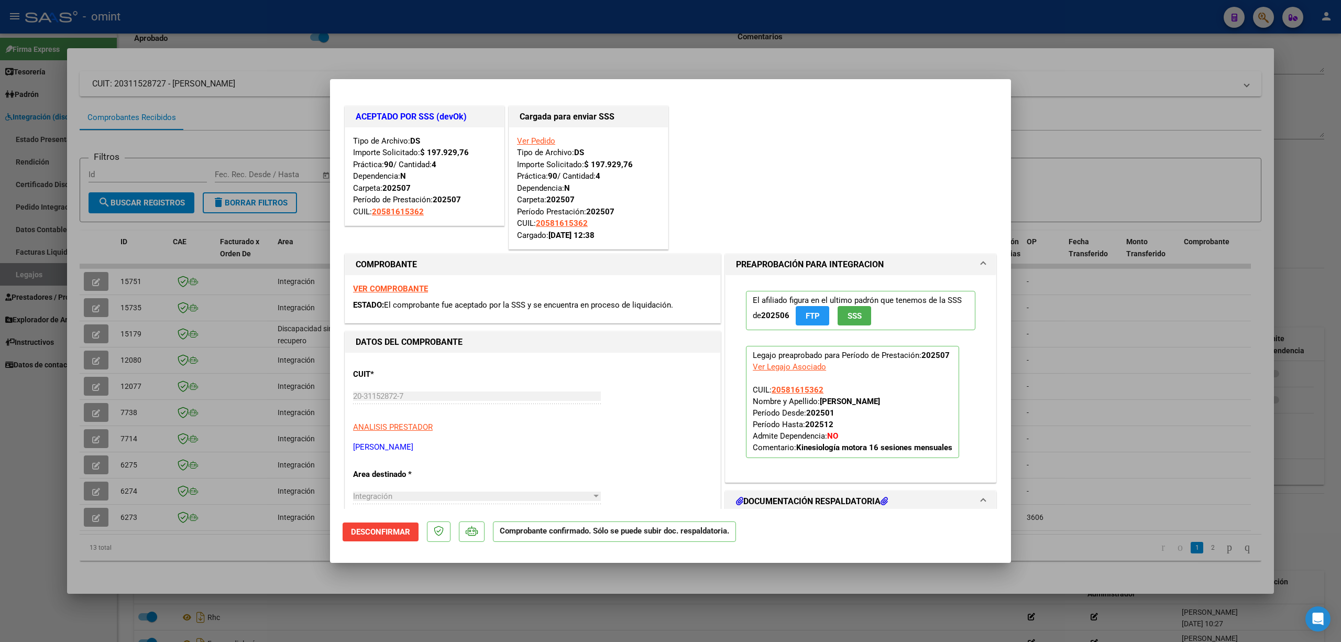
drag, startPoint x: 462, startPoint y: 44, endPoint x: 459, endPoint y: 36, distance: 8.3
click at [462, 44] on div at bounding box center [670, 321] width 1341 height 642
type input "$ 0,00"
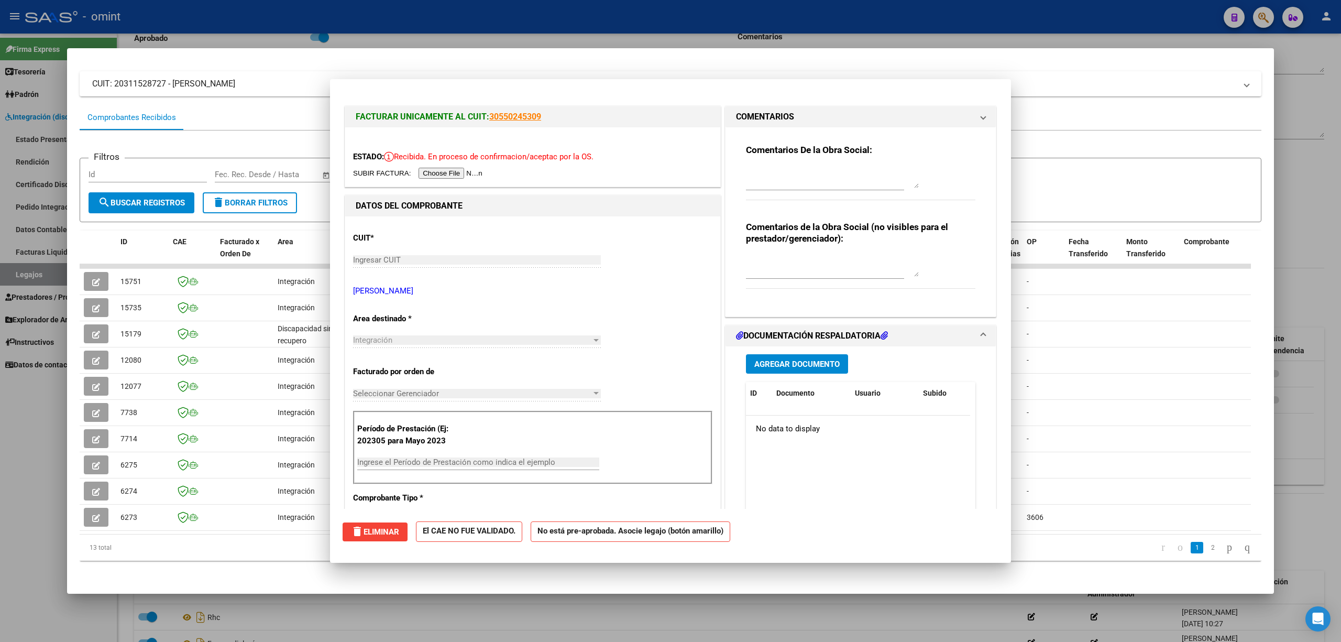
click at [455, 13] on div at bounding box center [670, 321] width 1341 height 642
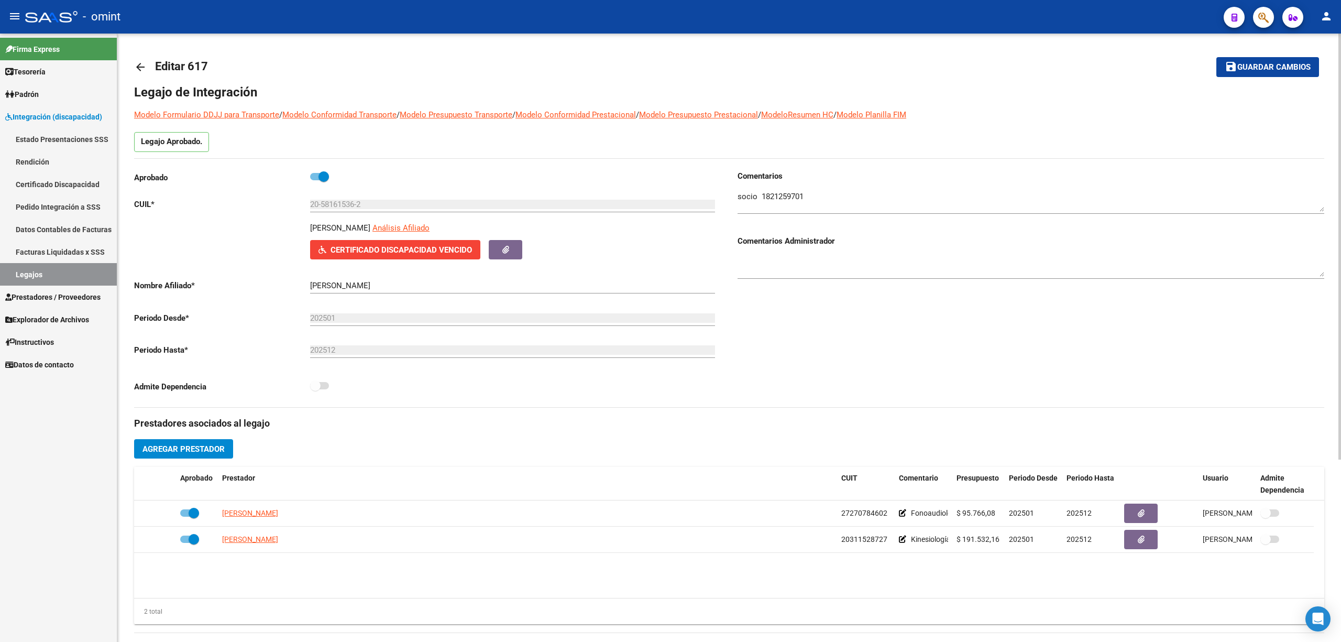
click at [145, 67] on mat-icon "arrow_back" at bounding box center [140, 67] width 13 height 13
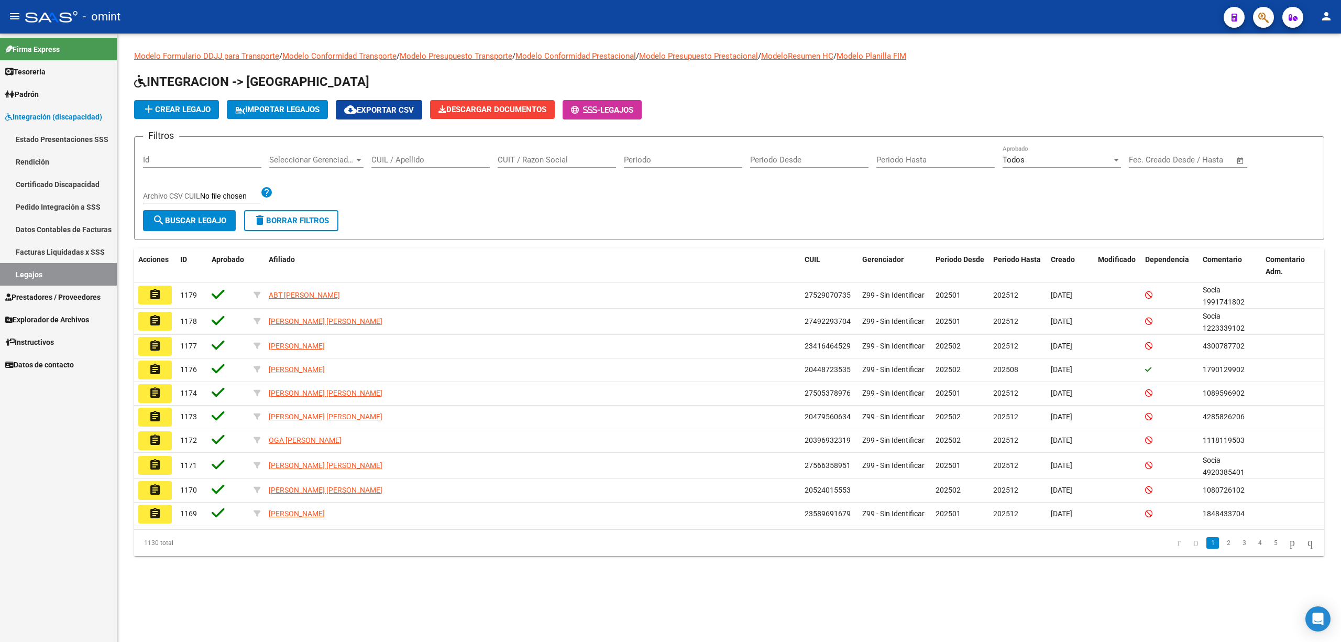
click at [412, 157] on input "CUIL / Apellido" at bounding box center [430, 159] width 118 height 9
paste input "20578746847"
type input "20578746847"
click at [210, 213] on button "search Buscar Legajo" at bounding box center [189, 220] width 93 height 21
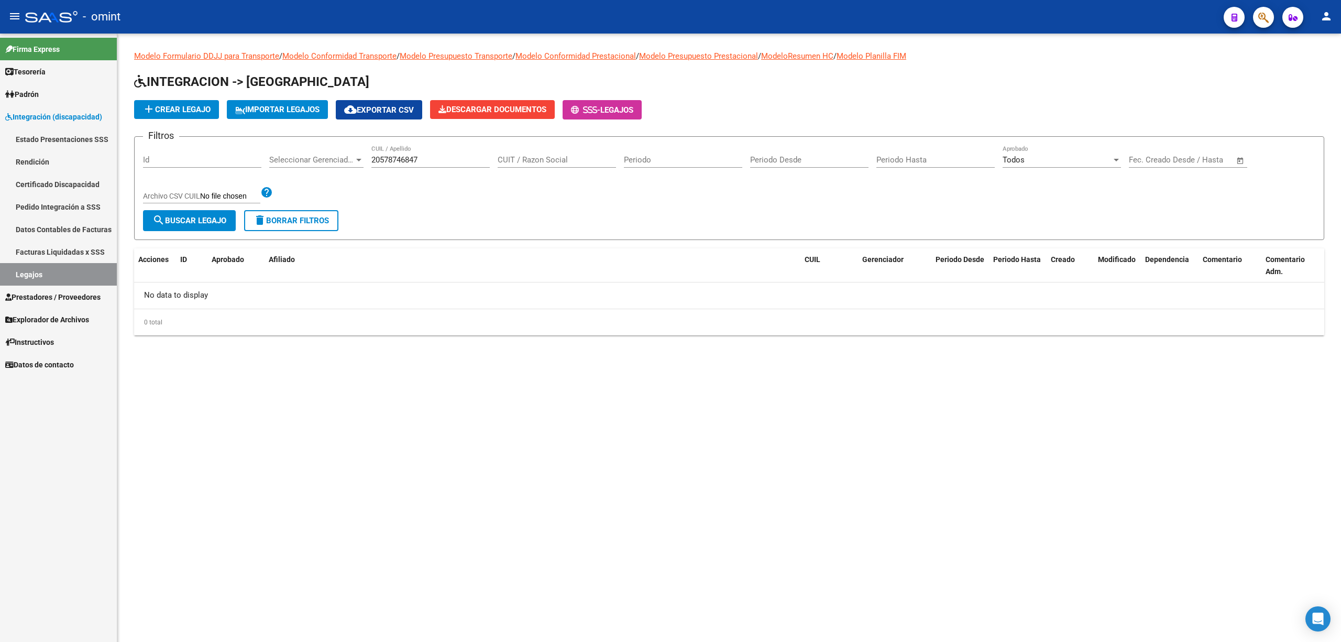
click at [394, 156] on input "20578746847" at bounding box center [430, 159] width 118 height 9
click at [276, 222] on span "delete Borrar Filtros" at bounding box center [291, 220] width 75 height 9
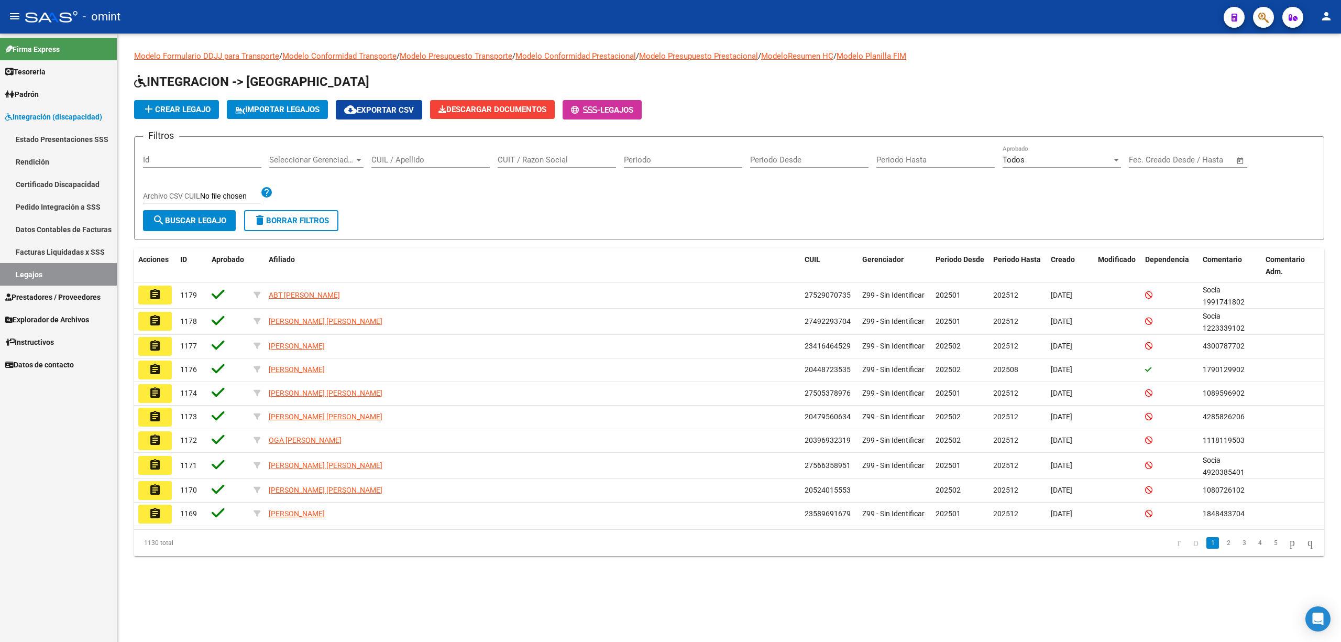
click at [413, 154] on div "CUIL / Apellido" at bounding box center [430, 156] width 118 height 23
paste input "20587724066"
type input "20587724066"
click at [218, 219] on span "search Buscar Legajo" at bounding box center [189, 220] width 74 height 9
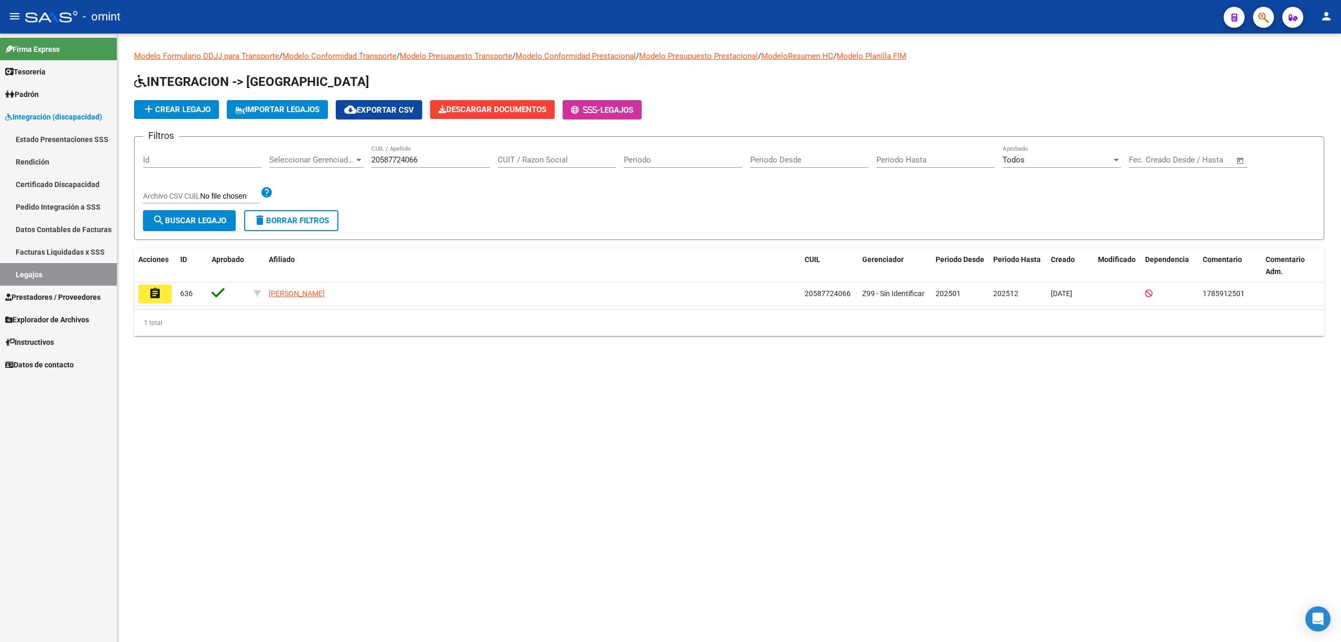
click at [164, 299] on button "assignment" at bounding box center [155, 293] width 34 height 19
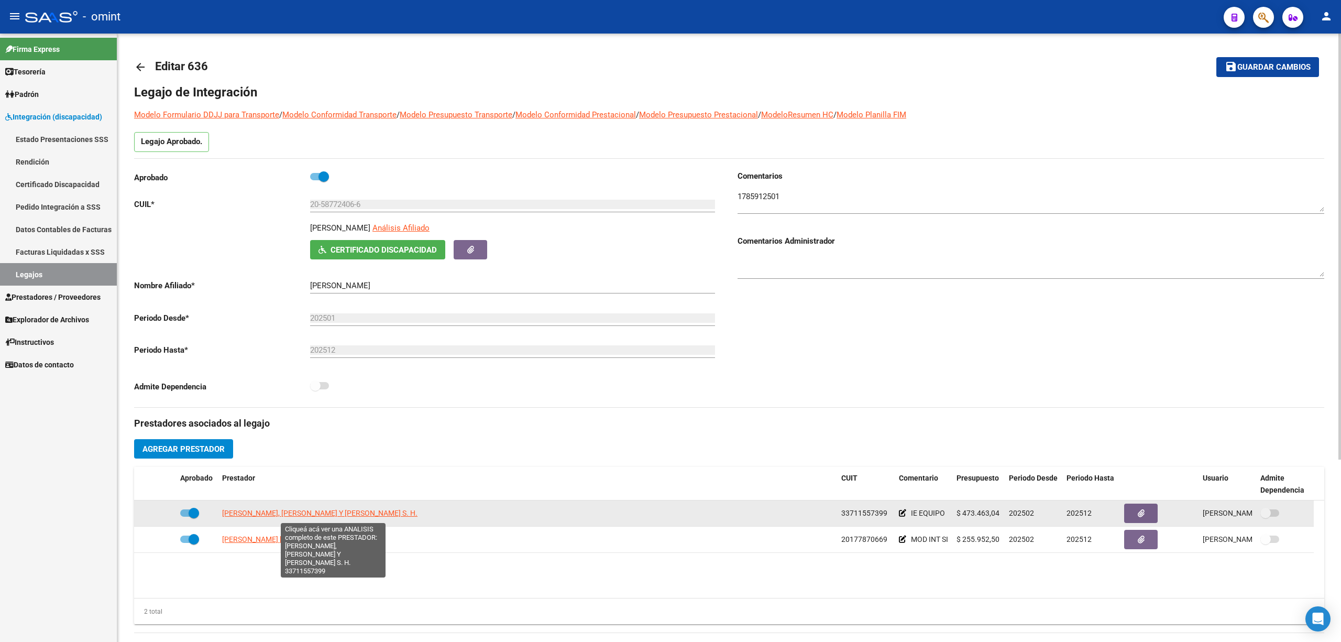
click at [321, 519] on app-link-go-to "MARCELA CASTRO, ROSANA MEZZAVILLA Y PAOLA NAVALON S. H." at bounding box center [319, 513] width 195 height 12
click at [339, 512] on span "MARCELA CASTRO, ROSANA MEZZAVILLA Y PAOLA NAVALON S. H." at bounding box center [319, 513] width 195 height 8
type textarea "33711557399"
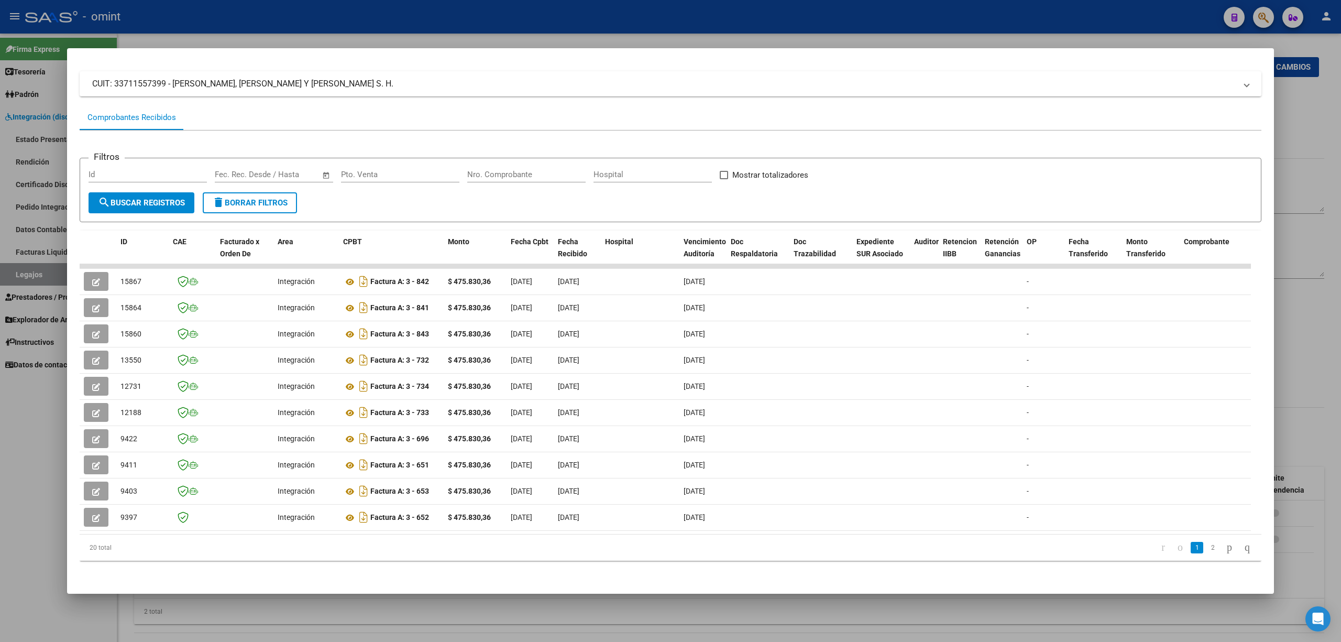
scroll to position [1, 0]
drag, startPoint x: 904, startPoint y: 278, endPoint x: 74, endPoint y: 288, distance: 829.9
click at [71, 289] on mat-dialog-content "Análisis Prestador - CUIT: 33711557399 cloud_download Exportar CSV ABM ARCA Imp…" at bounding box center [670, 321] width 1207 height 520
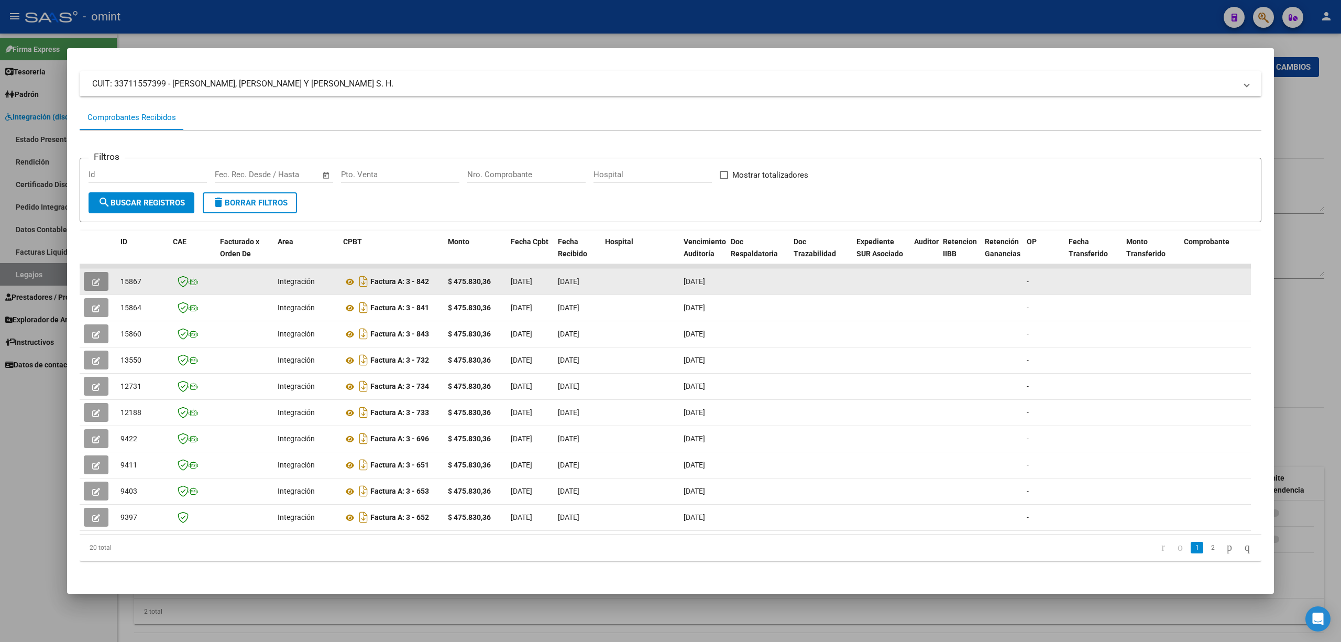
click at [93, 278] on icon "button" at bounding box center [96, 282] width 8 height 8
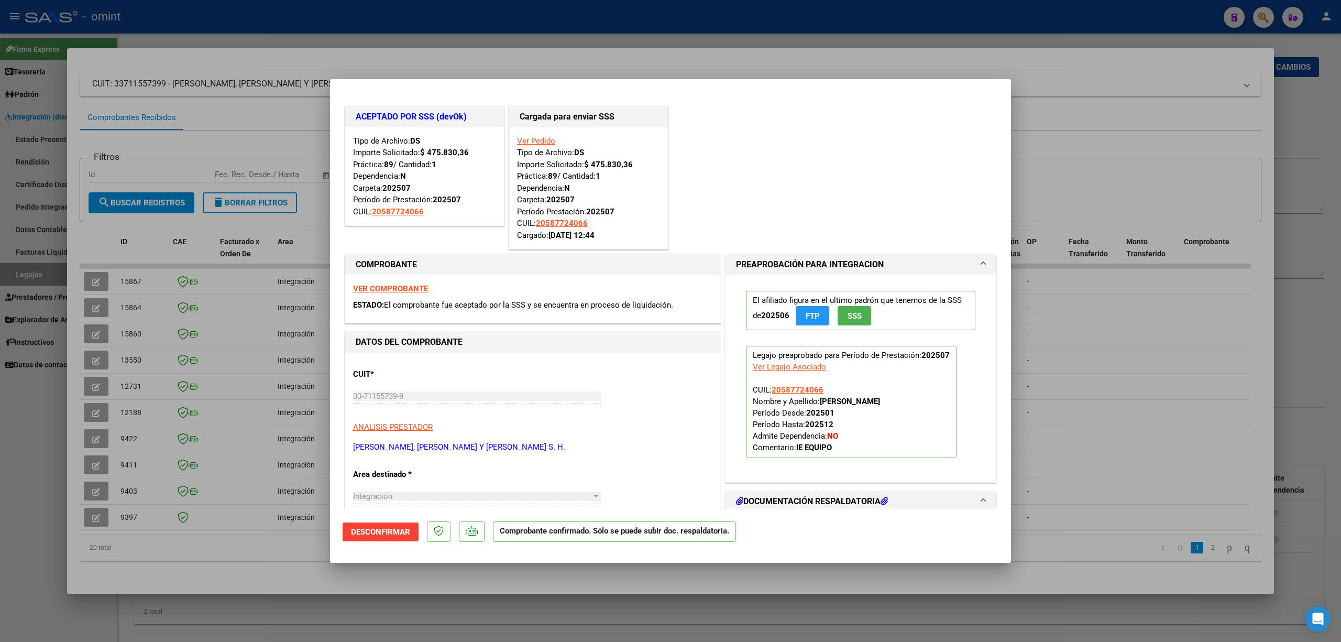
drag, startPoint x: 361, startPoint y: 23, endPoint x: 364, endPoint y: 17, distance: 6.1
click at [363, 23] on div at bounding box center [670, 321] width 1341 height 642
type input "$ 0,00"
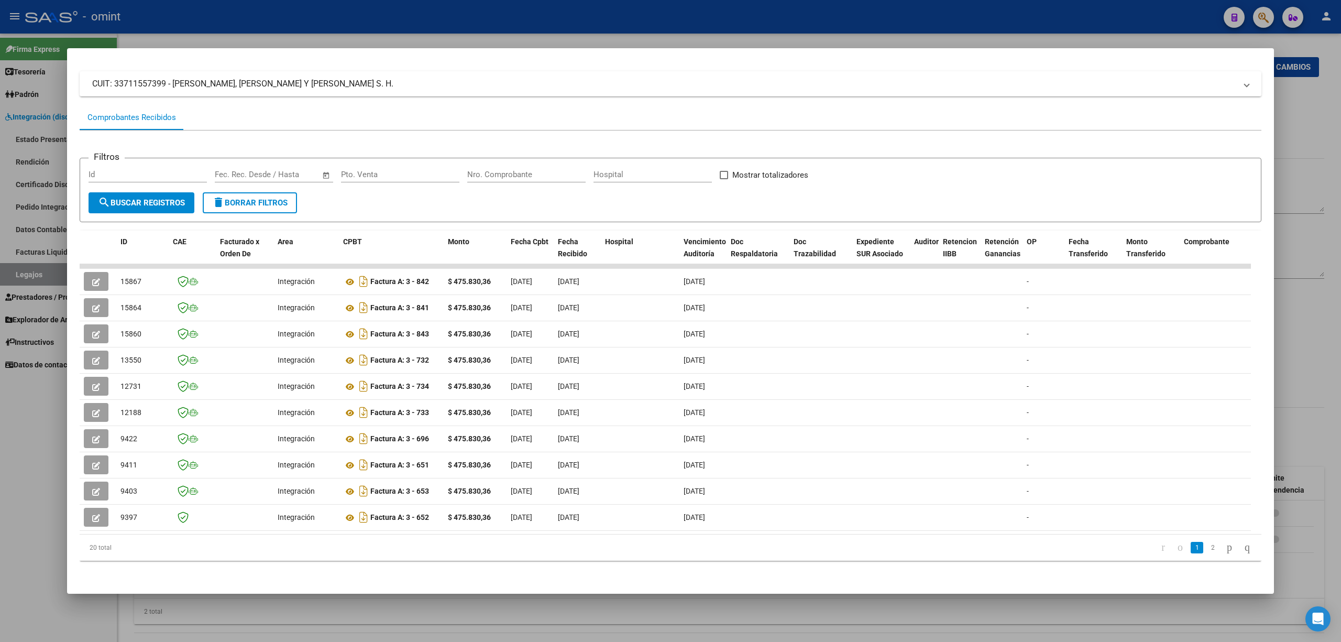
click at [363, 11] on div at bounding box center [670, 321] width 1341 height 642
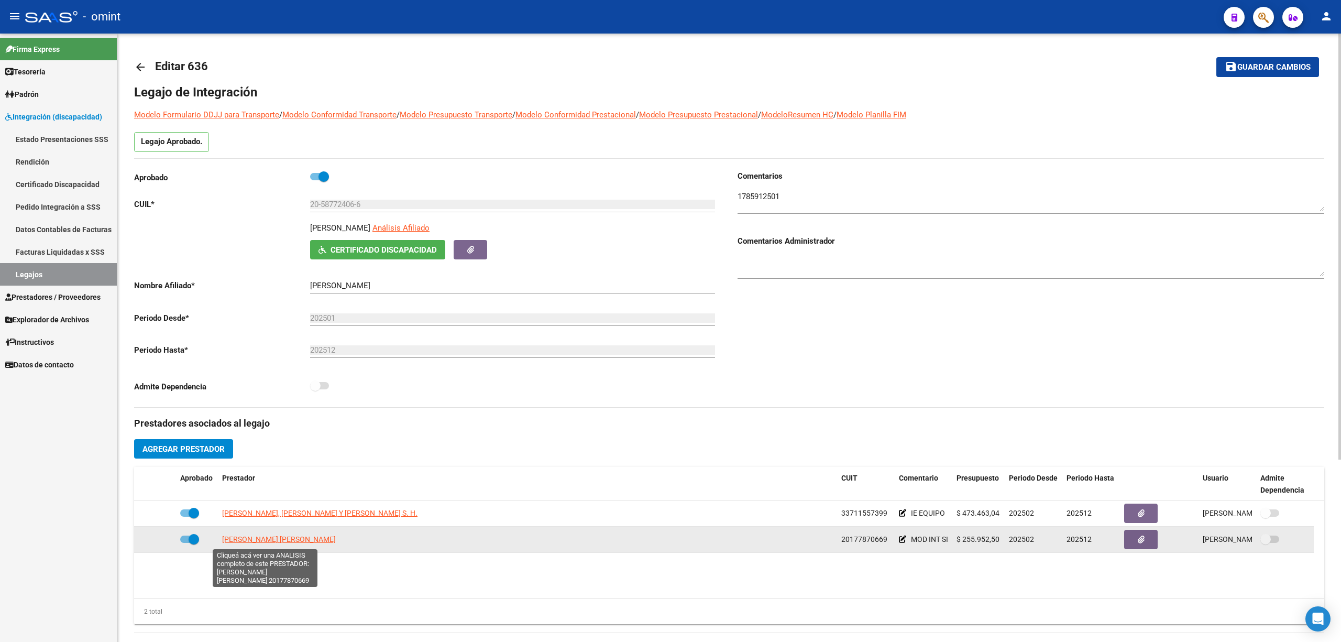
click at [258, 541] on span "MARZARI JOSE EDUARDO" at bounding box center [279, 539] width 114 height 8
type textarea "20177870669"
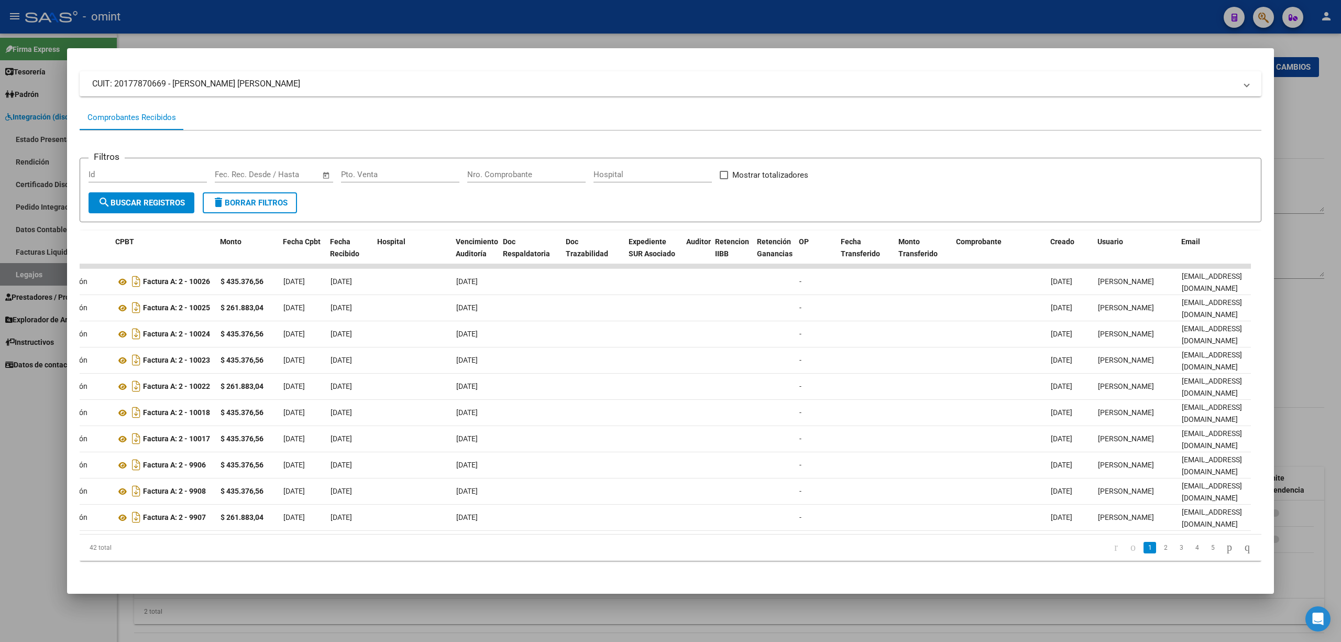
scroll to position [0, 0]
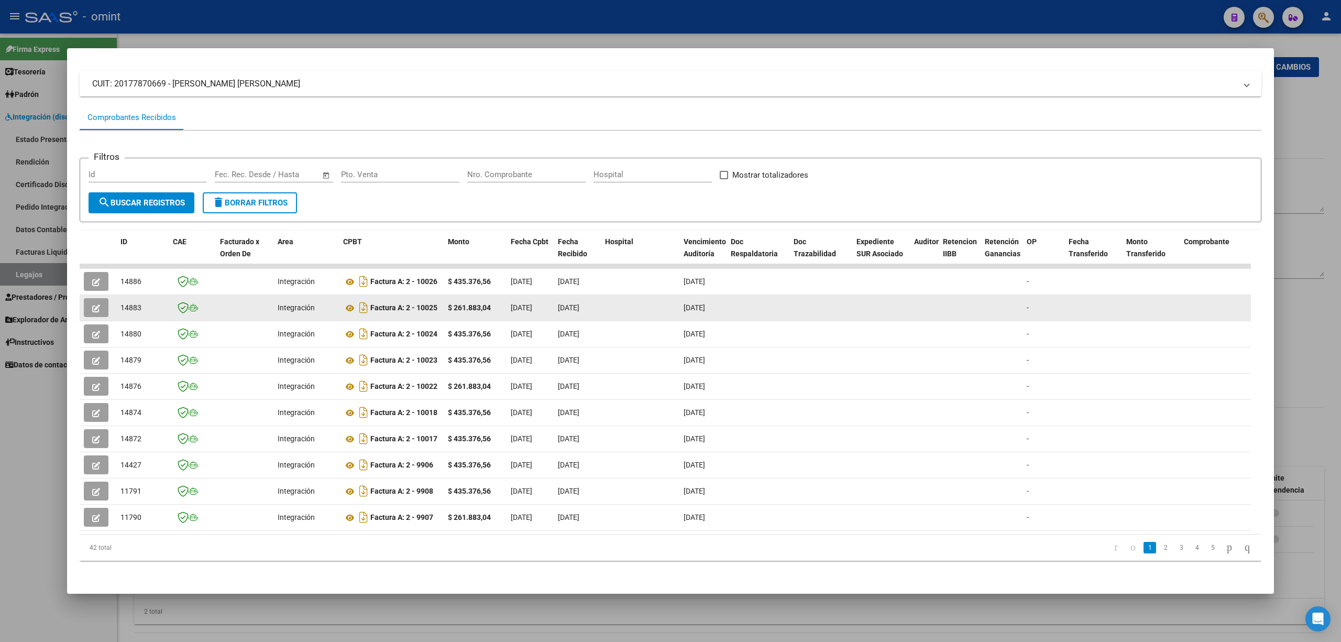
click at [109, 300] on div at bounding box center [98, 307] width 28 height 19
click at [93, 302] on button "button" at bounding box center [96, 307] width 25 height 19
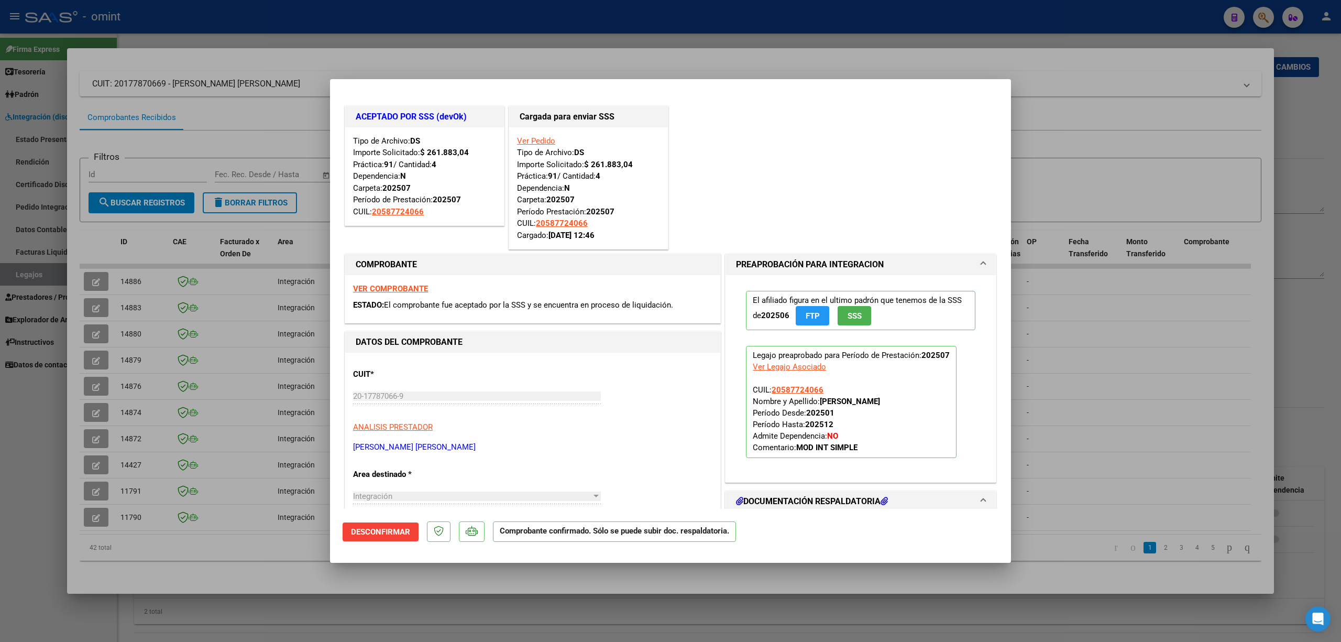
click at [228, 15] on div at bounding box center [670, 321] width 1341 height 642
type input "$ 0,00"
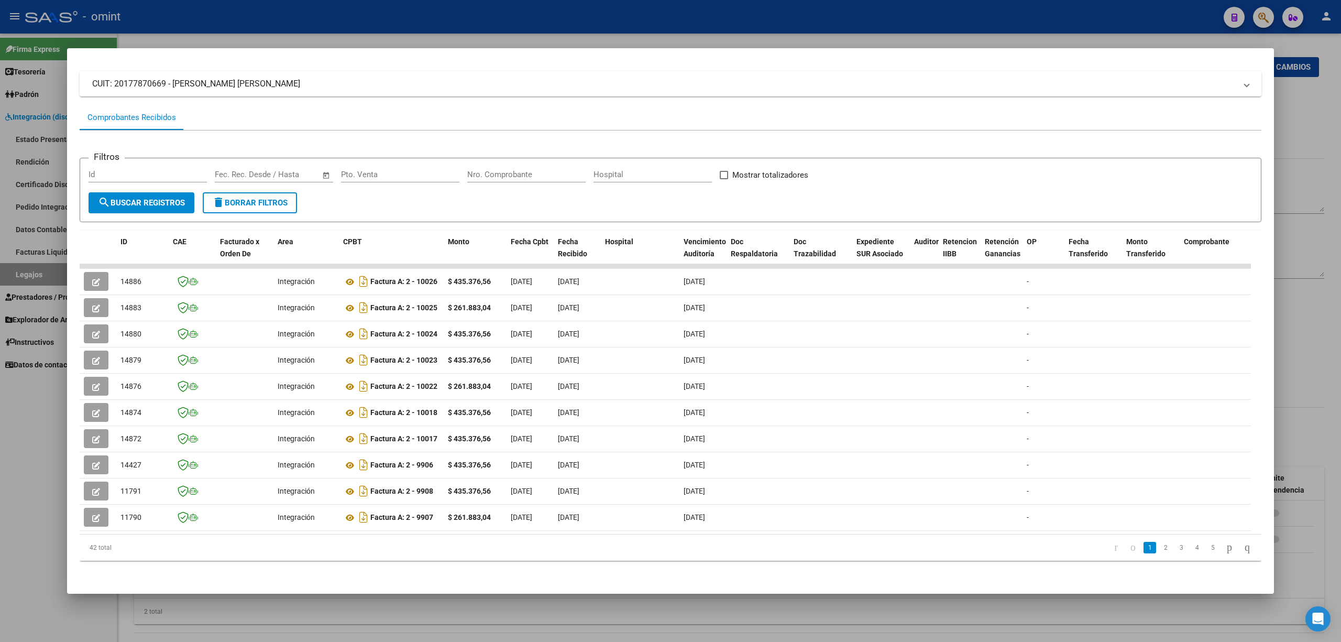
click at [231, 14] on div at bounding box center [670, 321] width 1341 height 642
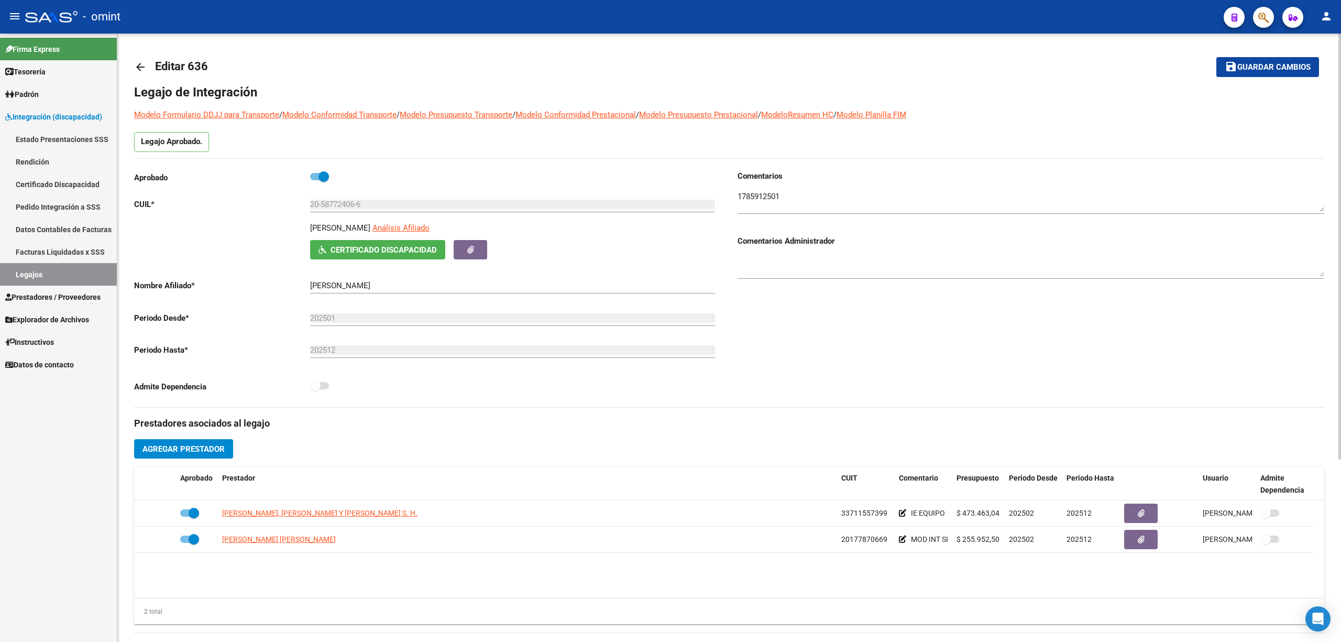
click at [136, 64] on mat-icon "arrow_back" at bounding box center [140, 67] width 13 height 13
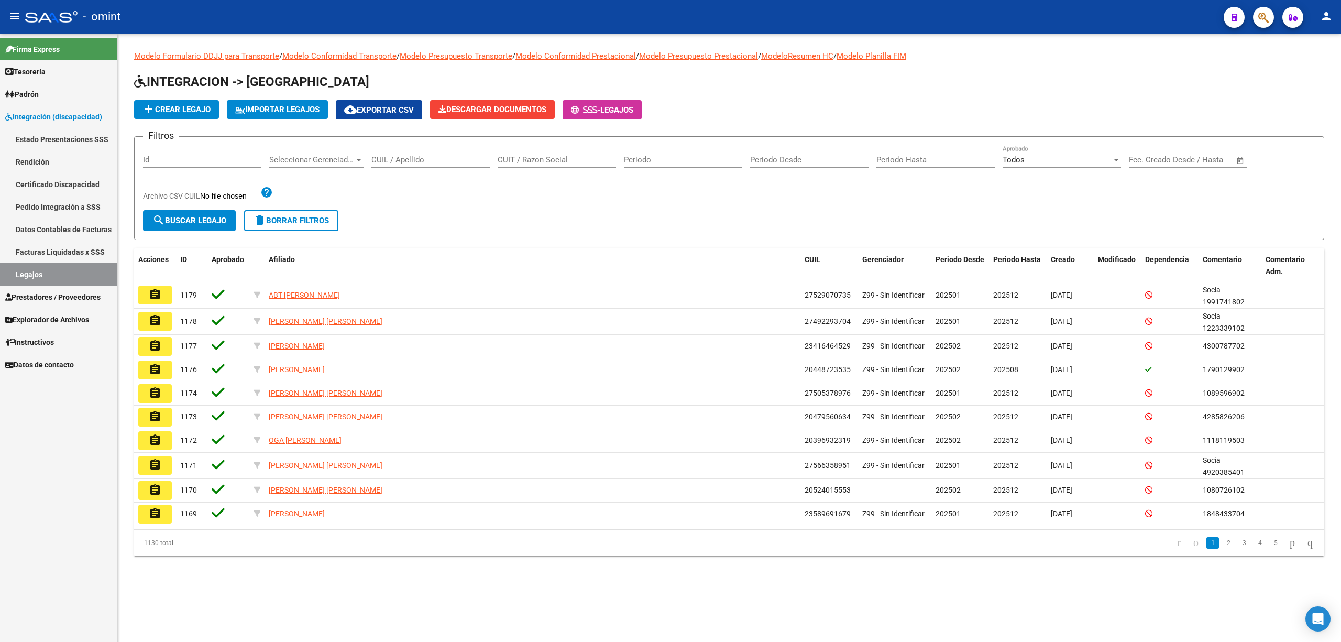
click at [421, 157] on input "CUIL / Apellido" at bounding box center [430, 159] width 118 height 9
paste input "20501895092"
type input "20501895092"
click at [225, 221] on span "search Buscar Legajo" at bounding box center [189, 220] width 74 height 9
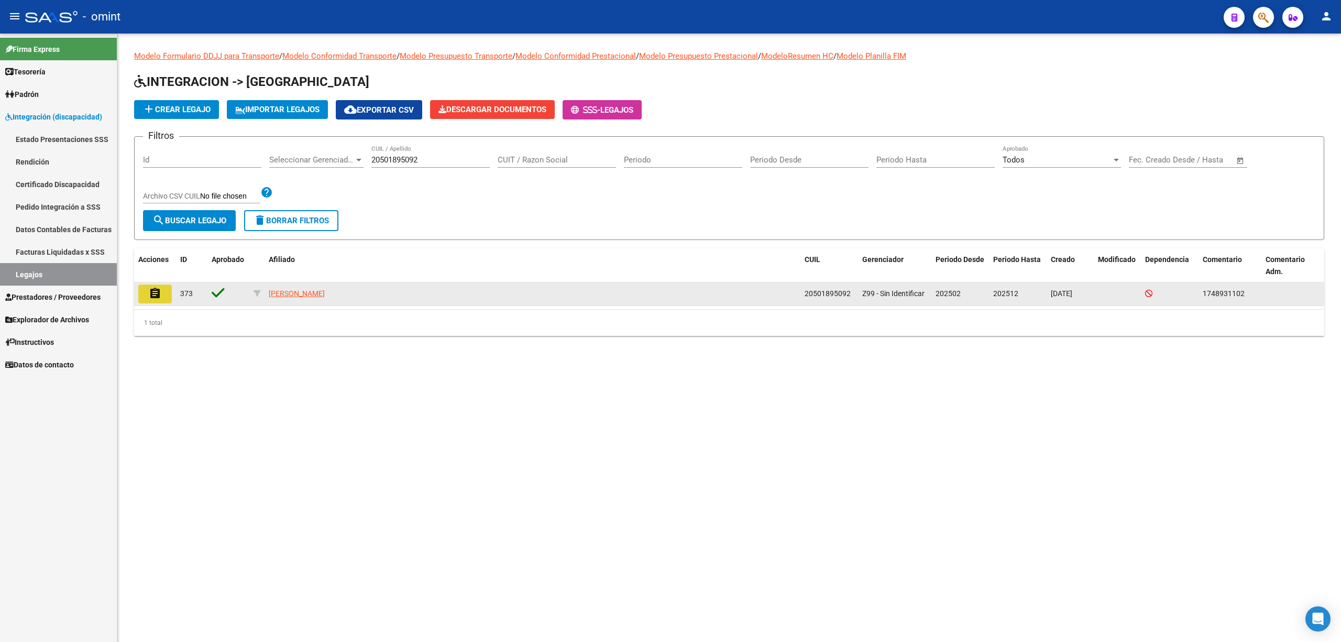
click at [158, 300] on button "assignment" at bounding box center [155, 293] width 34 height 19
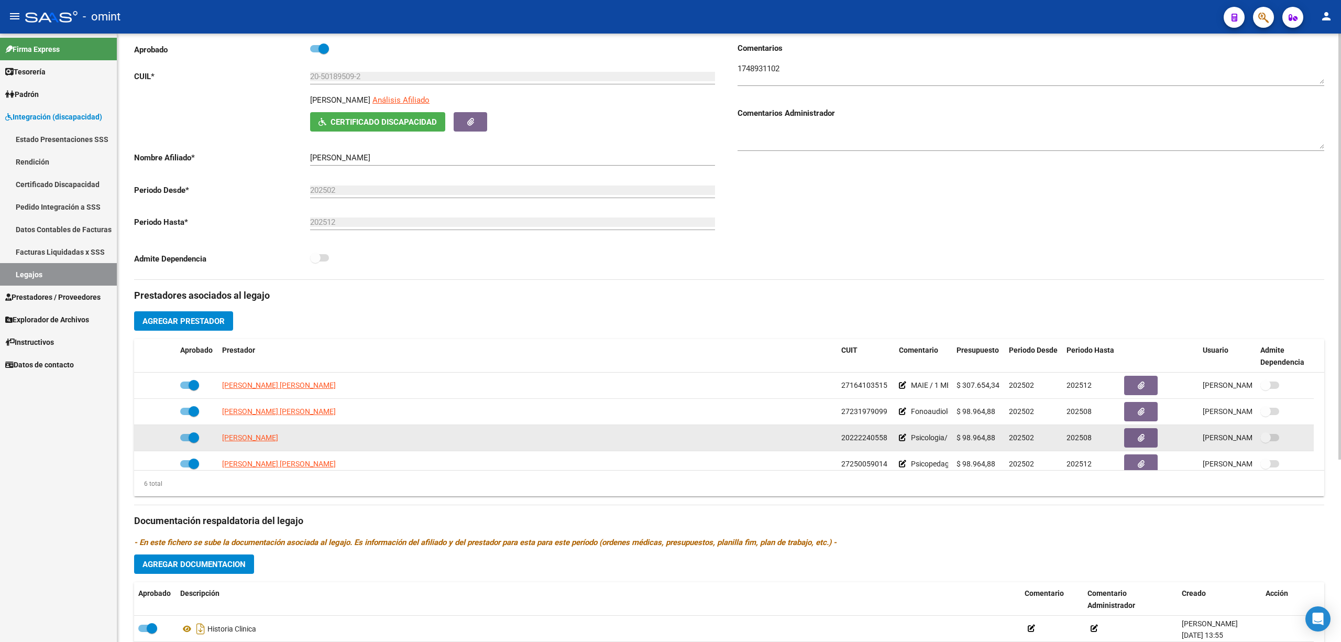
scroll to position [139, 0]
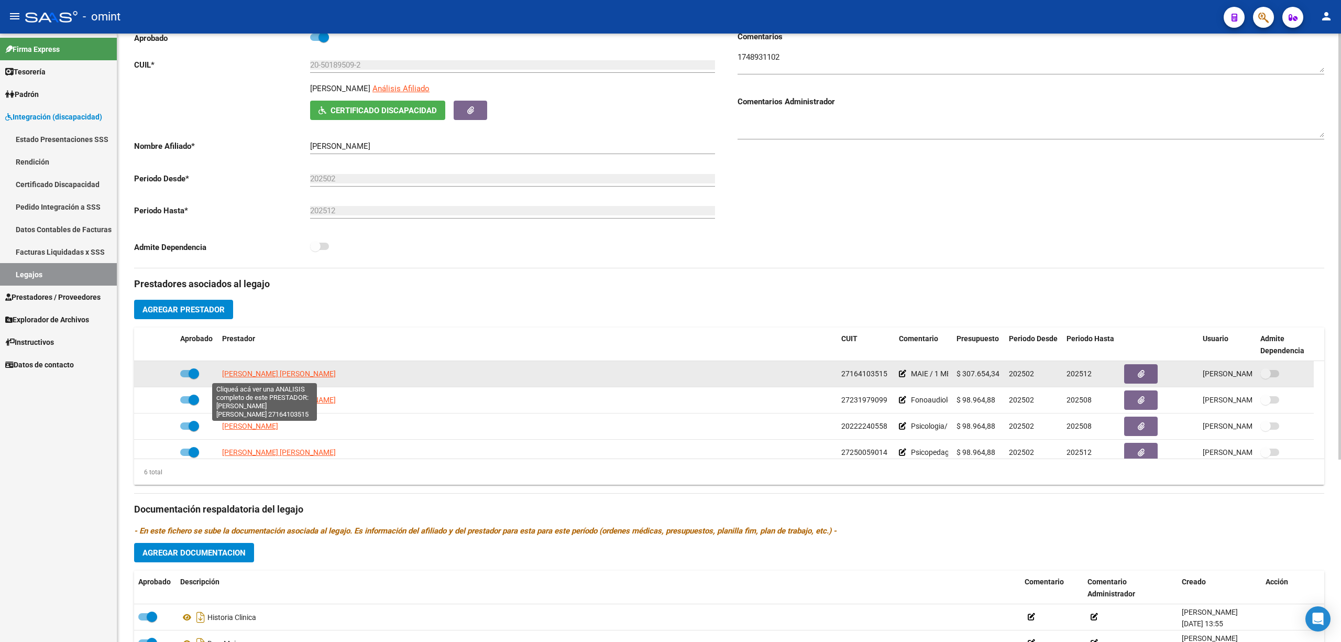
click at [239, 373] on span "BONELLI SANDRA MABEL" at bounding box center [279, 373] width 114 height 8
type textarea "27164103515"
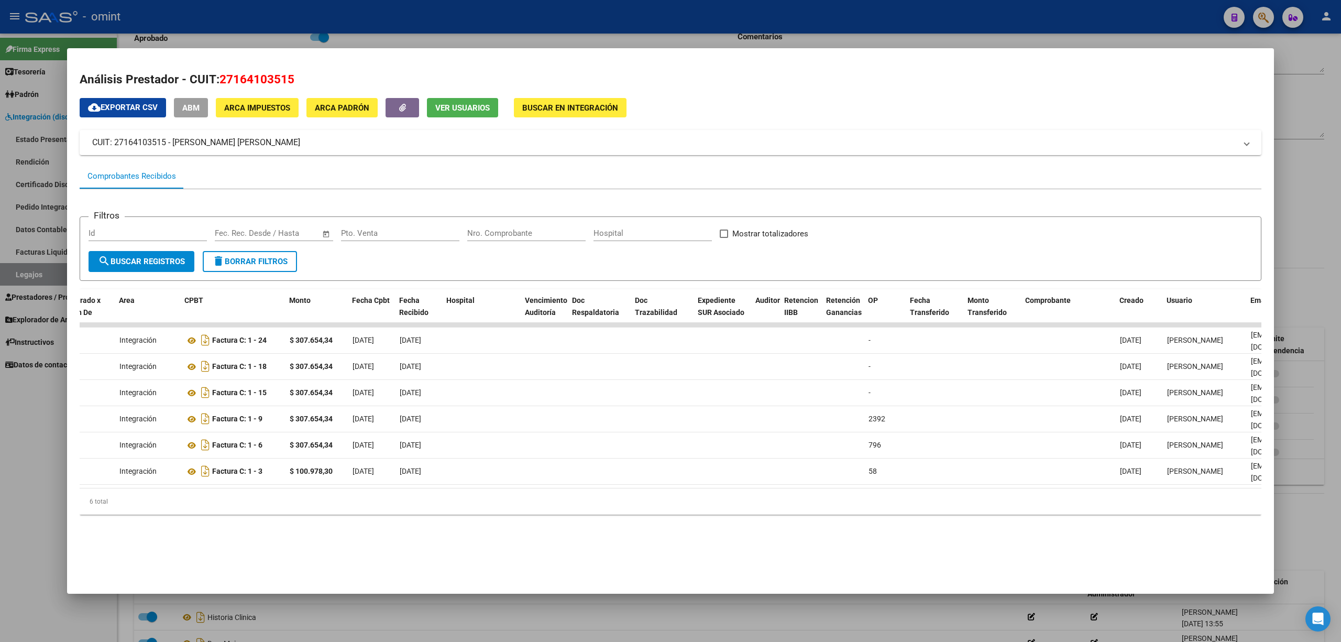
scroll to position [0, 0]
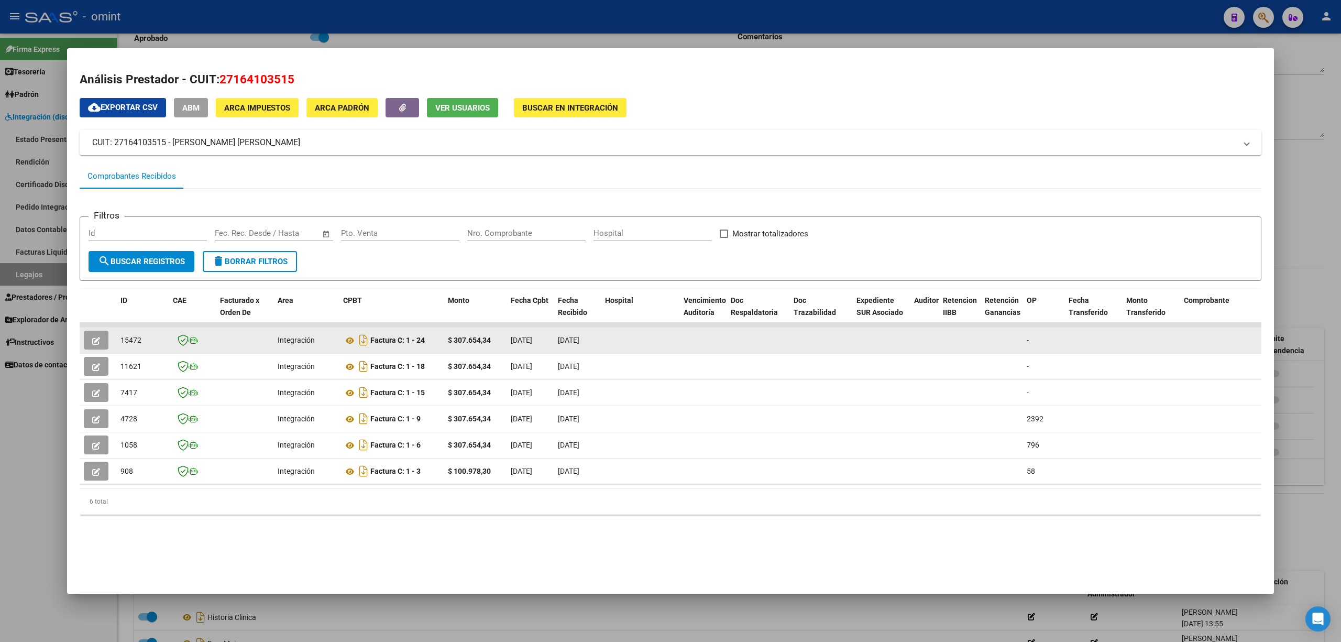
click at [89, 335] on button "button" at bounding box center [96, 340] width 25 height 19
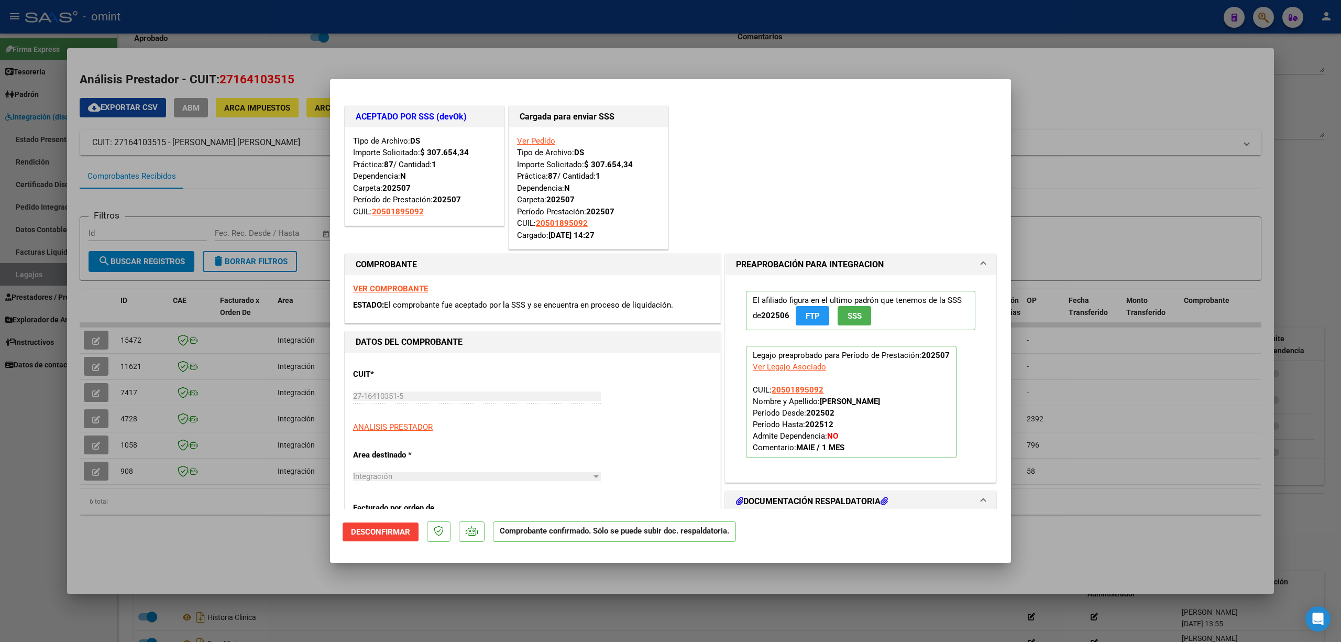
drag, startPoint x: 316, startPoint y: 40, endPoint x: 311, endPoint y: 30, distance: 12.0
click at [315, 40] on div at bounding box center [670, 321] width 1341 height 642
type input "$ 0,00"
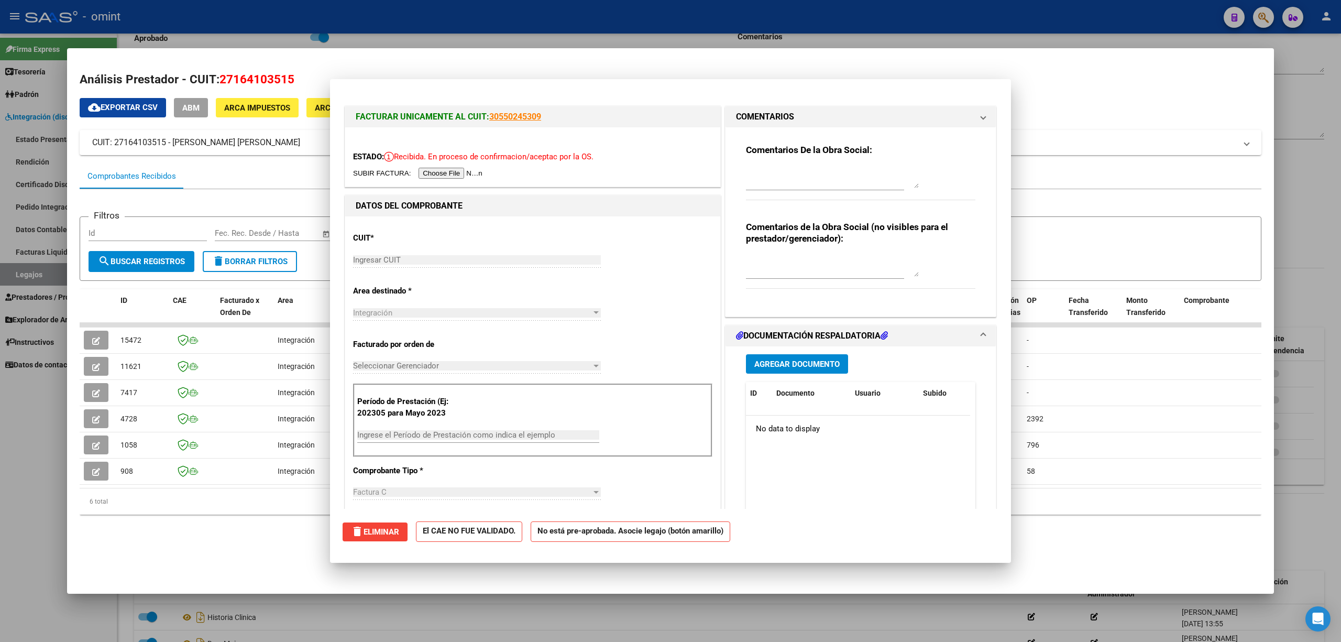
click at [303, 19] on div at bounding box center [670, 321] width 1341 height 642
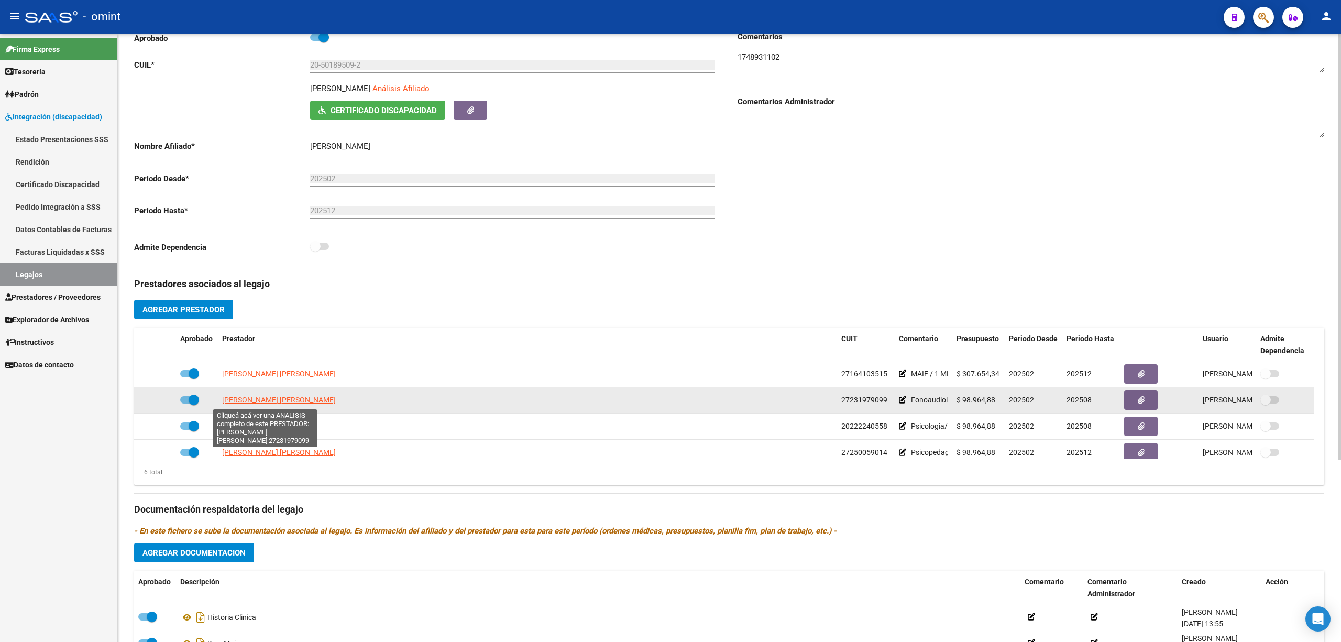
click at [248, 403] on span "LUCINI MARIA BERNARDA" at bounding box center [279, 400] width 114 height 8
type textarea "27231979099"
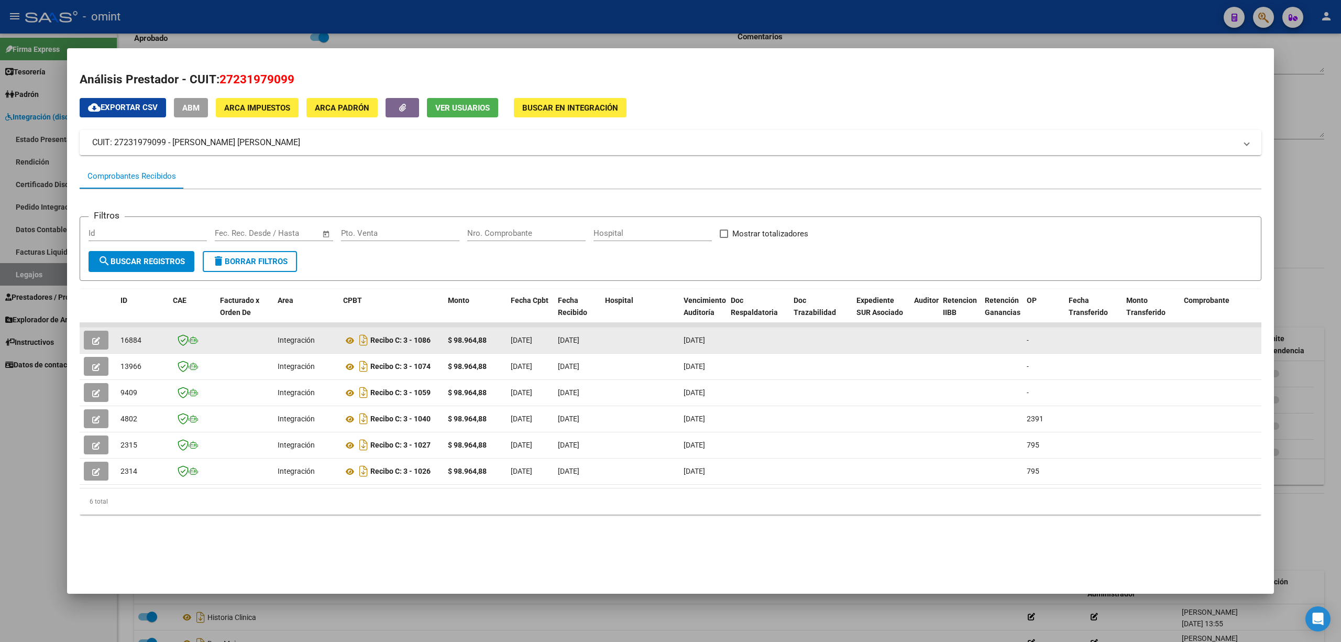
click at [105, 336] on button "button" at bounding box center [96, 340] width 25 height 19
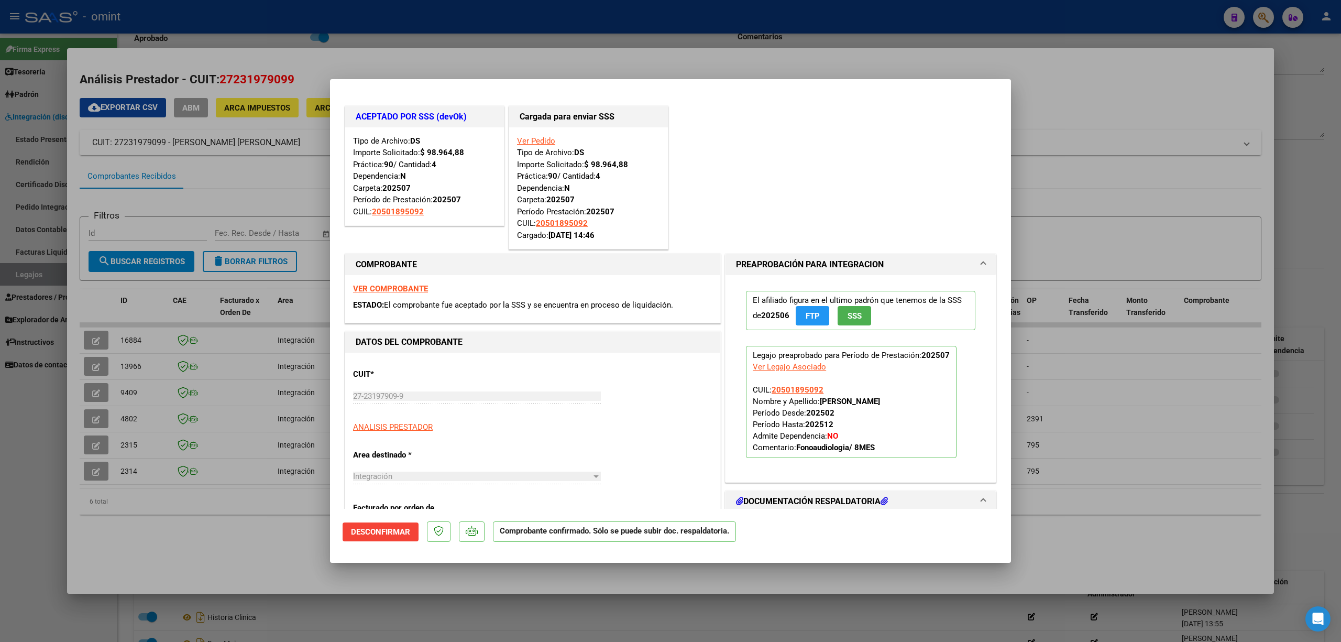
click at [389, 20] on div at bounding box center [670, 321] width 1341 height 642
type input "$ 0,00"
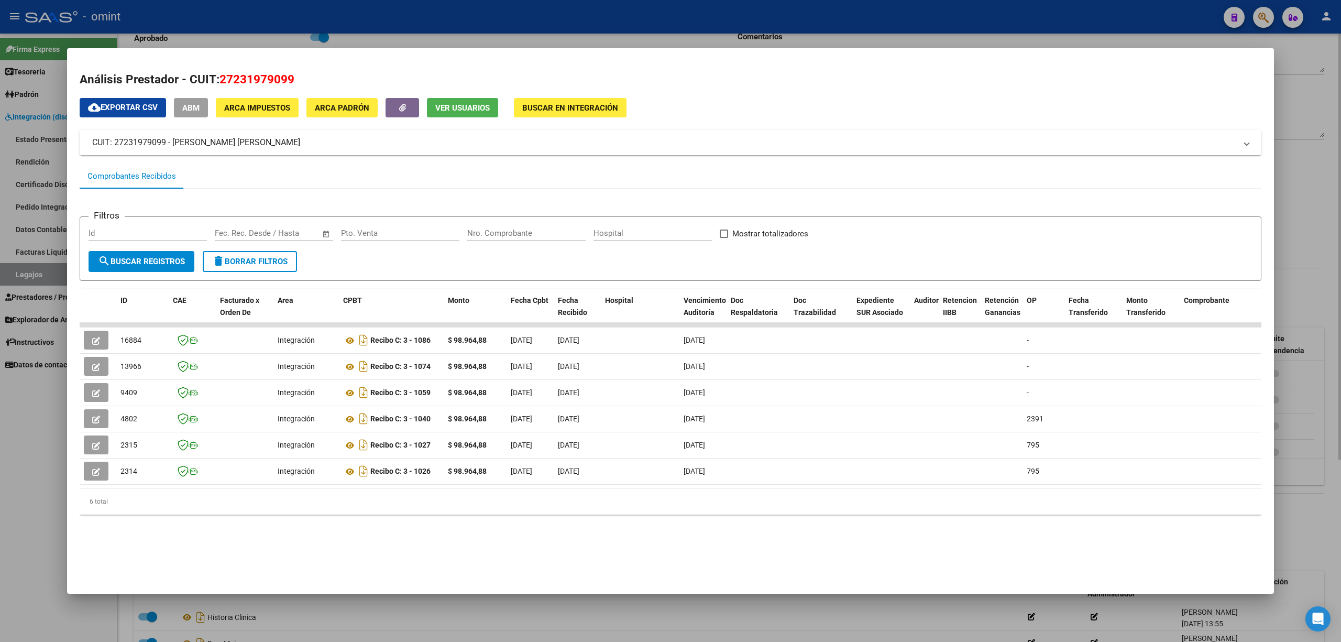
drag, startPoint x: 391, startPoint y: 18, endPoint x: 392, endPoint y: 63, distance: 45.1
click at [392, 19] on div at bounding box center [670, 321] width 1341 height 642
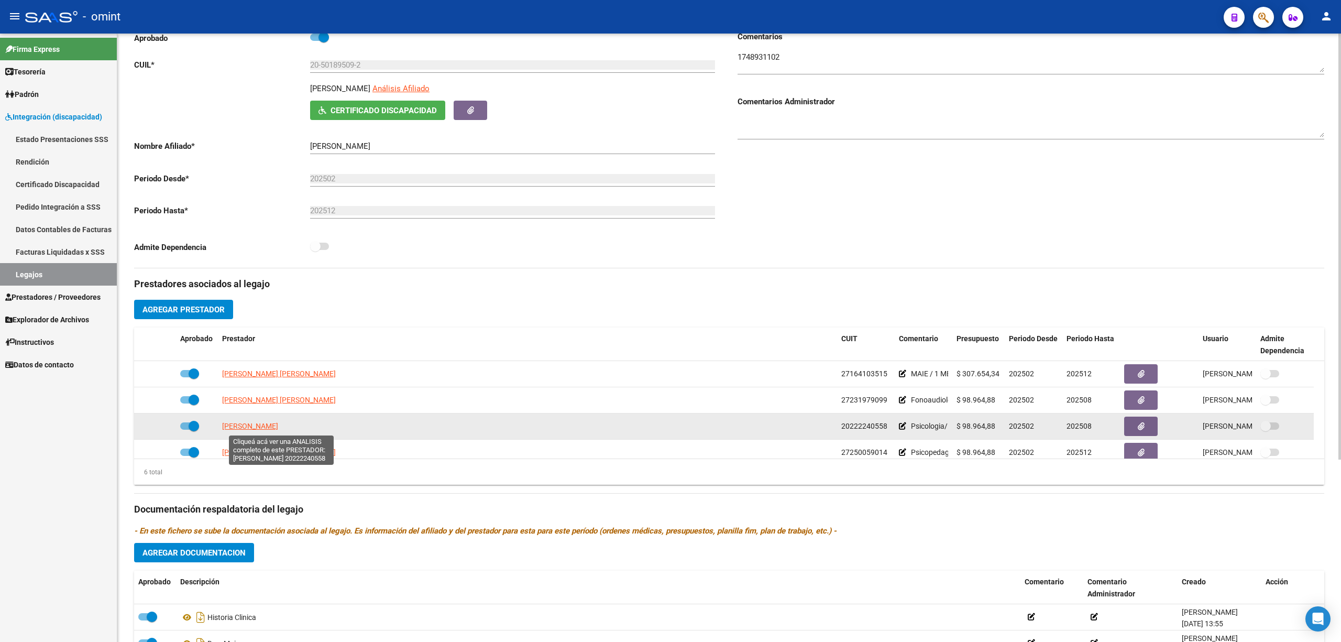
click at [278, 425] on span "CATRAMBONE RAFAEL ALEJANDRO" at bounding box center [250, 426] width 56 height 8
type textarea "20222240558"
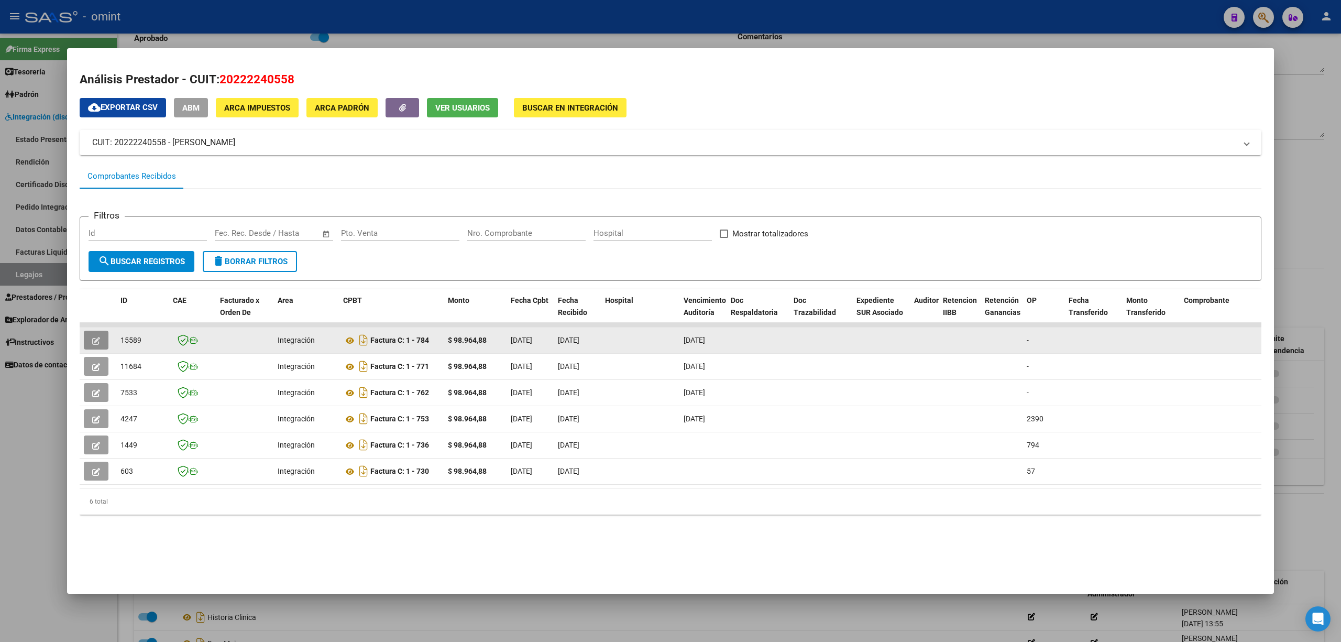
click at [94, 346] on button "button" at bounding box center [96, 340] width 25 height 19
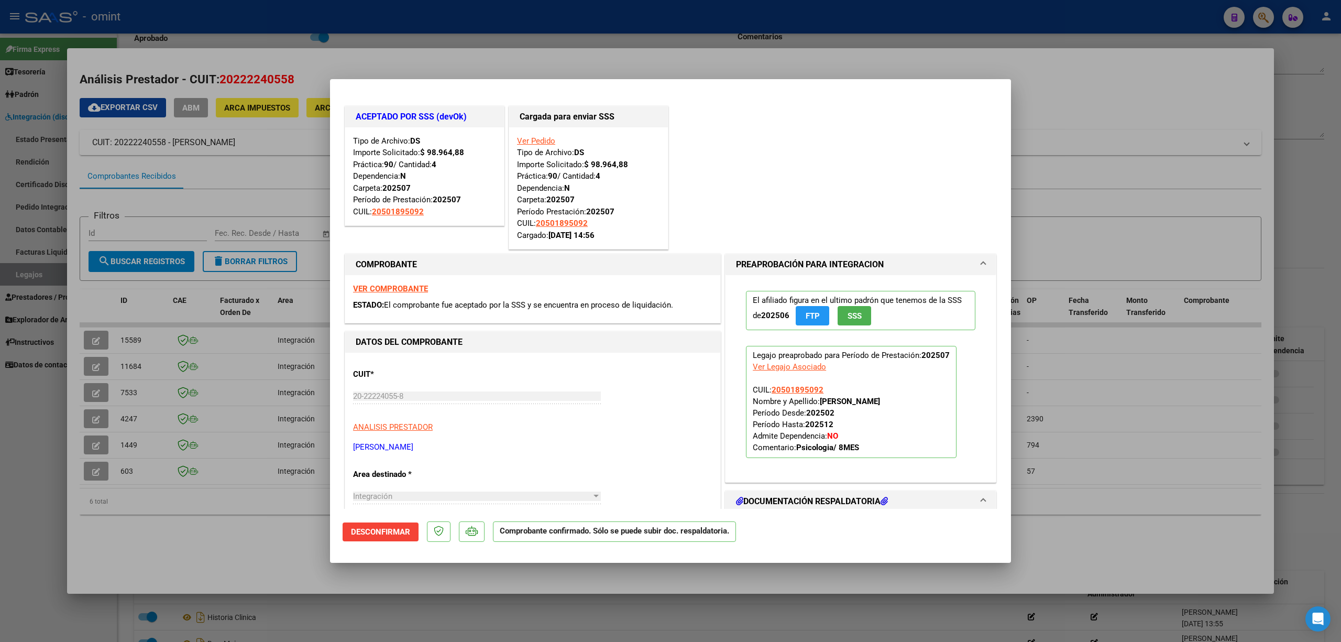
click at [380, 55] on div at bounding box center [670, 321] width 1341 height 642
type input "$ 0,00"
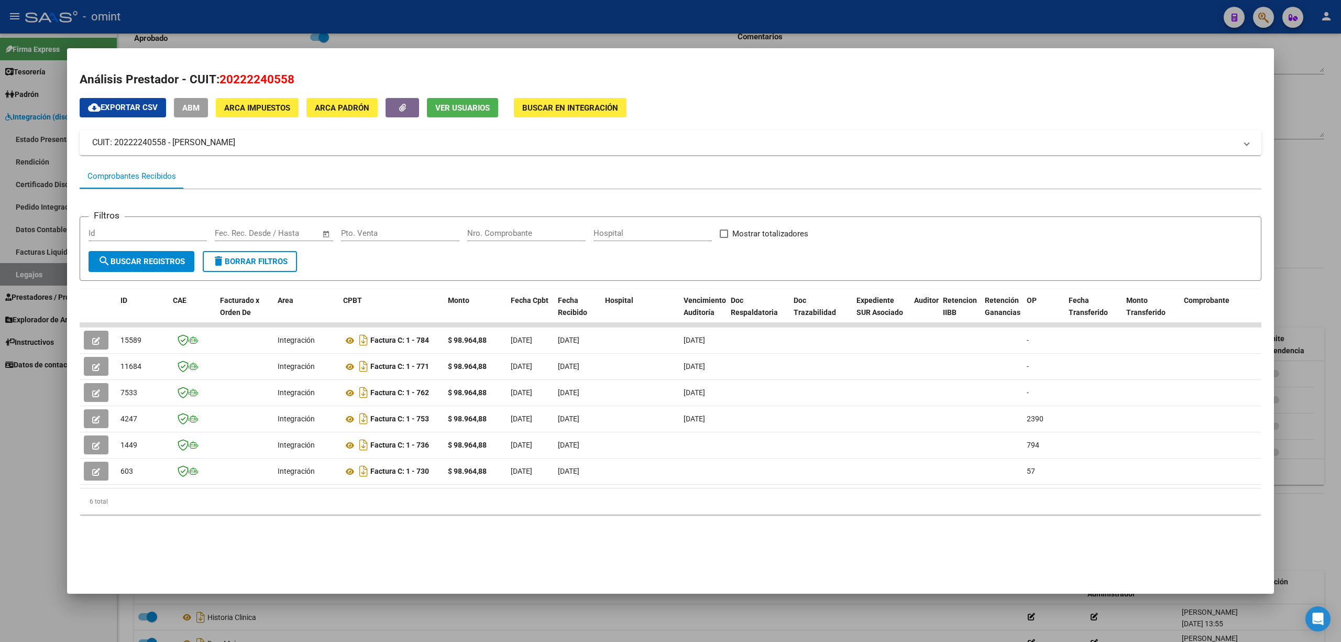
click at [379, 19] on div at bounding box center [670, 321] width 1341 height 642
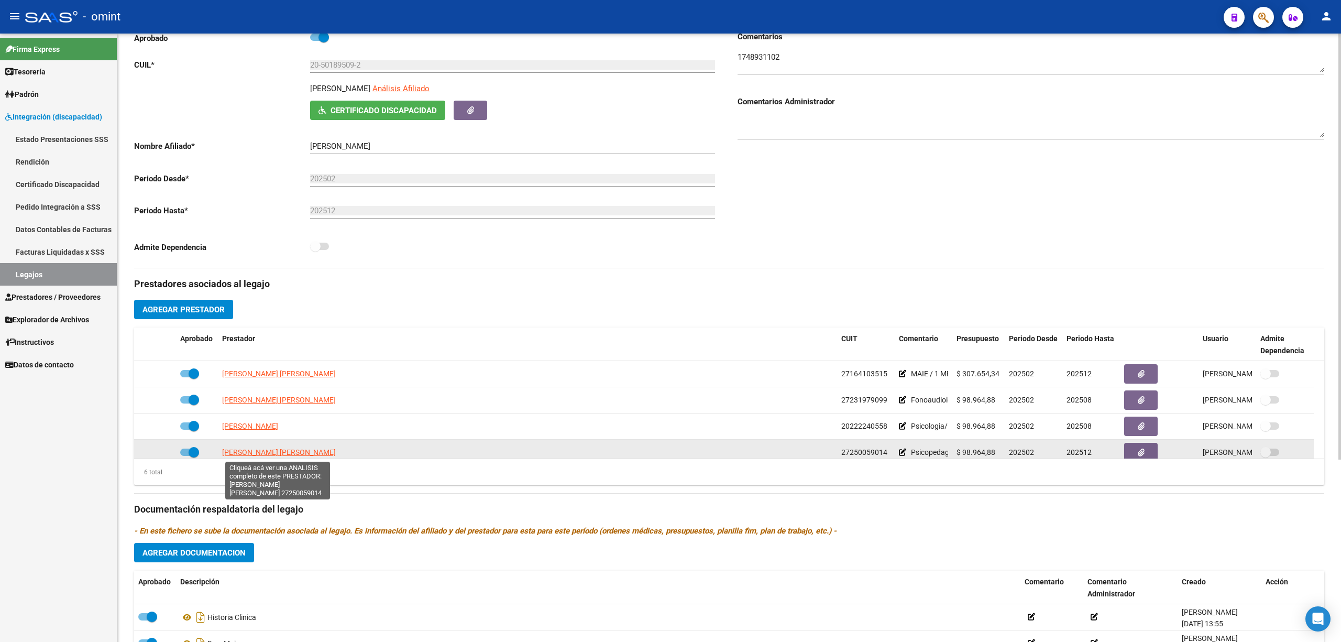
click at [260, 453] on span "REINOSO MARIANA DEL CARMEN" at bounding box center [279, 452] width 114 height 8
type textarea "27250059014"
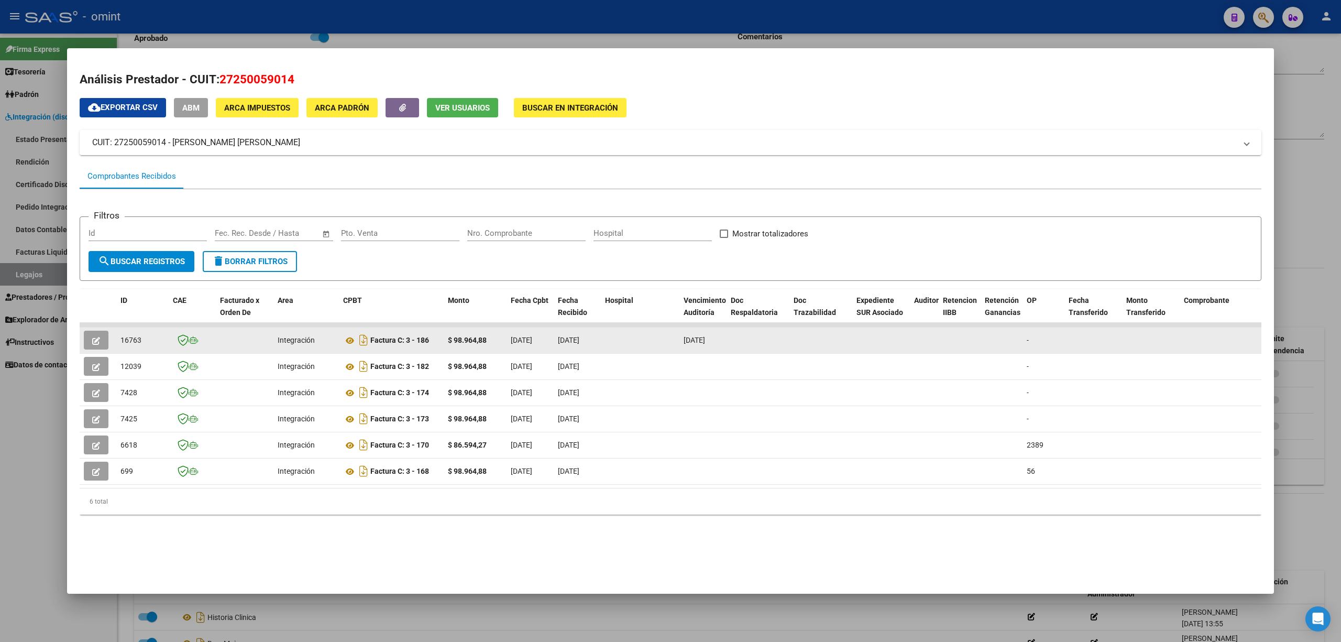
drag, startPoint x: 93, startPoint y: 332, endPoint x: 115, endPoint y: 348, distance: 27.8
click at [94, 333] on datatable-body-cell at bounding box center [98, 340] width 37 height 26
click at [105, 344] on button "button" at bounding box center [96, 340] width 25 height 19
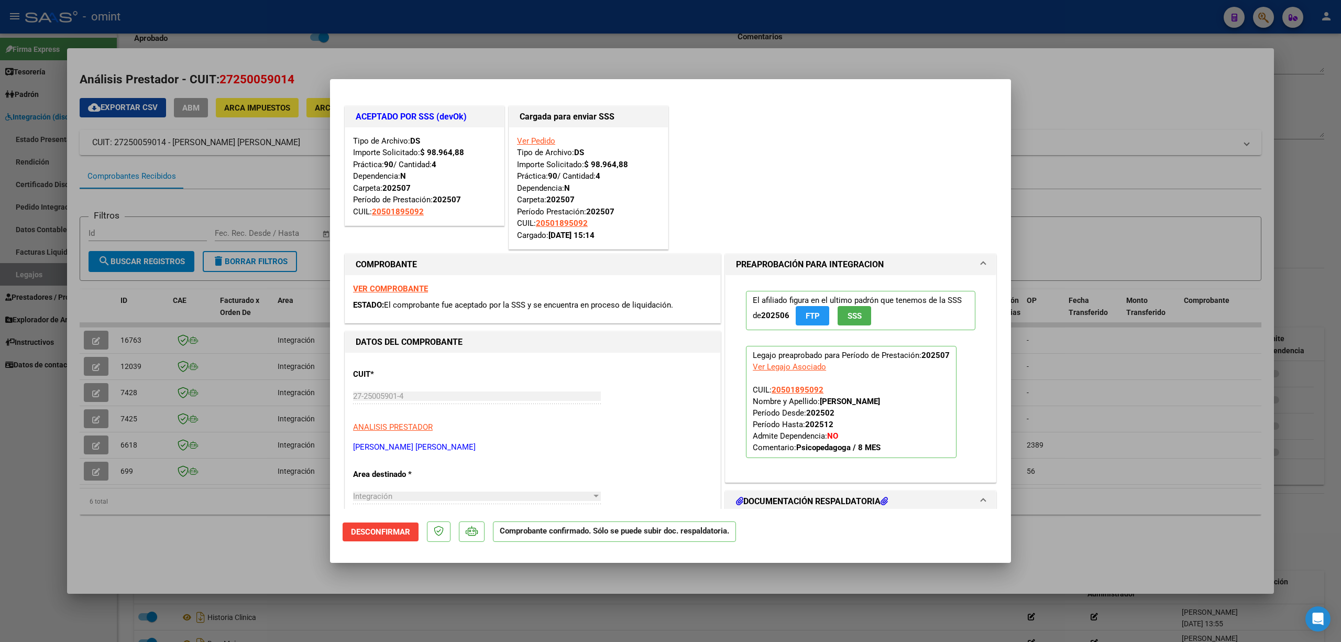
click at [415, 38] on div at bounding box center [670, 321] width 1341 height 642
type input "$ 0,00"
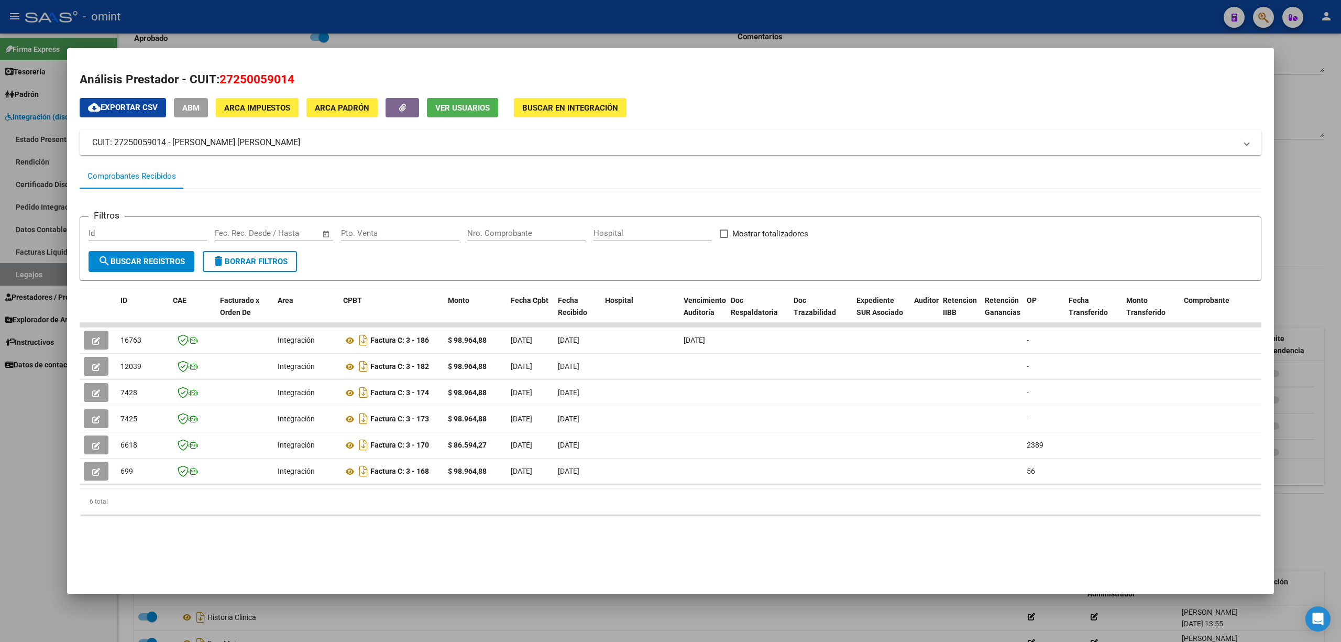
drag, startPoint x: 410, startPoint y: 13, endPoint x: 410, endPoint y: 19, distance: 5.8
click at [409, 13] on div at bounding box center [670, 321] width 1341 height 642
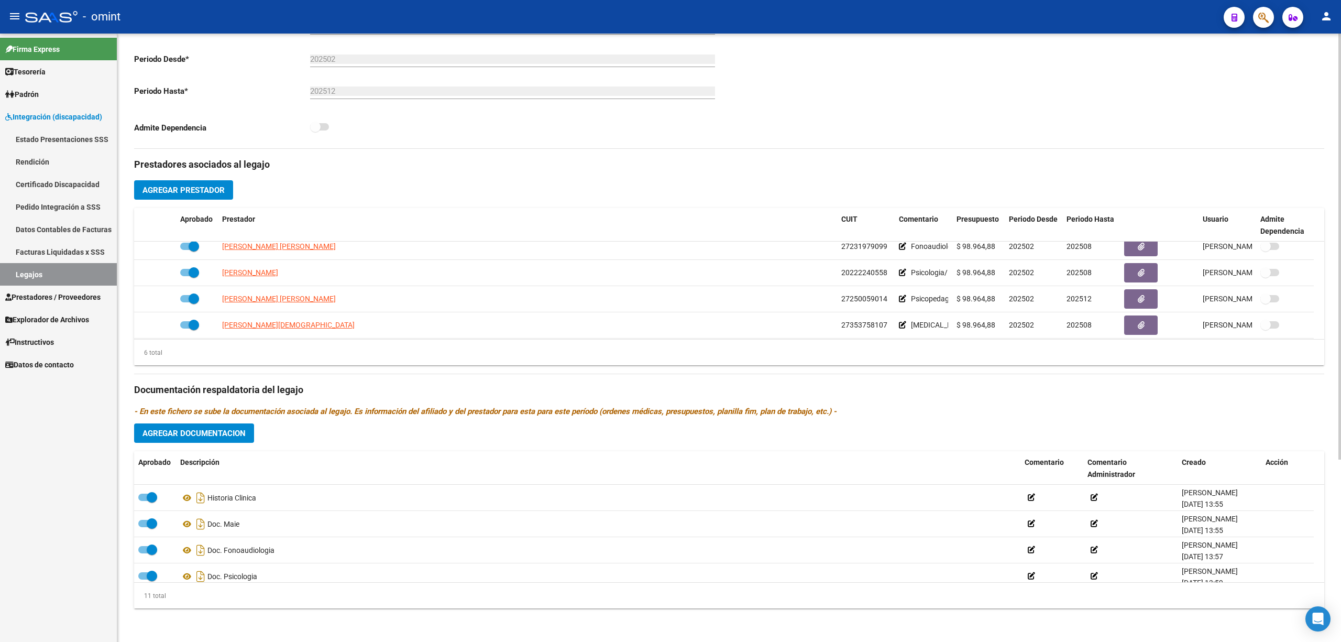
scroll to position [63, 0]
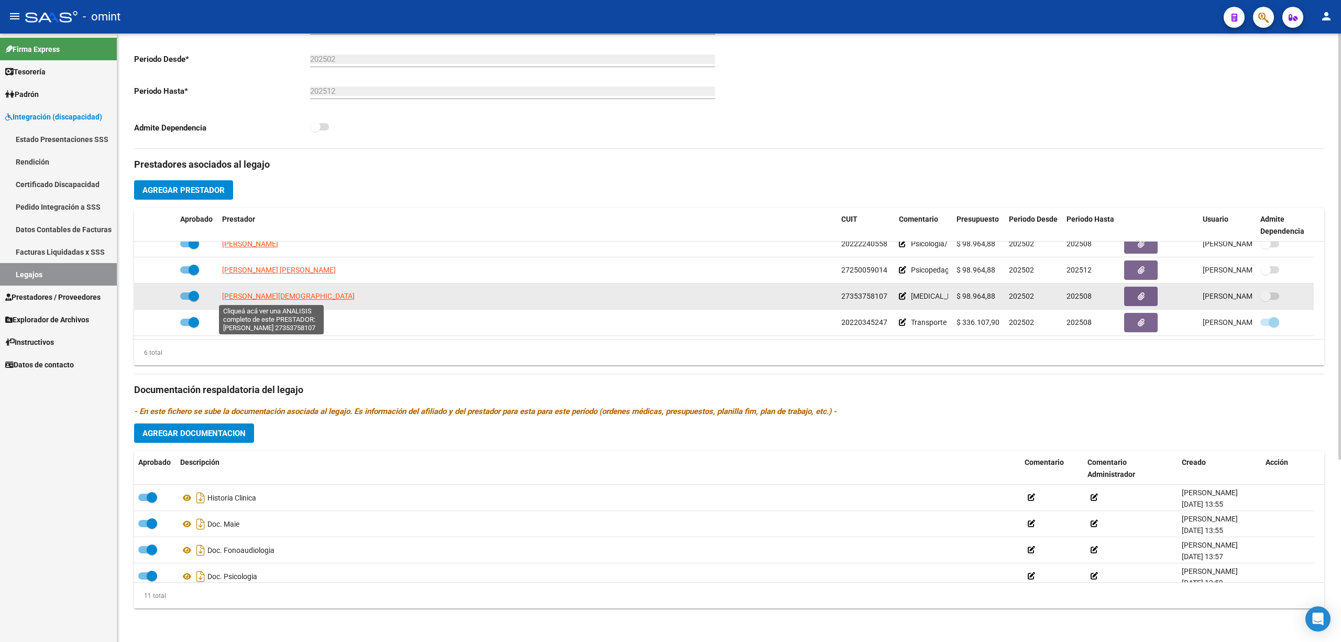
click at [260, 298] on span "MARTINEZ WAHNISH AYELEN" at bounding box center [288, 296] width 133 height 8
type textarea "27353758107"
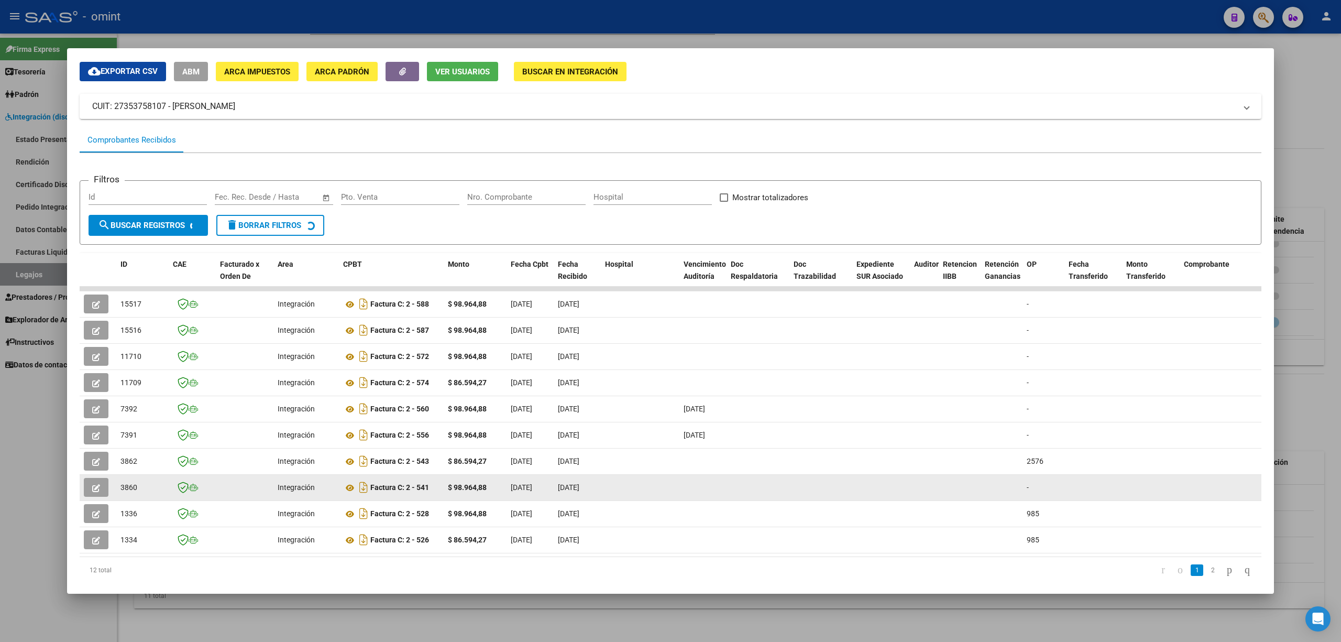
scroll to position [69, 0]
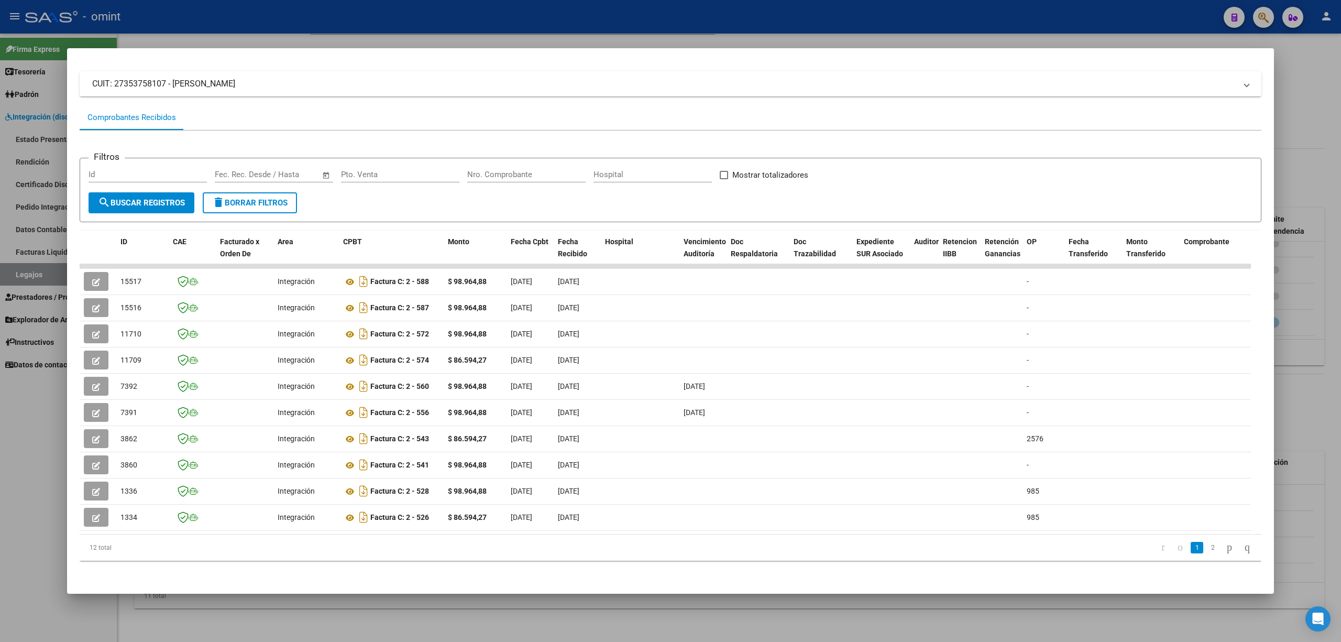
drag, startPoint x: 254, startPoint y: 522, endPoint x: 766, endPoint y: 566, distance: 513.7
click at [795, 572] on div "Análisis Prestador - CUIT: 27353758107 cloud_download Exportar CSV ABM ARCA Imp…" at bounding box center [671, 296] width 1182 height 569
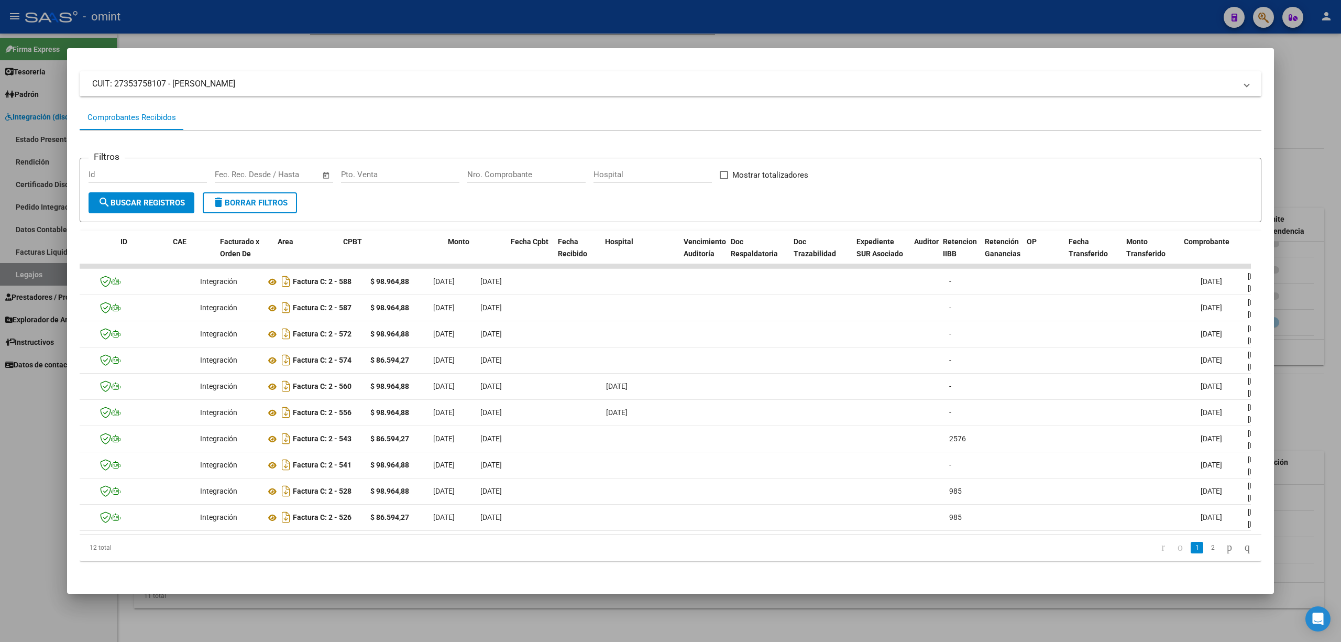
scroll to position [0, 0]
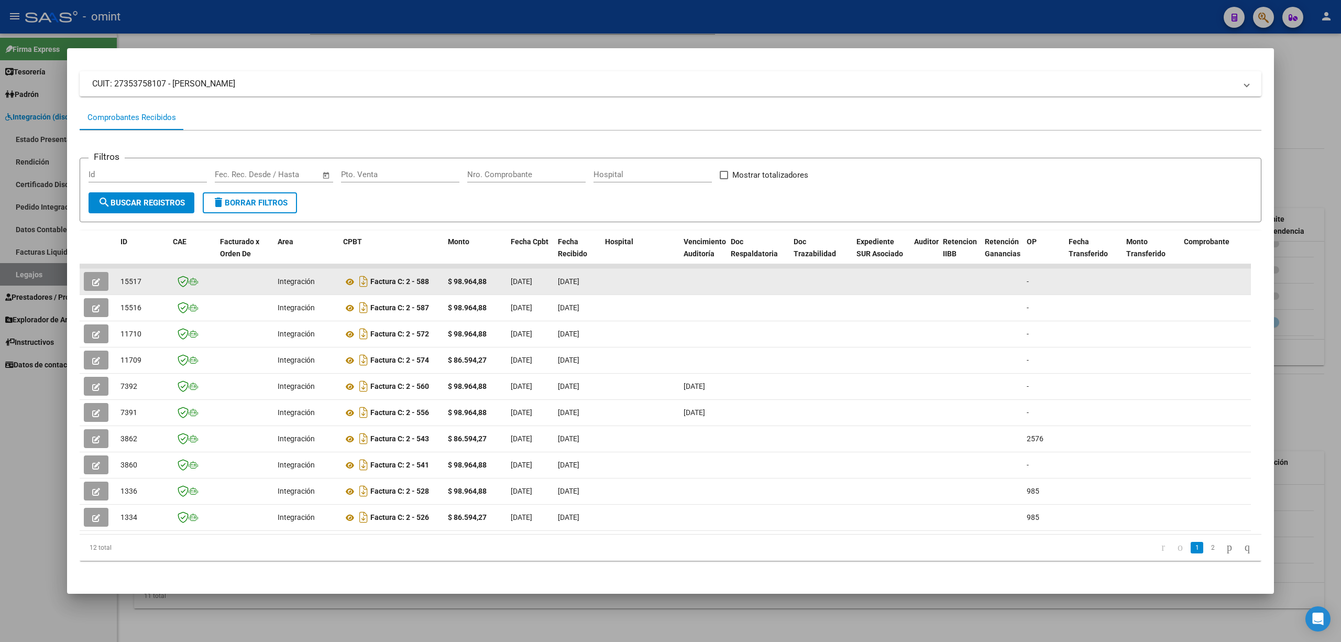
click at [97, 278] on icon "button" at bounding box center [96, 282] width 8 height 8
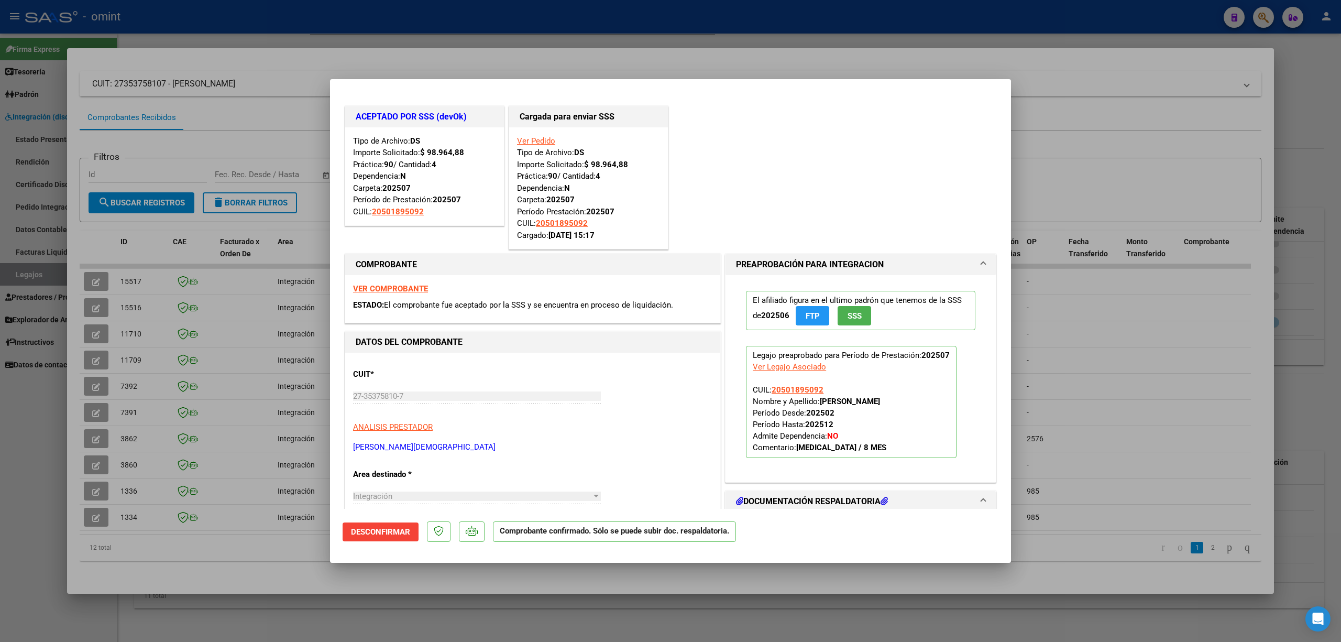
drag, startPoint x: 474, startPoint y: 53, endPoint x: 462, endPoint y: 22, distance: 33.5
click at [473, 54] on div at bounding box center [670, 321] width 1341 height 642
type input "$ 0,00"
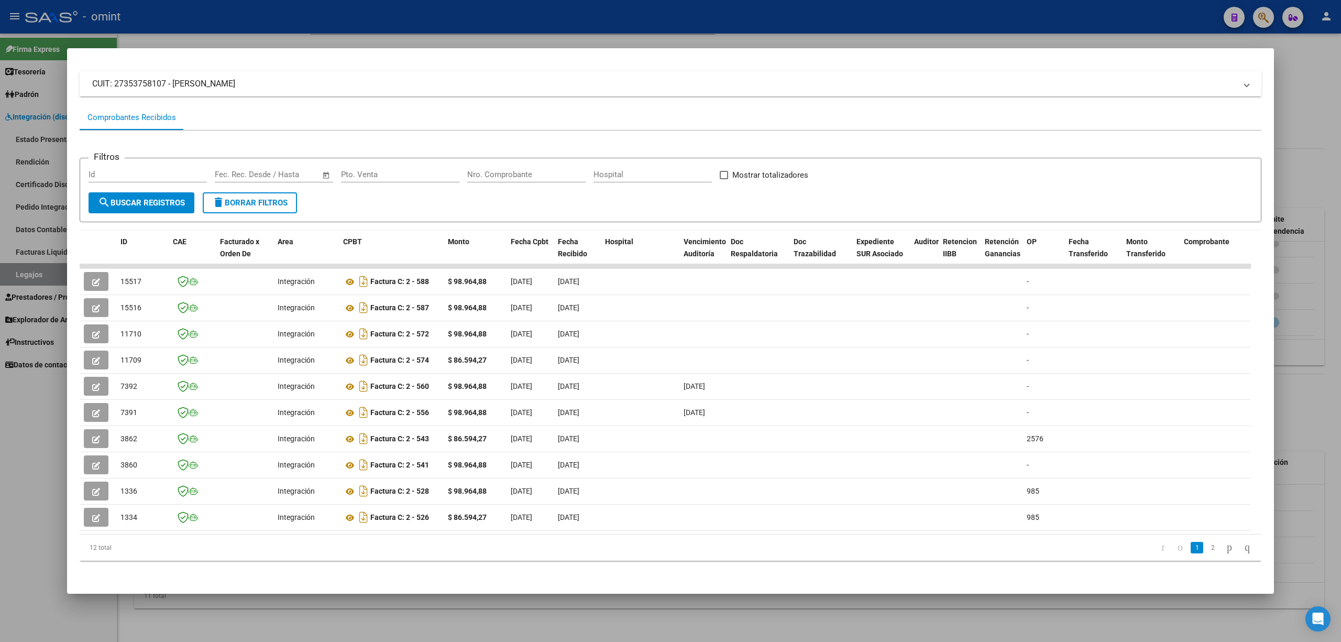
click at [462, 21] on div at bounding box center [670, 321] width 1341 height 642
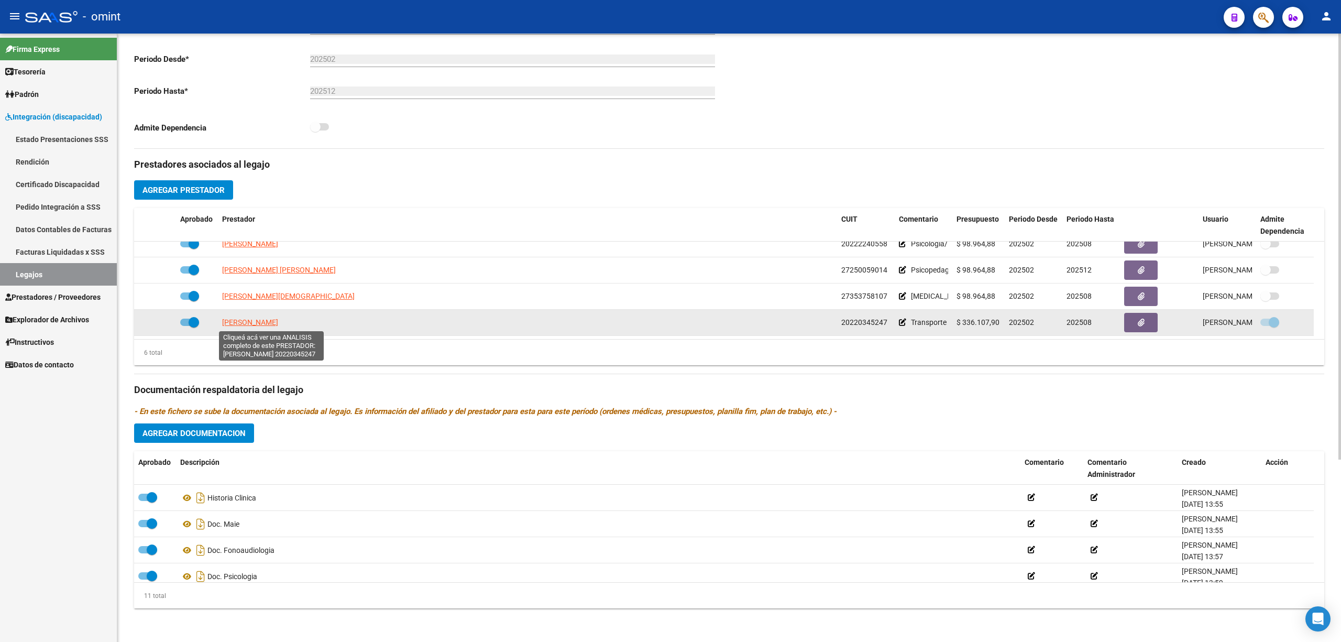
click at [236, 320] on span "GOMEZ GABRIEL ALEJANDRO" at bounding box center [250, 322] width 56 height 8
type textarea "20220345247"
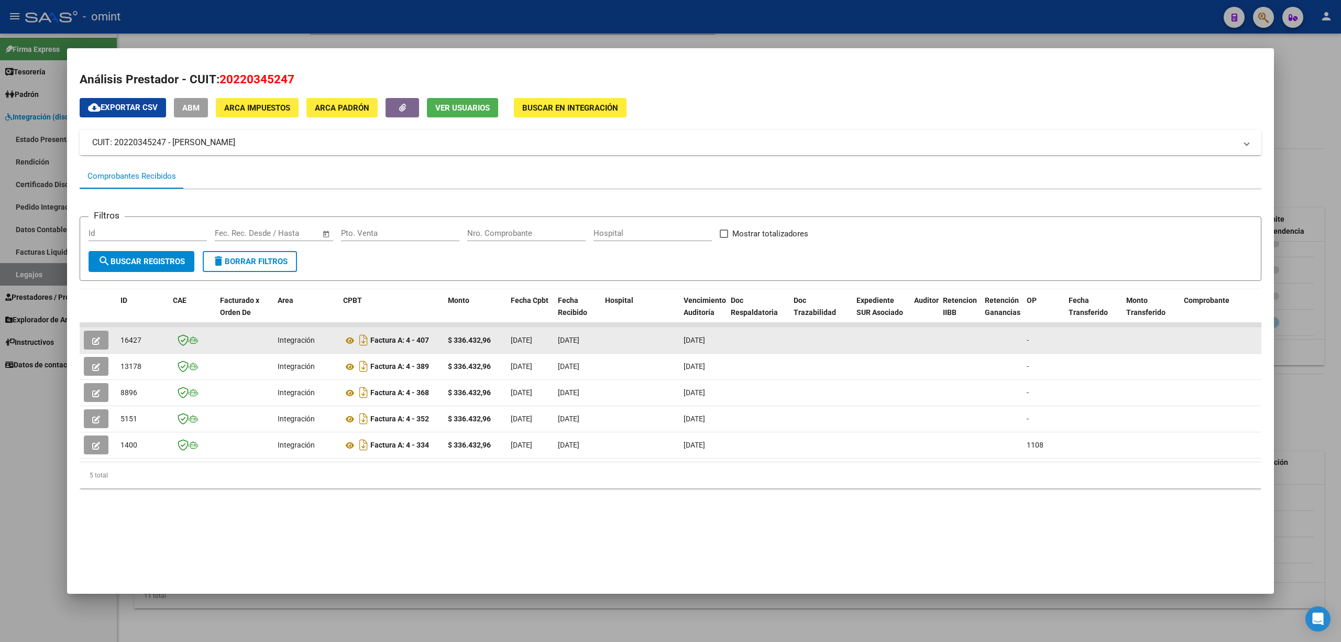
click at [104, 338] on button "button" at bounding box center [96, 340] width 25 height 19
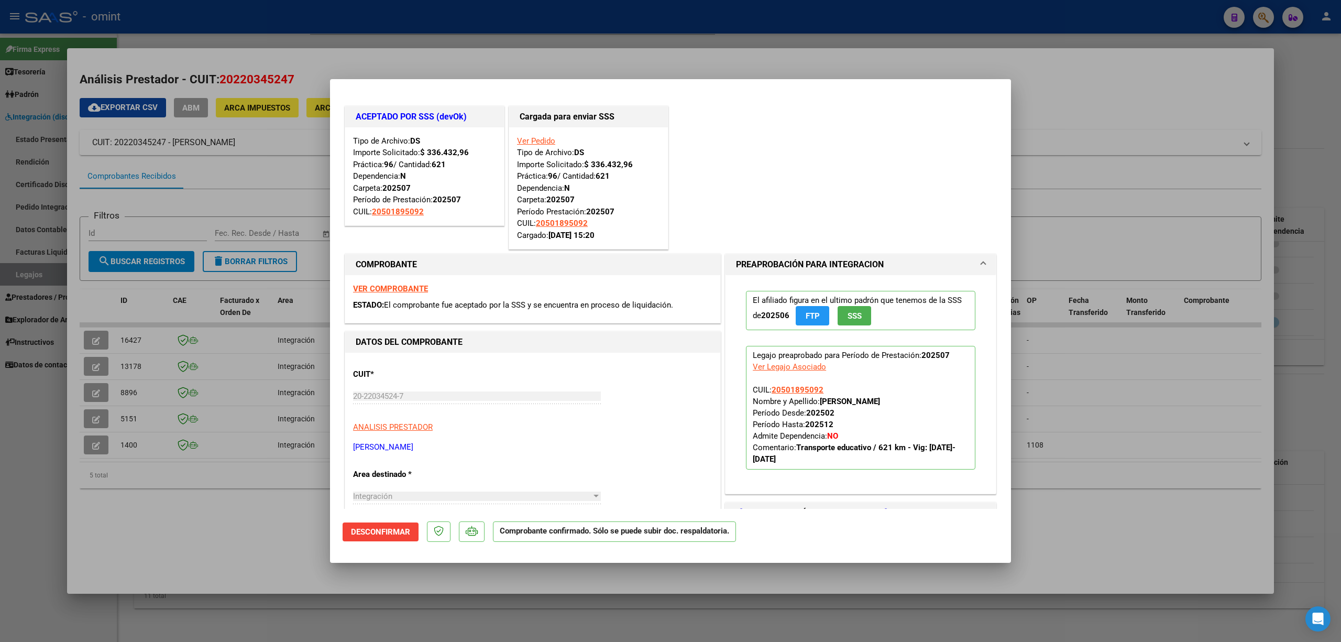
drag, startPoint x: 465, startPoint y: 51, endPoint x: 468, endPoint y: 29, distance: 21.6
click at [466, 50] on div at bounding box center [670, 321] width 1341 height 642
type input "$ 0,00"
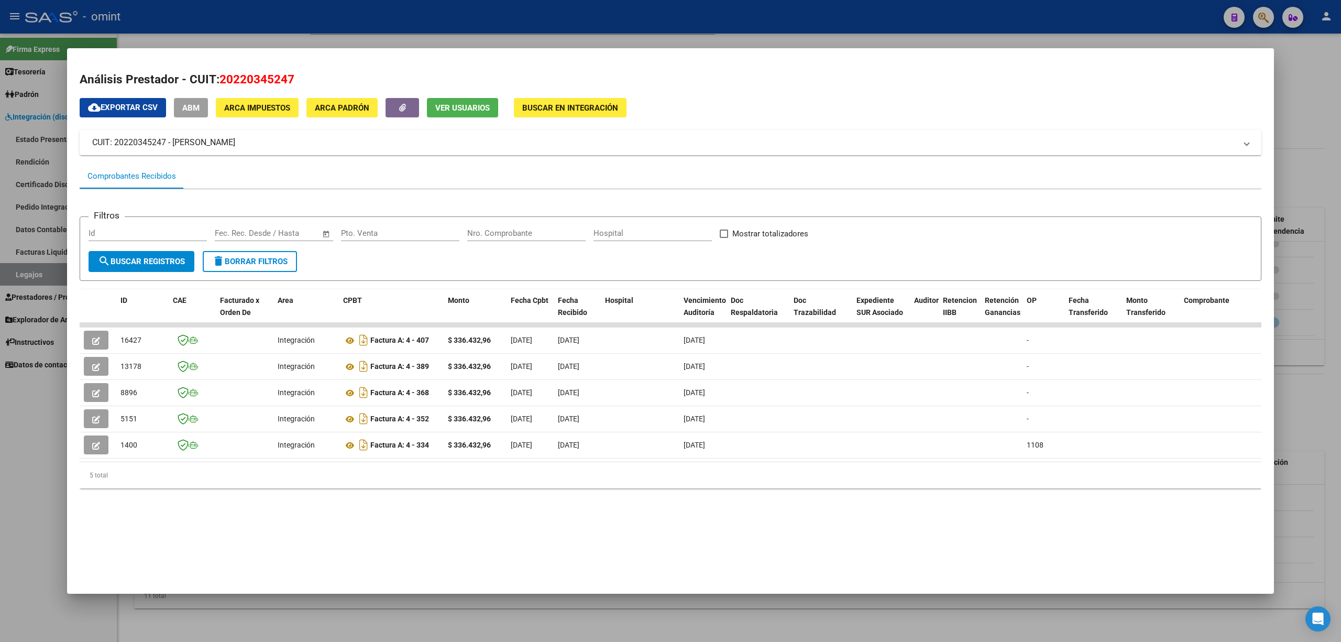
click at [468, 20] on div at bounding box center [670, 321] width 1341 height 642
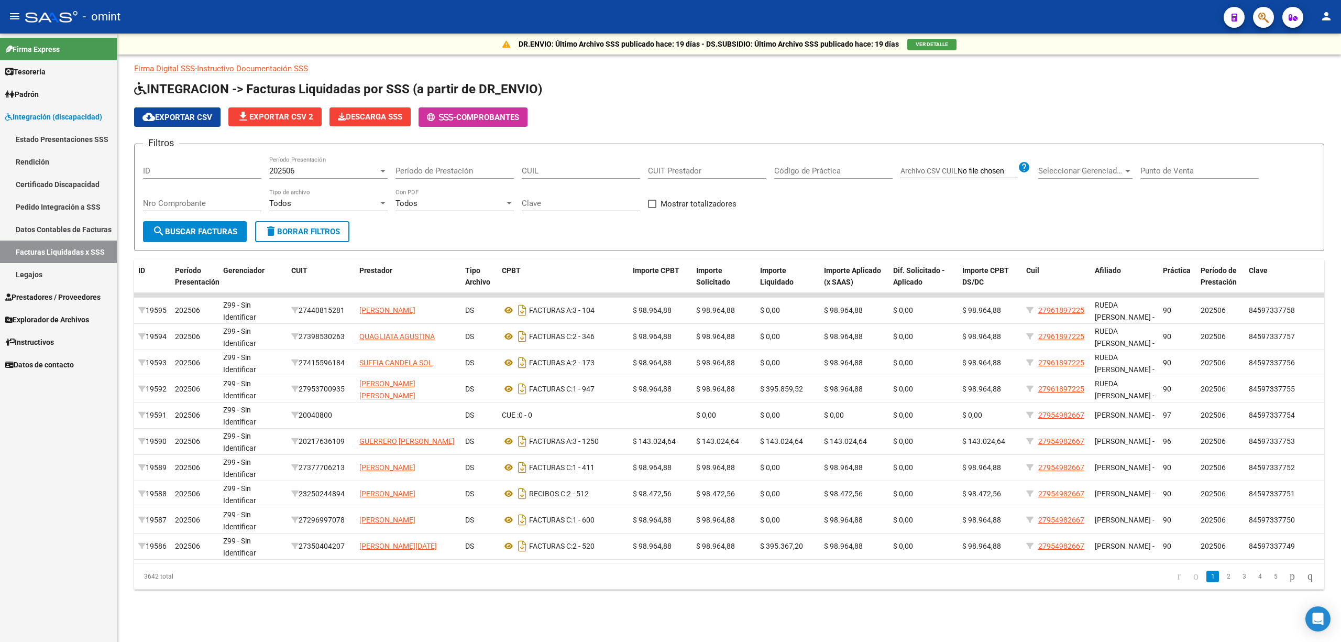
click at [326, 168] on div "202506" at bounding box center [323, 170] width 109 height 9
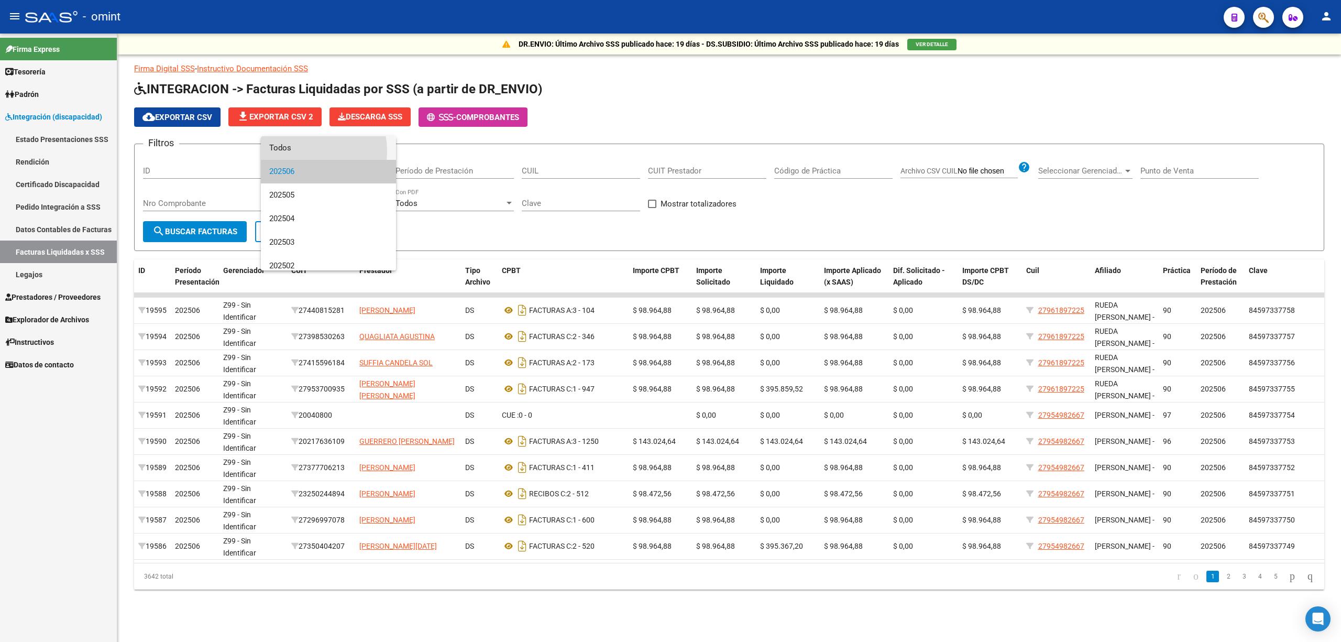
click at [293, 151] on span "Todos" at bounding box center [328, 148] width 118 height 24
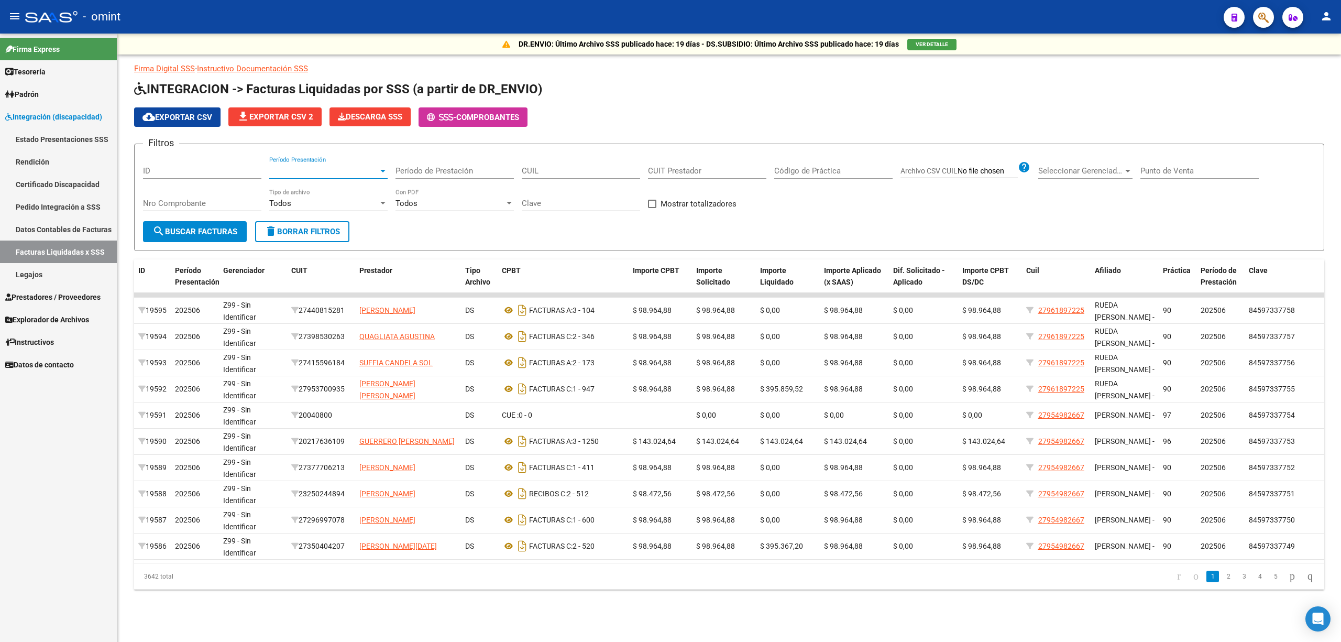
click at [612, 169] on input "CUIL" at bounding box center [581, 170] width 118 height 9
paste input "20-57874684-7"
type input "20-57874684-7"
click at [219, 231] on span "search Buscar Facturas" at bounding box center [194, 231] width 85 height 9
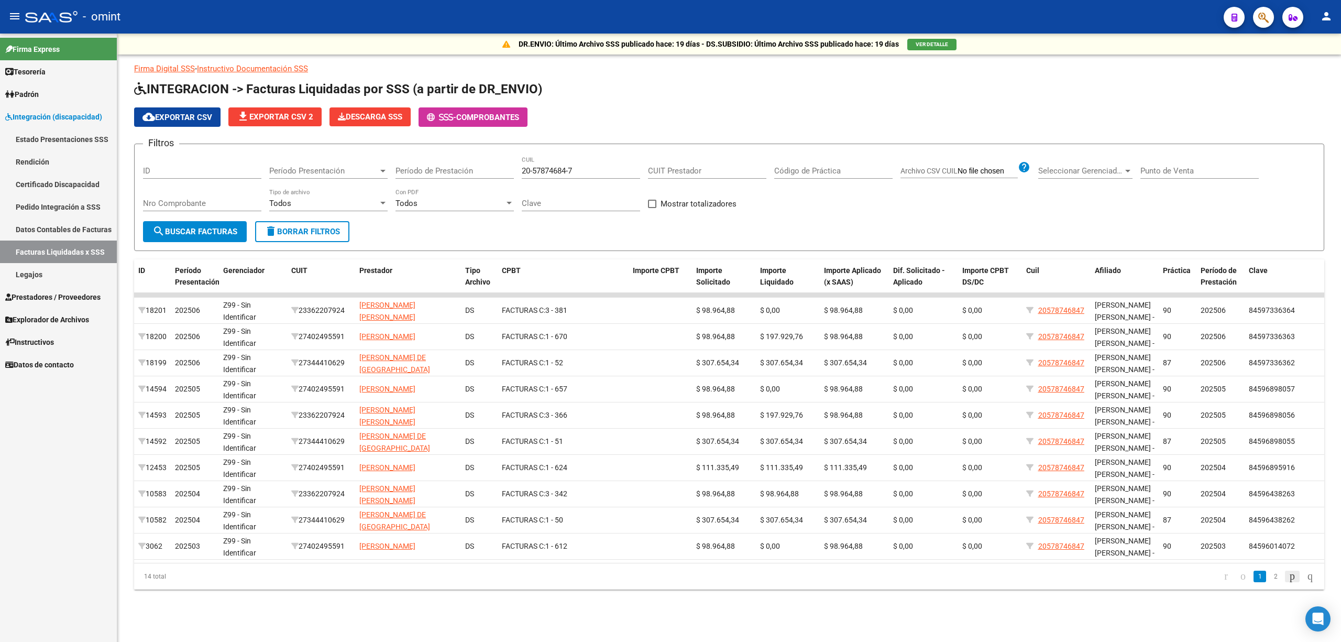
click at [1288, 577] on icon "go to next page" at bounding box center [1292, 575] width 8 height 13
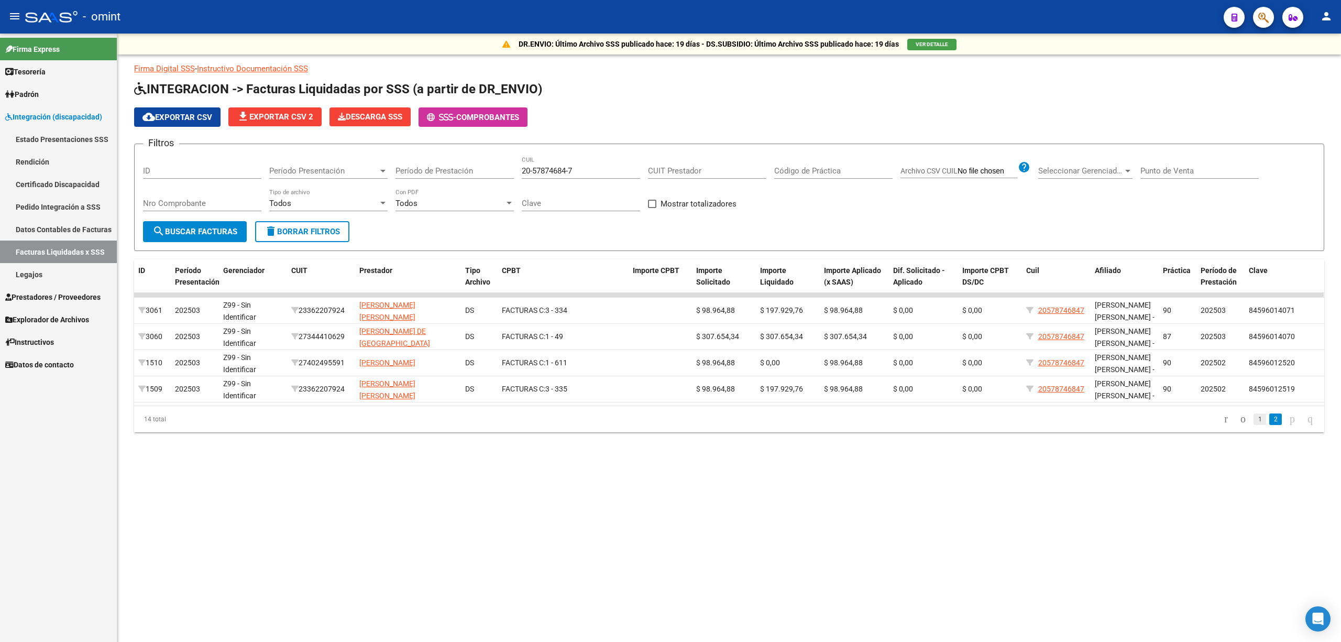
click at [1254, 419] on link "1" at bounding box center [1260, 419] width 13 height 12
